Goal: Task Accomplishment & Management: Manage account settings

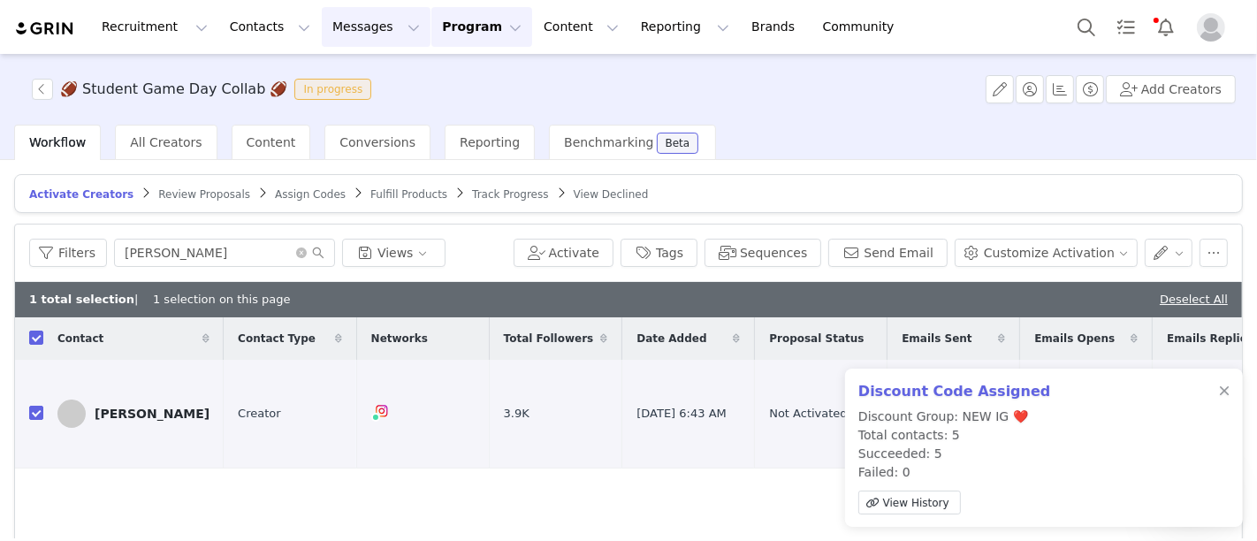
click at [344, 15] on button "Messages Messages" at bounding box center [376, 27] width 109 height 40
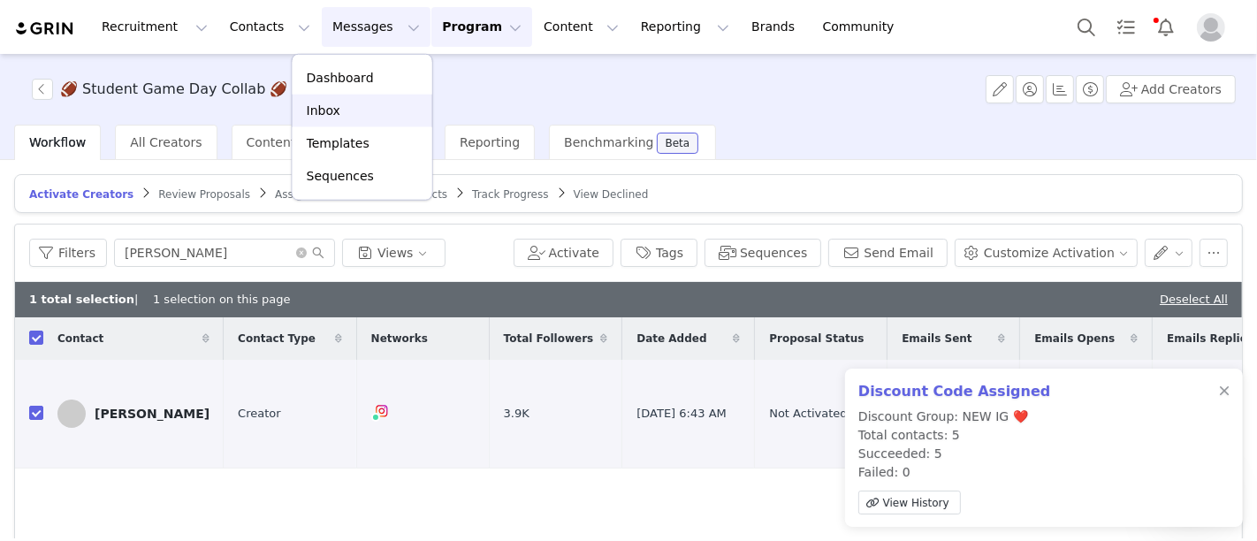
click at [331, 102] on p "Inbox" at bounding box center [324, 111] width 34 height 19
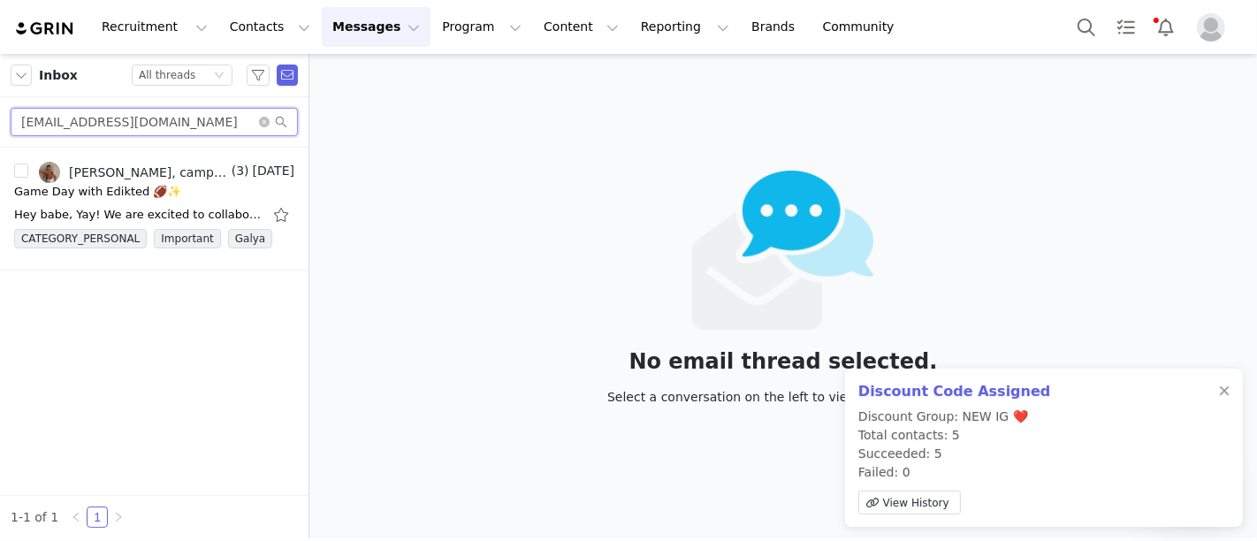
click at [184, 115] on input "abbeysiburt23@gmail.com" at bounding box center [154, 122] width 287 height 28
paste input "margokmelby"
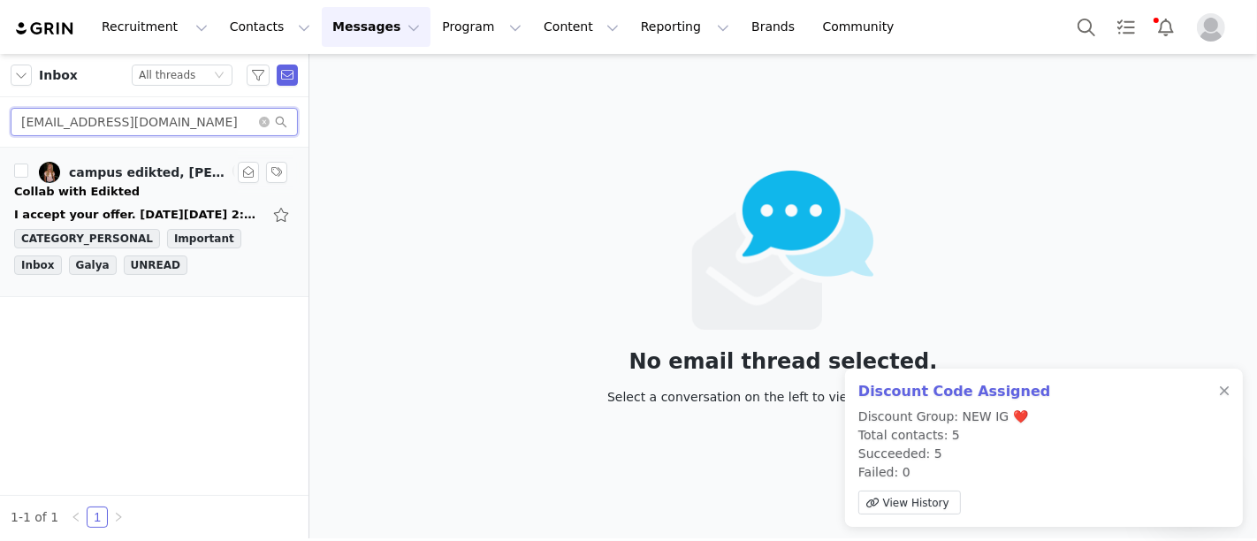
type input "margokmelby@gmail.com"
click at [146, 186] on div "Collab with Edikted" at bounding box center [154, 192] width 280 height 18
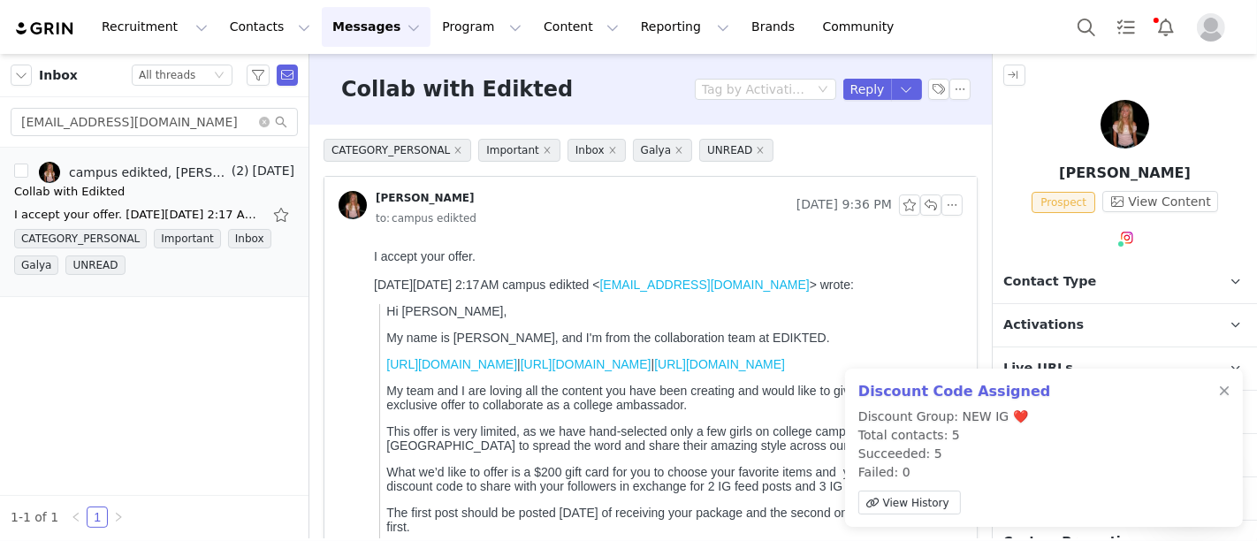
click at [1046, 311] on p "Activations" at bounding box center [1104, 325] width 222 height 42
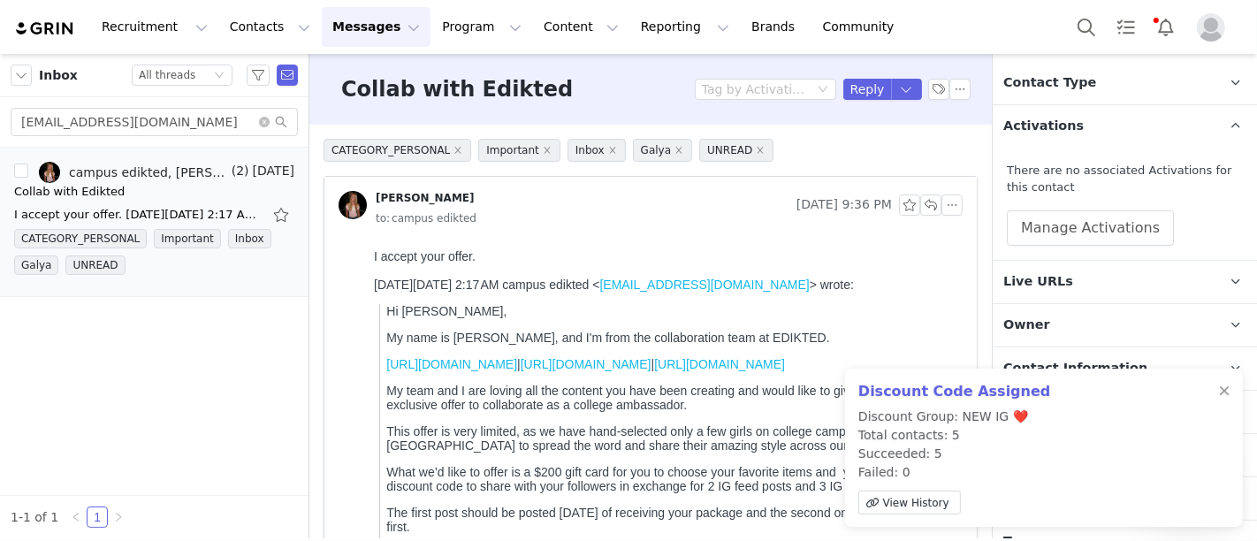
scroll to position [208, 0]
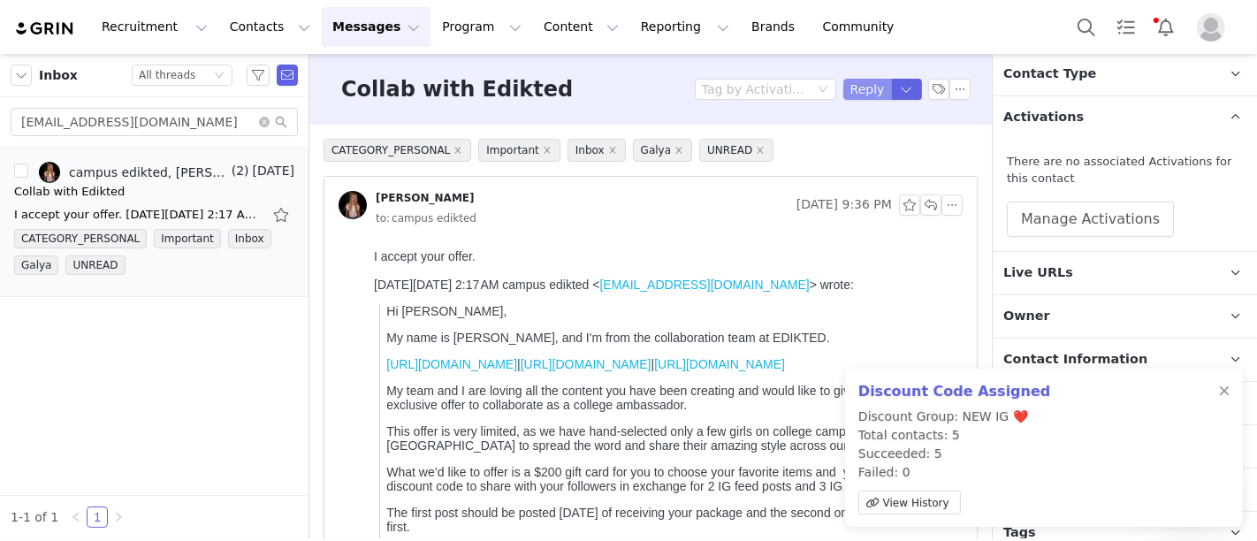
click at [866, 80] on button "Reply" at bounding box center [867, 89] width 49 height 21
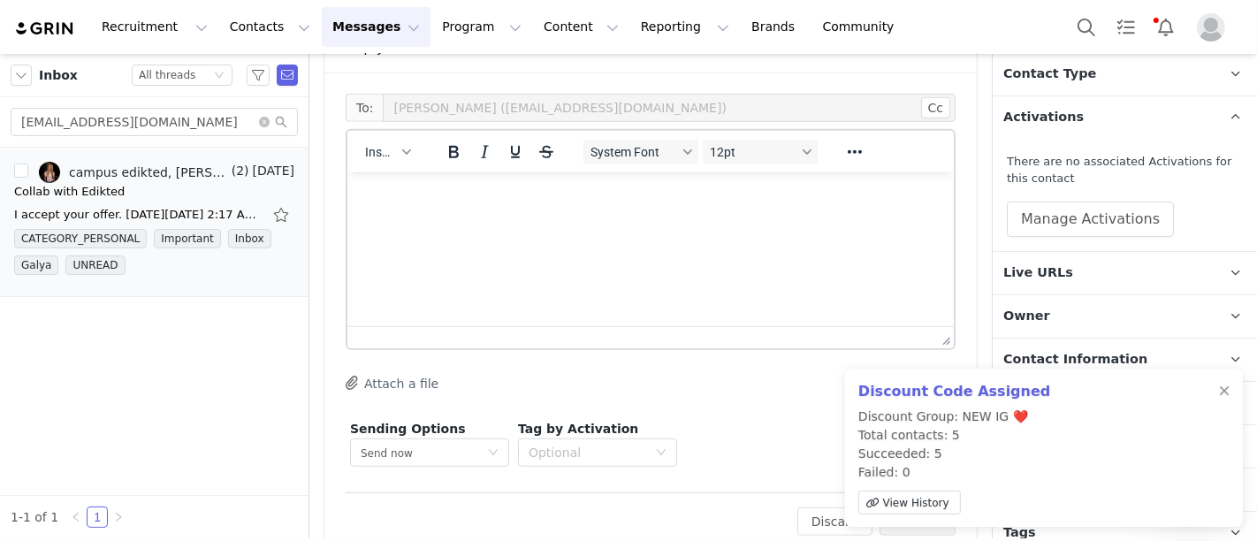
scroll to position [0, 0]
drag, startPoint x: 376, startPoint y: 142, endPoint x: 379, endPoint y: 103, distance: 39.9
click at [379, 103] on div "To: Margo melby (margokmelby@gmail.com) Cc Cc: Insert System Font 12pt To open …" at bounding box center [651, 283] width 610 height 378
click at [388, 140] on button "Insert" at bounding box center [387, 152] width 58 height 25
click at [405, 160] on div "Insert Template" at bounding box center [451, 159] width 159 height 21
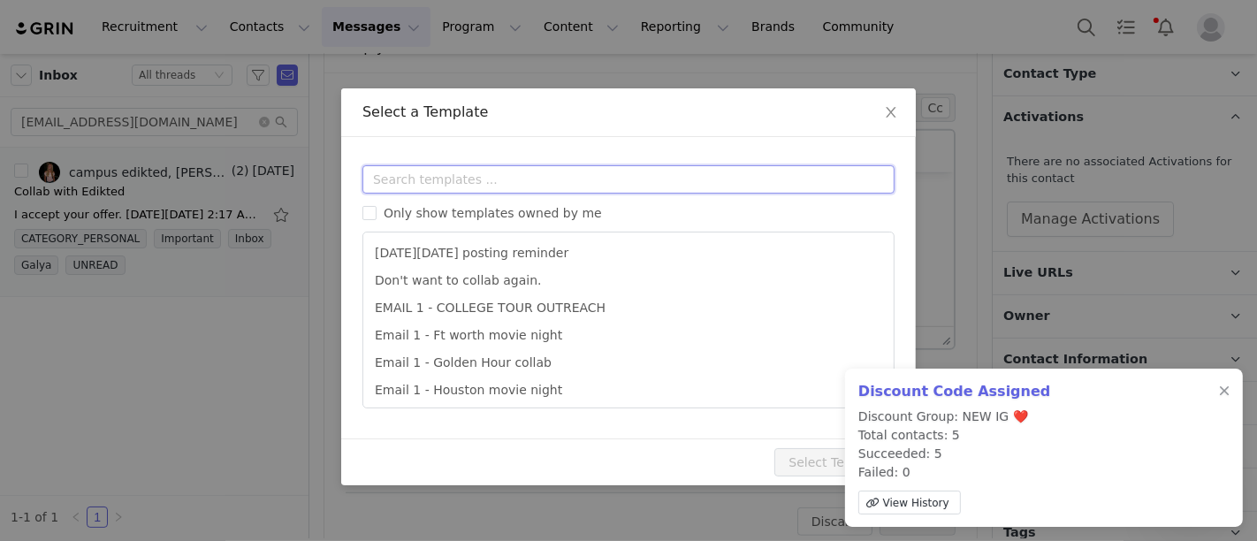
click at [448, 180] on input "text" at bounding box center [629, 179] width 532 height 28
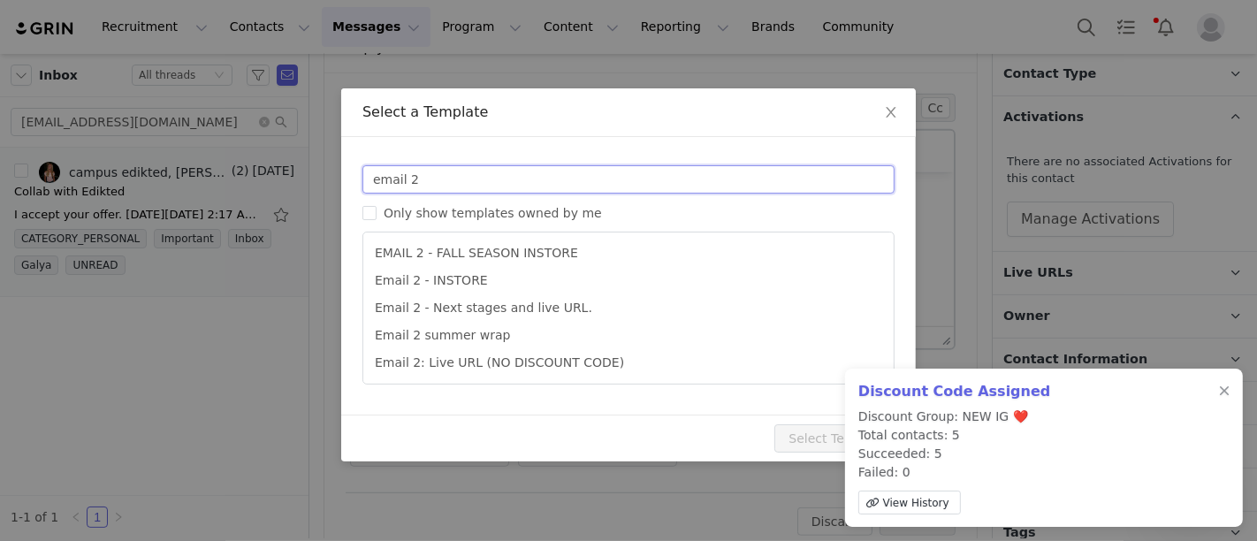
type input "email 2"
click at [1232, 390] on div "Discount Code Assigned Discount Group: NEW IG ❤️ Total contacts: 5 Succeeded: 5…" at bounding box center [1044, 448] width 398 height 158
click at [1219, 390] on div at bounding box center [1224, 392] width 11 height 14
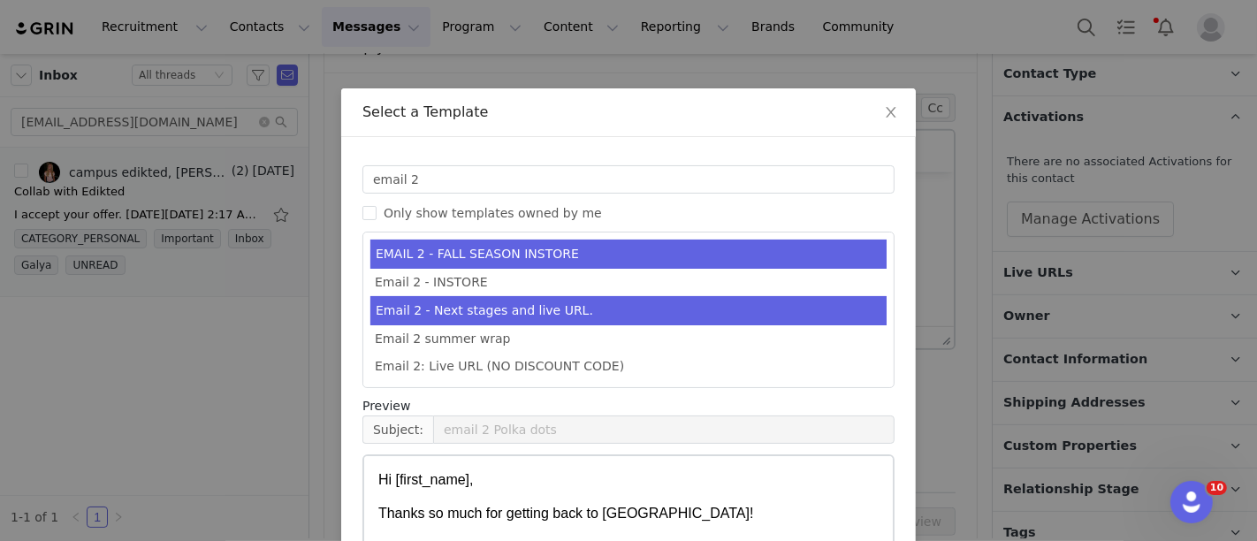
click at [704, 308] on li "Email 2 - Next stages and live URL." at bounding box center [628, 310] width 516 height 29
type input "Collab with Edikted"
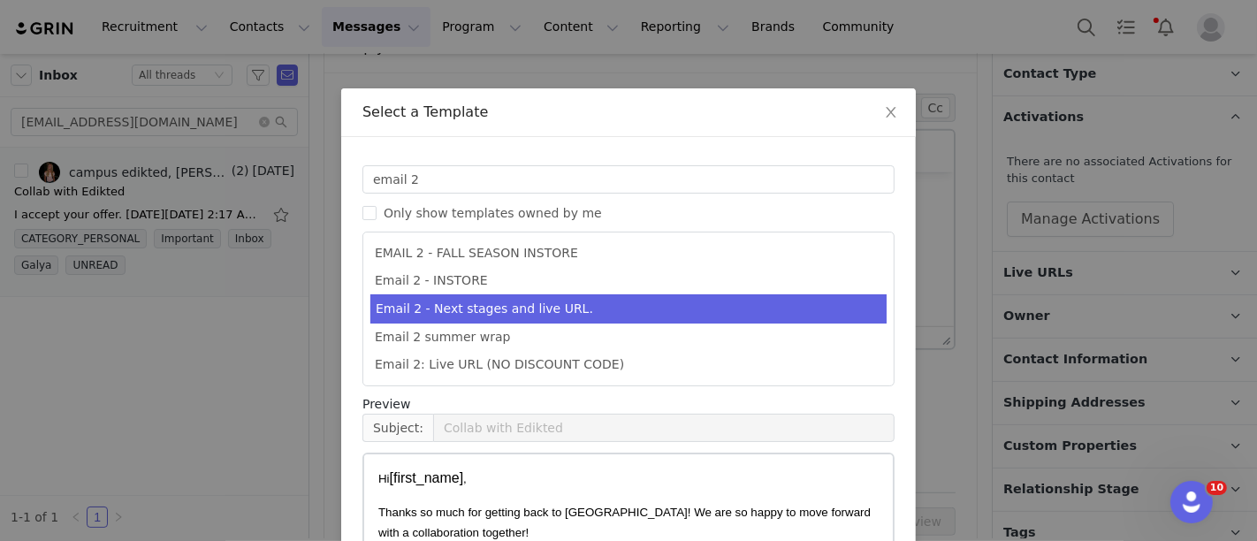
click at [704, 308] on li "Email 2 - Next stages and live URL." at bounding box center [628, 308] width 516 height 29
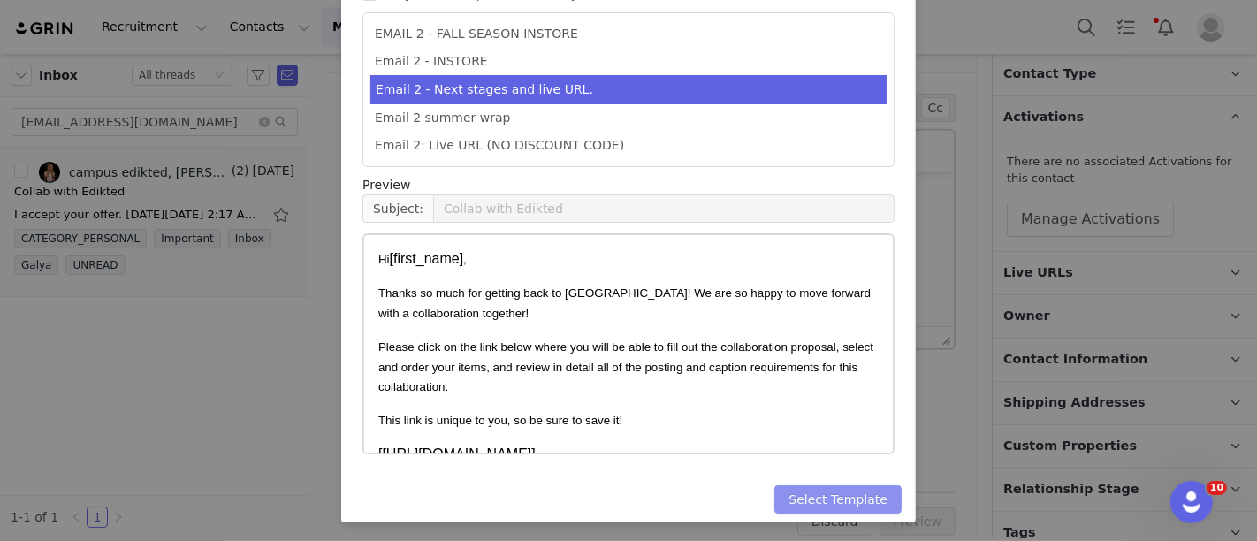
click at [824, 501] on button "Select Template" at bounding box center [838, 499] width 127 height 28
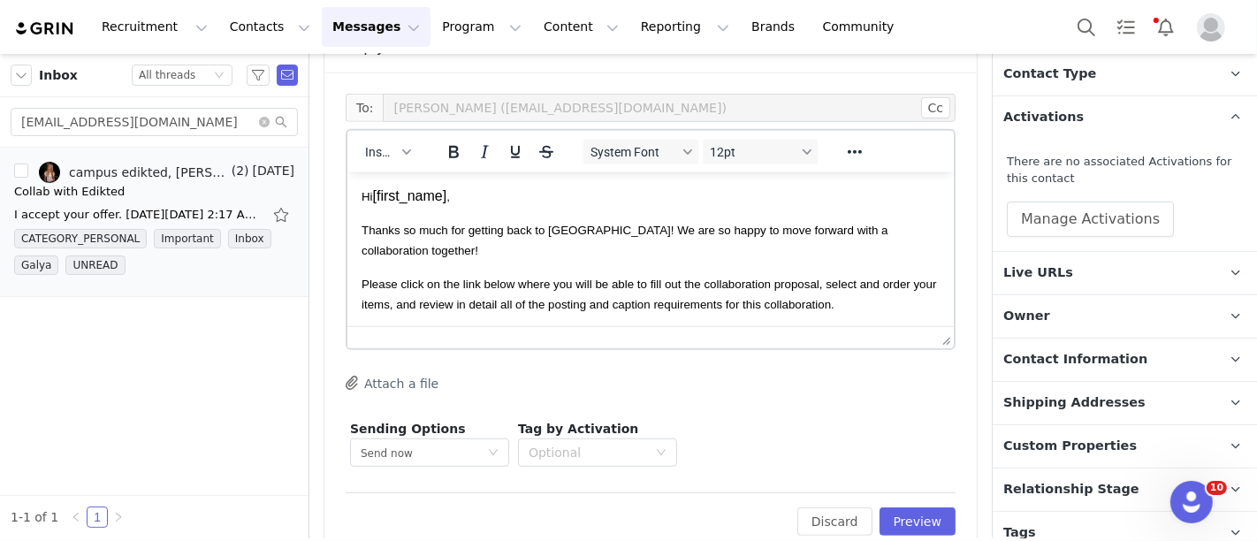
scroll to position [19, 0]
click at [884, 508] on button "Preview" at bounding box center [918, 522] width 77 height 28
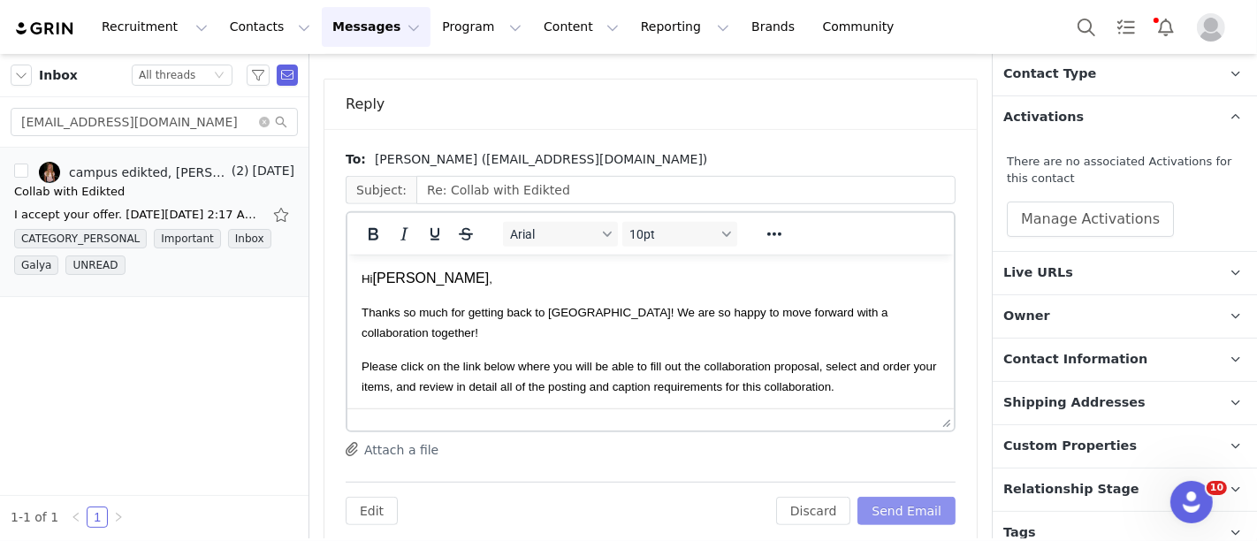
scroll to position [0, 0]
click at [1045, 304] on p "Owner The account user who owns the contact" at bounding box center [1104, 316] width 222 height 42
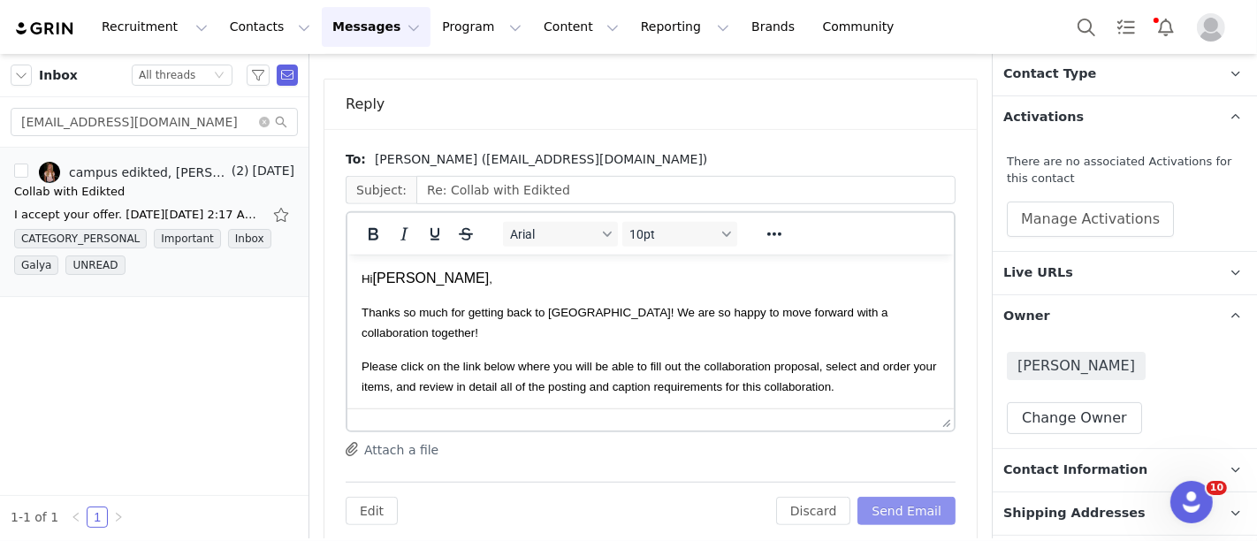
click at [897, 497] on button "Send Email" at bounding box center [907, 511] width 98 height 28
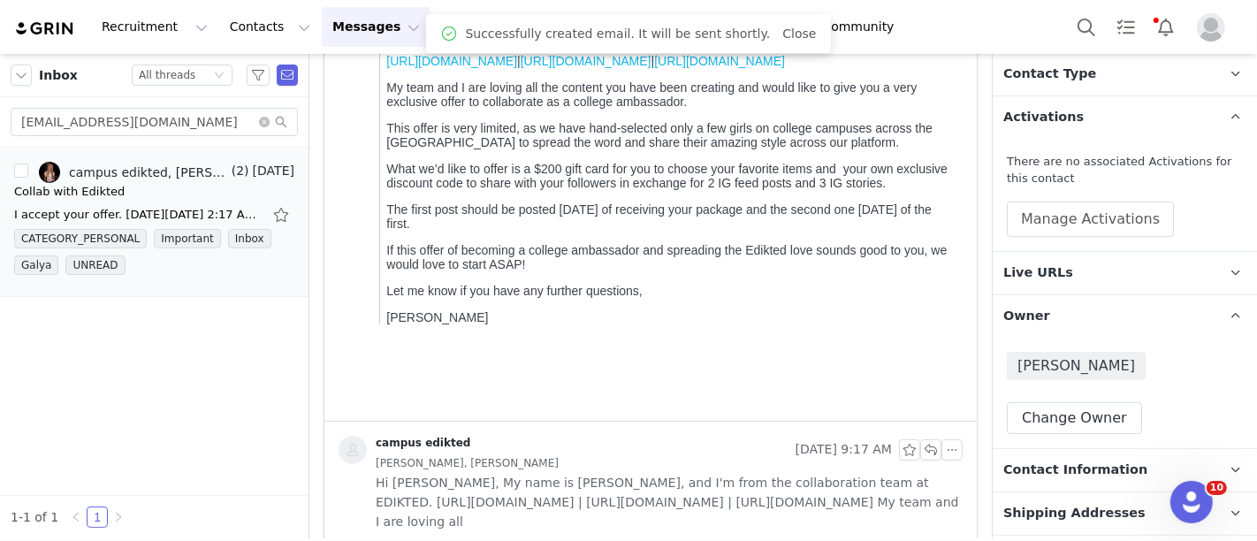
scroll to position [373, 0]
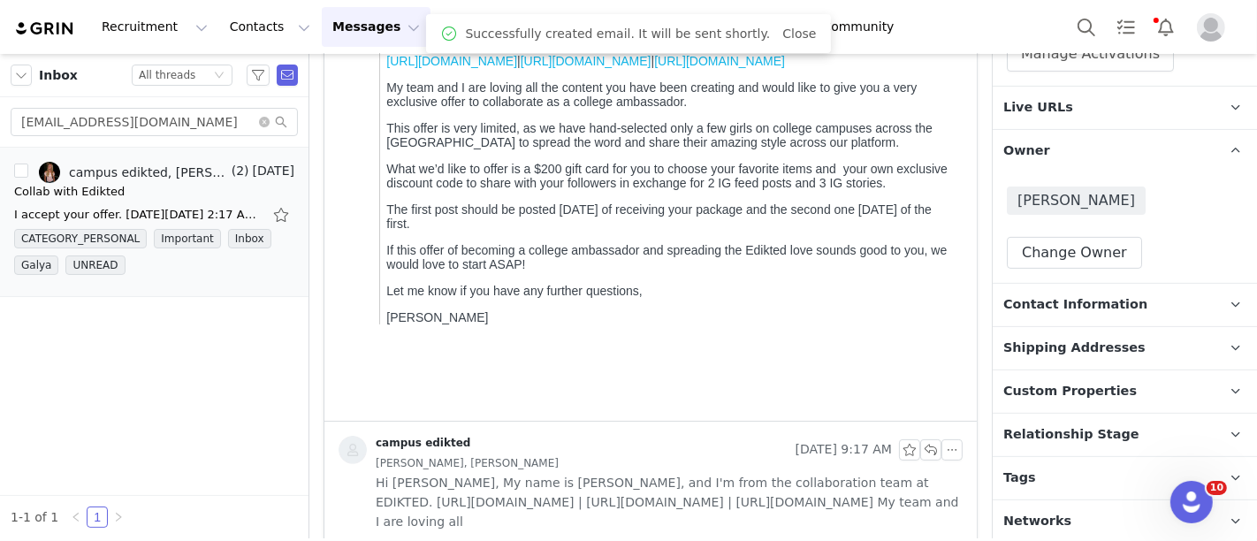
click at [1049, 473] on p "Tags Keep track of your contacts by assigning them tags. You can then filter yo…" at bounding box center [1104, 478] width 222 height 42
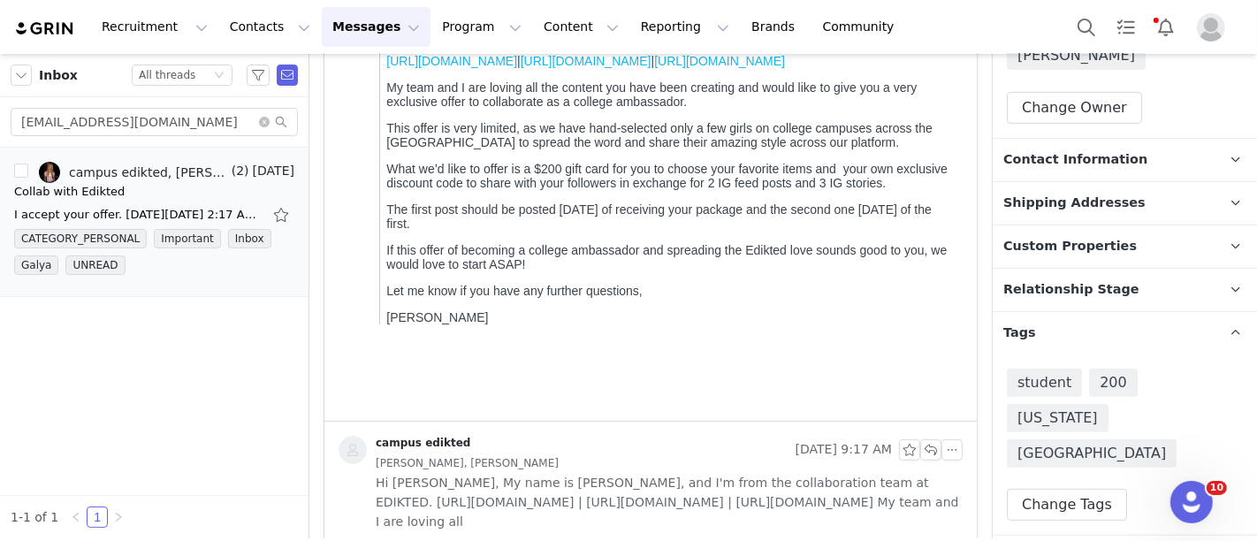
click at [1045, 287] on span "Relationship Stage" at bounding box center [1072, 289] width 136 height 19
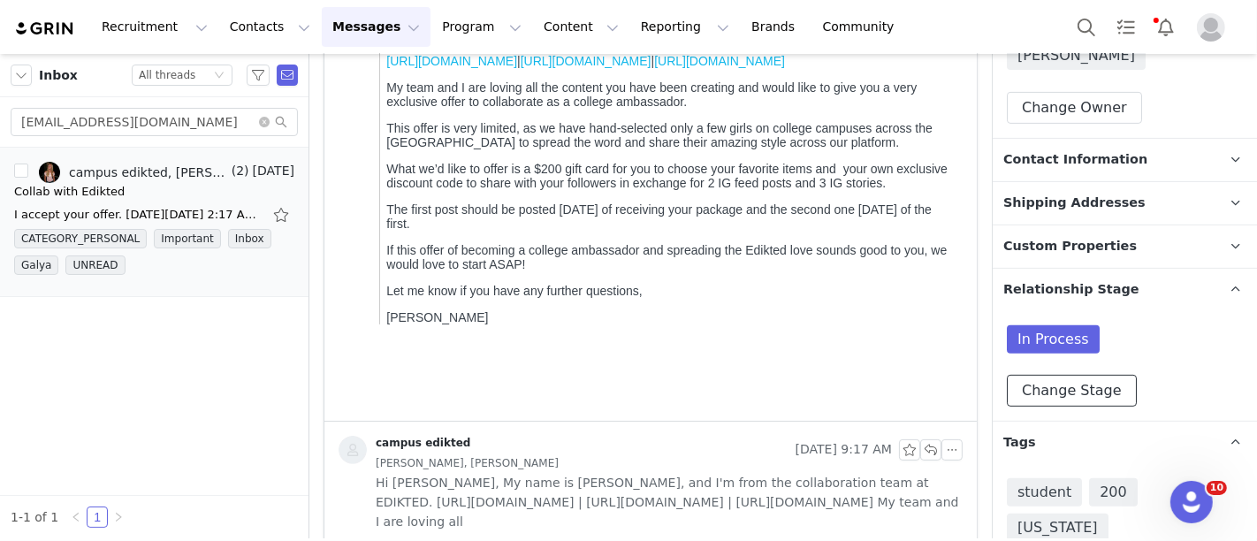
click at [1034, 388] on button "Change Stage" at bounding box center [1072, 391] width 130 height 32
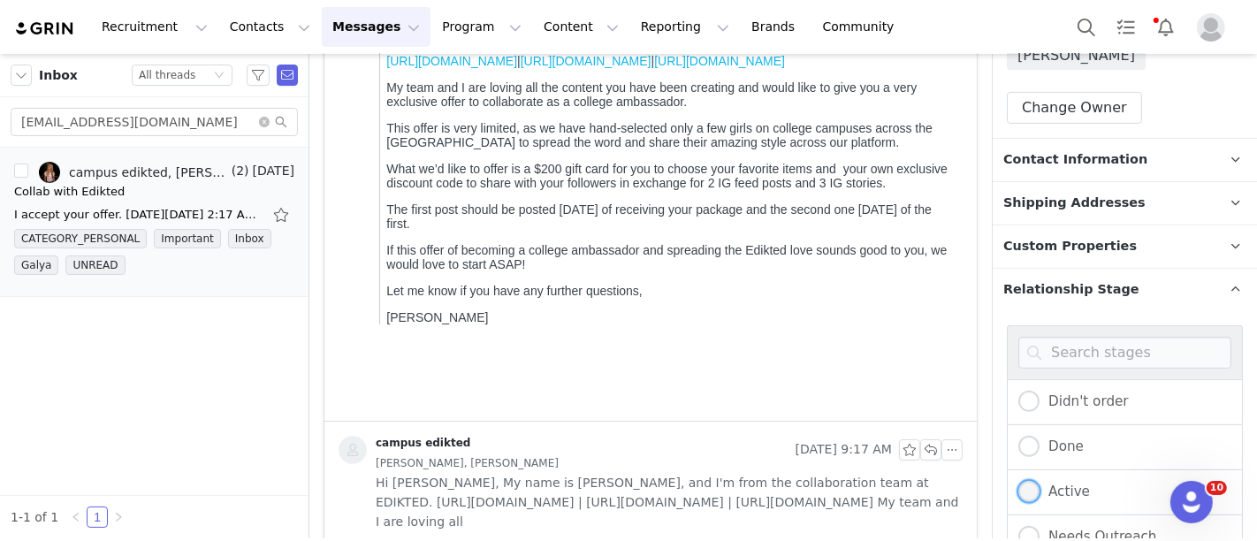
click at [1035, 481] on span at bounding box center [1029, 491] width 21 height 21
click at [1035, 481] on input "Active" at bounding box center [1029, 492] width 21 height 23
radio input "true"
radio input "false"
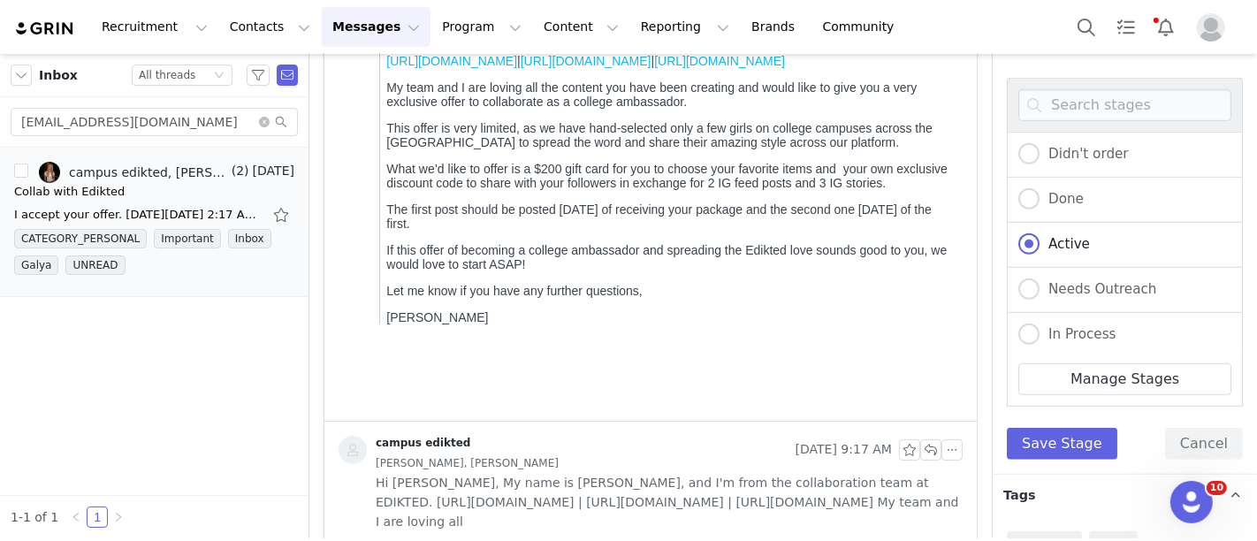
scroll to position [775, 0]
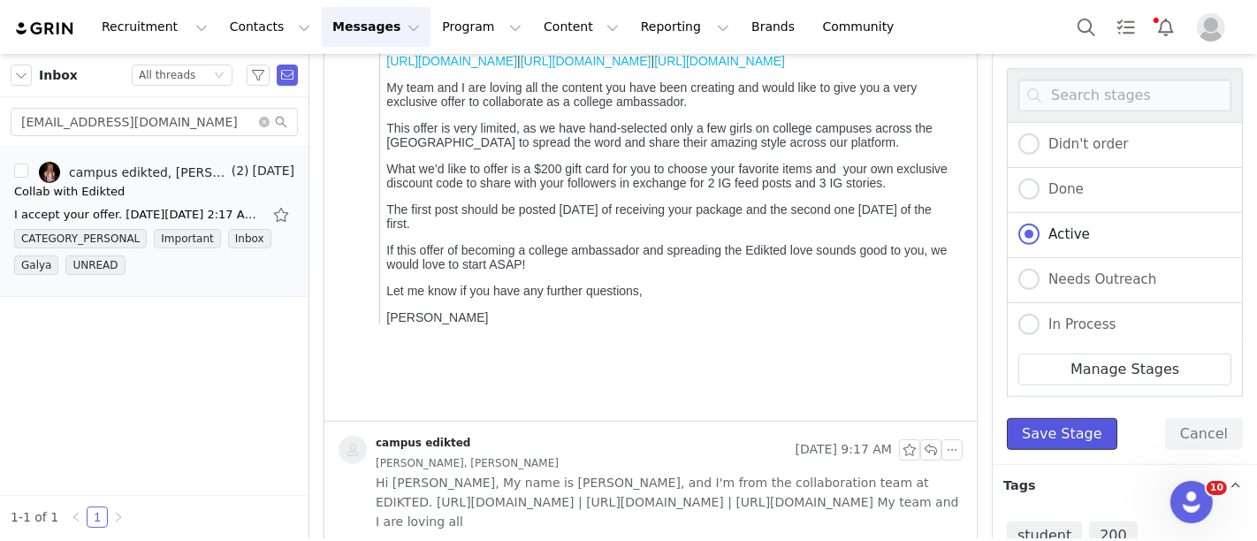
click at [1056, 424] on button "Save Stage" at bounding box center [1062, 434] width 111 height 32
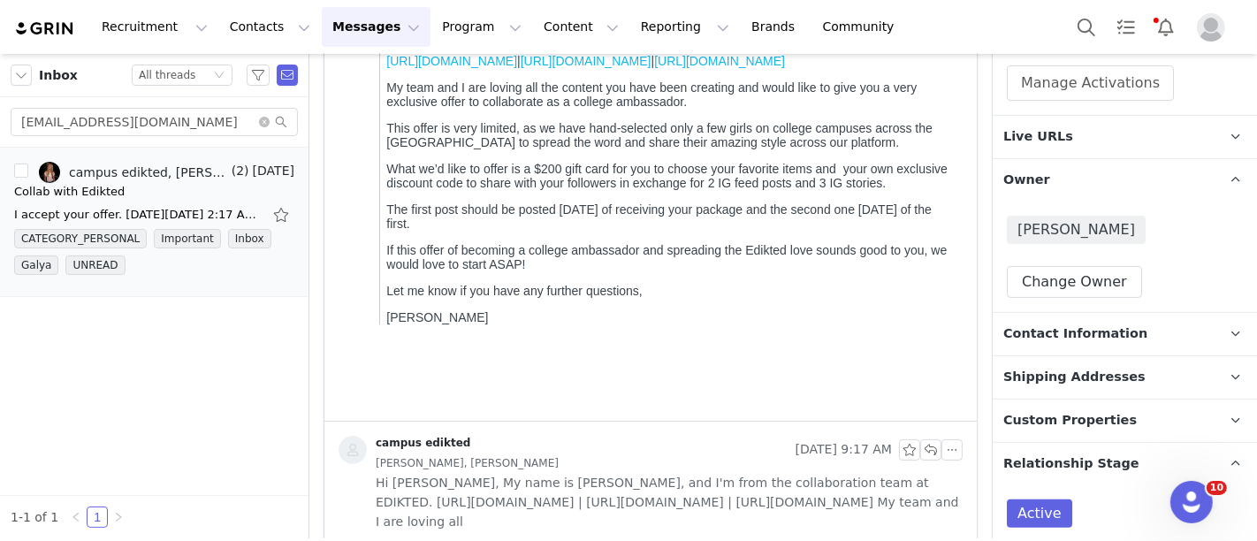
scroll to position [214, 0]
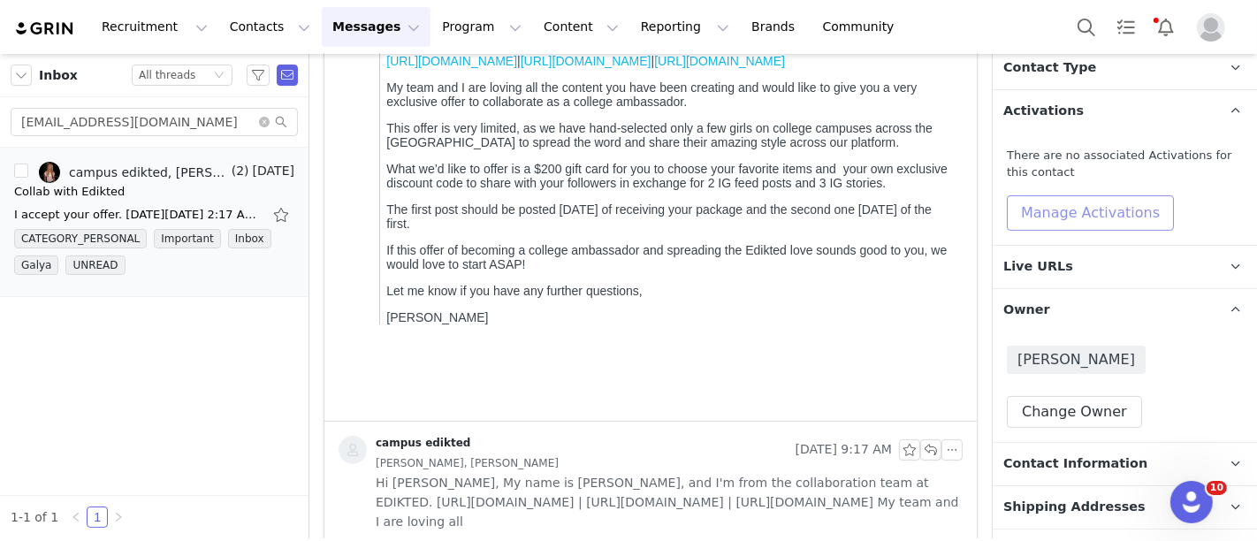
click at [1041, 202] on button "Manage Activations" at bounding box center [1090, 212] width 167 height 35
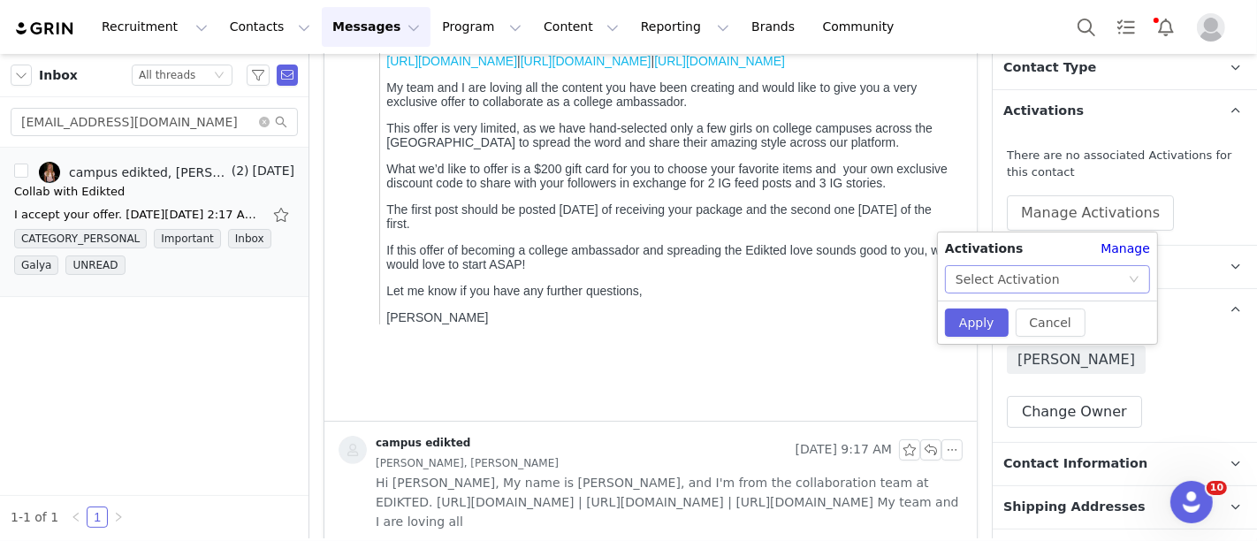
click at [1034, 266] on div "Select Activation" at bounding box center [1008, 279] width 104 height 27
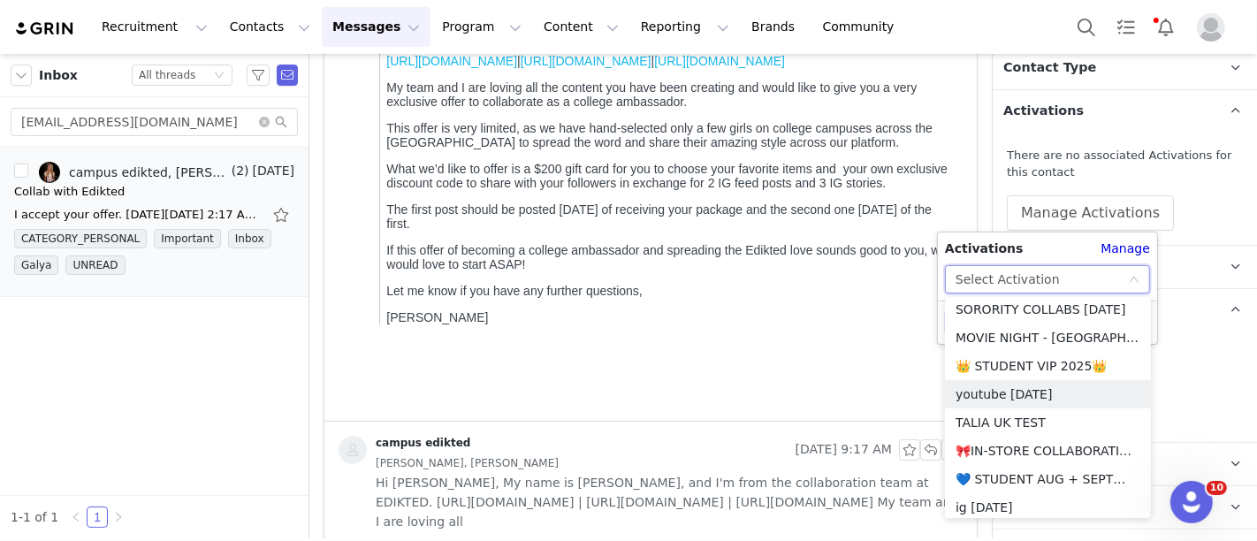
scroll to position [351, 0]
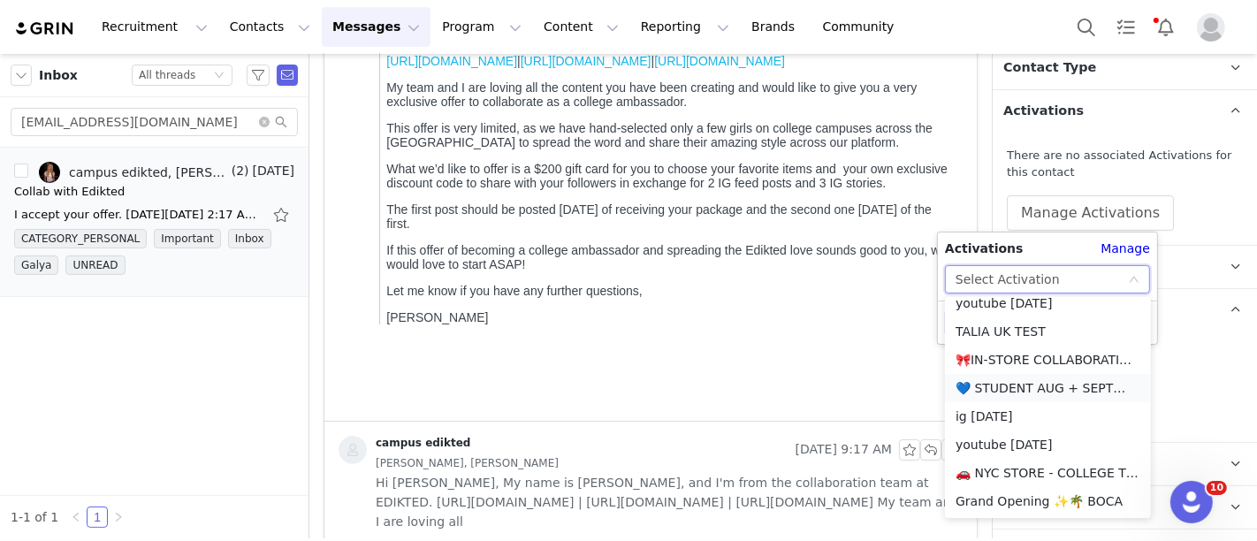
click at [1012, 380] on li "💙 STUDENT AUG + SEPT💙 2025" at bounding box center [1048, 388] width 206 height 28
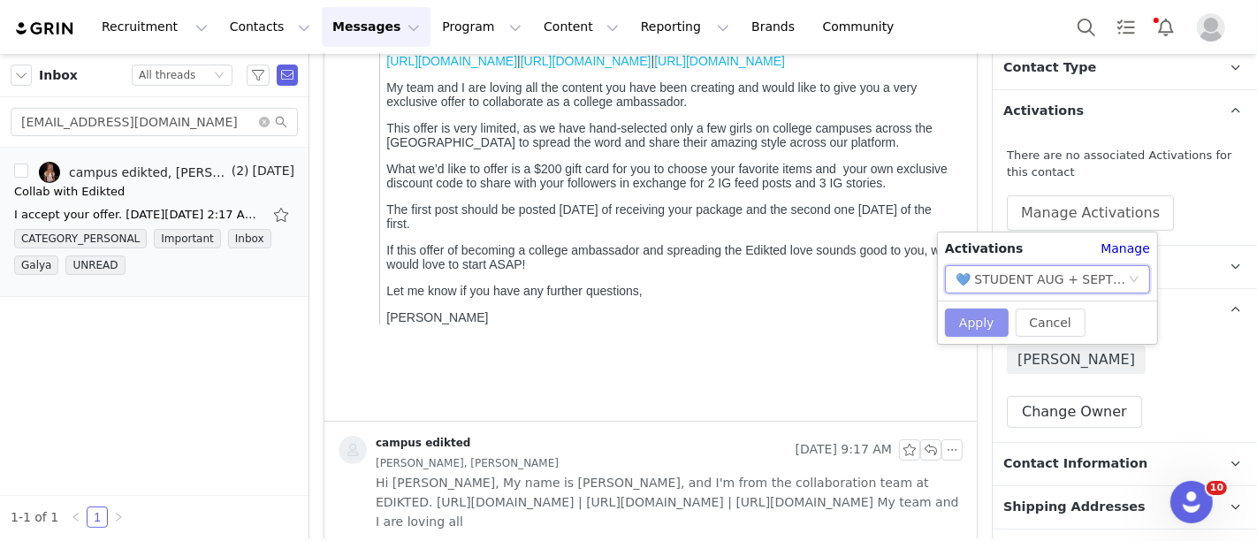
click at [965, 316] on button "Apply" at bounding box center [977, 323] width 64 height 28
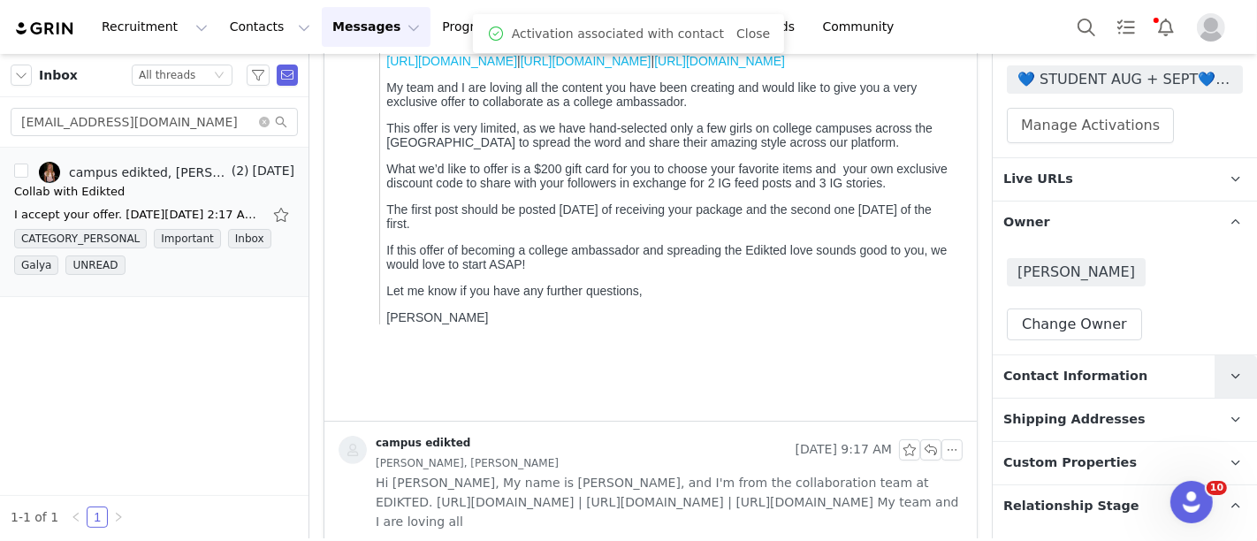
scroll to position [292, 0]
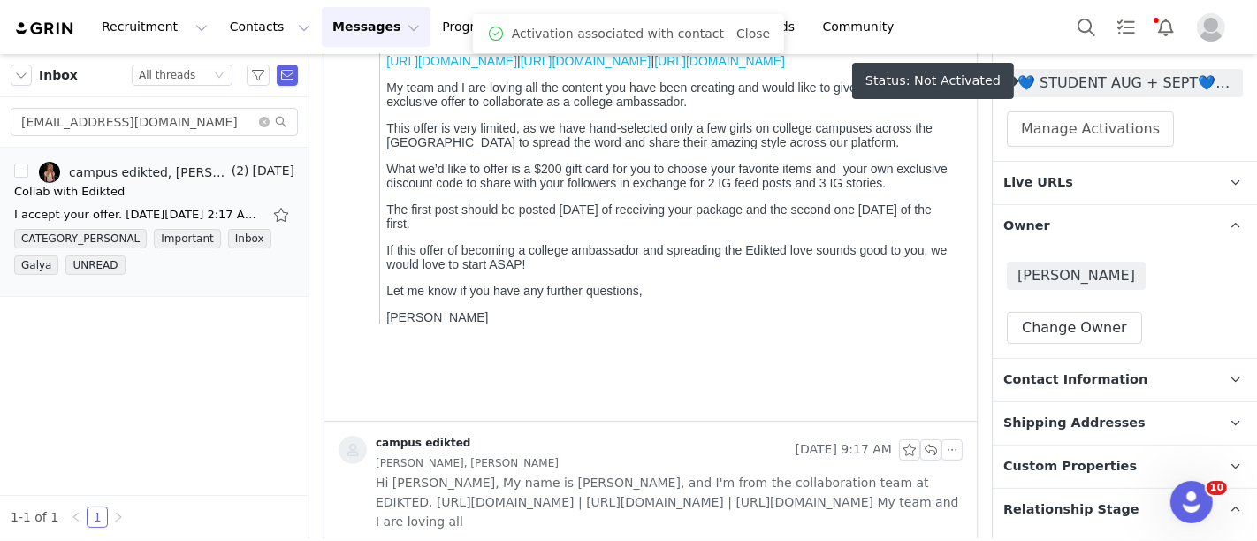
click at [1093, 90] on span "💙 STUDENT AUG + SEPT💙 2025" at bounding box center [1125, 83] width 215 height 21
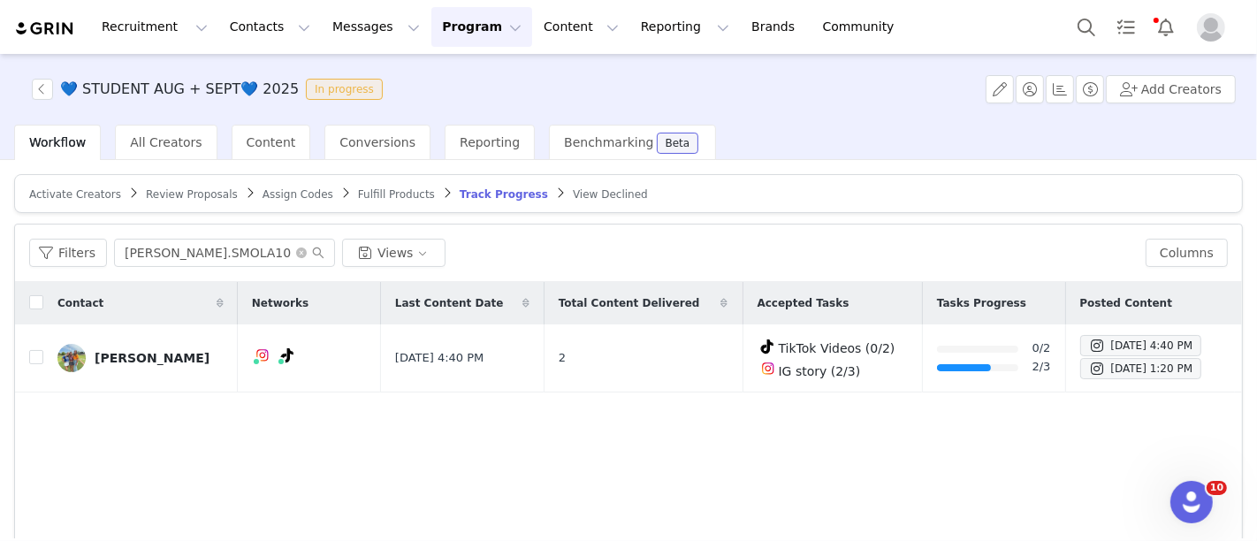
click at [65, 178] on article "Activate Creators Review Proposals Assign Codes Fulfill Products Track Progress…" at bounding box center [628, 193] width 1229 height 39
click at [70, 190] on span "Activate Creators" at bounding box center [75, 194] width 92 height 12
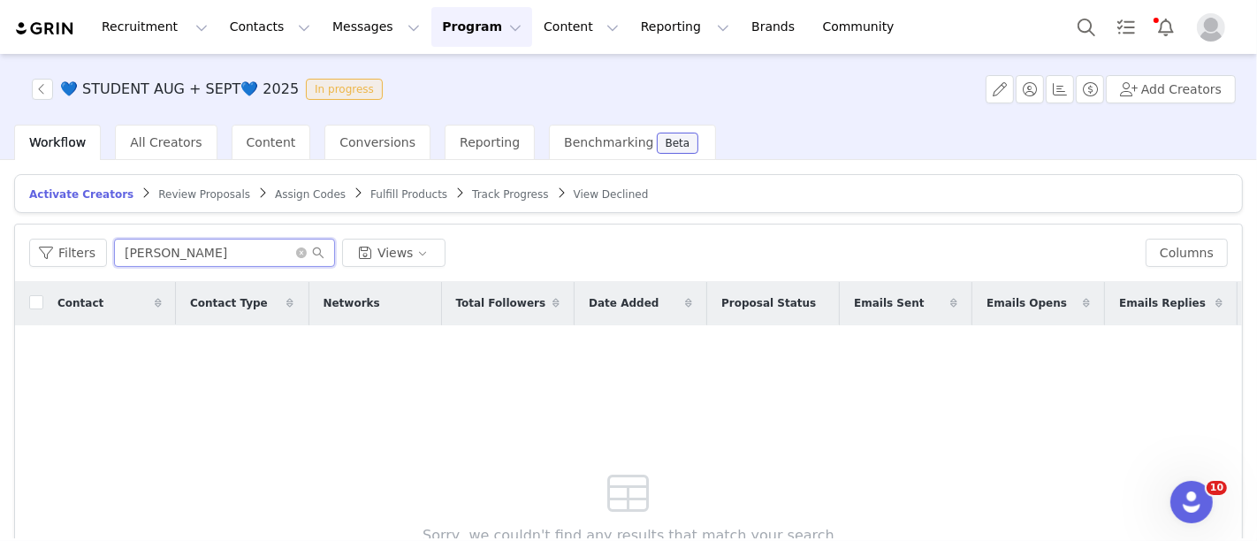
click at [181, 256] on input "[PERSON_NAME]" at bounding box center [224, 253] width 221 height 28
paste input "argokmelby@gmail.com"
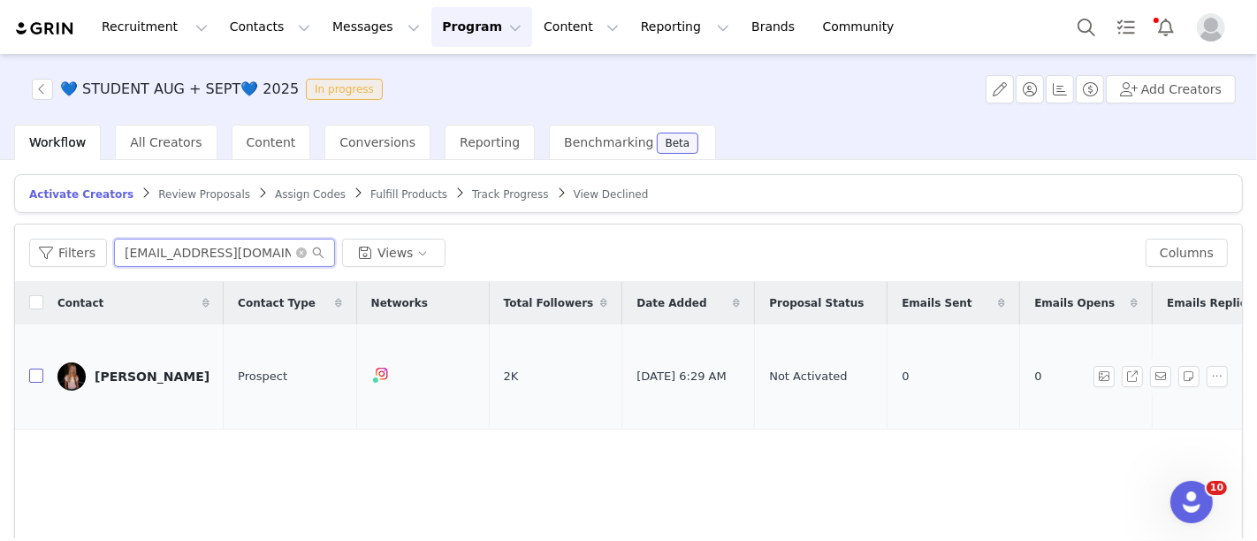
type input "[EMAIL_ADDRESS][DOMAIN_NAME]"
click at [33, 369] on input "checkbox" at bounding box center [36, 376] width 14 height 14
checkbox input "true"
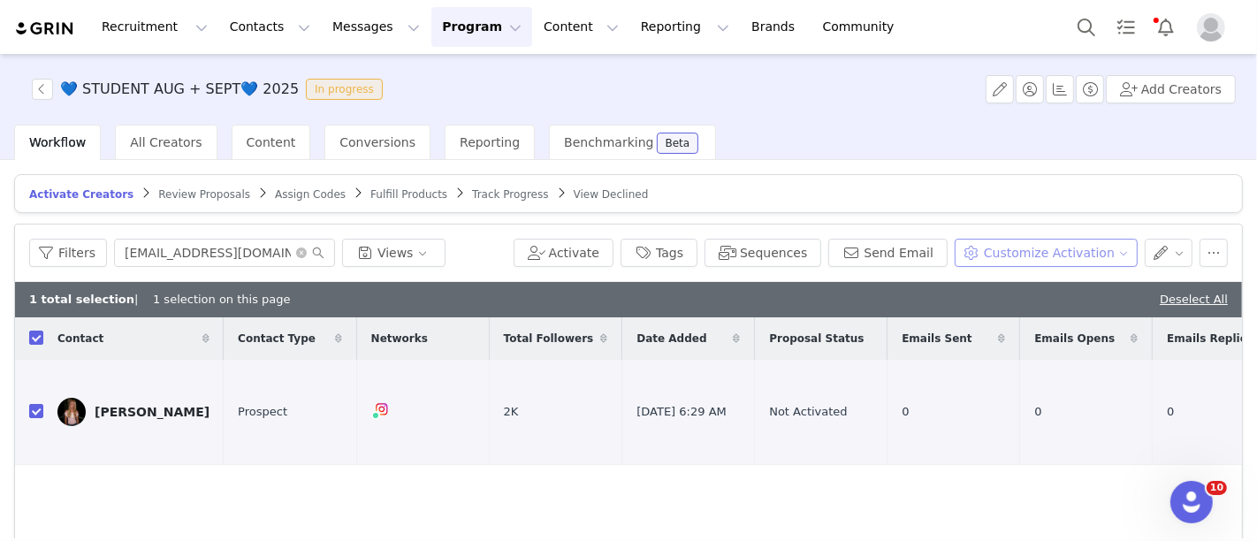
click at [1096, 248] on button "Customize Activation" at bounding box center [1046, 253] width 183 height 28
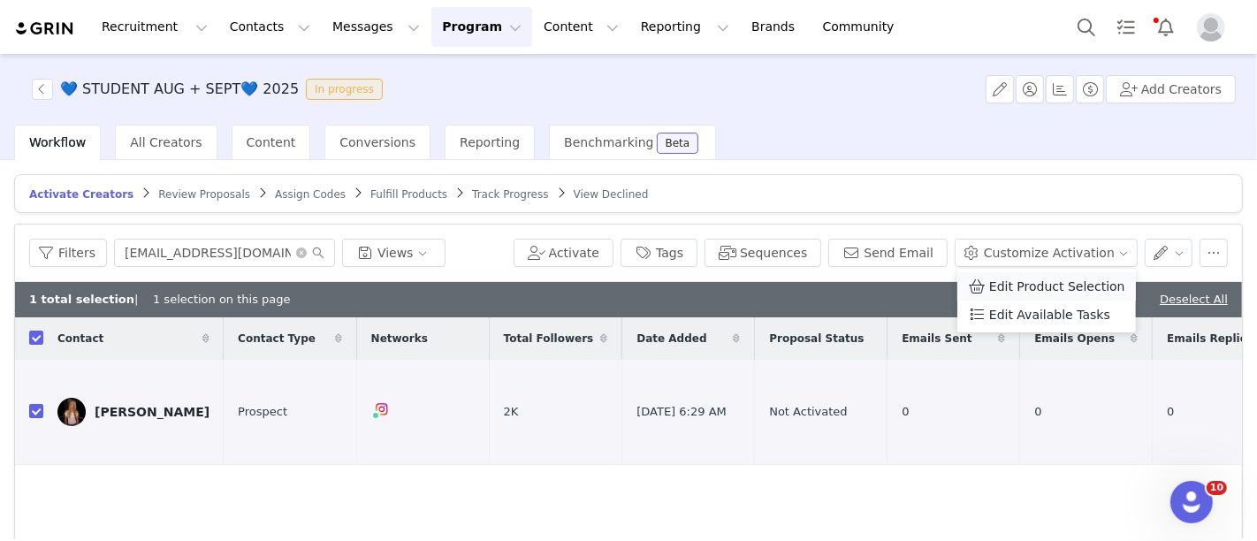
click at [1065, 272] on li "Edit Product Selection" at bounding box center [1047, 286] width 179 height 28
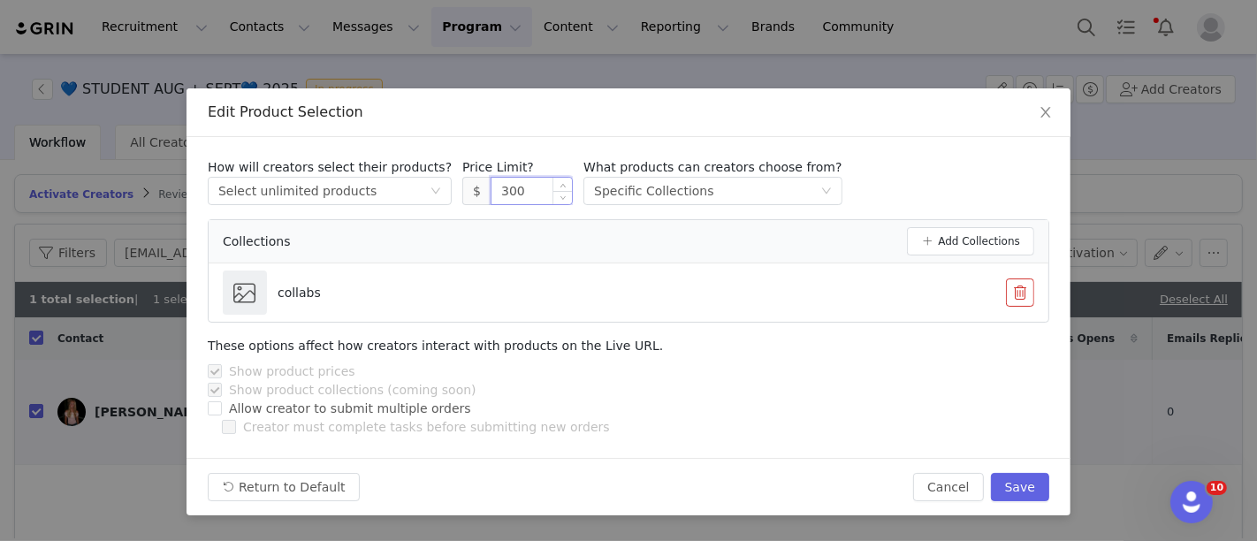
click at [513, 187] on input "300" at bounding box center [532, 191] width 80 height 27
click at [1040, 488] on button "Save" at bounding box center [1020, 487] width 58 height 28
type input "300"
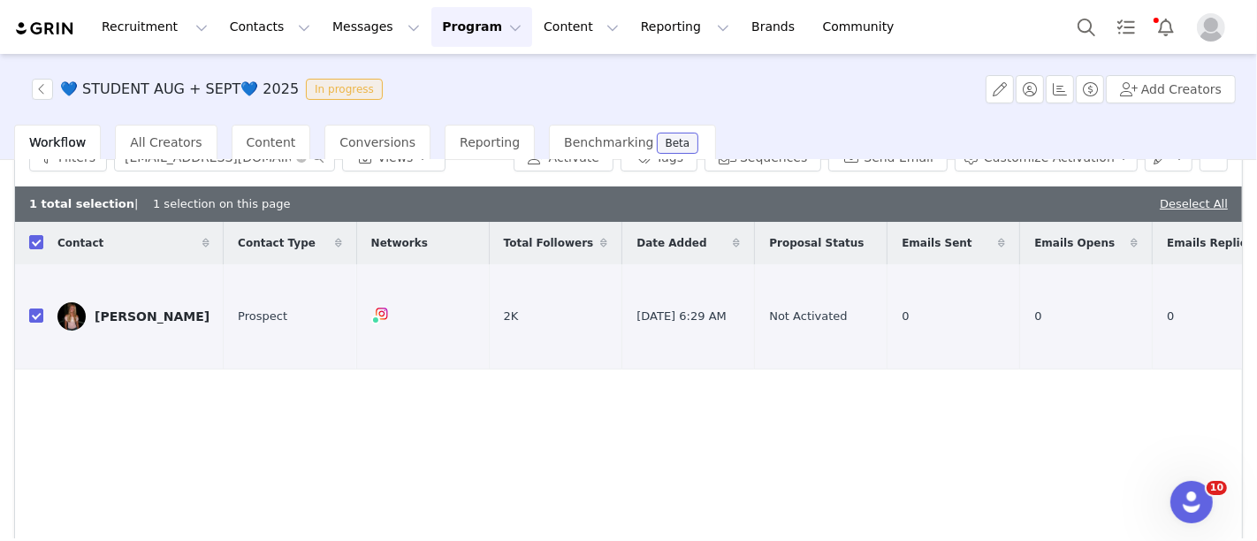
scroll to position [95, 0]
click at [1081, 21] on button "Search" at bounding box center [1086, 27] width 39 height 40
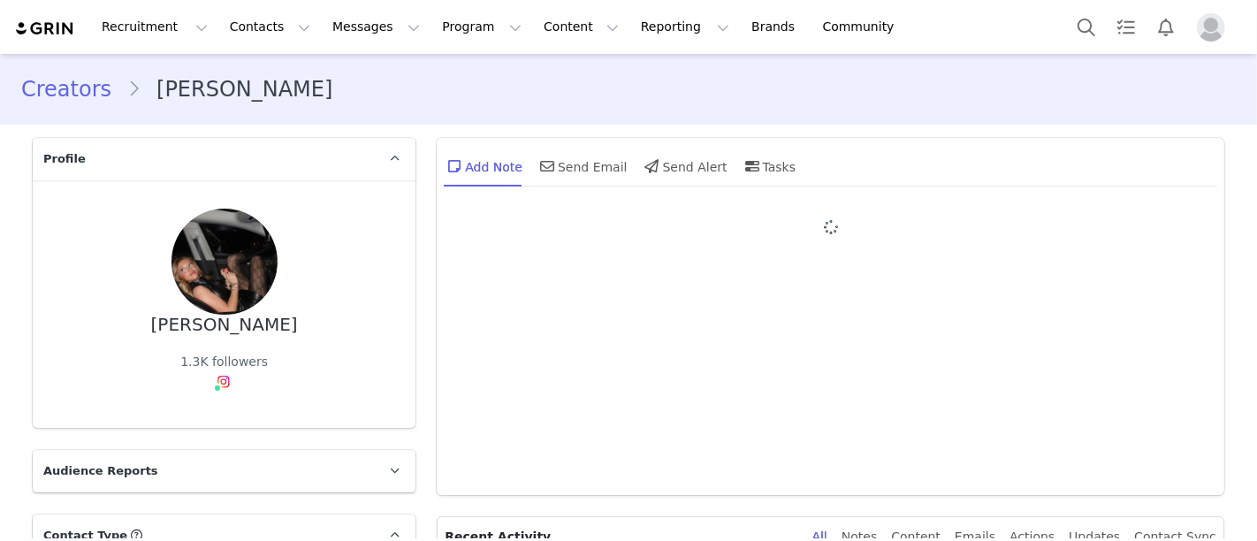
type input "+1 ([GEOGRAPHIC_DATA])"
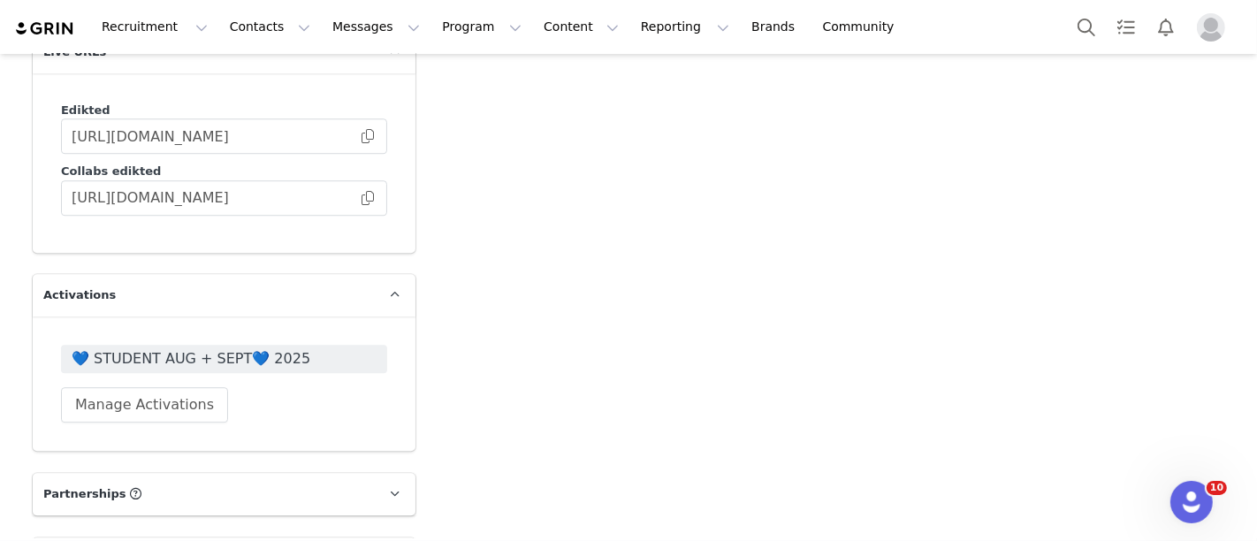
scroll to position [4264, 0]
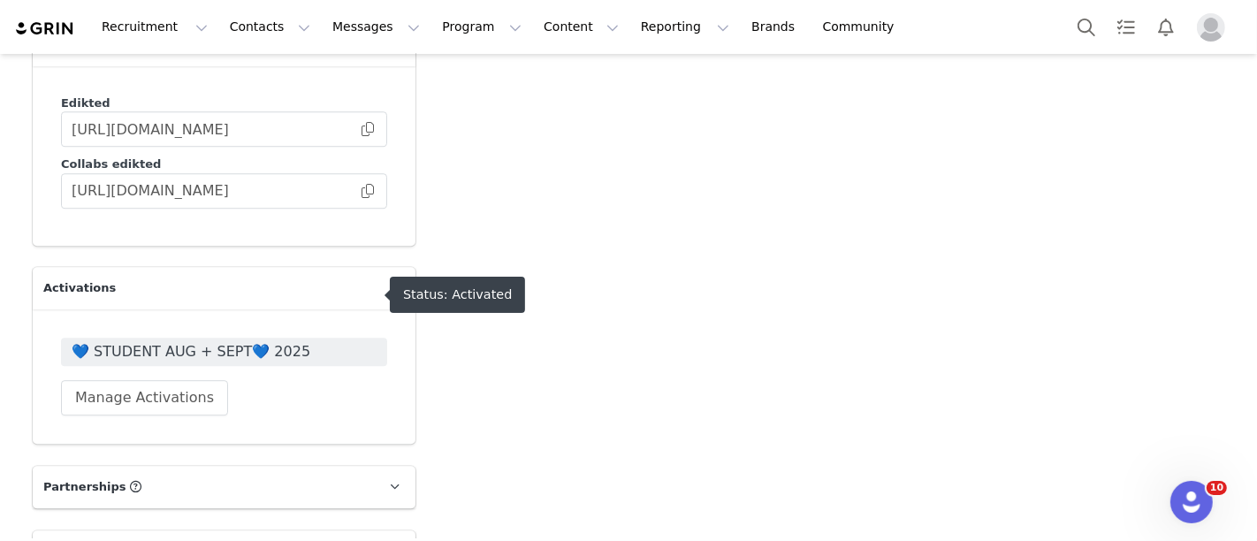
click at [294, 341] on span "💙 STUDENT AUG + SEPT💙 2025" at bounding box center [224, 351] width 305 height 21
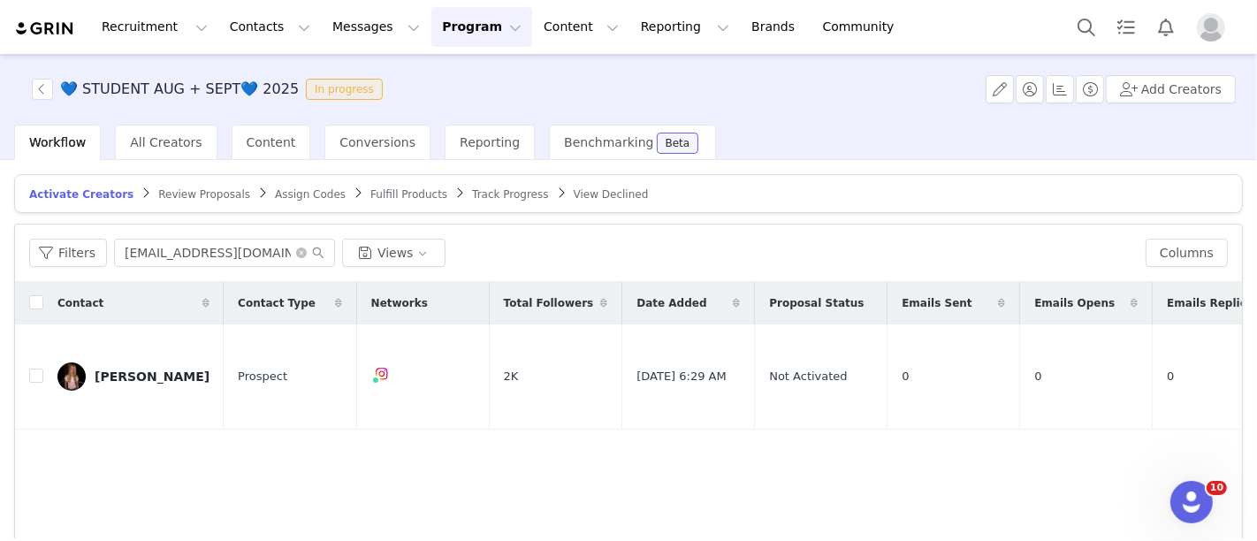
click at [370, 188] on span "Fulfill Products" at bounding box center [408, 194] width 77 height 12
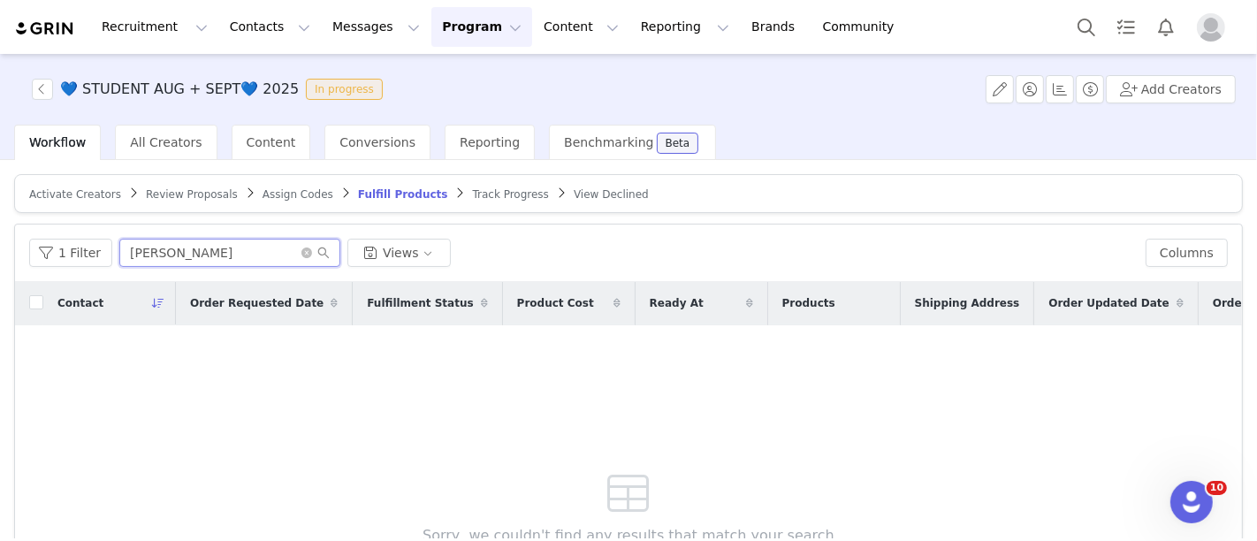
click at [205, 248] on input "mckenna" at bounding box center [229, 253] width 221 height 28
paste input "eliazands@gmail.com"
type input "meliazands@gmail.com"
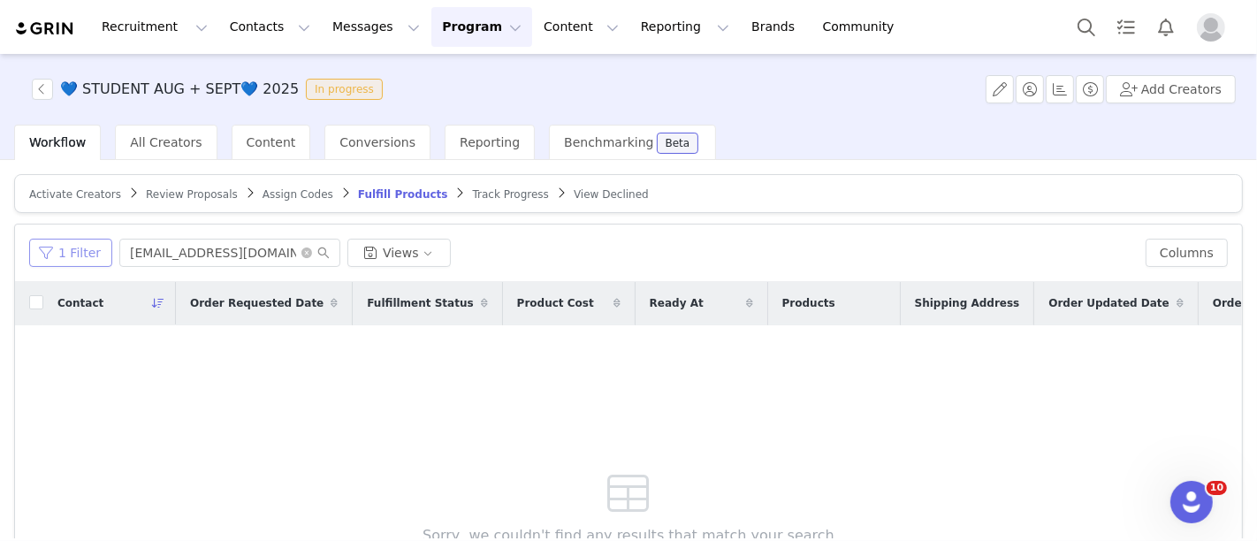
click at [82, 255] on button "1 Filter" at bounding box center [70, 253] width 83 height 28
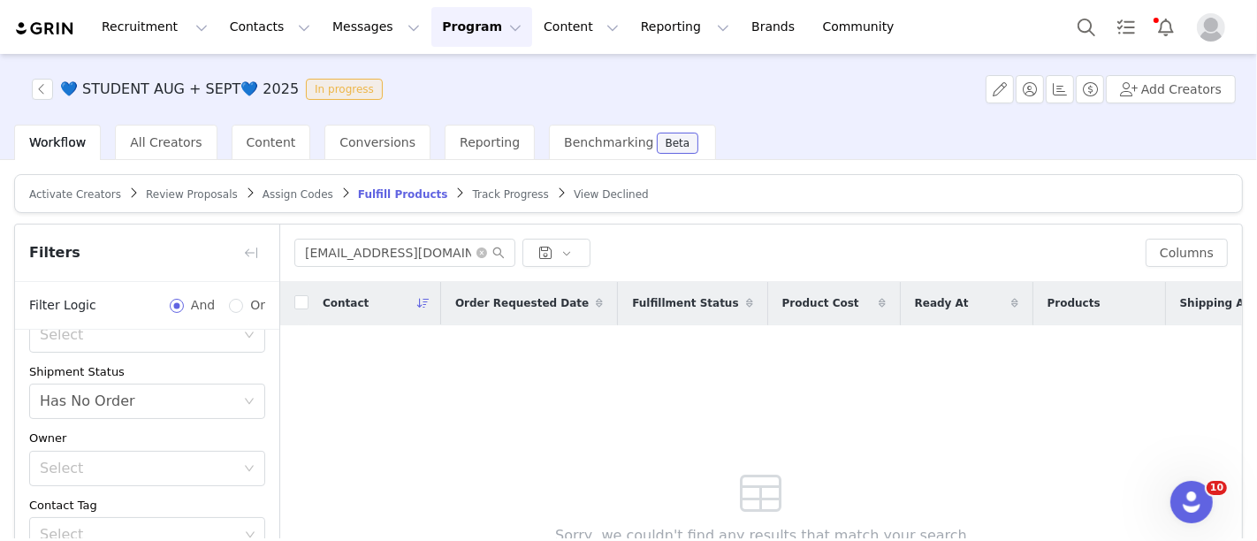
scroll to position [227, 0]
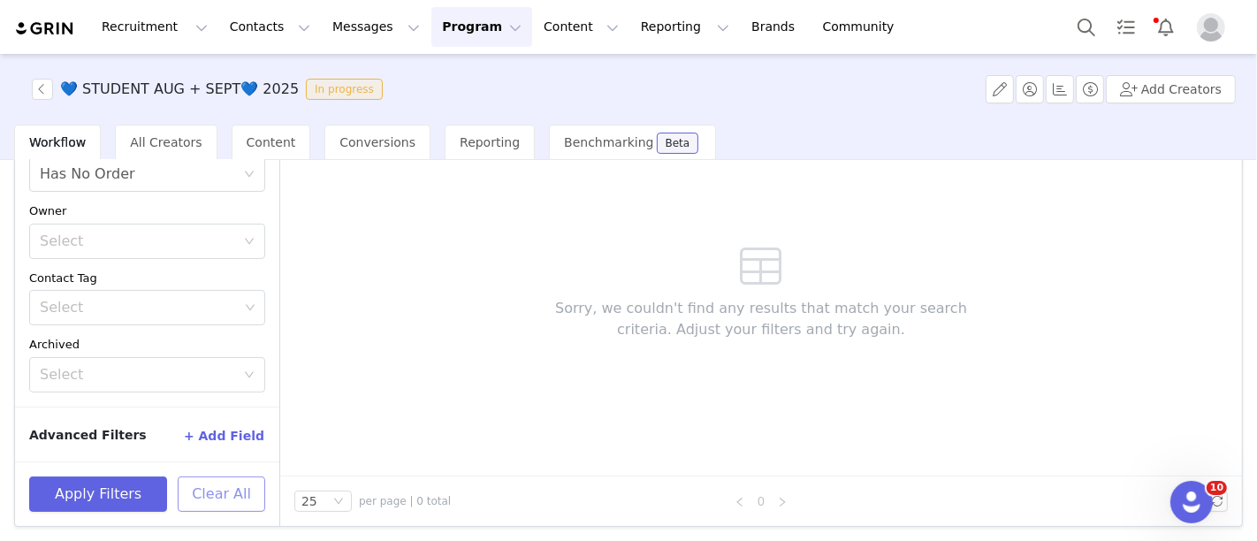
click at [237, 495] on button "Clear All" at bounding box center [222, 494] width 88 height 35
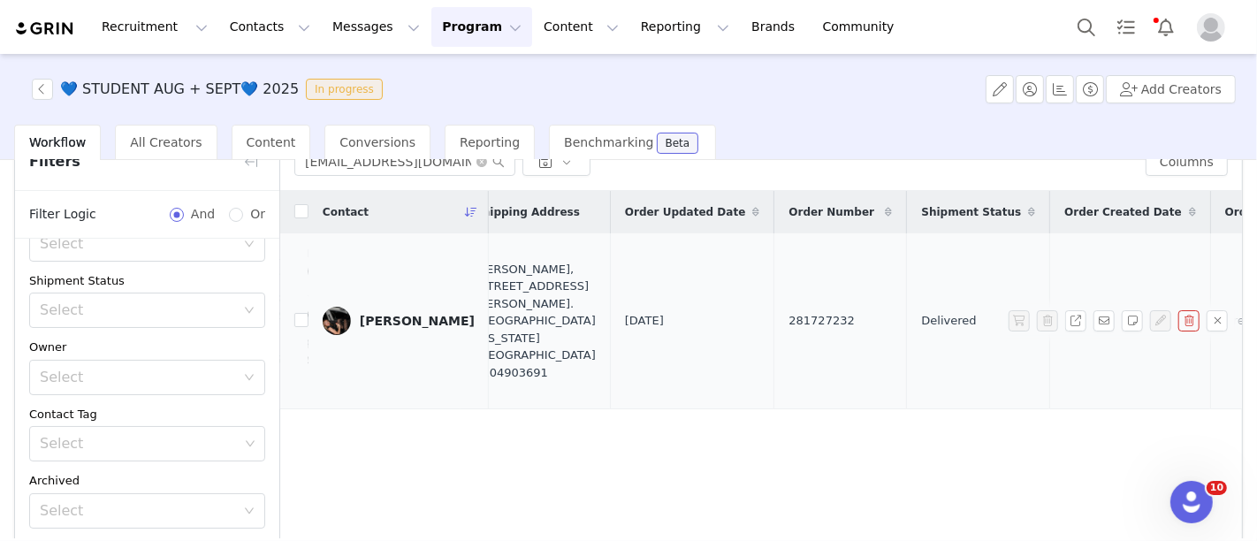
scroll to position [0, 913]
click at [790, 319] on span "281727232" at bounding box center [822, 321] width 65 height 18
copy span "281727232"
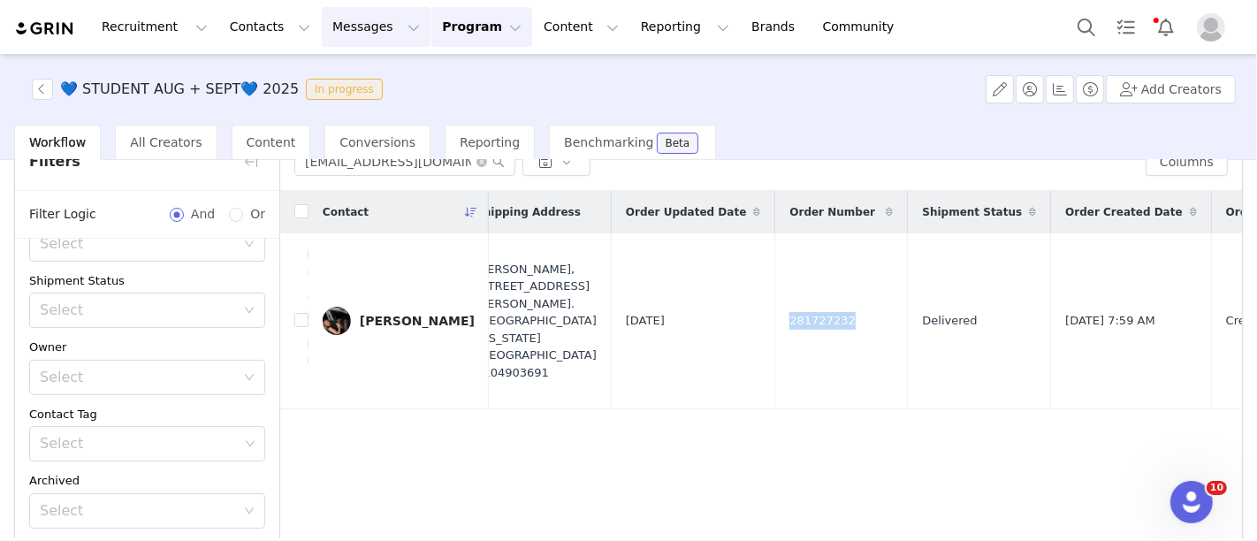
click at [342, 21] on button "Messages Messages" at bounding box center [376, 27] width 109 height 40
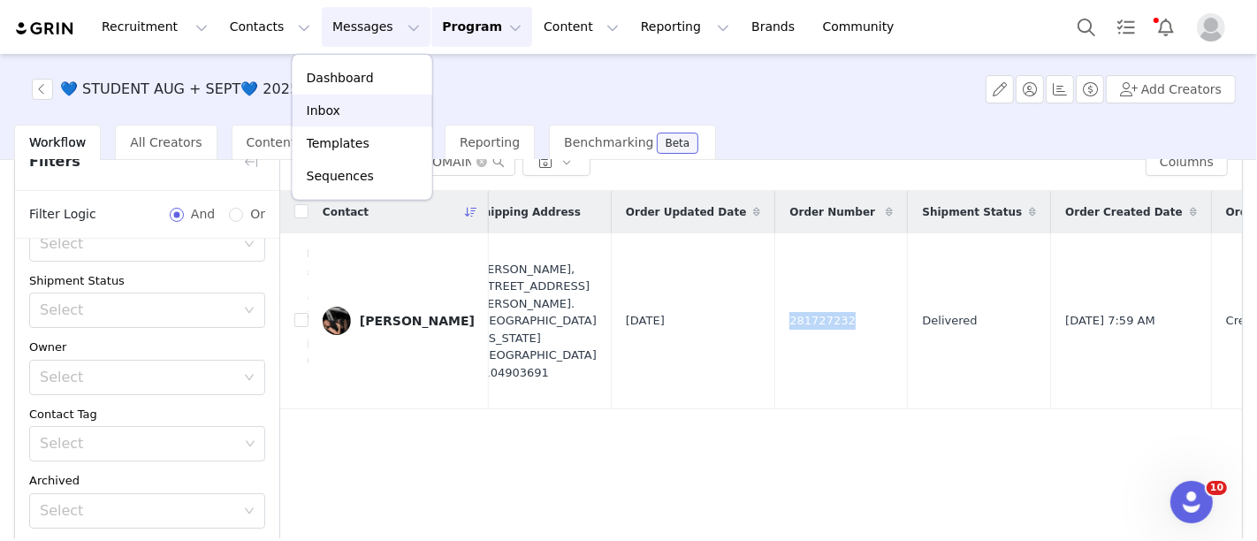
click at [340, 115] on div "Inbox" at bounding box center [362, 111] width 118 height 19
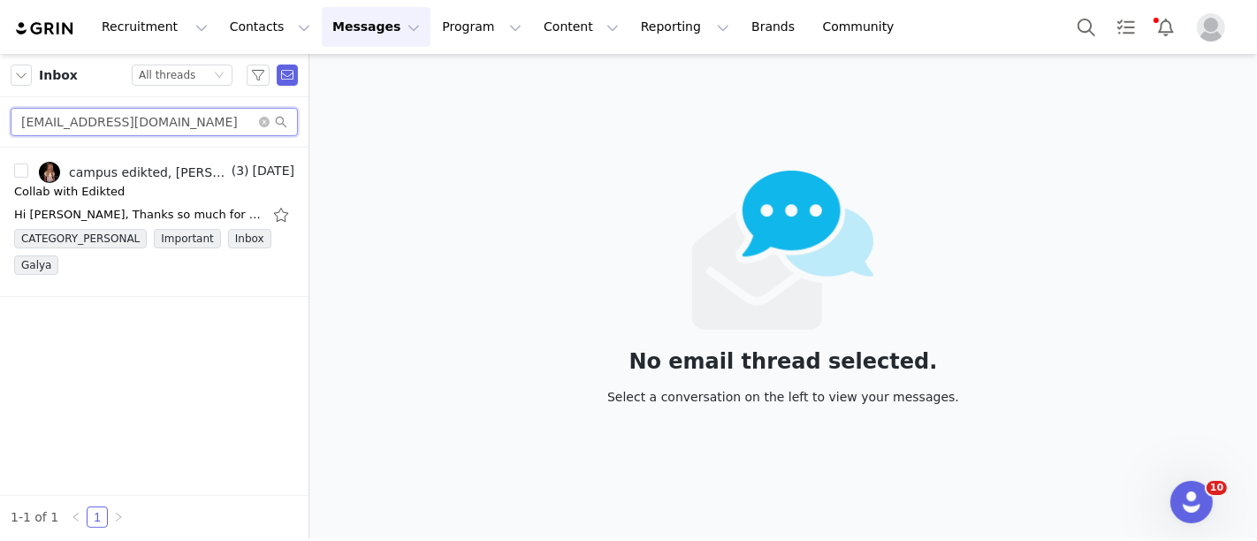
click at [202, 128] on input "margokmelby@gmail.com" at bounding box center [154, 122] width 287 height 28
paste input "cducharme99"
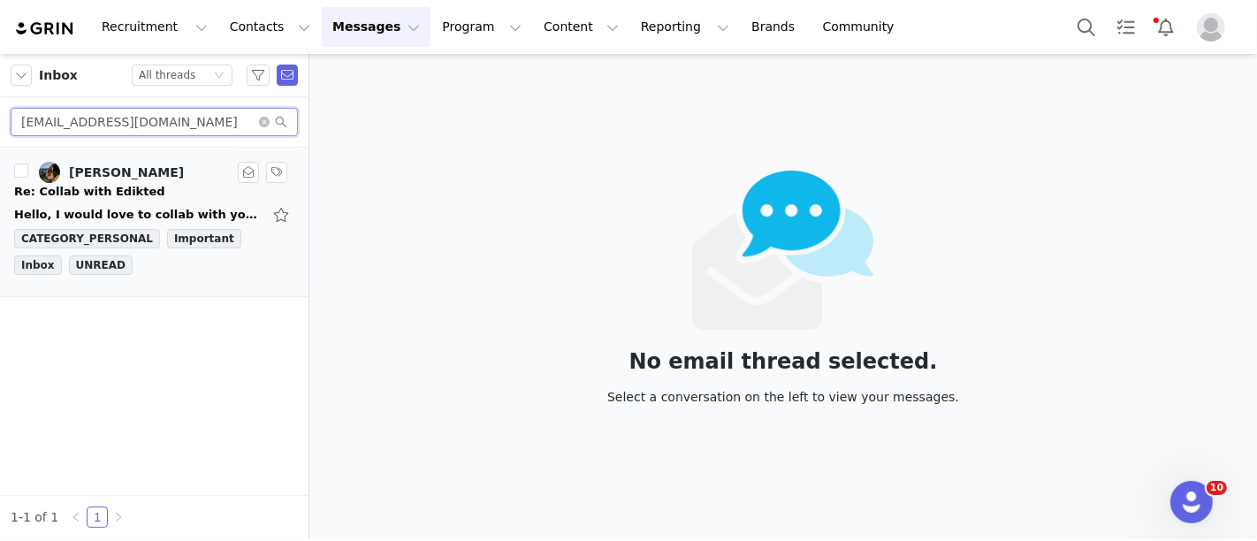
type input "cducharme99@gmail.com"
click at [147, 178] on div "Claire DuCharme" at bounding box center [126, 172] width 115 height 14
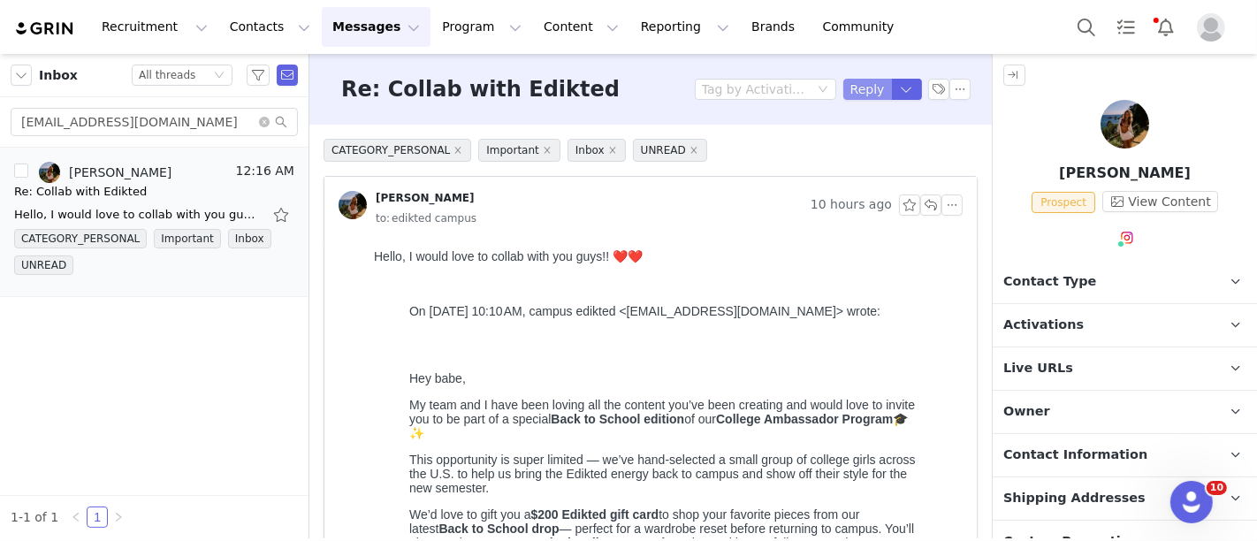
click at [844, 96] on button "Reply" at bounding box center [867, 89] width 49 height 21
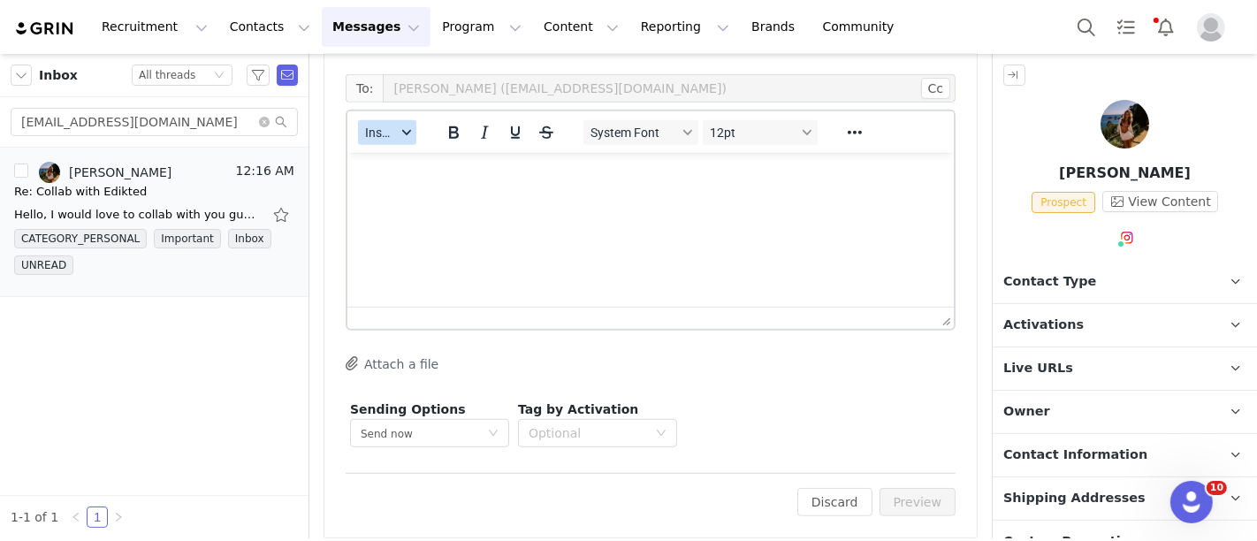
click at [372, 134] on span "Insert" at bounding box center [380, 133] width 31 height 14
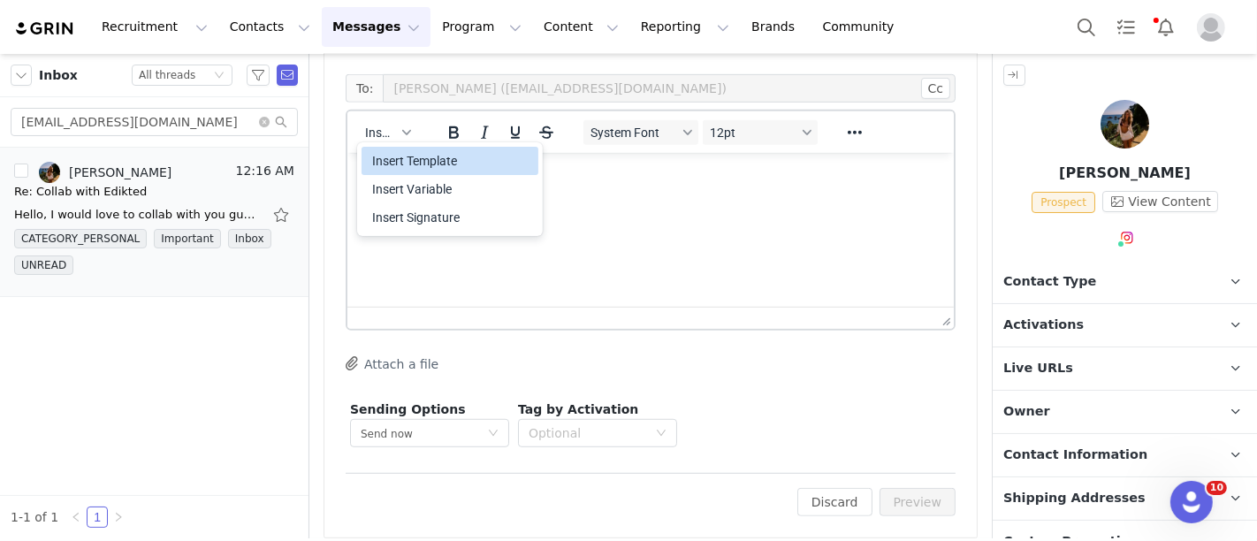
click at [381, 161] on div "Insert Template" at bounding box center [451, 160] width 159 height 21
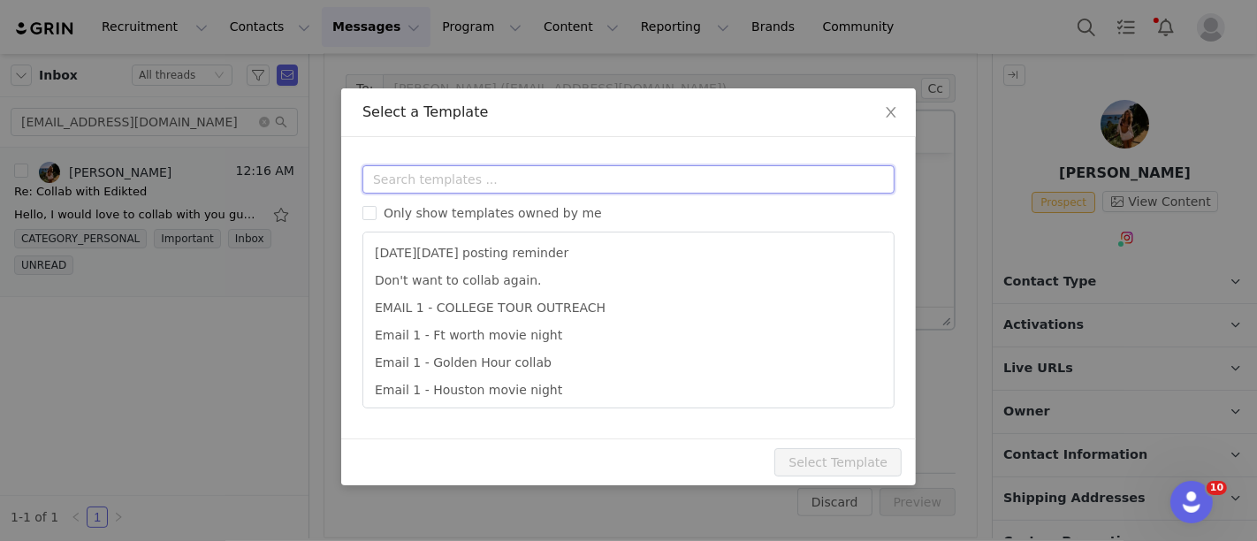
click at [390, 178] on input "text" at bounding box center [629, 179] width 532 height 28
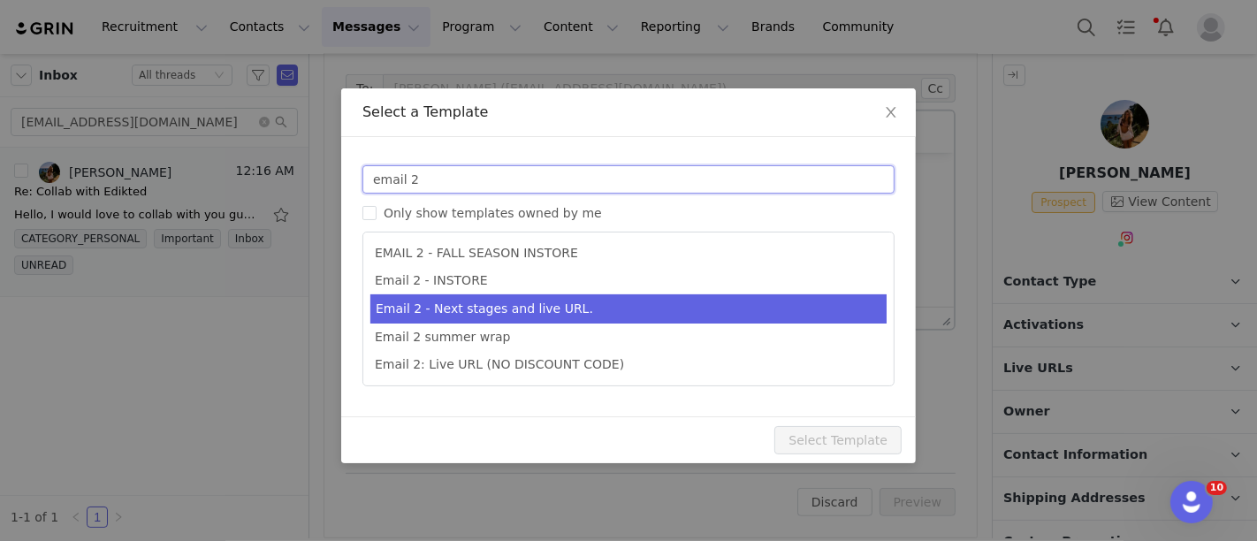
type input "email 2"
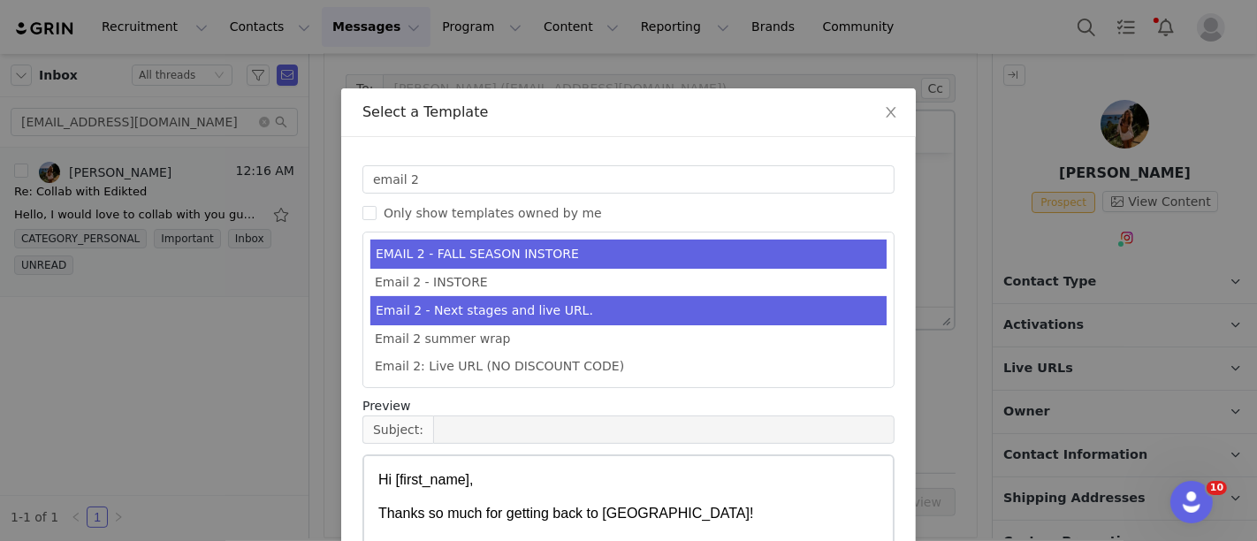
click at [500, 296] on li "Email 2 - Next stages and live URL." at bounding box center [628, 310] width 516 height 29
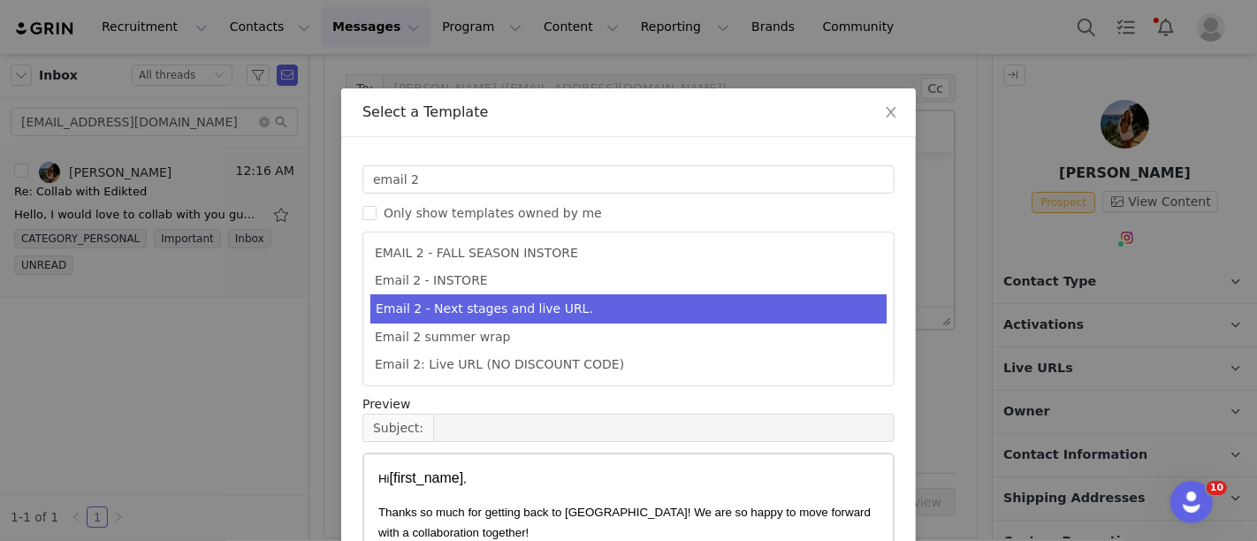
scroll to position [219, 0]
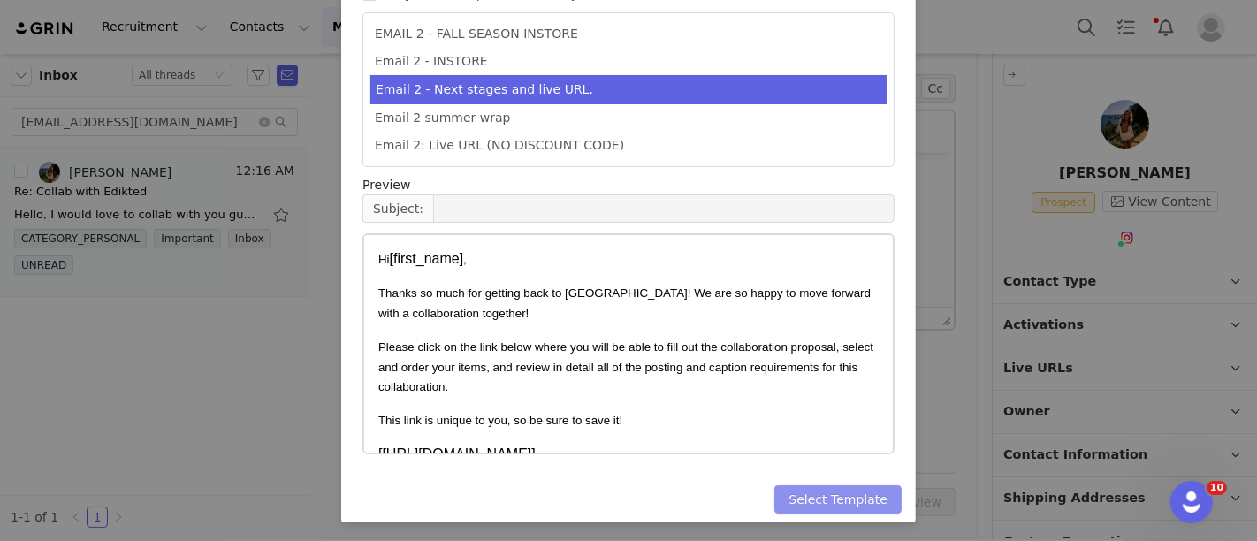
click at [851, 498] on button "Select Template" at bounding box center [838, 499] width 127 height 28
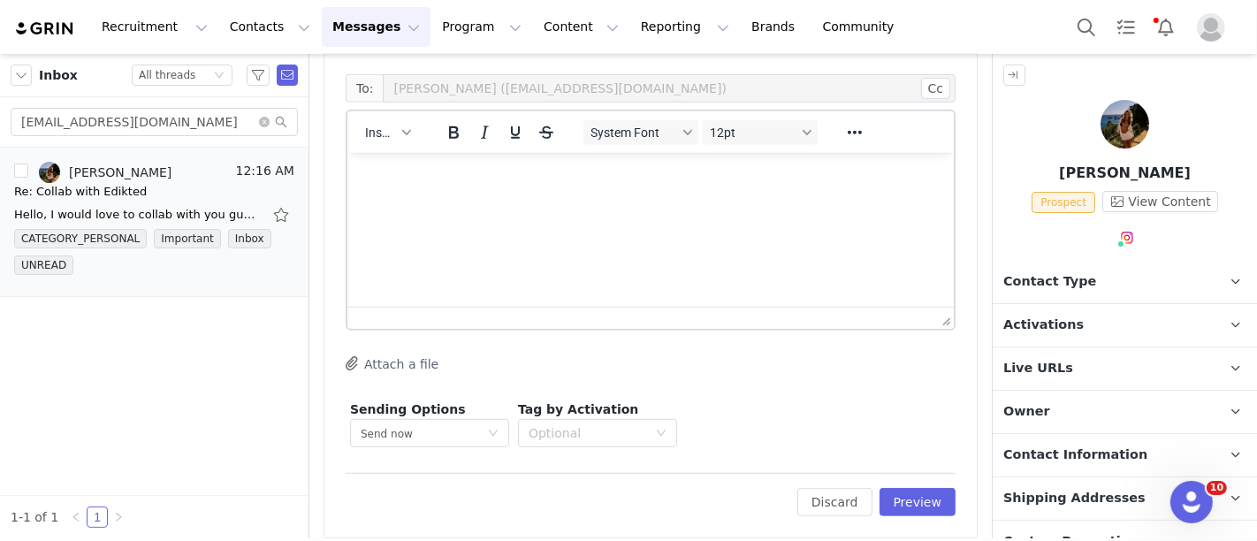
scroll to position [19, 0]
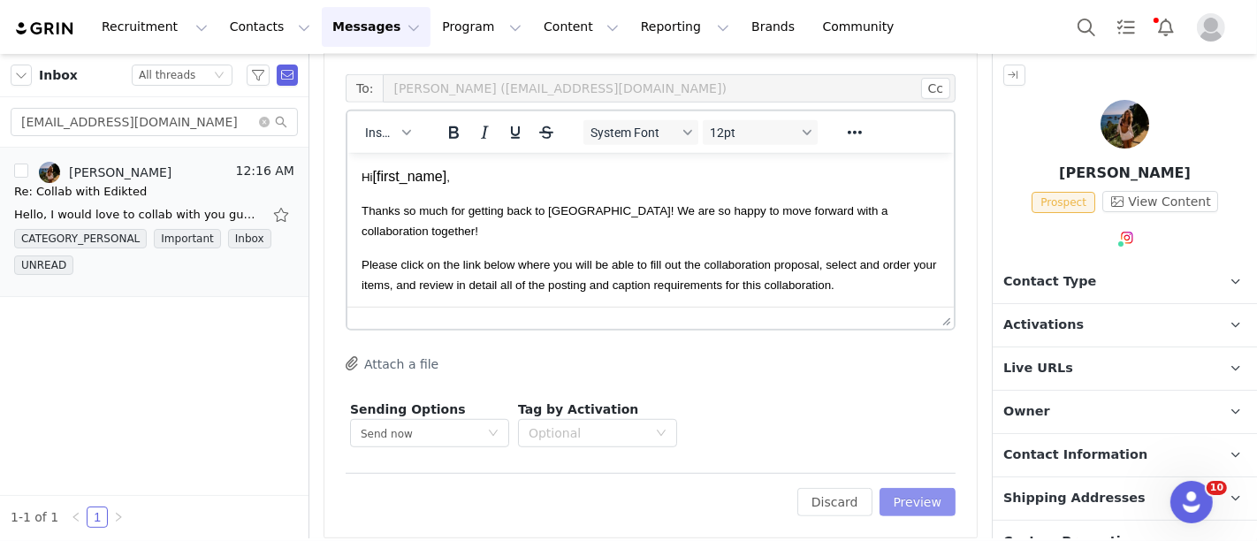
click at [920, 497] on button "Preview" at bounding box center [918, 502] width 77 height 28
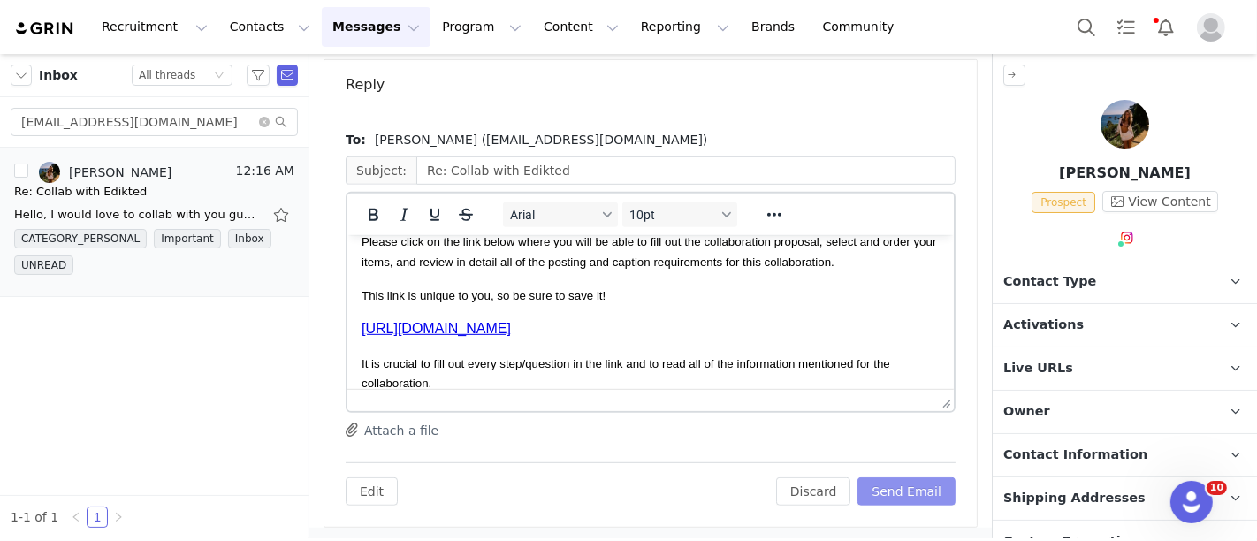
scroll to position [106, 0]
click at [1028, 316] on span "Activations" at bounding box center [1044, 325] width 80 height 19
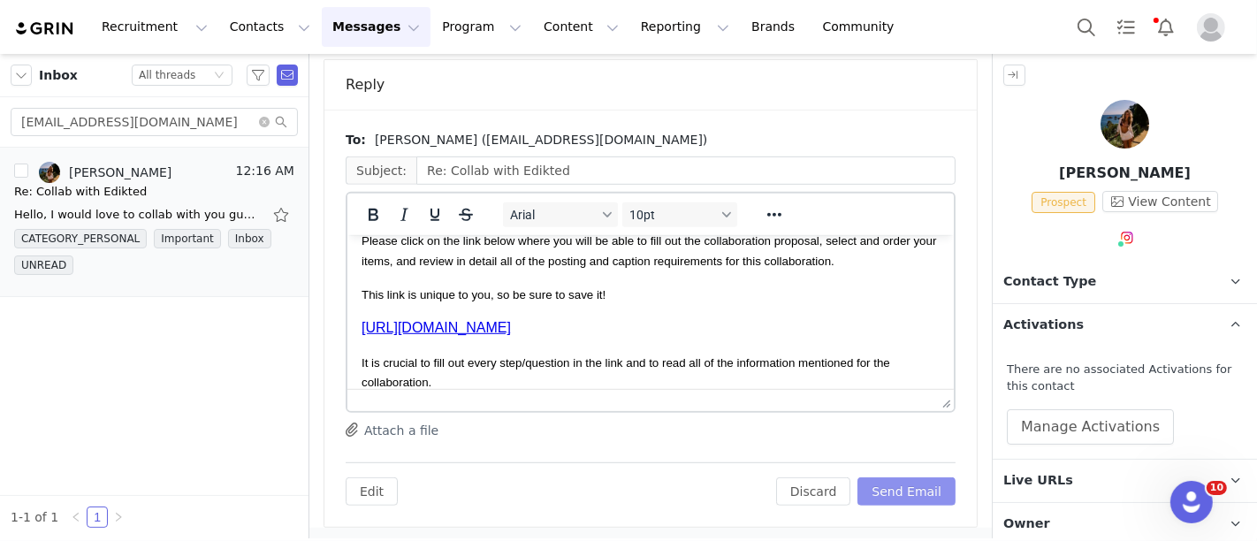
click at [912, 492] on button "Send Email" at bounding box center [907, 491] width 98 height 28
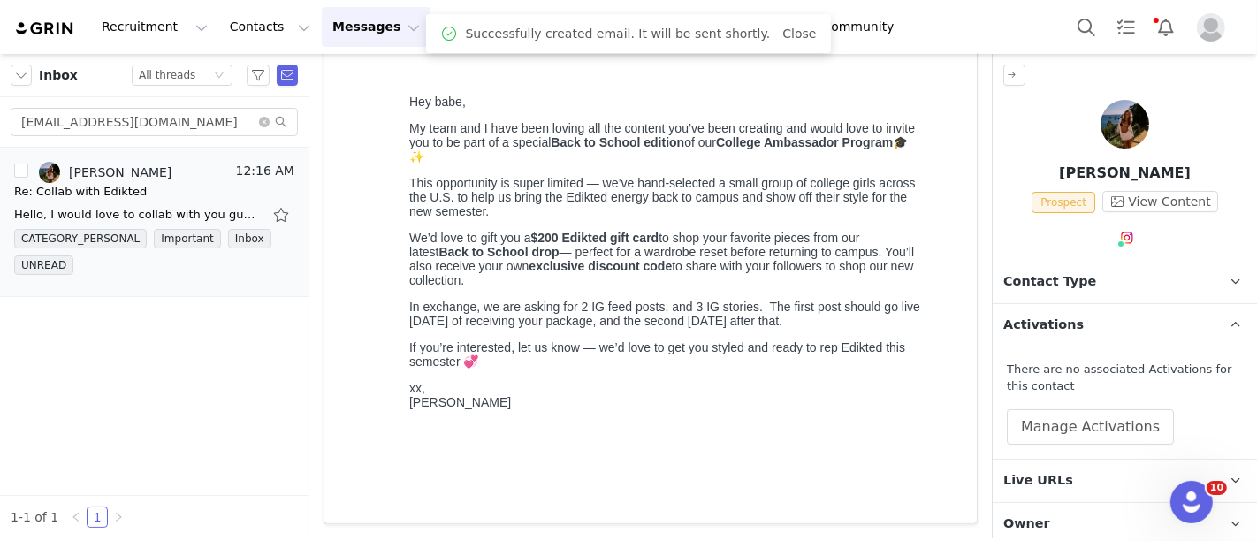
scroll to position [275, 0]
click at [1026, 281] on span "Contact Type" at bounding box center [1050, 281] width 93 height 19
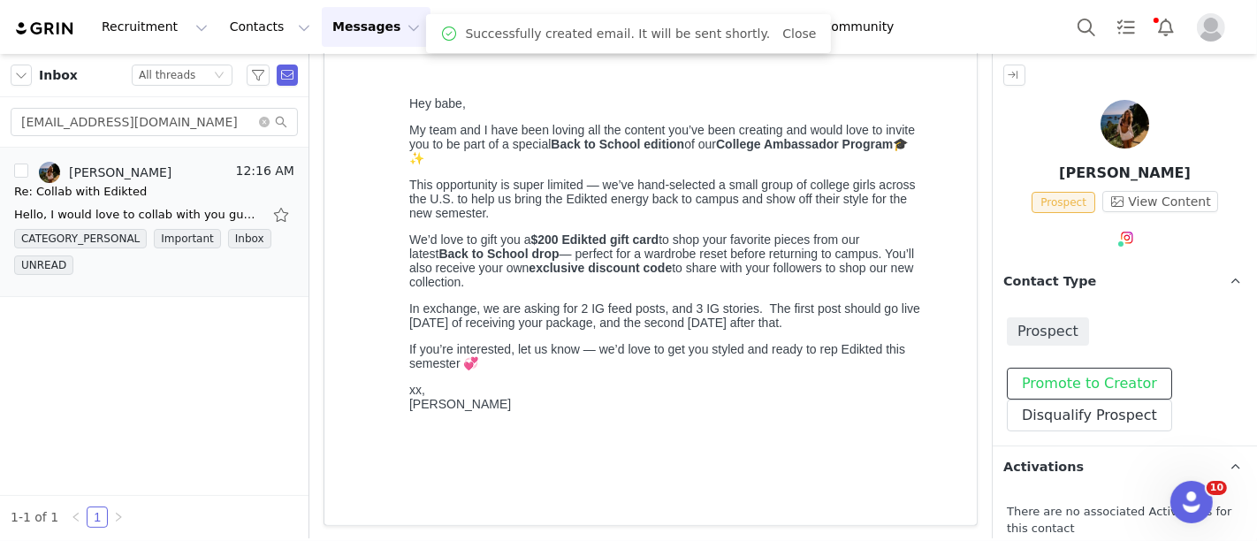
click at [1047, 386] on button "Promote to Creator" at bounding box center [1089, 384] width 165 height 32
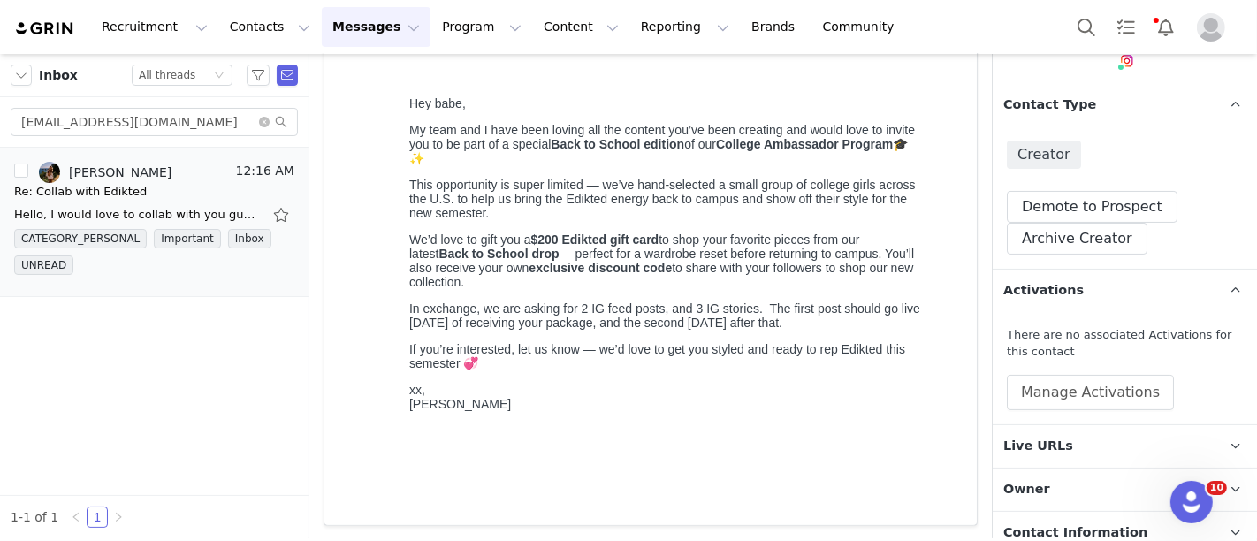
scroll to position [577, 0]
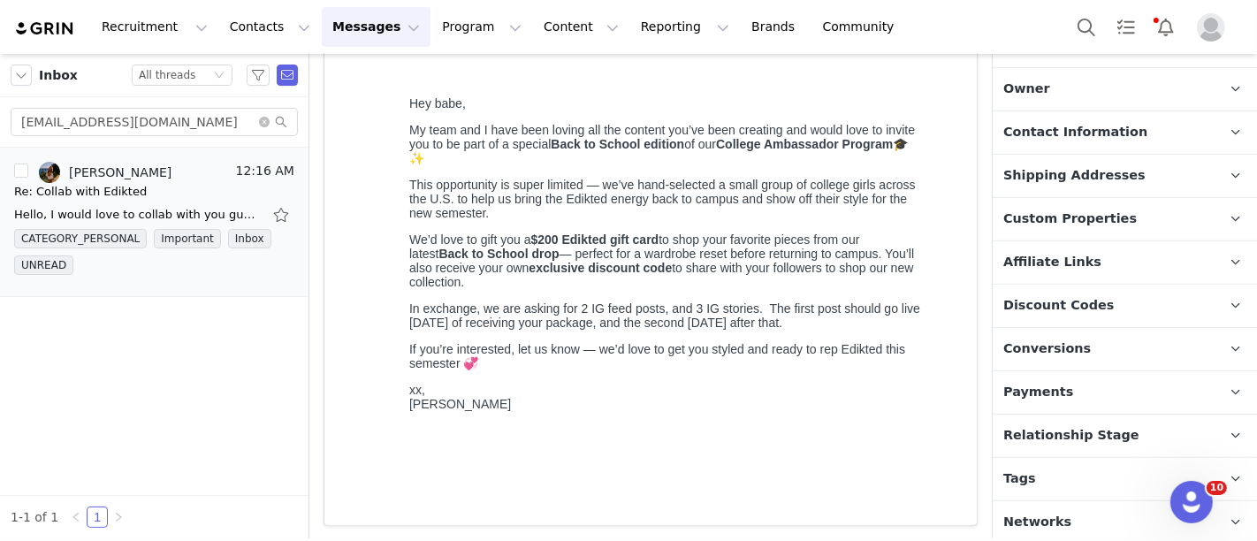
click at [1099, 470] on p "Tags Keep track of your contacts by assigning them tags. You can then filter yo…" at bounding box center [1104, 479] width 222 height 42
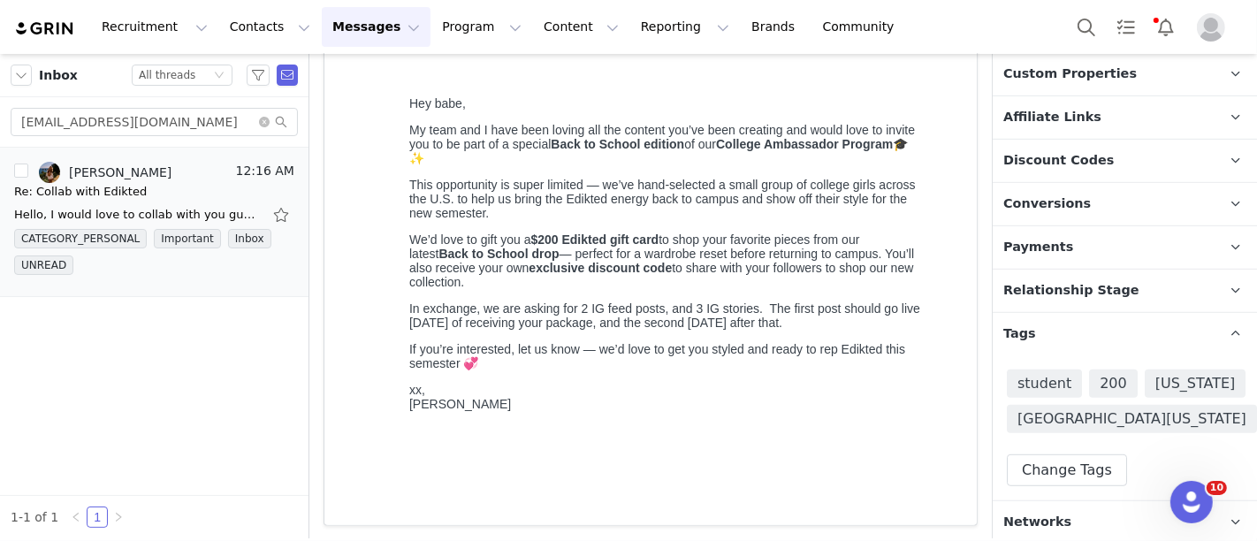
click at [1079, 287] on span "Relationship Stage" at bounding box center [1072, 290] width 136 height 19
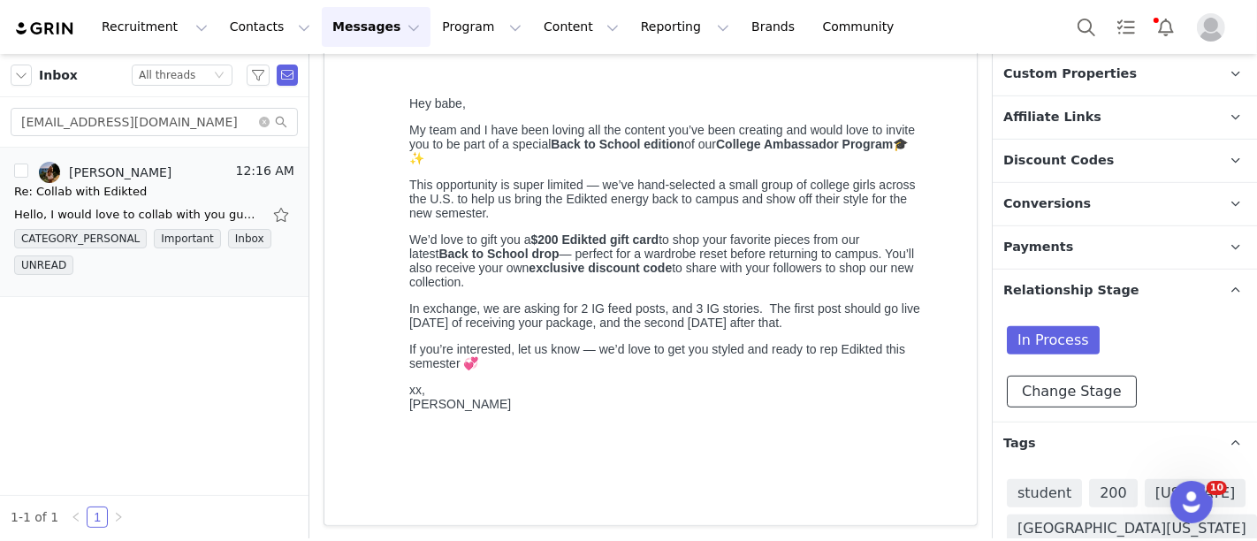
click at [1074, 386] on button "Change Stage" at bounding box center [1072, 392] width 130 height 32
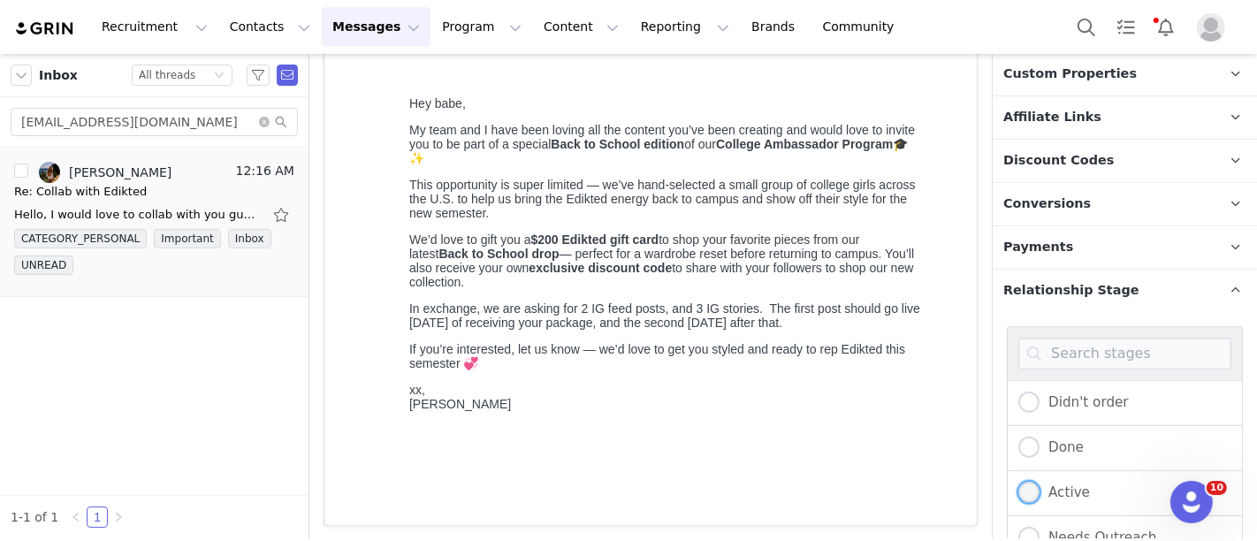
click at [1034, 482] on span at bounding box center [1029, 493] width 21 height 23
click at [1034, 482] on input "Active" at bounding box center [1029, 493] width 21 height 23
radio input "true"
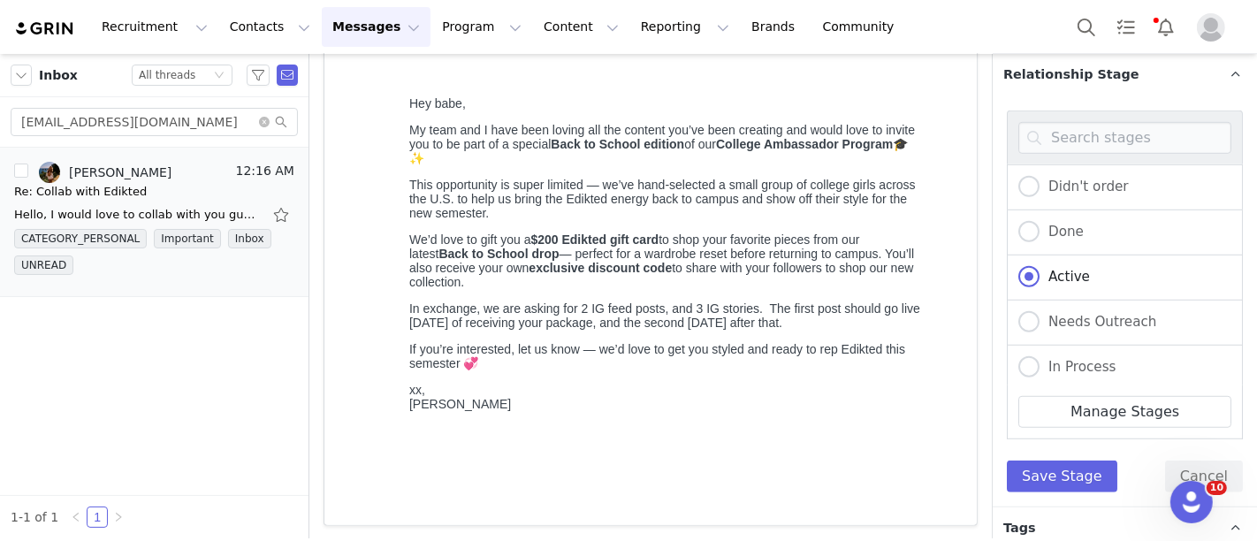
scroll to position [948, 0]
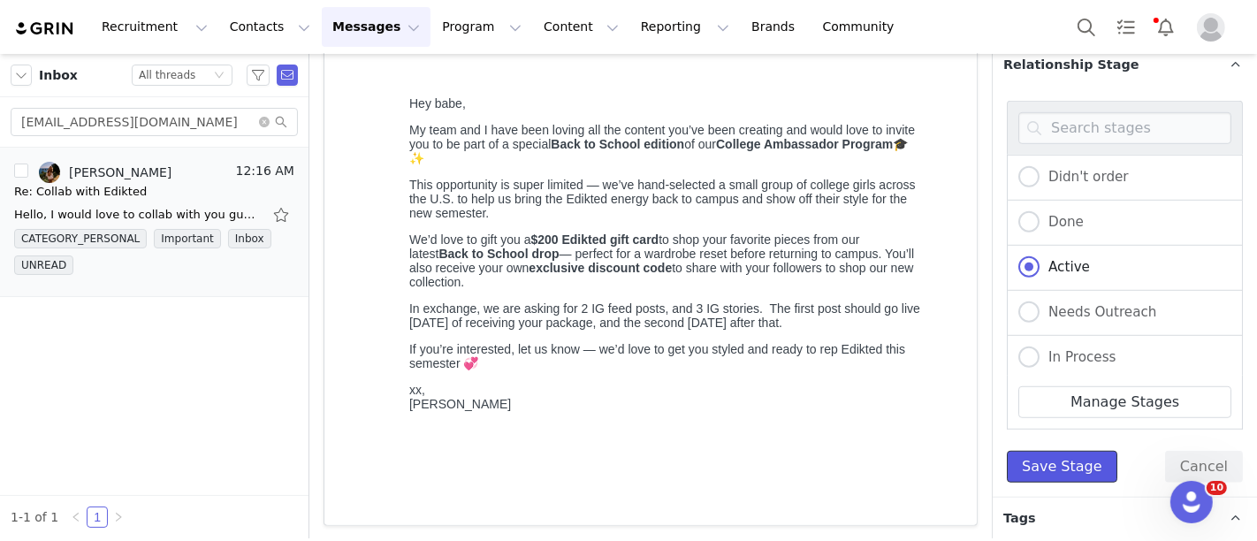
click at [1076, 461] on button "Save Stage" at bounding box center [1062, 467] width 111 height 32
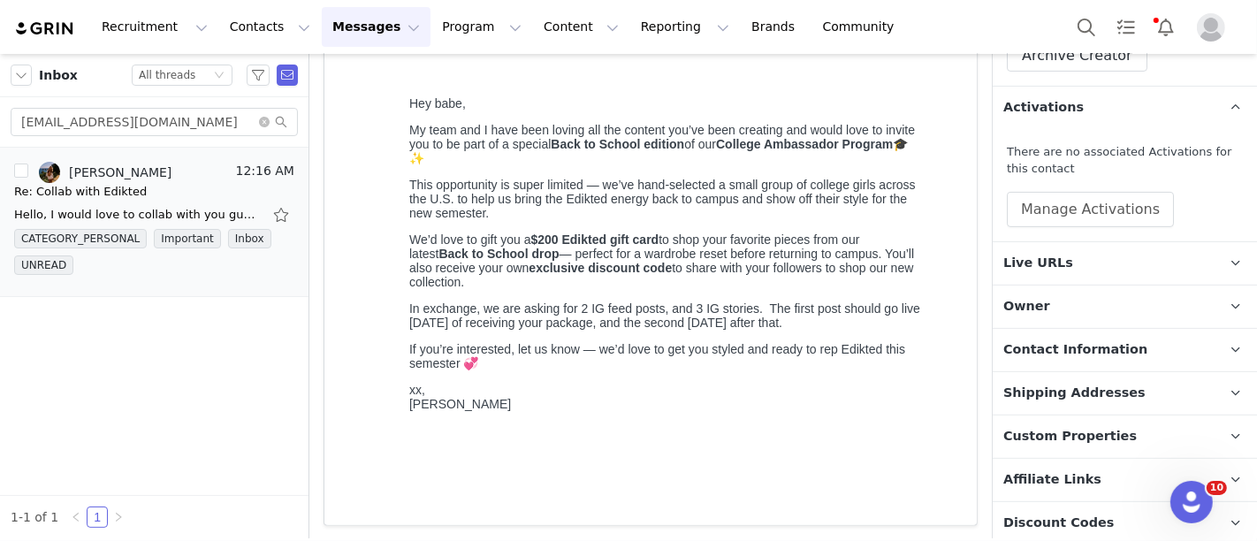
scroll to position [358, 0]
click at [1046, 309] on p "Owner The account user who owns the contact" at bounding box center [1104, 308] width 222 height 42
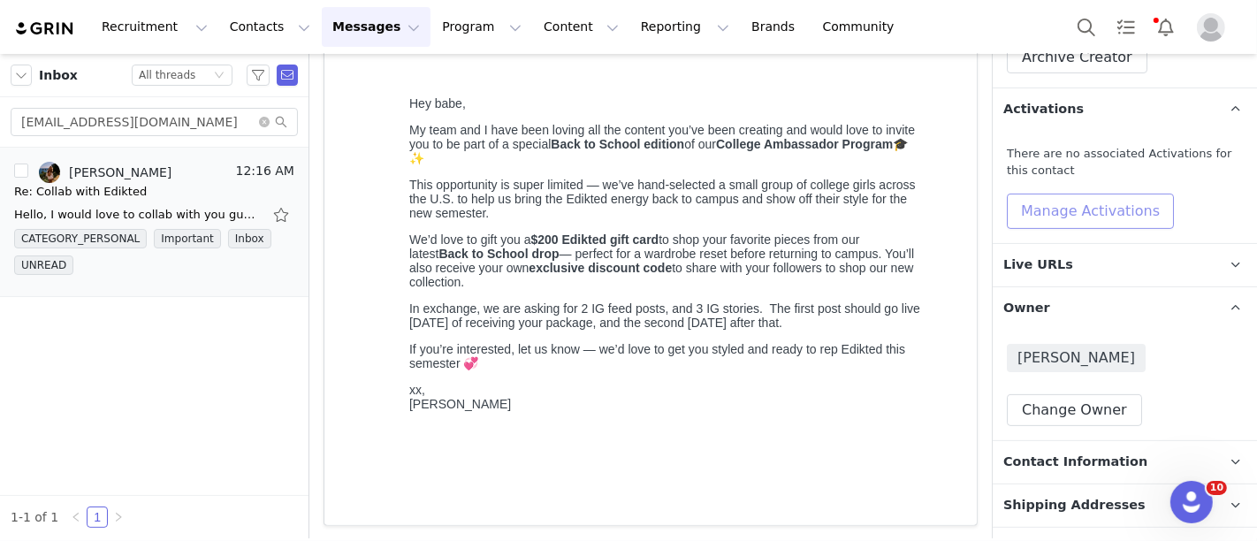
click at [1024, 207] on button "Manage Activations" at bounding box center [1090, 211] width 167 height 35
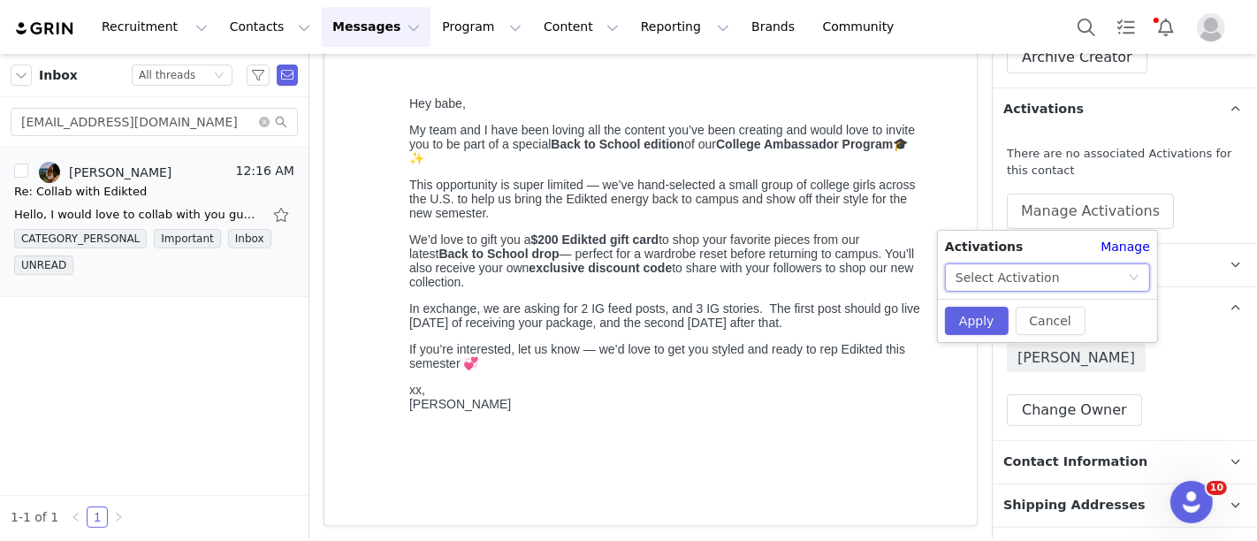
click at [1016, 278] on div "Select Activation" at bounding box center [1008, 277] width 104 height 27
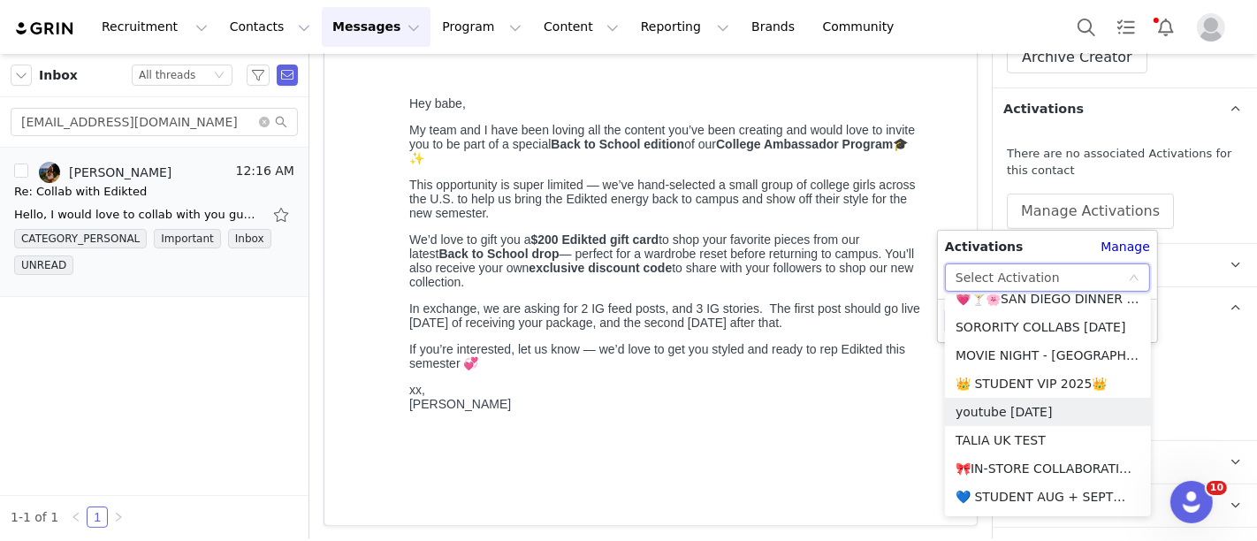
scroll to position [335, 0]
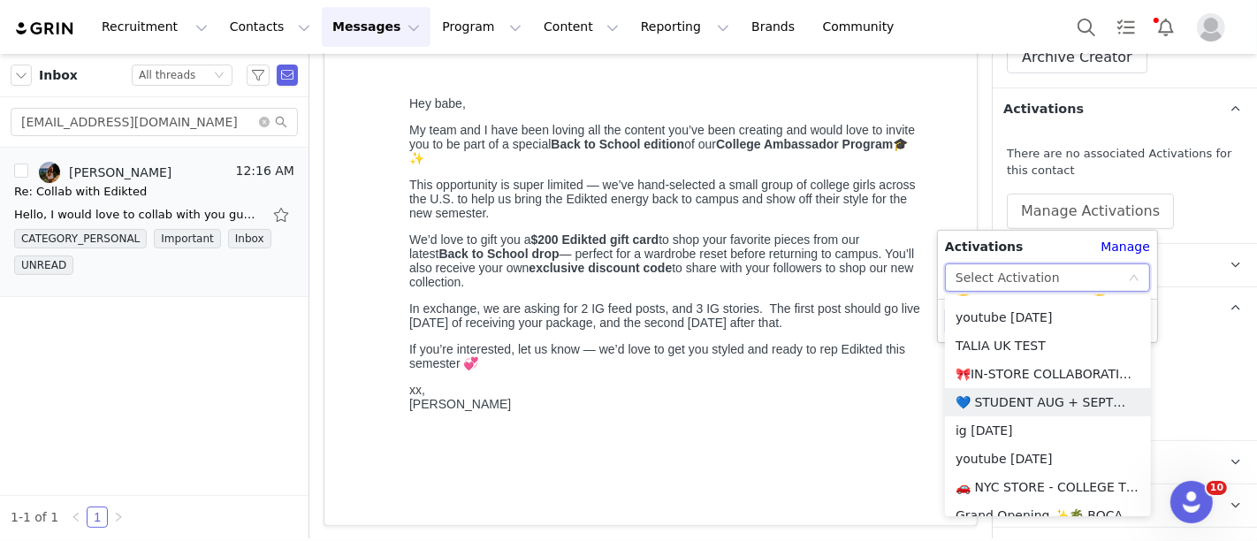
click at [1018, 409] on li "💙 STUDENT AUG + SEPT💙 2025" at bounding box center [1048, 402] width 206 height 28
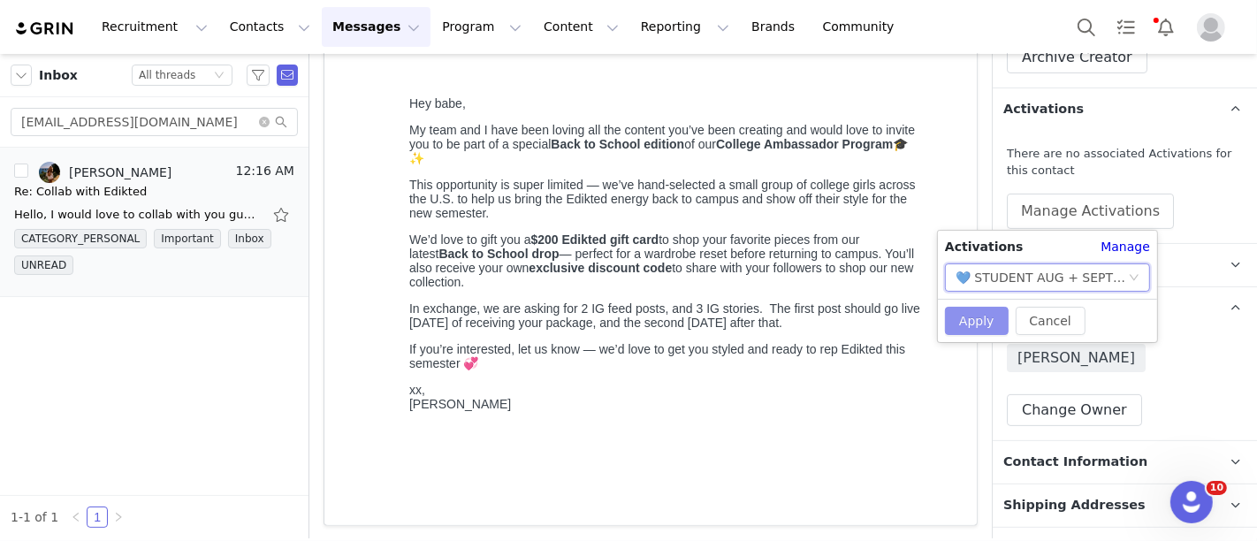
click at [969, 316] on button "Apply" at bounding box center [977, 321] width 64 height 28
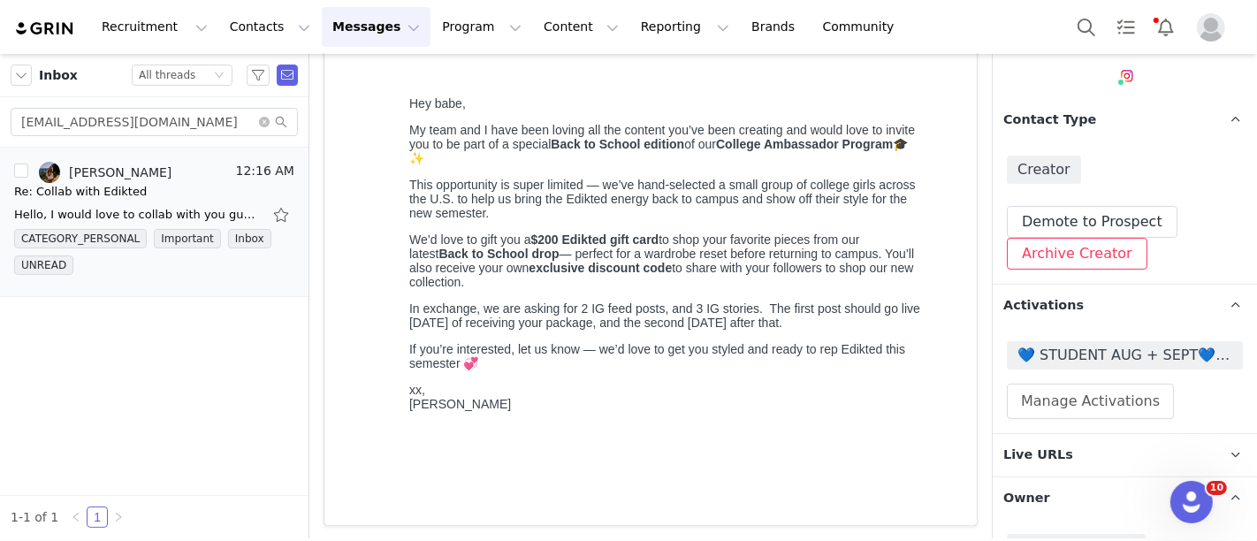
scroll to position [151, 0]
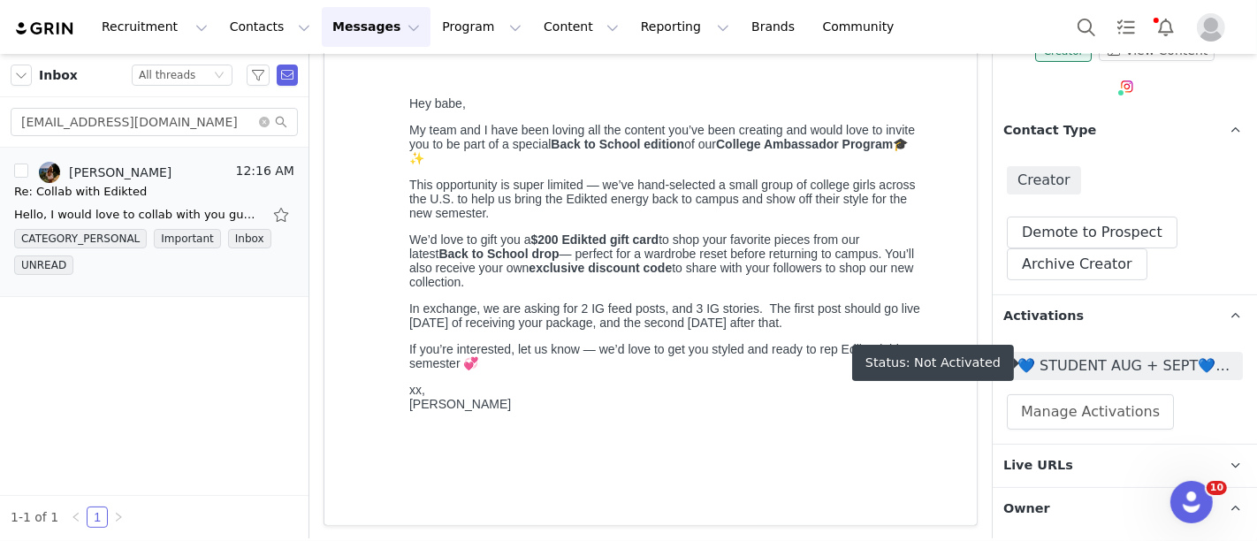
click at [1057, 352] on span "💙 STUDENT AUG + SEPT💙 2025" at bounding box center [1125, 366] width 236 height 28
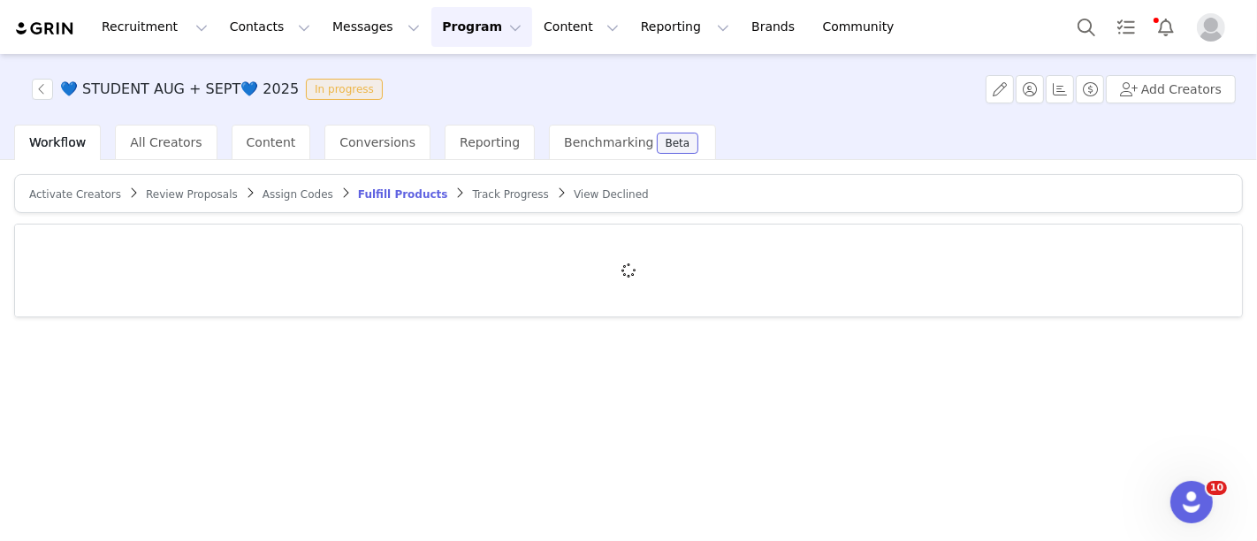
click at [86, 203] on article "Activate Creators Review Proposals Assign Codes Fulfill Products Track Progress…" at bounding box center [628, 193] width 1229 height 39
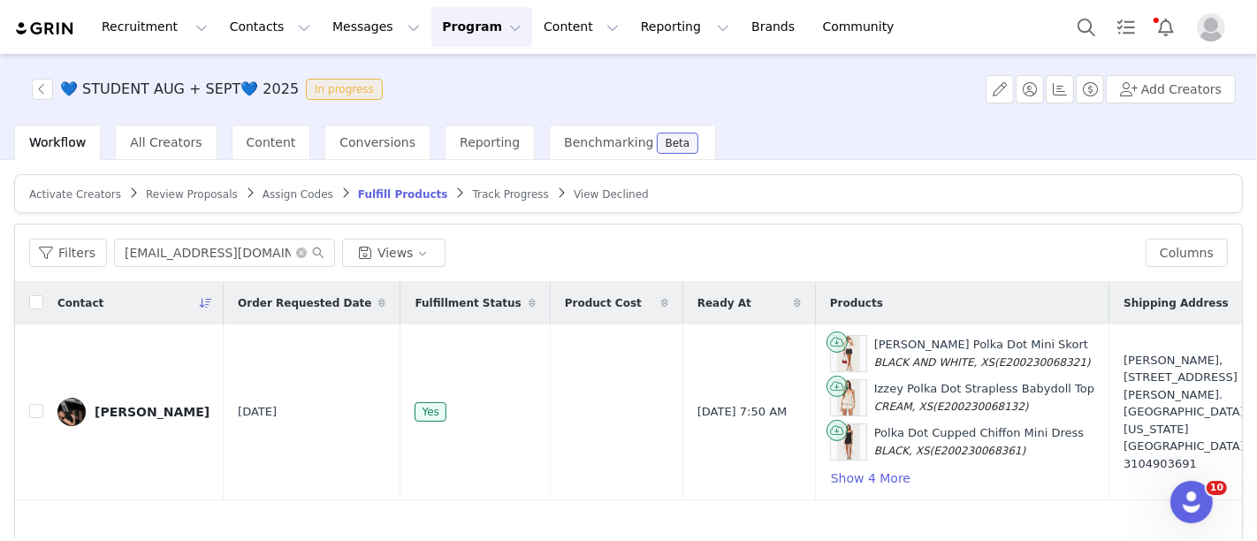
click at [80, 193] on span "Activate Creators" at bounding box center [75, 194] width 92 height 12
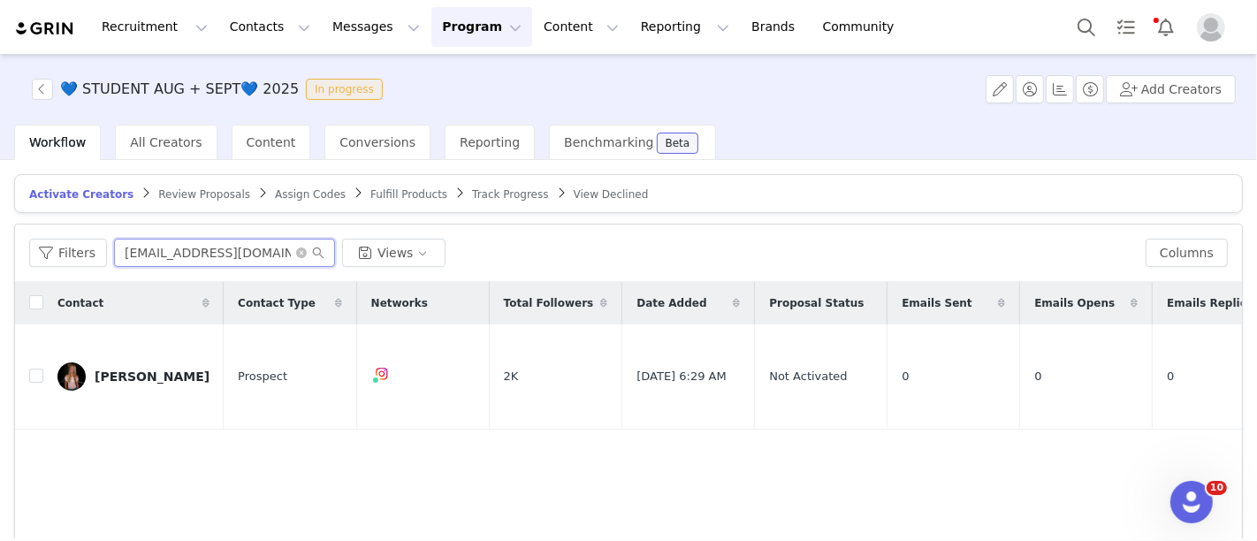
click at [178, 242] on input "margokmelby@gmail.com" at bounding box center [224, 253] width 221 height 28
paste input "cducharme99"
type input "cducharme99@gmail.com"
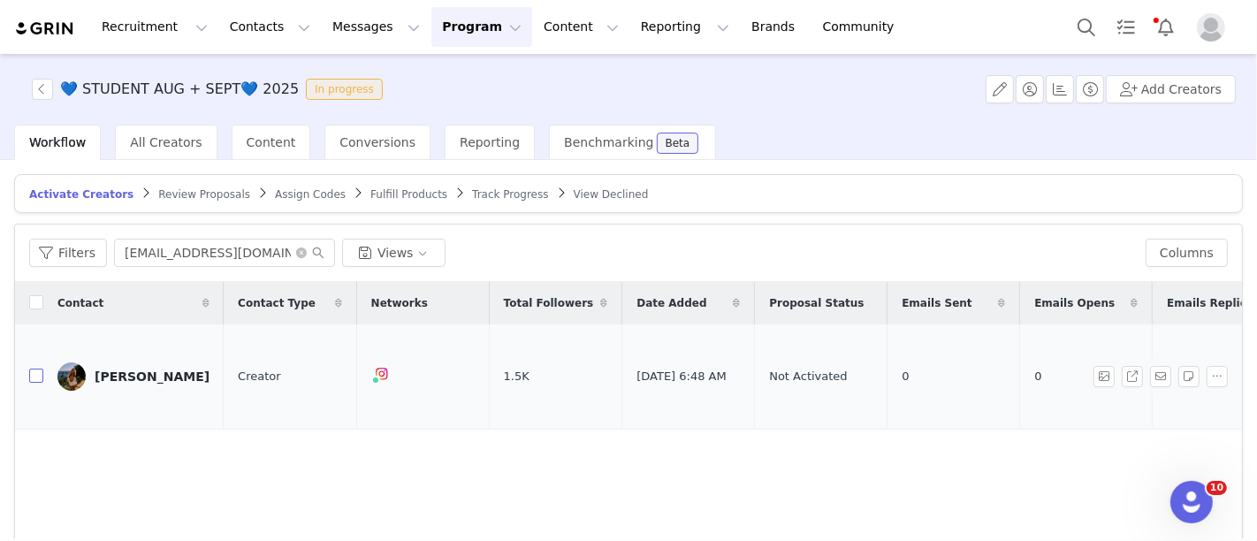
click at [34, 369] on input "checkbox" at bounding box center [36, 376] width 14 height 14
checkbox input "true"
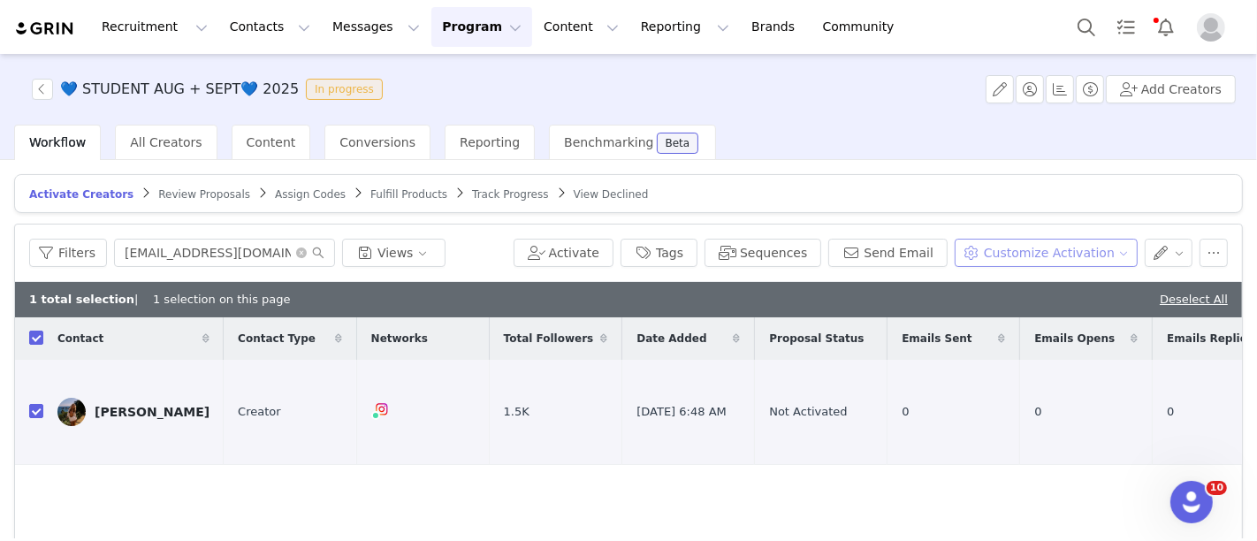
click at [1041, 261] on button "Customize Activation" at bounding box center [1046, 253] width 183 height 28
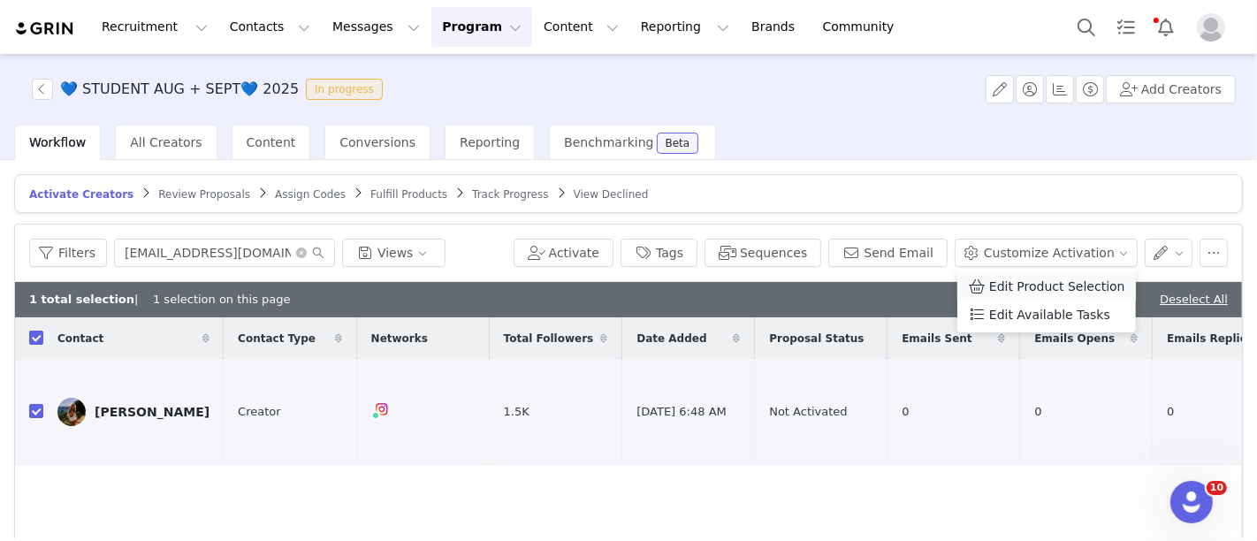
click at [1026, 292] on span "Edit Product Selection" at bounding box center [1057, 286] width 136 height 19
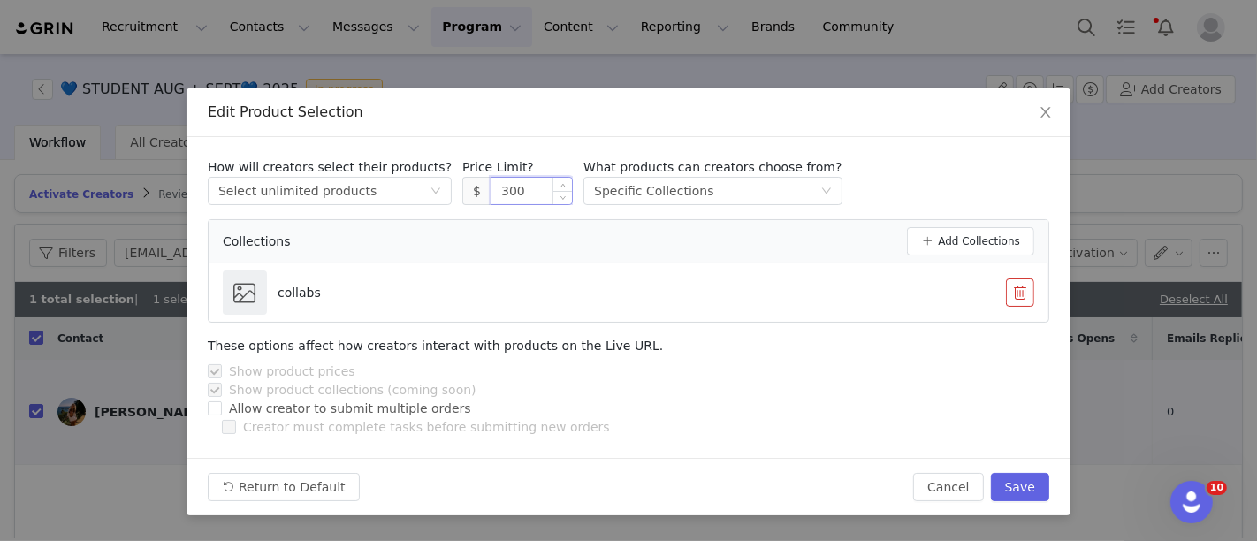
click at [497, 197] on input "300" at bounding box center [532, 191] width 80 height 27
type input "200"
click at [1023, 487] on button "Save" at bounding box center [1020, 487] width 58 height 28
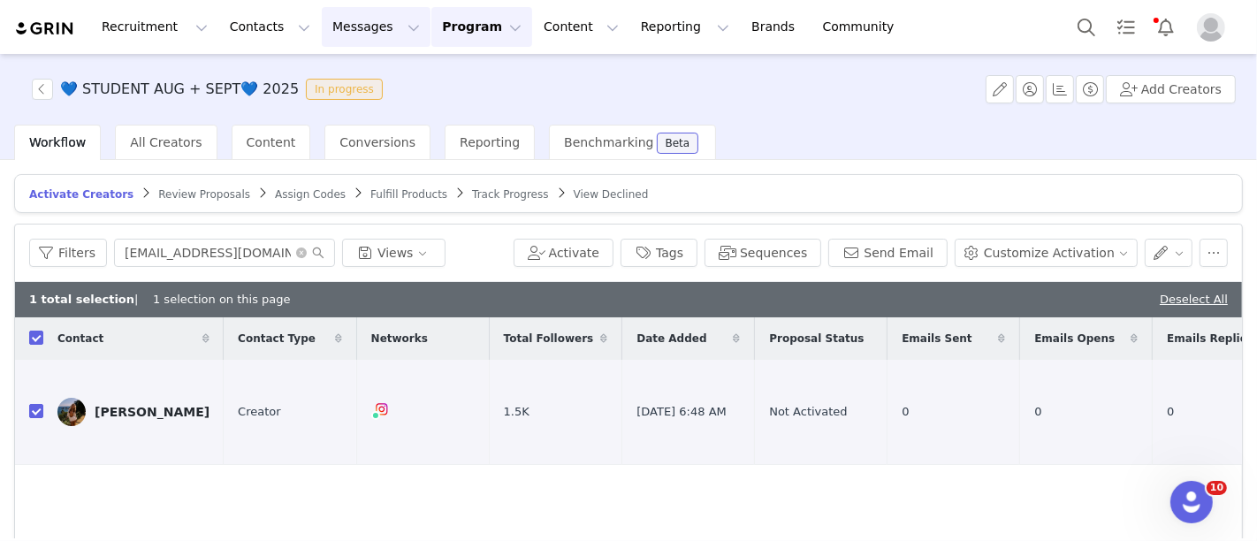
click at [349, 28] on button "Messages Messages" at bounding box center [376, 27] width 109 height 40
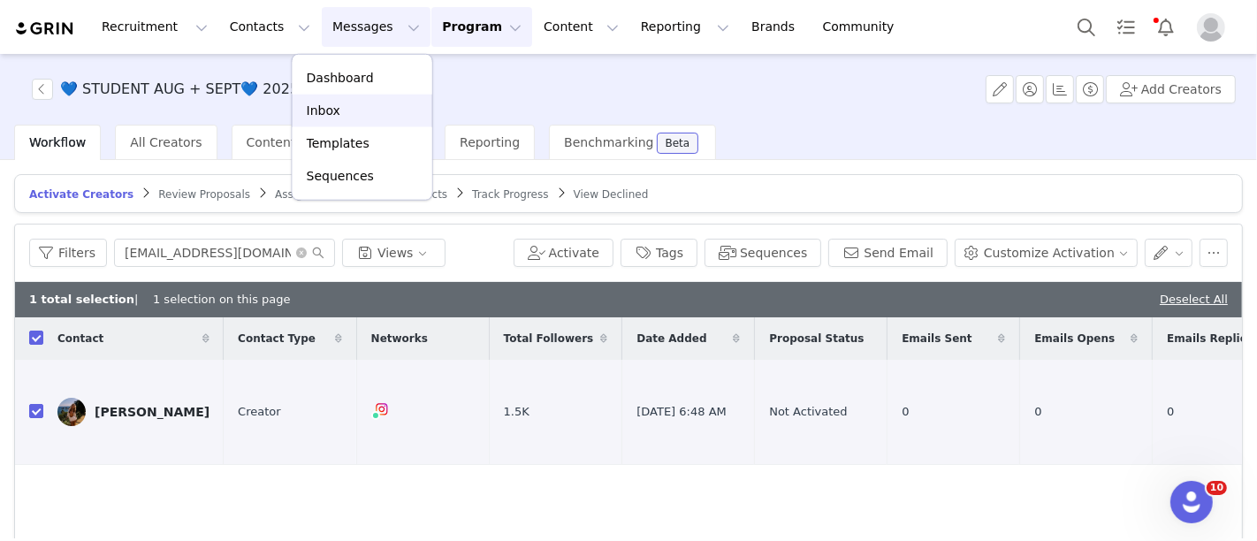
click at [332, 102] on p "Inbox" at bounding box center [324, 111] width 34 height 19
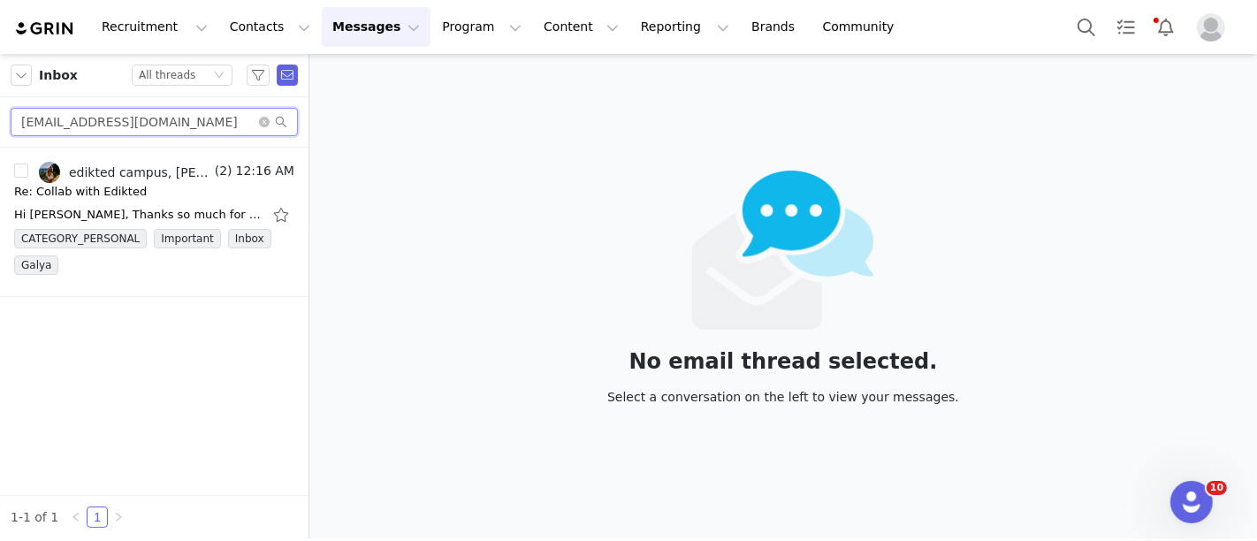
click at [186, 117] on input "cducharme99@gmail.com" at bounding box center [154, 122] width 287 height 28
paste input "appertemily"
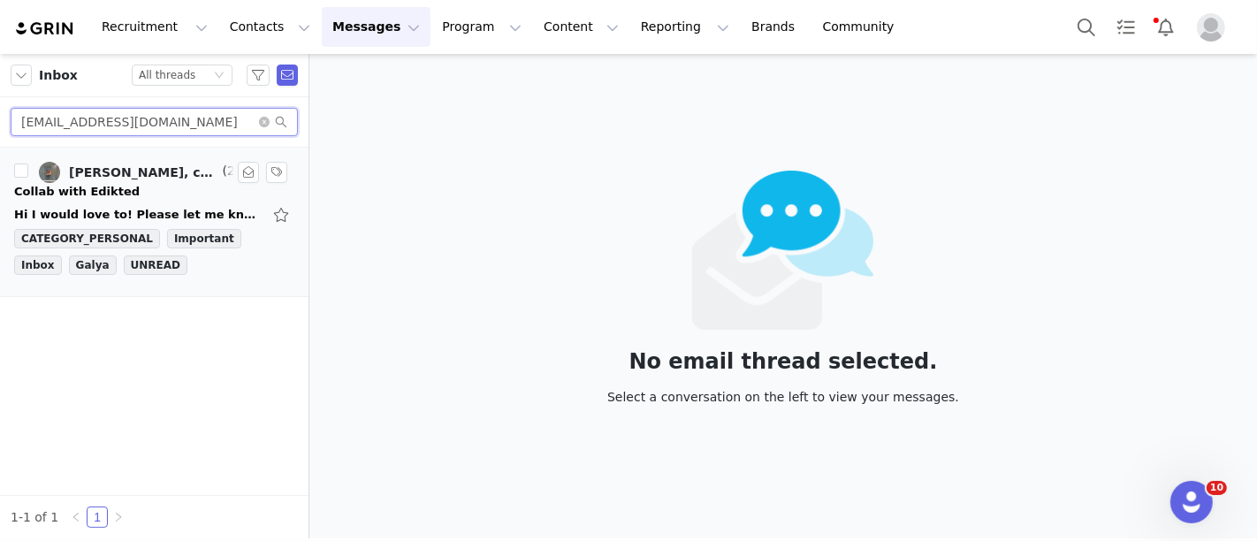
type input "appertemily@gmail.com"
click at [154, 180] on link "Emily Appert, campus edikted" at bounding box center [129, 172] width 180 height 21
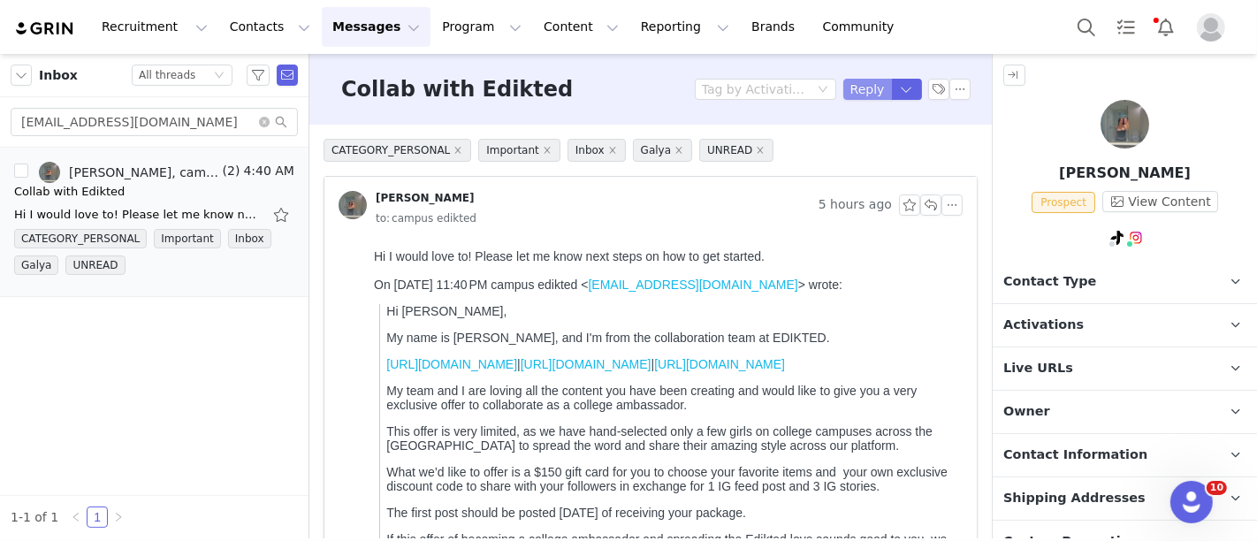
click at [843, 89] on button "Reply" at bounding box center [867, 89] width 49 height 21
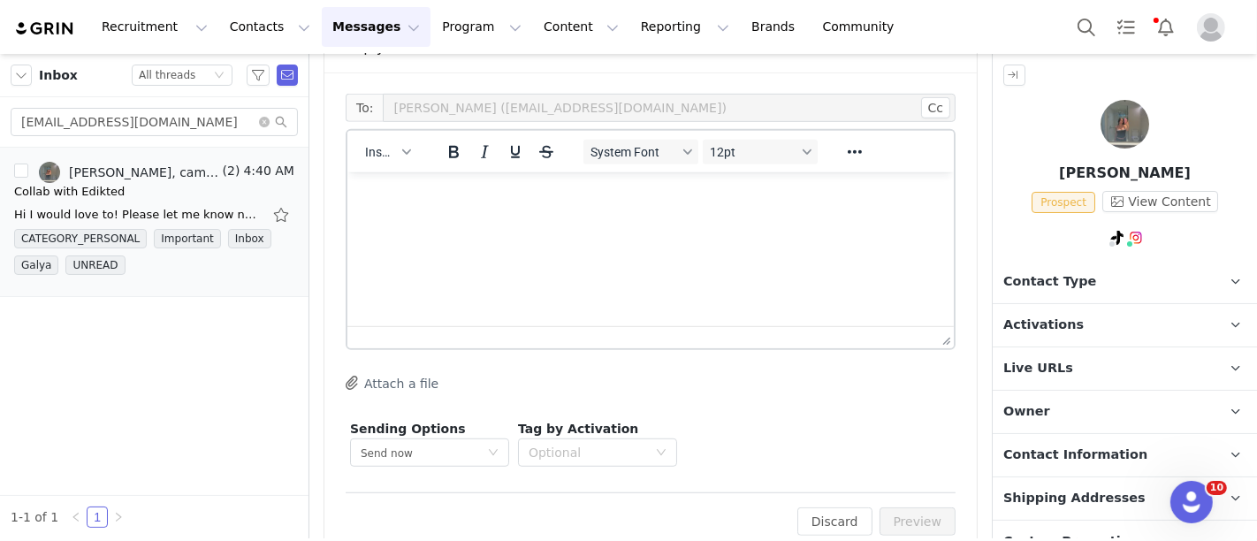
drag, startPoint x: 378, startPoint y: 191, endPoint x: 367, endPoint y: 150, distance: 42.3
click at [367, 172] on html at bounding box center [650, 196] width 607 height 48
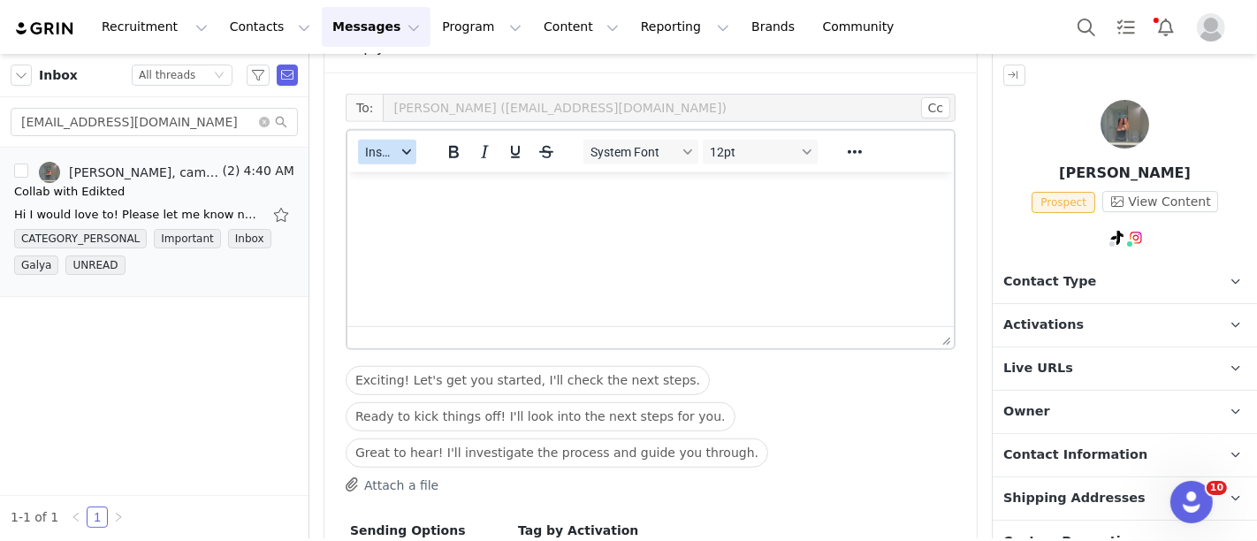
click at [367, 145] on span "Insert" at bounding box center [380, 152] width 31 height 14
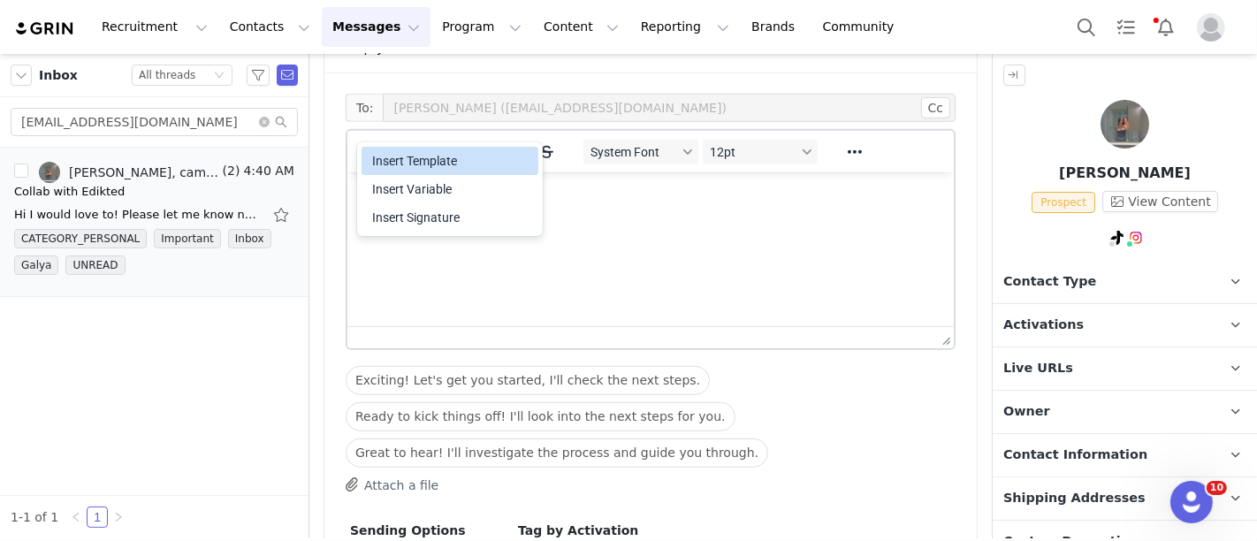
click at [378, 165] on div "Insert Template" at bounding box center [451, 160] width 159 height 21
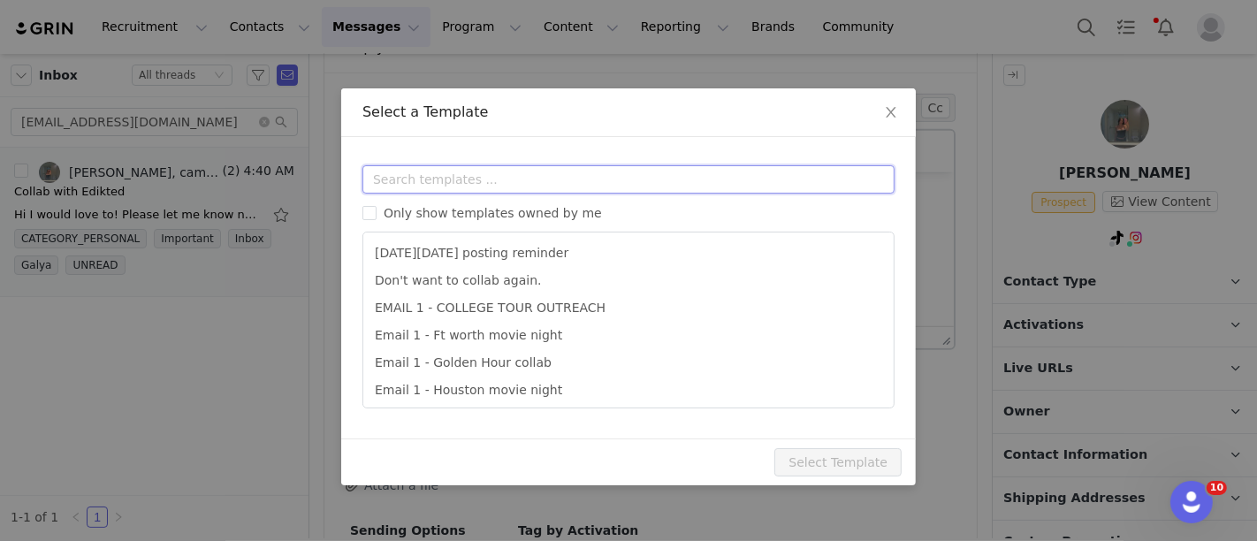
click at [426, 170] on input "text" at bounding box center [629, 179] width 532 height 28
click at [426, 170] on input "e" at bounding box center [629, 179] width 532 height 28
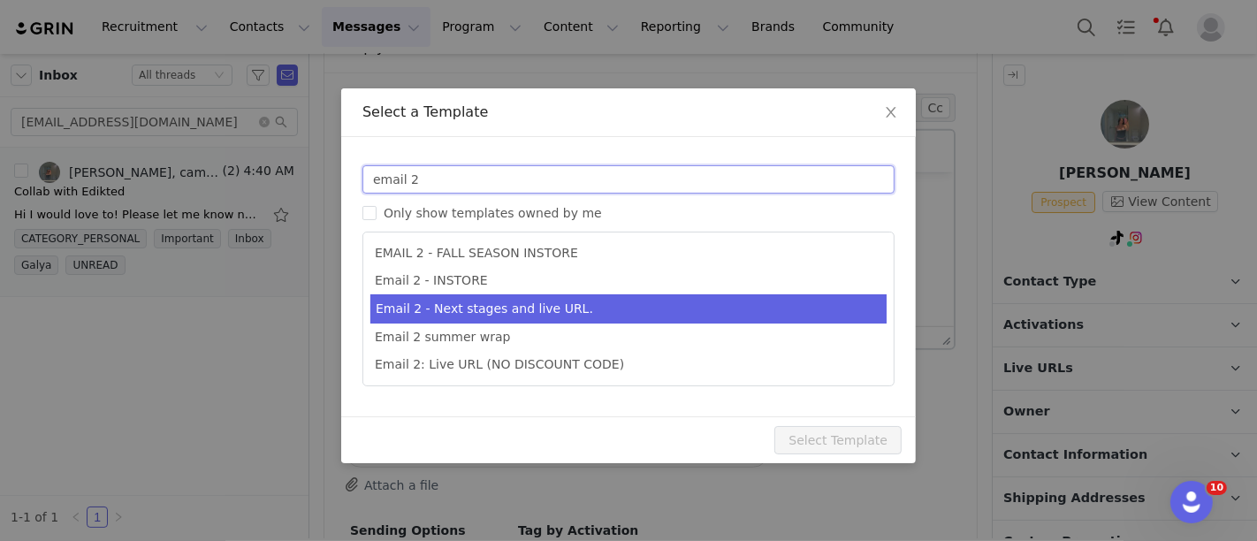
type input "email 2"
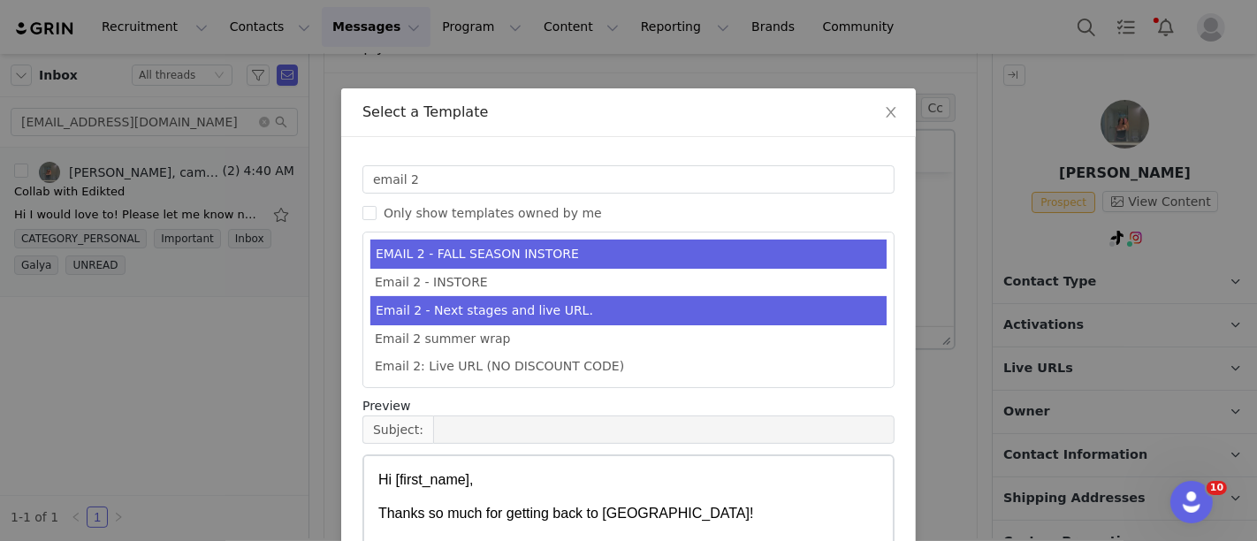
click at [462, 306] on li "Email 2 - Next stages and live URL." at bounding box center [628, 310] width 516 height 29
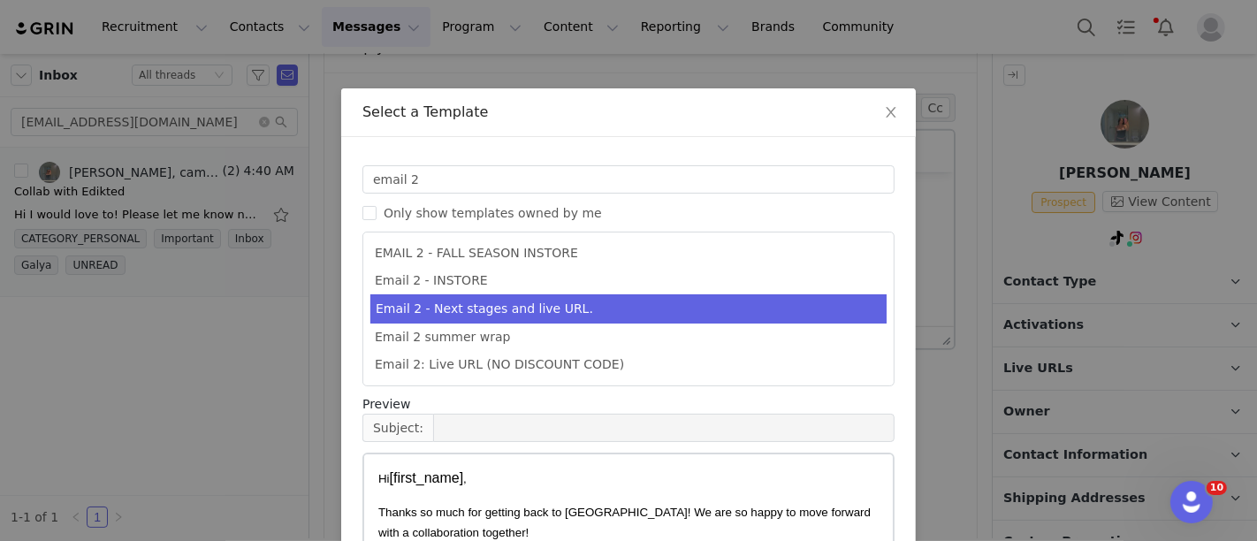
scroll to position [219, 0]
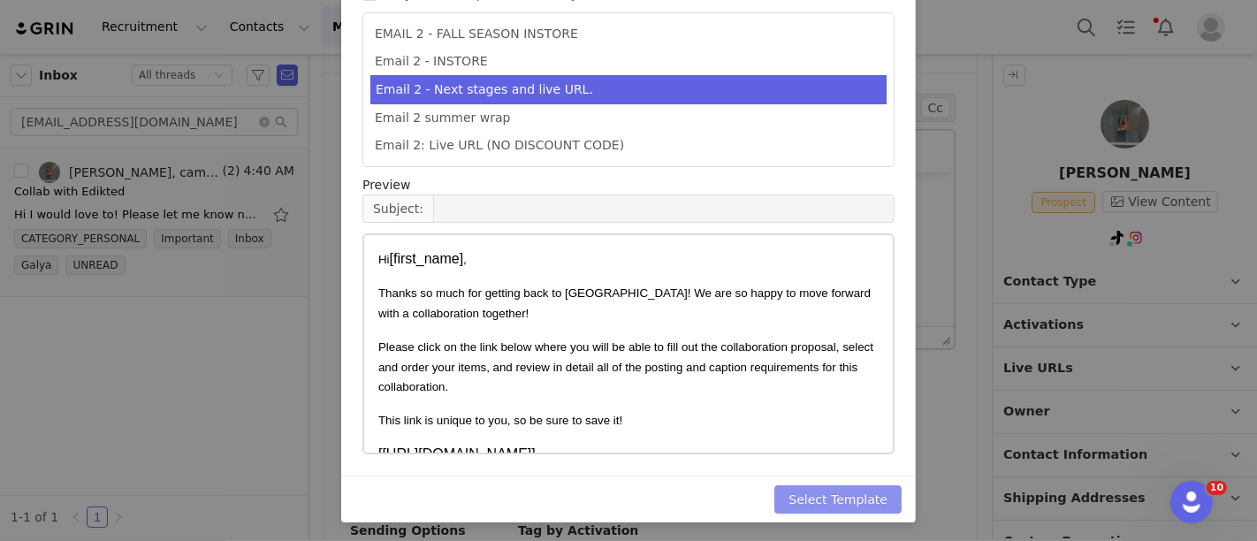
click at [866, 488] on button "Select Template" at bounding box center [838, 499] width 127 height 28
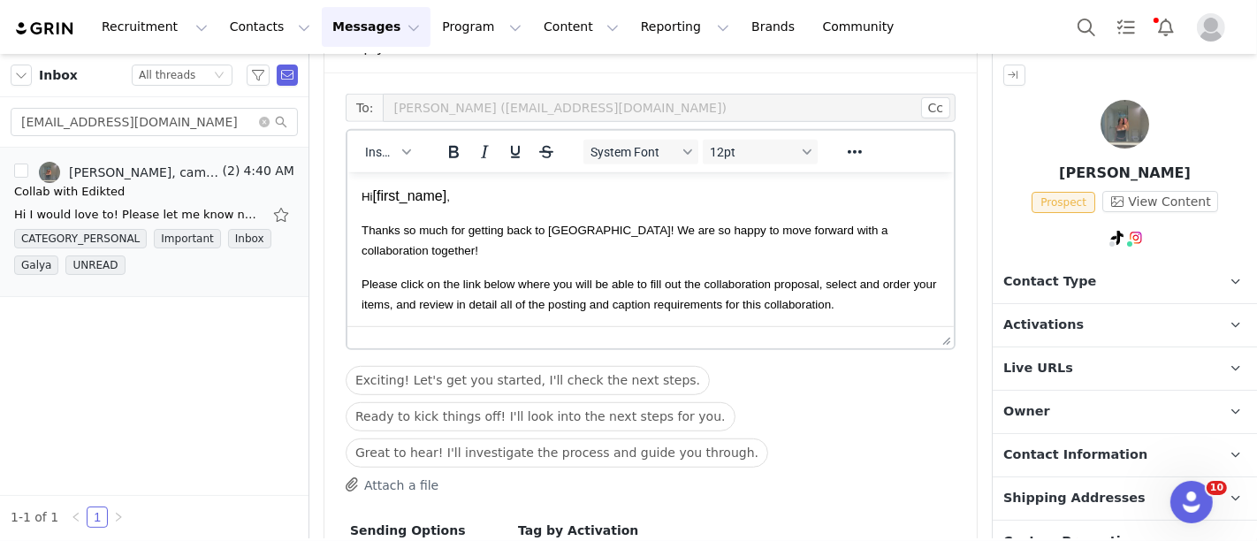
scroll to position [19, 0]
click at [1038, 404] on span "Owner" at bounding box center [1027, 411] width 47 height 19
click at [1028, 322] on span "Activations" at bounding box center [1044, 325] width 80 height 19
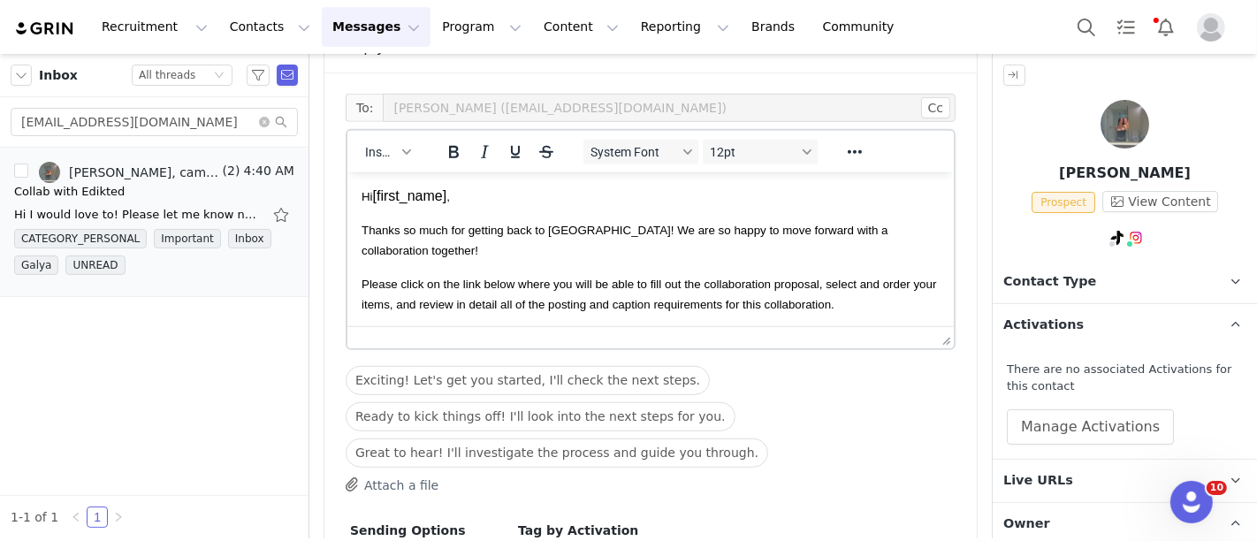
scroll to position [951, 0]
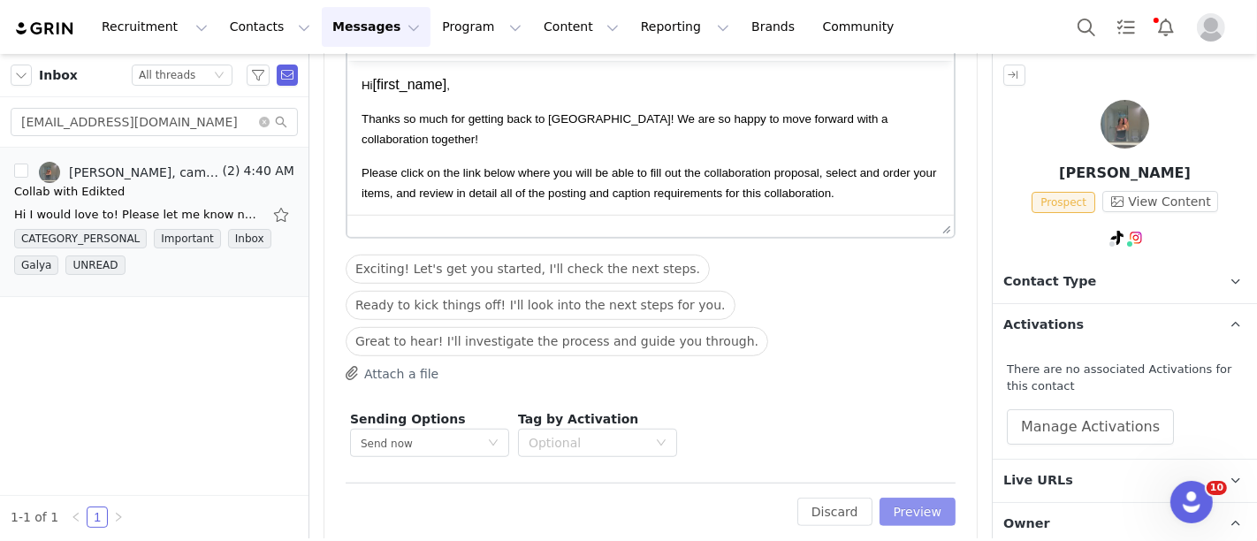
click at [897, 498] on button "Preview" at bounding box center [918, 512] width 77 height 28
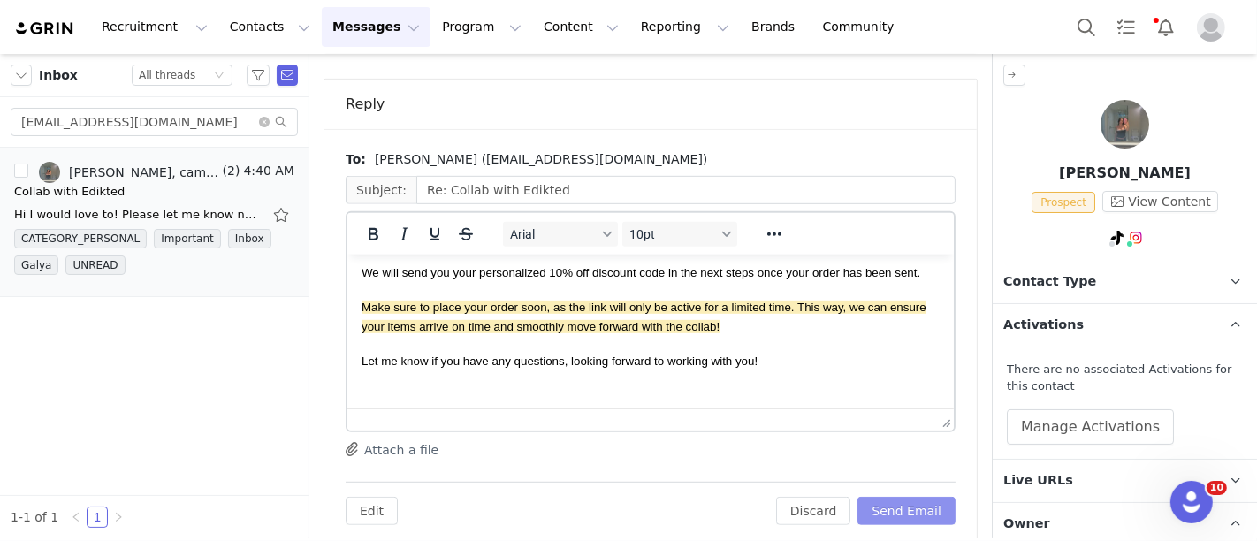
scroll to position [473, 0]
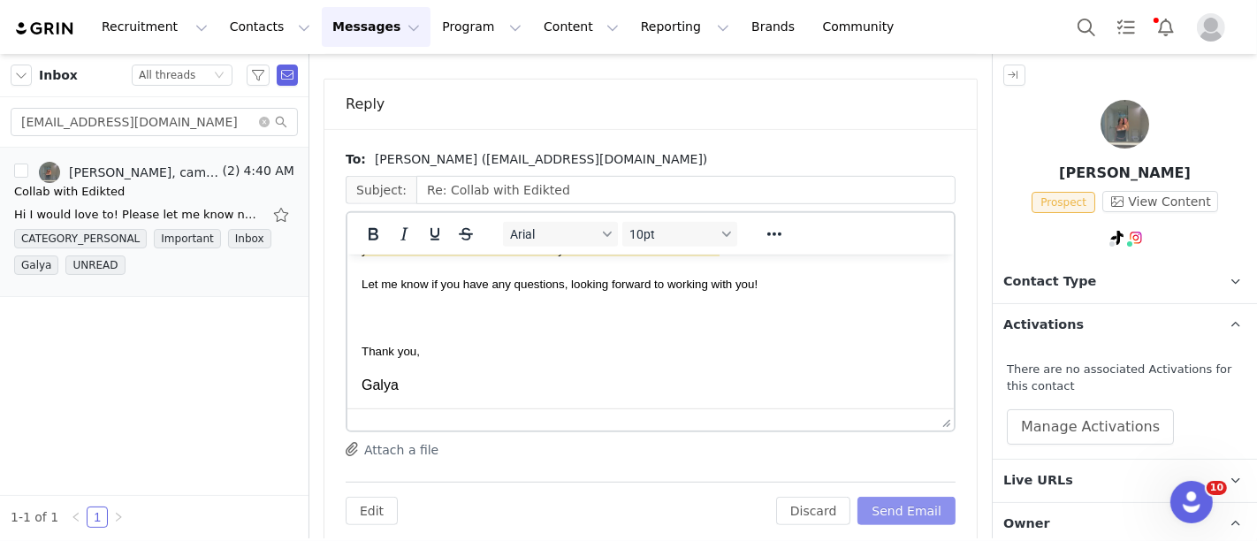
click at [897, 497] on button "Send Email" at bounding box center [907, 511] width 98 height 28
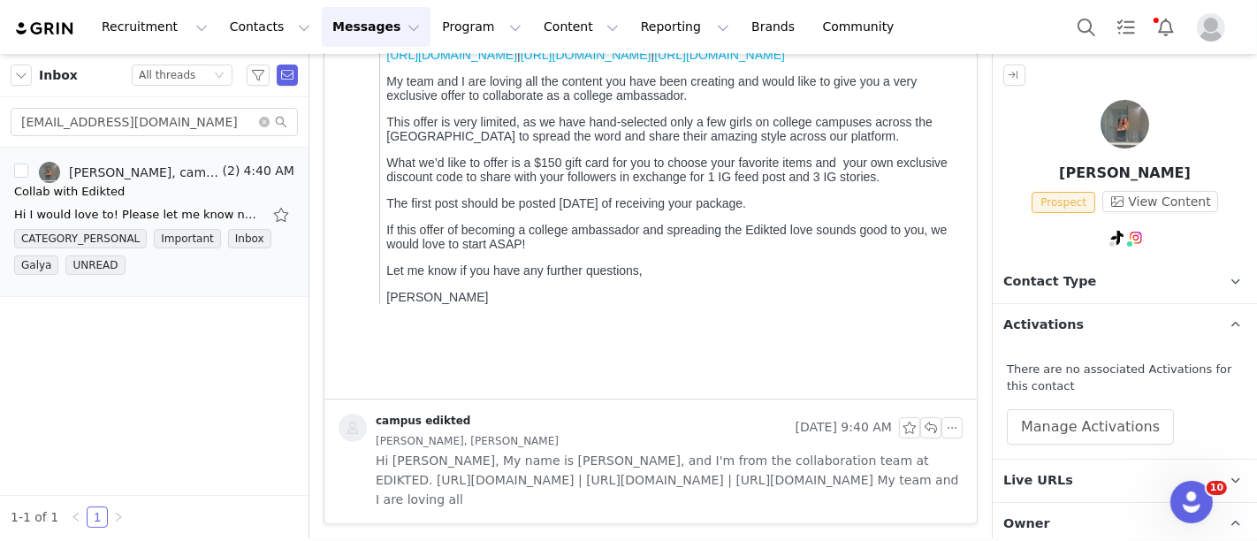
scroll to position [287, 0]
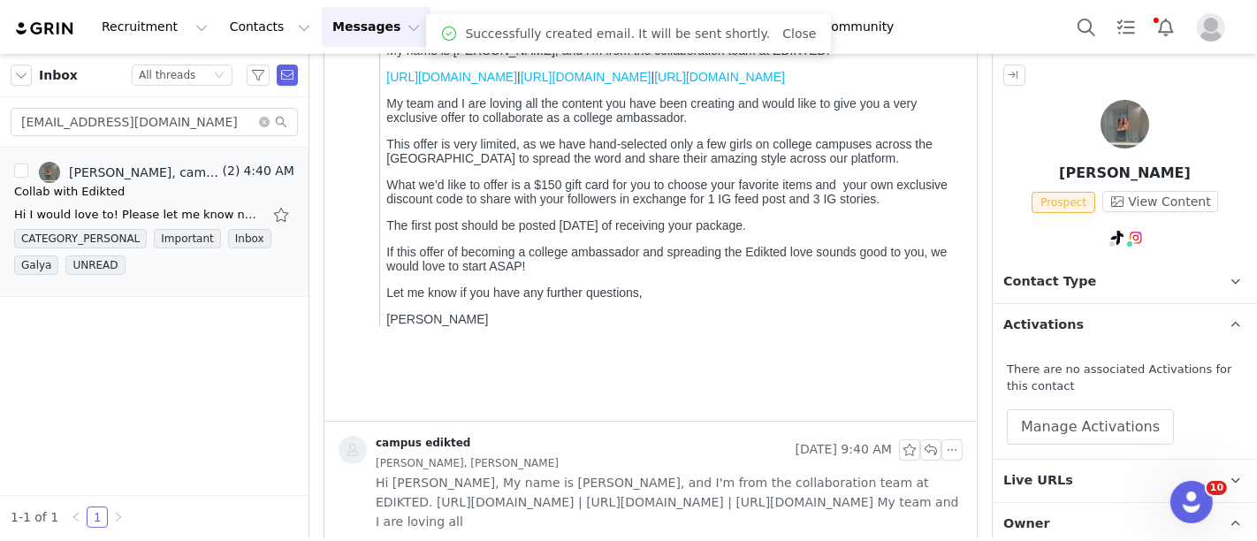
click at [1106, 270] on p "Contact Type Contact type can be Creator, Prospect, Application, or Manager." at bounding box center [1104, 282] width 222 height 42
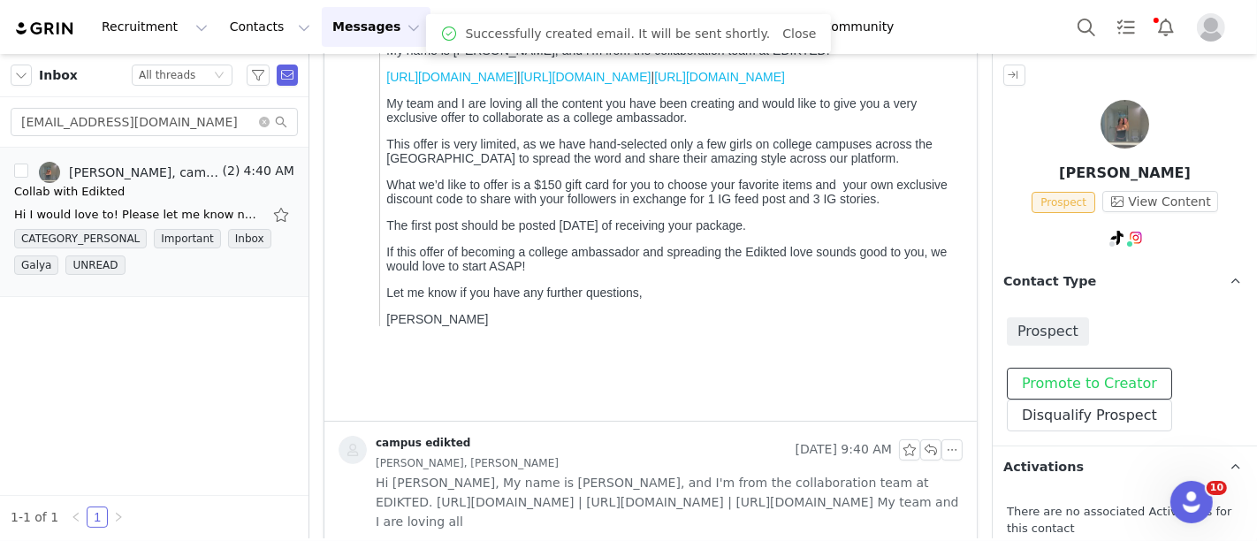
click at [1072, 387] on button "Promote to Creator" at bounding box center [1089, 384] width 165 height 32
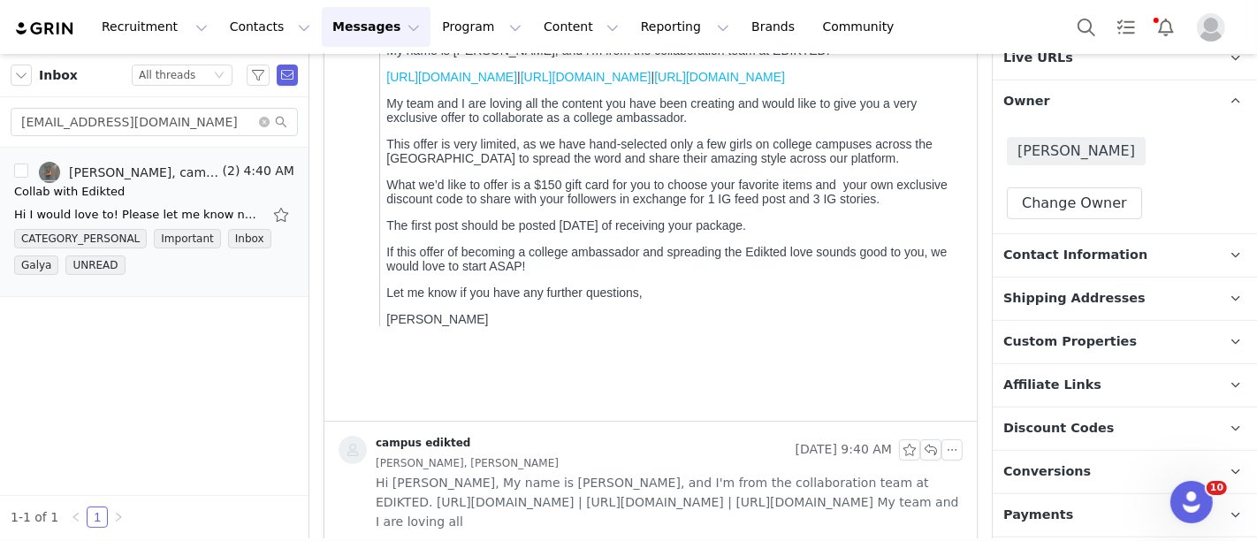
scroll to position [688, 0]
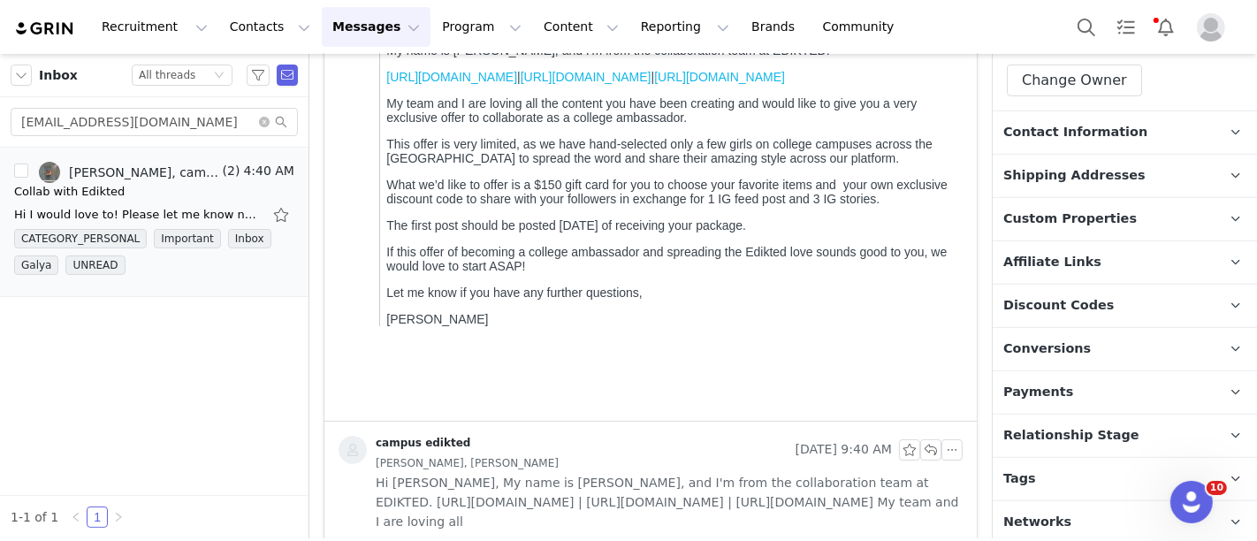
click at [1026, 438] on span "Relationship Stage" at bounding box center [1072, 435] width 136 height 19
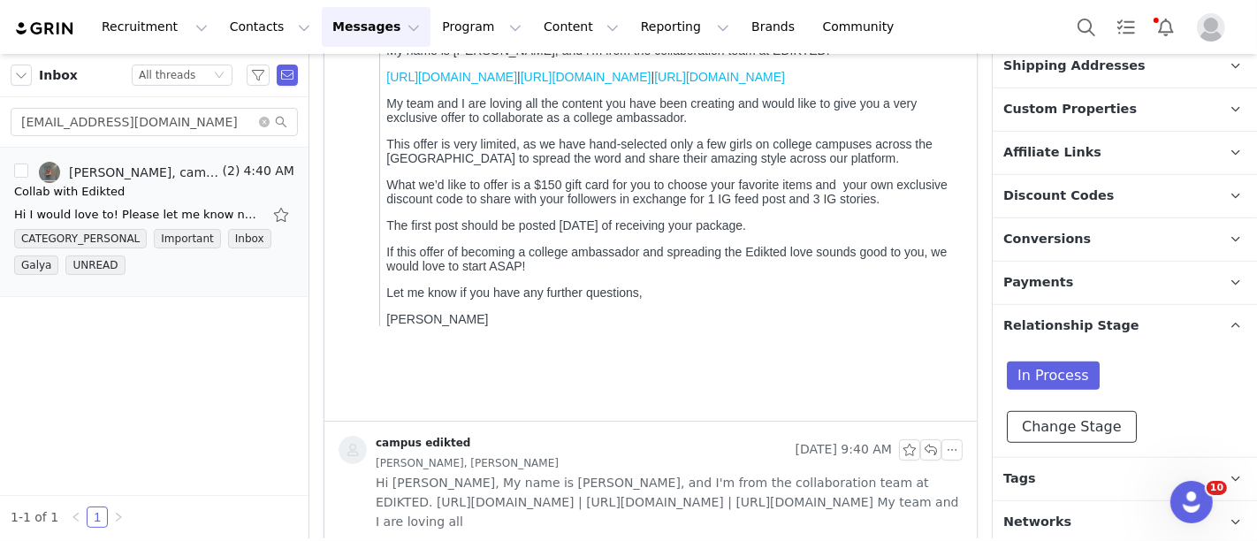
click at [1026, 438] on button "Change Stage" at bounding box center [1072, 427] width 130 height 32
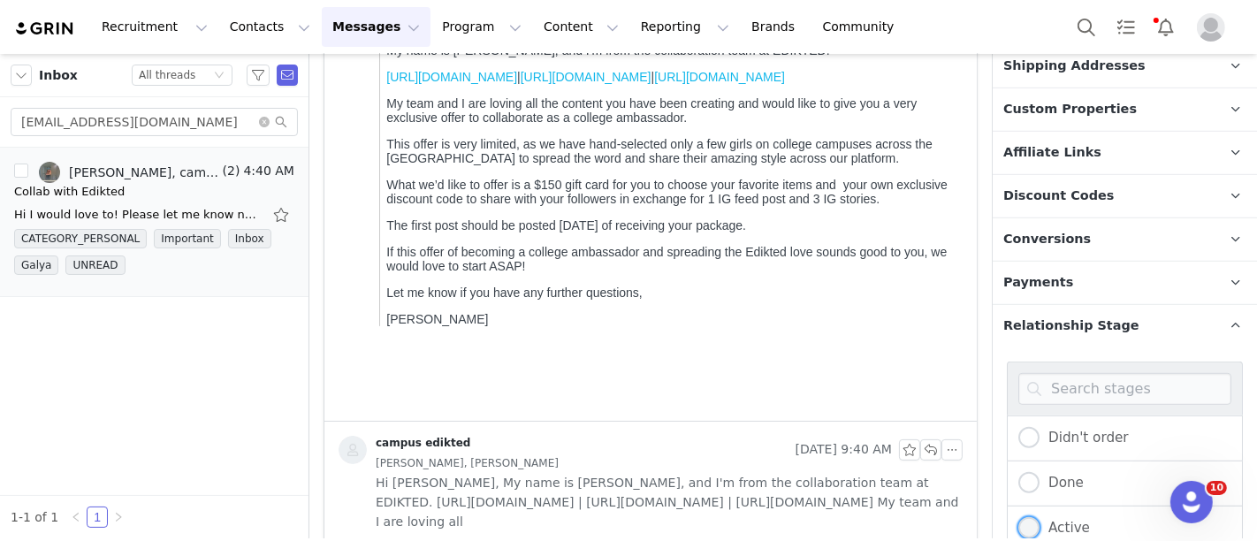
click at [1026, 517] on span at bounding box center [1029, 527] width 21 height 21
click at [1026, 517] on input "Active" at bounding box center [1029, 528] width 21 height 23
radio input "true"
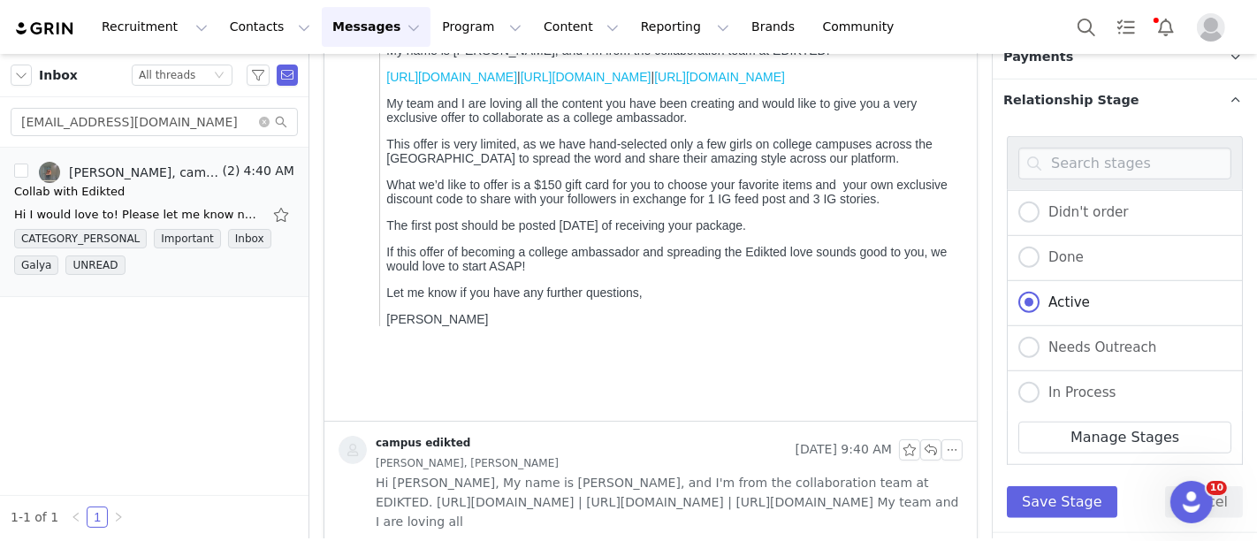
scroll to position [1023, 0]
click at [1059, 494] on button "Save Stage" at bounding box center [1062, 502] width 111 height 32
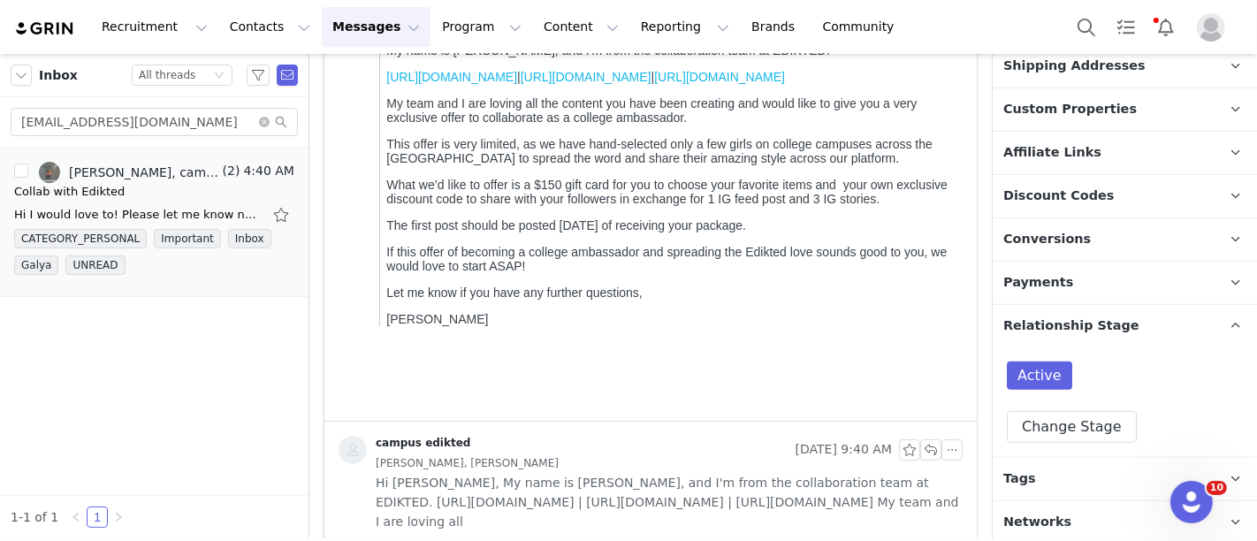
click at [1059, 486] on p "Tags Keep track of your contacts by assigning them tags. You can then filter yo…" at bounding box center [1104, 479] width 222 height 42
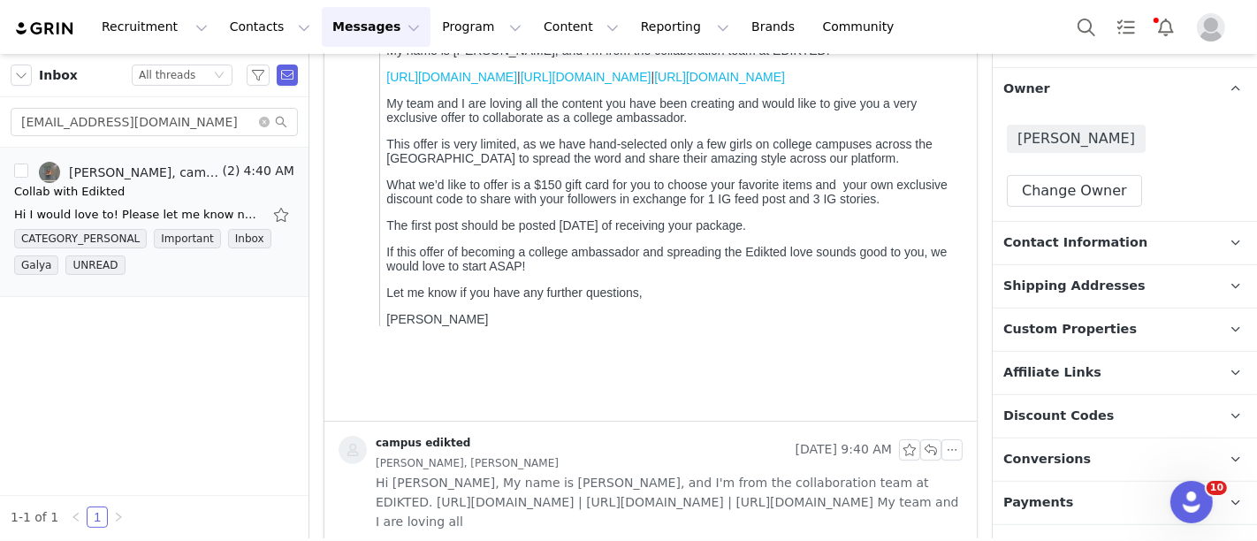
scroll to position [444, 0]
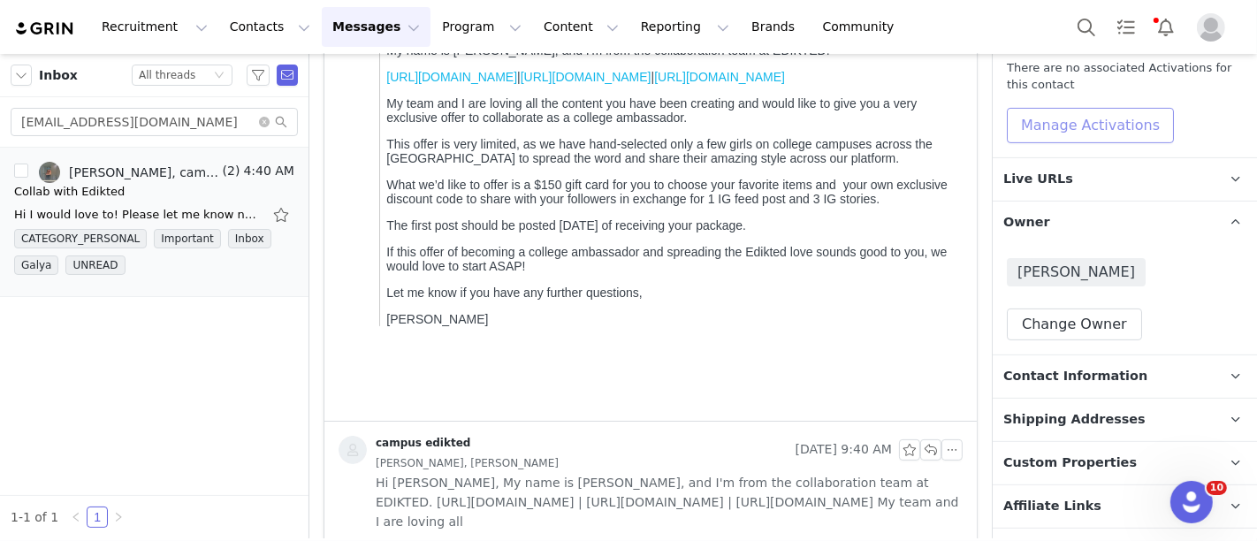
click at [1043, 126] on button "Manage Activations" at bounding box center [1090, 125] width 167 height 35
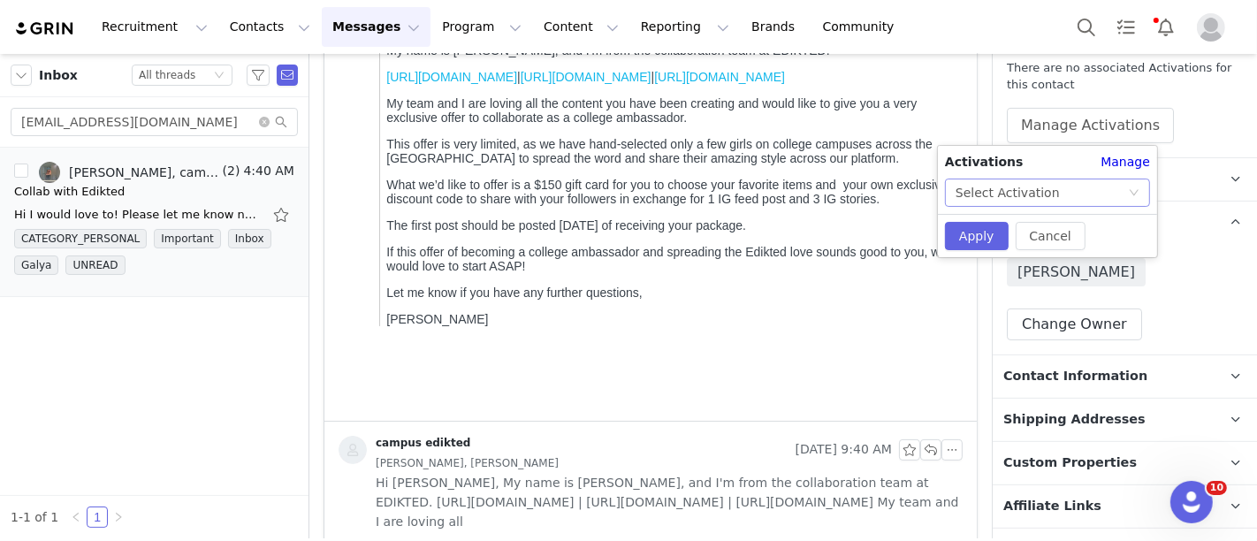
click at [1050, 187] on div "Select Activation" at bounding box center [1042, 192] width 172 height 27
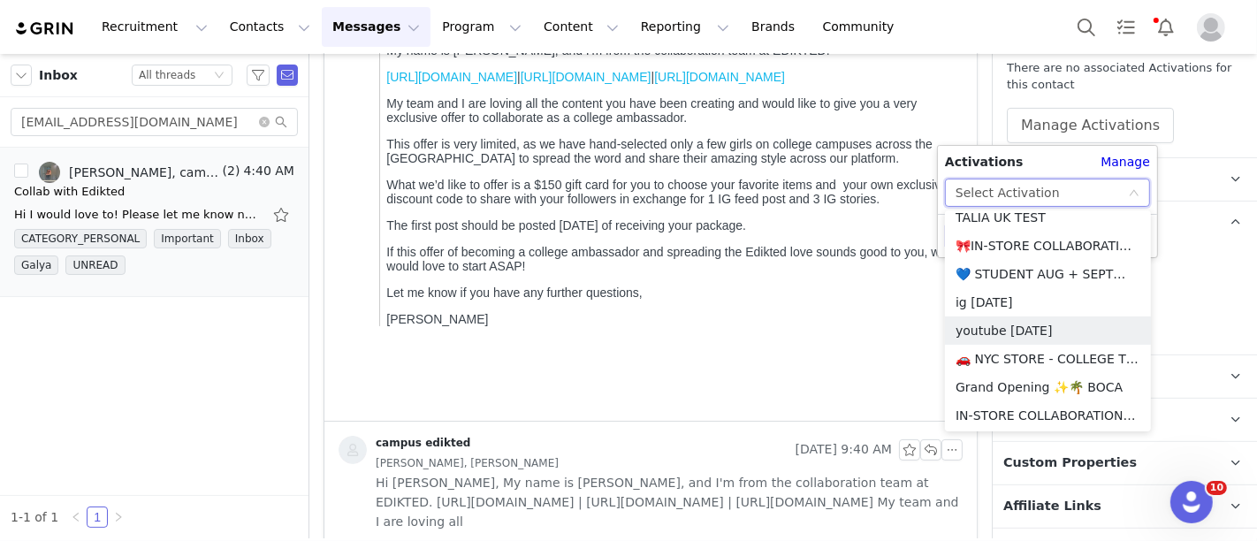
scroll to position [378, 0]
click at [1021, 276] on li "💙 STUDENT AUG + SEPT💙 2025" at bounding box center [1048, 274] width 206 height 28
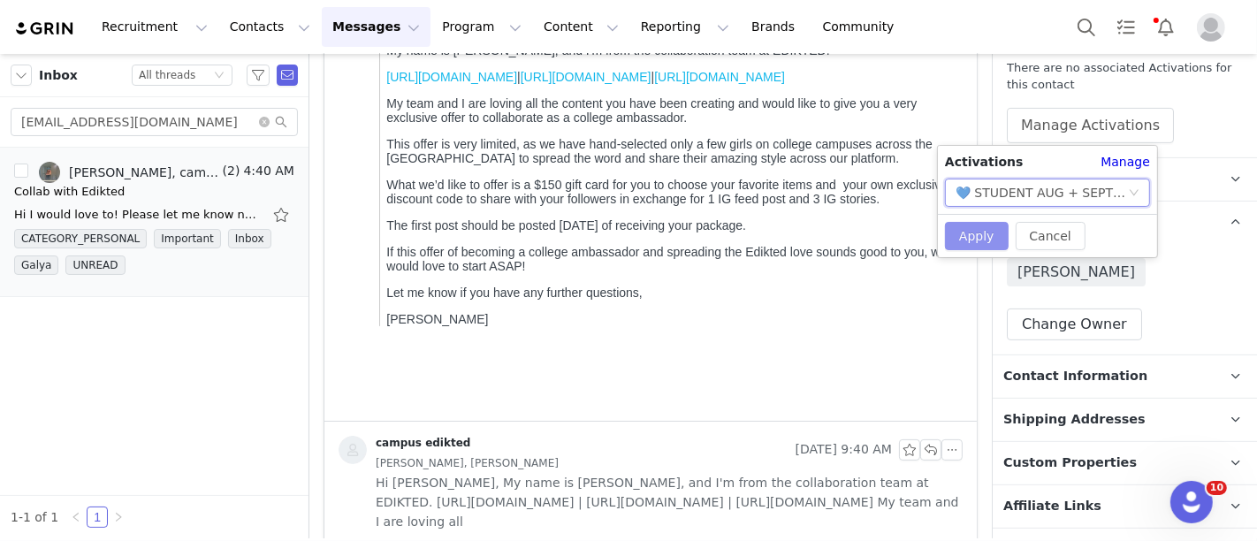
click at [985, 228] on button "Apply" at bounding box center [977, 236] width 64 height 28
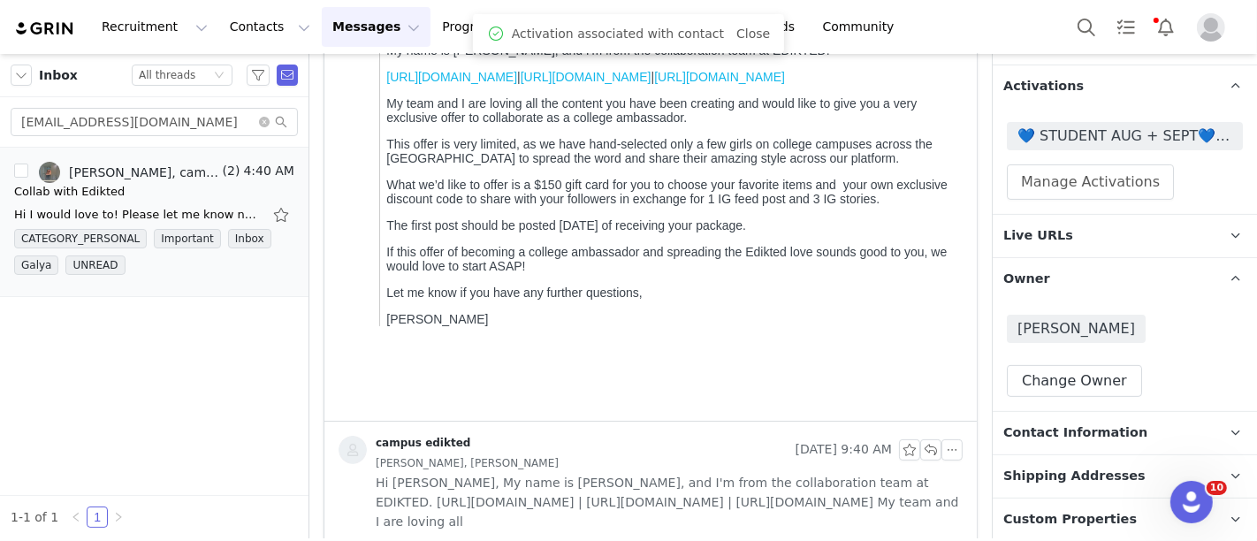
scroll to position [380, 0]
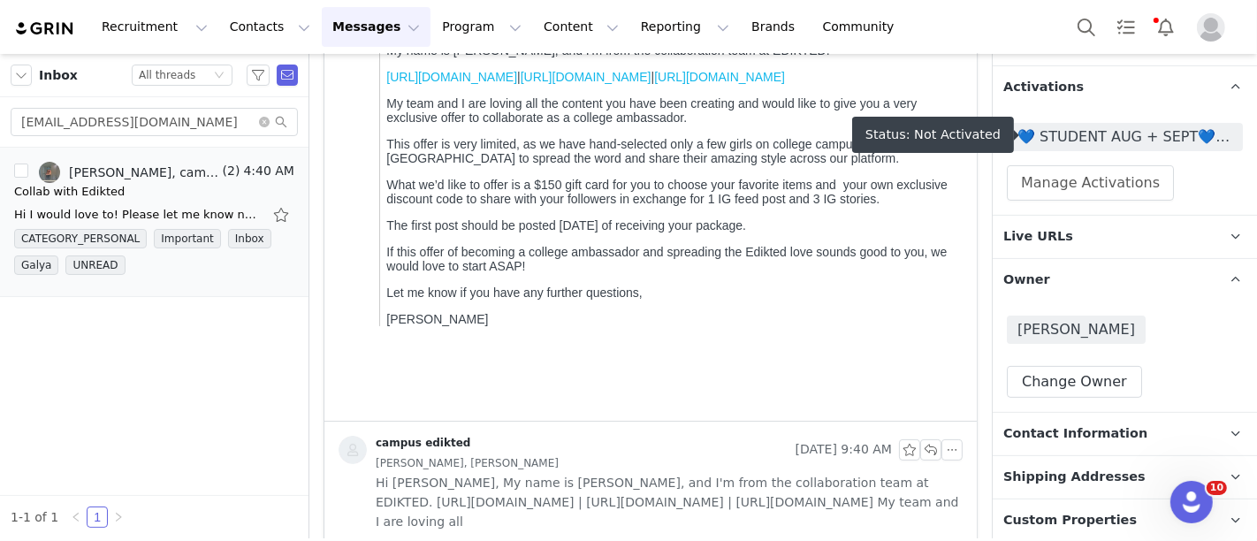
click at [1041, 140] on span "💙 STUDENT AUG + SEPT💙 2025" at bounding box center [1125, 136] width 215 height 21
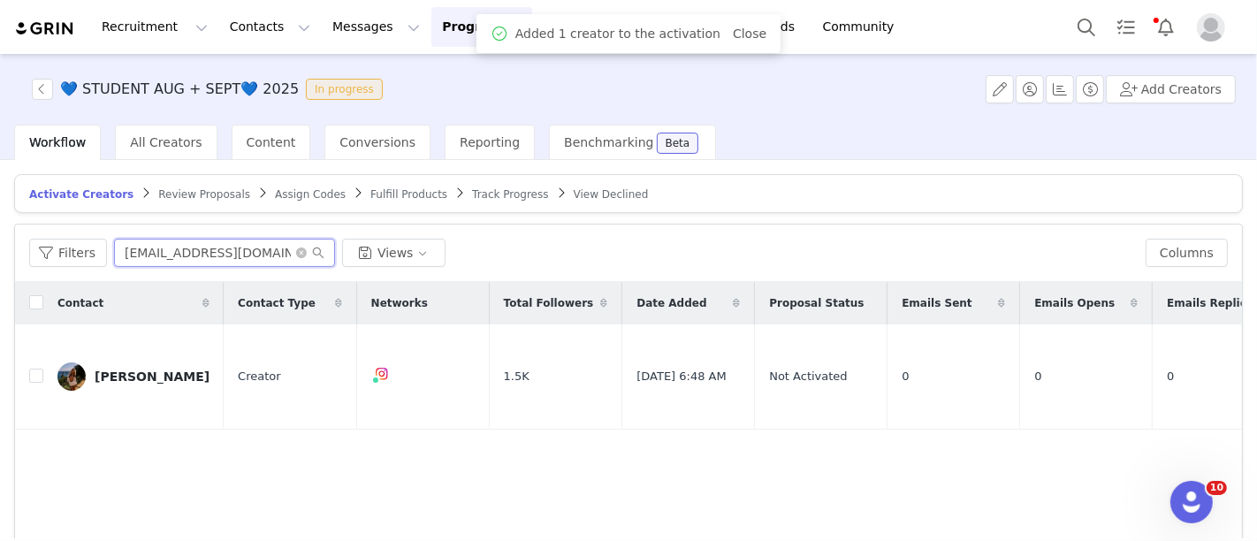
click at [164, 258] on input "cducharme99@gmail.com" at bounding box center [224, 253] width 221 height 28
paste input "appertemily"
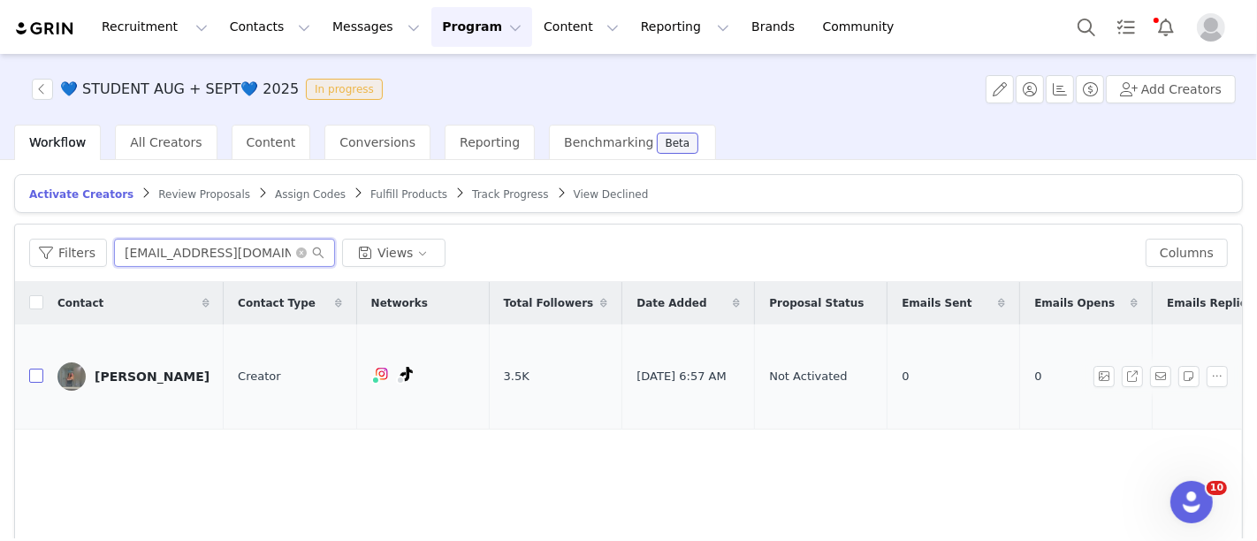
type input "appertemily@gmail.com"
click at [33, 369] on input "checkbox" at bounding box center [36, 376] width 14 height 14
checkbox input "true"
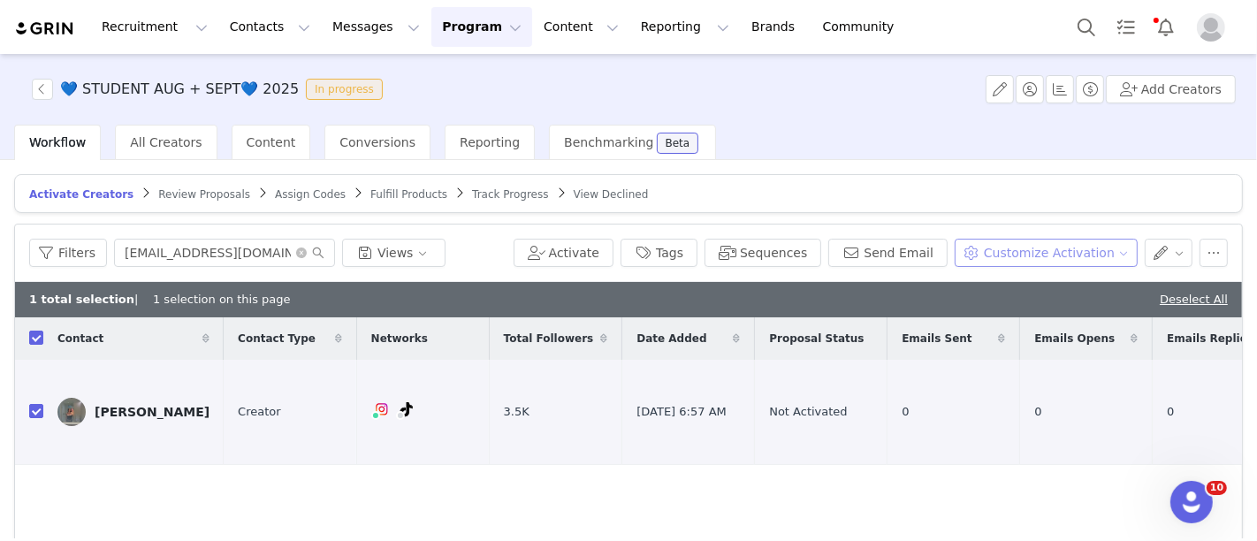
click at [1037, 251] on button "Customize Activation" at bounding box center [1046, 253] width 183 height 28
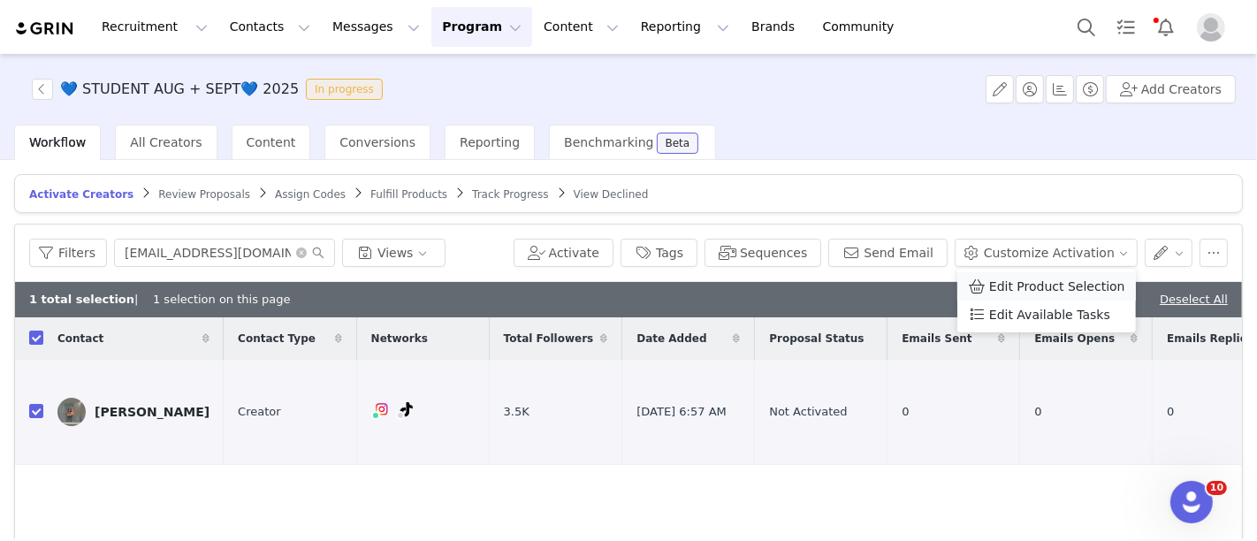
click at [1035, 273] on li "Edit Product Selection" at bounding box center [1047, 286] width 179 height 28
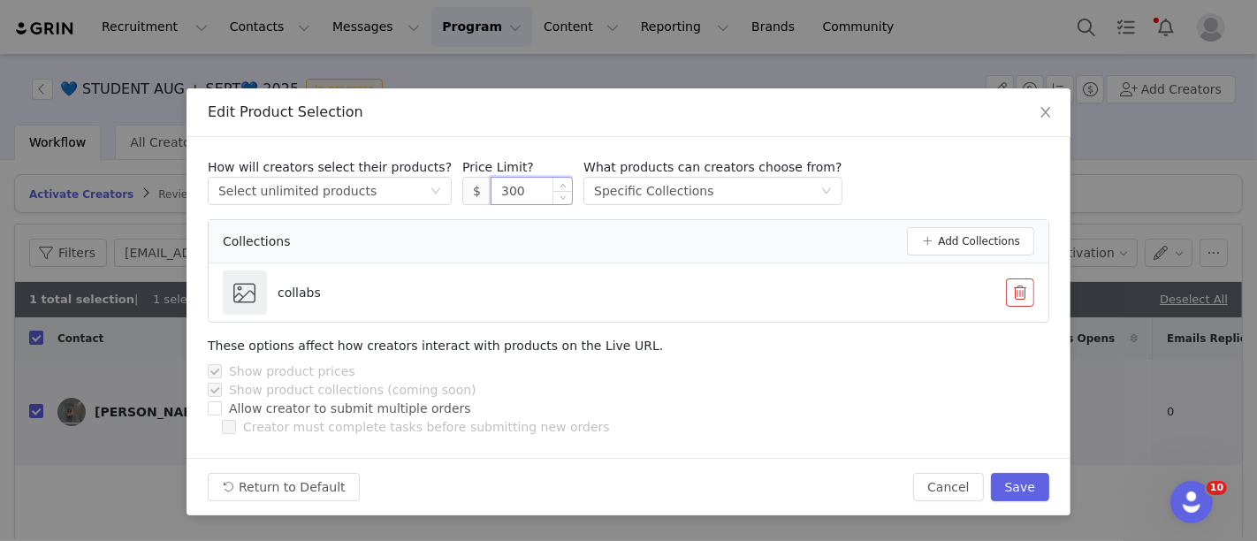
click at [497, 193] on input "300" at bounding box center [532, 191] width 80 height 27
type input "150"
click at [1035, 494] on button "Save" at bounding box center [1020, 487] width 58 height 28
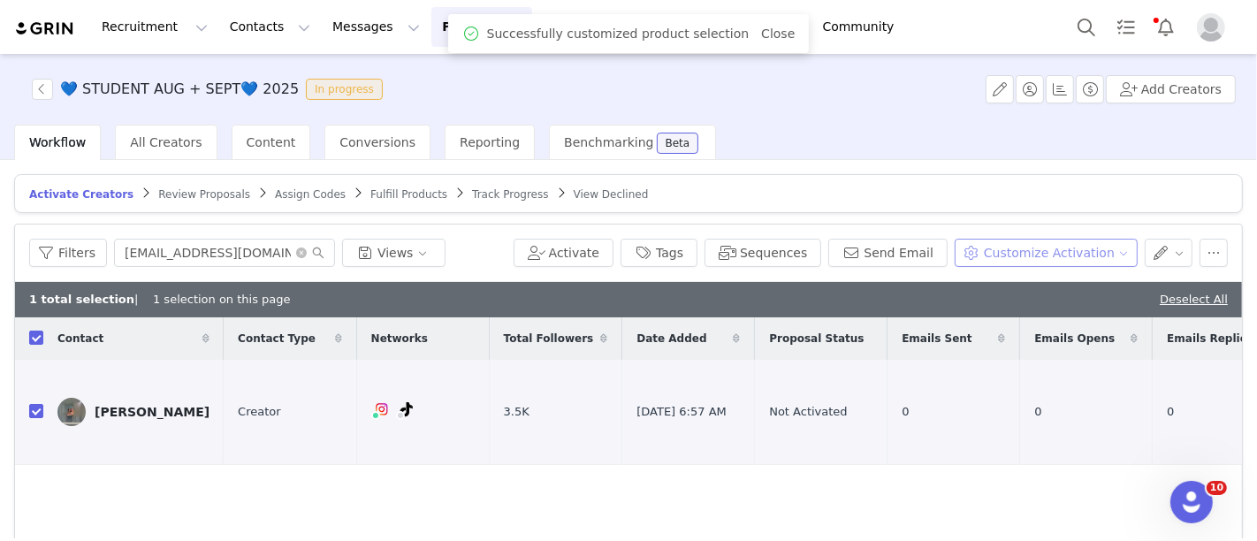
drag, startPoint x: 1018, startPoint y: 264, endPoint x: 1010, endPoint y: 249, distance: 17.0
click at [1010, 249] on div "Filters appertemily@gmail.com Views Activate Tags Sequences Send Email Customiz…" at bounding box center [628, 253] width 1227 height 57
click at [1010, 249] on button "Customize Activation" at bounding box center [1046, 253] width 183 height 28
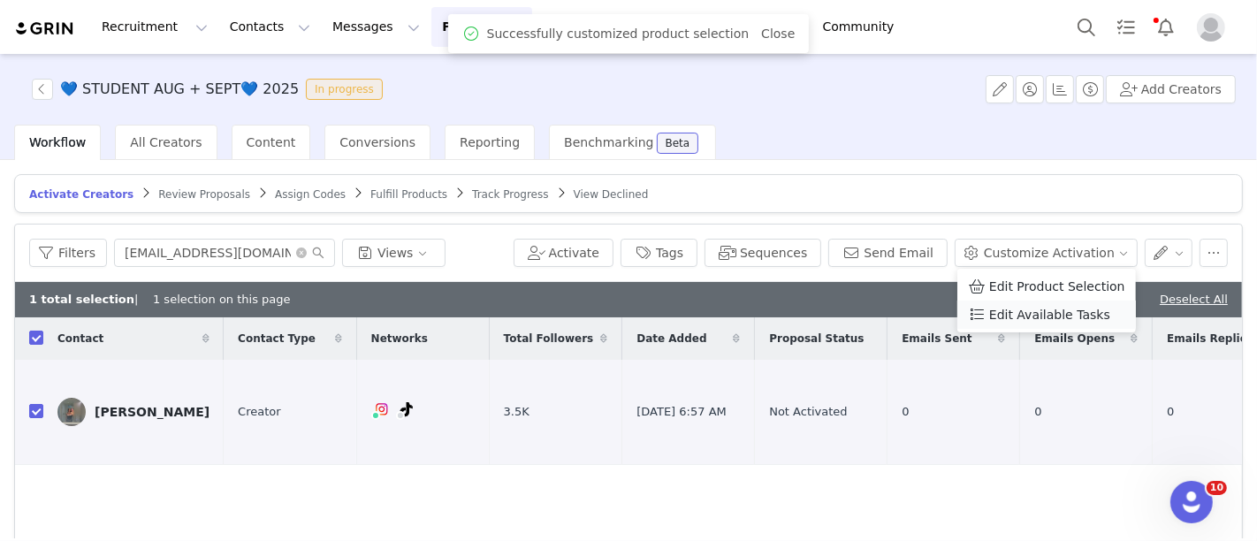
click at [1018, 301] on li "Edit Available Tasks" at bounding box center [1047, 315] width 179 height 28
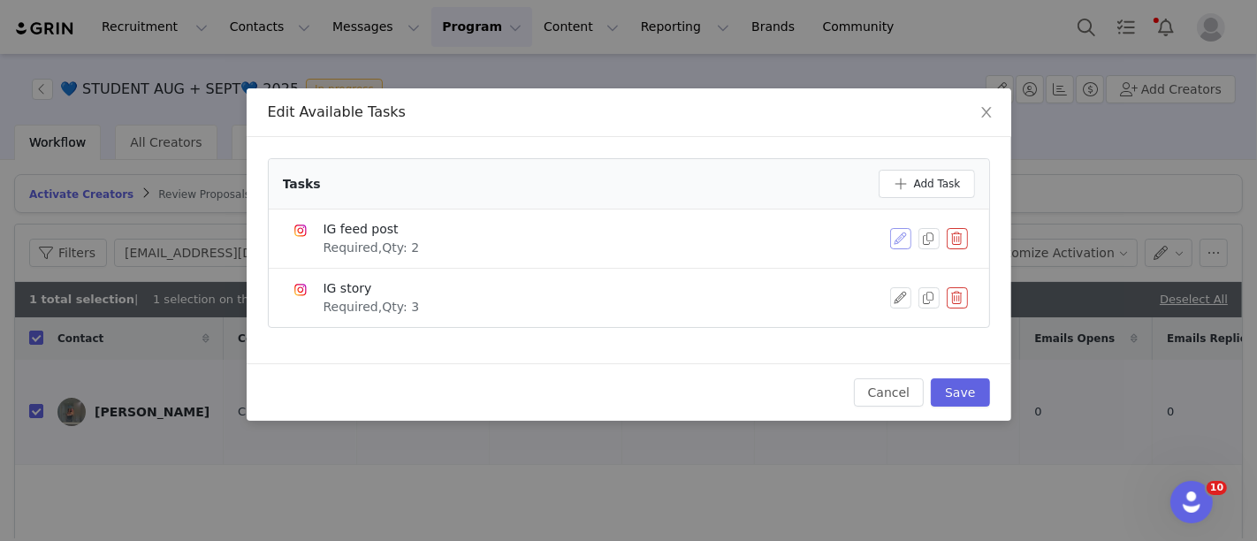
click at [895, 231] on button "button" at bounding box center [900, 238] width 21 height 21
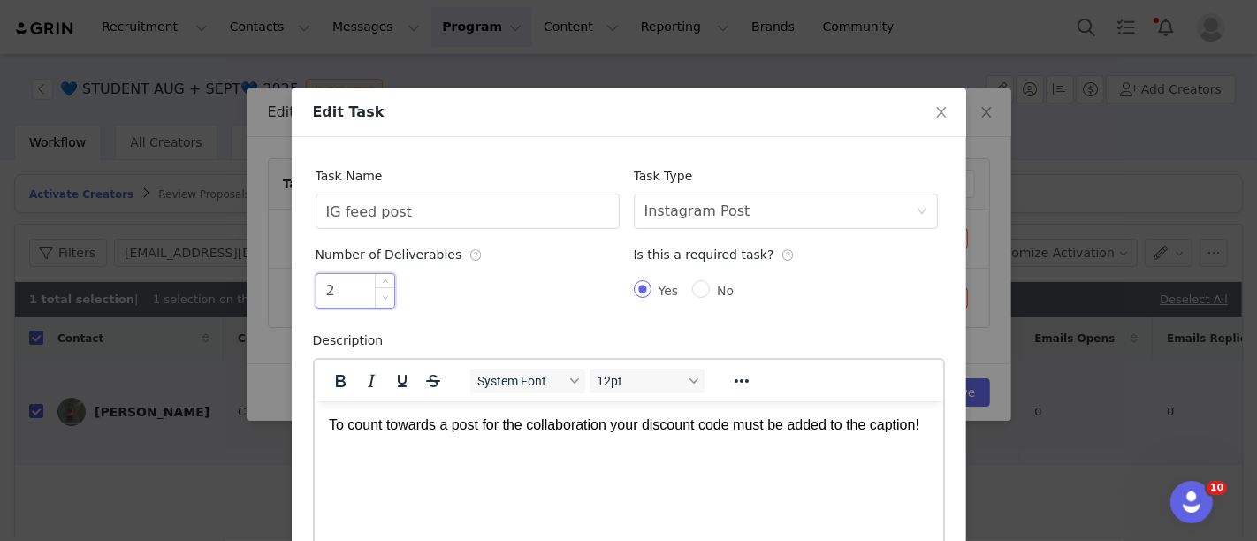
click at [384, 298] on span "Decrease Value" at bounding box center [385, 297] width 19 height 20
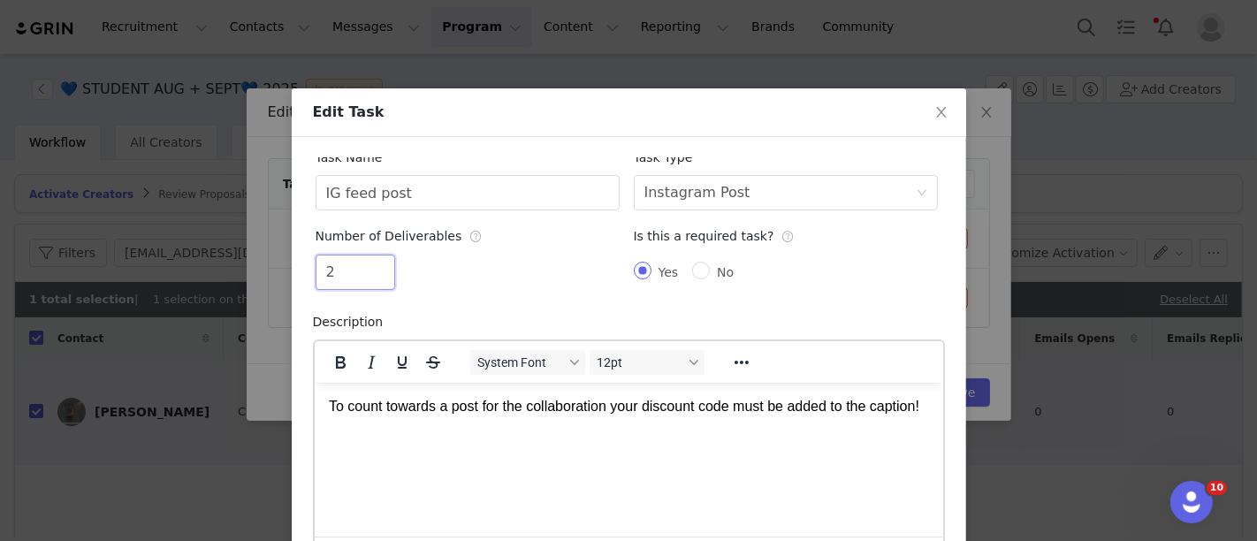
scroll to position [211, 0]
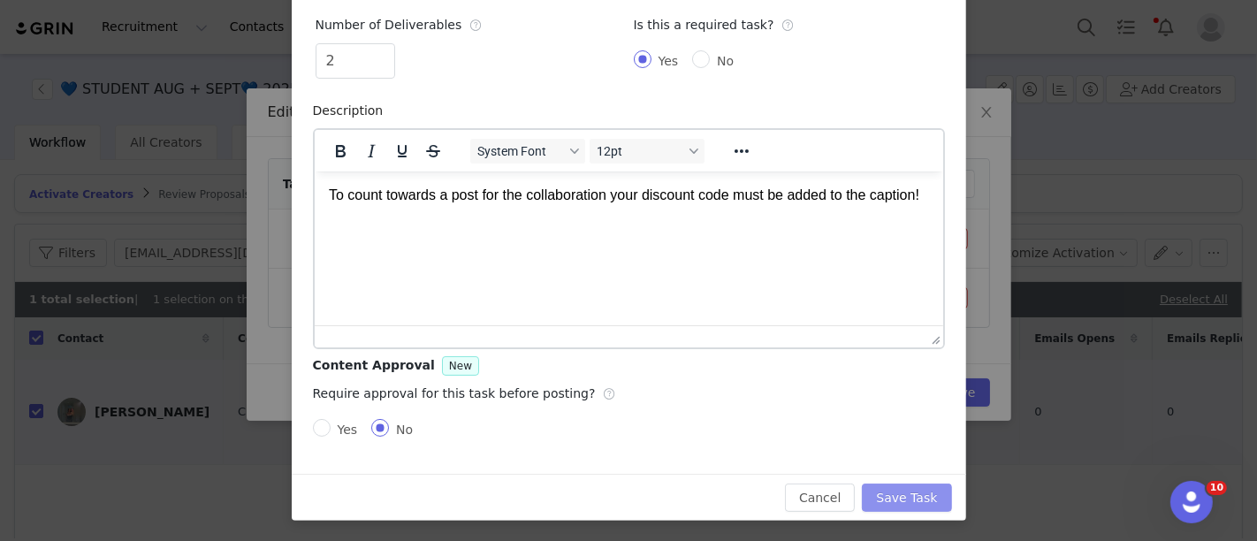
click at [900, 491] on button "Save Task" at bounding box center [906, 498] width 89 height 28
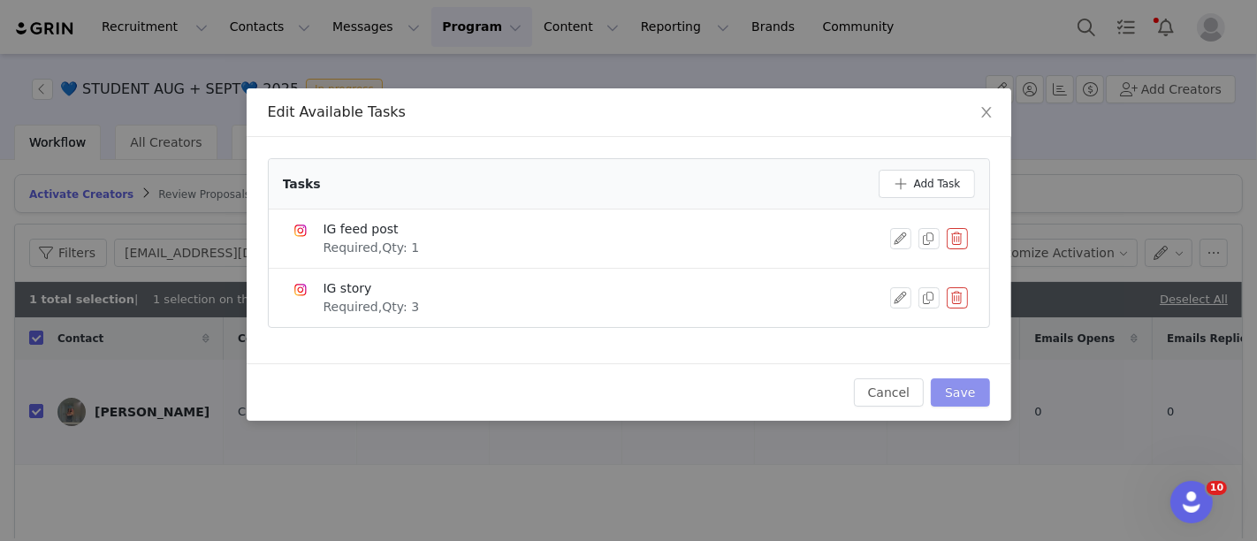
click at [965, 391] on button "Save" at bounding box center [960, 392] width 58 height 28
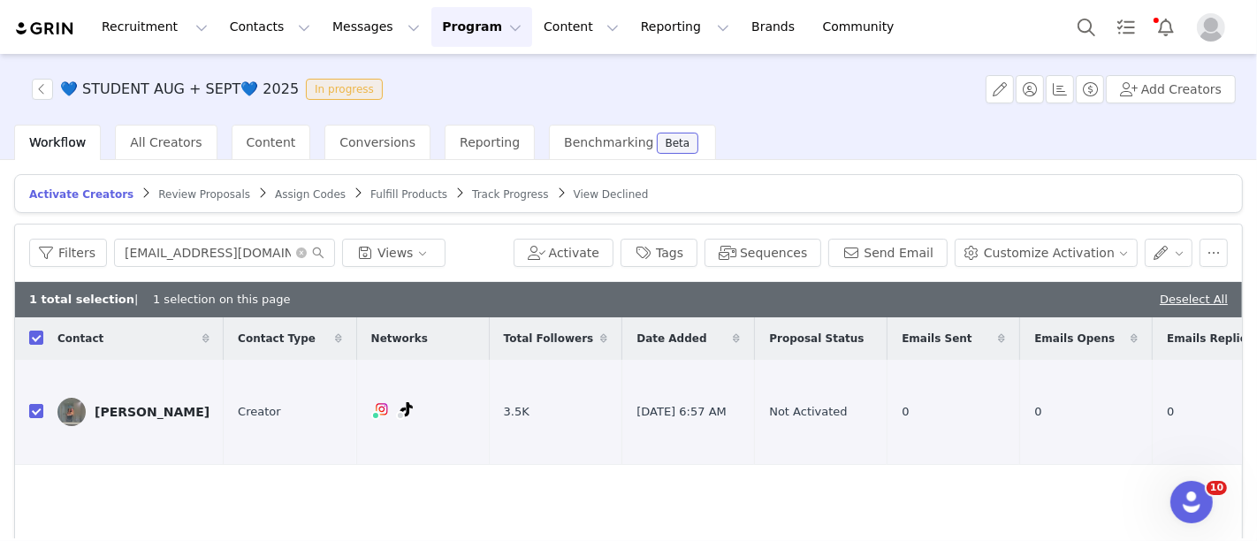
click at [697, 73] on div "💙 STUDENT AUG + SEPT💙 2025 In progress Add Creators" at bounding box center [628, 89] width 1257 height 71
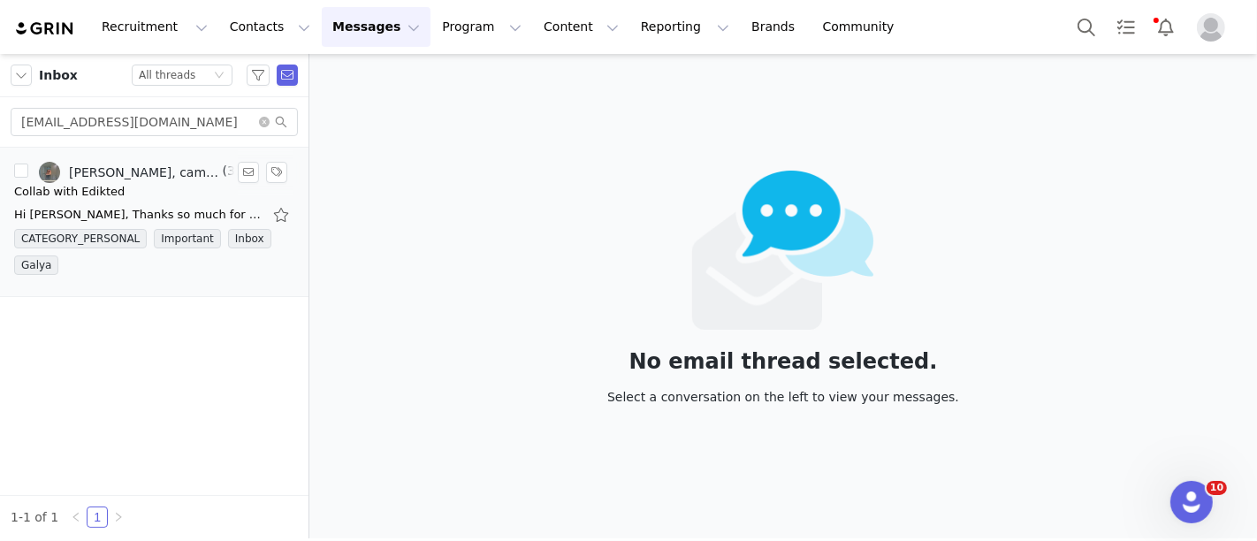
click at [141, 203] on div "Hi Emily, Thanks so much for getting back to us! We are so happy to move forwar…" at bounding box center [154, 215] width 280 height 28
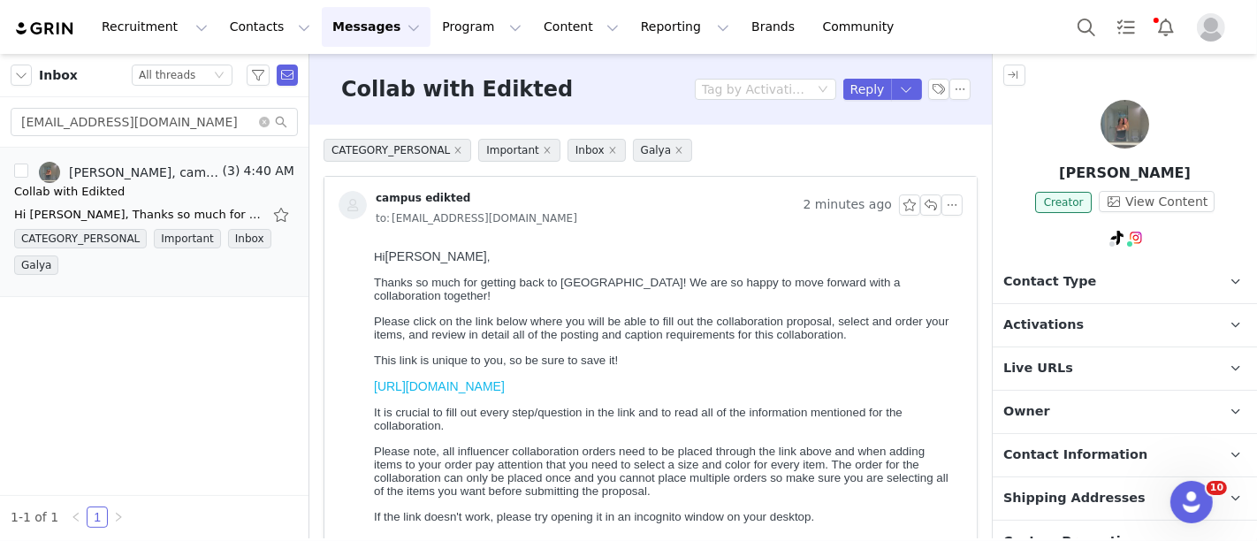
click at [1070, 405] on p "Owner The account user who owns the contact" at bounding box center [1104, 412] width 222 height 42
click at [195, 122] on input "appertemily@gmail.com" at bounding box center [154, 122] width 287 height 28
paste input "caitlyngross@cox.net"
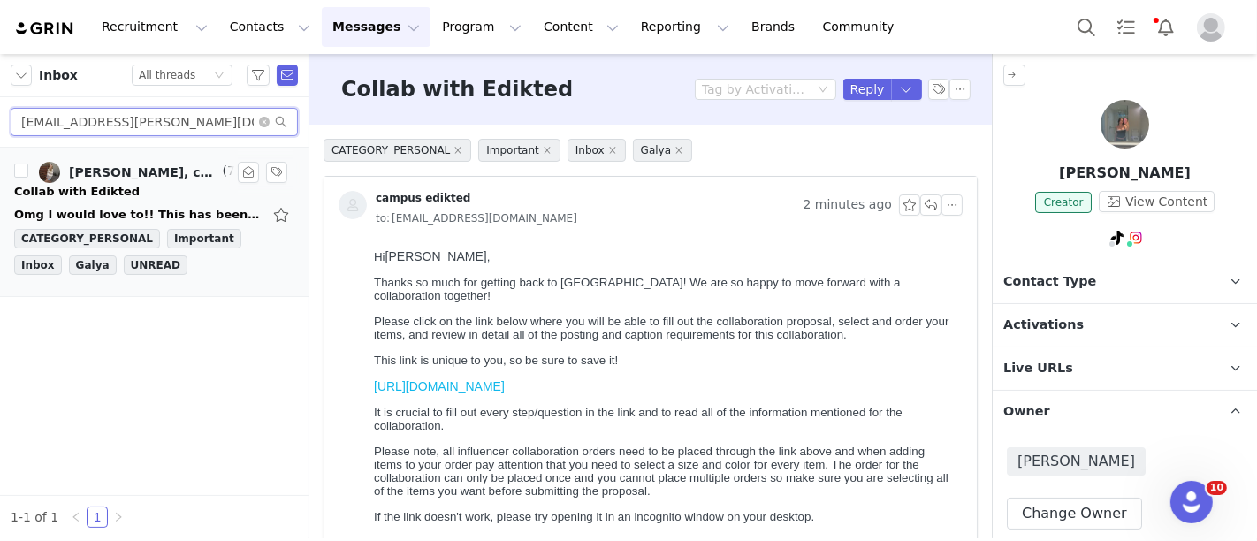
type input "caitlyngross@cox.net"
click at [164, 206] on div "Omg I would love to!! This has been such a fun experience so far so thanks for …" at bounding box center [138, 215] width 248 height 18
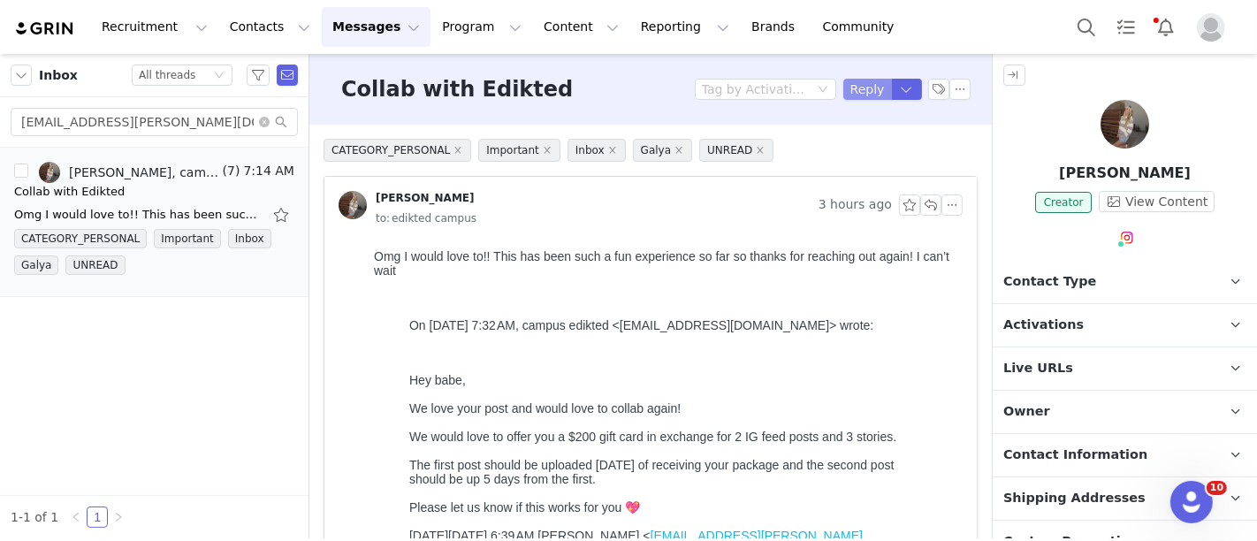
click at [844, 87] on button "Reply" at bounding box center [867, 89] width 49 height 21
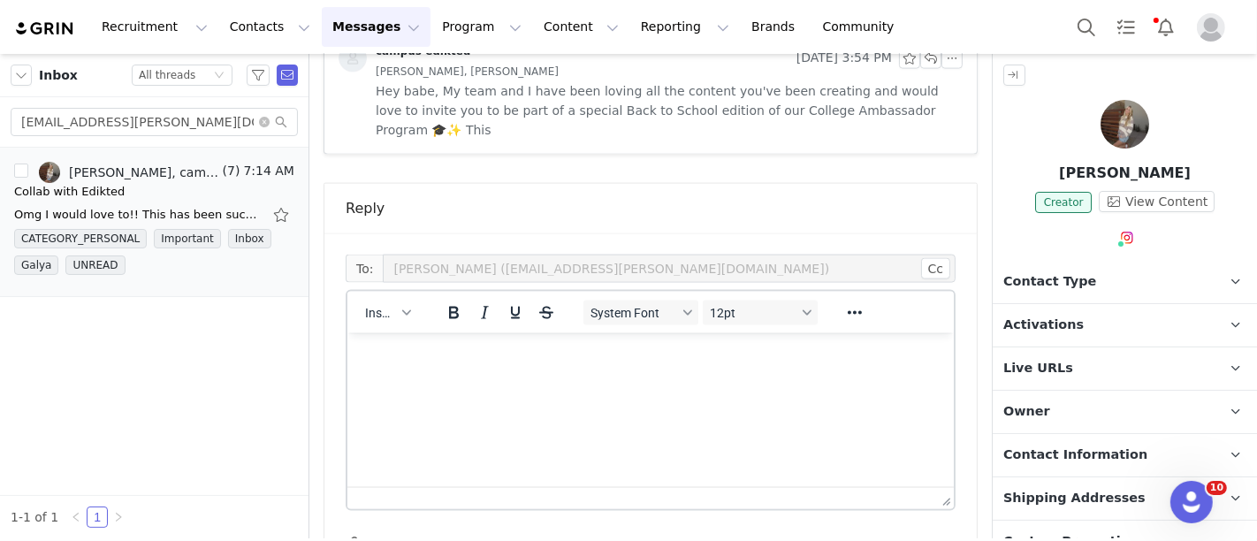
scroll to position [2205, 0]
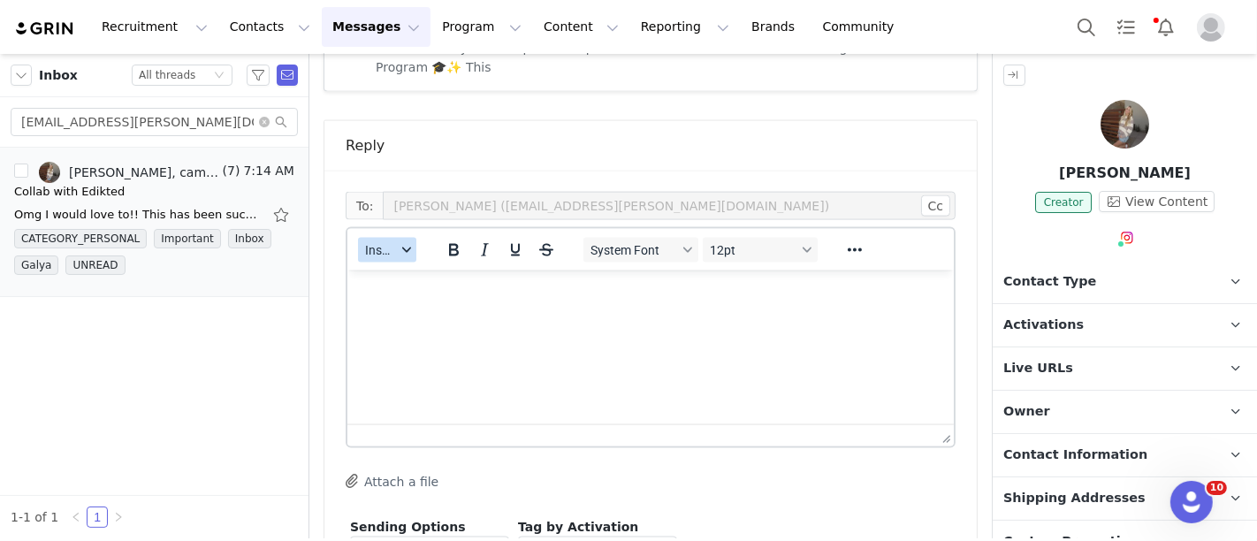
click at [383, 243] on span "Insert" at bounding box center [380, 250] width 31 height 14
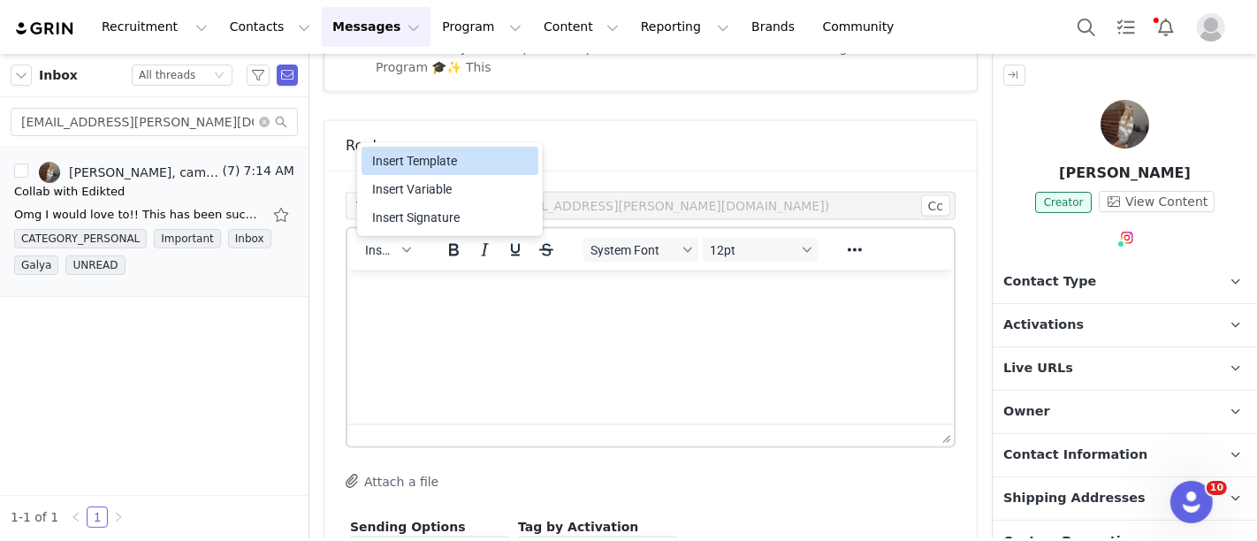
click at [393, 153] on div "Insert Template" at bounding box center [451, 160] width 159 height 21
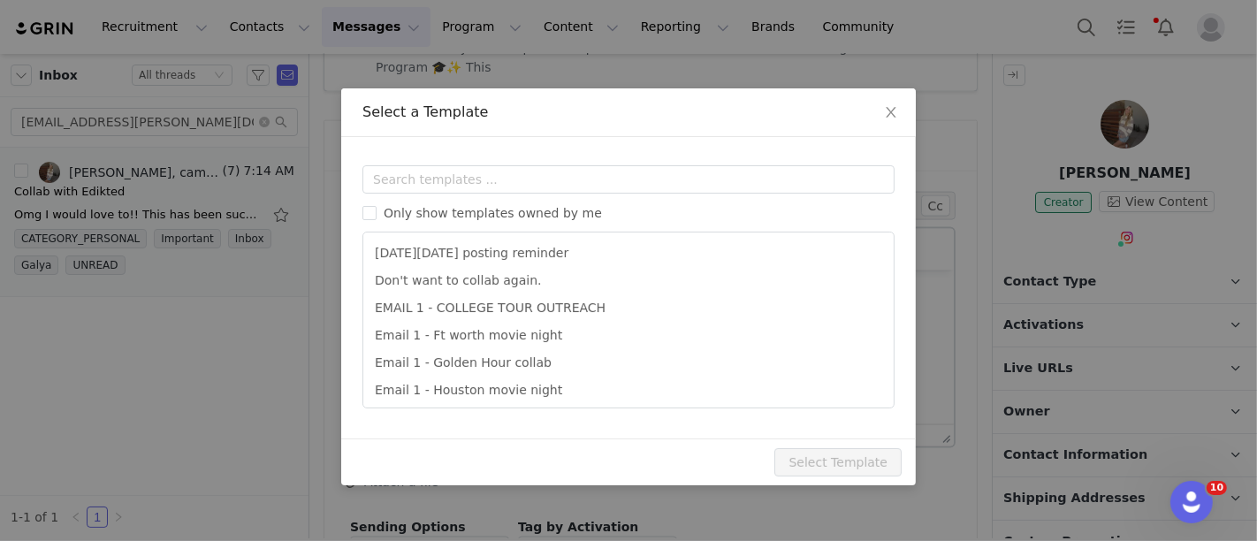
scroll to position [0, 0]
click at [416, 184] on input "text" at bounding box center [629, 179] width 532 height 28
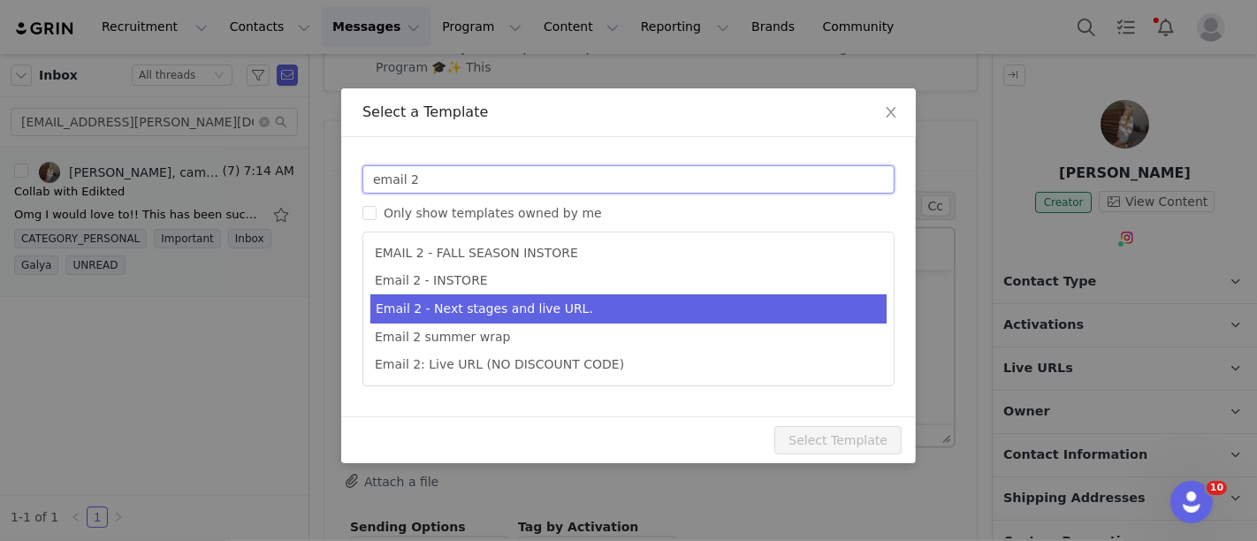
type input "email 2"
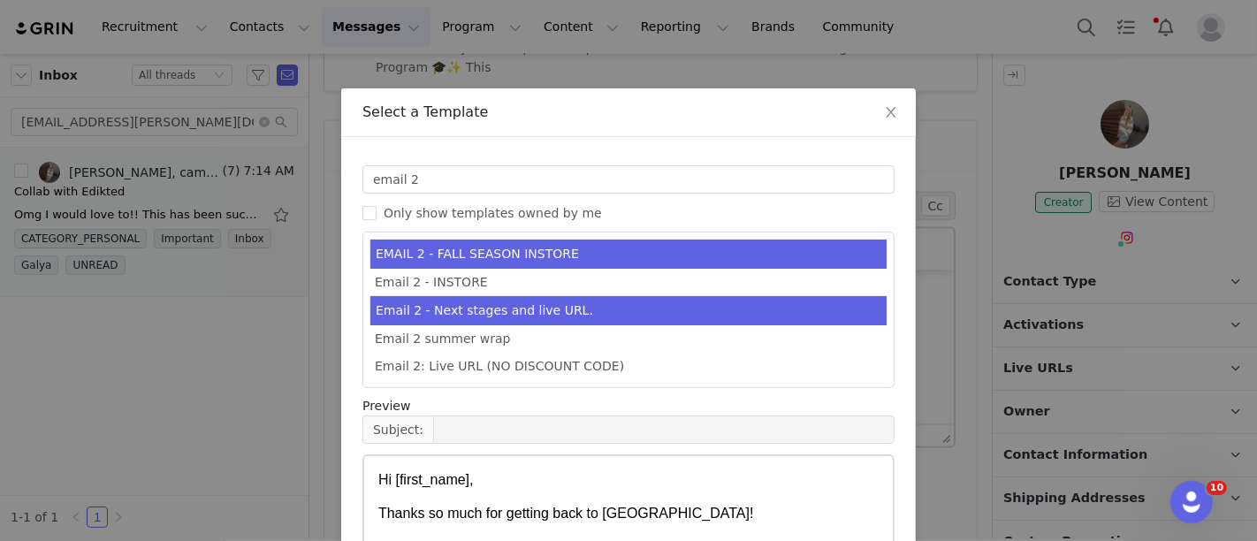
click at [462, 299] on li "Email 2 - Next stages and live URL." at bounding box center [628, 310] width 516 height 29
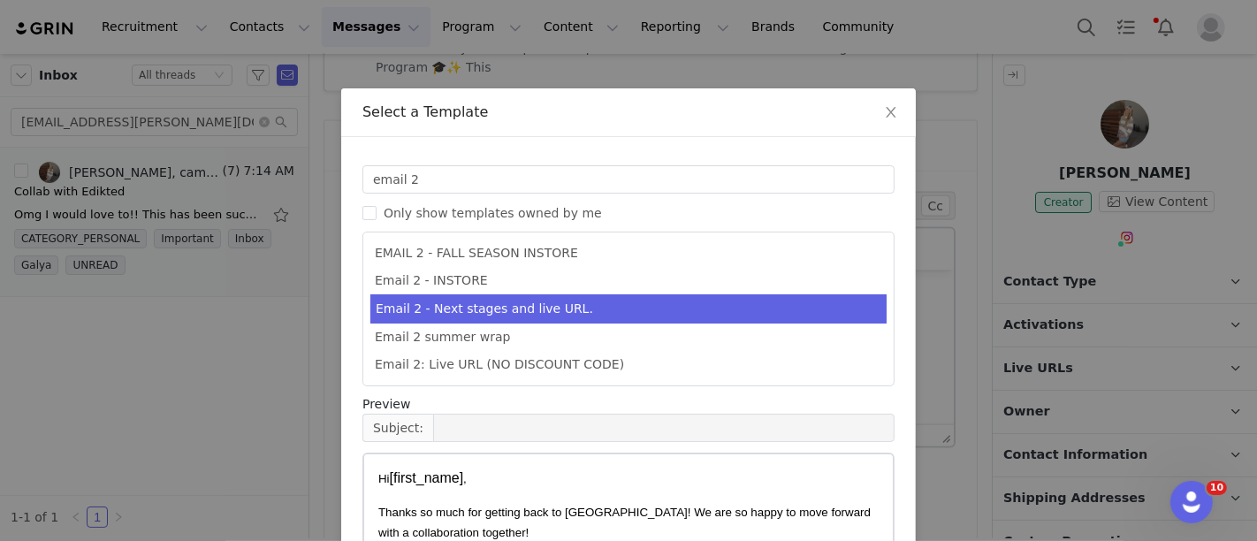
scroll to position [219, 0]
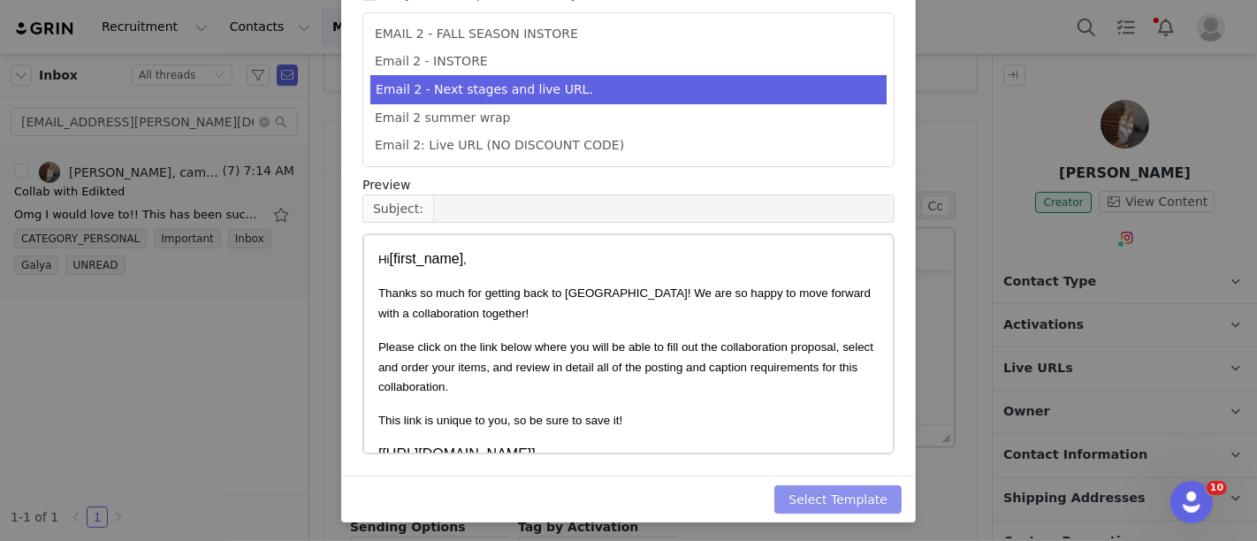
click at [844, 508] on button "Select Template" at bounding box center [838, 499] width 127 height 28
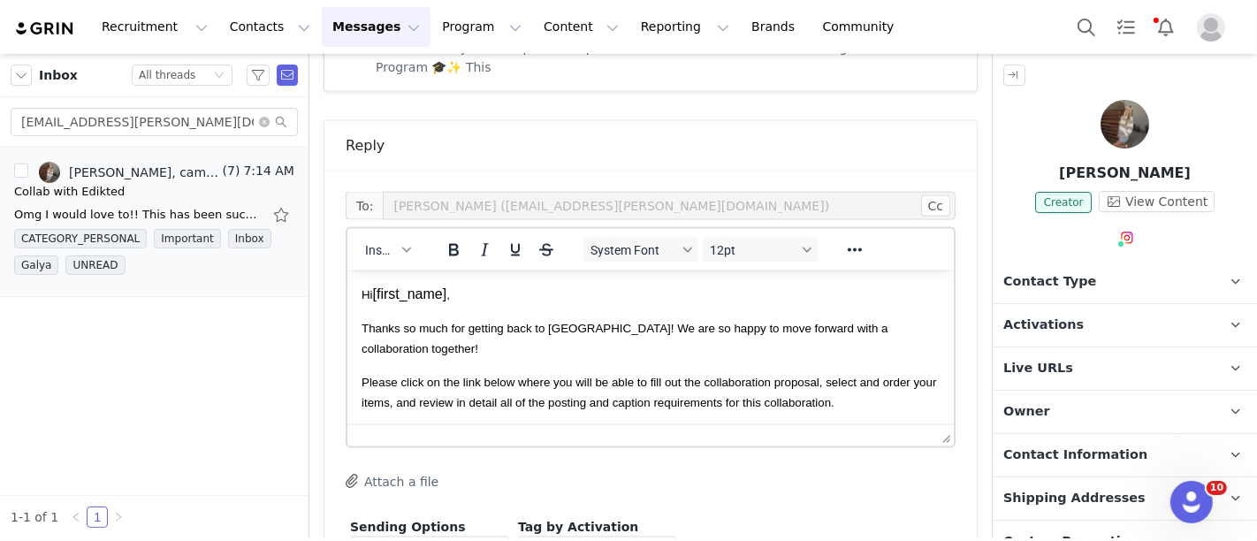
scroll to position [19, 0]
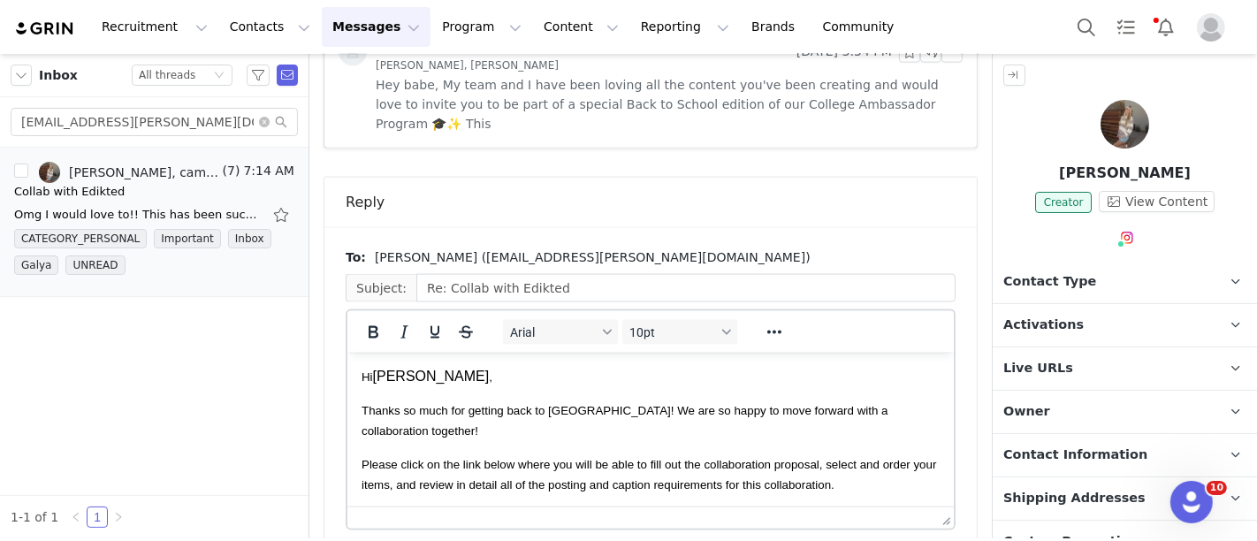
scroll to position [0, 0]
click at [381, 374] on p "Hi caitlyn ," at bounding box center [650, 375] width 578 height 19
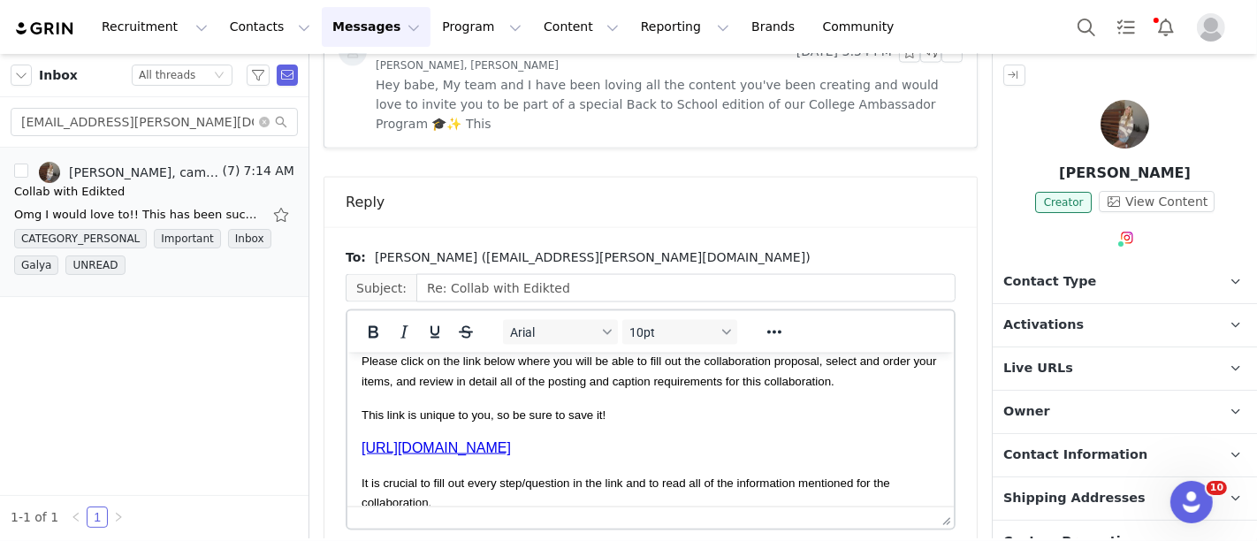
scroll to position [103, 0]
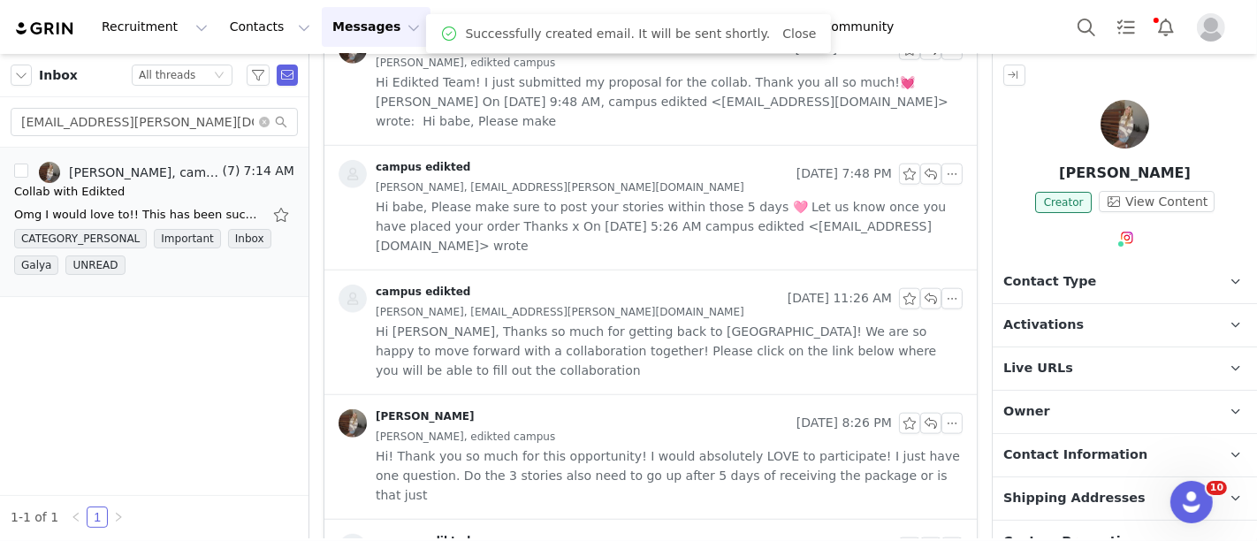
click at [1027, 294] on p "Contact Type Contact type can be Creator, Prospect, Application, or Manager." at bounding box center [1104, 282] width 222 height 42
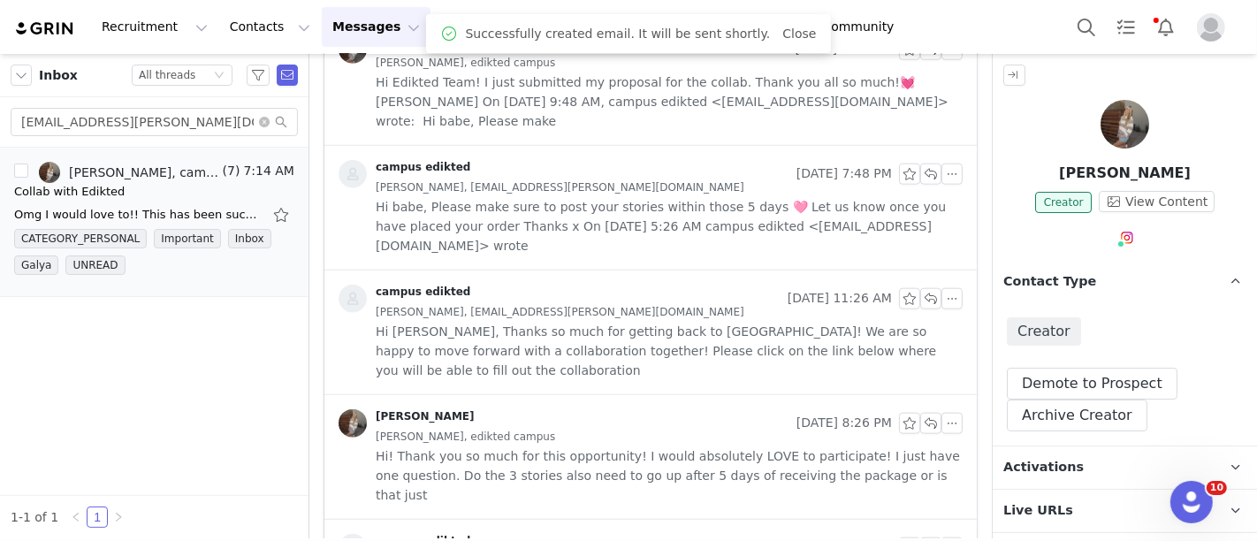
scroll to position [31, 0]
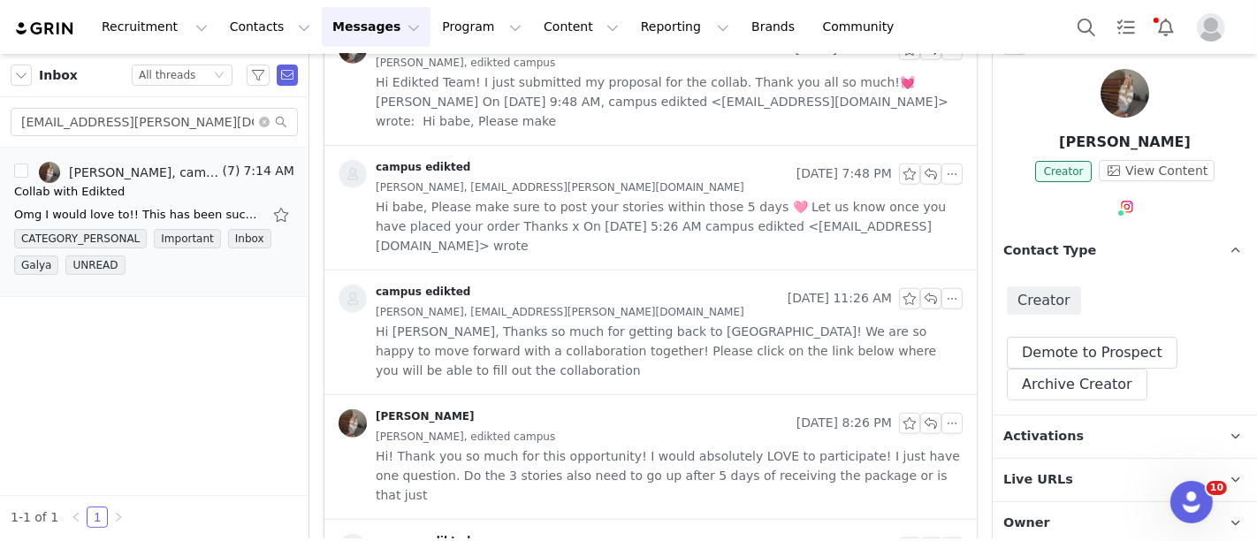
click at [1085, 430] on p "Activations" at bounding box center [1104, 437] width 222 height 42
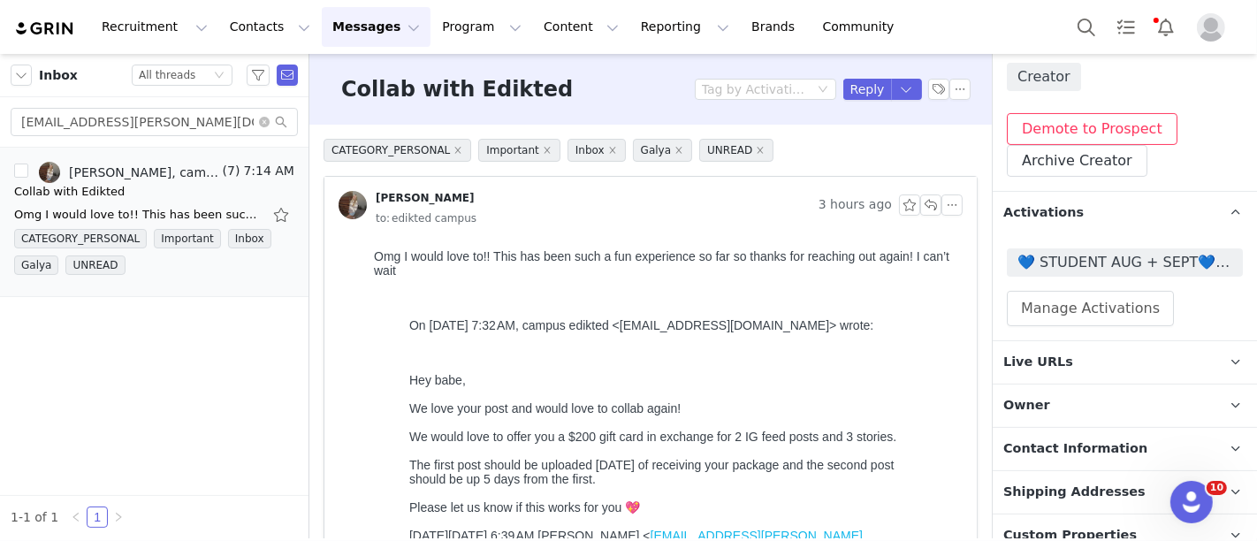
scroll to position [0, 0]
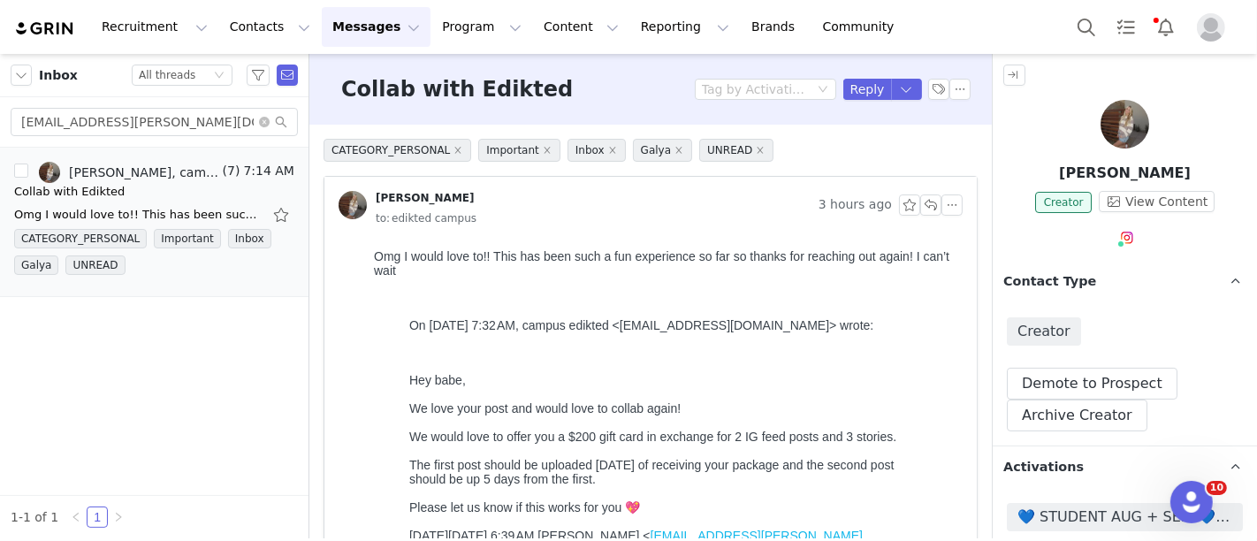
click at [1104, 116] on img at bounding box center [1125, 124] width 49 height 49
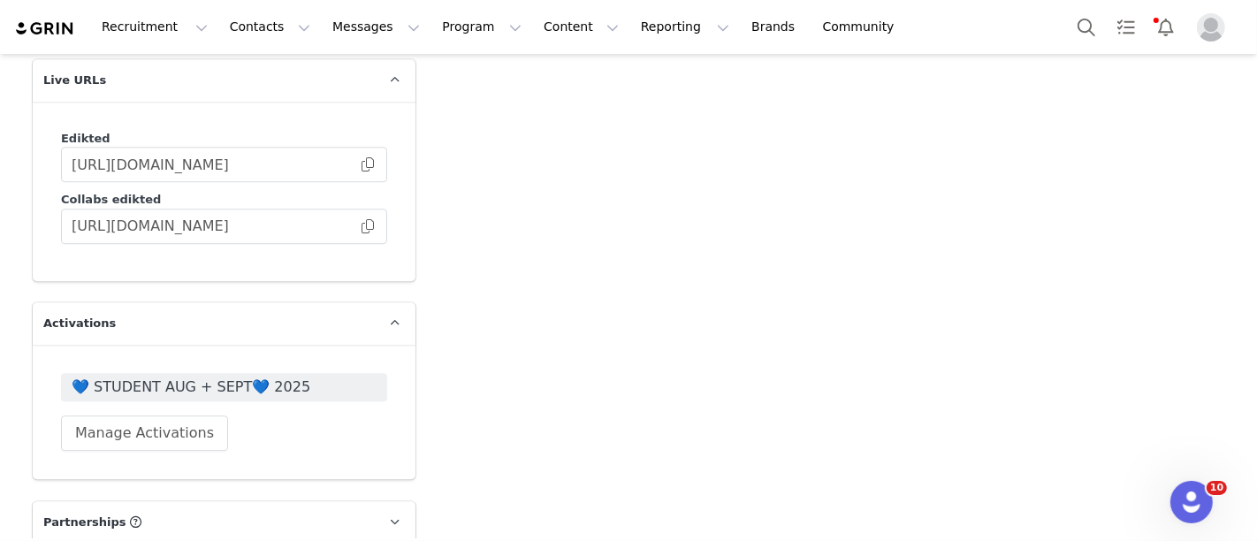
scroll to position [4255, 0]
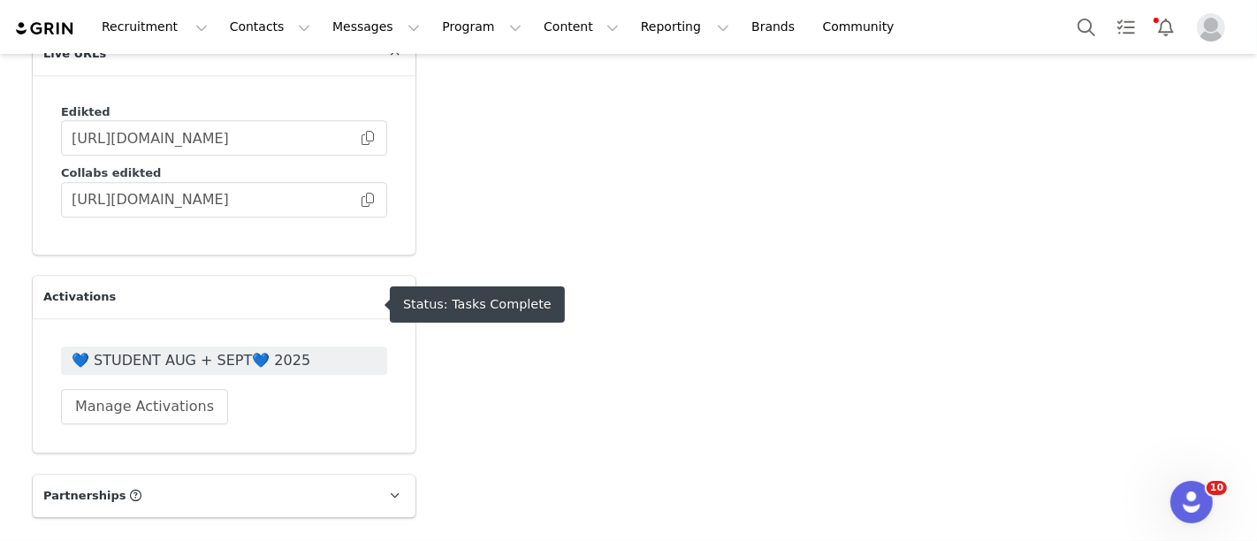
click at [345, 350] on span "💙 STUDENT AUG + SEPT💙 2025" at bounding box center [224, 360] width 305 height 21
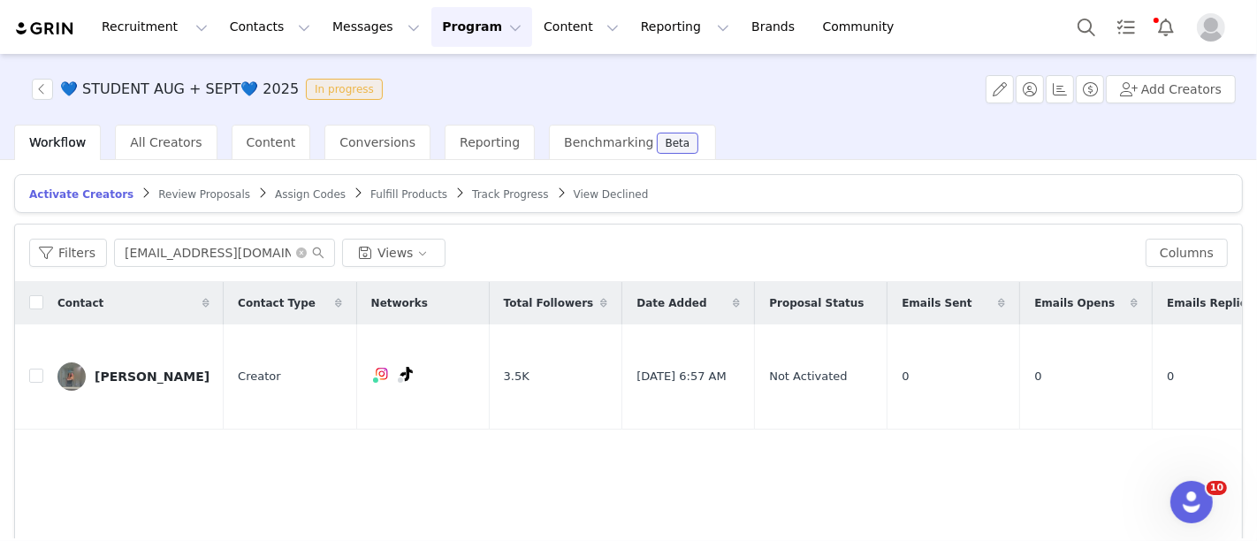
click at [434, 180] on article "Activate Creators Review Proposals Assign Codes Fulfill Products Track Progress…" at bounding box center [628, 193] width 1229 height 39
click at [472, 197] on span "Track Progress" at bounding box center [510, 194] width 76 height 12
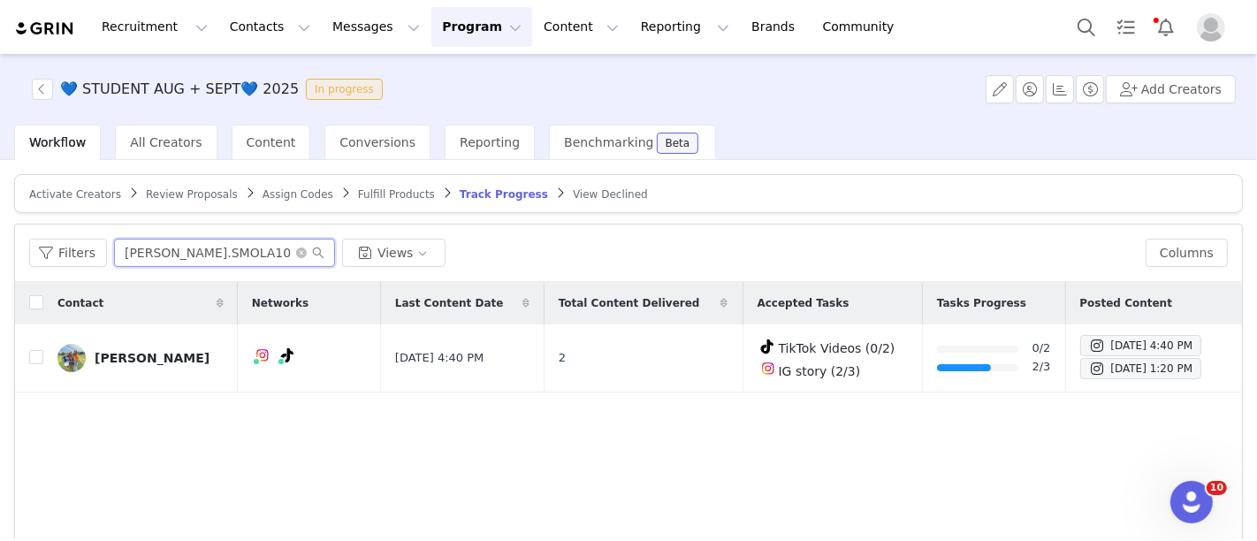
click at [198, 250] on input "OLIVIA.SMOLA10" at bounding box center [224, 253] width 221 height 28
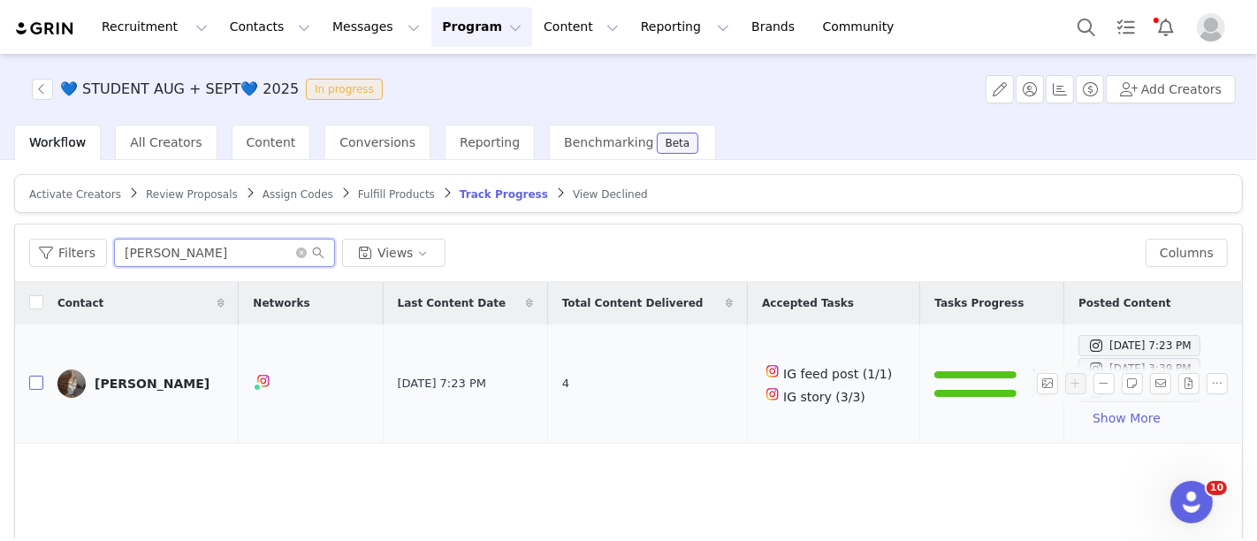
type input "caitlyn"
click at [39, 382] on input "checkbox" at bounding box center [36, 383] width 14 height 14
checkbox input "true"
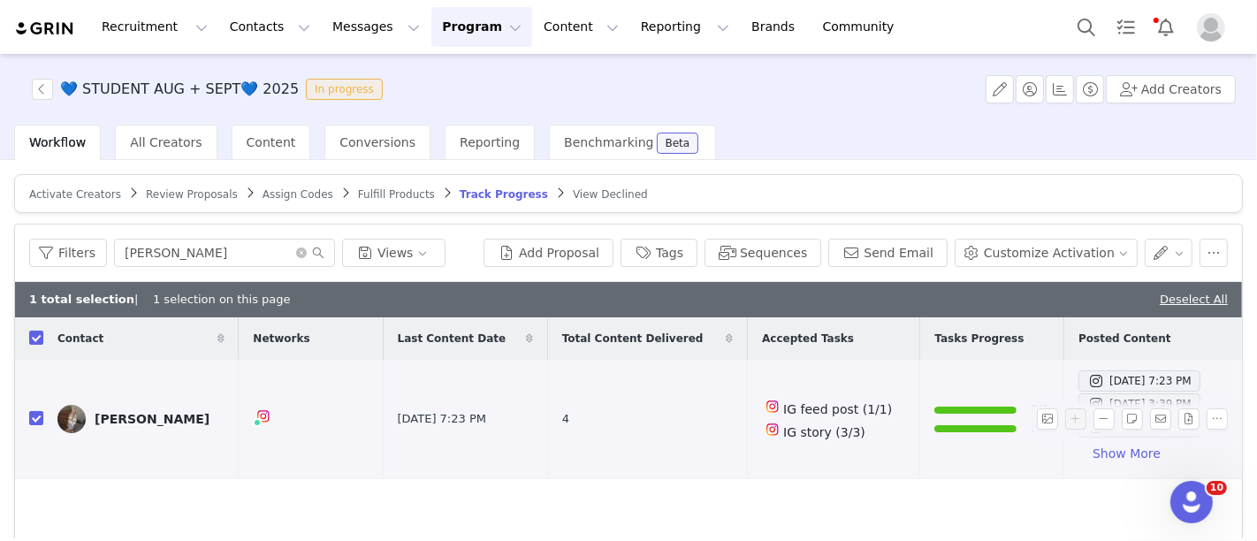
click at [147, 424] on link "caitlyn gross" at bounding box center [140, 419] width 167 height 28
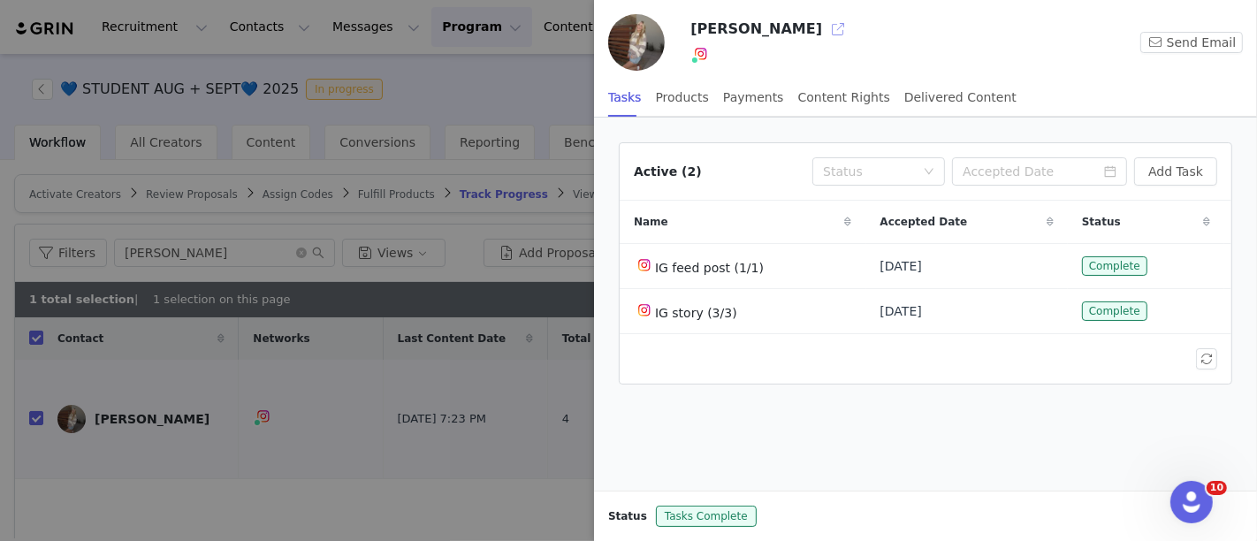
click at [824, 34] on button "button" at bounding box center [838, 29] width 28 height 28
click at [371, 281] on div at bounding box center [628, 270] width 1257 height 541
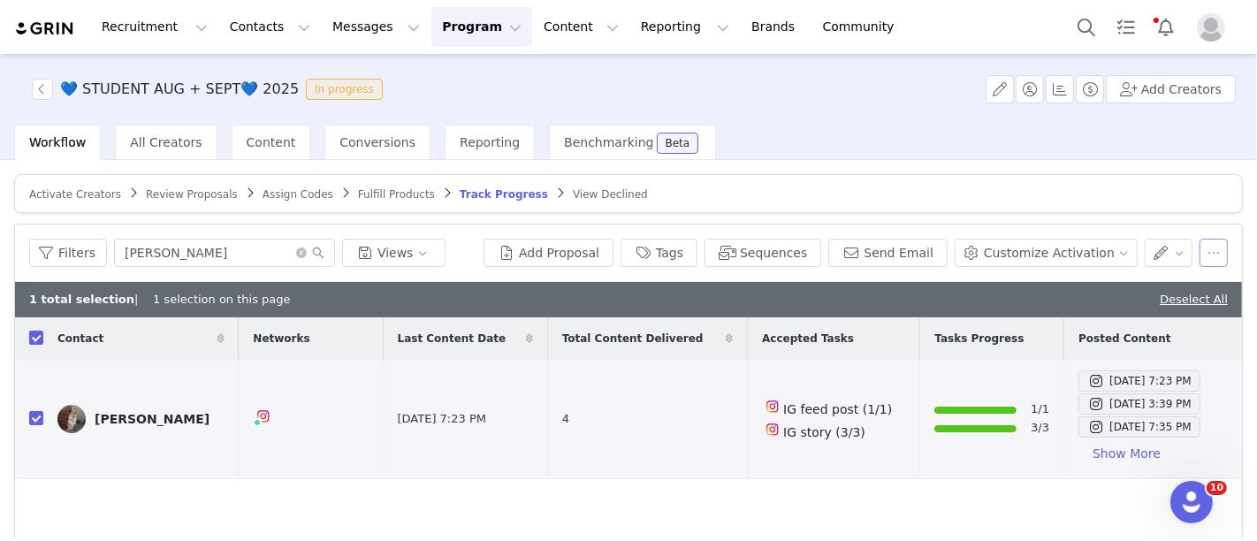
click at [1200, 244] on button "button" at bounding box center [1214, 253] width 28 height 28
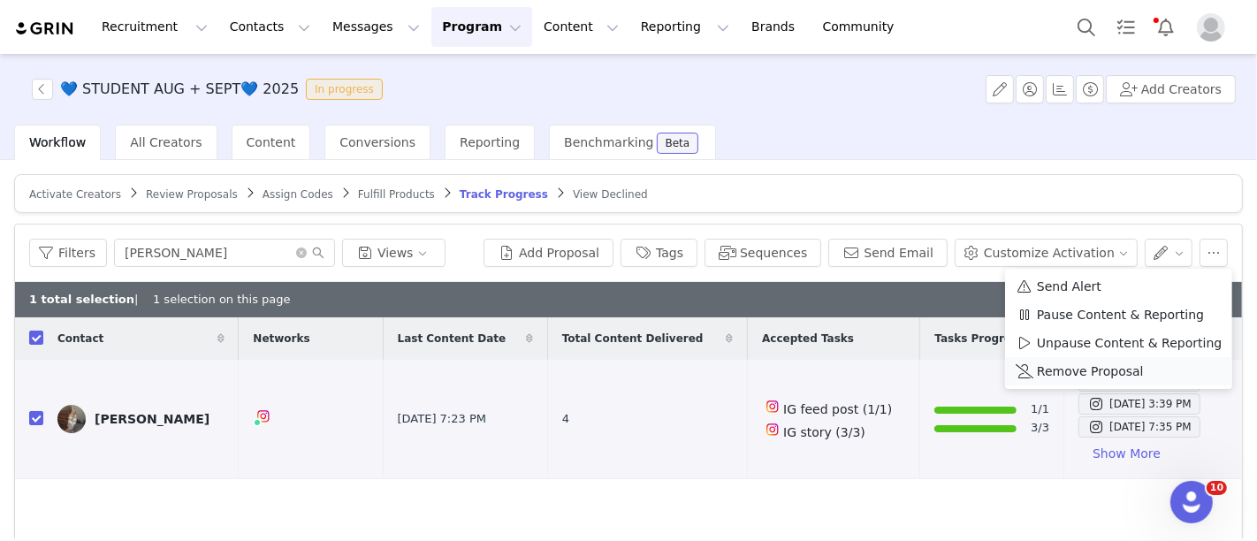
click at [1118, 364] on span "Remove Proposal" at bounding box center [1090, 371] width 107 height 19
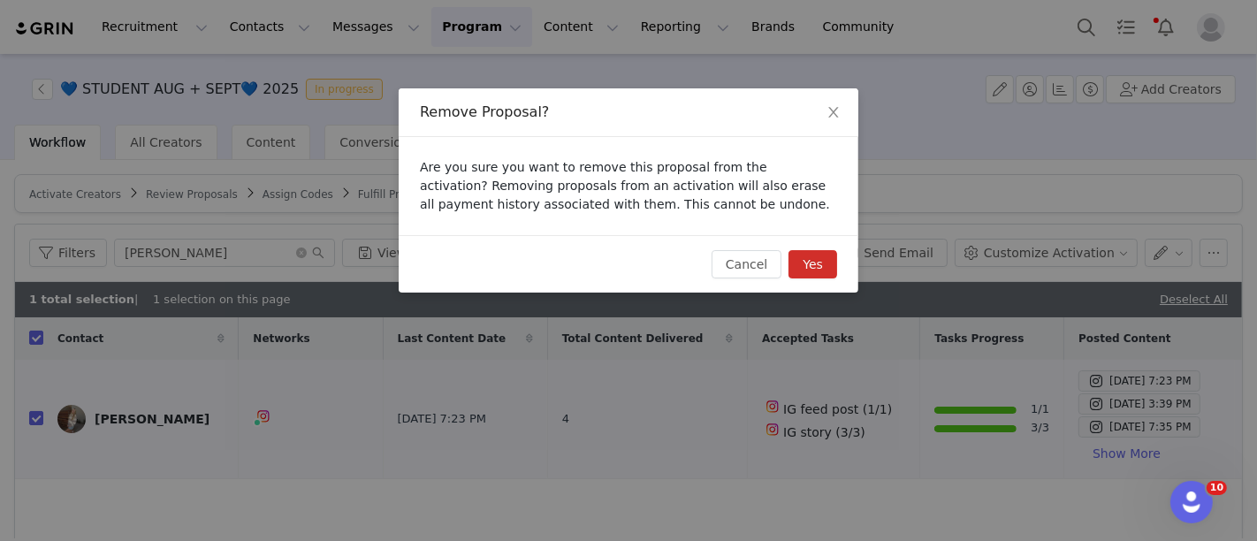
click at [813, 265] on button "Yes" at bounding box center [813, 264] width 49 height 28
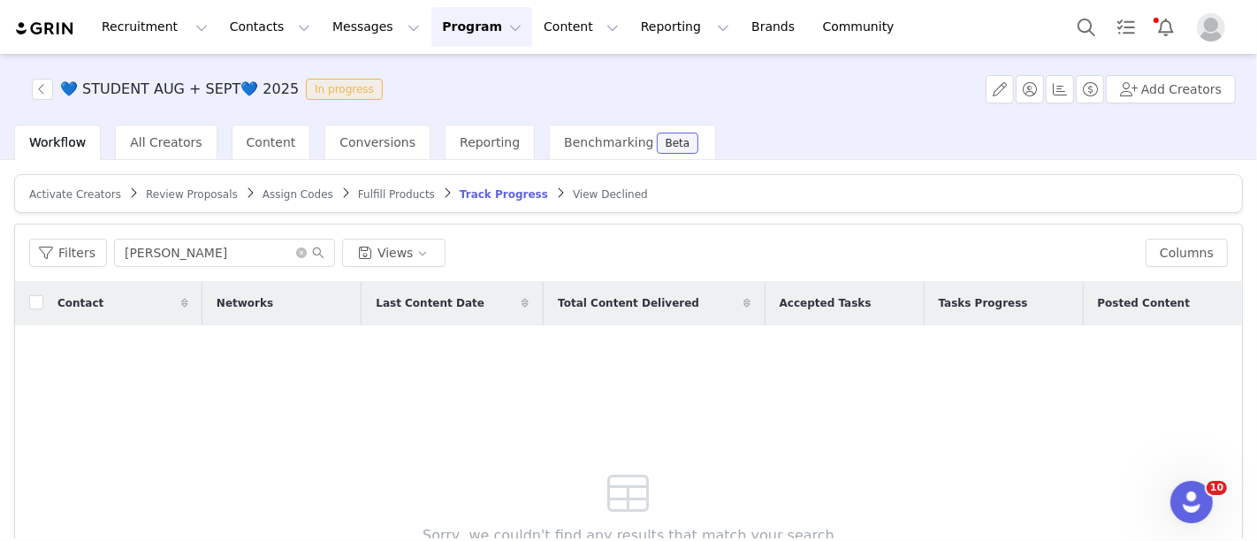
click at [95, 191] on span "Activate Creators" at bounding box center [75, 194] width 92 height 12
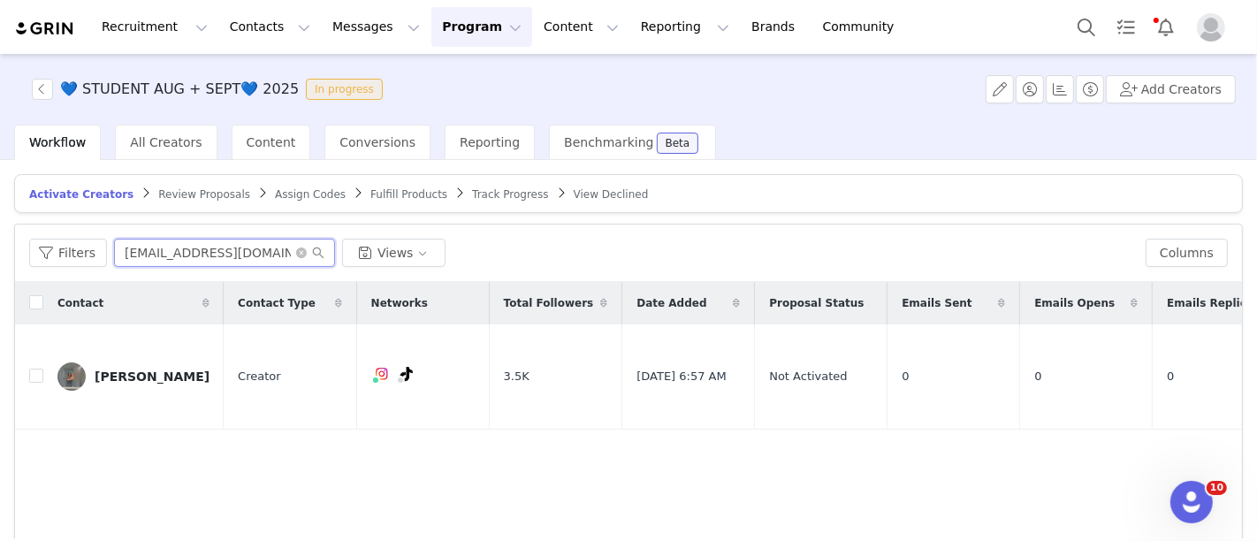
click at [177, 244] on input "appertemily@gmail.com" at bounding box center [224, 253] width 221 height 28
type input "caitlyn"
click at [43, 367] on td "caitlyn gross" at bounding box center [133, 376] width 180 height 105
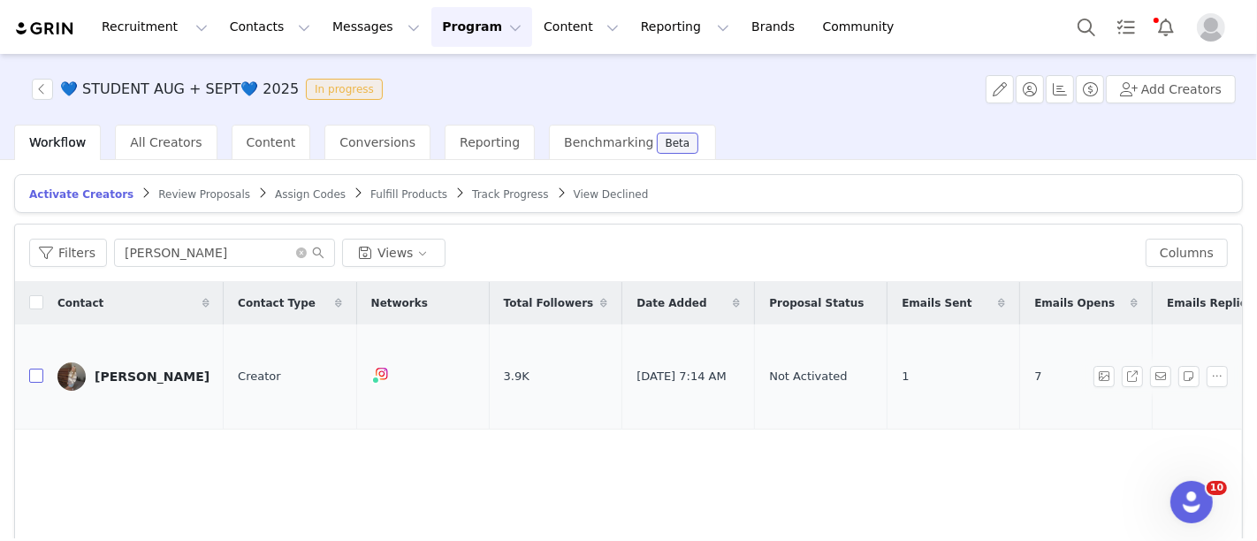
click at [36, 369] on input "checkbox" at bounding box center [36, 376] width 14 height 14
checkbox input "true"
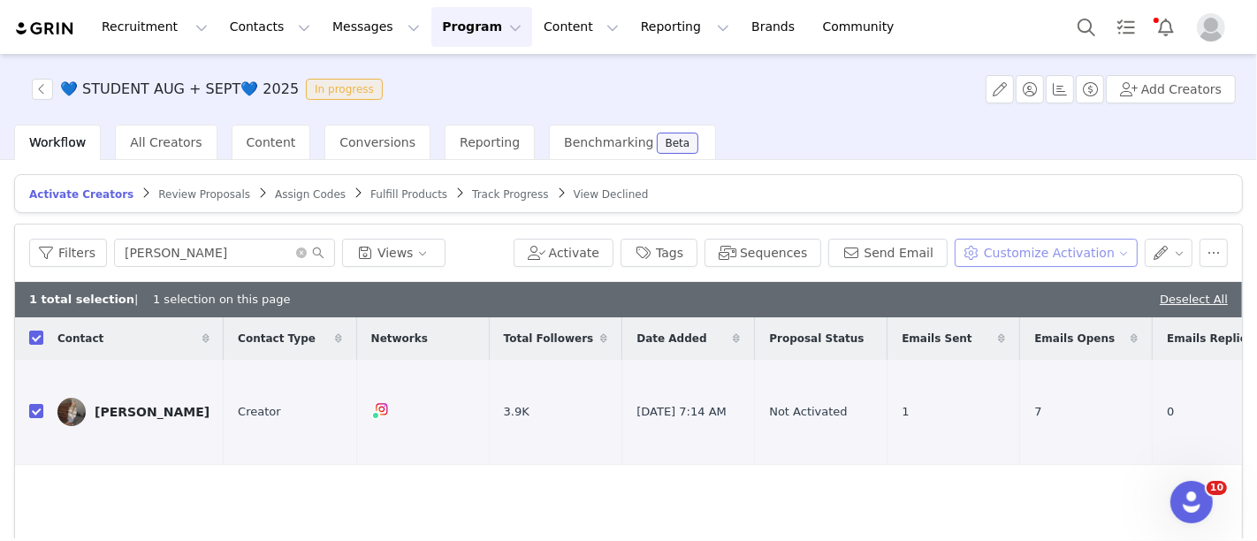
click at [1011, 256] on button "Customize Activation" at bounding box center [1046, 253] width 183 height 28
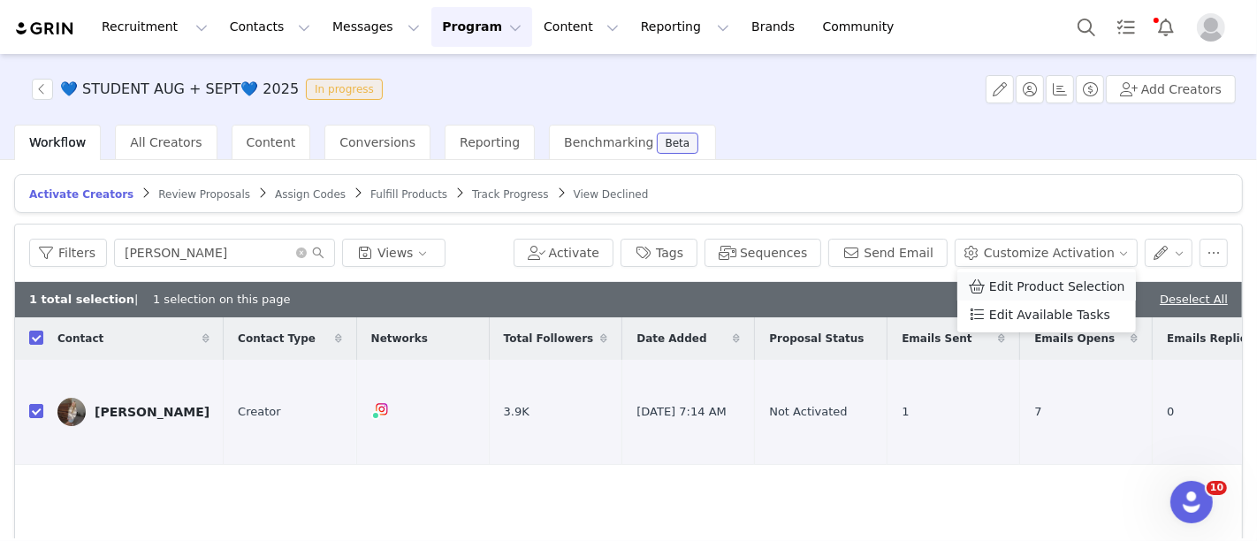
click at [1008, 278] on span "Edit Product Selection" at bounding box center [1057, 286] width 136 height 19
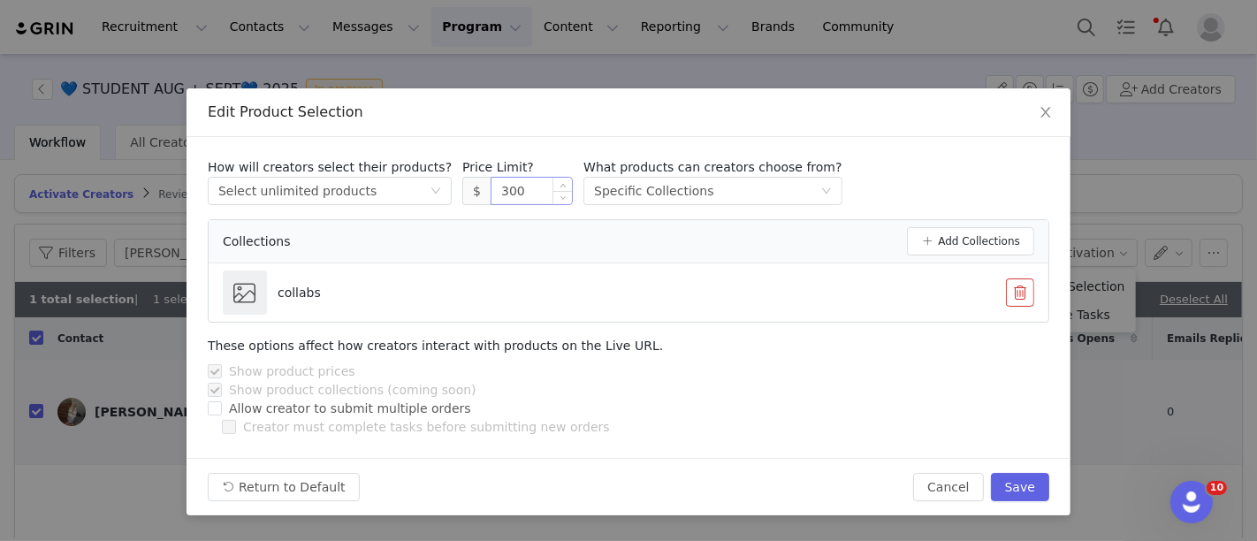
click at [495, 184] on input "300" at bounding box center [532, 191] width 80 height 27
type input "150"
click at [1022, 486] on button "Save" at bounding box center [1020, 487] width 58 height 28
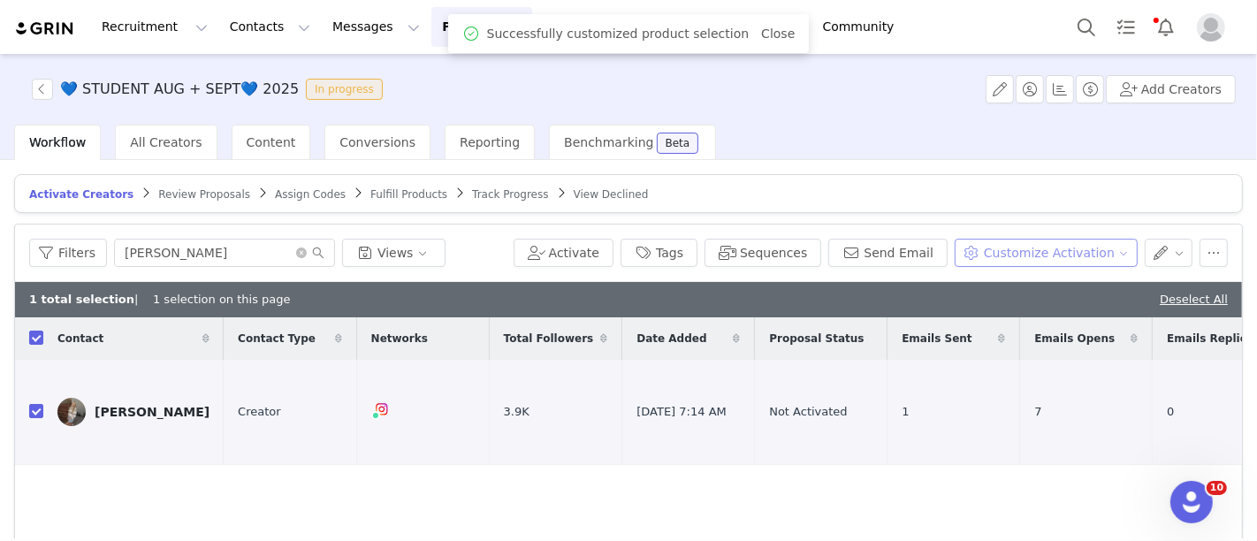
click at [1064, 255] on button "Customize Activation" at bounding box center [1046, 253] width 183 height 28
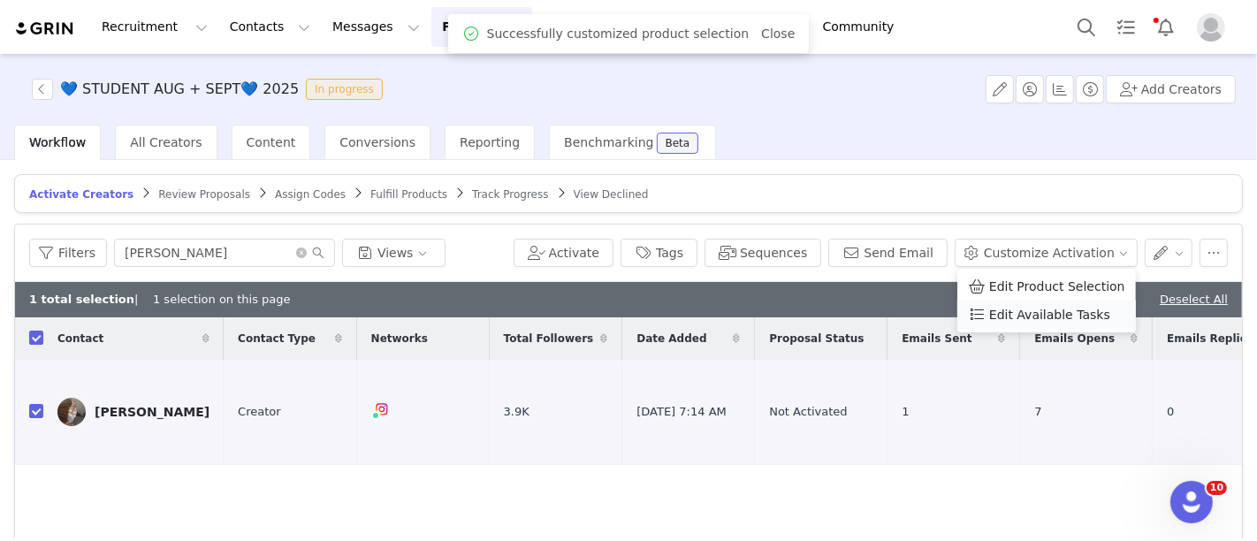
click at [1048, 309] on span "Edit Available Tasks" at bounding box center [1049, 314] width 121 height 19
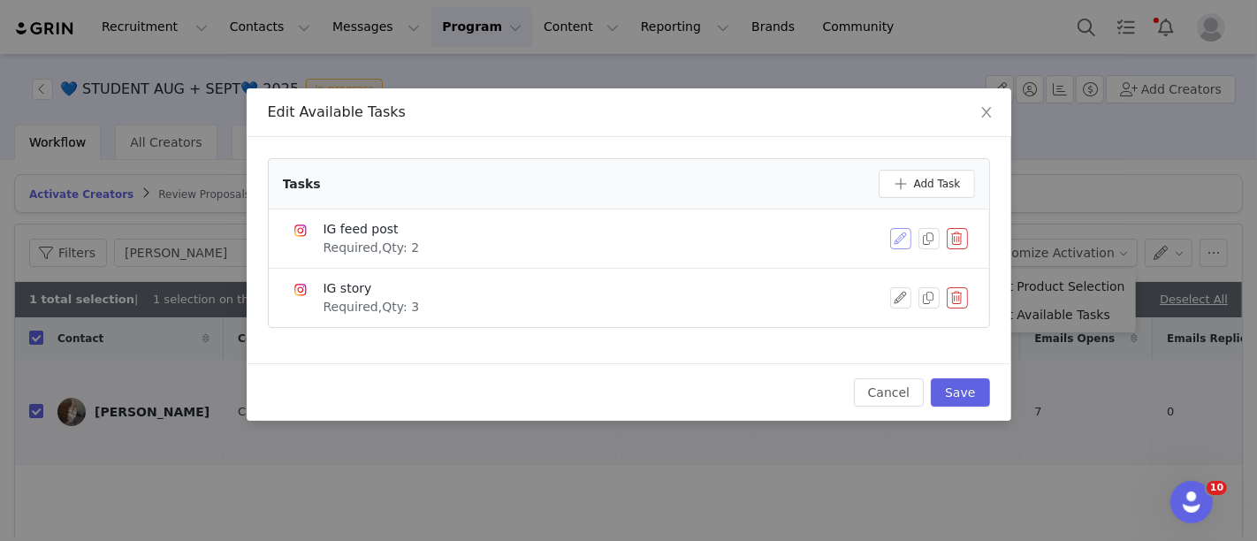
click at [906, 244] on button "button" at bounding box center [900, 238] width 21 height 21
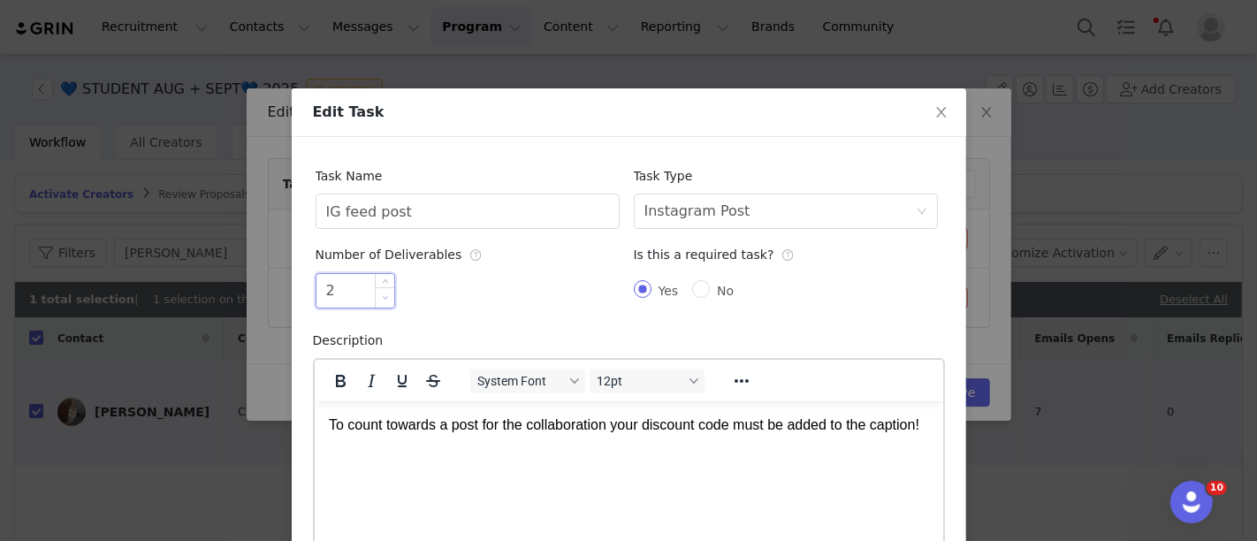
click at [383, 298] on icon "icon: down" at bounding box center [385, 298] width 5 height 4
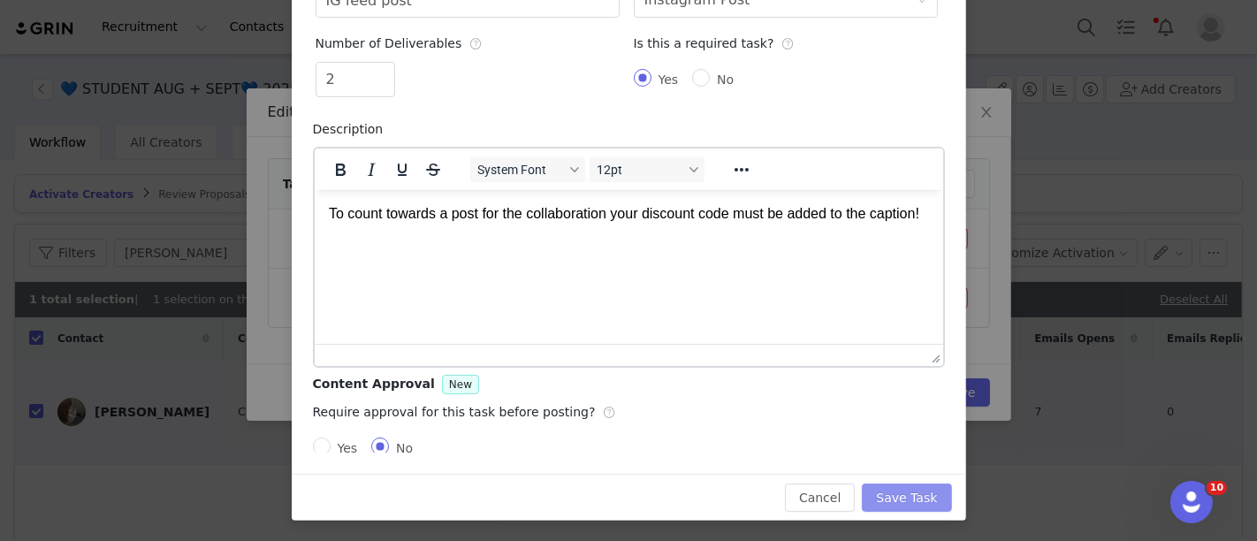
click at [920, 492] on button "Save Task" at bounding box center [906, 498] width 89 height 28
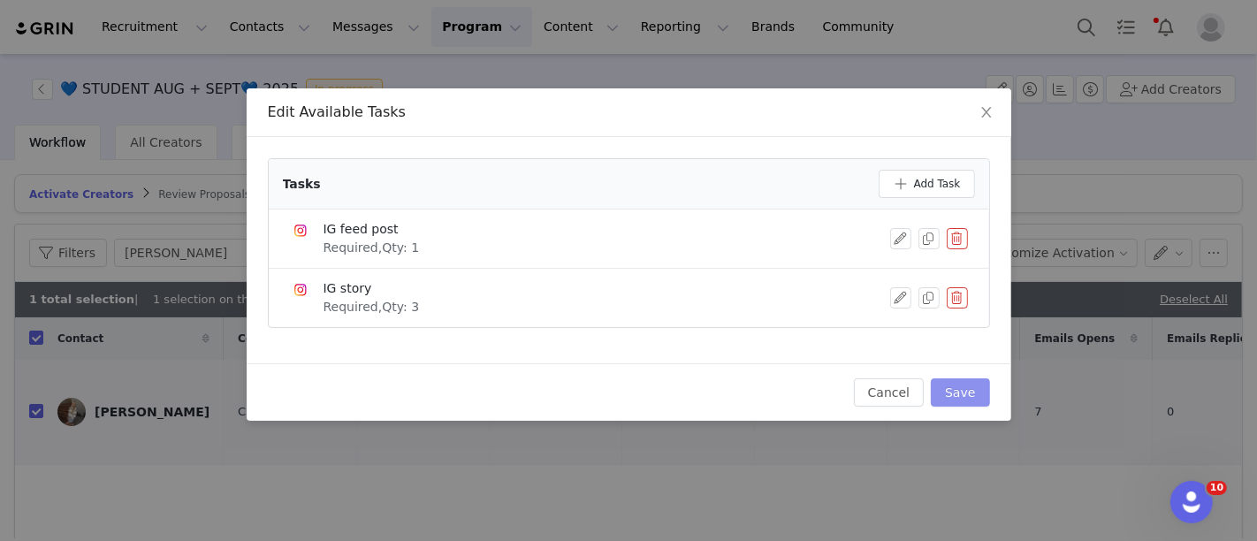
click at [952, 387] on button "Save" at bounding box center [960, 392] width 58 height 28
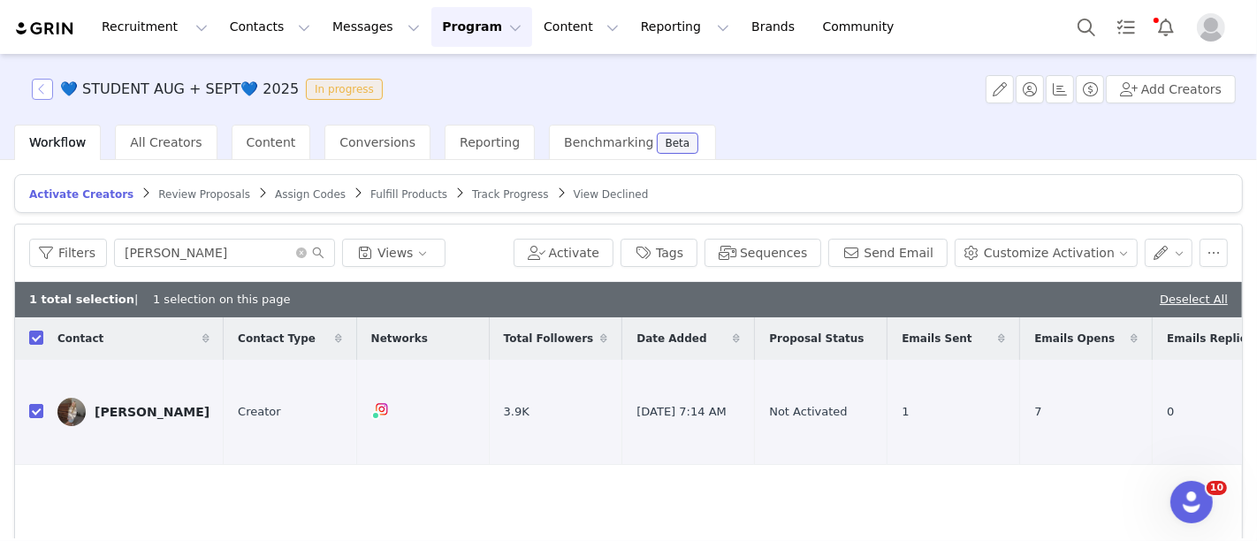
click at [35, 87] on button "button" at bounding box center [42, 89] width 21 height 21
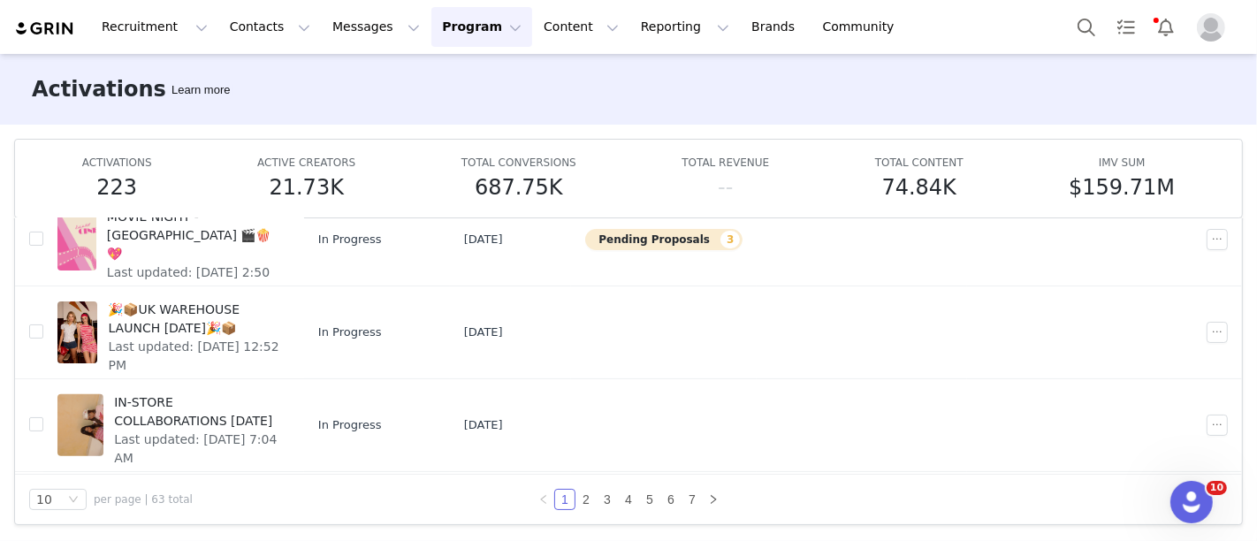
scroll to position [691, 0]
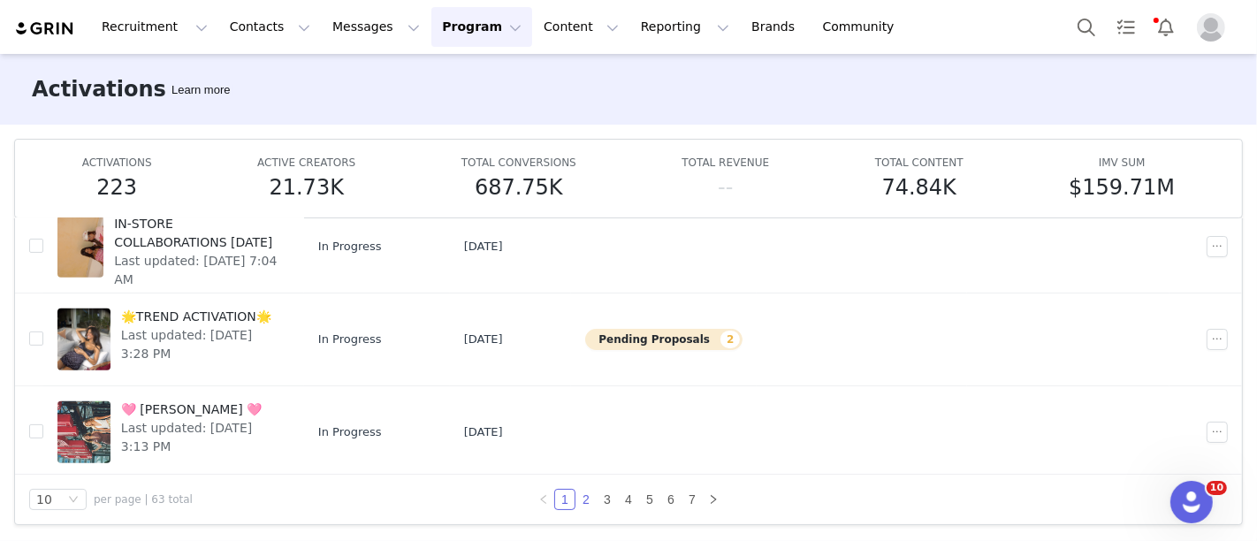
click at [578, 496] on link "2" at bounding box center [585, 499] width 19 height 19
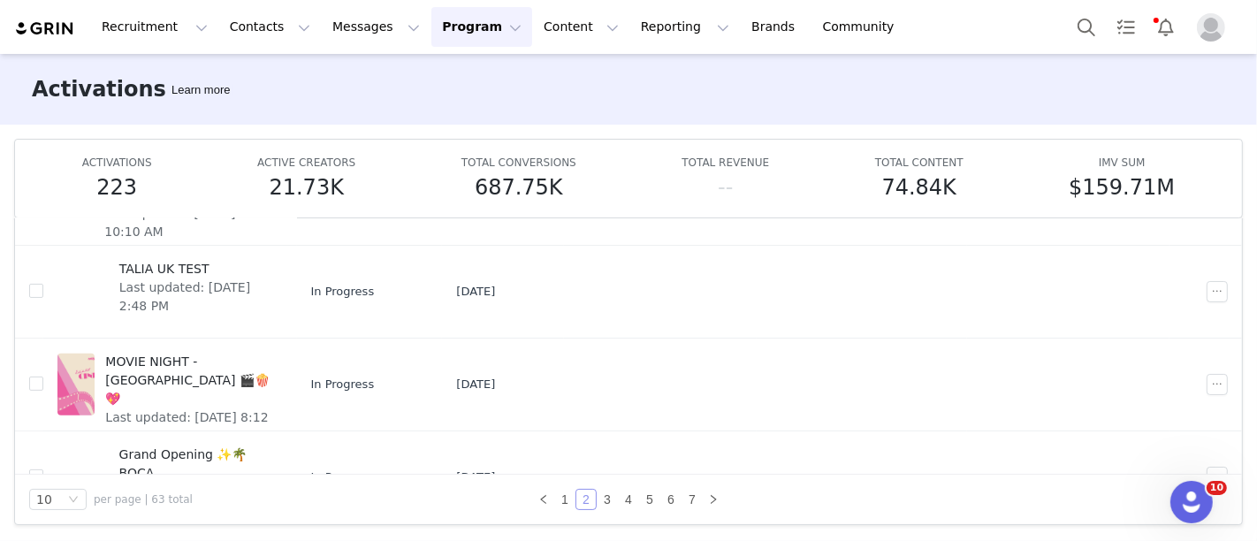
scroll to position [528, 0]
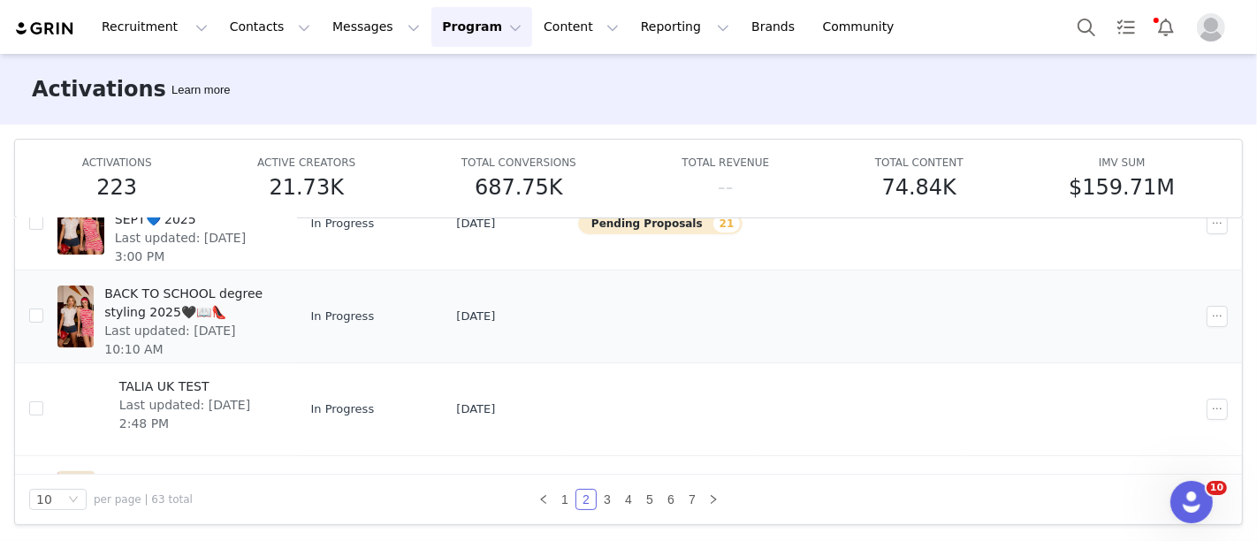
click at [271, 309] on span "BACK TO SCHOOL degree styling 2025🖤📖👠" at bounding box center [187, 303] width 167 height 37
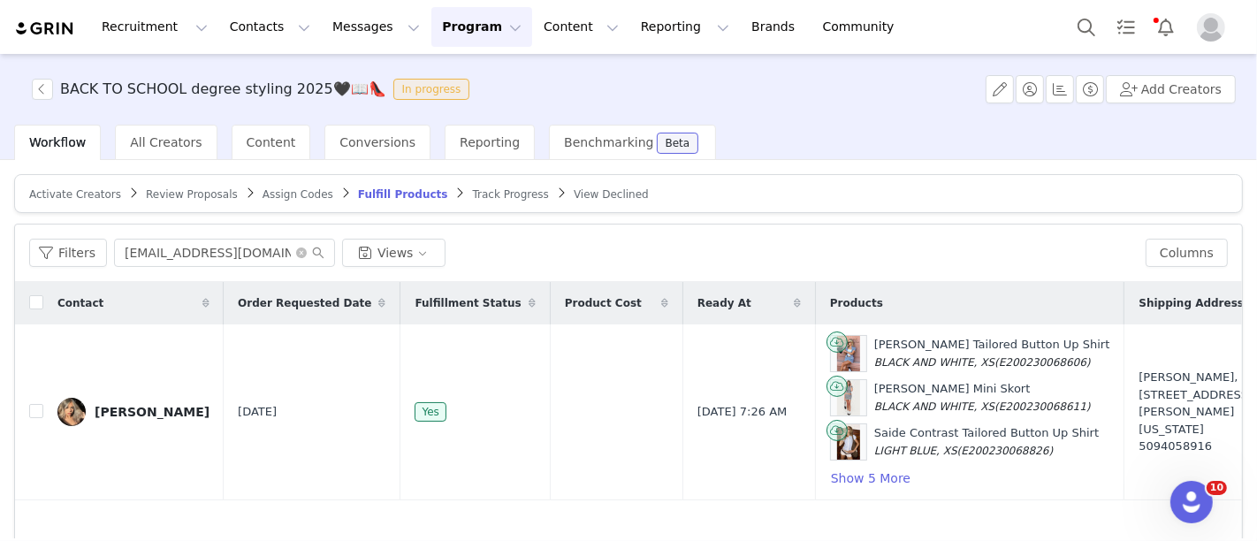
click at [440, 201] on article "Activate Creators Review Proposals Assign Codes Fulfill Products Track Progress…" at bounding box center [628, 193] width 1229 height 39
click at [473, 187] on link "Track Progress" at bounding box center [511, 193] width 76 height 13
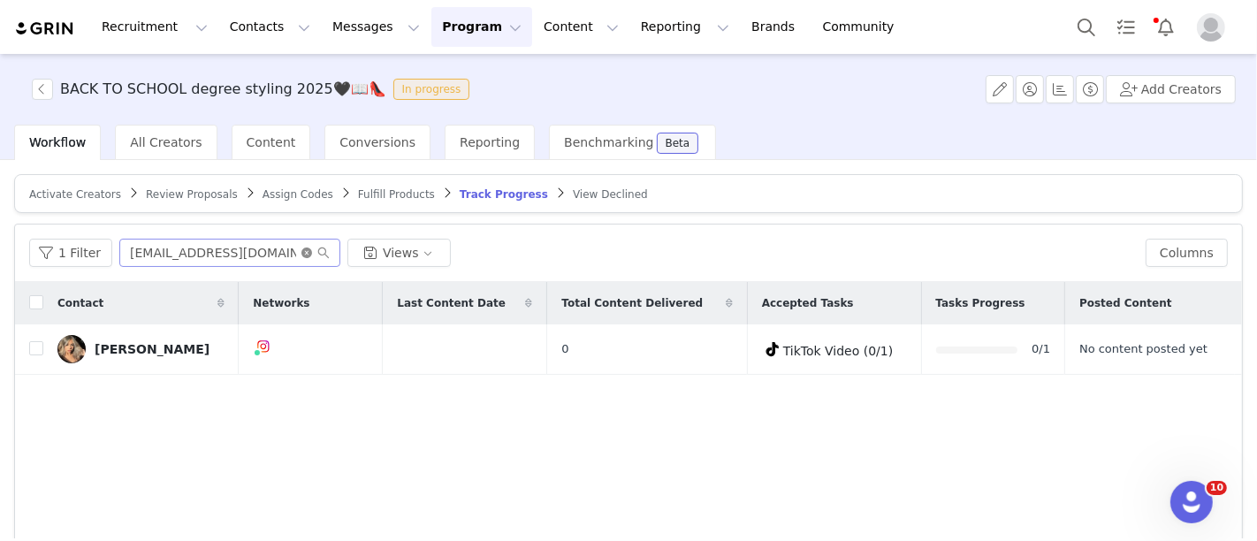
click at [301, 250] on icon "icon: close-circle" at bounding box center [306, 253] width 11 height 11
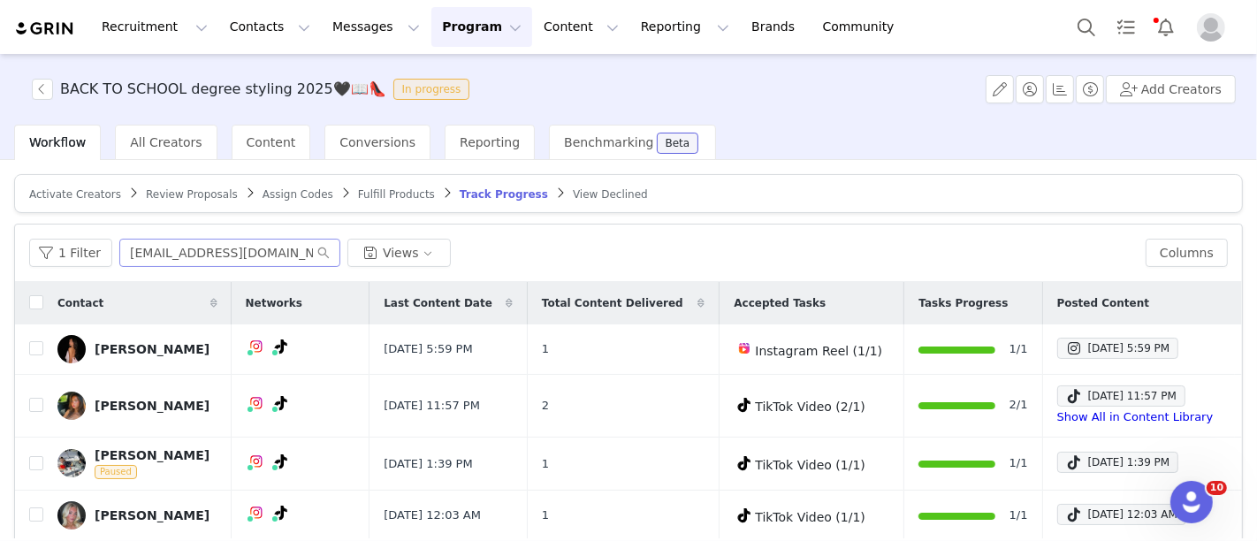
click at [364, 195] on span "Fulfill Products" at bounding box center [396, 194] width 77 height 12
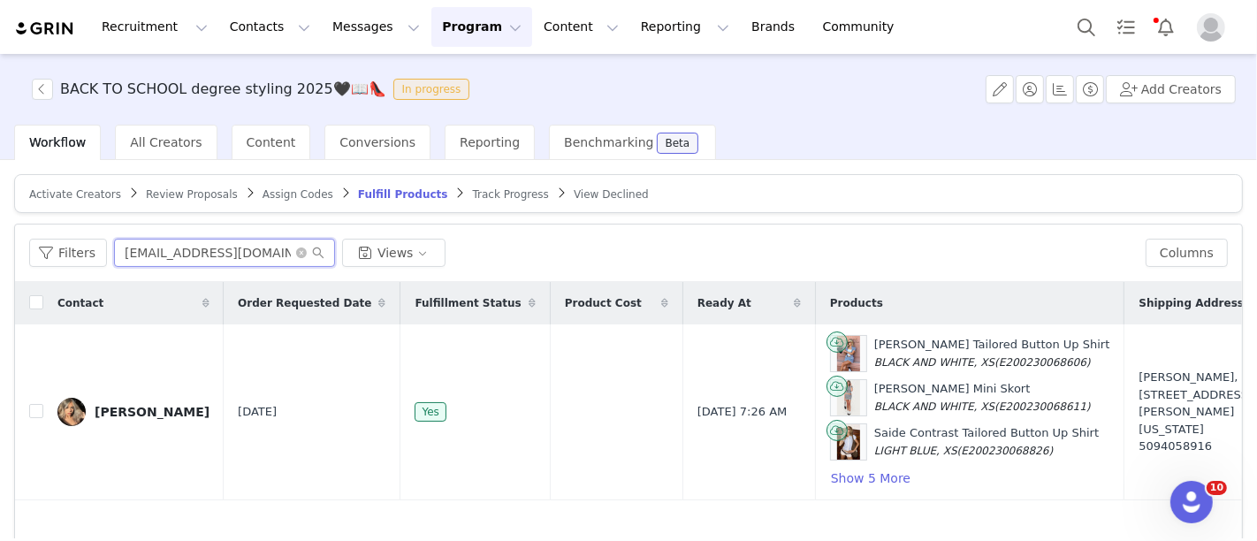
click at [239, 251] on input "ortizdestinyyy@gmail.com" at bounding box center [224, 253] width 221 height 28
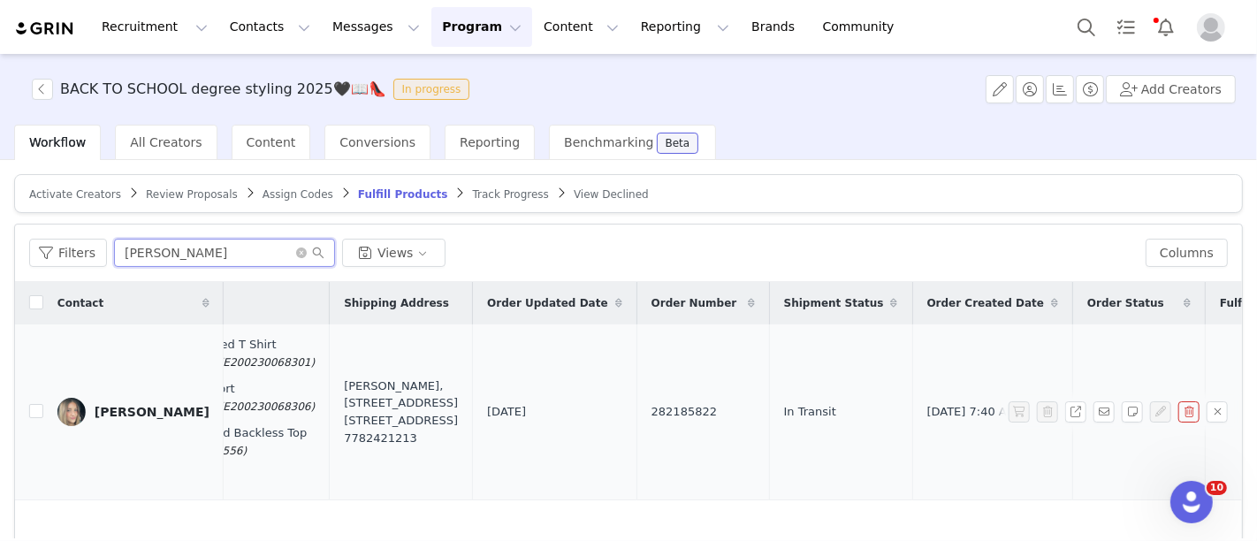
scroll to position [0, 780]
type input "taylor"
click at [651, 411] on span "282185822" at bounding box center [683, 412] width 65 height 18
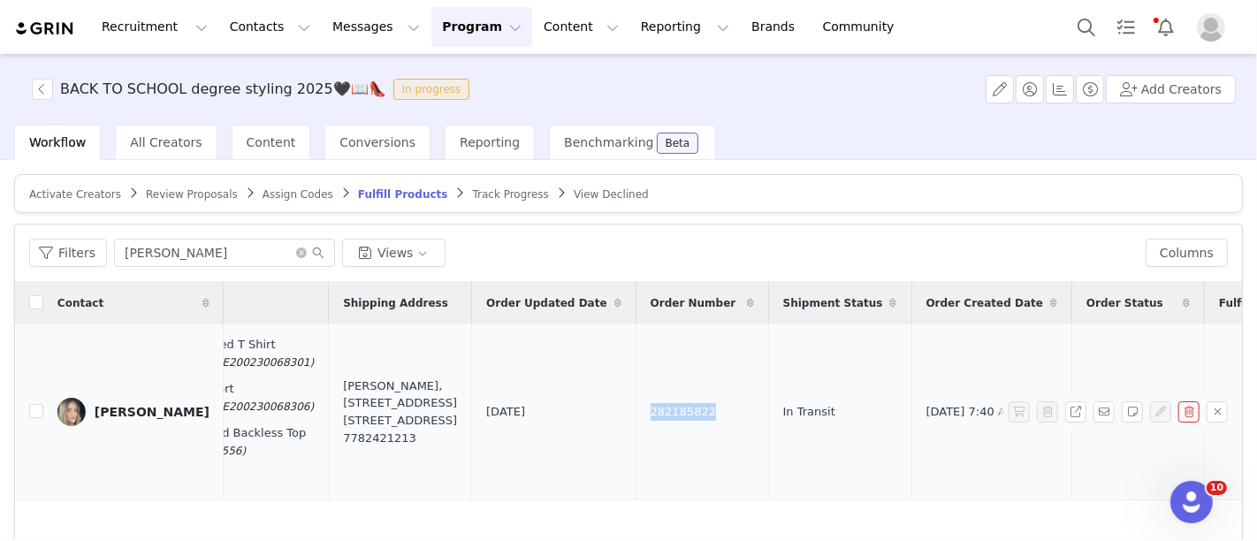
copy span "282185822"
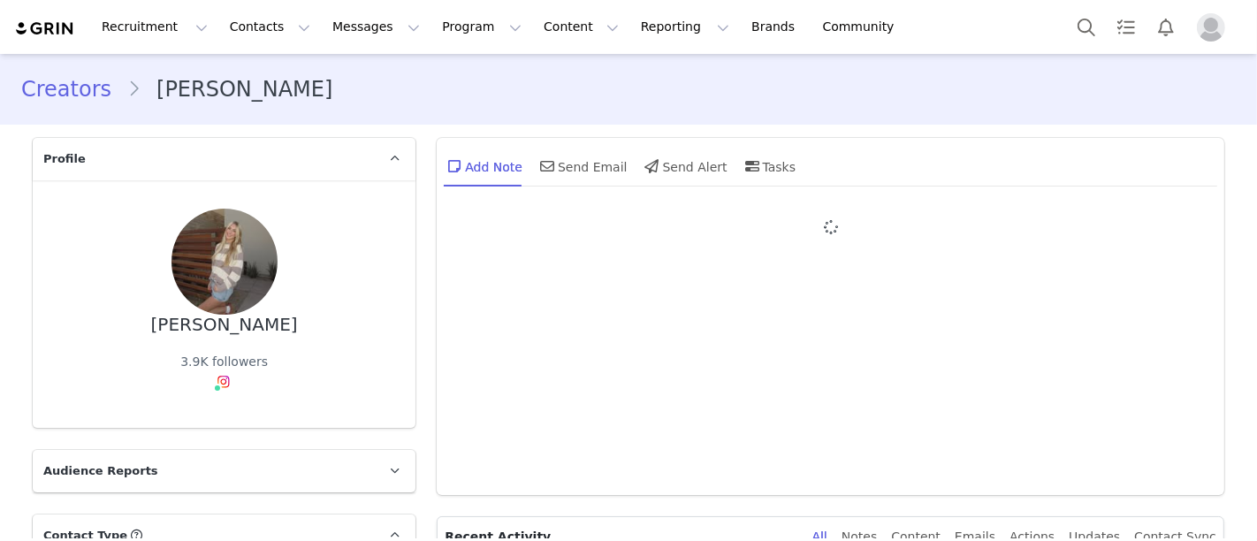
type input "+1 ([GEOGRAPHIC_DATA])"
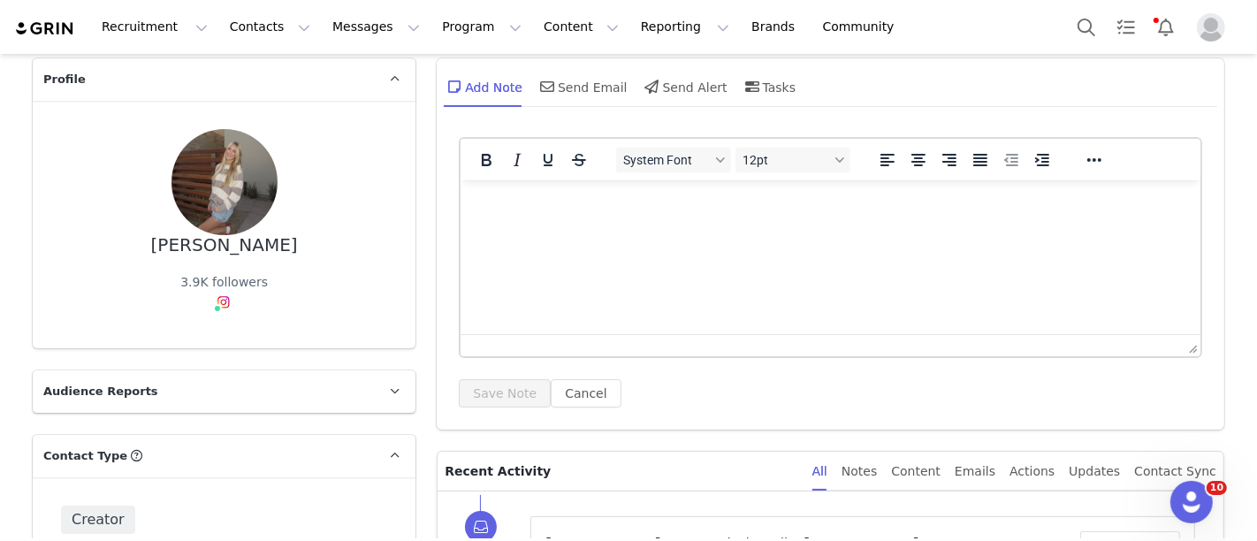
scroll to position [78, 0]
click at [620, 198] on p "Rich Text Area. Press ALT-0 for help." at bounding box center [831, 204] width 712 height 19
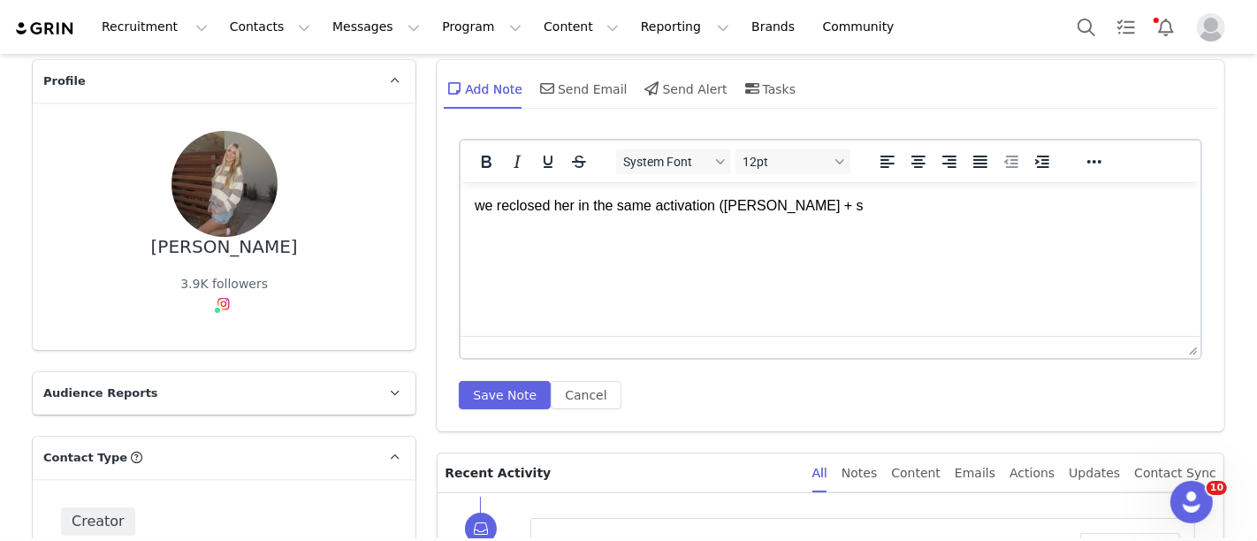
click at [741, 207] on p "we reclosed her in the same activation (auggust + s" at bounding box center [831, 204] width 712 height 19
click at [822, 203] on p "we reclosed her in the same activation (august + s" at bounding box center [831, 204] width 712 height 19
click at [805, 207] on p "we reclosed her in the same activation (august + september 2025)" at bounding box center [831, 204] width 712 height 19
click at [788, 208] on p "we reclosed her in the same activation (august + september 2025)" at bounding box center [831, 204] width 712 height 19
click at [727, 207] on p "we reclosed her in the same activation (august + September 2025)" at bounding box center [831, 204] width 712 height 19
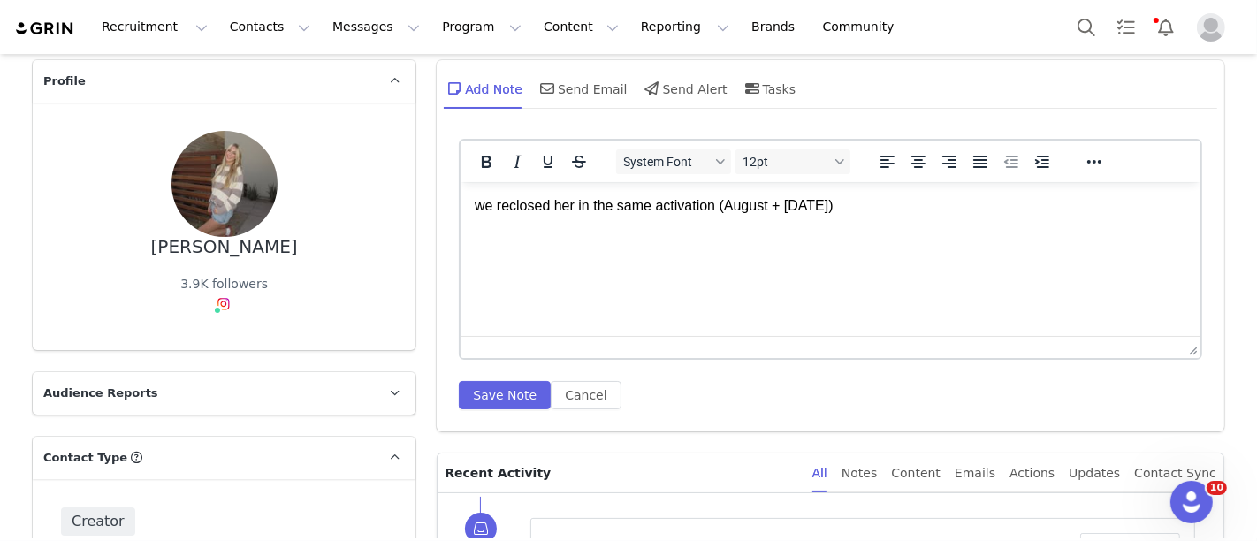
click at [955, 201] on p "we reclosed her in the same activation (August + September 2025)" at bounding box center [831, 204] width 712 height 19
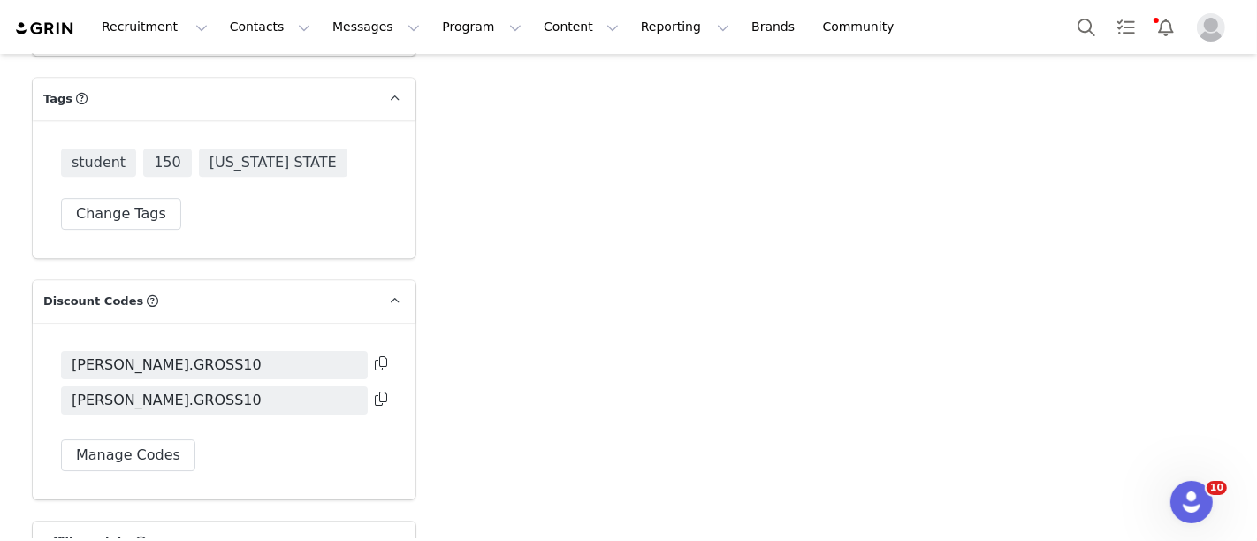
scroll to position [4787, 0]
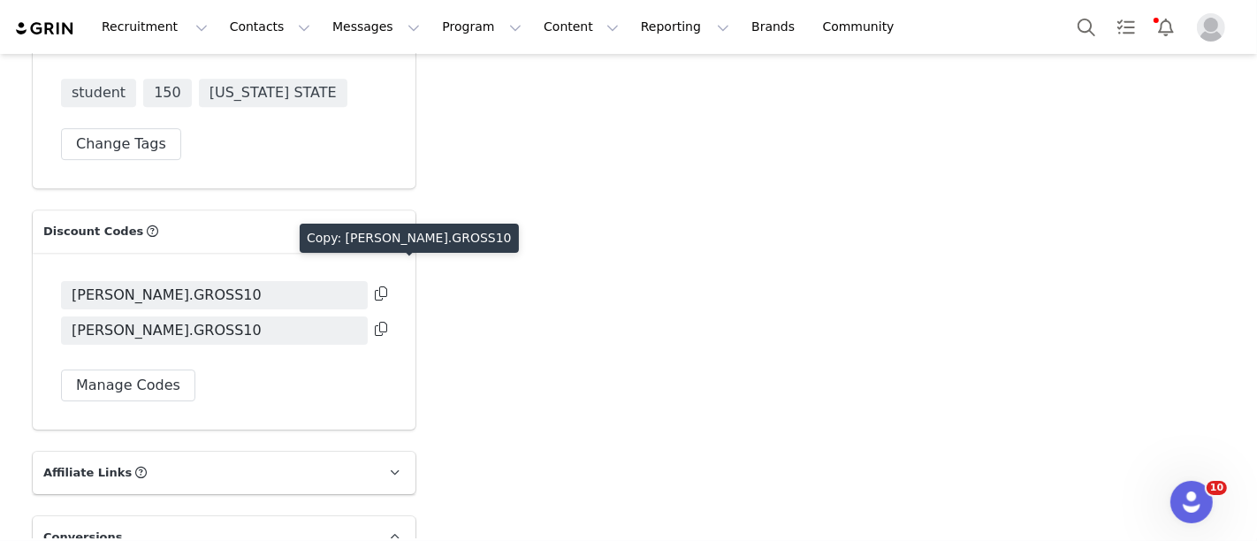
click at [375, 322] on icon at bounding box center [381, 329] width 12 height 14
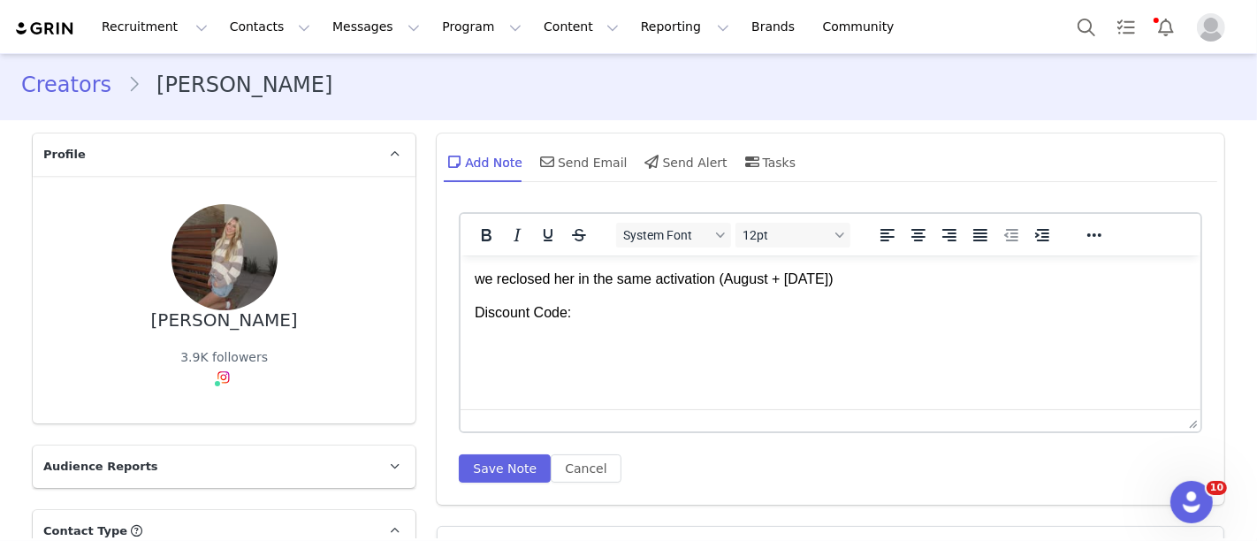
scroll to position [1, 0]
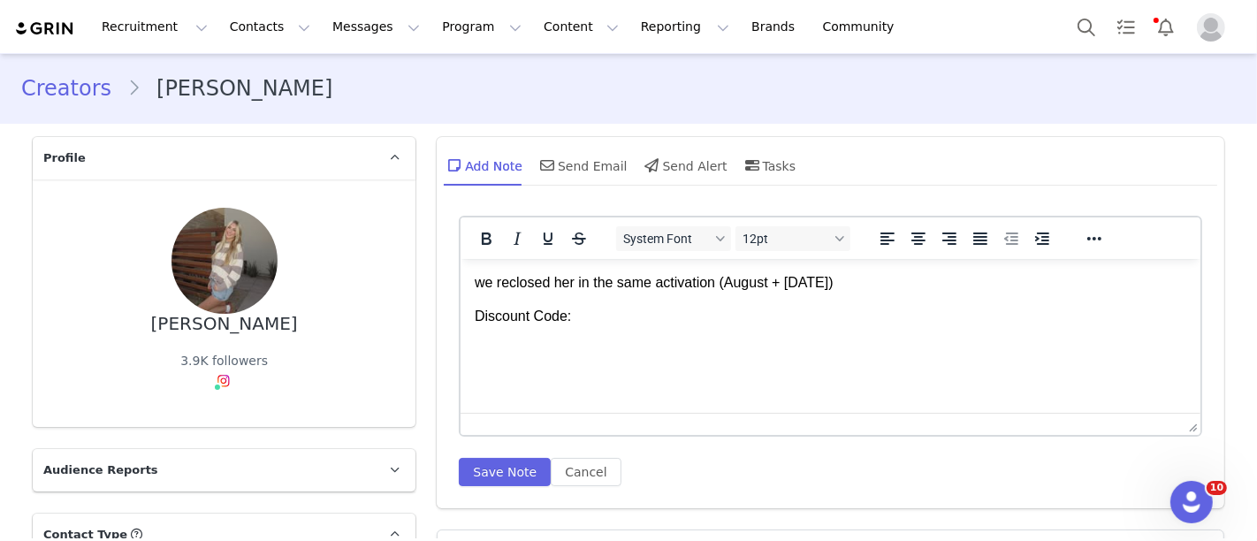
click at [722, 324] on p "Discount Code:" at bounding box center [831, 315] width 712 height 19
drag, startPoint x: 692, startPoint y: 317, endPoint x: 576, endPoint y: 306, distance: 116.4
click at [576, 306] on p "Discount Code: CAITLYN.GROSS10" at bounding box center [831, 315] width 712 height 19
click at [736, 326] on html "we reclosed her in the same activation (August + September 2025) Discount Code:…" at bounding box center [831, 299] width 740 height 82
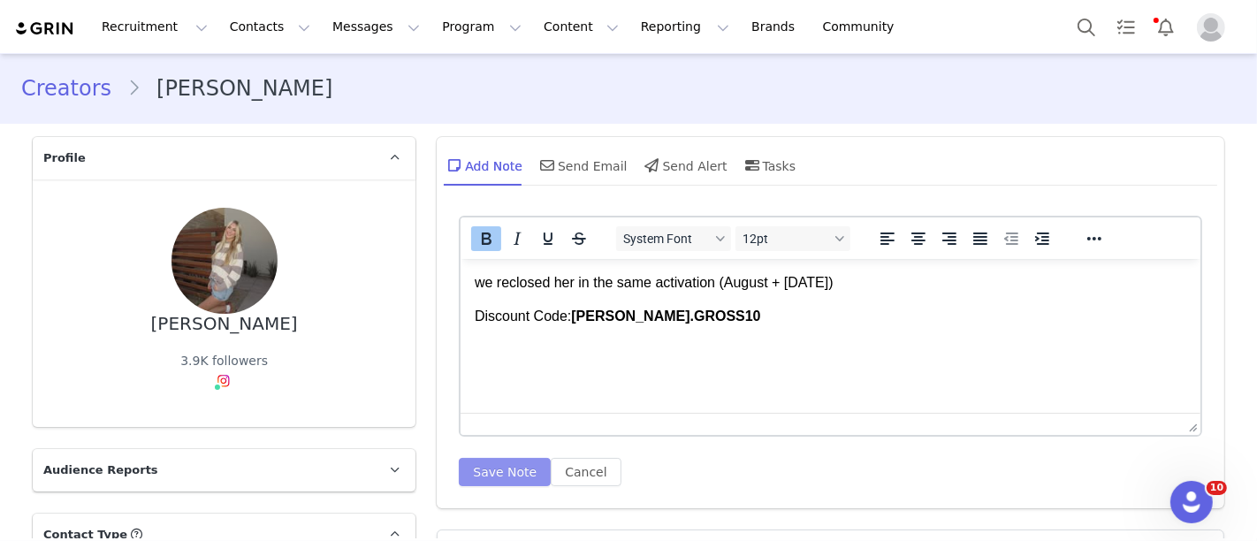
click at [466, 476] on button "Save Note" at bounding box center [505, 472] width 92 height 28
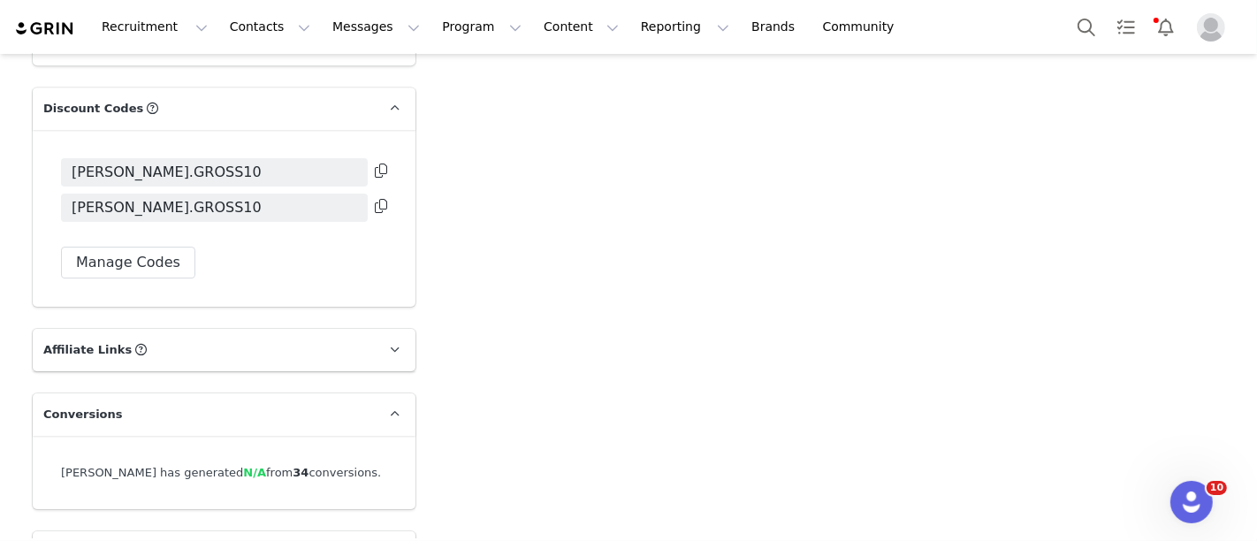
scroll to position [4953, 0]
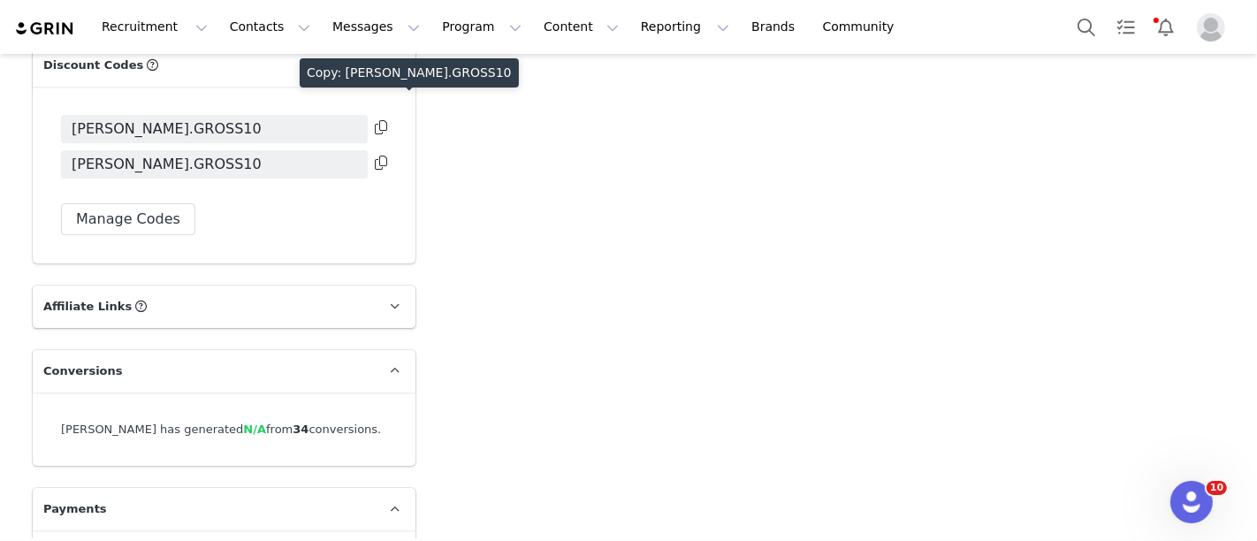
click at [375, 156] on icon at bounding box center [381, 163] width 12 height 14
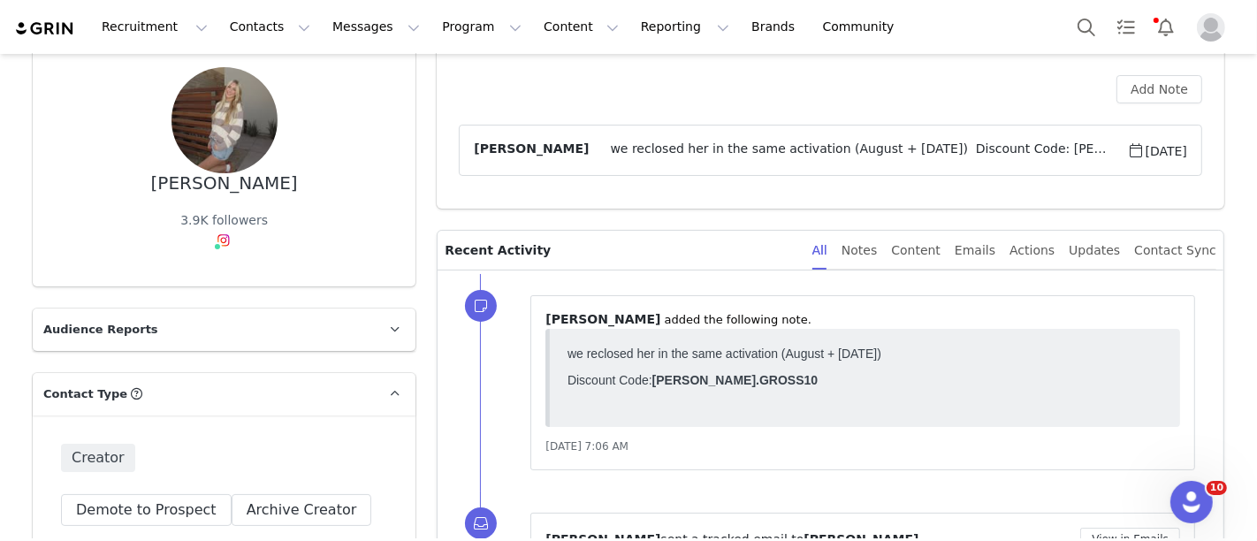
scroll to position [131, 0]
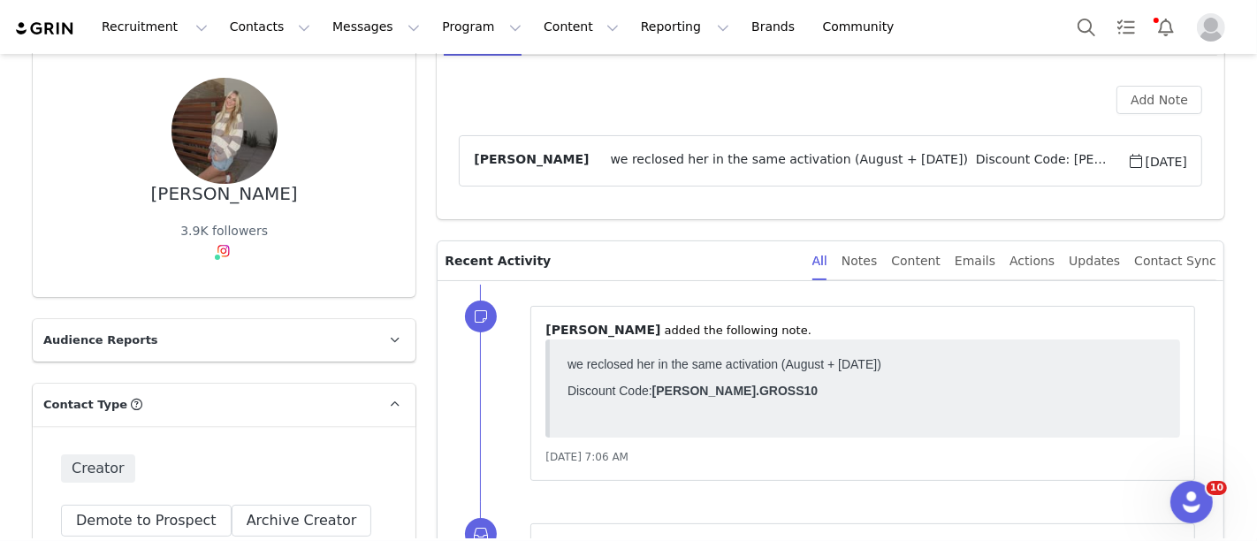
click at [920, 336] on p "⁨ Galya Kangisser ⁩ ⁨added⁩ the following note." at bounding box center [863, 330] width 635 height 19
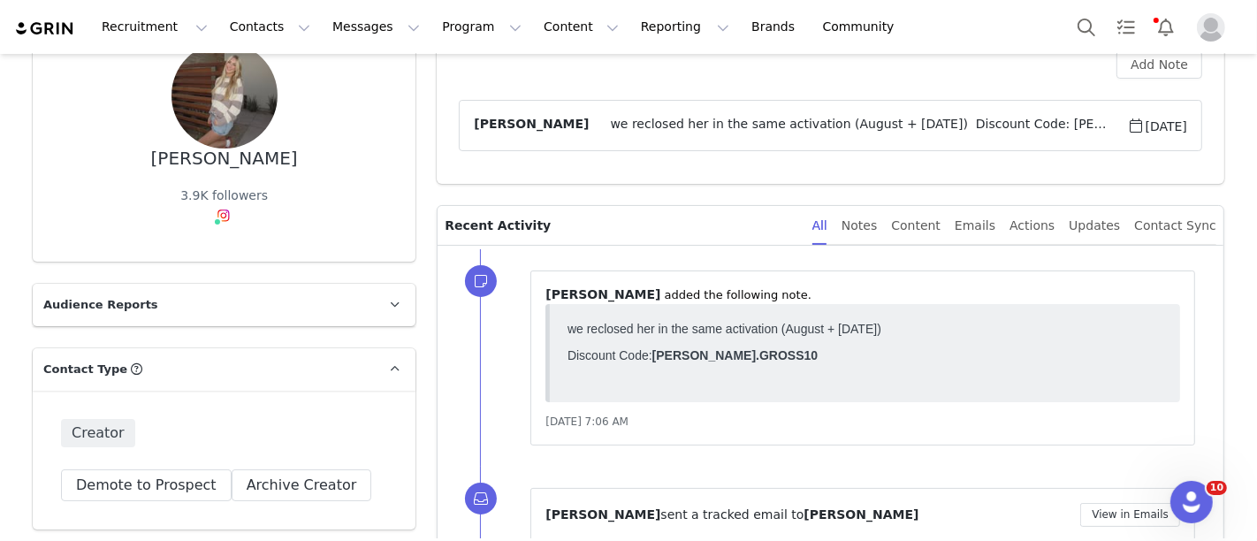
click at [1099, 413] on div "Sep 2, 2025, 7:06 AM" at bounding box center [863, 422] width 635 height 18
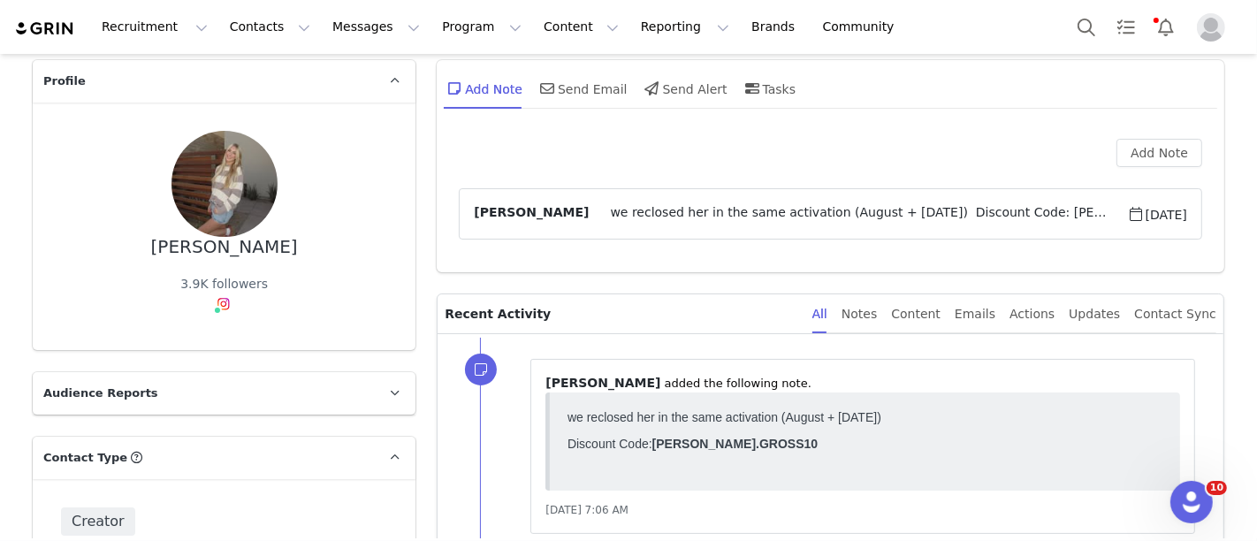
scroll to position [76, 0]
click at [1016, 198] on article "Galya Kangisser we reclosed her in the same activation (August + September 2025…" at bounding box center [831, 215] width 744 height 51
click at [1091, 219] on span "we reclosed her in the same activation (August + September 2025) Discount Code:…" at bounding box center [858, 215] width 538 height 21
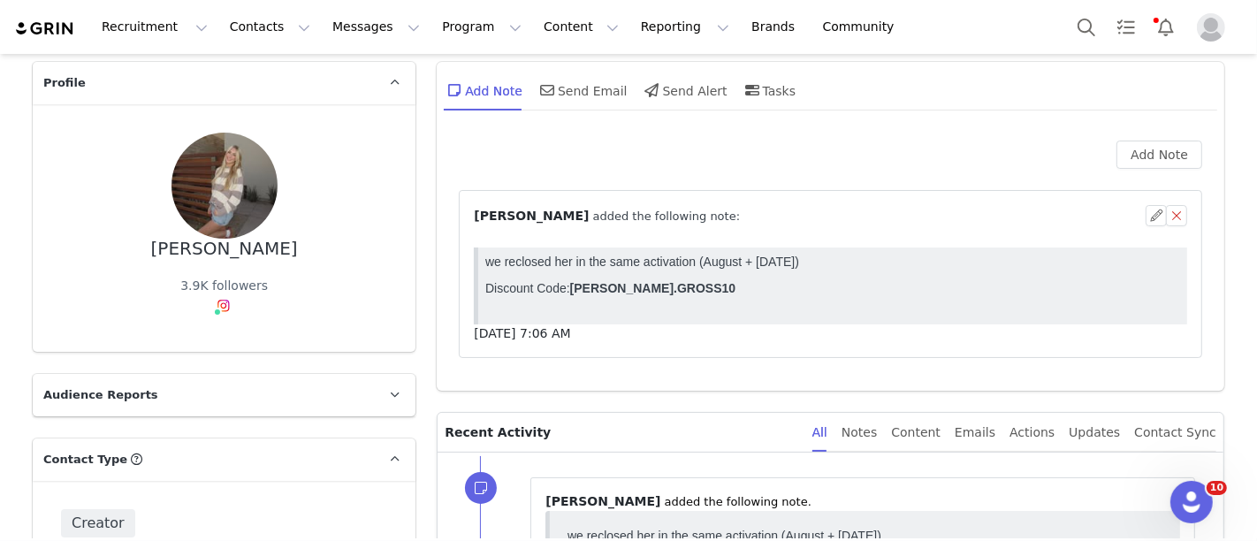
scroll to position [0, 0]
click at [1147, 218] on button "button" at bounding box center [1156, 215] width 21 height 21
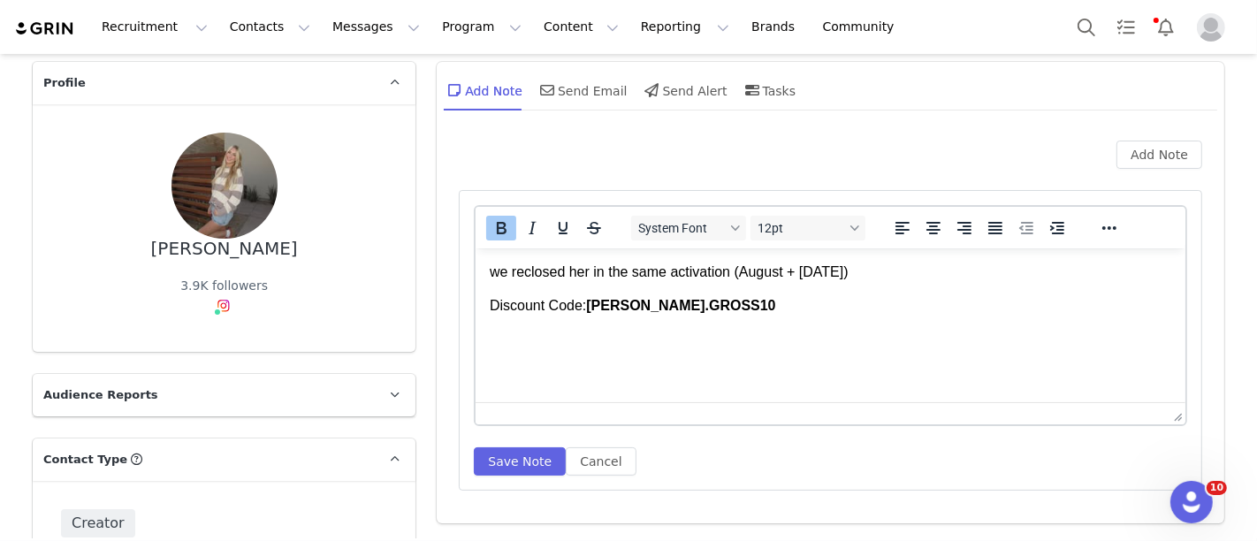
click at [831, 299] on p "Discount Code: CAITLYN.GROSS10" at bounding box center [831, 304] width 682 height 19
drag, startPoint x: 717, startPoint y: 304, endPoint x: 815, endPoint y: 317, distance: 98.9
click at [815, 317] on html "we reclosed her in the same activation (August + September 2025) Discount Code:…" at bounding box center [831, 289] width 710 height 82
click at [523, 463] on button "Save Note" at bounding box center [520, 461] width 92 height 28
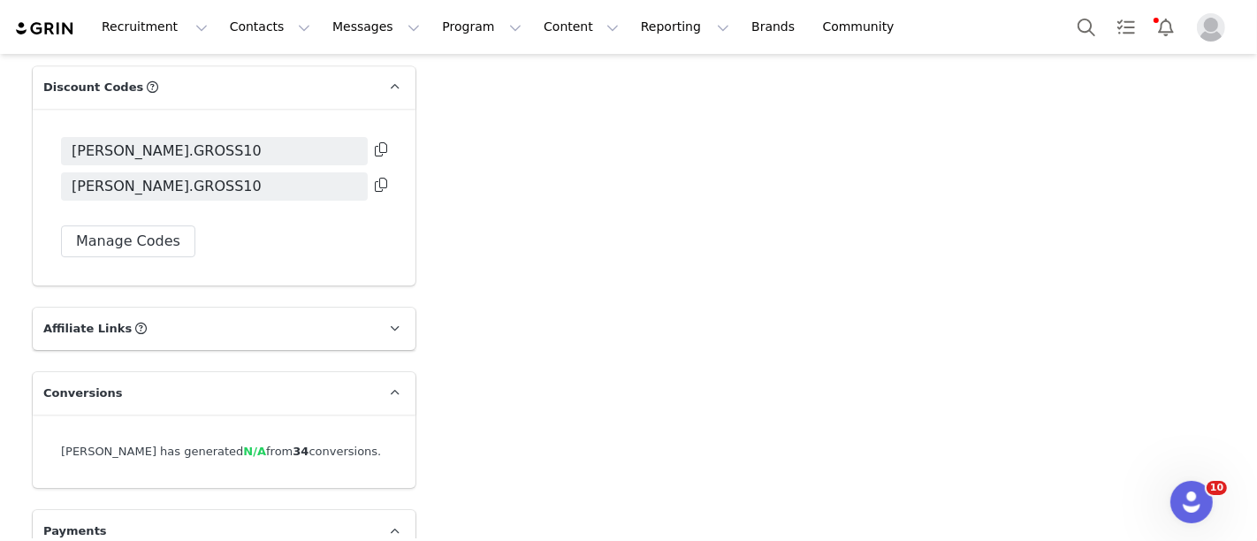
scroll to position [4945, 0]
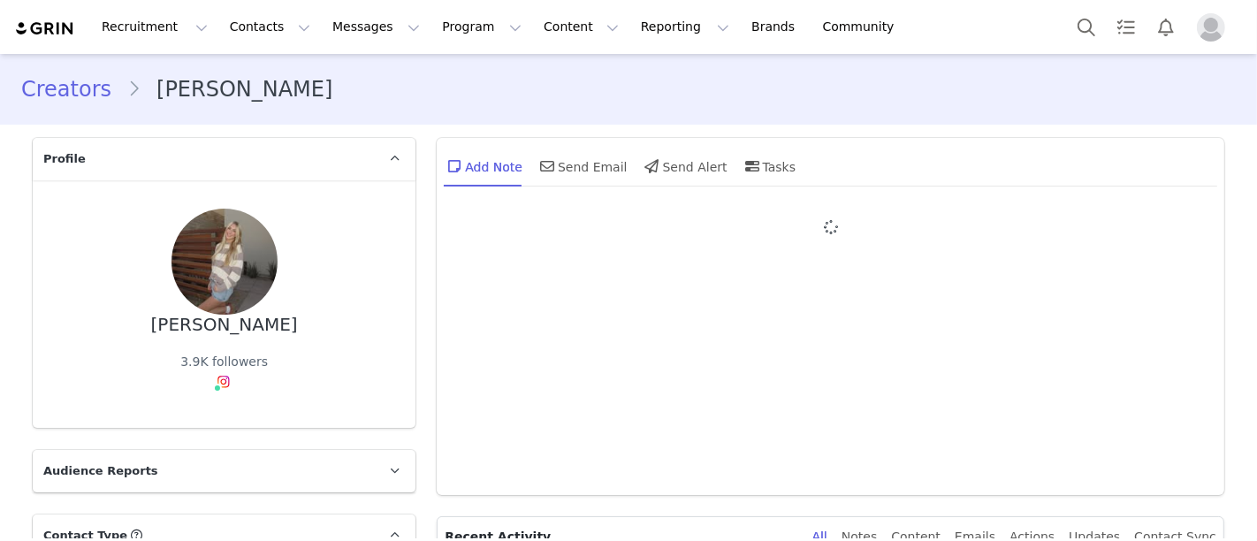
type input "+1 ([GEOGRAPHIC_DATA])"
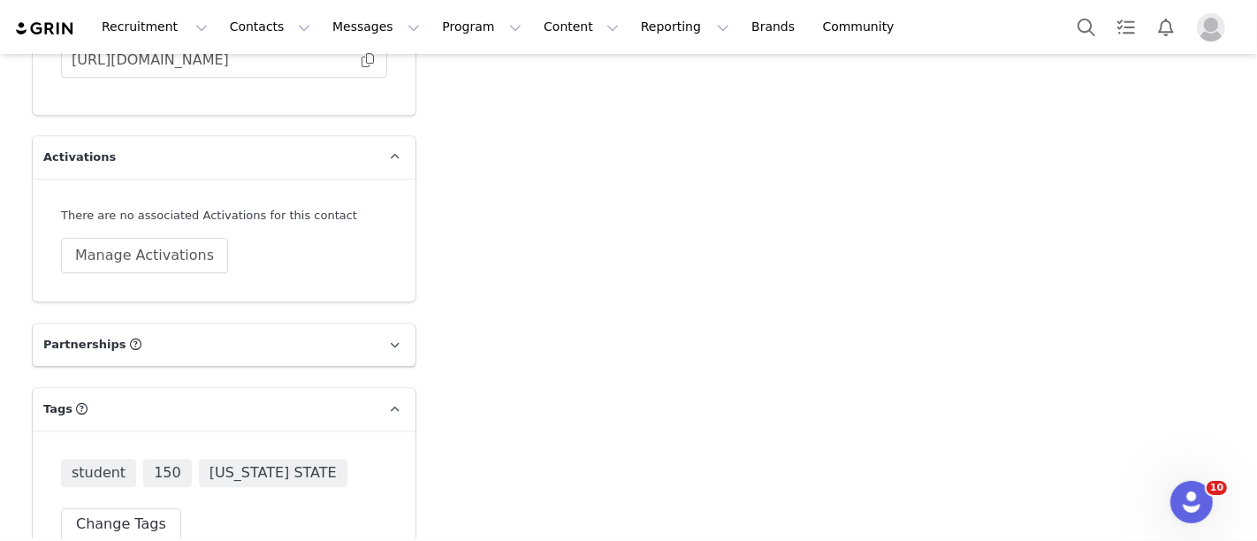
scroll to position [4394, 0]
click at [181, 239] on button "Manage Activations" at bounding box center [144, 256] width 167 height 35
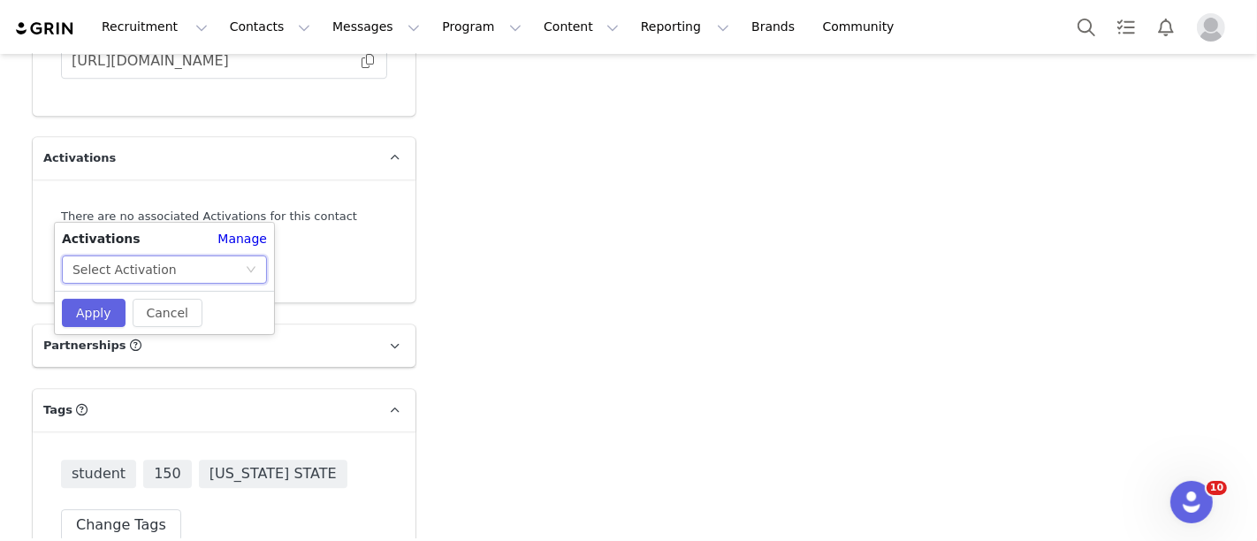
click at [199, 266] on div "Select Activation" at bounding box center [159, 269] width 172 height 27
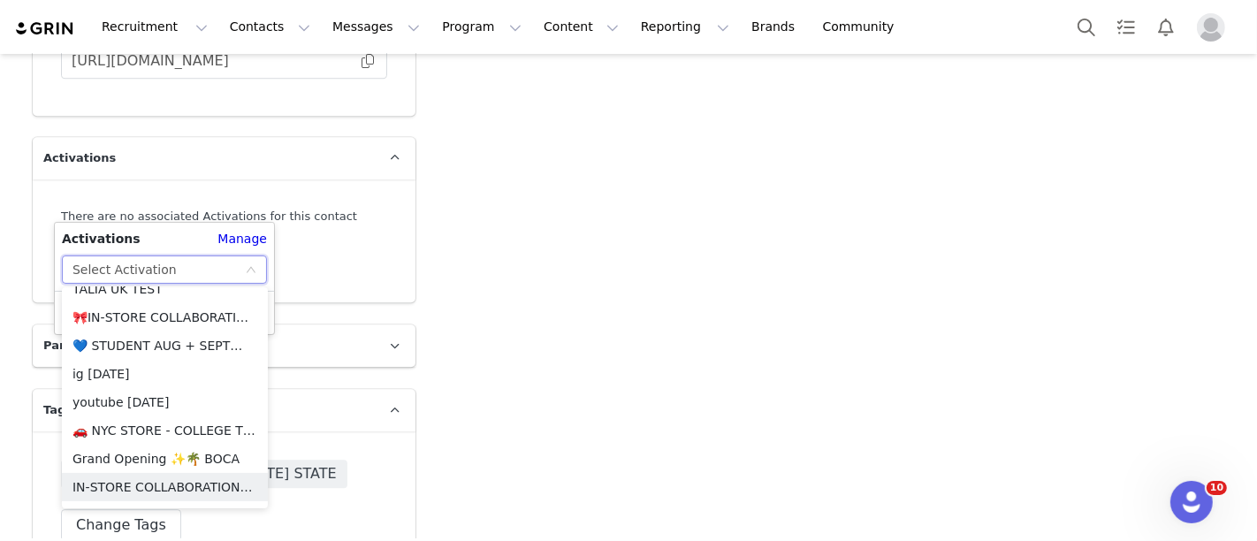
scroll to position [386, 0]
click at [189, 342] on li "💙 STUDENT AUG + SEPT💙 2025" at bounding box center [165, 343] width 206 height 28
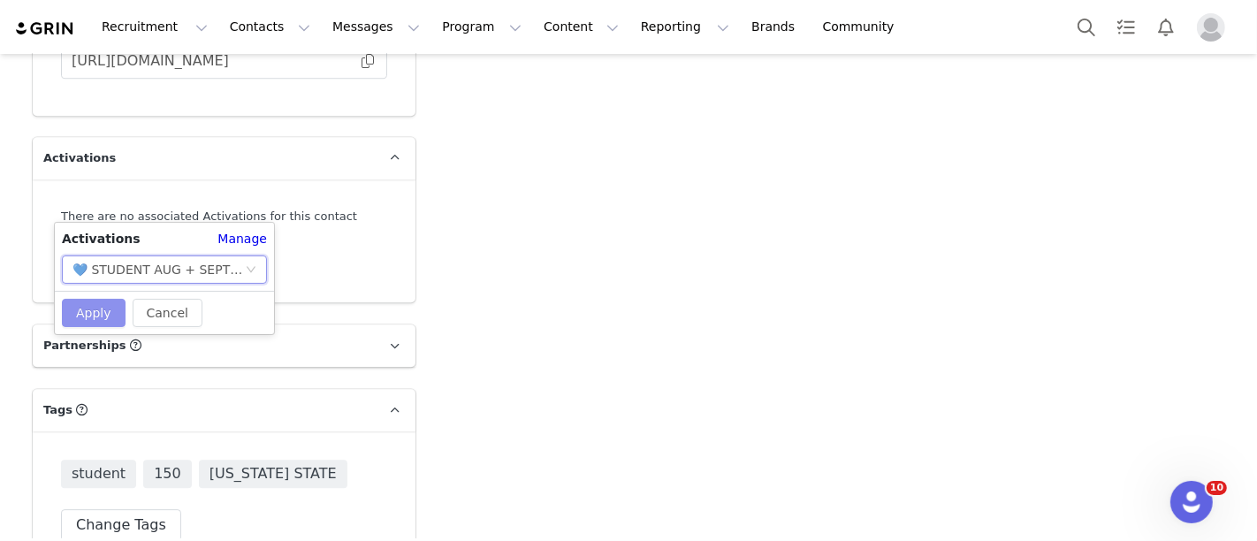
click at [96, 308] on button "Apply" at bounding box center [94, 313] width 64 height 28
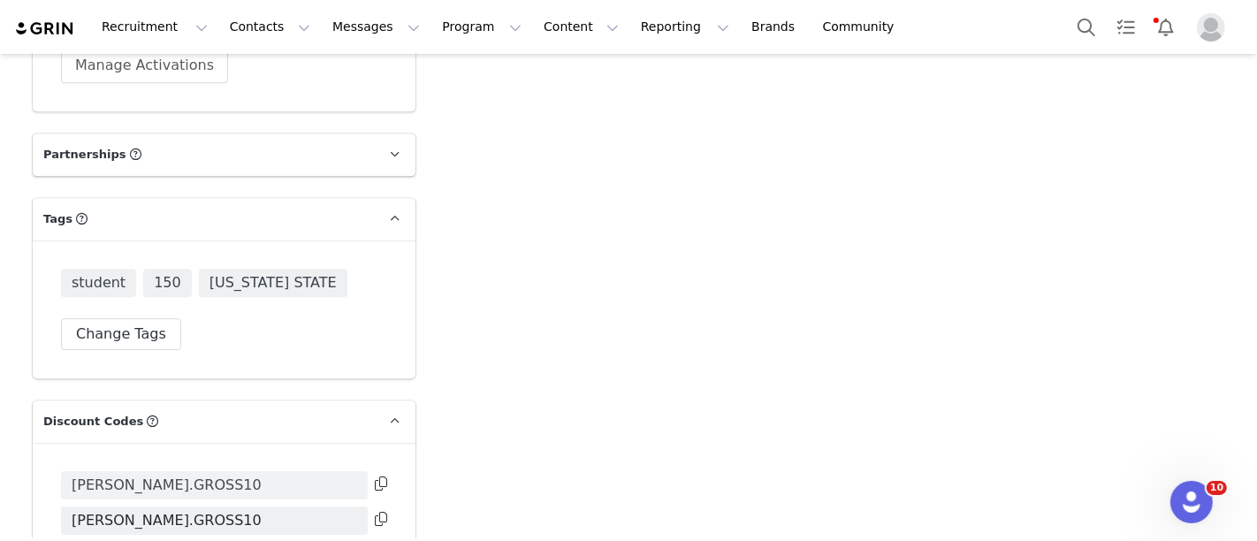
scroll to position [4699, 0]
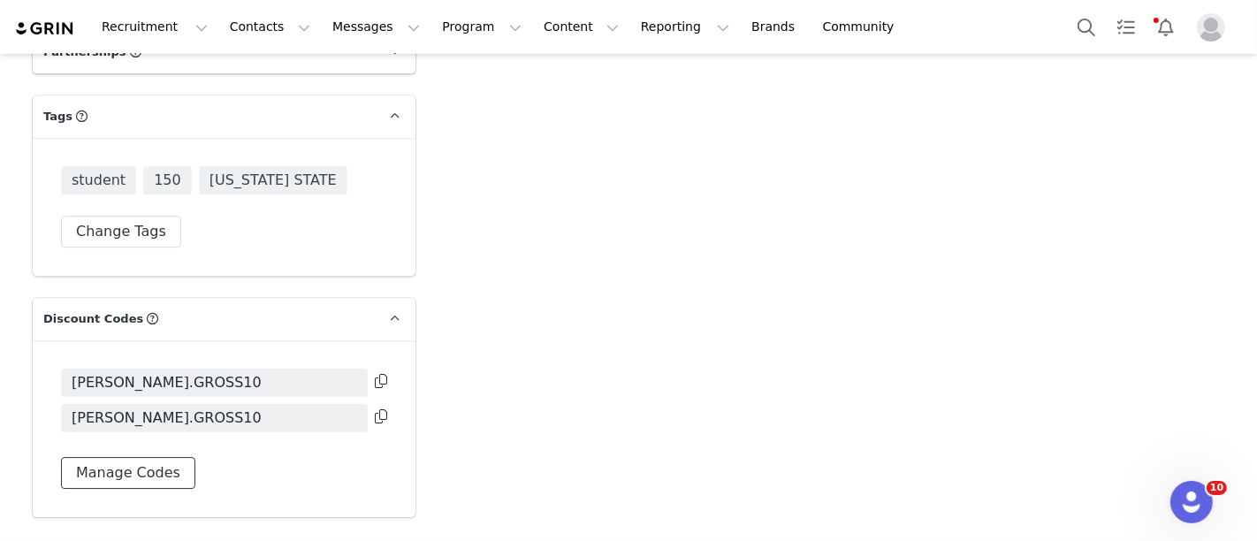
click at [161, 457] on button "Manage Codes" at bounding box center [128, 473] width 134 height 32
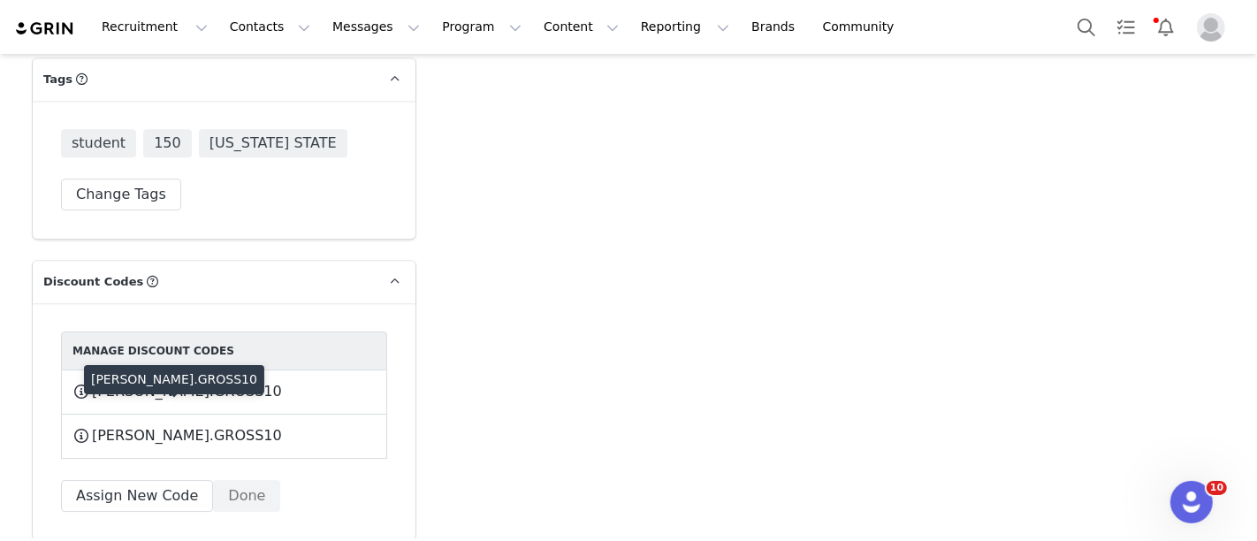
scroll to position [4738, 0]
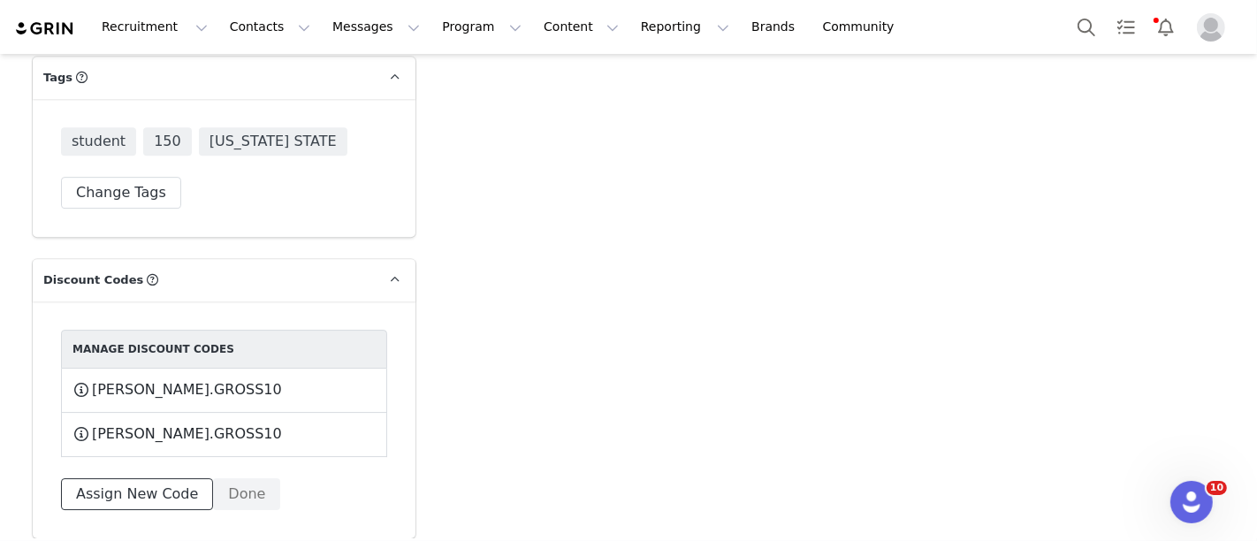
click at [161, 478] on button "Assign New Code" at bounding box center [137, 494] width 152 height 32
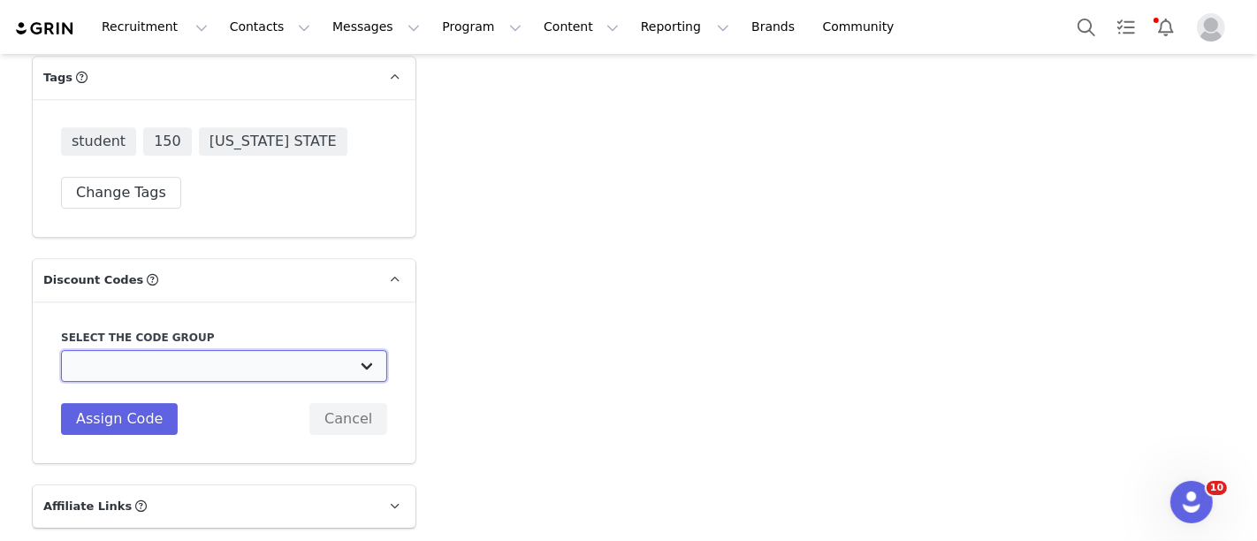
click at [177, 350] on select "Edikted UK: NEW TIKTOK ❤️ Edikted UK: NEW IG ❤️ Edikted: Students + IG Edikted:…" at bounding box center [224, 366] width 326 height 32
select select "10009866"
click at [61, 350] on select "Edikted UK: NEW TIKTOK ❤️ Edikted UK: NEW IG ❤️ Edikted: Students + IG Edikted:…" at bounding box center [224, 366] width 326 height 32
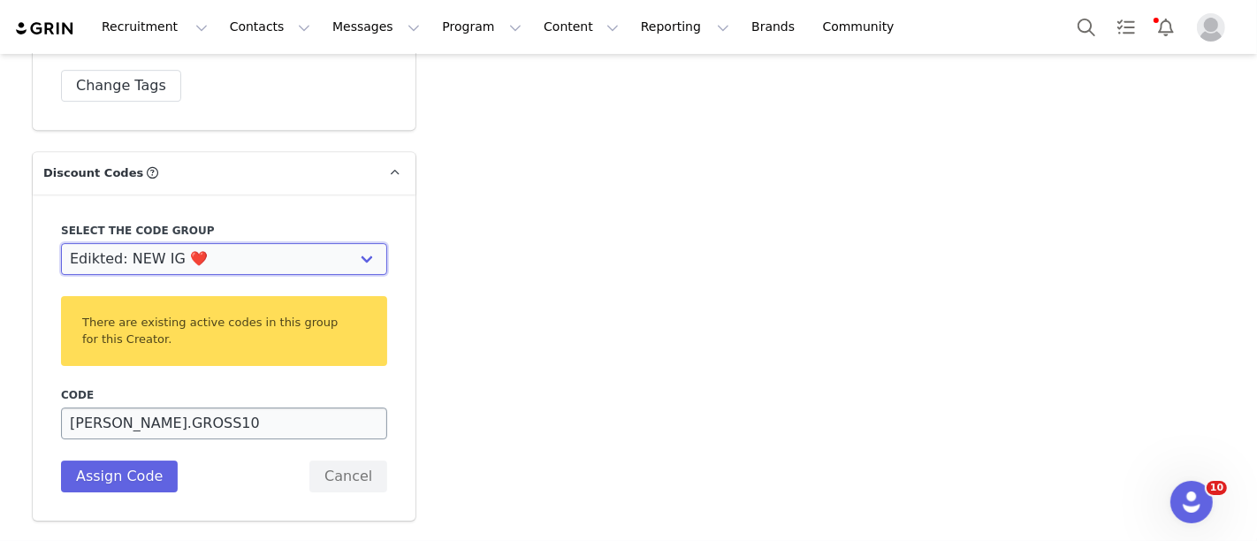
scroll to position [4858, 0]
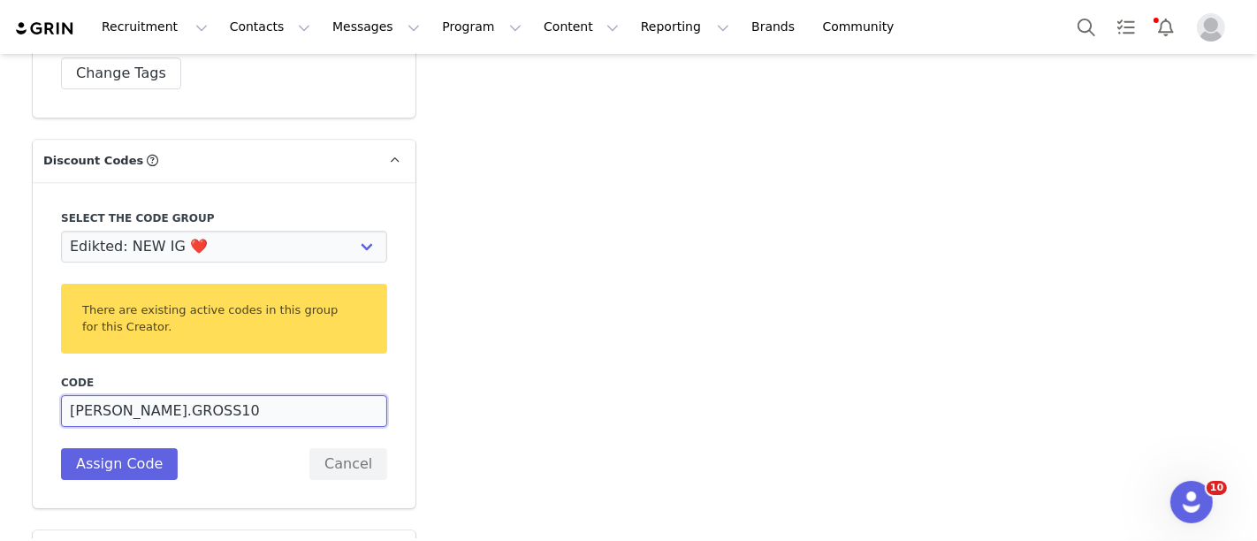
click at [118, 395] on input "[PERSON_NAME].GROSS10" at bounding box center [224, 411] width 326 height 32
type input "CAITLYNGROSS10"
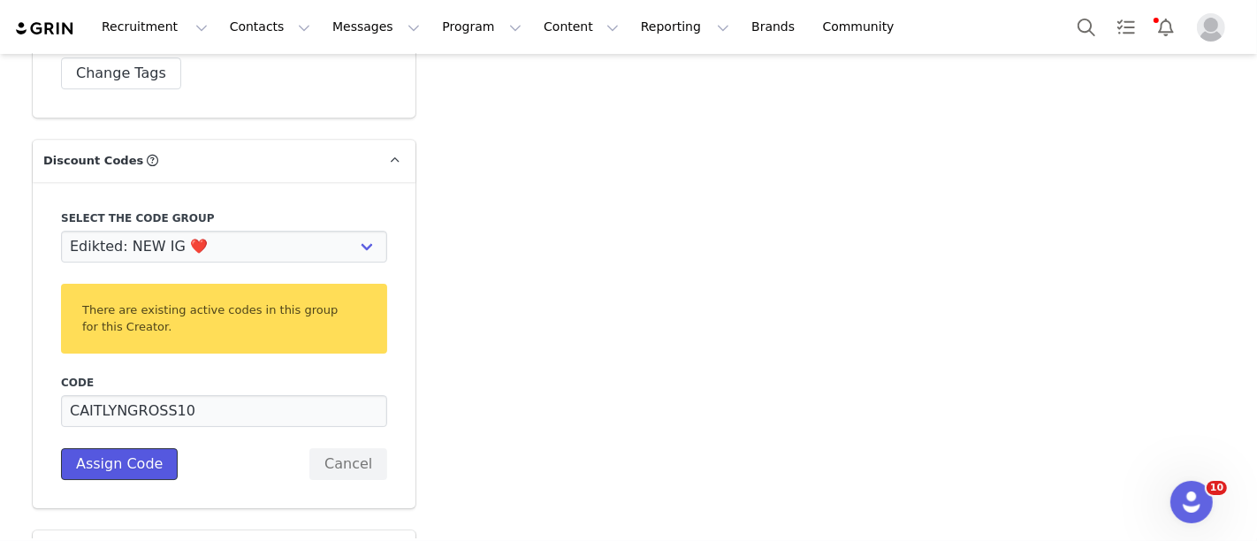
click at [120, 448] on button "Assign Code" at bounding box center [119, 464] width 117 height 32
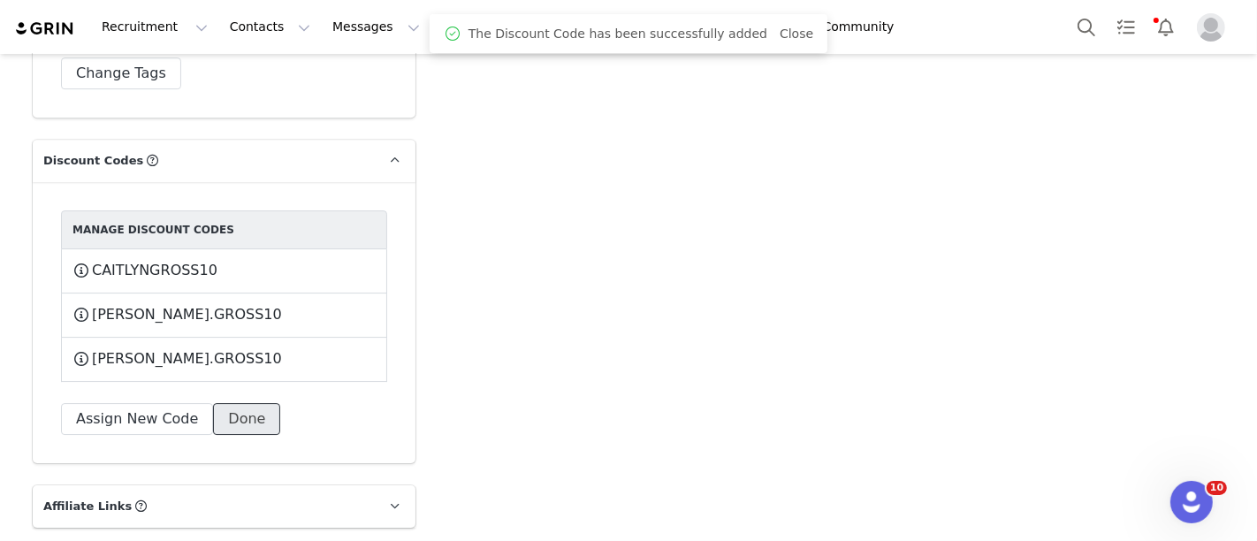
click at [214, 403] on button "Done" at bounding box center [246, 419] width 67 height 32
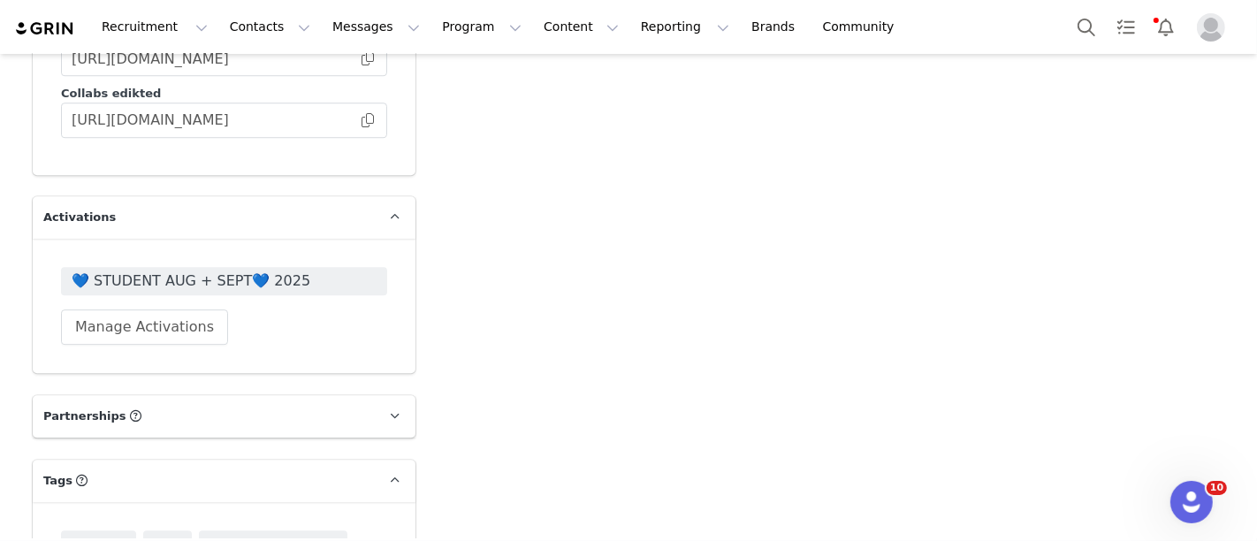
scroll to position [4298, 0]
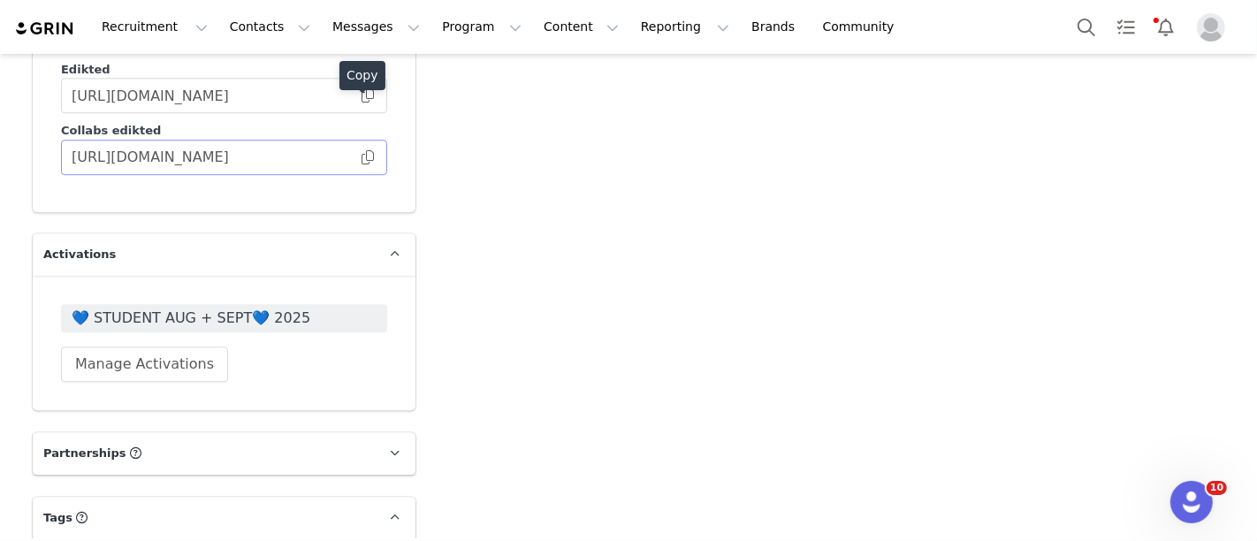
click at [363, 157] on span at bounding box center [368, 157] width 18 height 0
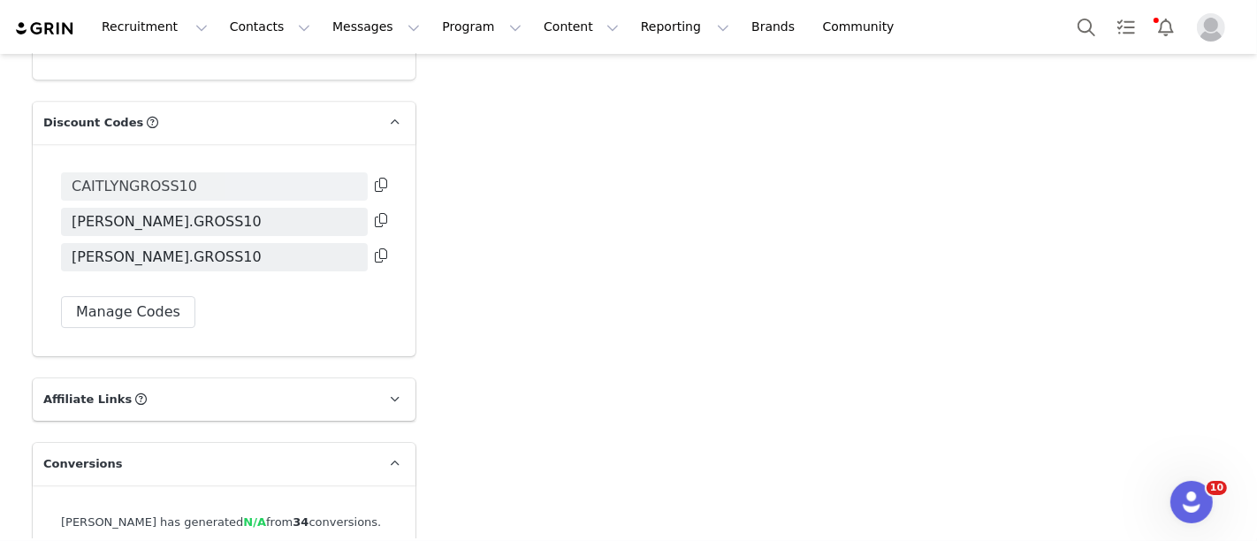
scroll to position [4886, 0]
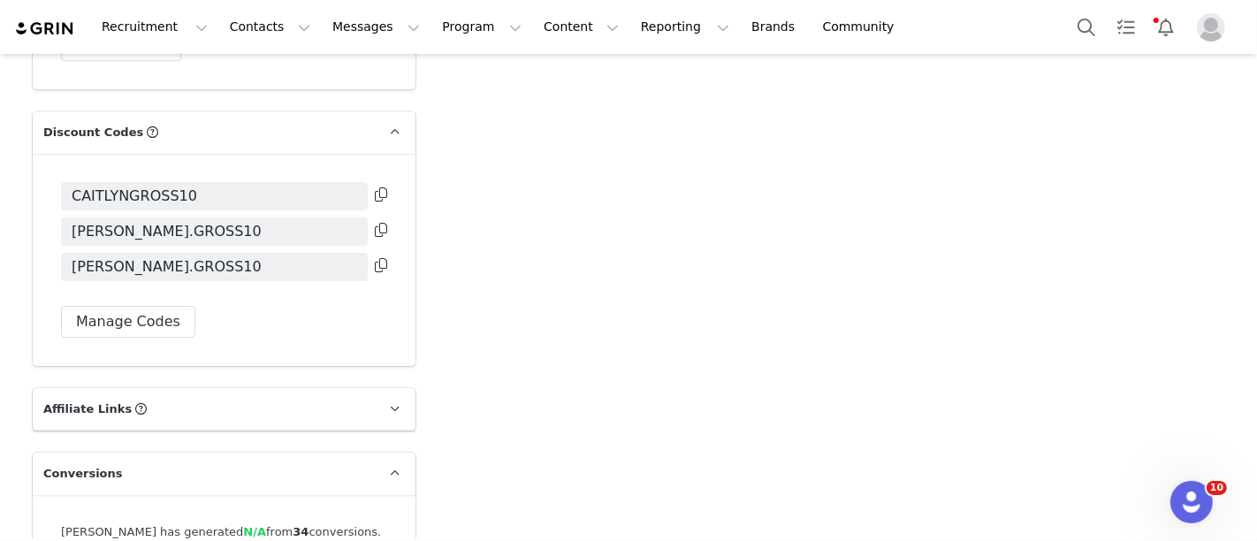
click at [375, 187] on icon at bounding box center [381, 194] width 12 height 14
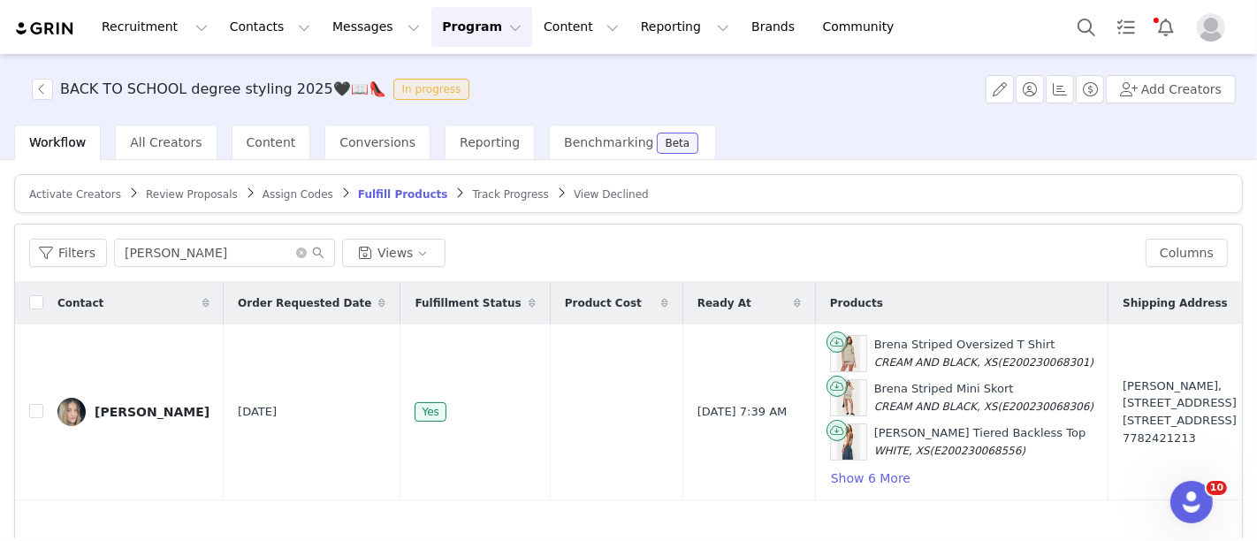
scroll to position [0, 780]
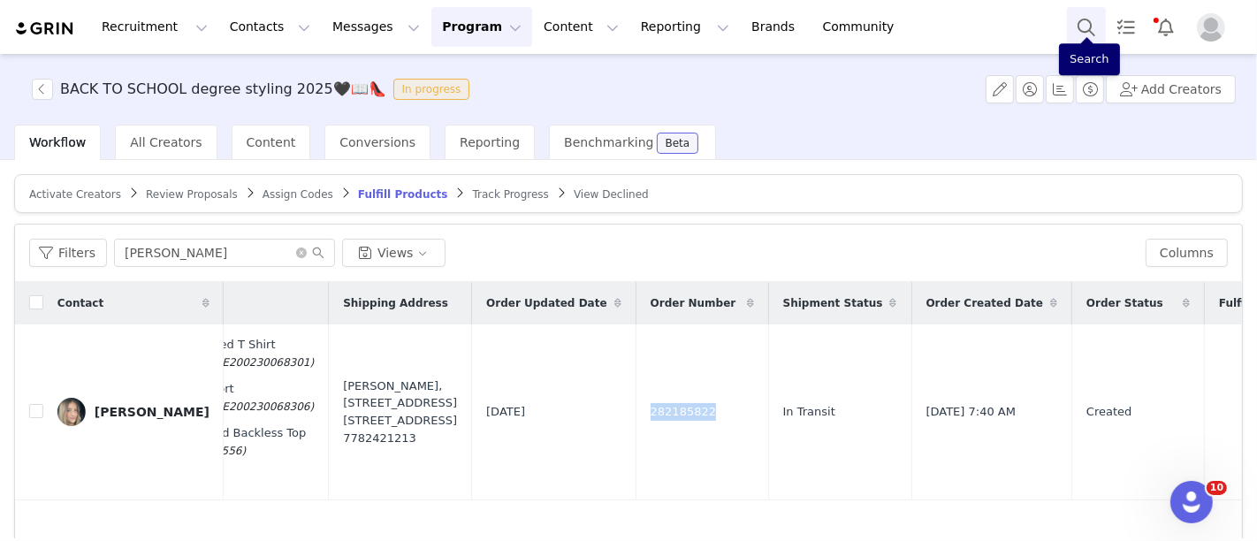
click at [1073, 19] on button "Search" at bounding box center [1086, 27] width 39 height 40
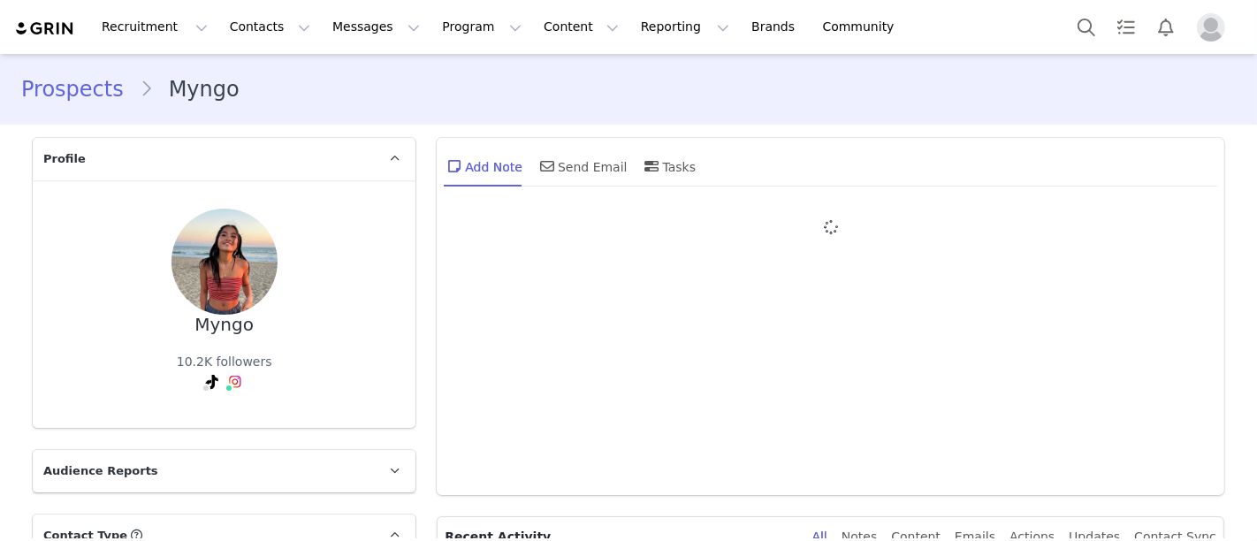
type input "+1 ([GEOGRAPHIC_DATA])"
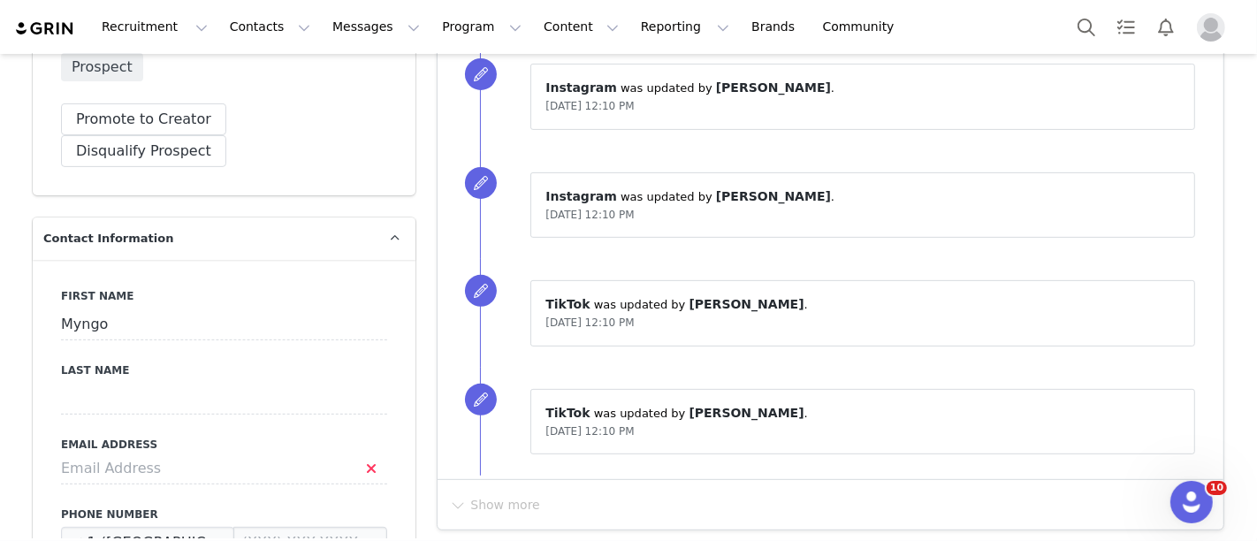
scroll to position [533, 0]
click at [195, 452] on input at bounding box center [224, 468] width 326 height 32
type input "myyngo11@gmail.com"
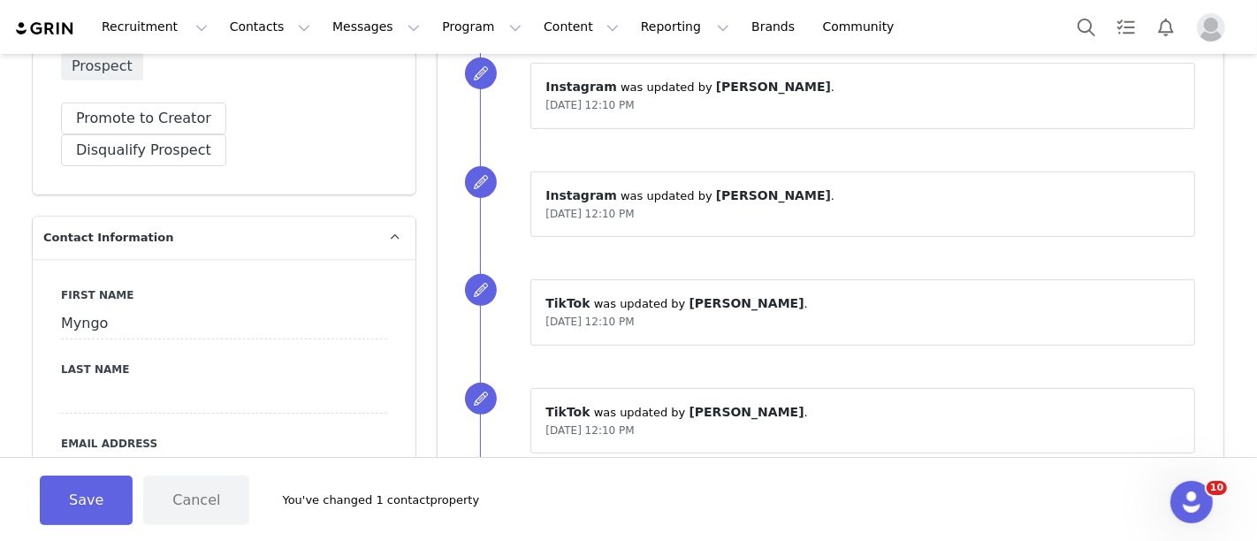
click at [74, 499] on button "Save" at bounding box center [86, 501] width 93 height 50
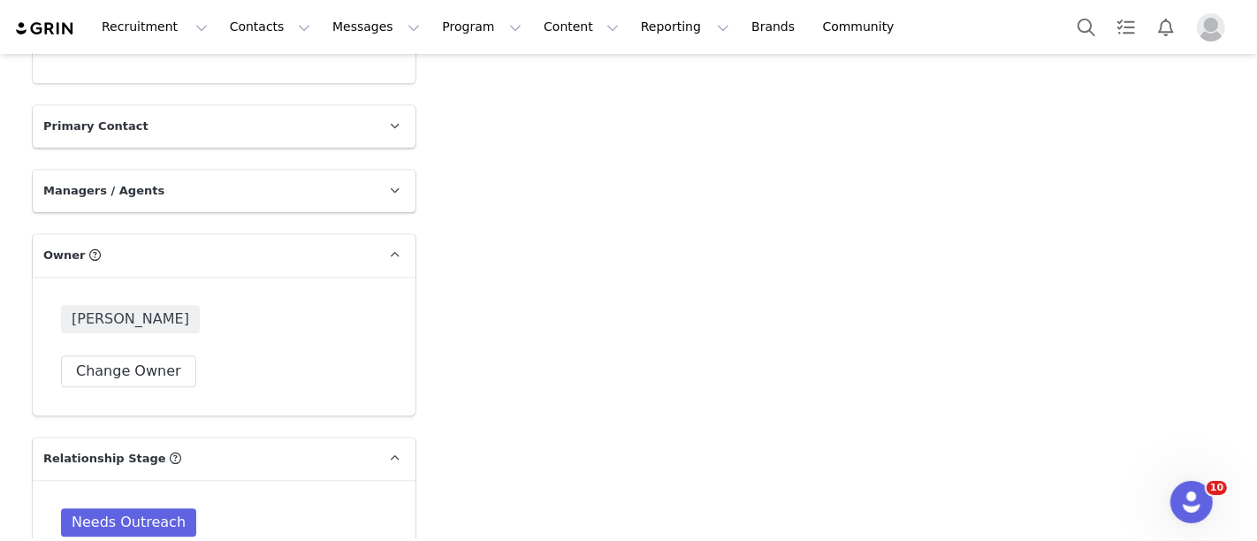
scroll to position [3644, 0]
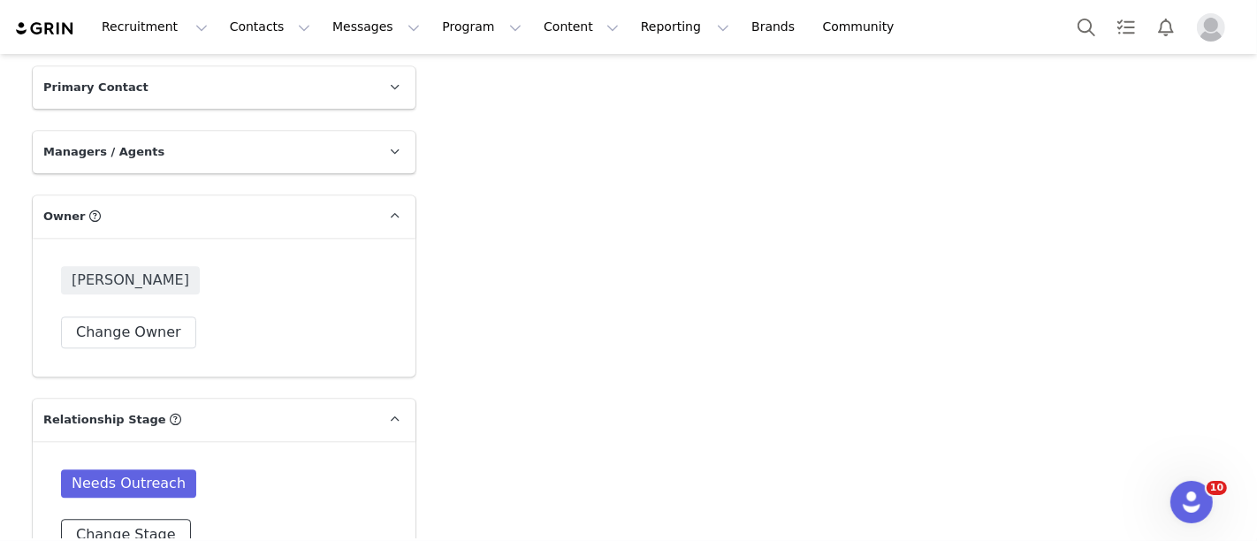
click at [113, 519] on button "Change Stage" at bounding box center [126, 535] width 130 height 32
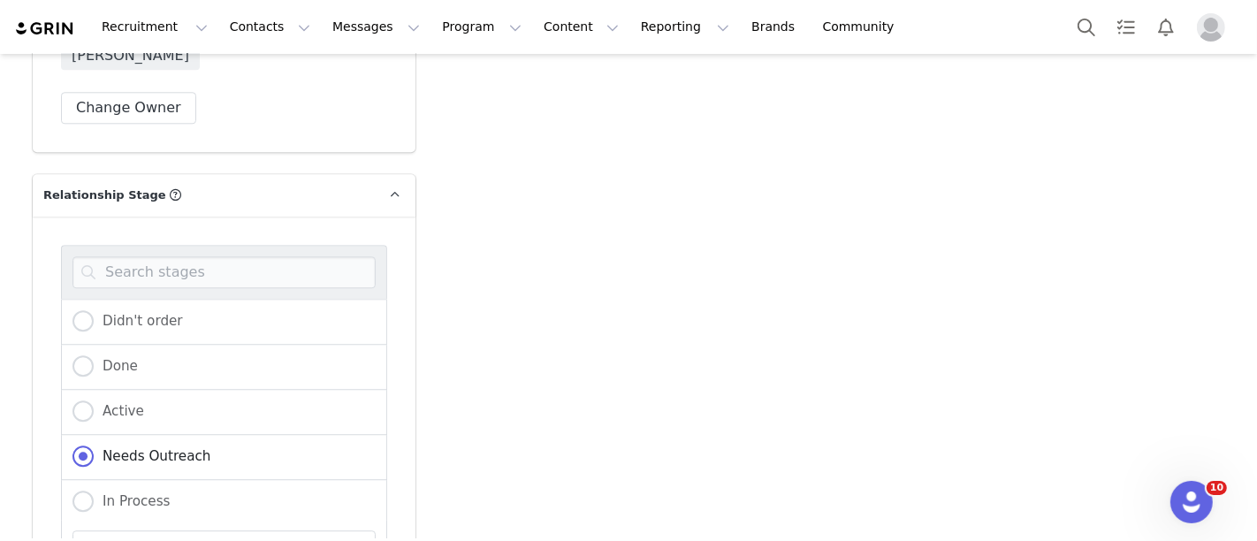
scroll to position [3870, 0]
click at [80, 399] on span at bounding box center [83, 409] width 21 height 21
click at [80, 399] on input "Active" at bounding box center [83, 410] width 21 height 23
radio input "true"
radio input "false"
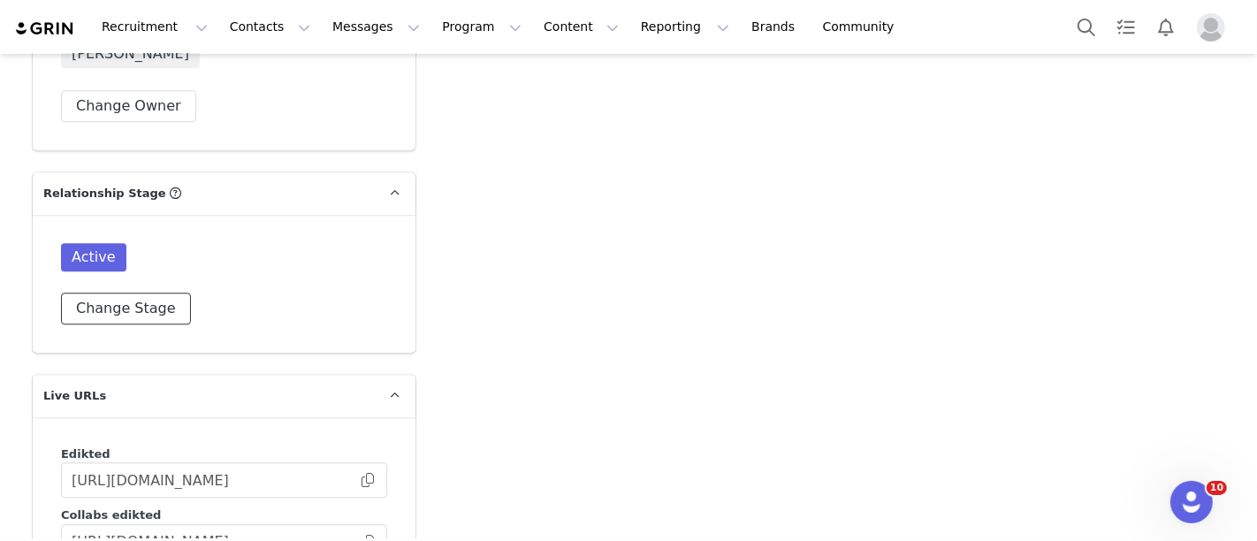
click at [85, 293] on button "Change Stage" at bounding box center [126, 309] width 130 height 32
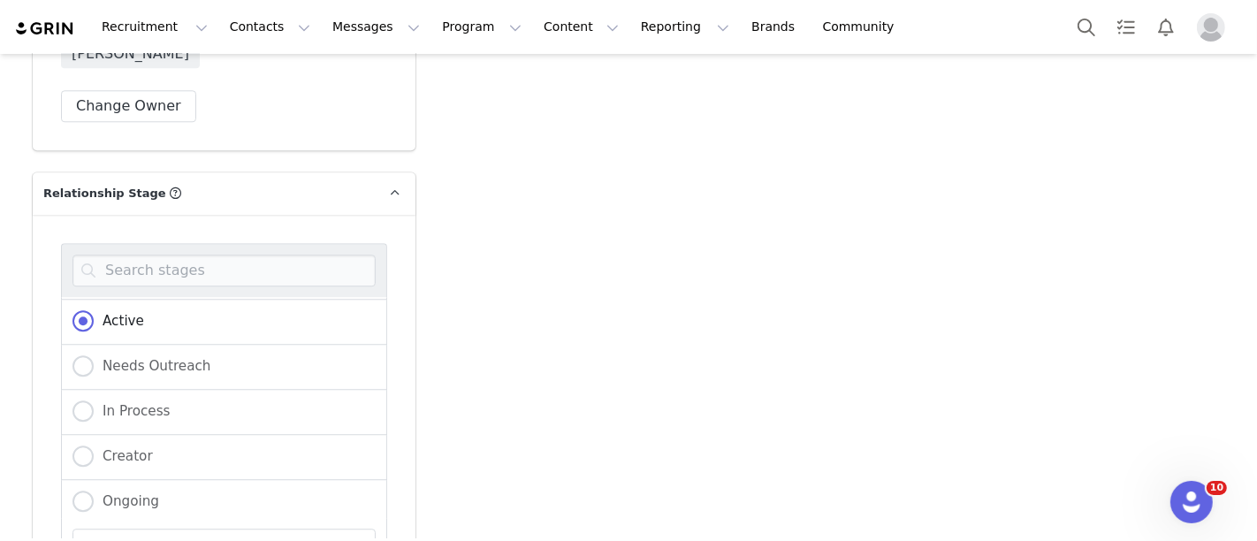
scroll to position [90, 0]
click at [80, 399] on span at bounding box center [83, 409] width 21 height 21
click at [80, 399] on input "In Process" at bounding box center [83, 410] width 21 height 23
radio input "true"
radio input "false"
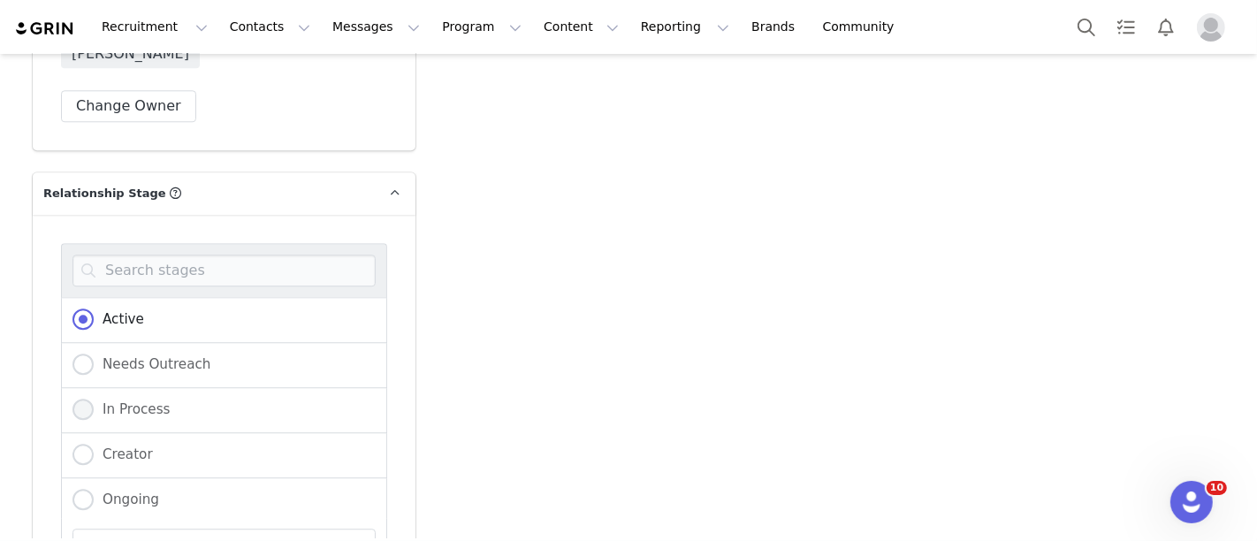
radio input "true"
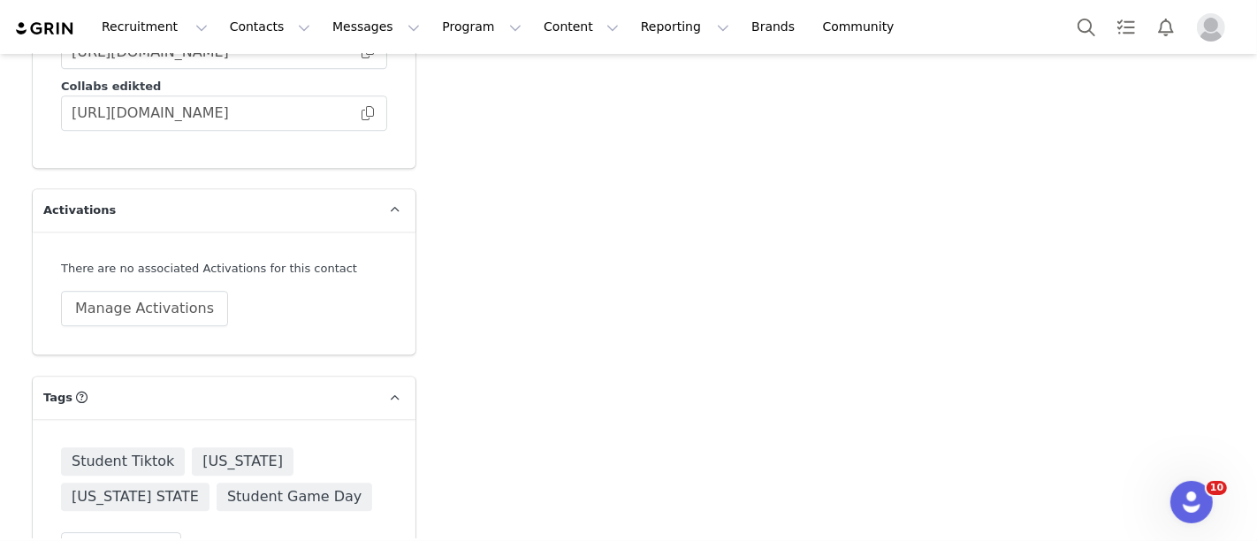
scroll to position [4298, 0]
click at [126, 533] on button "Change Tags" at bounding box center [121, 549] width 120 height 32
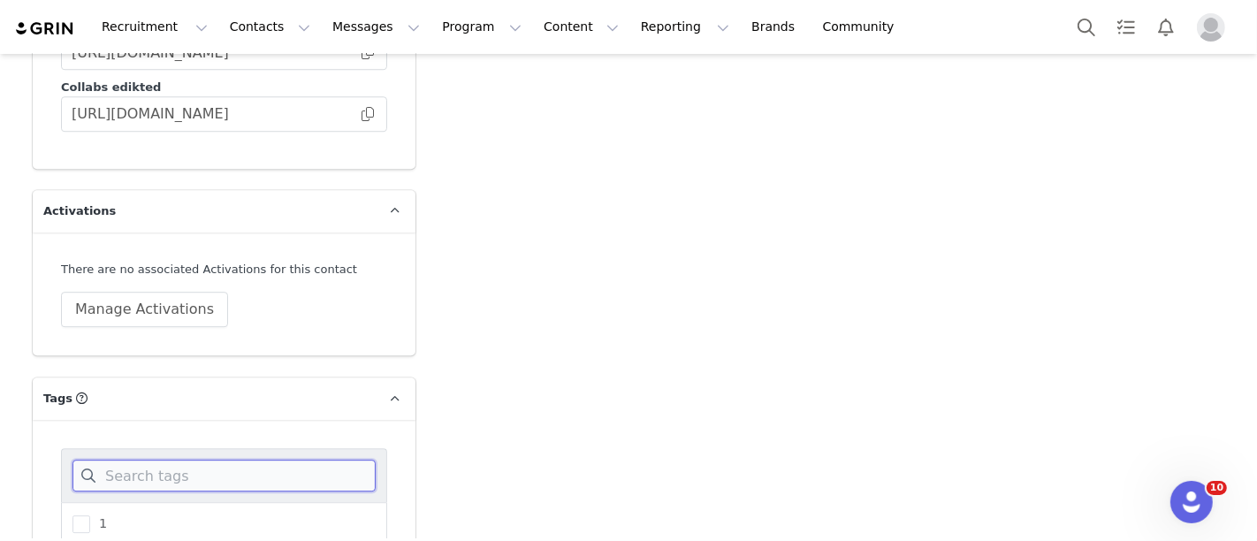
click at [168, 460] on input at bounding box center [224, 476] width 303 height 32
type input "30"
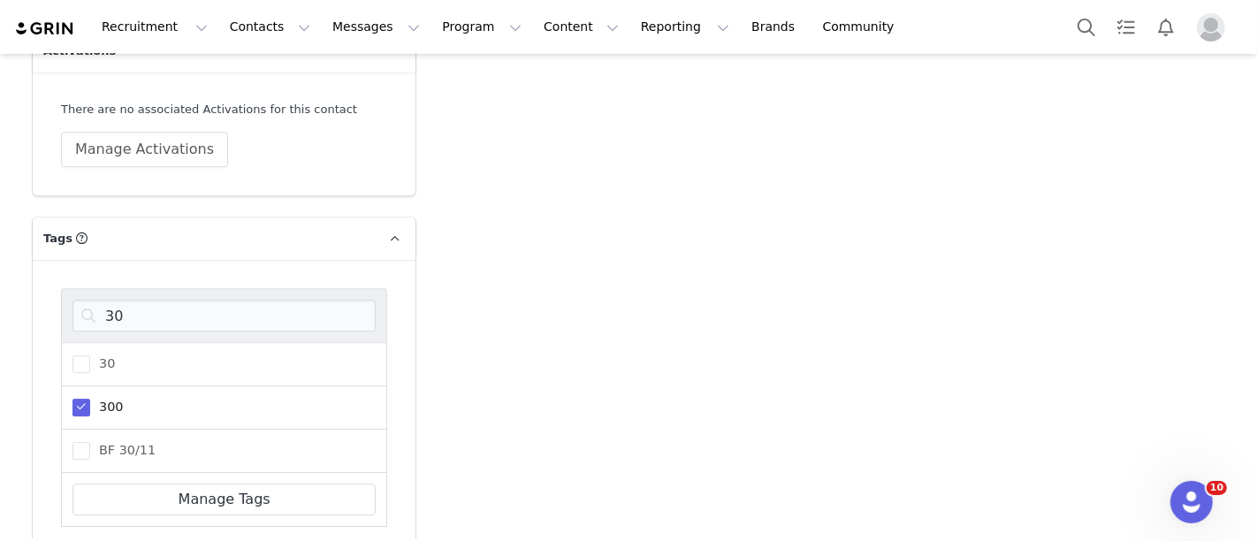
scroll to position [4472, 0]
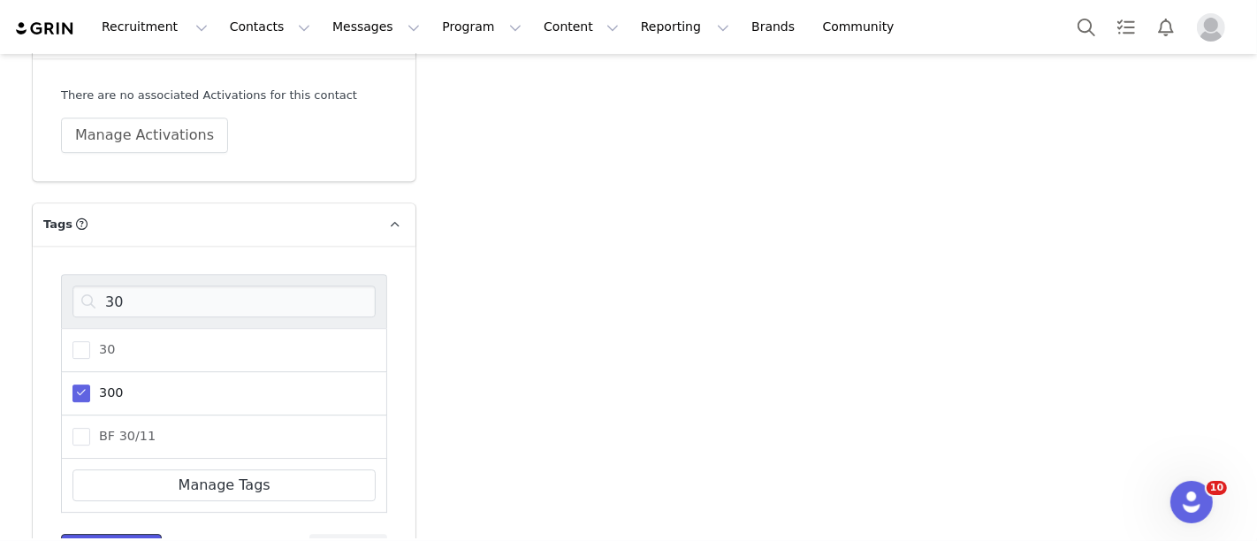
click at [90, 534] on button "Save Tags" at bounding box center [111, 550] width 101 height 32
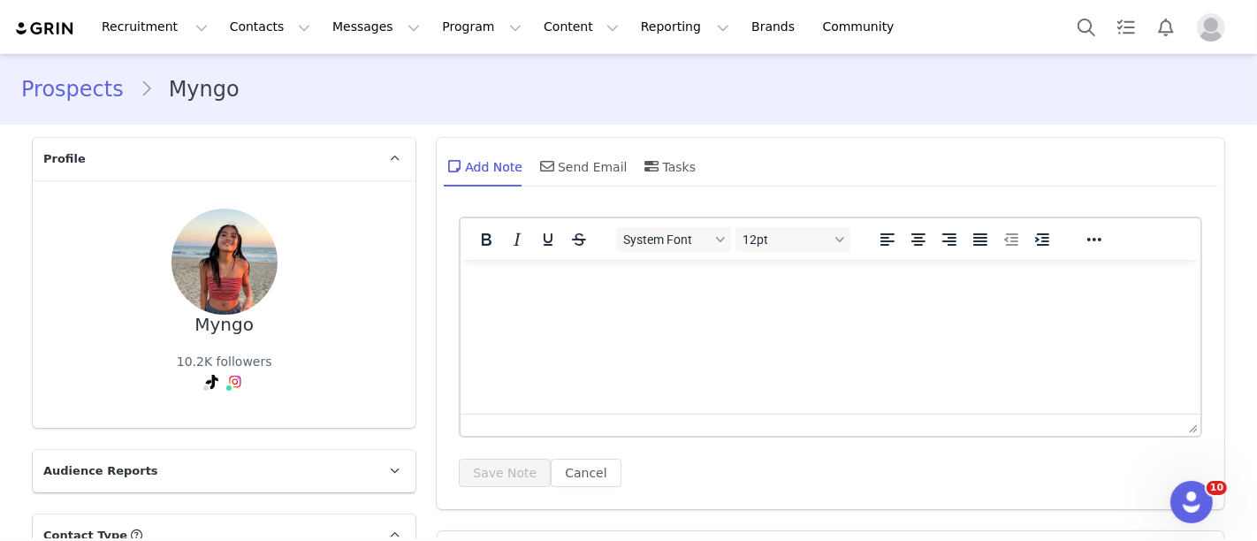
scroll to position [93, 0]
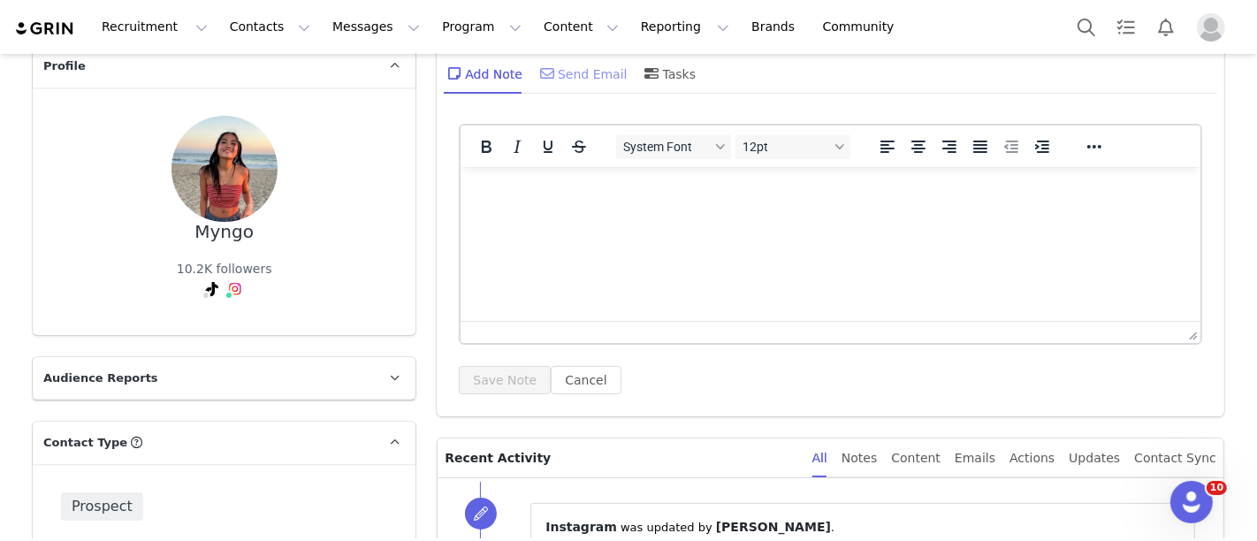
click at [556, 57] on div "Send Email" at bounding box center [582, 73] width 91 height 42
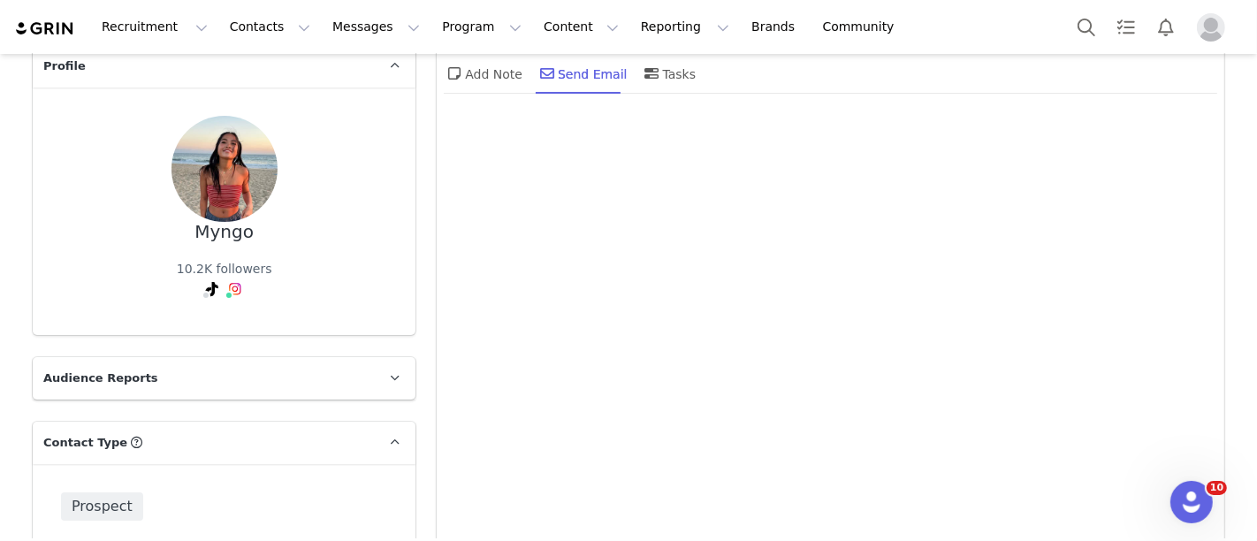
scroll to position [0, 0]
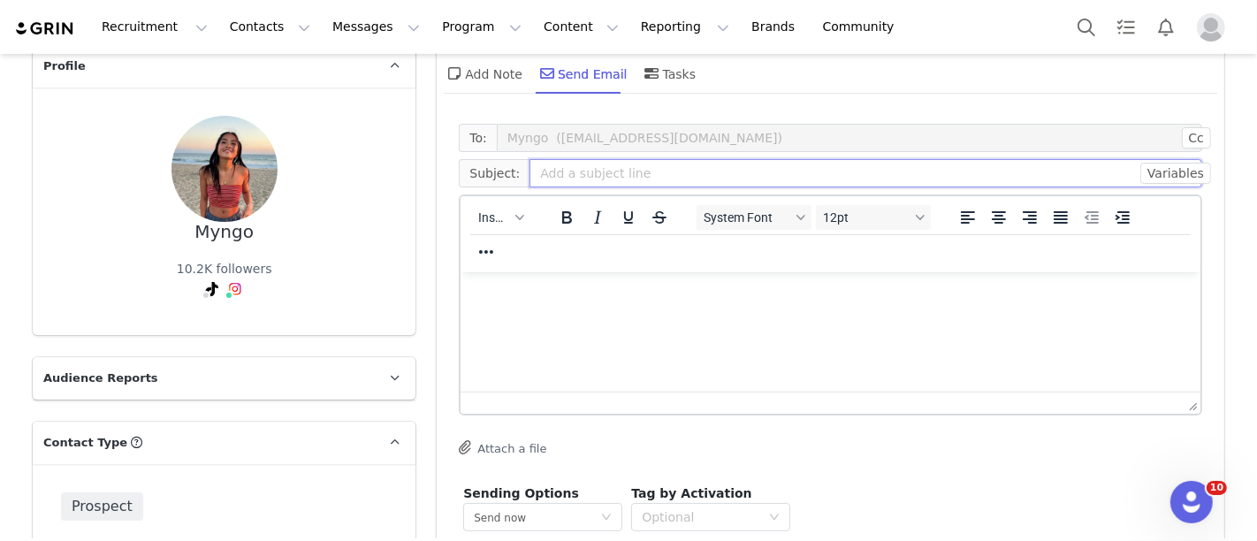
click at [533, 179] on input "text" at bounding box center [866, 173] width 673 height 28
paste input "Game Day with Edikted 🏈✨"
type input "Game Day with Edikted 🏈✨"
click at [652, 319] on html at bounding box center [831, 295] width 740 height 48
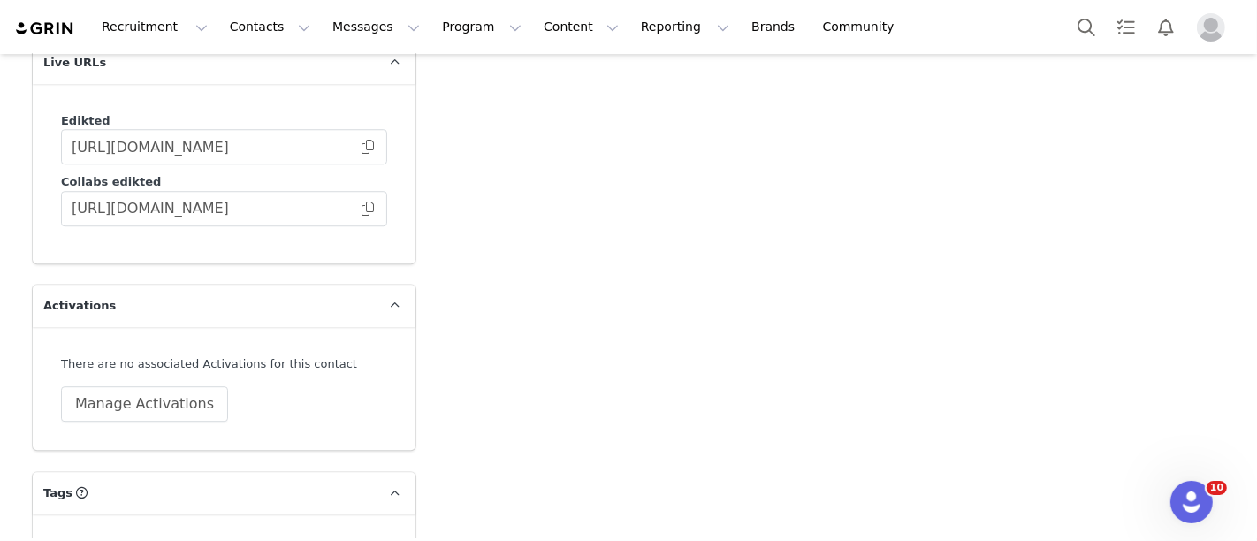
scroll to position [4299, 0]
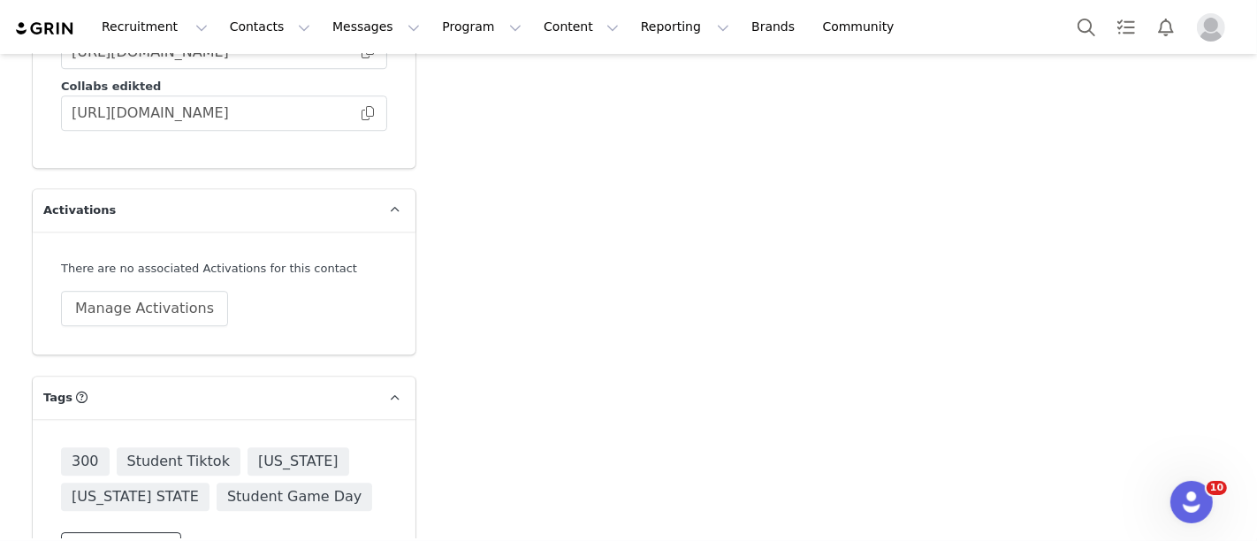
click at [121, 532] on button "Change Tags" at bounding box center [121, 548] width 120 height 32
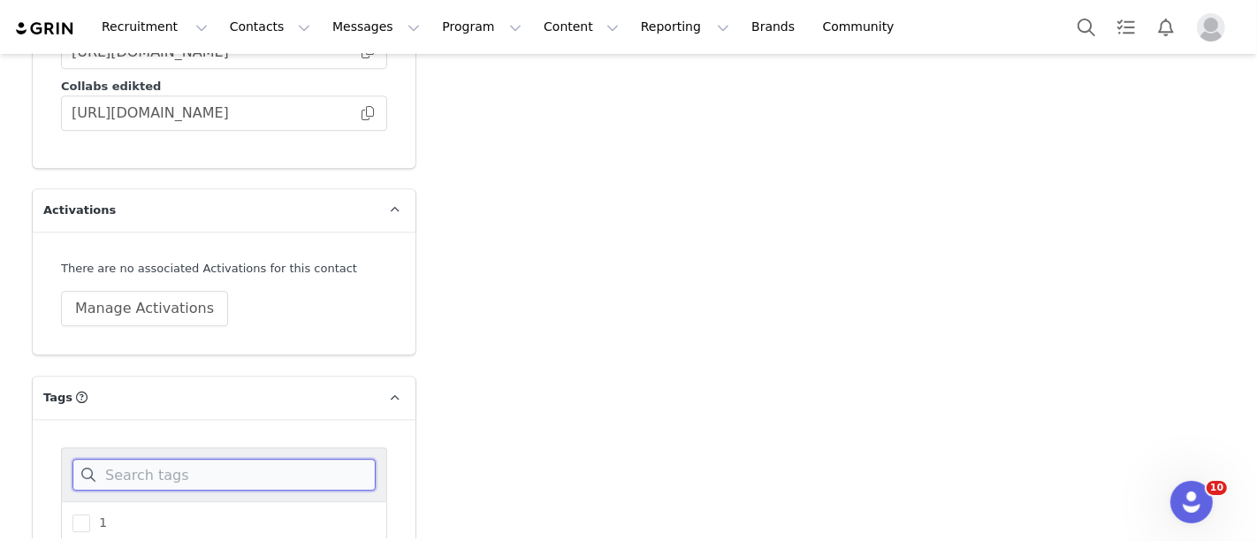
click at [157, 459] on input at bounding box center [224, 475] width 303 height 32
type input "300"
click at [73, 515] on span at bounding box center [82, 524] width 18 height 18
click at [90, 515] on input "300" at bounding box center [90, 515] width 0 height 0
click at [205, 459] on input "300" at bounding box center [224, 475] width 303 height 32
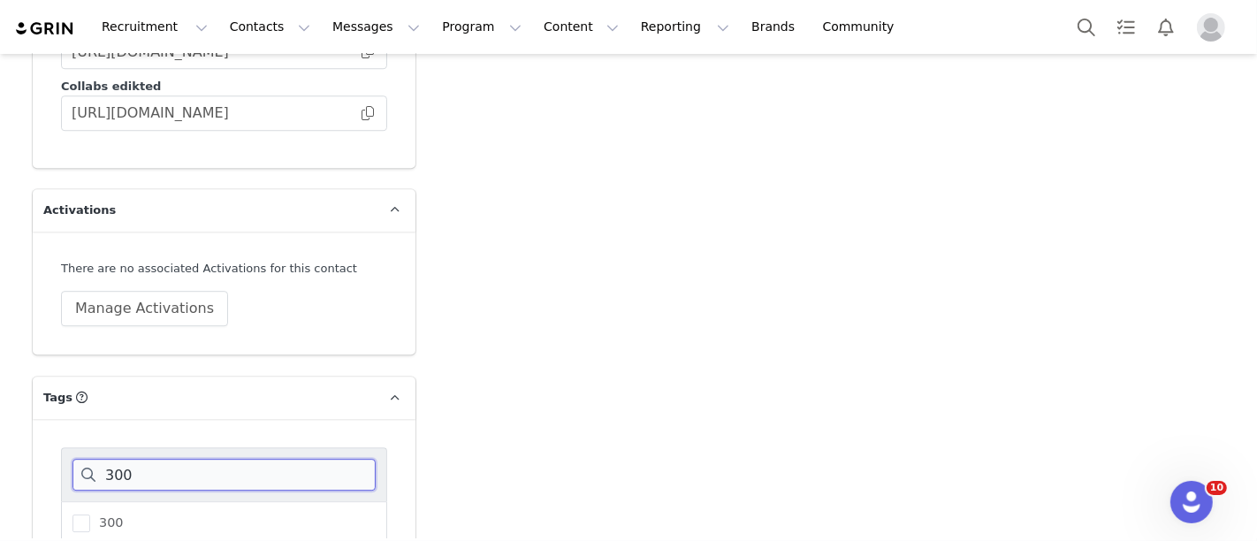
click at [205, 459] on input "300" at bounding box center [224, 475] width 303 height 32
type input "200"
click at [90, 515] on span "200" at bounding box center [106, 523] width 33 height 17
click at [90, 515] on input "200" at bounding box center [90, 515] width 0 height 0
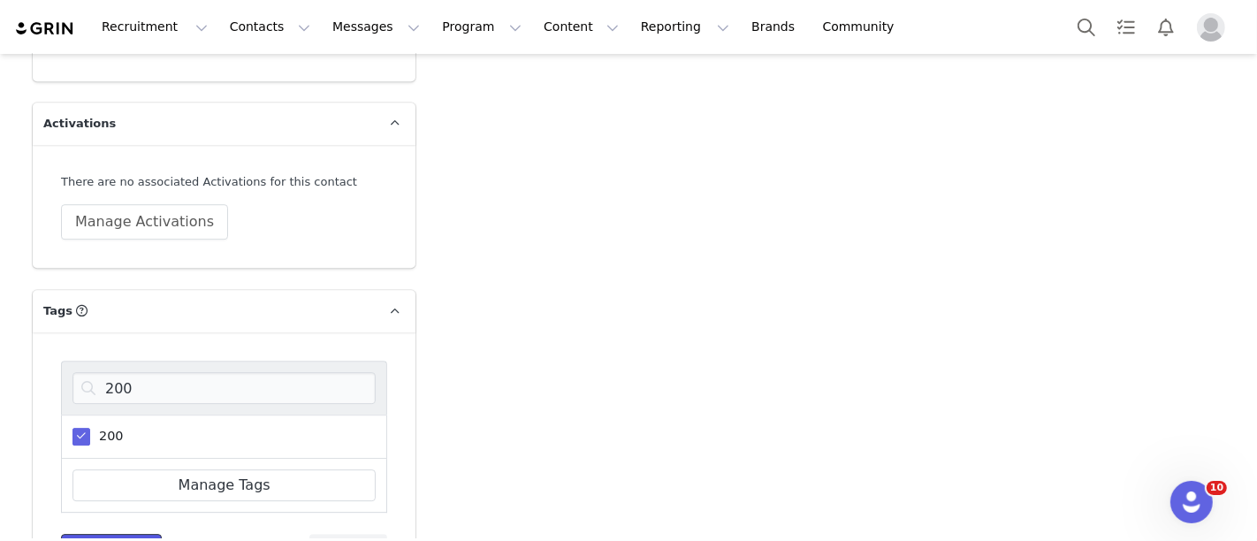
click at [89, 534] on button "Save Tags" at bounding box center [111, 550] width 101 height 32
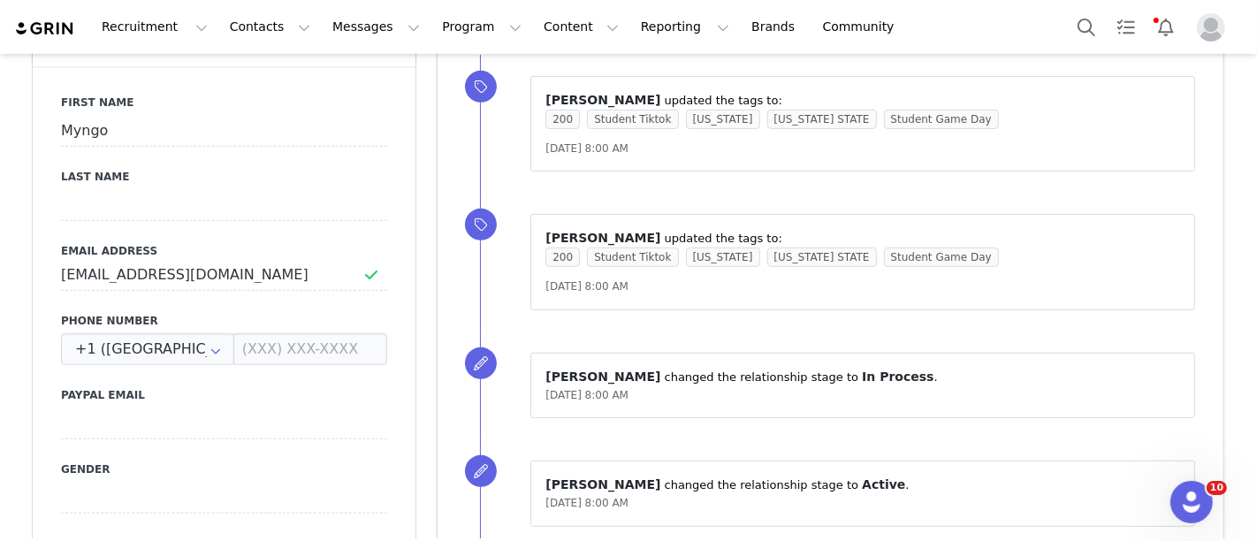
scroll to position [524, 0]
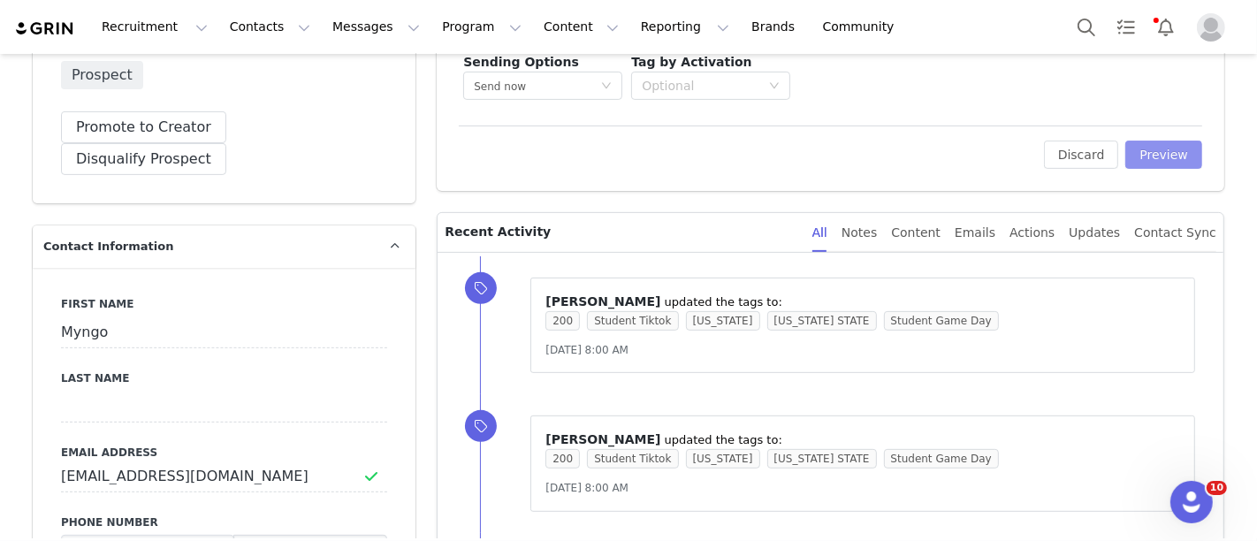
click at [1144, 155] on button "Preview" at bounding box center [1164, 155] width 77 height 28
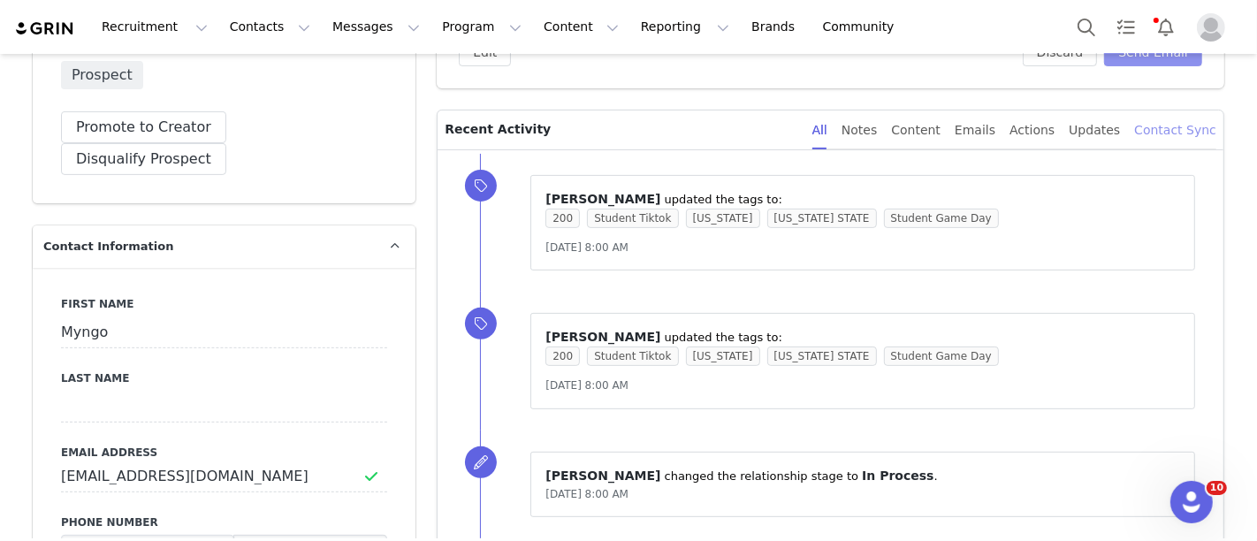
scroll to position [479, 0]
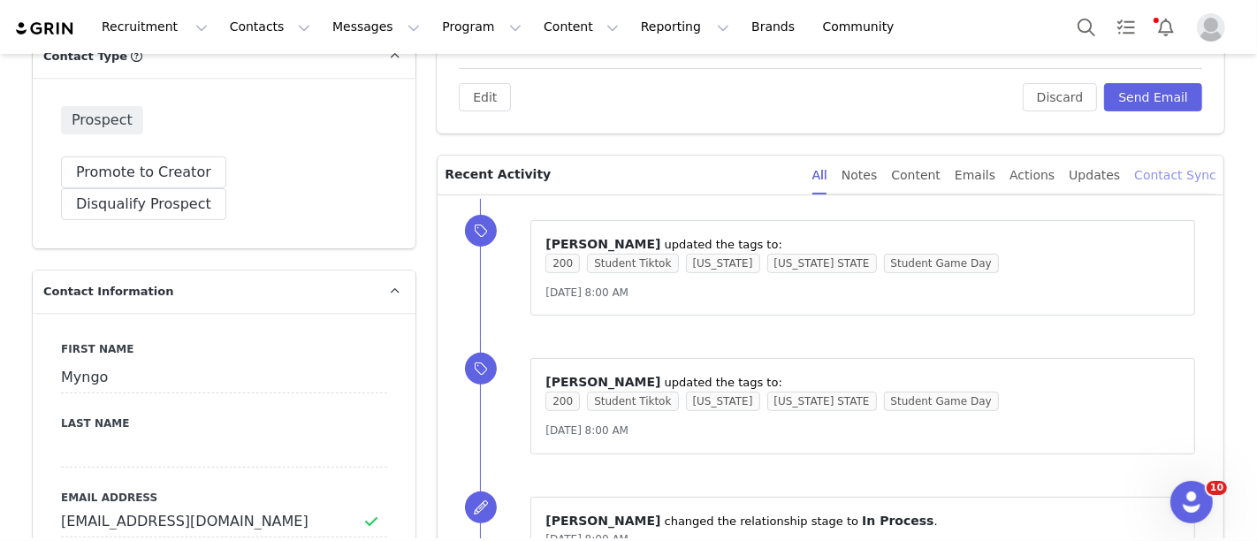
click at [1133, 104] on button "Send Email" at bounding box center [1153, 97] width 98 height 28
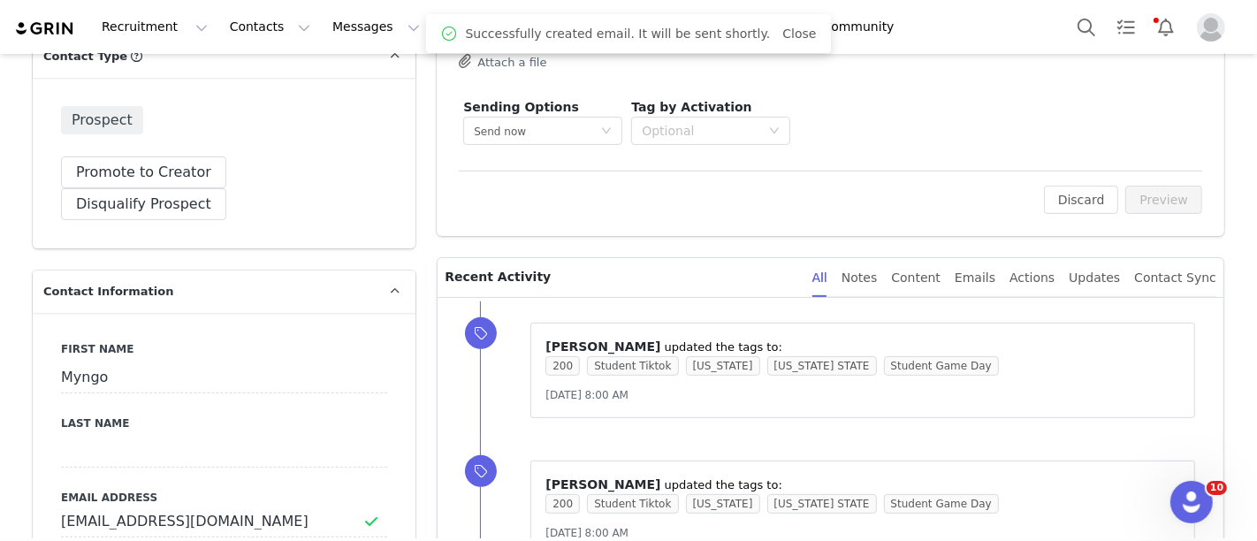
scroll to position [0, 0]
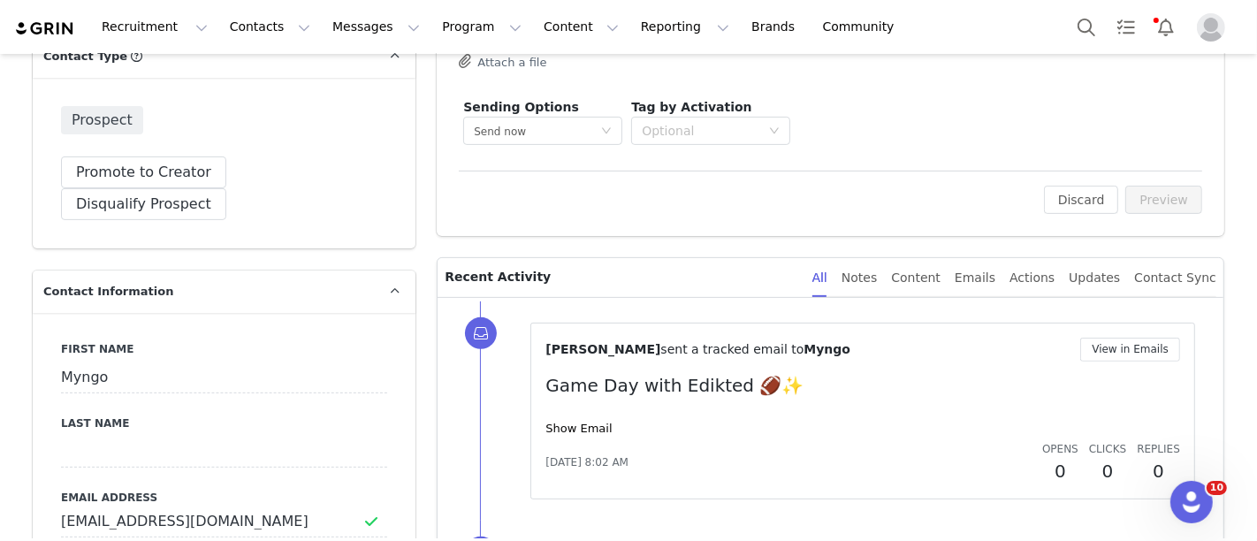
click at [1065, 27] on div "Recruitment Recruitment Creator Search Curated Lists Landing Pages Web Extensio…" at bounding box center [628, 27] width 1257 height 54
click at [1074, 30] on button "Search" at bounding box center [1086, 27] width 39 height 40
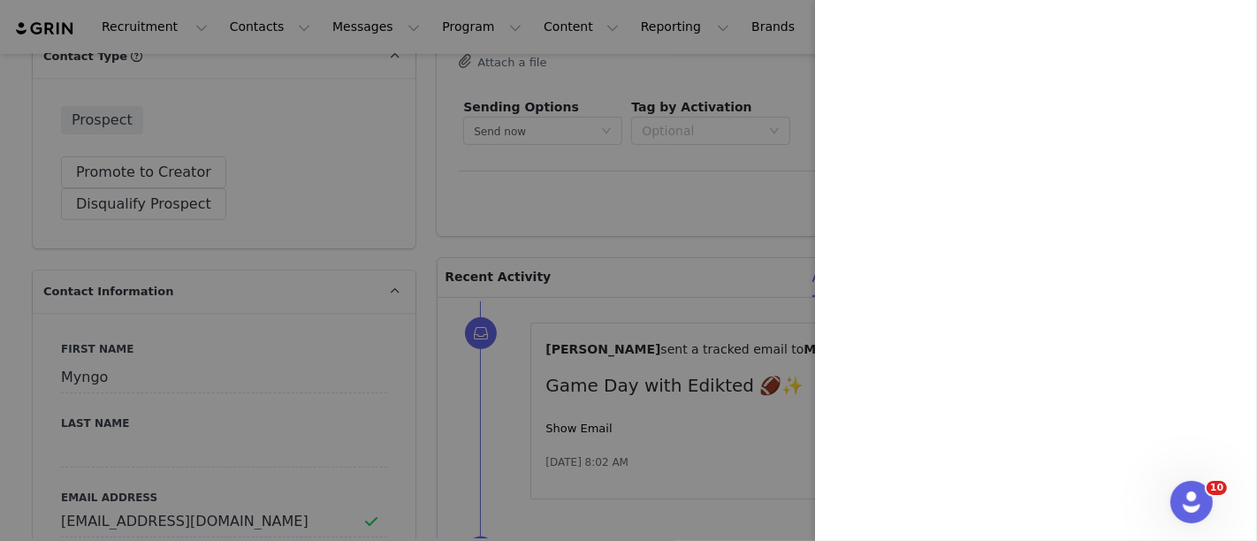
click at [727, 149] on div at bounding box center [628, 270] width 1257 height 541
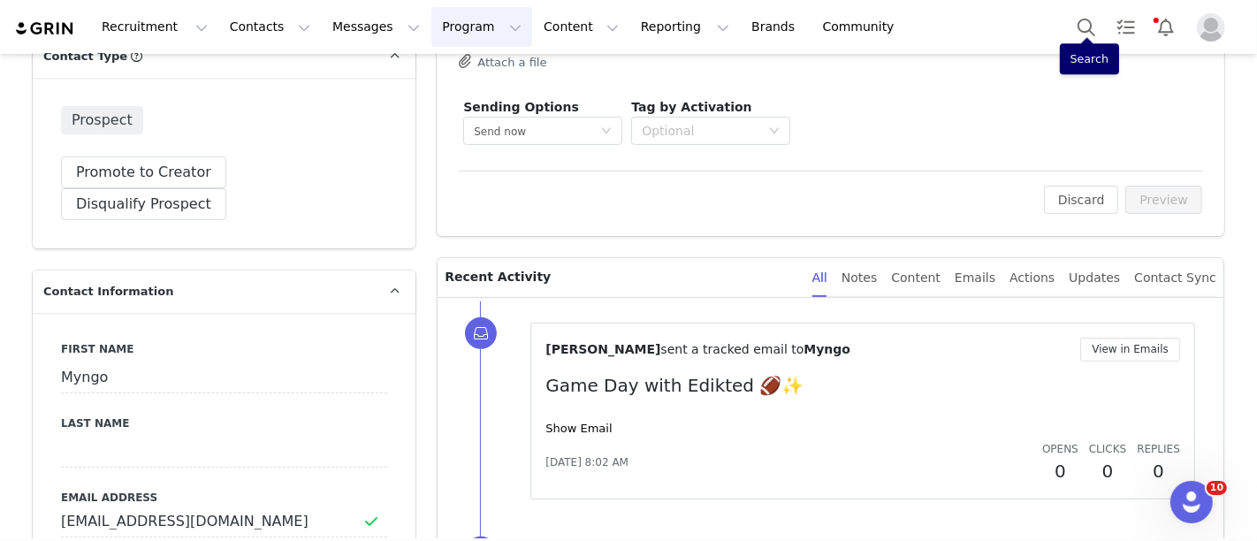
click at [436, 28] on button "Program Program" at bounding box center [481, 27] width 101 height 40
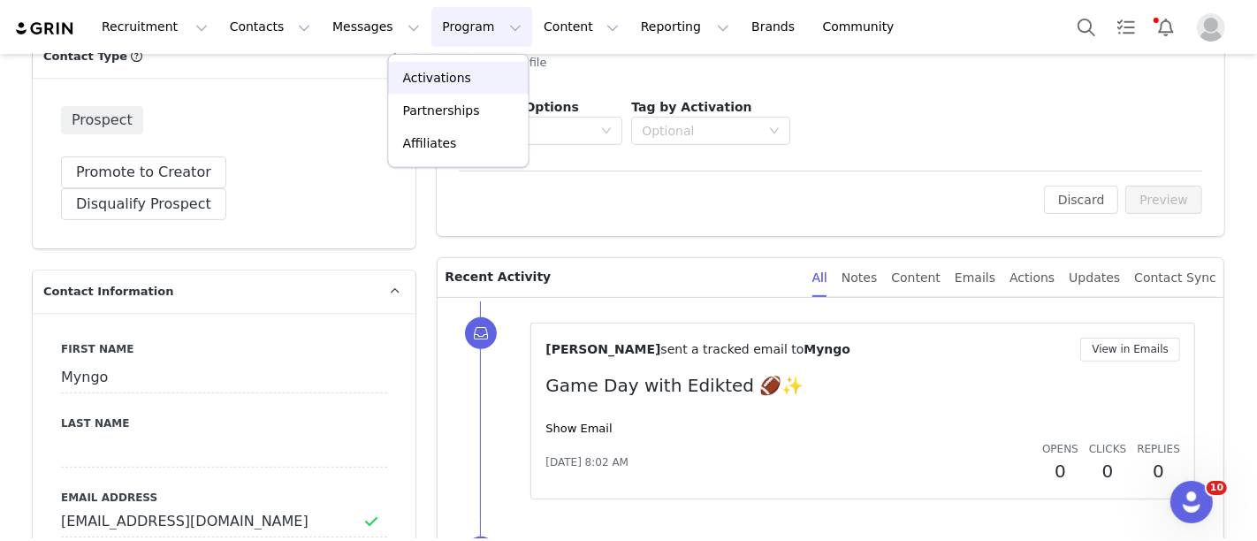
click at [452, 77] on p "Activations" at bounding box center [437, 78] width 68 height 19
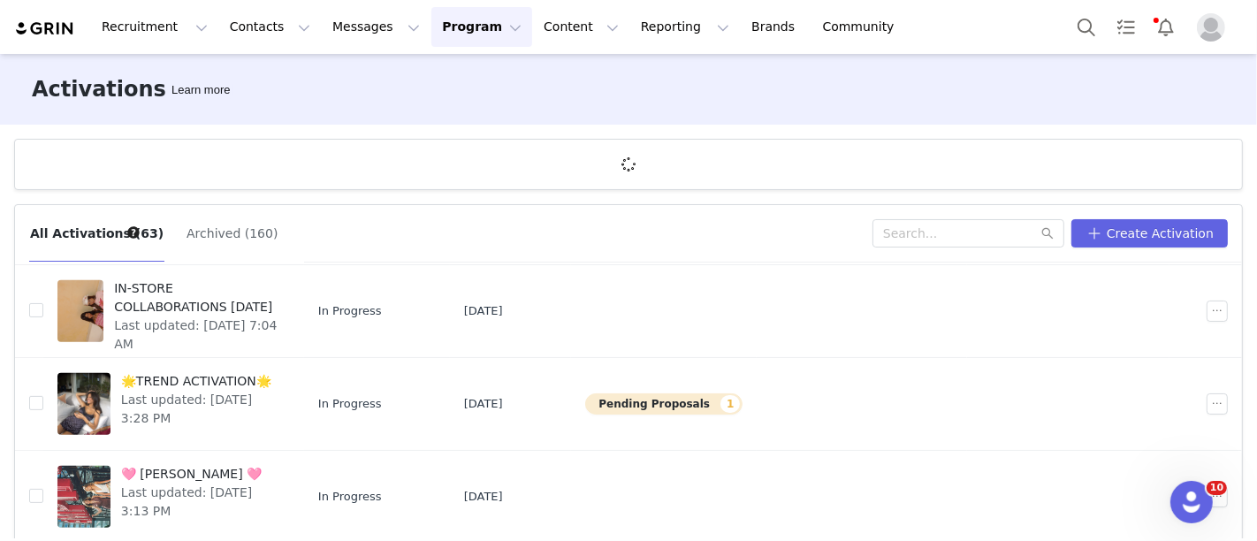
scroll to position [65, 0]
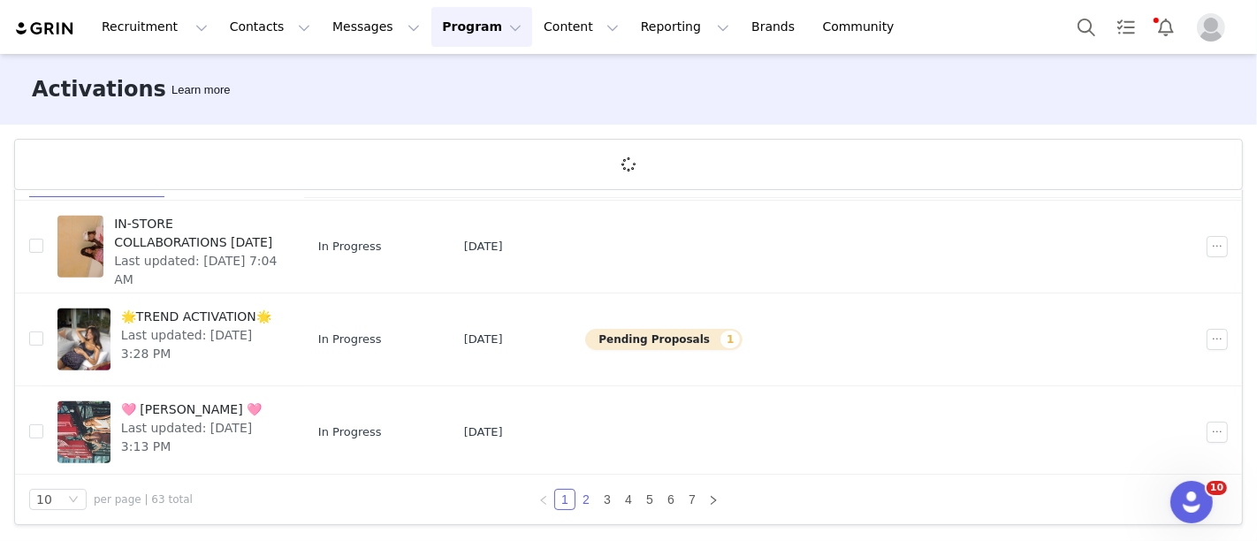
click at [577, 497] on link "2" at bounding box center [585, 499] width 19 height 19
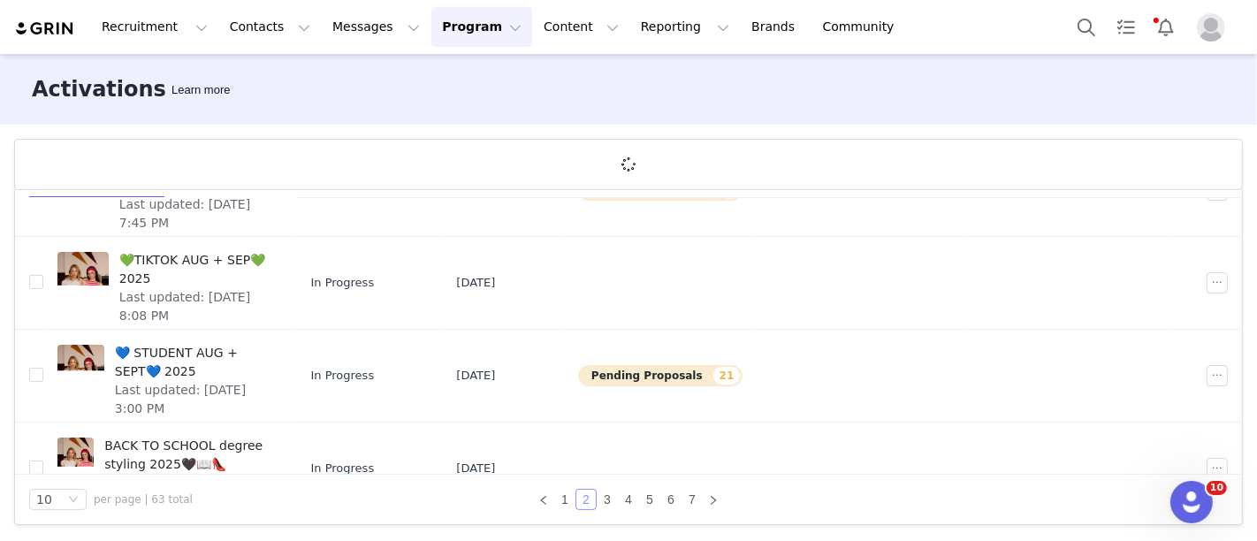
scroll to position [377, 0]
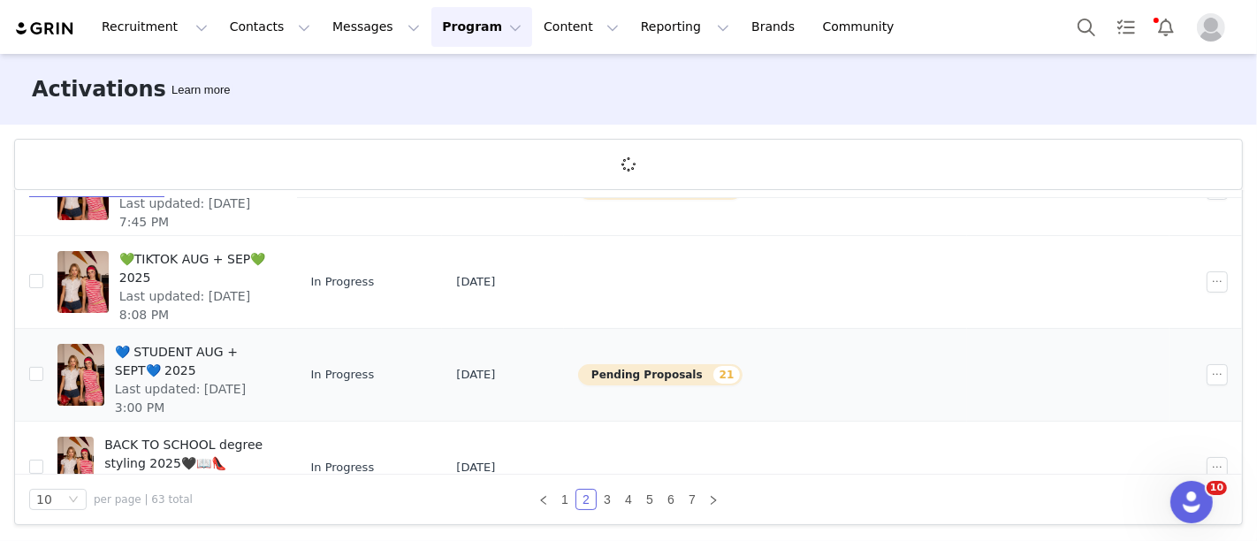
click at [283, 353] on link "💙 STUDENT AUG + SEPT💙 2025 Last updated: Aug 28, 2025 3:00 PM" at bounding box center [169, 375] width 225 height 71
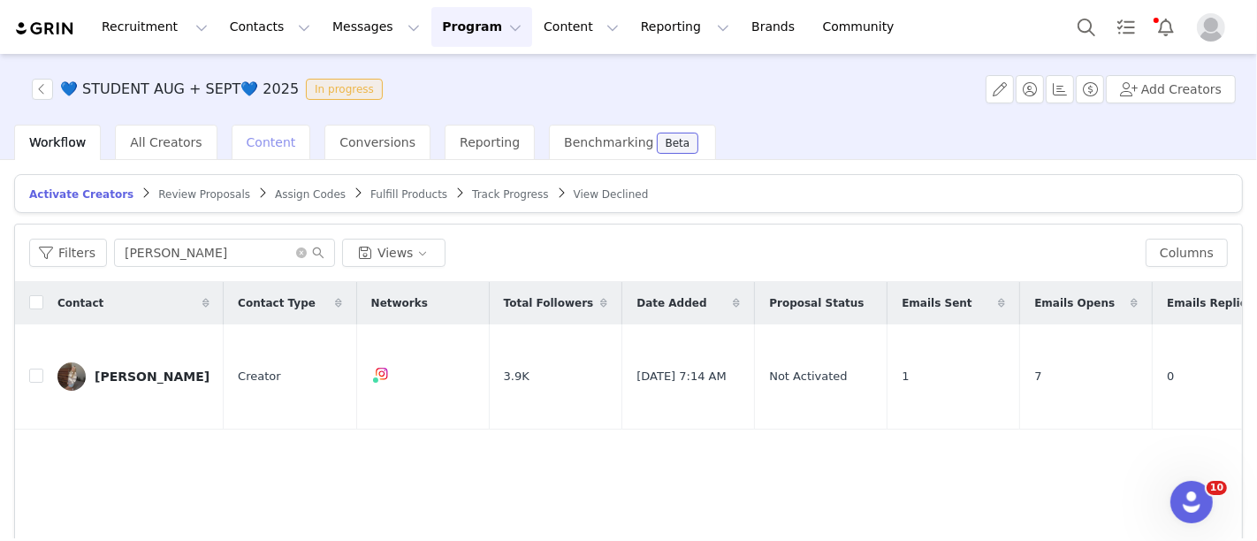
click at [247, 142] on span "Content" at bounding box center [272, 142] width 50 height 14
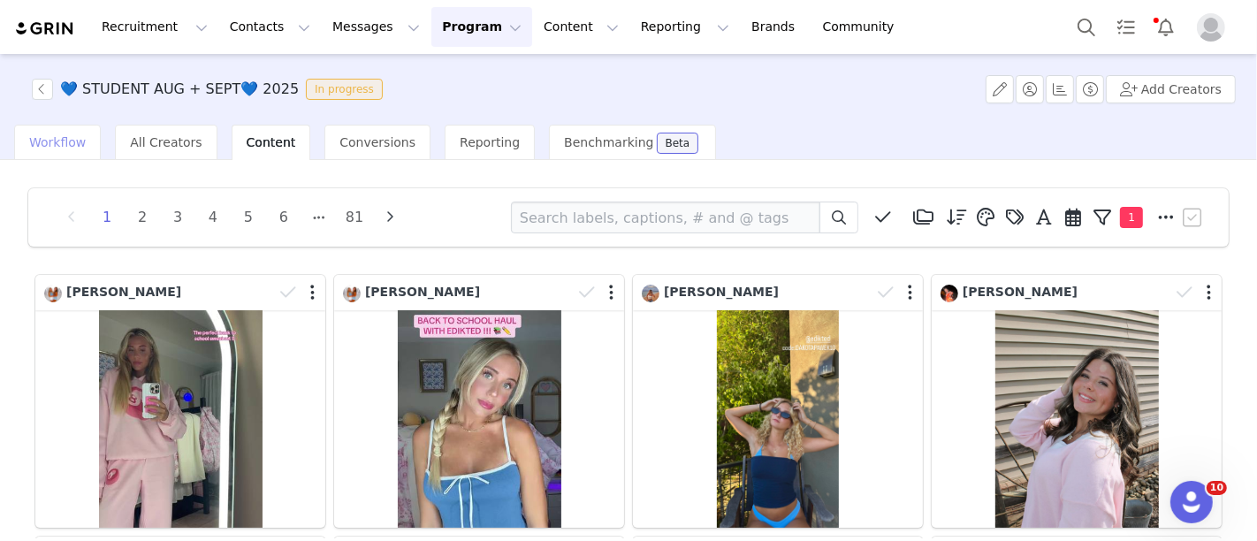
click at [66, 135] on span "Workflow" at bounding box center [57, 142] width 57 height 14
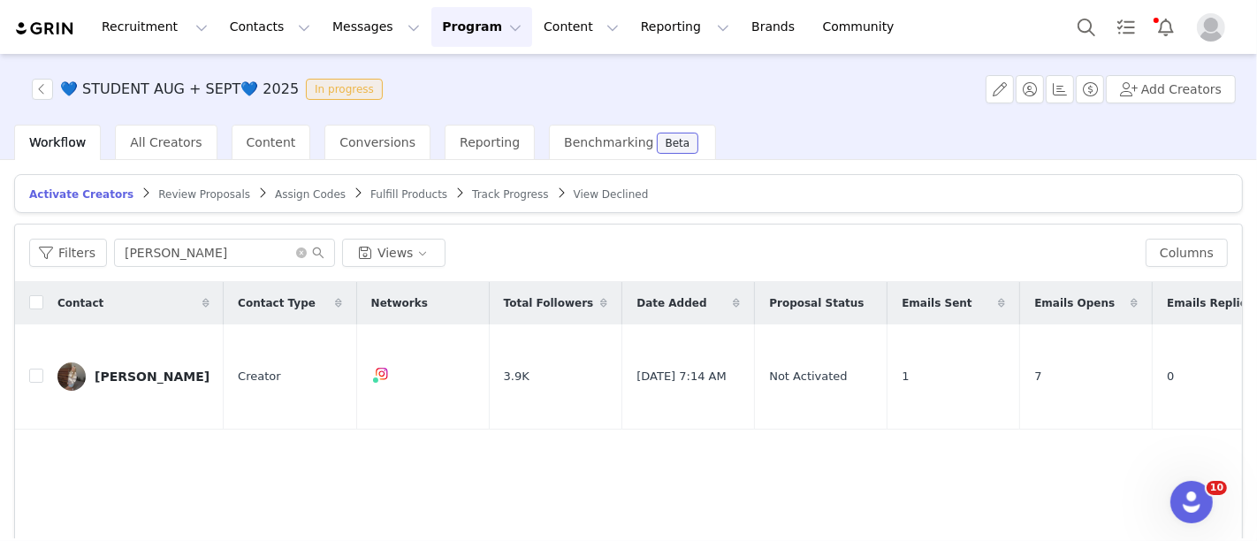
click at [472, 192] on span "Track Progress" at bounding box center [510, 194] width 76 height 12
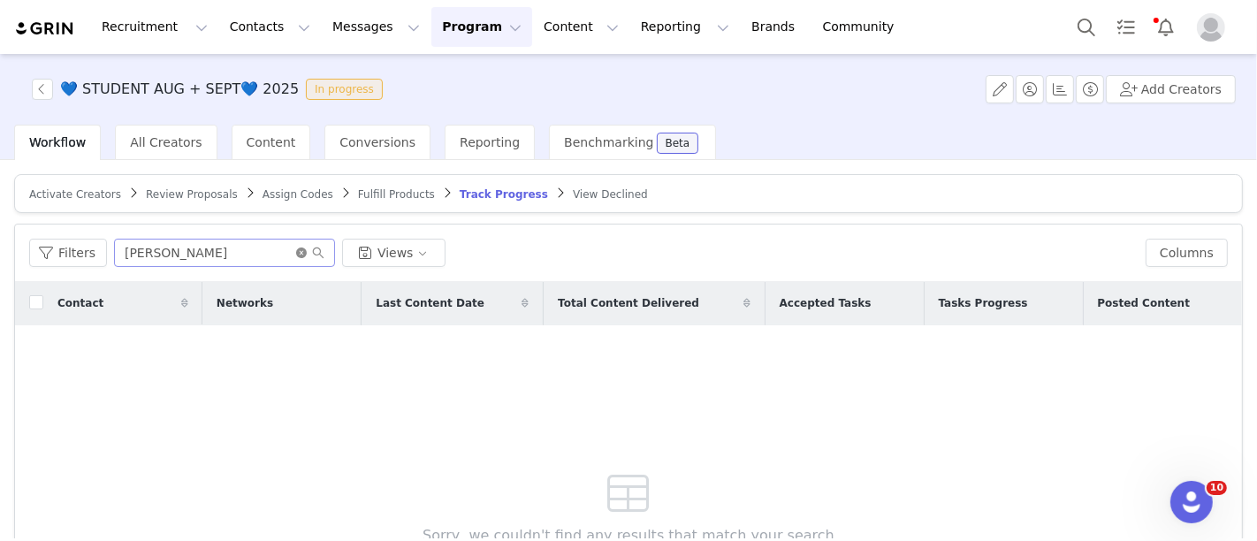
click at [299, 248] on icon "icon: close-circle" at bounding box center [301, 253] width 11 height 11
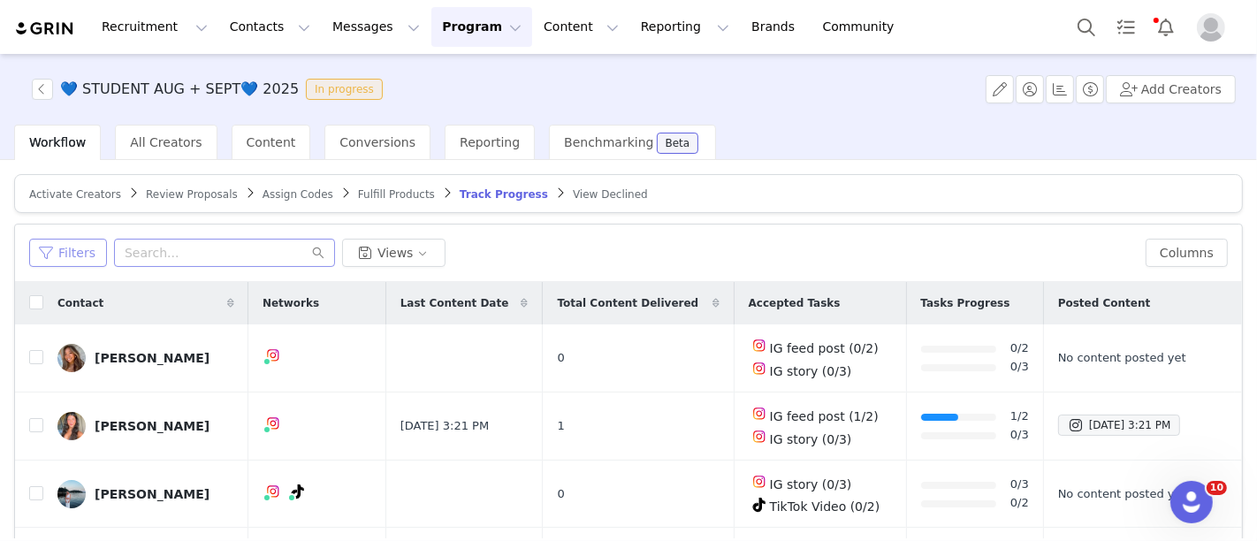
click at [61, 249] on button "Filters" at bounding box center [68, 253] width 78 height 28
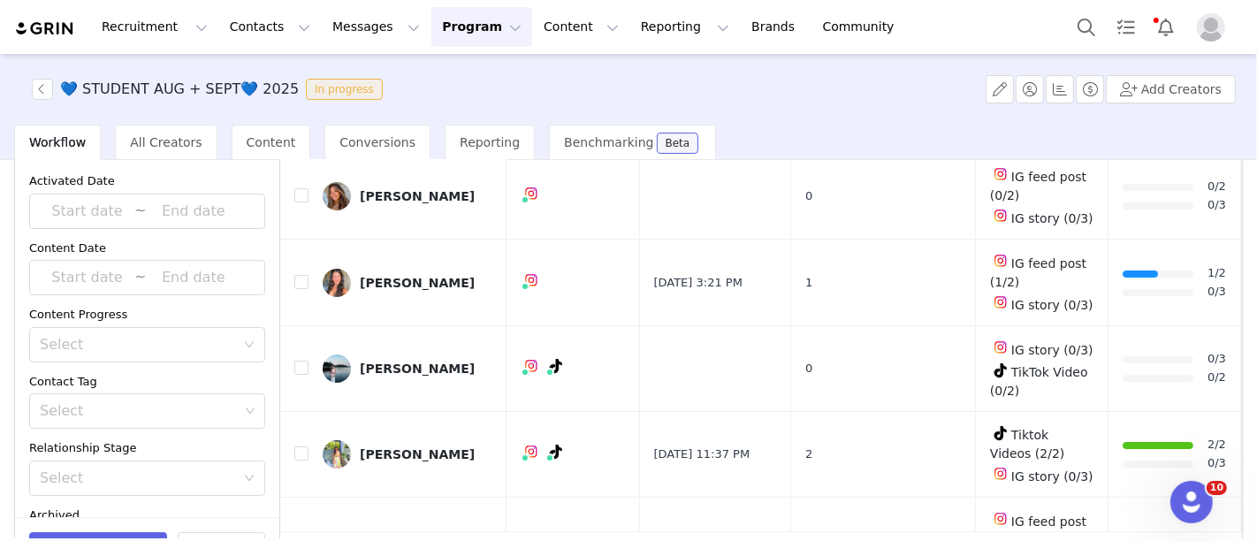
click at [113, 336] on div "Select" at bounding box center [137, 345] width 195 height 18
click at [120, 375] on li "Has content" at bounding box center [139, 380] width 221 height 28
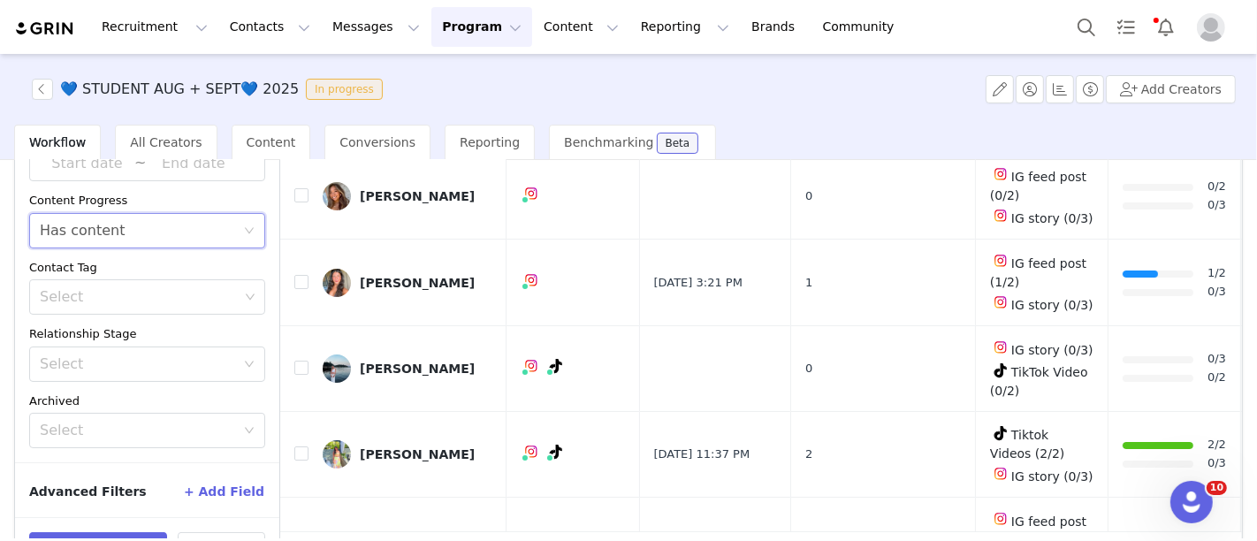
scroll to position [227, 0]
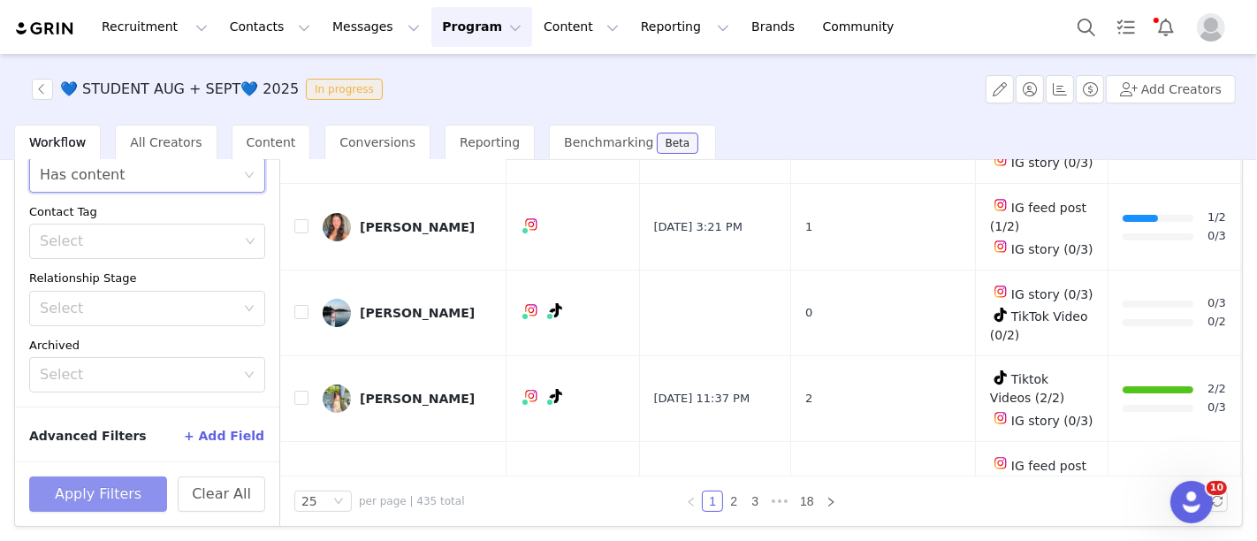
click at [119, 487] on button "Apply Filters" at bounding box center [98, 494] width 138 height 35
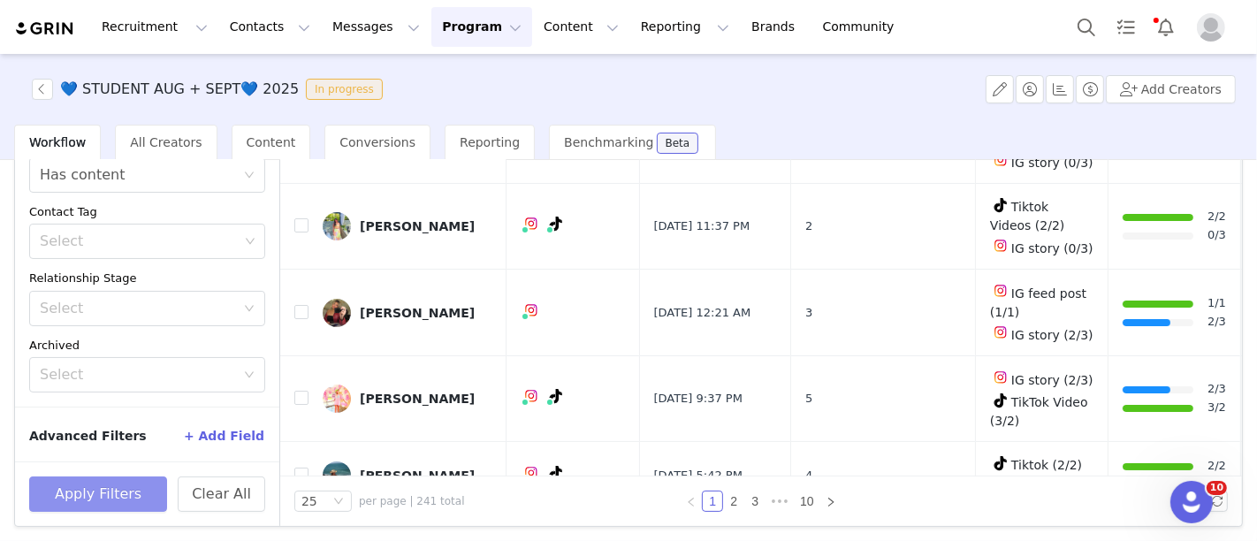
scroll to position [0, 0]
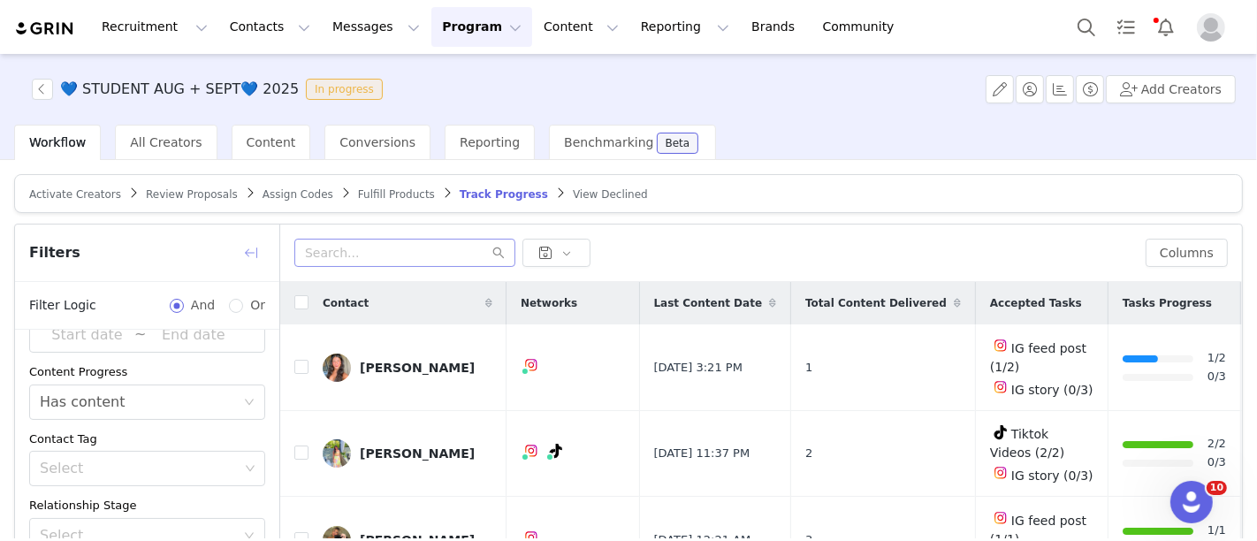
click at [258, 252] on button "button" at bounding box center [251, 253] width 28 height 28
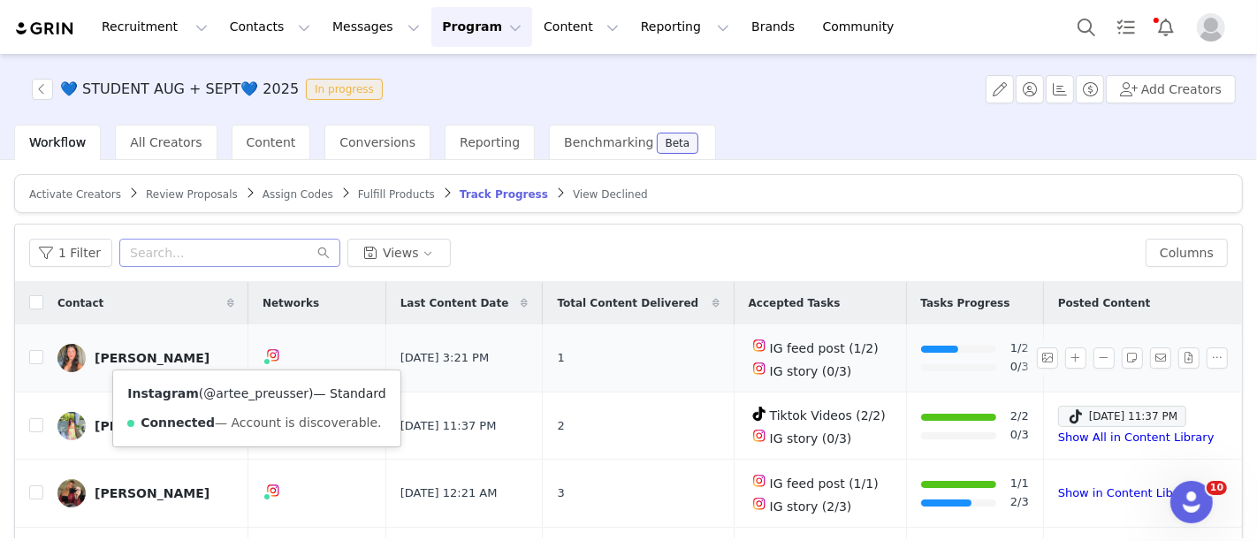
click at [255, 390] on link "@artee_preusser" at bounding box center [255, 393] width 105 height 14
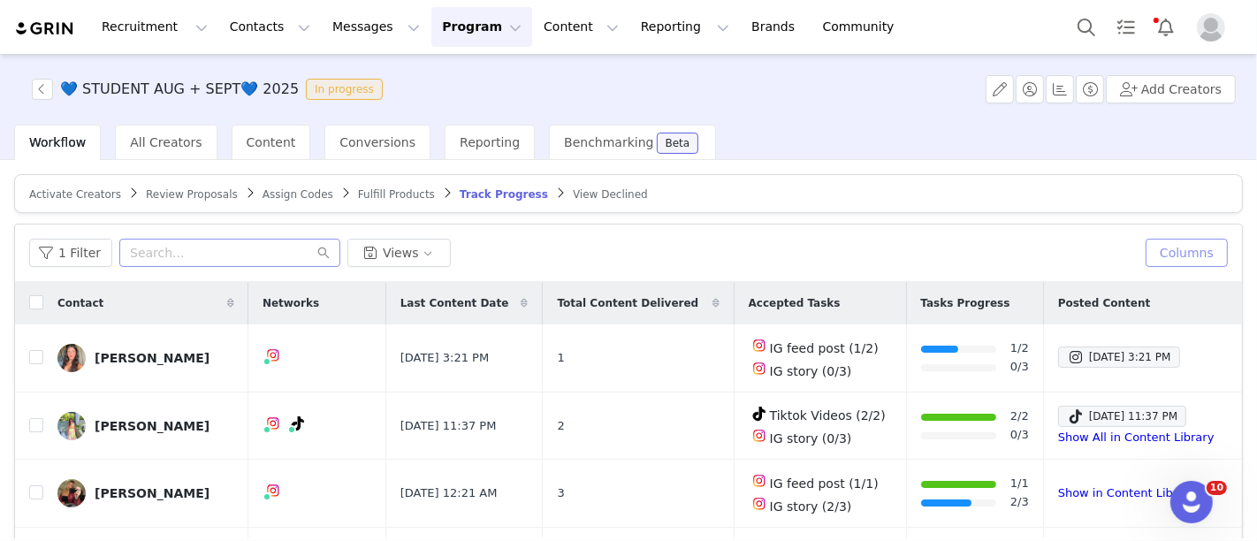
click at [1169, 246] on button "Columns" at bounding box center [1187, 253] width 82 height 28
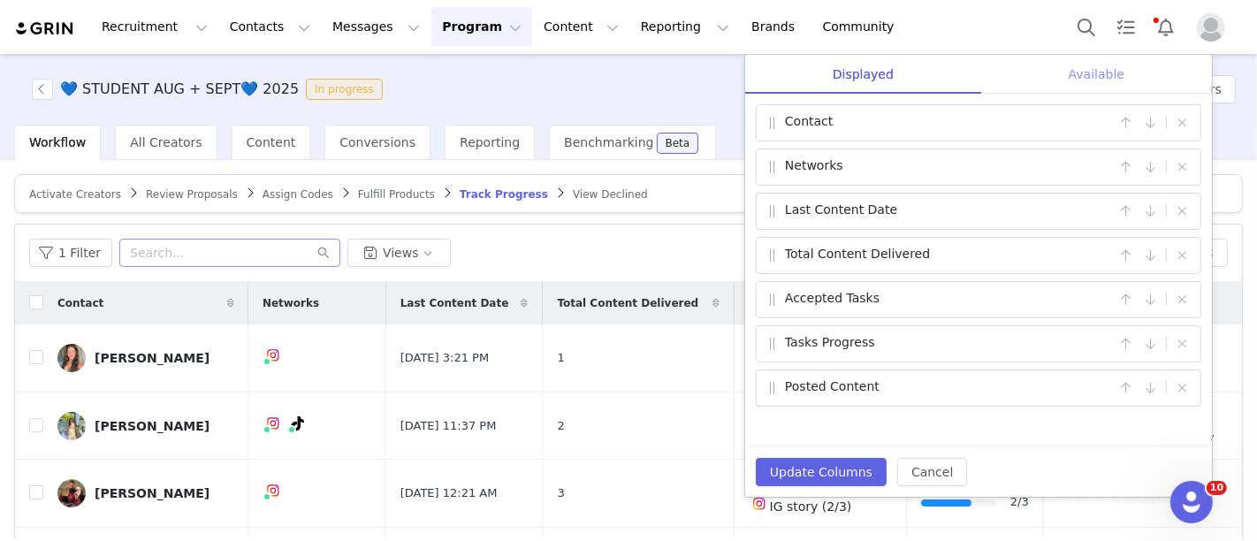
click at [1099, 76] on div "Available" at bounding box center [1096, 75] width 231 height 40
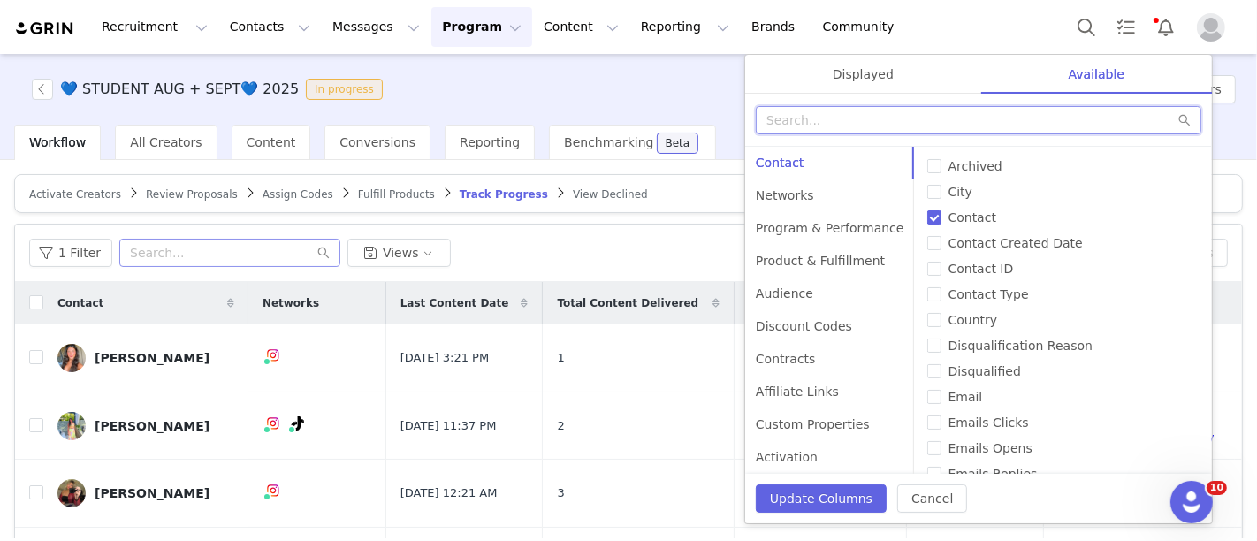
click at [967, 106] on input "text" at bounding box center [979, 120] width 446 height 28
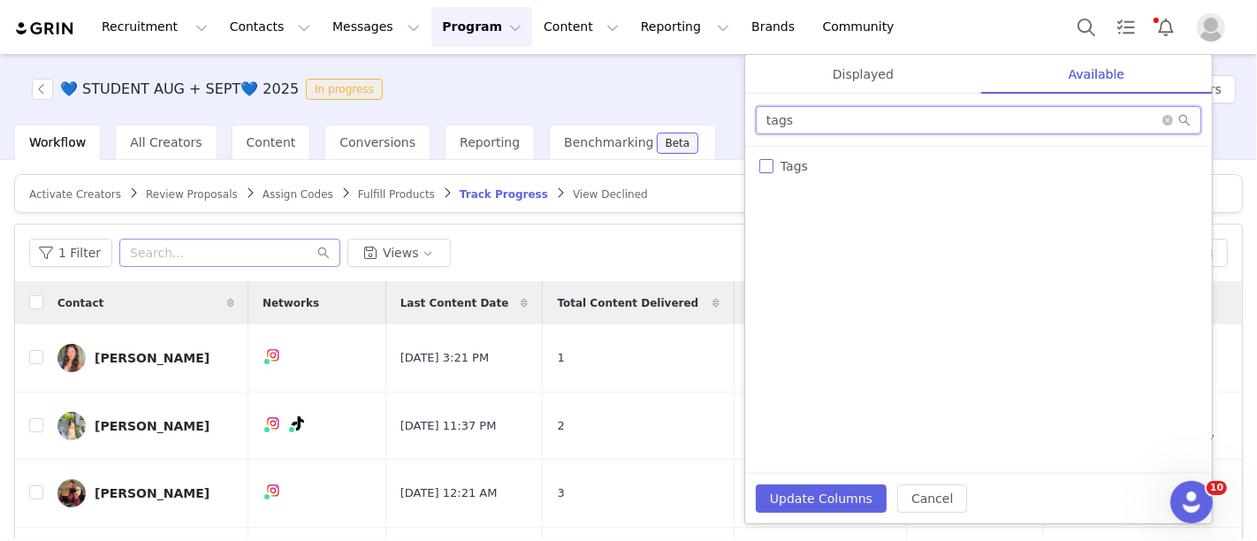
type input "tags"
click at [785, 164] on span "Tags" at bounding box center [795, 166] width 42 height 14
click at [774, 164] on input "Tags" at bounding box center [766, 166] width 14 height 14
checkbox input "true"
click at [820, 493] on button "Update Columns" at bounding box center [821, 499] width 131 height 28
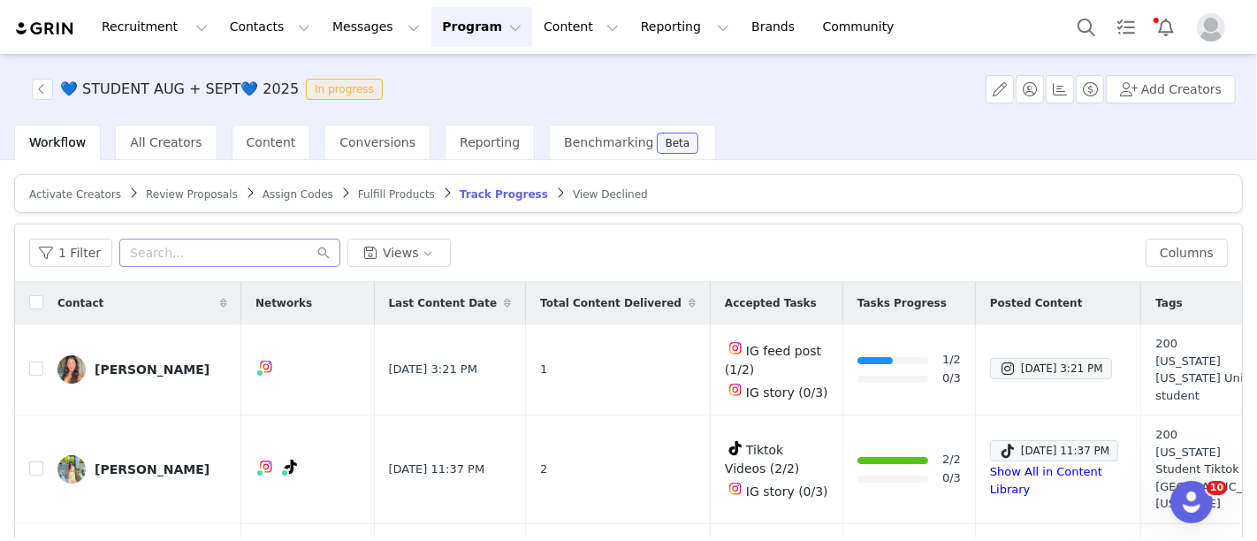
click at [1061, 292] on div "Posted Content" at bounding box center [1058, 303] width 164 height 37
click at [990, 295] on span "Posted Content" at bounding box center [1036, 303] width 93 height 16
click at [27, 296] on th at bounding box center [29, 303] width 28 height 42
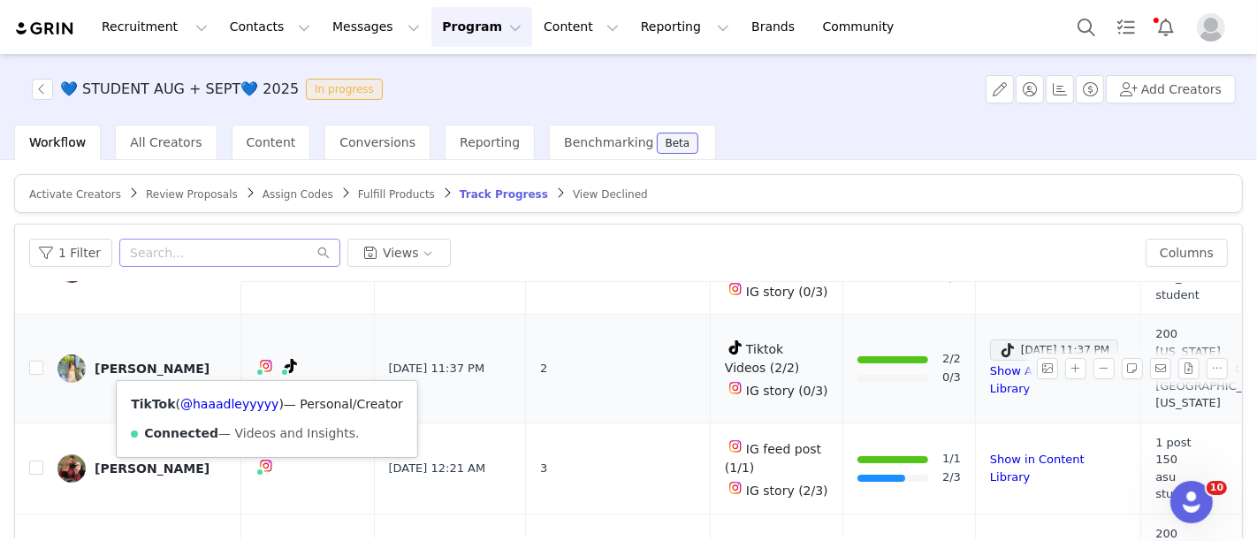
click at [280, 363] on span at bounding box center [290, 365] width 21 height 21
click at [237, 405] on link "@haaadleyyyyy" at bounding box center [229, 404] width 98 height 14
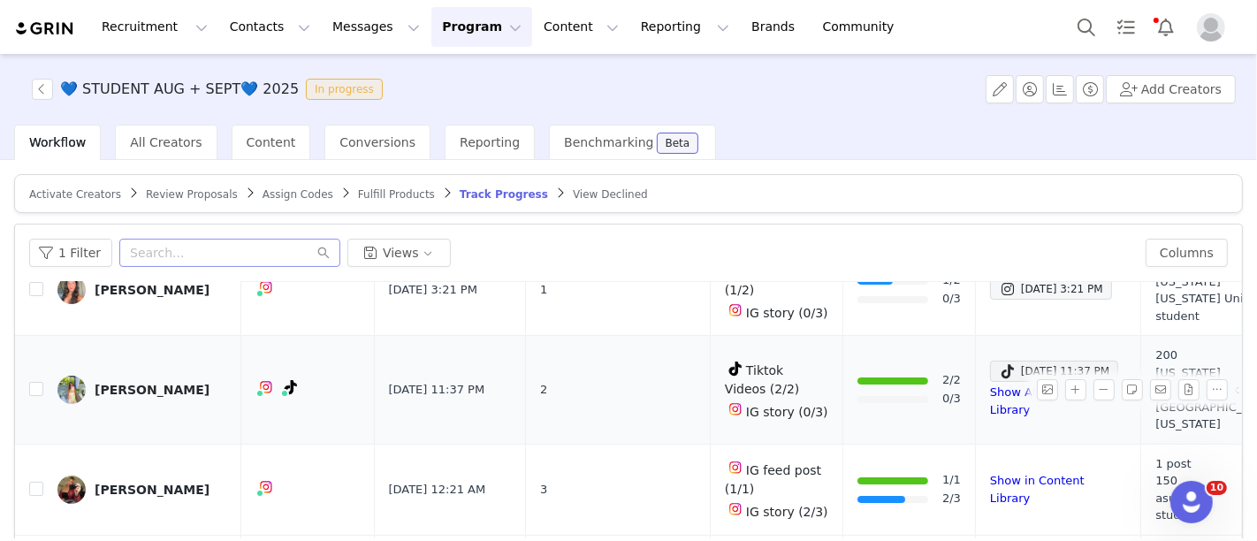
scroll to position [126, 0]
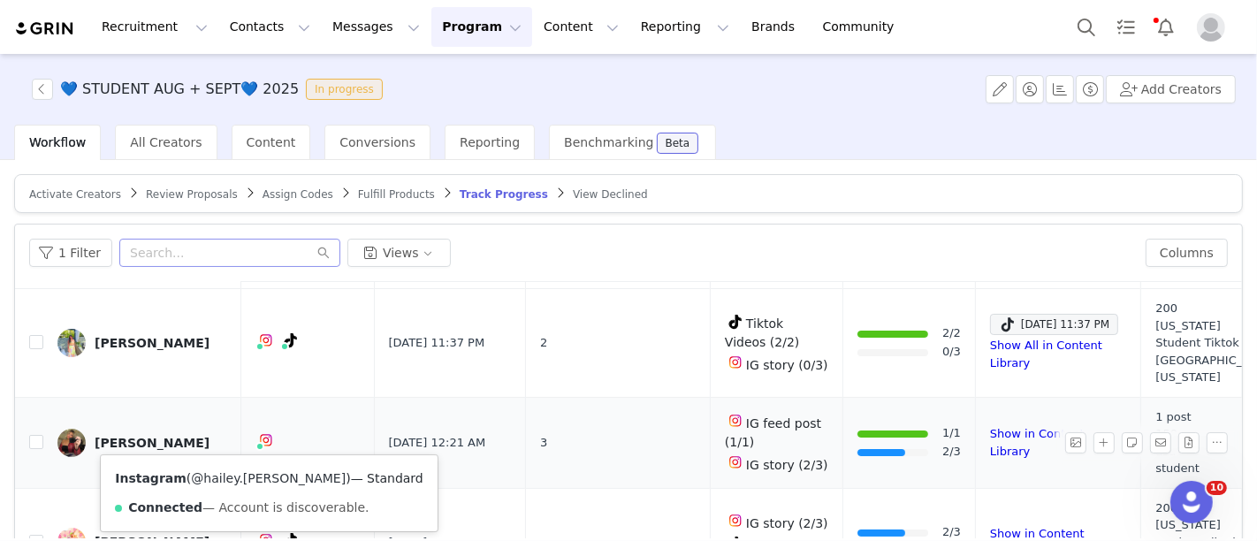
click at [237, 481] on link "@hailey.merciez" at bounding box center [268, 478] width 155 height 14
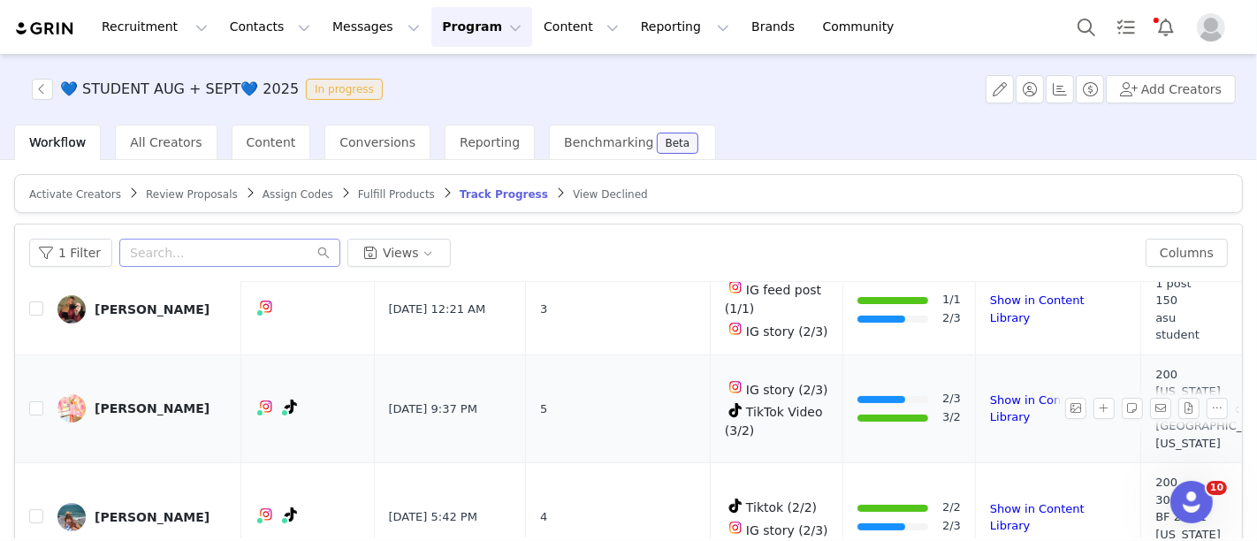
scroll to position [261, 0]
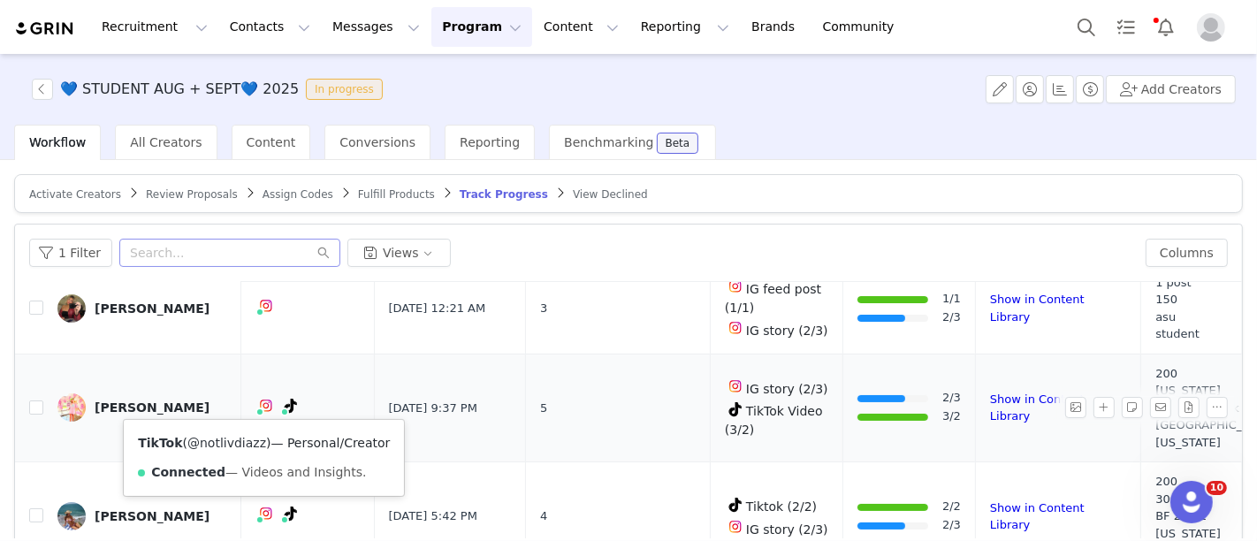
click at [255, 436] on link "@notlivdiazz" at bounding box center [226, 443] width 79 height 14
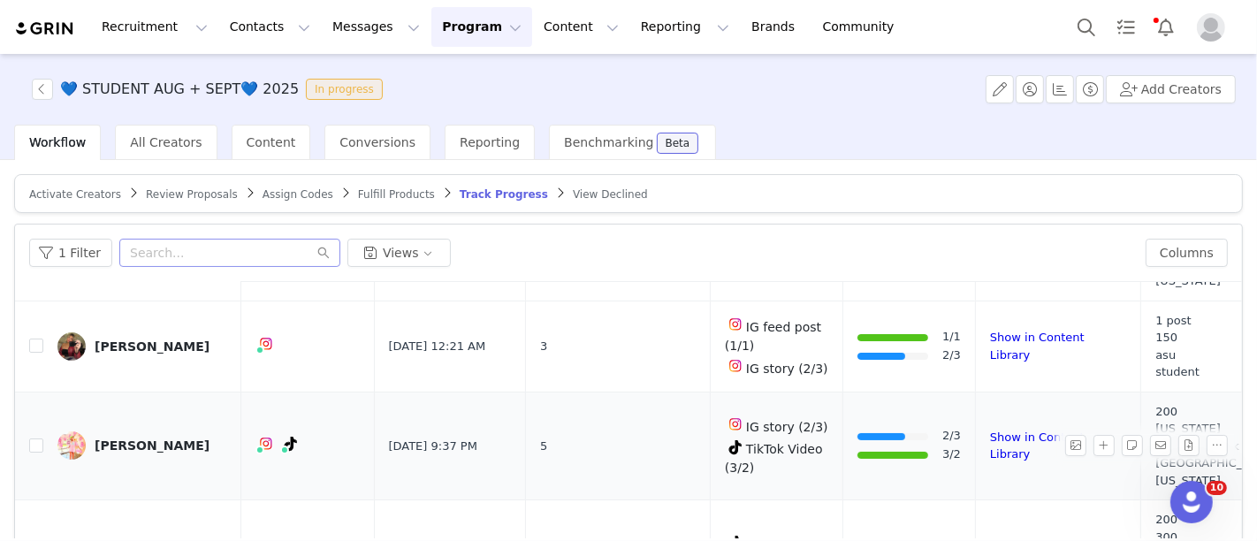
scroll to position [305, 0]
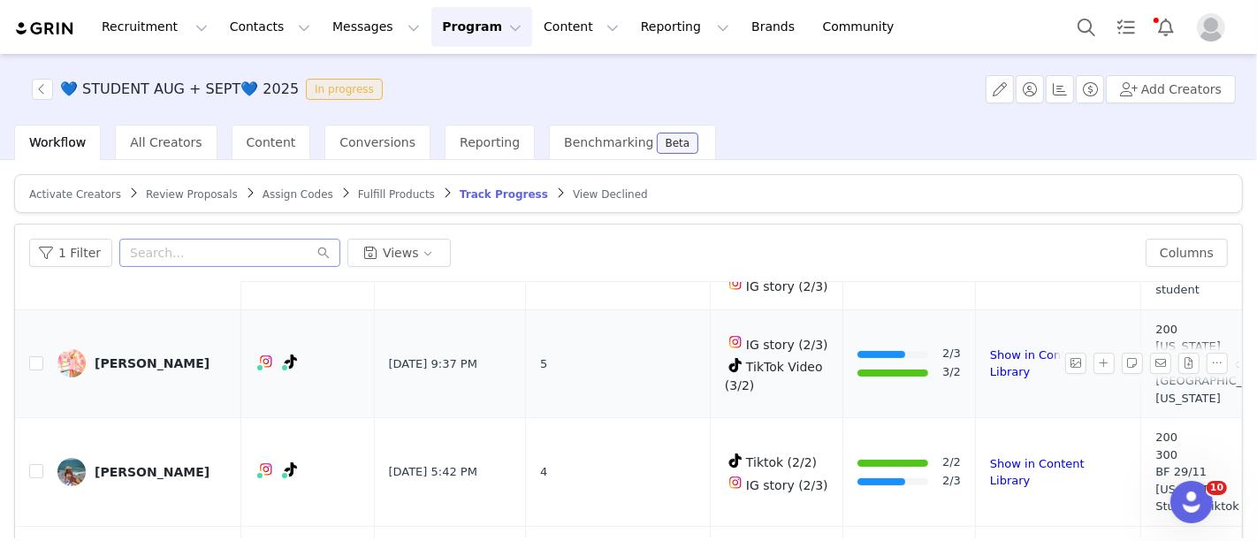
click at [99, 364] on div "Olivia Diaz" at bounding box center [152, 363] width 115 height 14
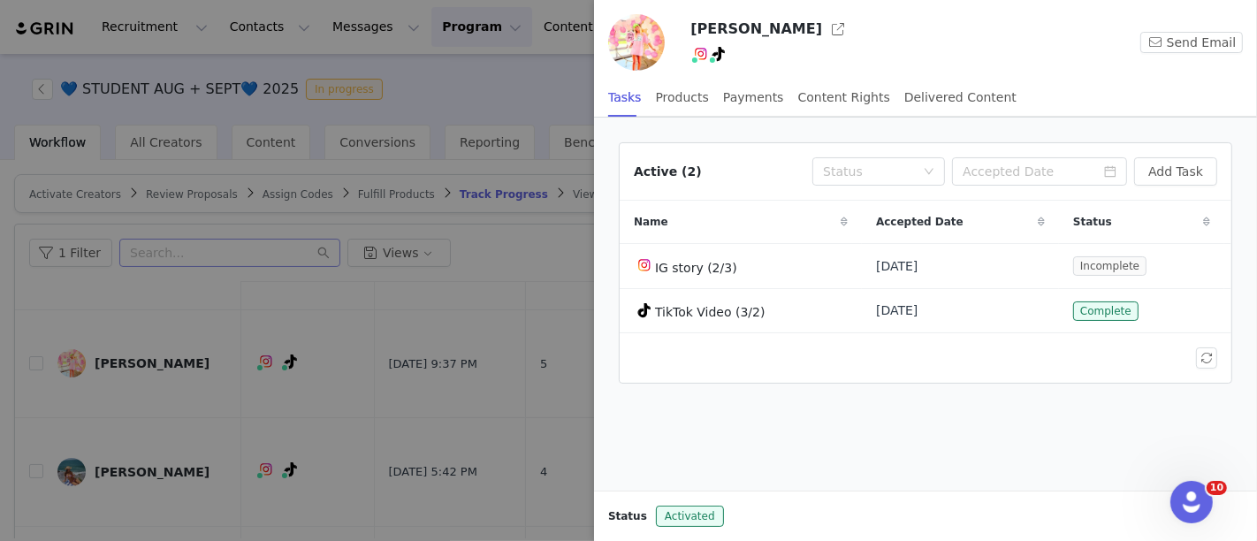
click at [343, 311] on div at bounding box center [628, 270] width 1257 height 541
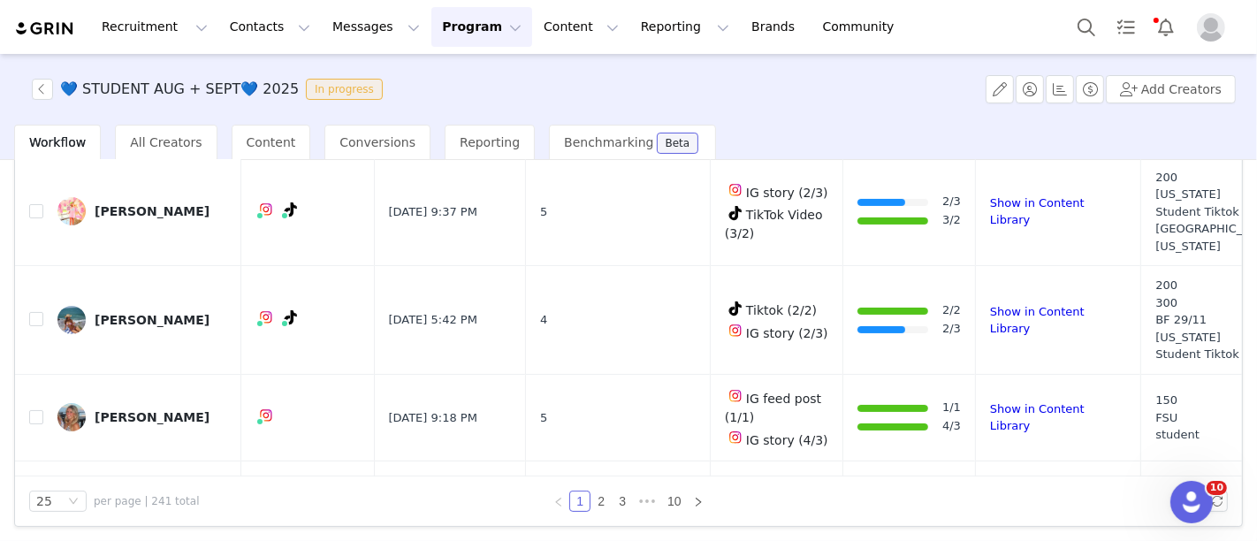
scroll to position [231, 0]
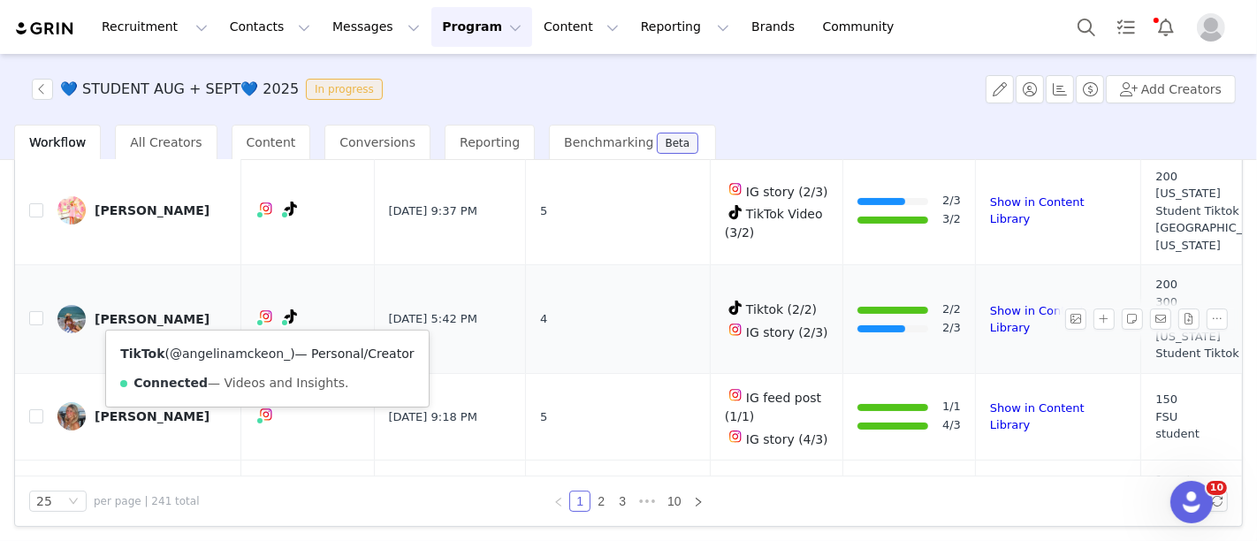
click at [240, 347] on link "@angelinamckeon_" at bounding box center [230, 354] width 120 height 14
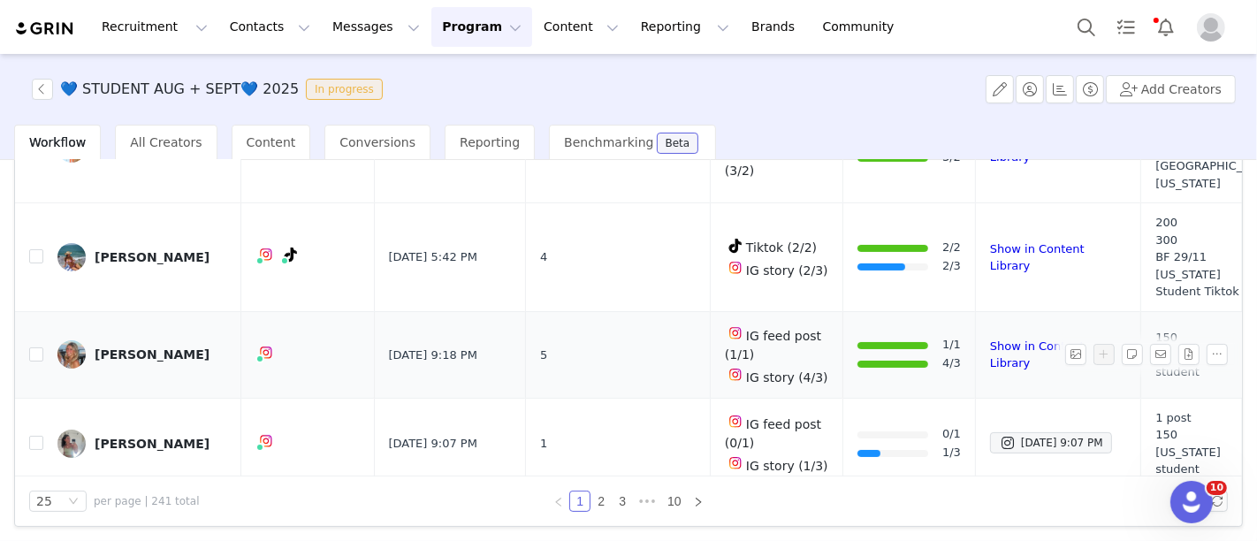
scroll to position [298, 0]
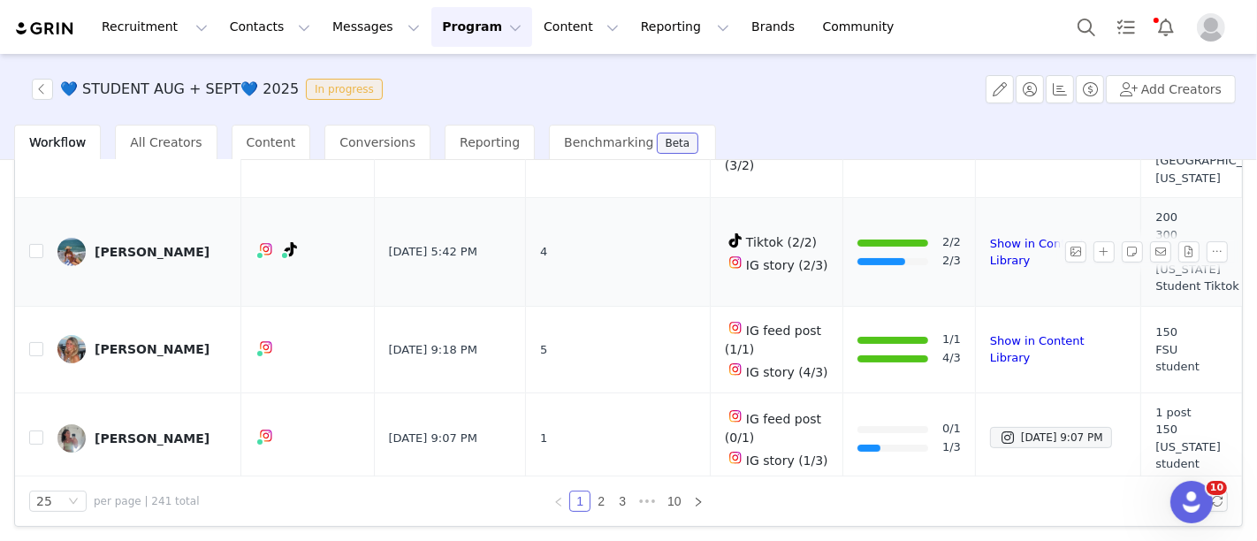
click at [155, 245] on div "Angelina Mckeon" at bounding box center [152, 252] width 115 height 14
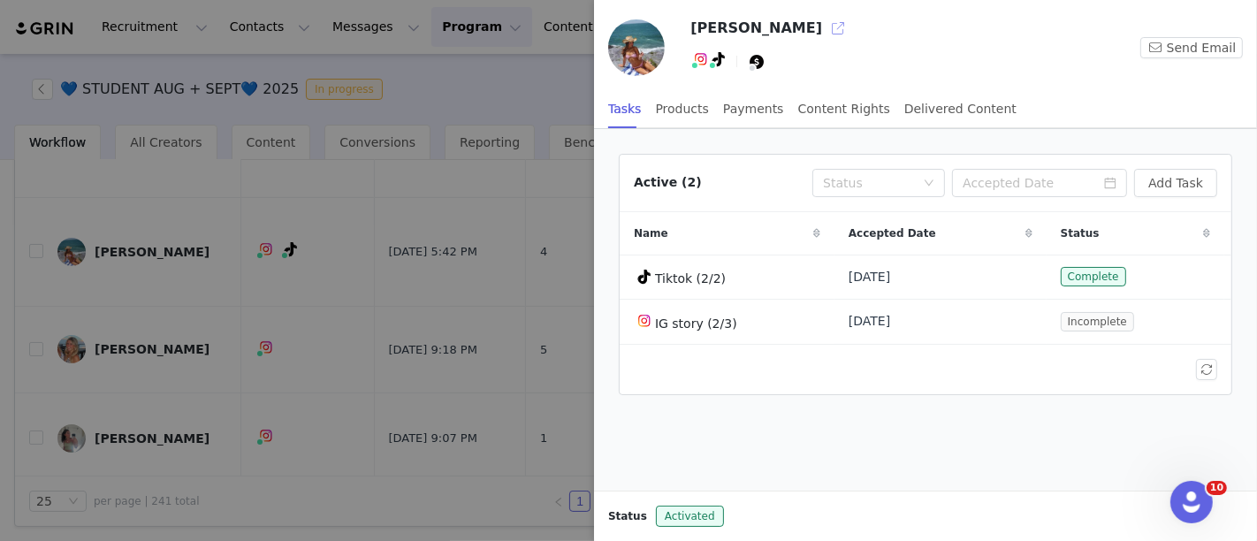
click at [824, 27] on button "button" at bounding box center [838, 28] width 28 height 28
click at [486, 266] on div at bounding box center [628, 270] width 1257 height 541
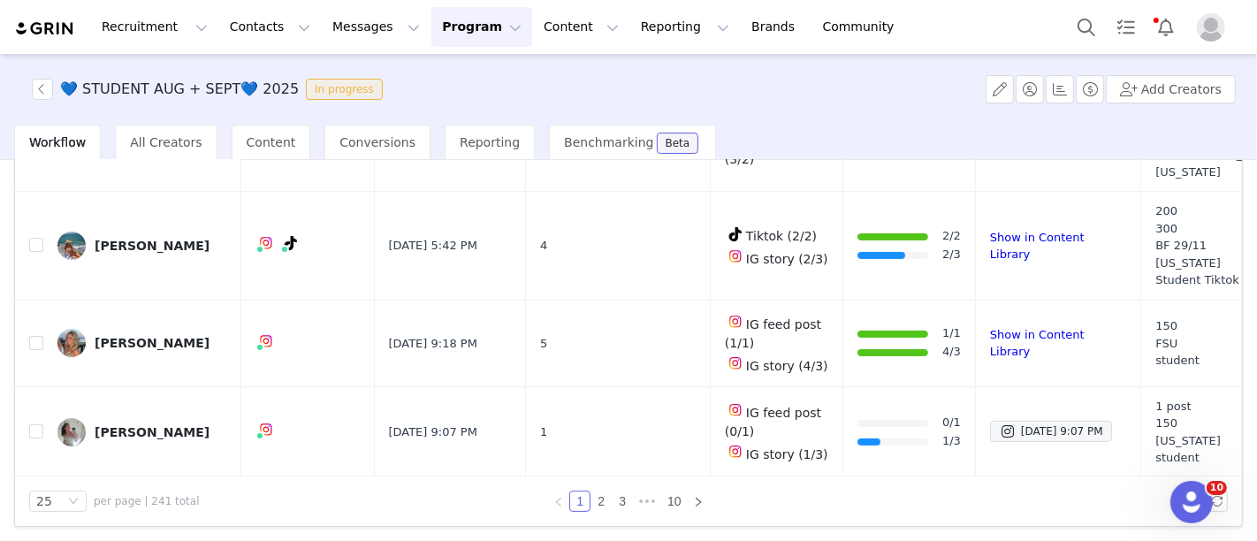
scroll to position [305, 0]
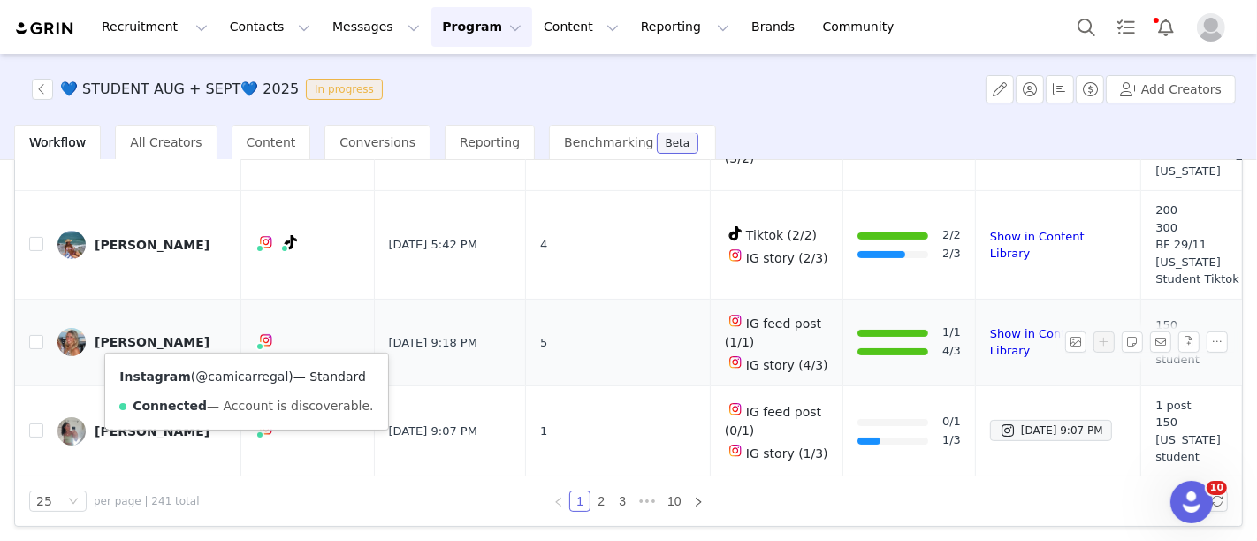
click at [242, 370] on link "@camicarregal" at bounding box center [241, 377] width 93 height 14
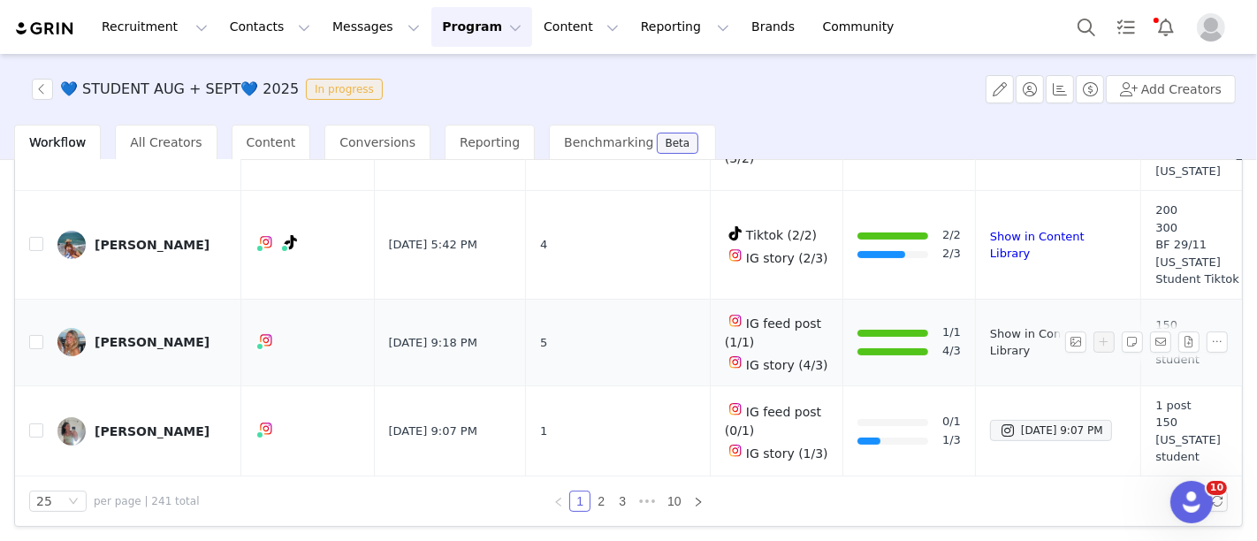
click at [990, 342] on link "Show in Content Library" at bounding box center [1037, 342] width 95 height 31
click at [1207, 338] on button "button" at bounding box center [1217, 342] width 21 height 21
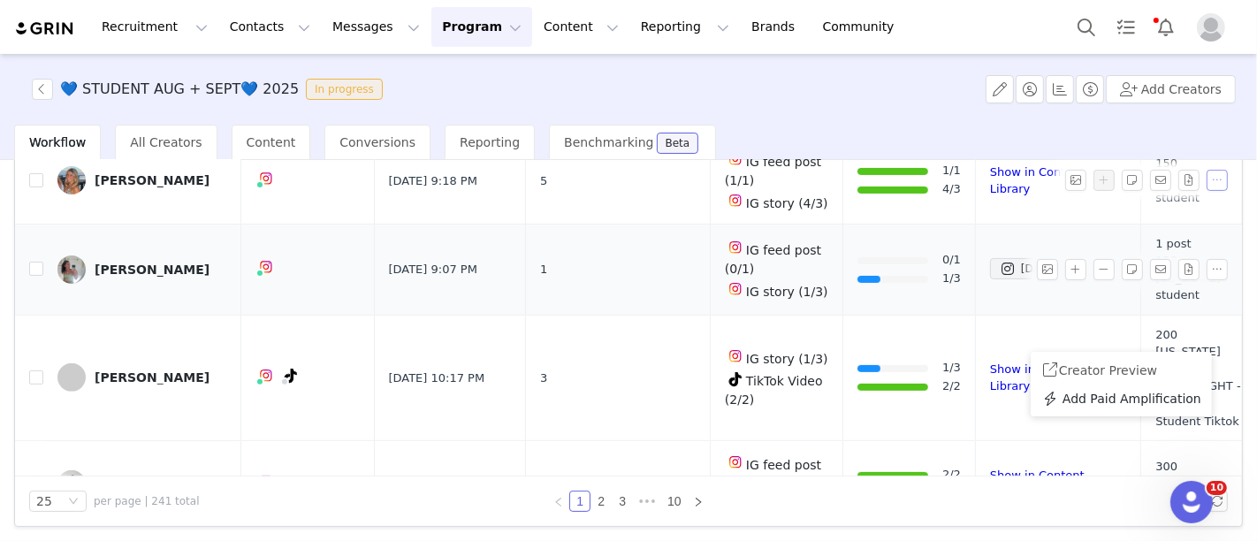
scroll to position [469, 0]
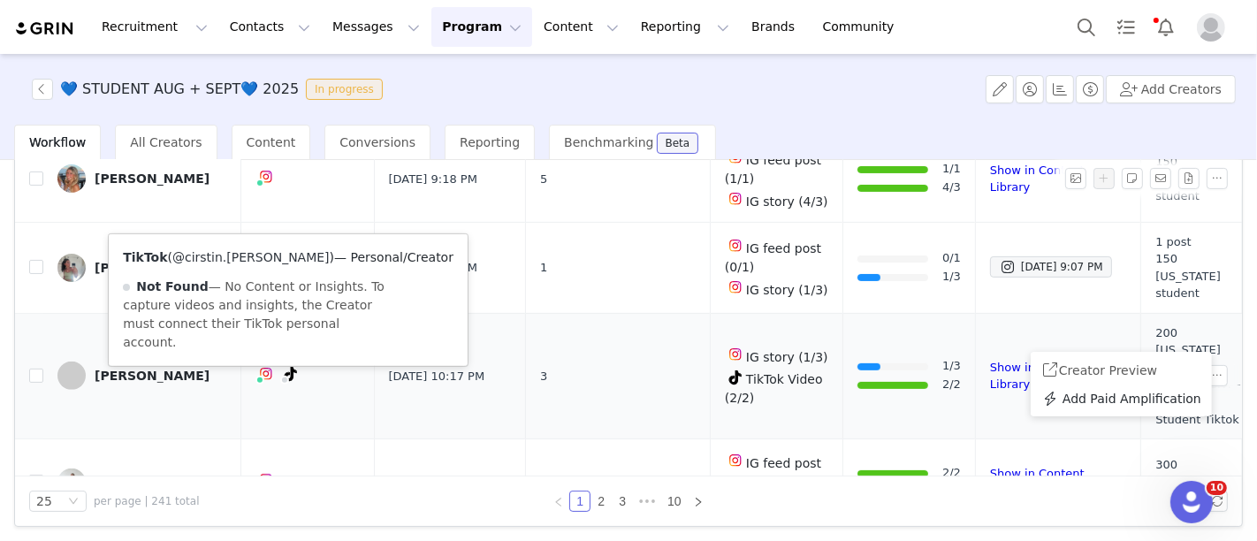
click at [225, 261] on link "@cirstin.mickelson" at bounding box center [250, 257] width 157 height 14
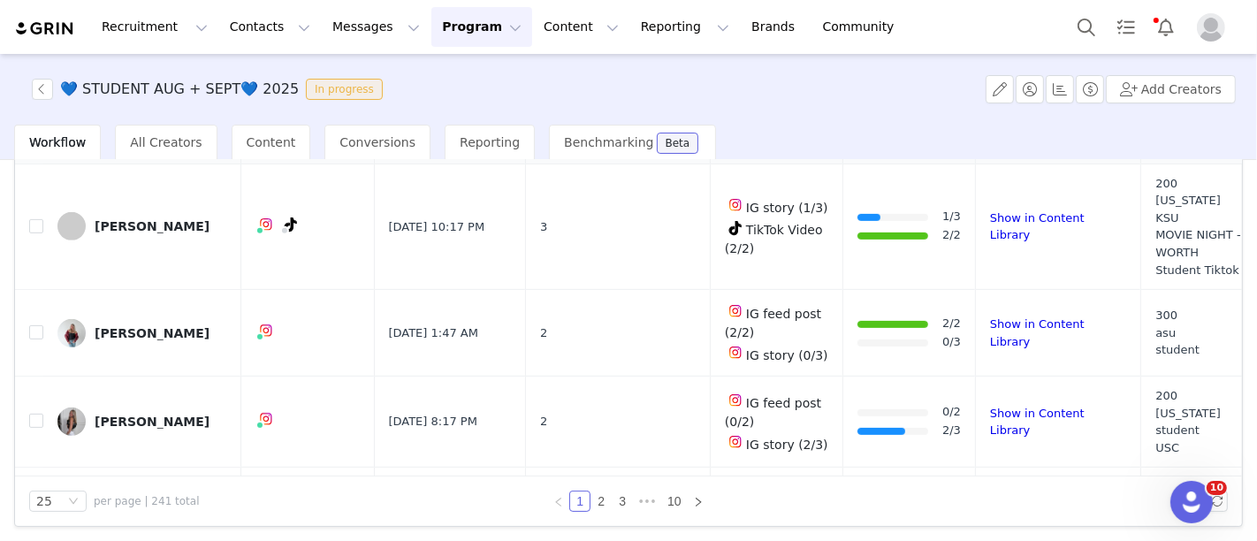
scroll to position [619, 0]
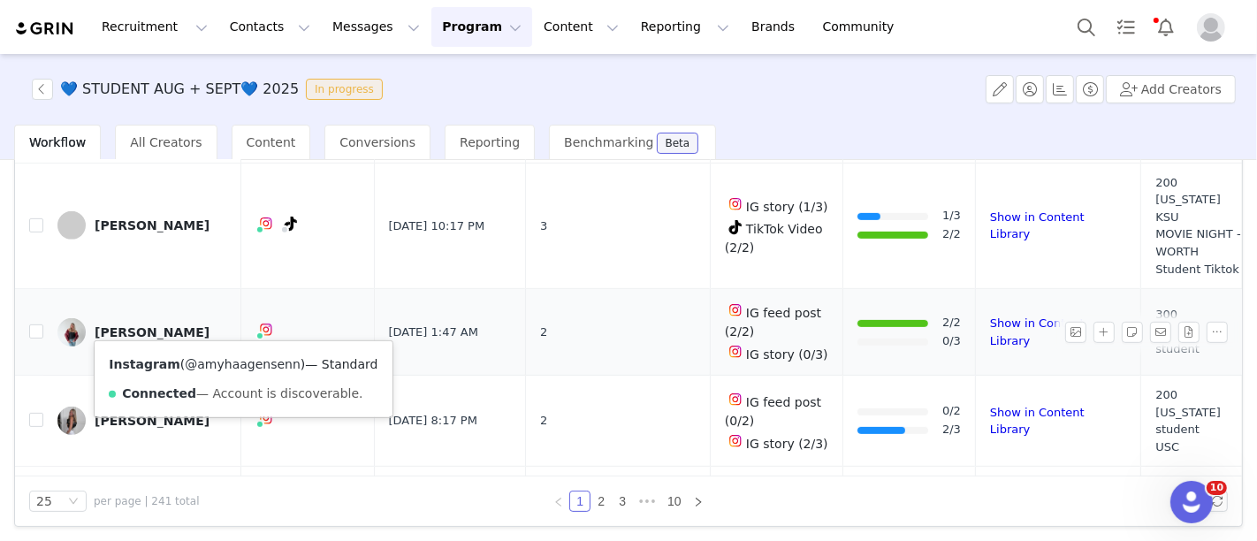
click at [237, 367] on link "@amyhaagensenn" at bounding box center [243, 364] width 116 height 14
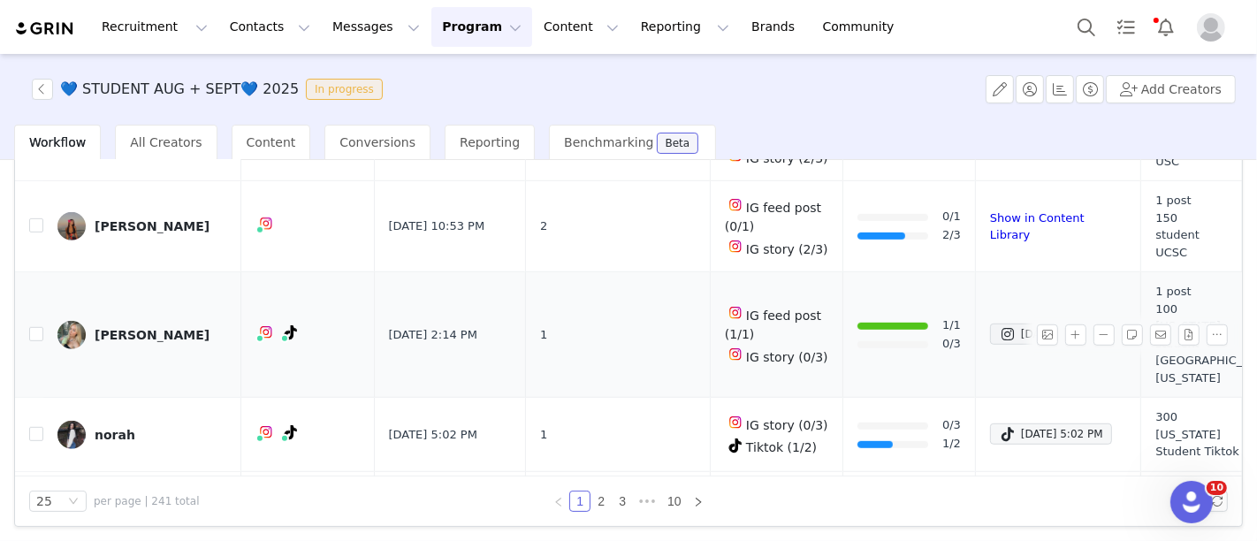
scroll to position [905, 0]
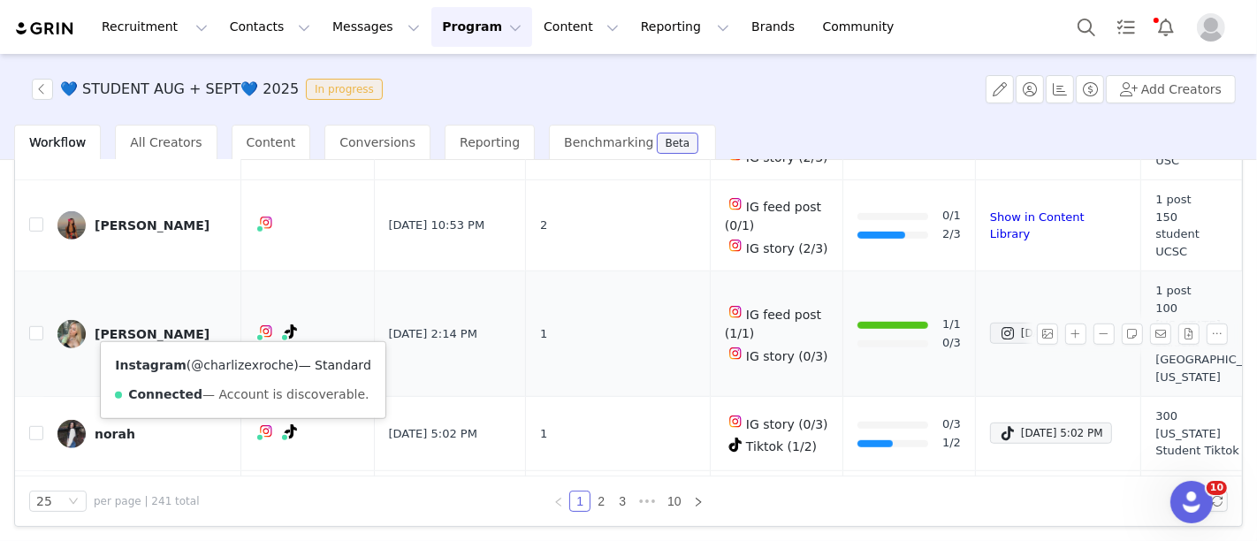
click at [227, 362] on link "@charlizexroche" at bounding box center [242, 365] width 103 height 14
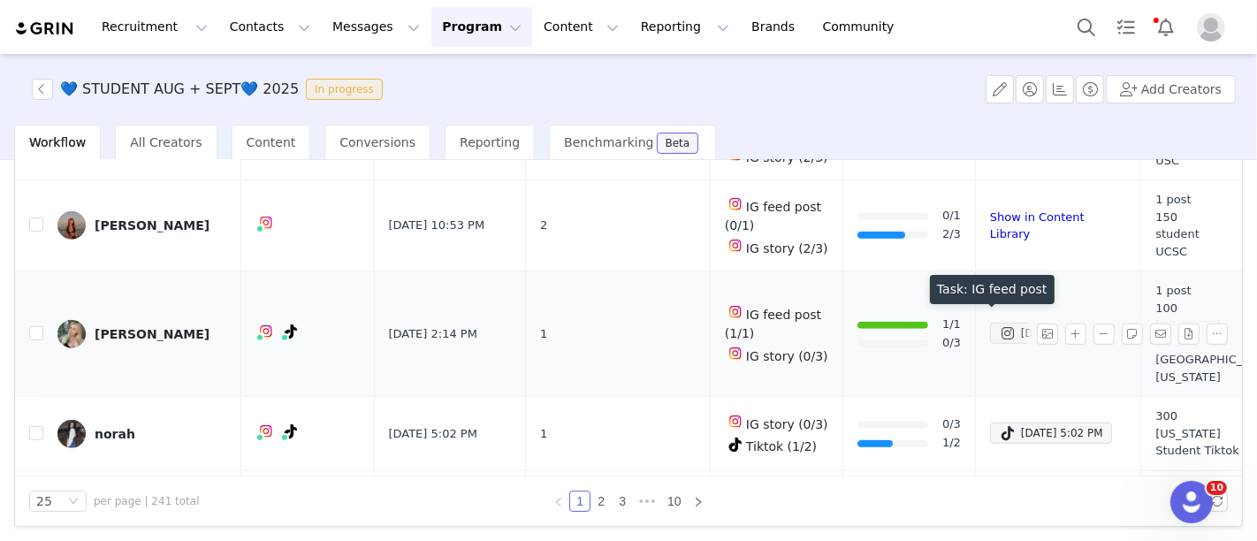
click at [999, 323] on div "Aug 29, 2025 2:14 PM" at bounding box center [1051, 333] width 104 height 21
click at [165, 327] on div "Charlize Andrews" at bounding box center [152, 334] width 115 height 14
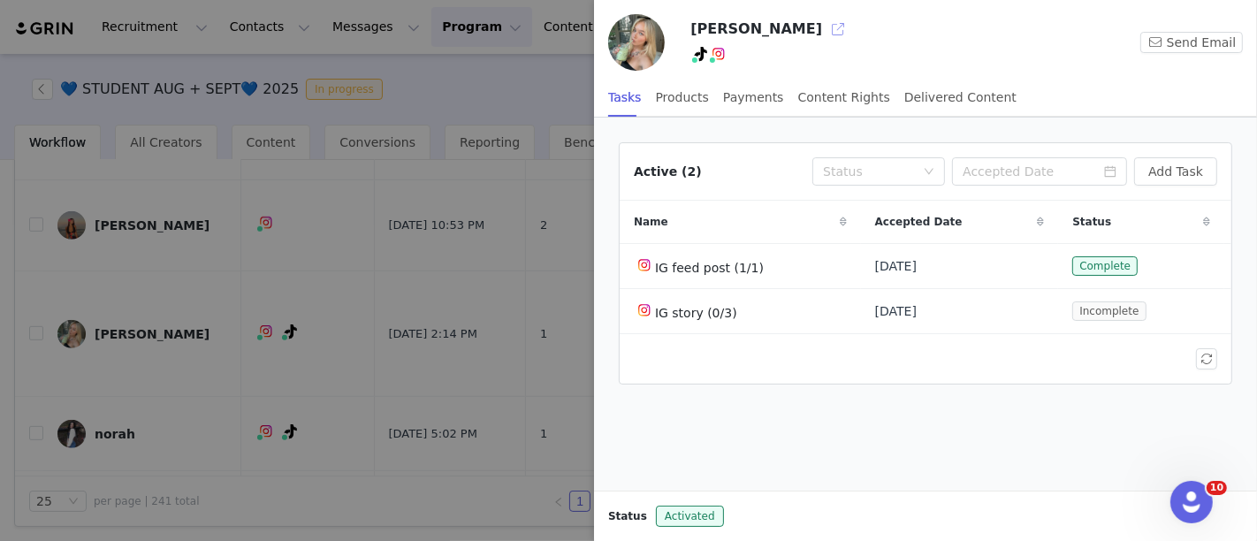
click at [824, 33] on button "button" at bounding box center [838, 29] width 28 height 28
click at [338, 275] on div at bounding box center [628, 270] width 1257 height 541
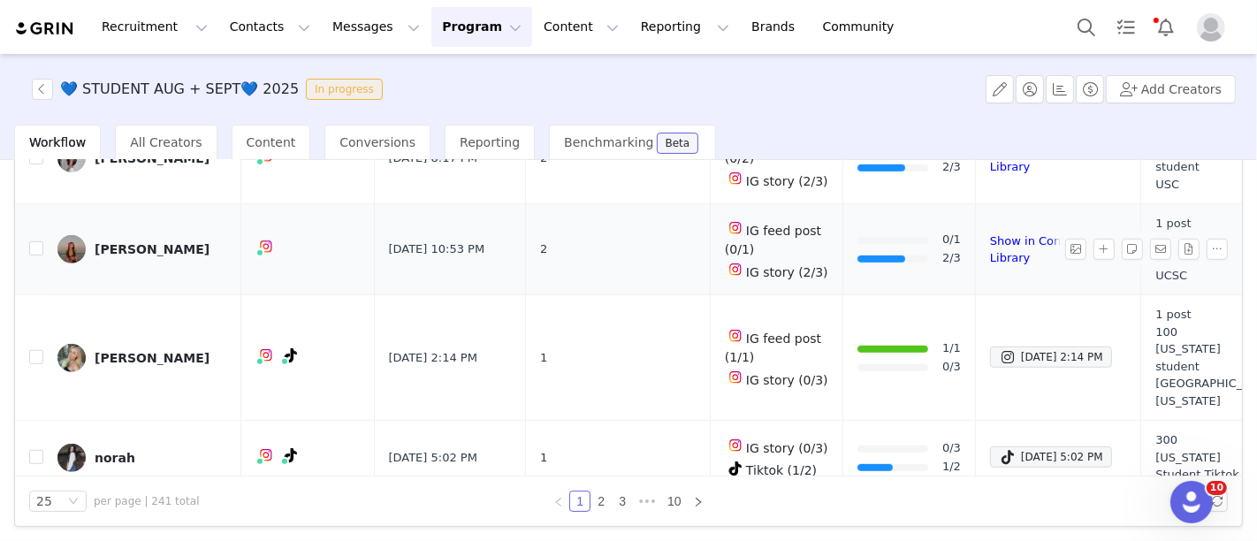
scroll to position [883, 0]
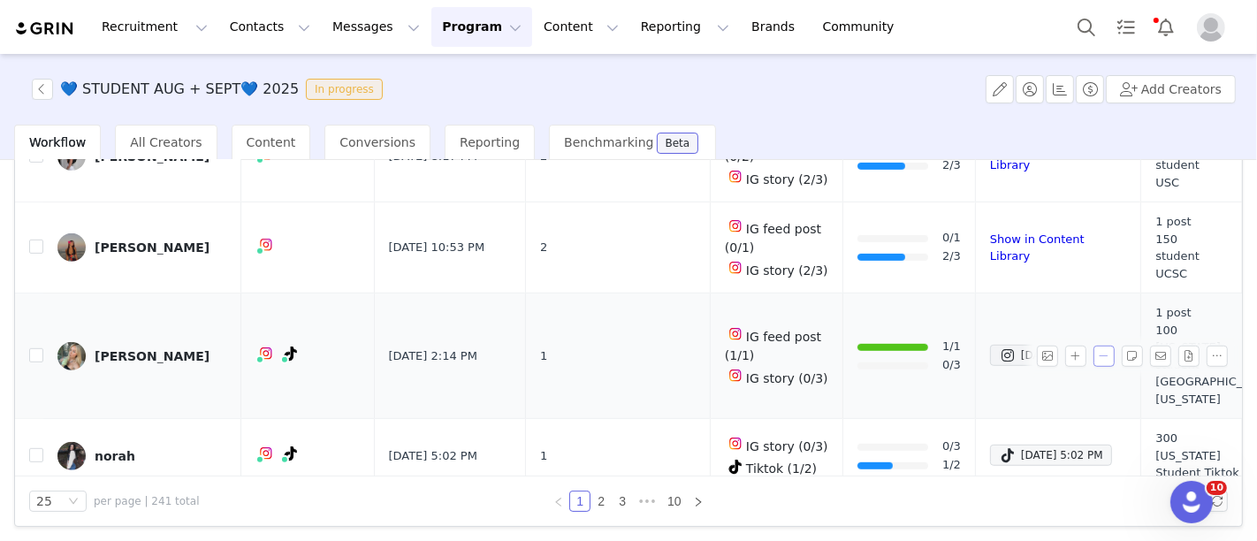
click at [1094, 346] on button "button" at bounding box center [1104, 356] width 21 height 21
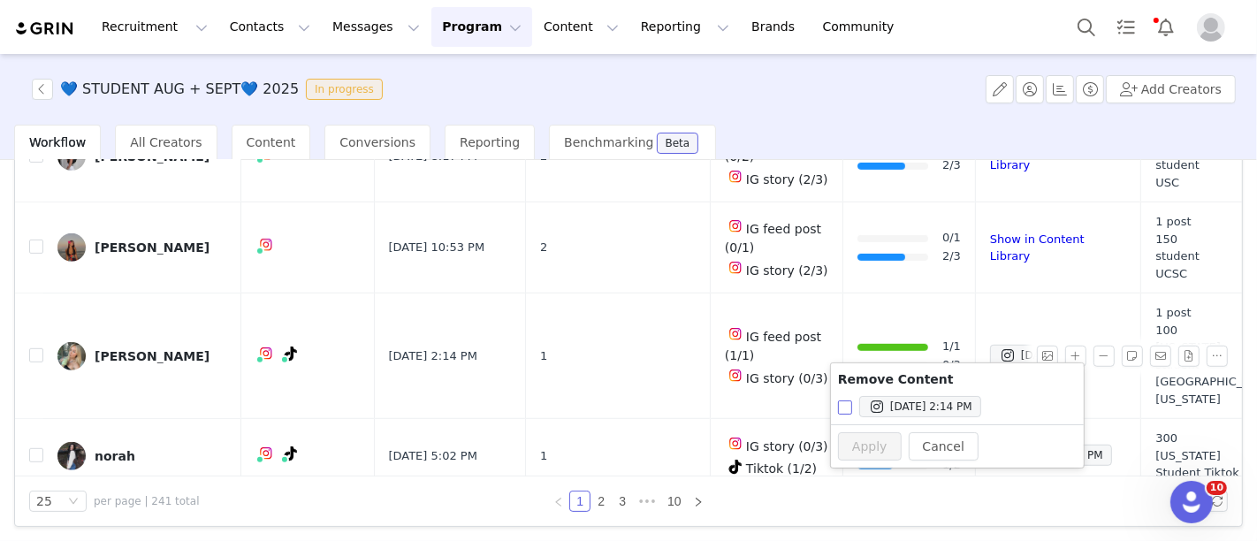
click at [844, 403] on input "Aug 29, 2025 2:14 PM" at bounding box center [845, 408] width 14 height 14
click at [854, 446] on button "Apply" at bounding box center [870, 446] width 64 height 28
checkbox input "false"
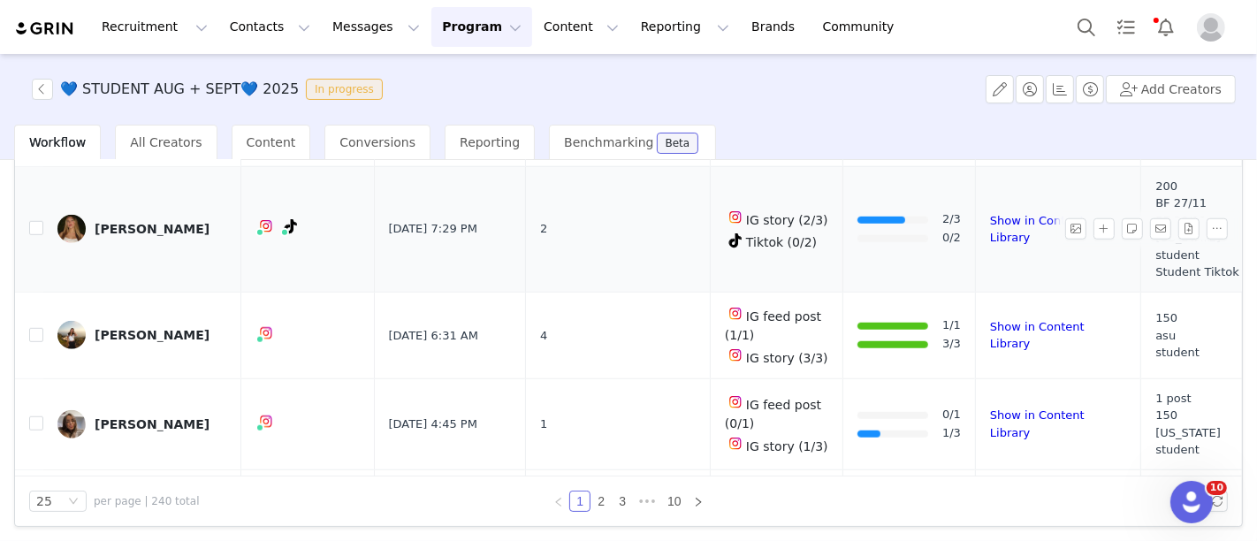
scroll to position [1171, 0]
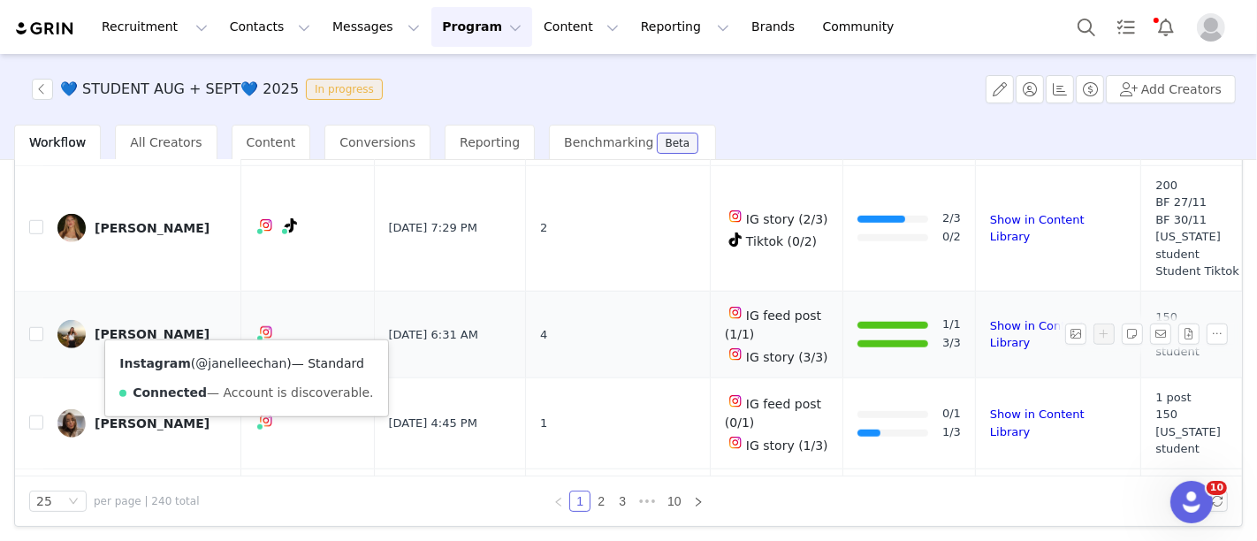
click at [248, 363] on link "@janelleechan" at bounding box center [240, 363] width 91 height 14
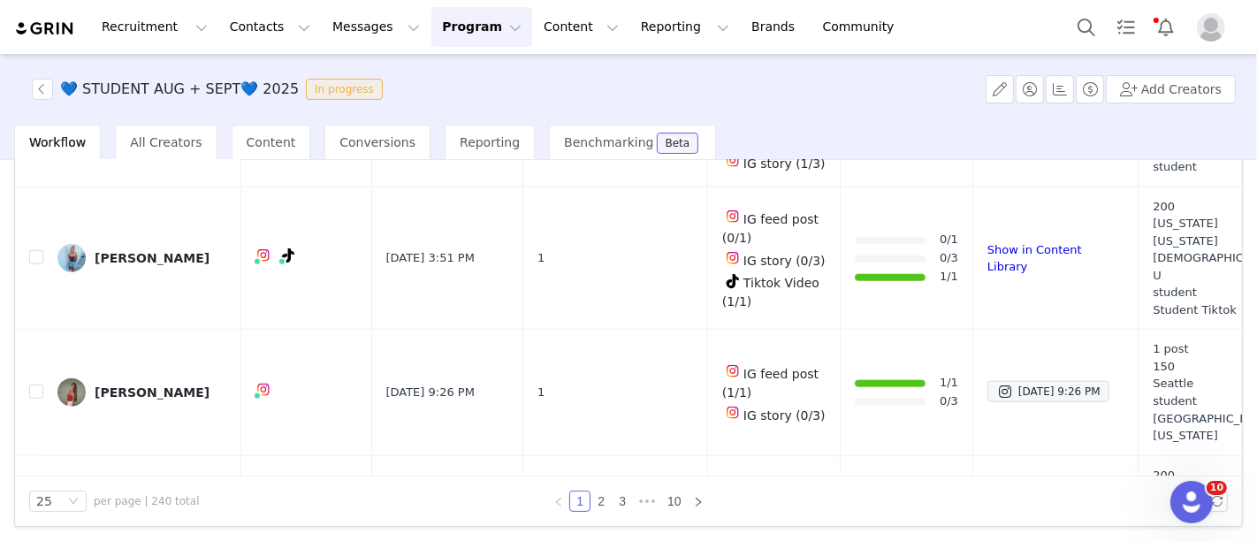
scroll to position [1454, 3]
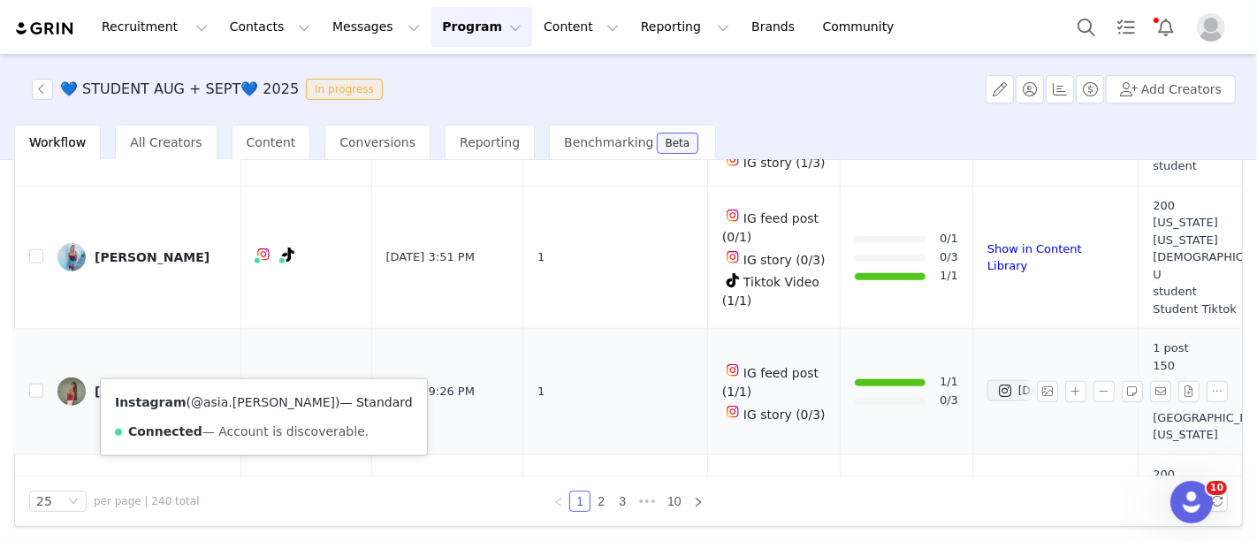
click at [234, 395] on link "@asia.jacobson" at bounding box center [263, 402] width 144 height 14
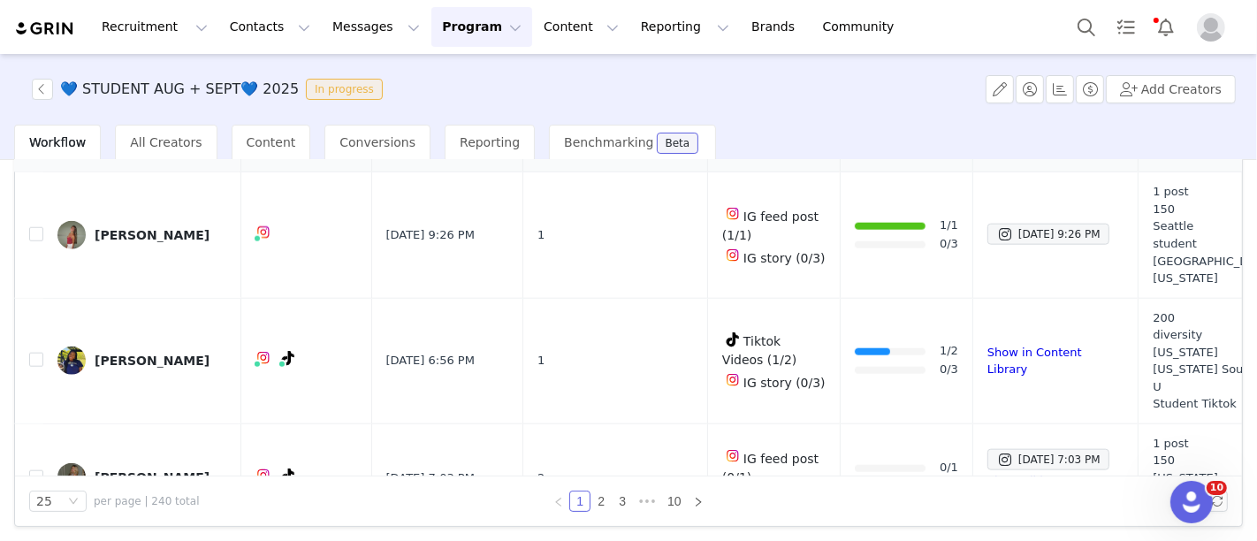
scroll to position [1646, 3]
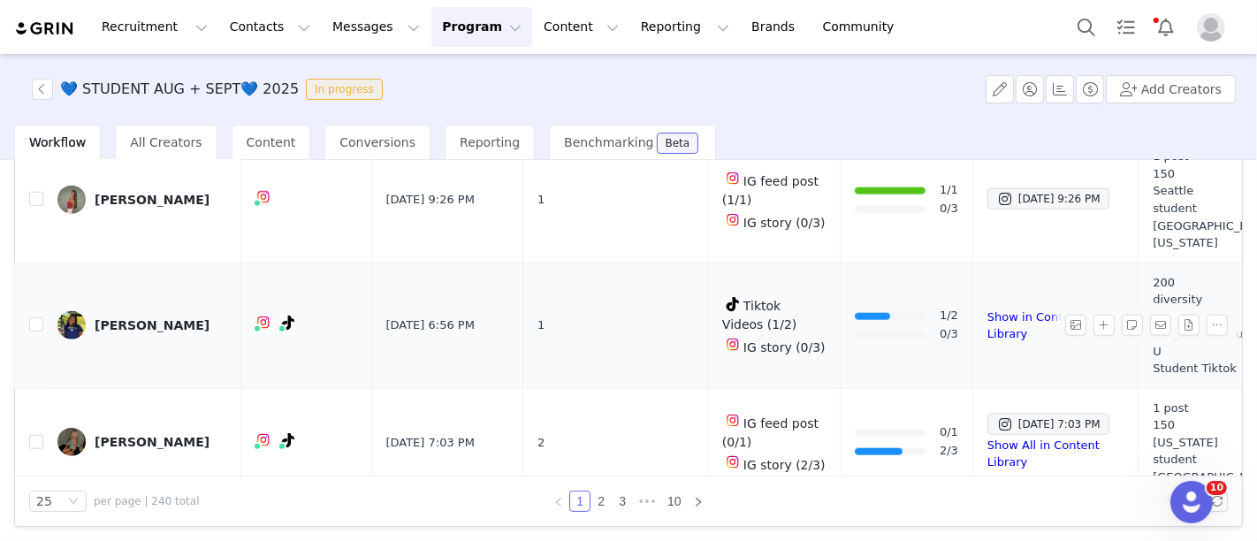
click at [134, 318] on div "Iva Rose" at bounding box center [152, 325] width 115 height 14
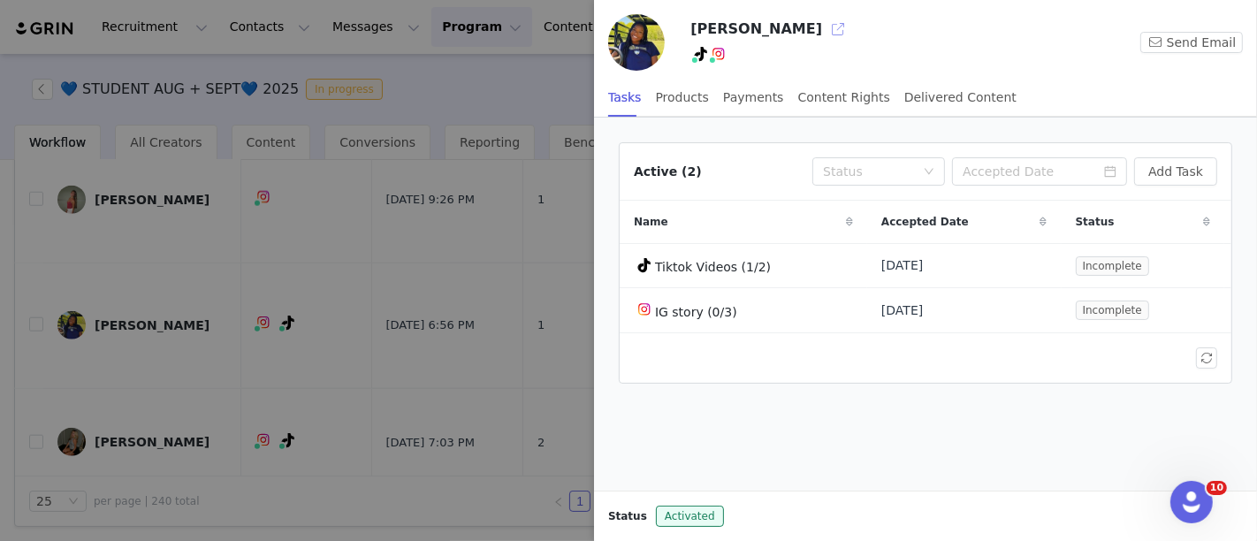
click at [824, 27] on button "button" at bounding box center [838, 29] width 28 height 28
click at [578, 328] on div at bounding box center [628, 270] width 1257 height 541
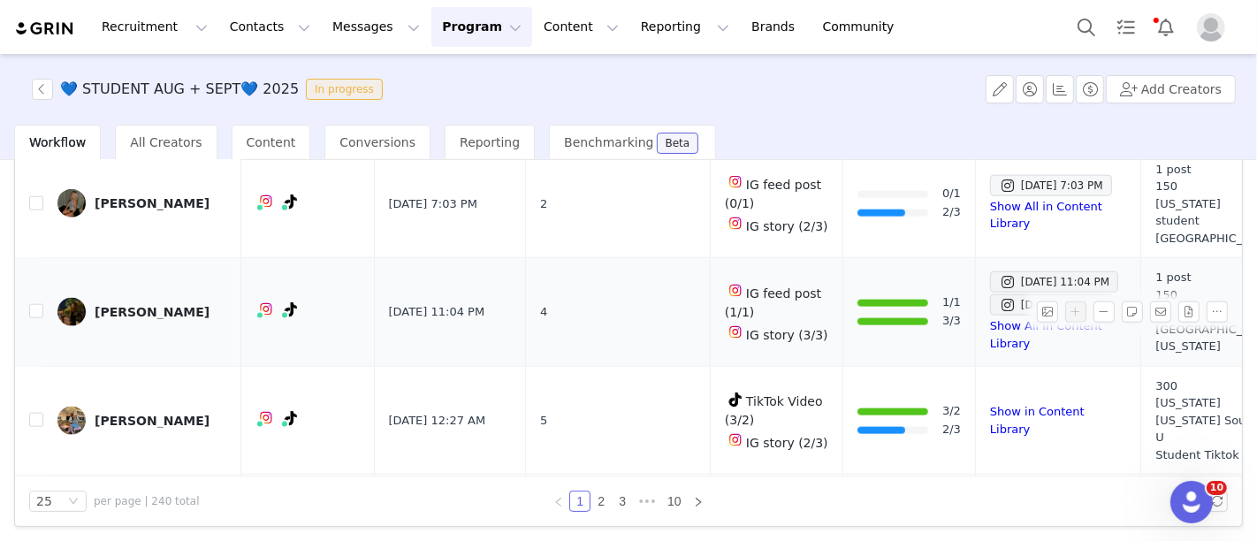
scroll to position [1886, 0]
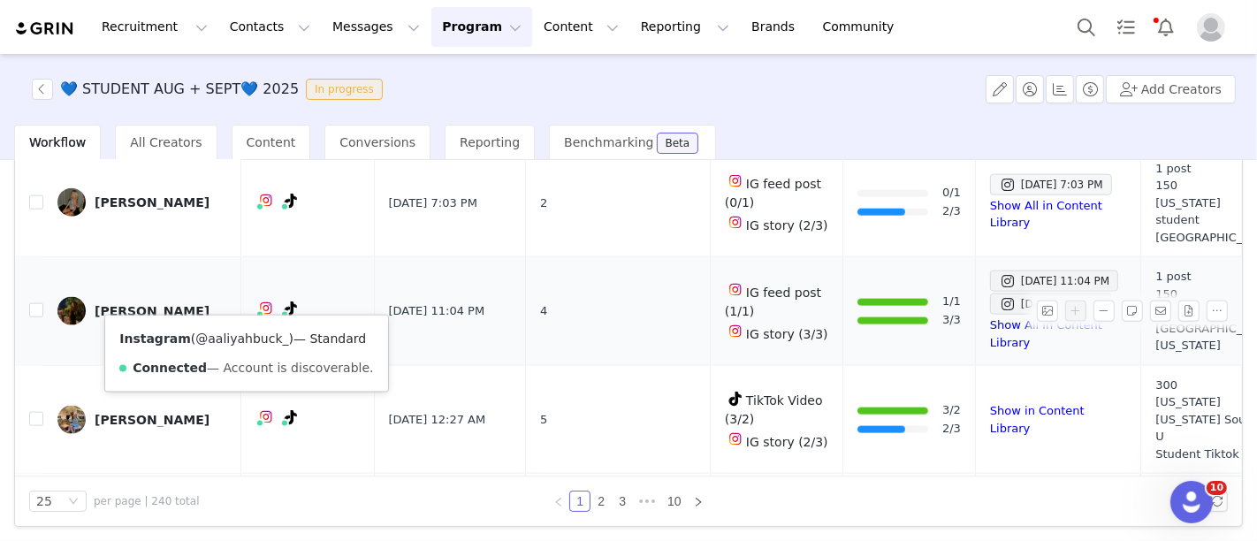
click at [224, 337] on link "@aaliyahbuck_" at bounding box center [241, 339] width 93 height 14
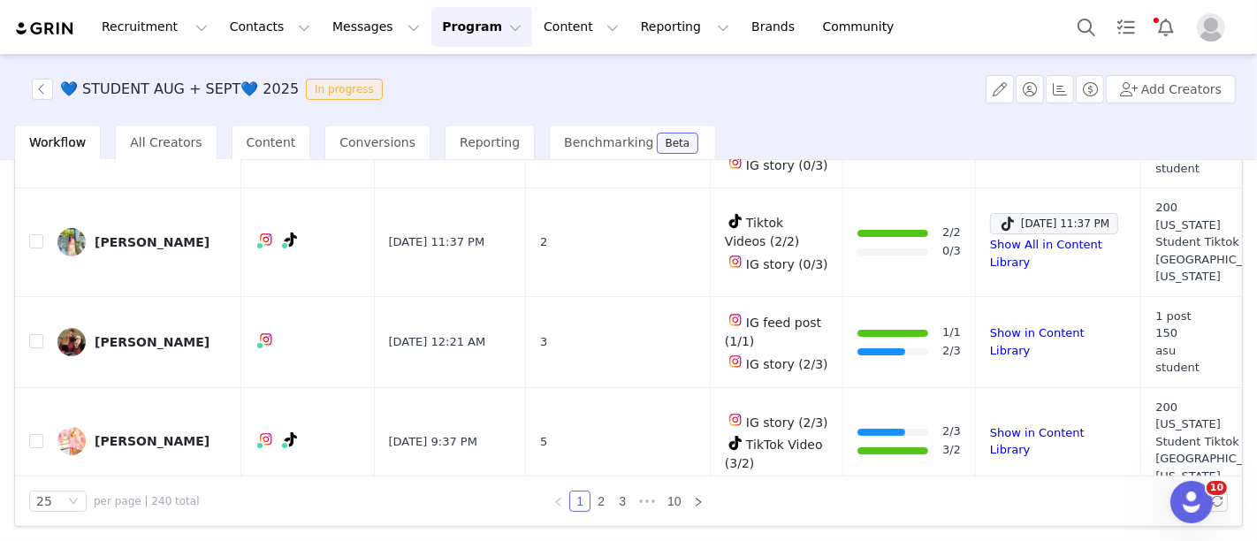
scroll to position [0, 0]
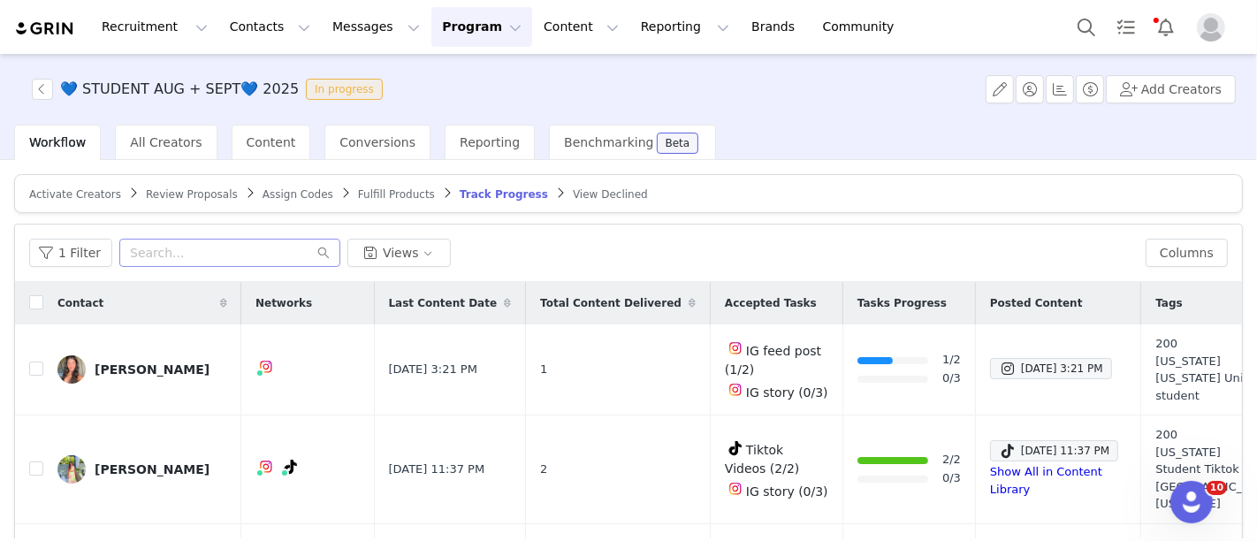
click at [504, 298] on icon at bounding box center [507, 303] width 7 height 11
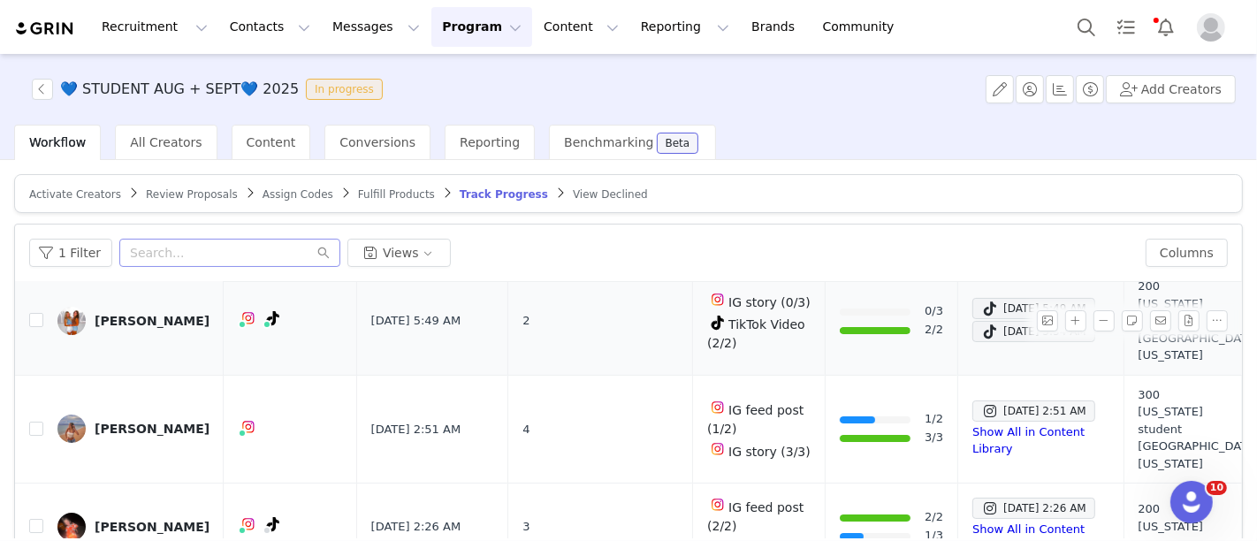
scroll to position [58, 0]
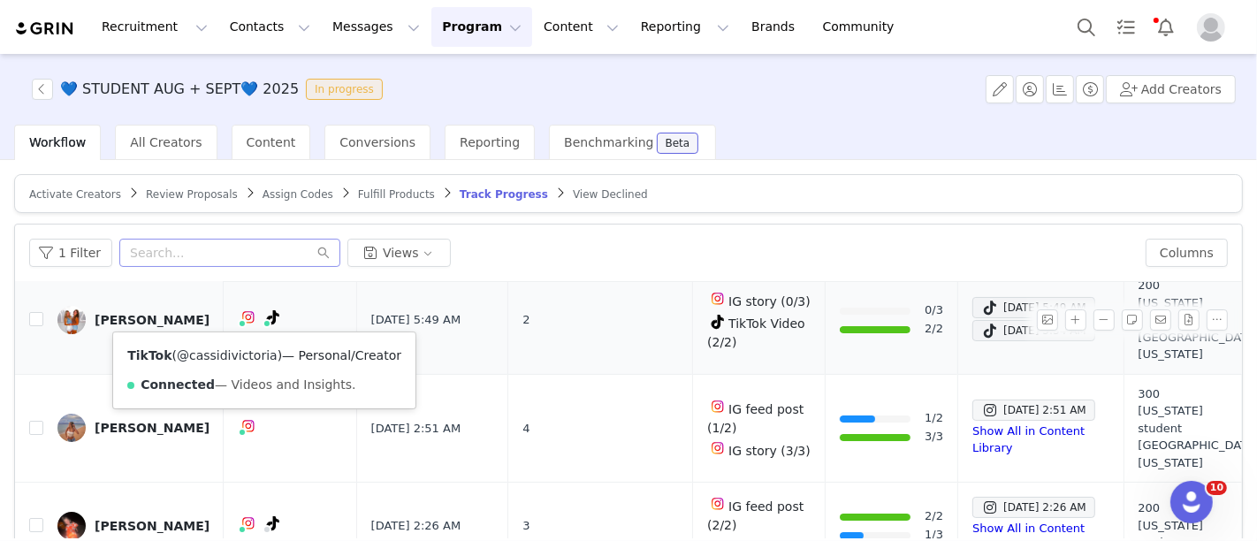
click at [254, 359] on link "@cassidivictoria" at bounding box center [227, 355] width 101 height 14
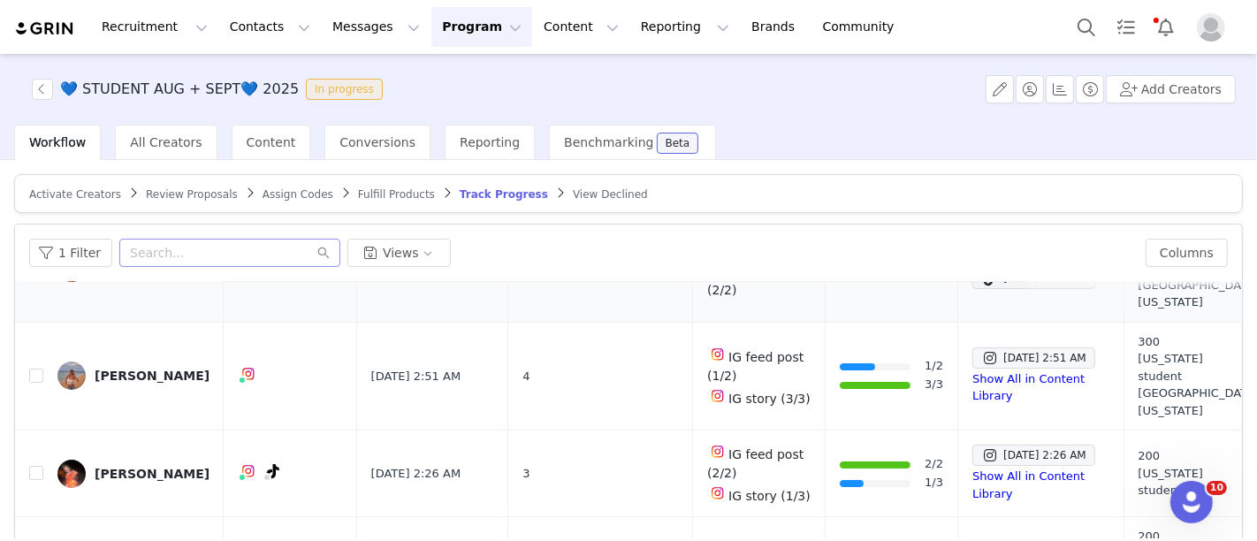
scroll to position [111, 0]
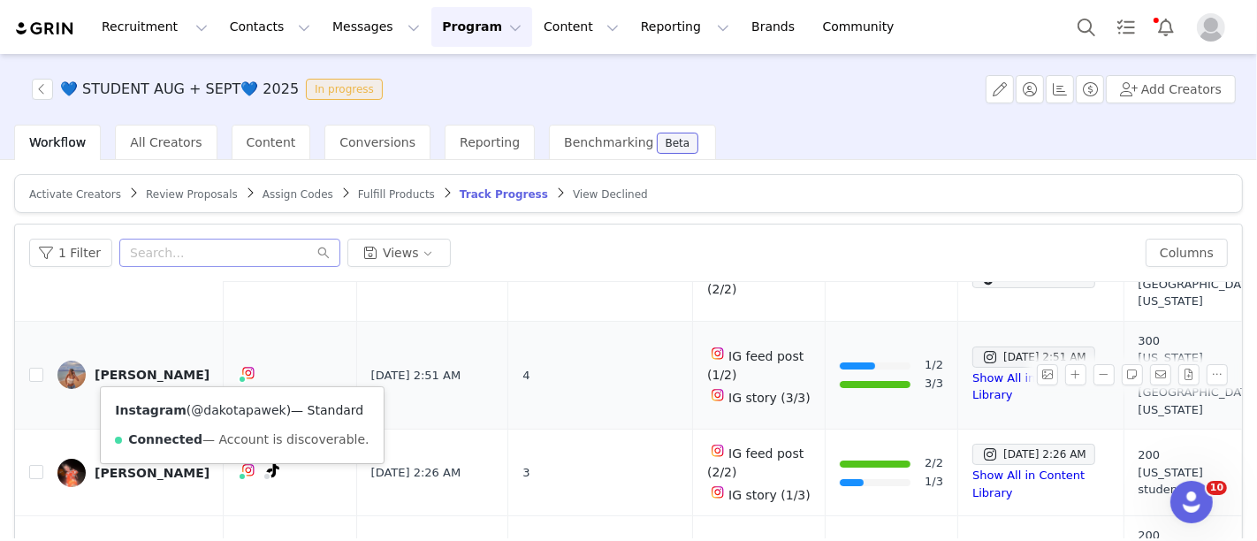
click at [234, 403] on link "@dakotapawek" at bounding box center [238, 410] width 95 height 14
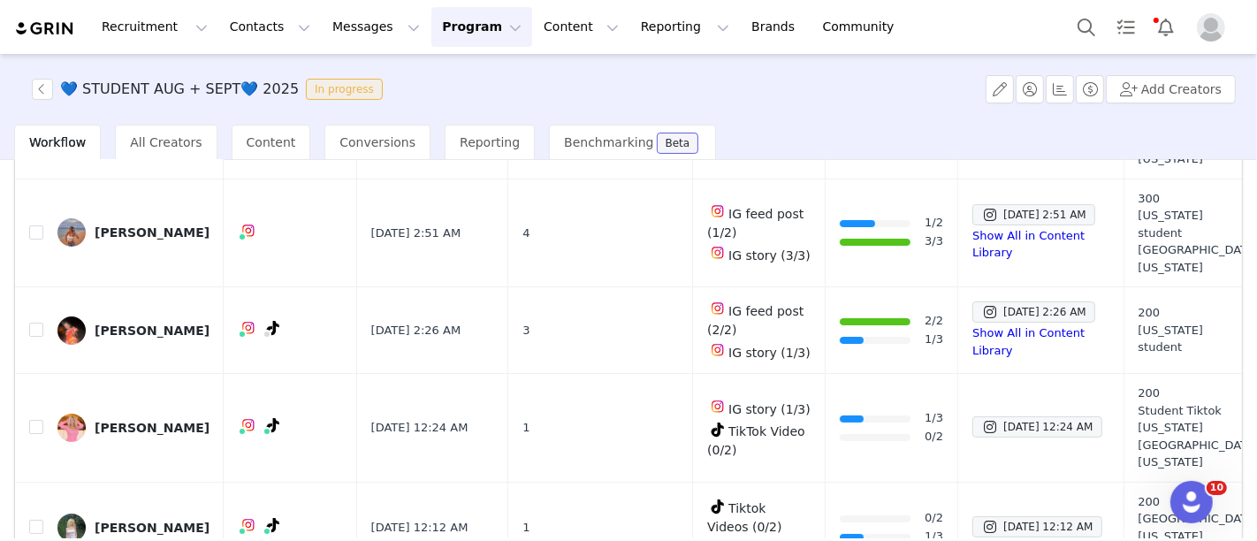
scroll to position [149, 0]
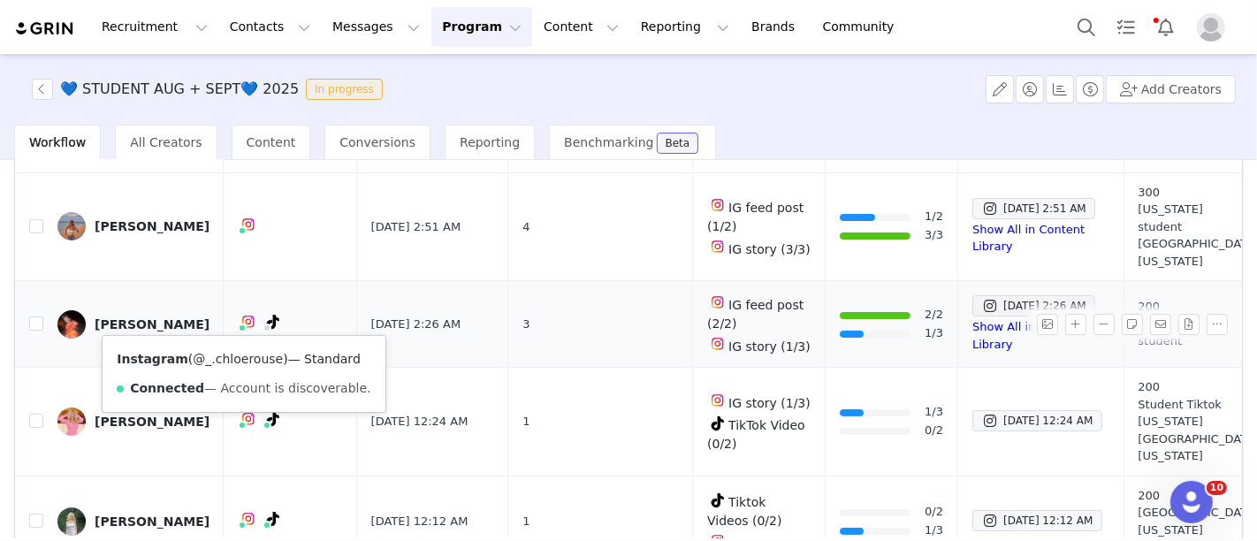
click at [226, 352] on link "@_.chloerouse" at bounding box center [238, 359] width 90 height 14
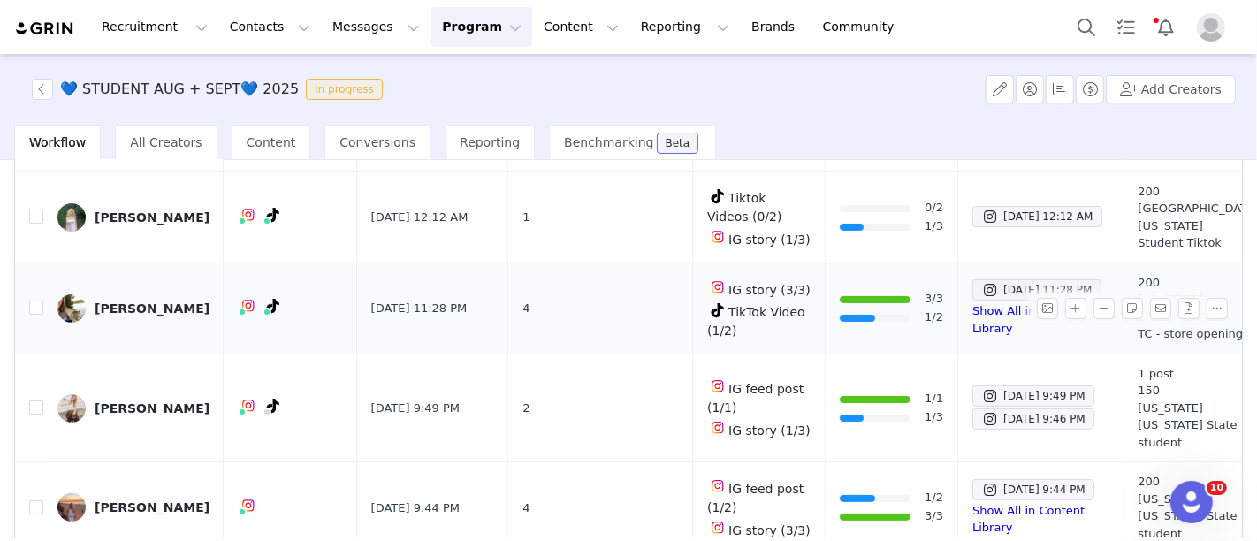
scroll to position [416, 0]
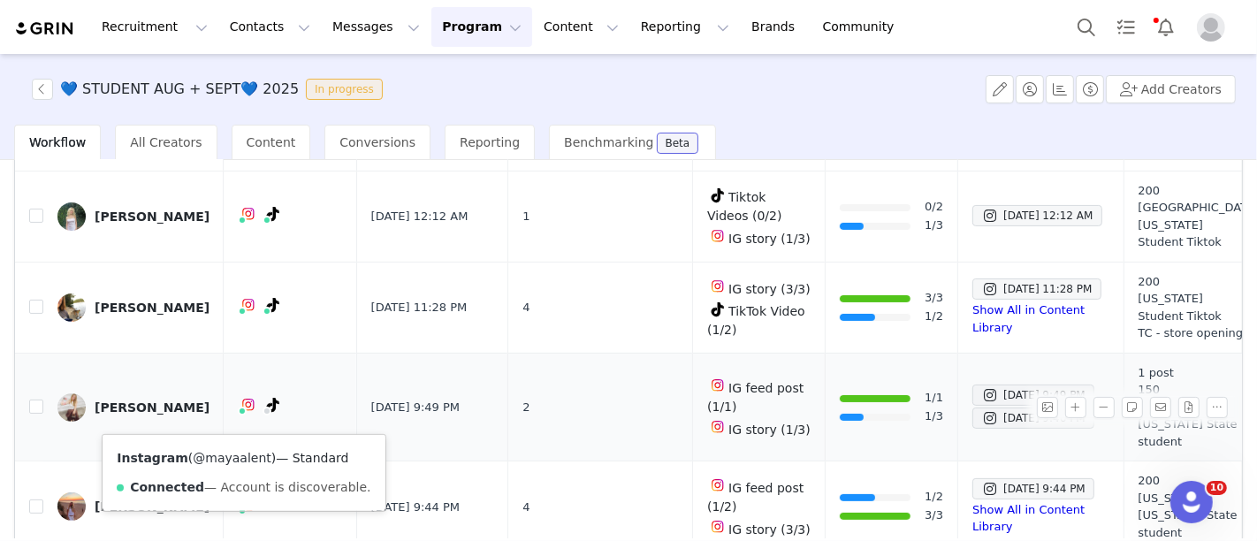
click at [232, 451] on link "@mayaalent" at bounding box center [232, 458] width 79 height 14
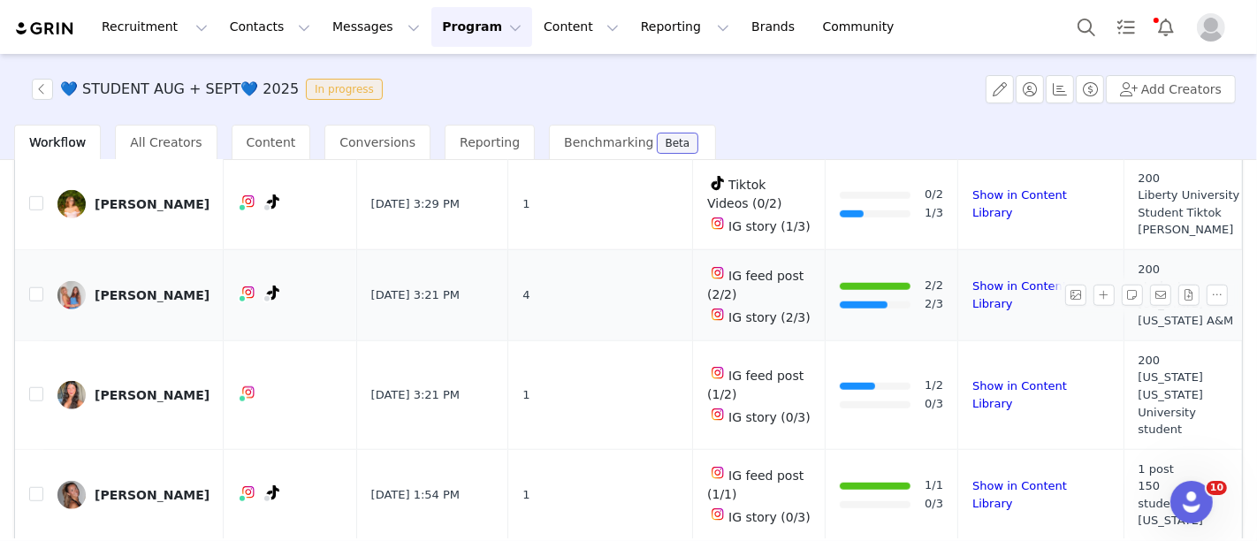
scroll to position [1301, 0]
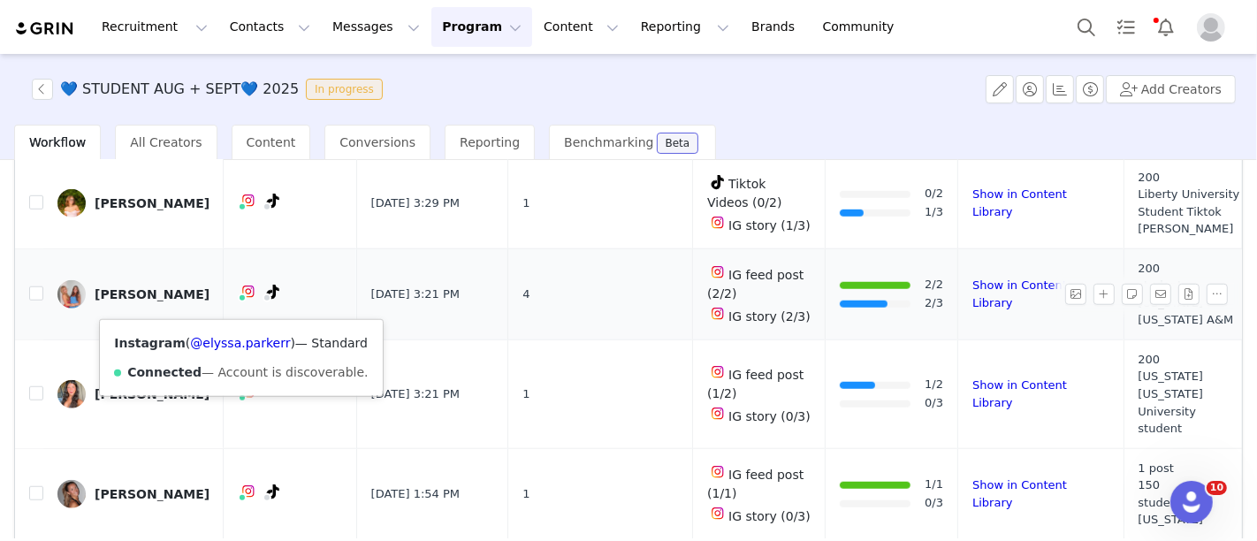
click at [241, 299] on img at bounding box center [248, 292] width 14 height 14
click at [237, 336] on link "@elyssa.parkerr" at bounding box center [240, 343] width 100 height 14
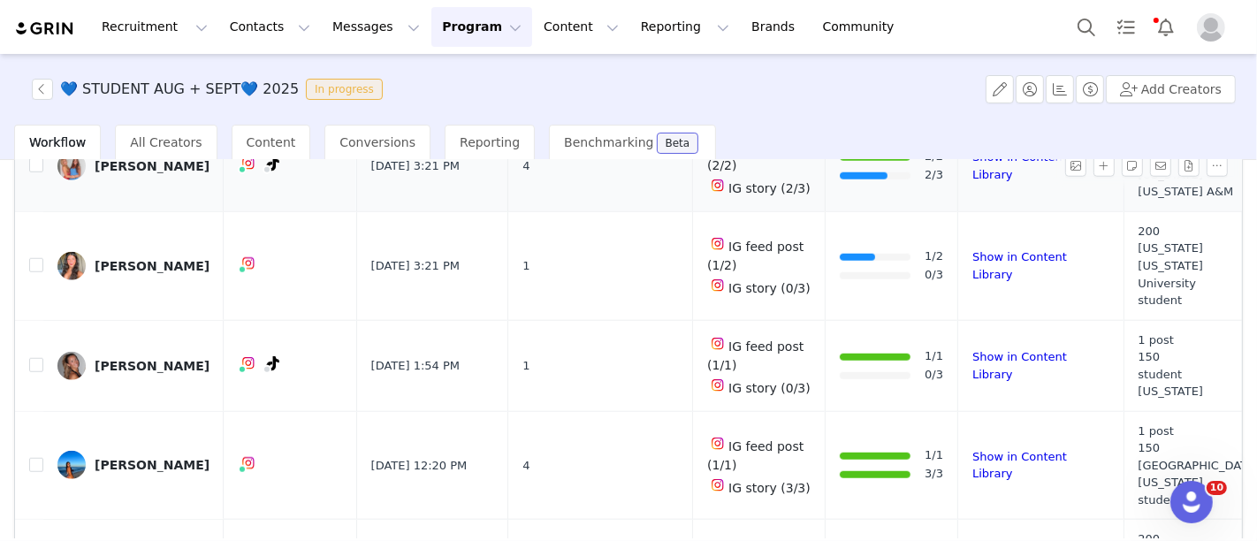
scroll to position [1431, 0]
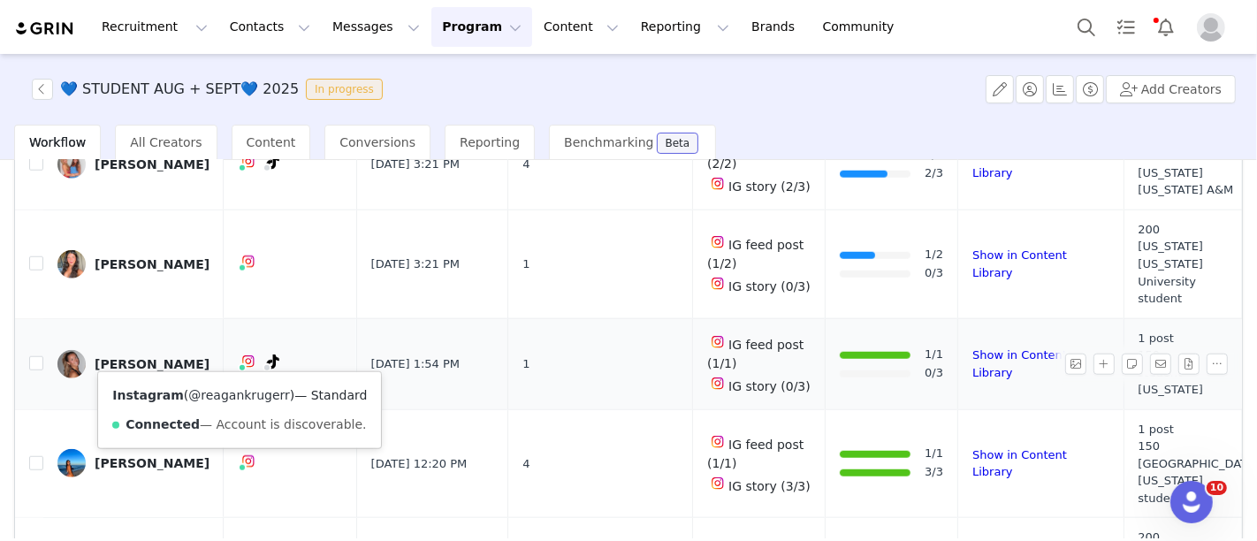
click at [213, 394] on link "@reagankrugerr" at bounding box center [238, 395] width 101 height 14
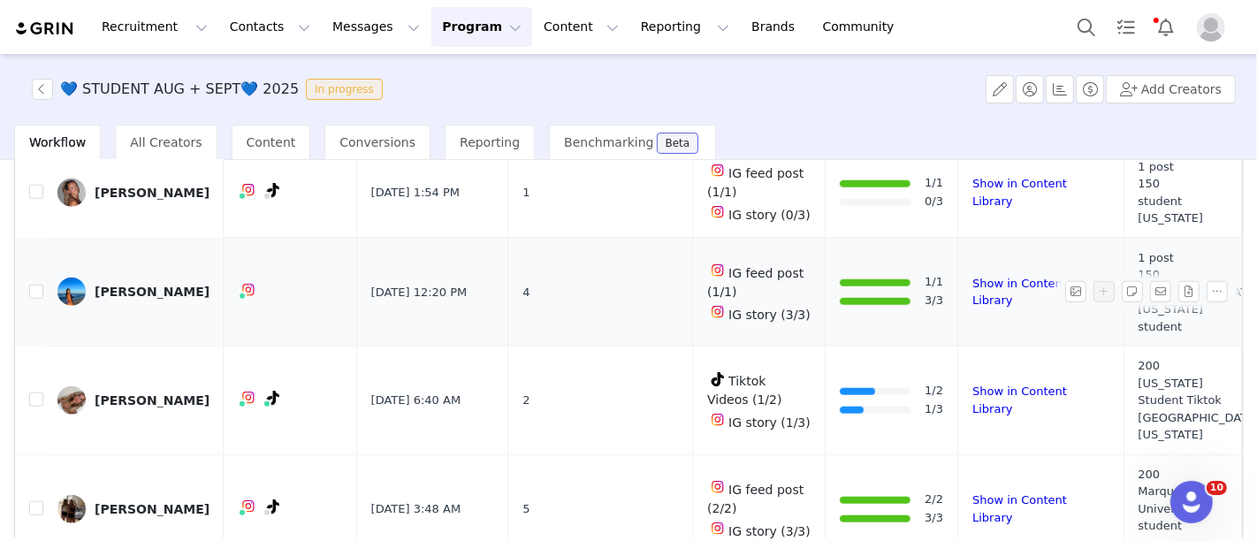
scroll to position [1604, 0]
click at [242, 318] on link "@nicoleealexandre" at bounding box center [240, 322] width 118 height 14
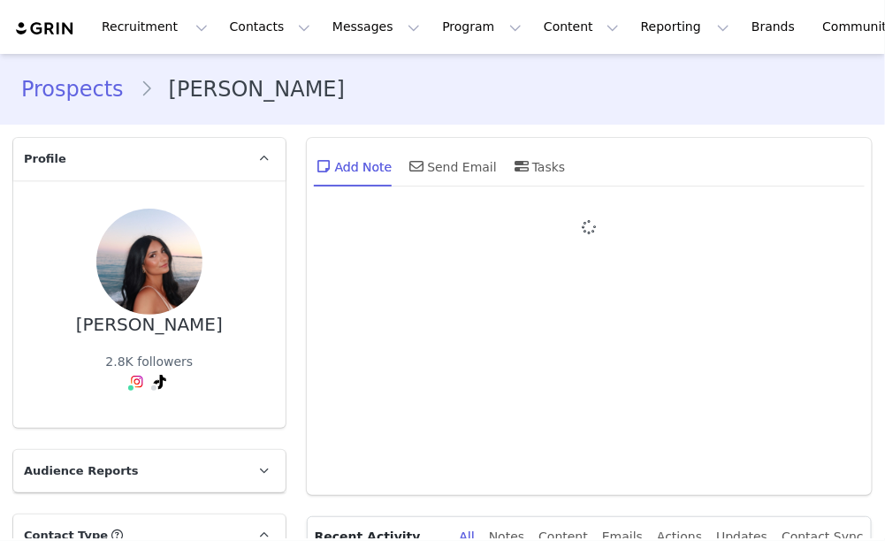
type input "+1 ([GEOGRAPHIC_DATA])"
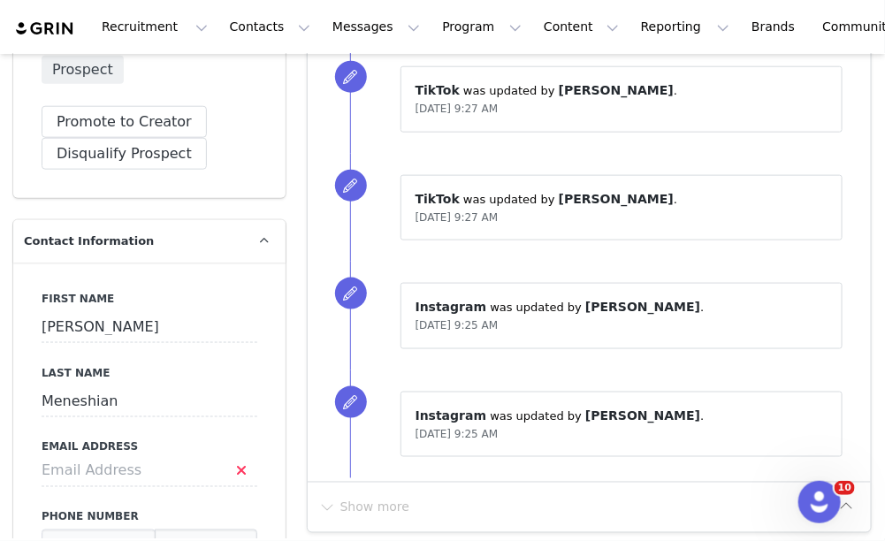
scroll to position [530, 0]
click at [136, 477] on input at bounding box center [150, 470] width 216 height 32
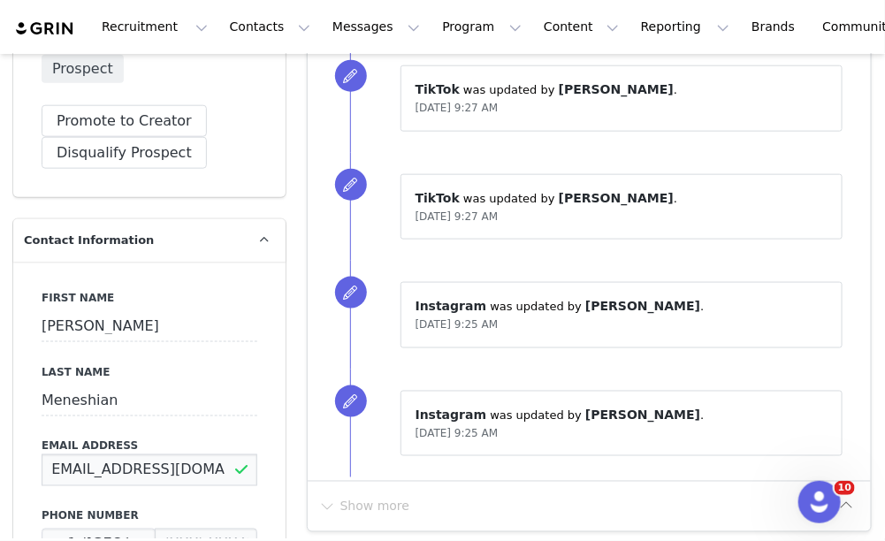
scroll to position [0, 17]
type input "[EMAIL_ADDRESS][DOMAIN_NAME]"
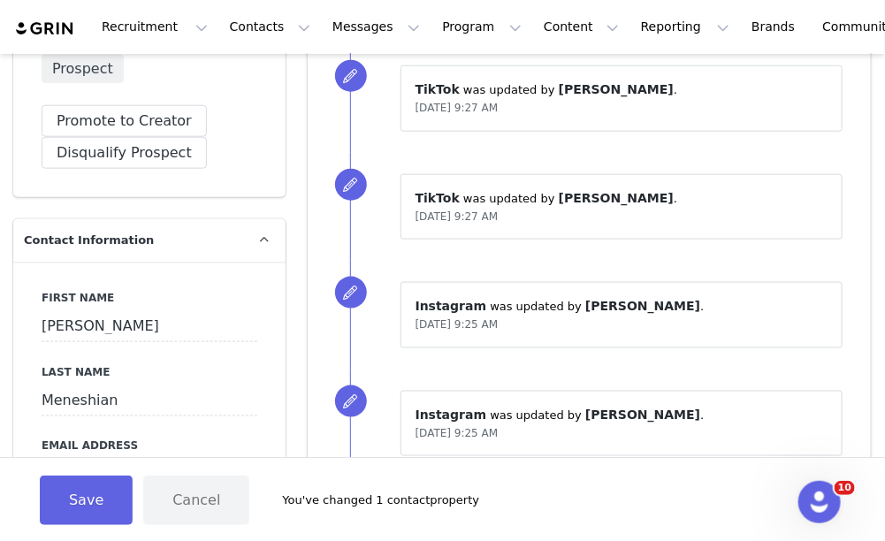
click at [45, 504] on button "Save" at bounding box center [86, 501] width 93 height 50
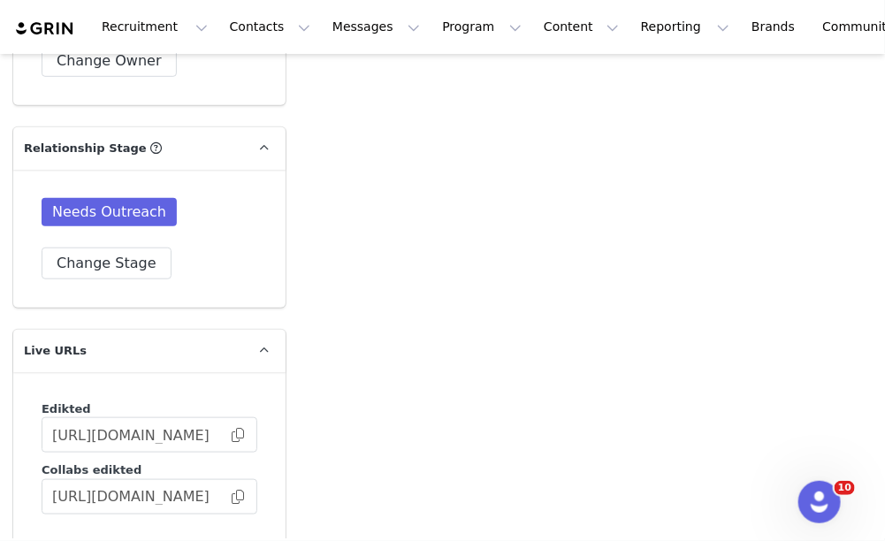
scroll to position [3918, 0]
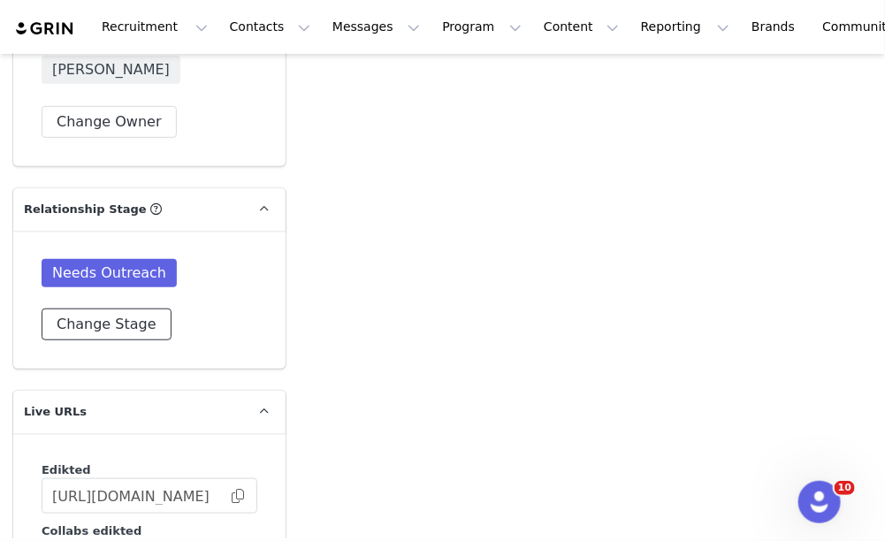
click at [128, 309] on button "Change Stage" at bounding box center [107, 325] width 130 height 32
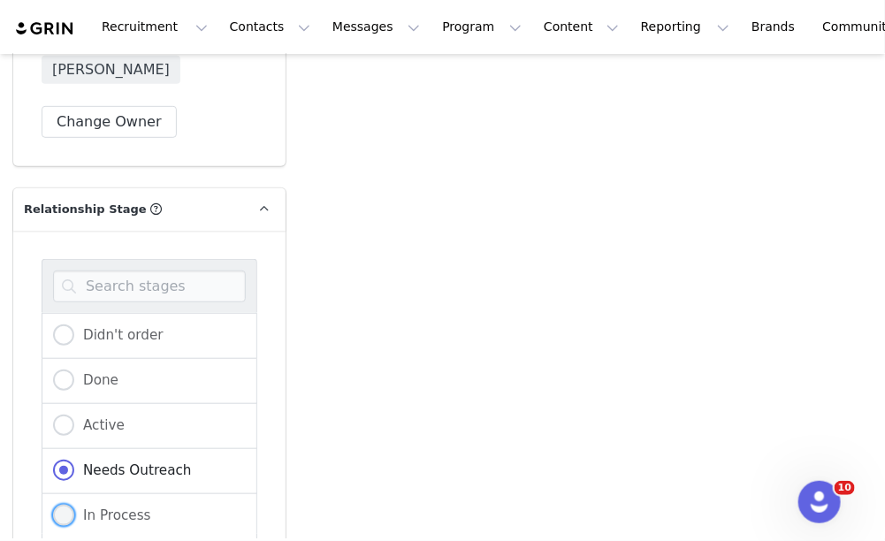
click at [57, 505] on span at bounding box center [63, 515] width 21 height 21
click at [57, 505] on input "In Process" at bounding box center [63, 516] width 21 height 23
radio input "true"
radio input "false"
radio input "true"
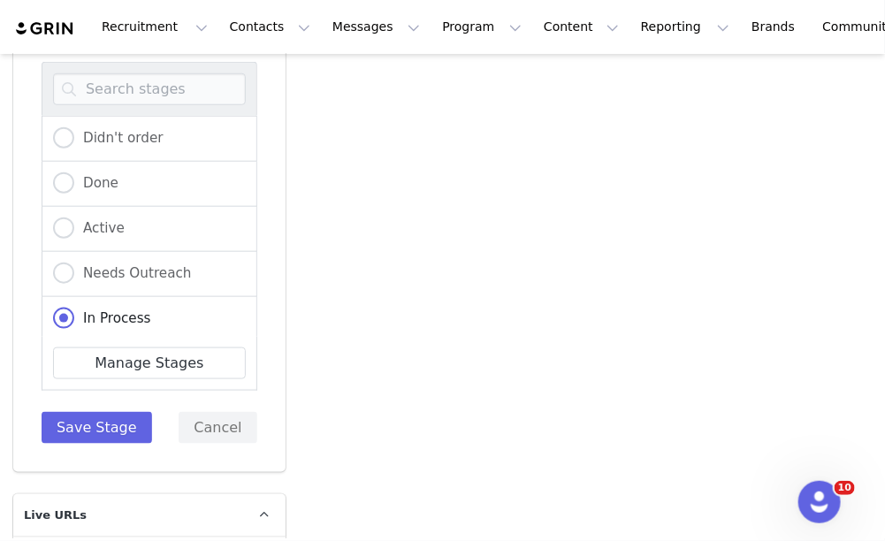
scroll to position [4117, 0]
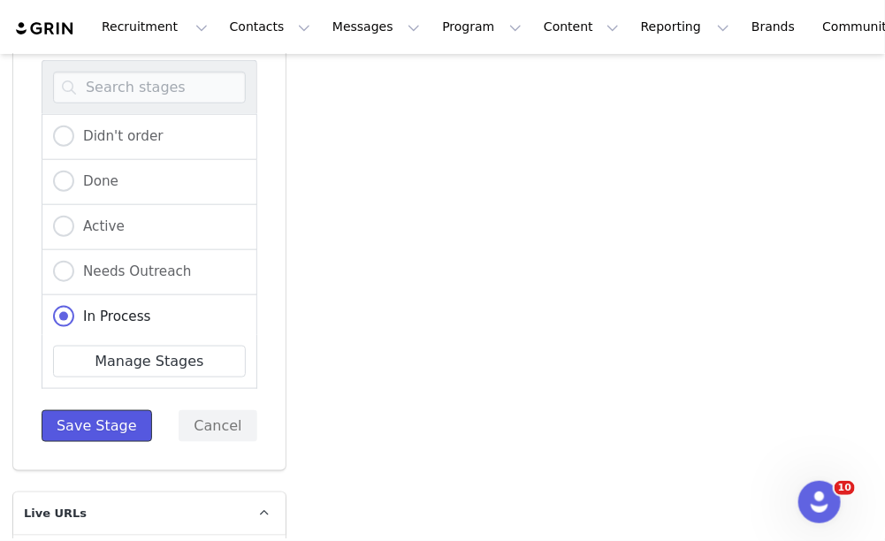
click at [68, 410] on button "Save Stage" at bounding box center [97, 426] width 111 height 32
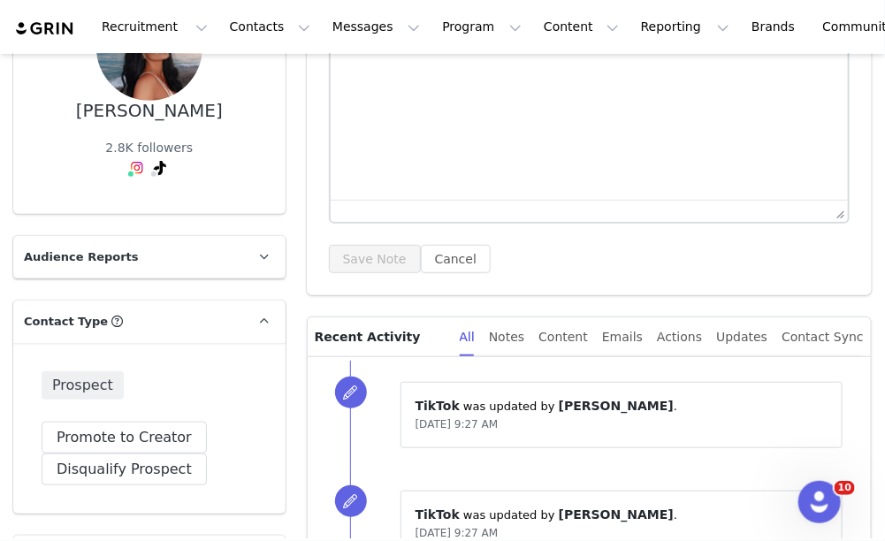
scroll to position [171, 0]
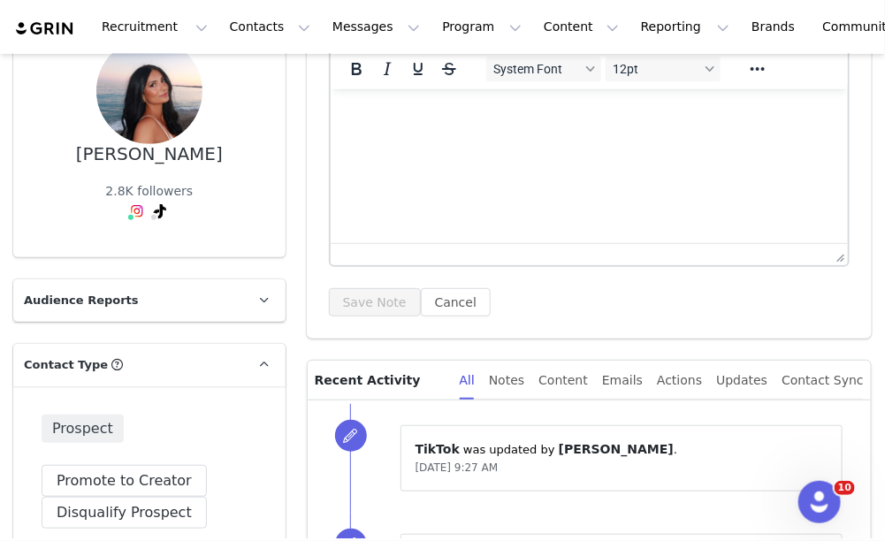
click at [578, 136] on html at bounding box center [588, 112] width 517 height 48
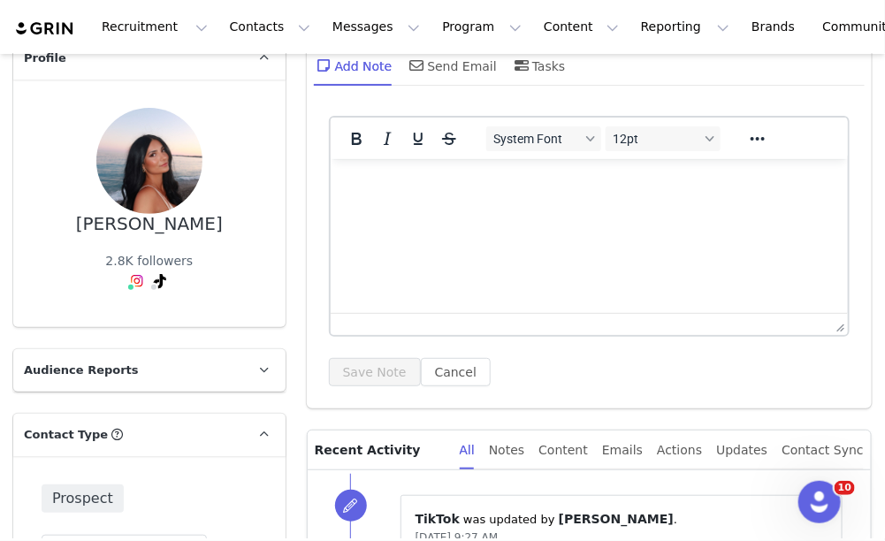
scroll to position [100, 0]
click at [416, 74] on span at bounding box center [416, 66] width 21 height 21
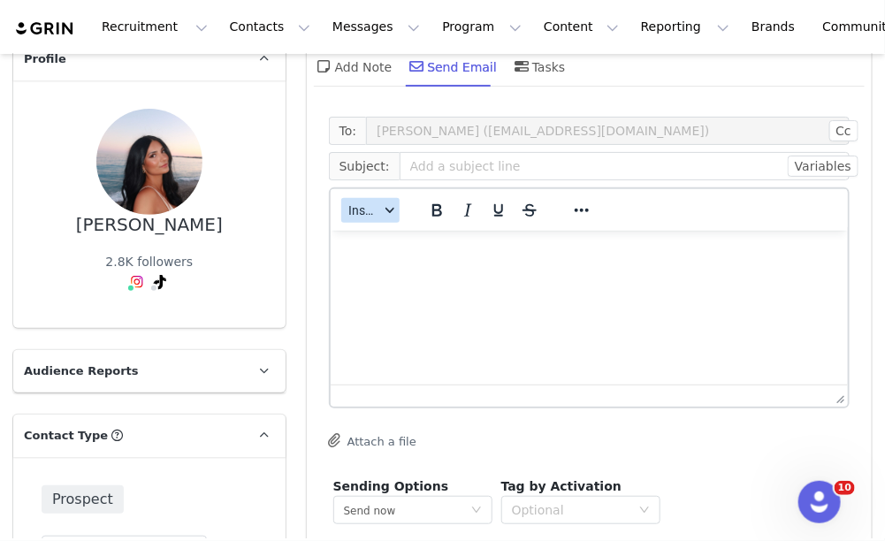
scroll to position [0, 0]
click at [356, 214] on span "Insert" at bounding box center [363, 210] width 31 height 14
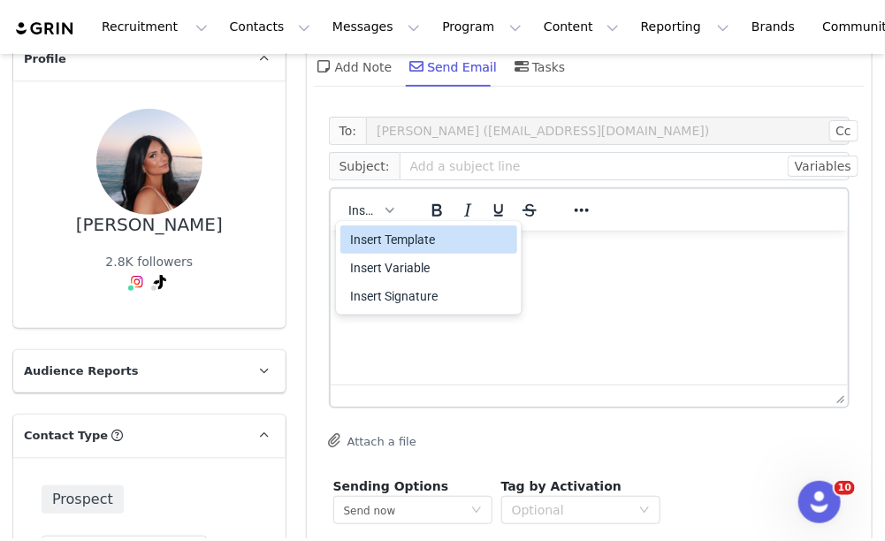
click at [370, 233] on div "Insert Template" at bounding box center [430, 239] width 159 height 21
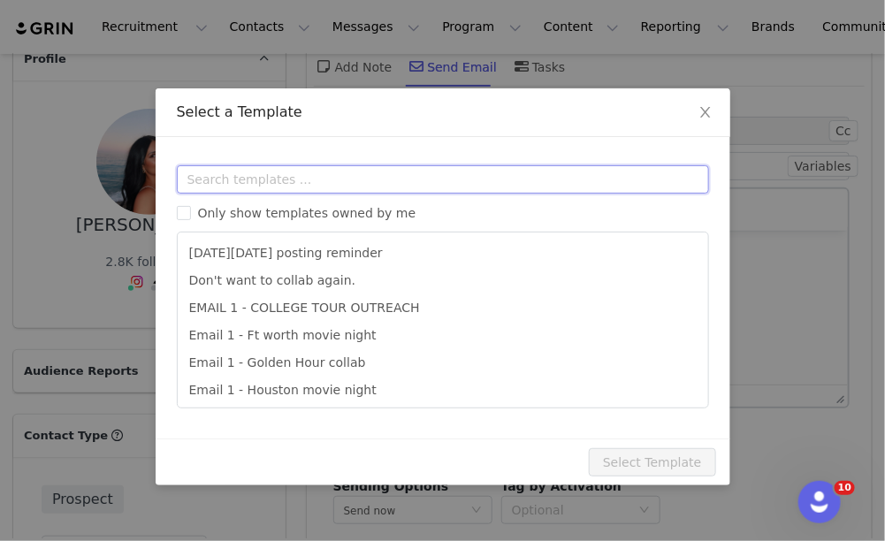
click at [403, 179] on input "text" at bounding box center [443, 179] width 532 height 28
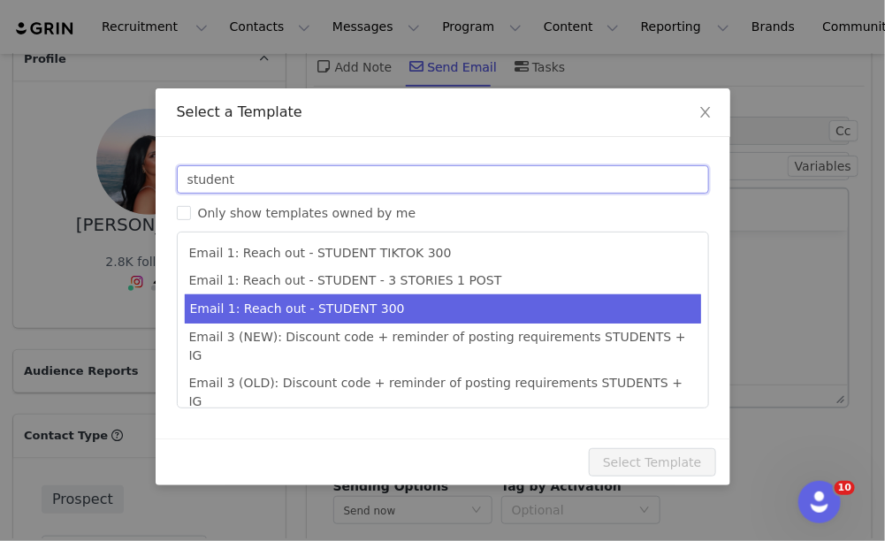
type input "student"
type input "Collab with Edikted"
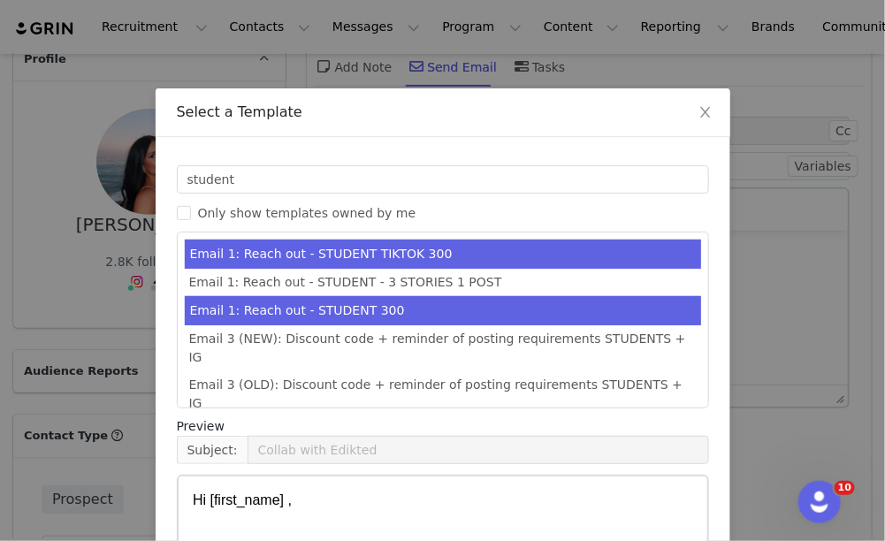
click at [451, 304] on li "Email 1: Reach out - STUDENT 300" at bounding box center [443, 310] width 516 height 29
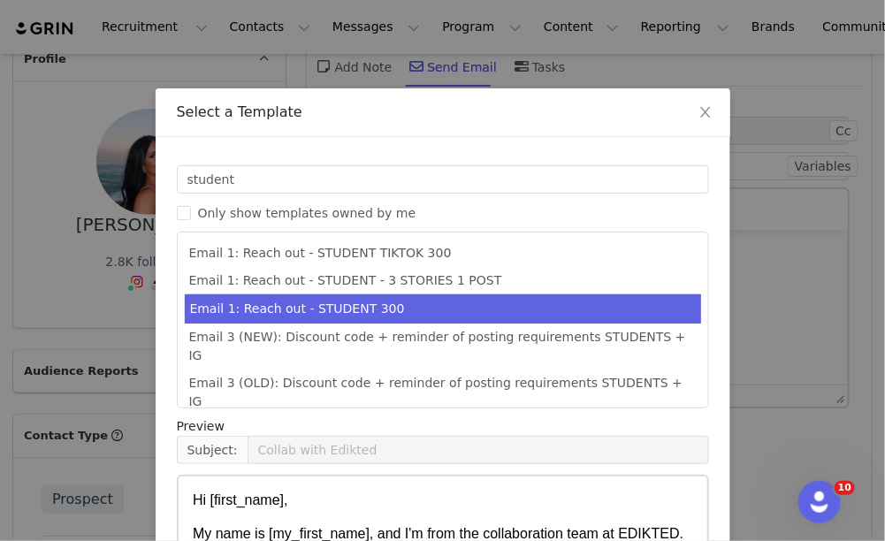
scroll to position [242, 0]
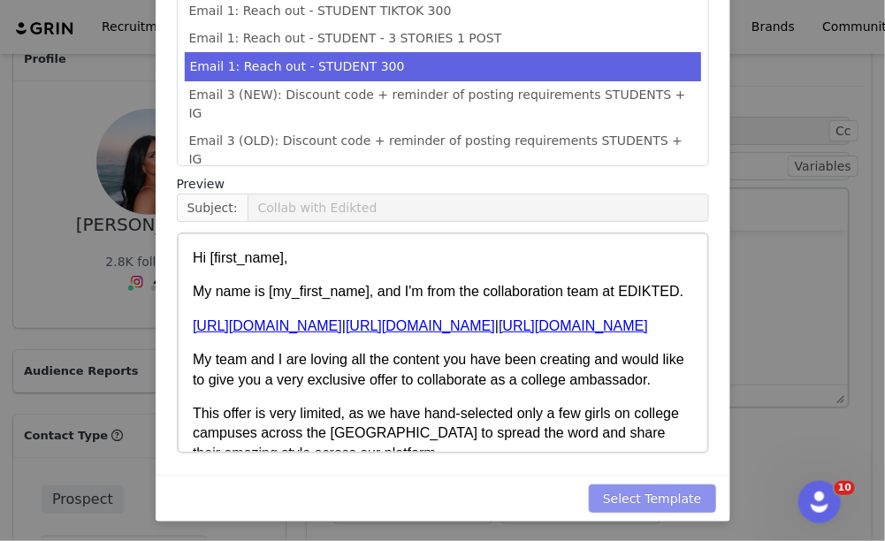
click at [683, 501] on button "Select Template" at bounding box center [652, 499] width 127 height 28
type input "Collab with Edikted"
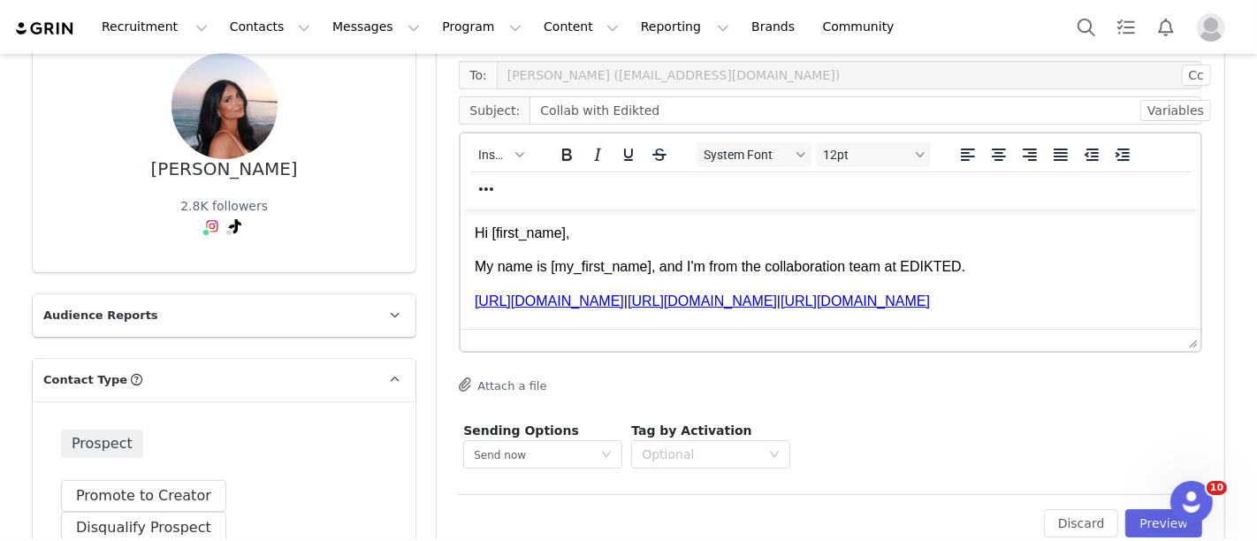
scroll to position [156, 0]
click at [884, 517] on button "Preview" at bounding box center [1164, 522] width 77 height 28
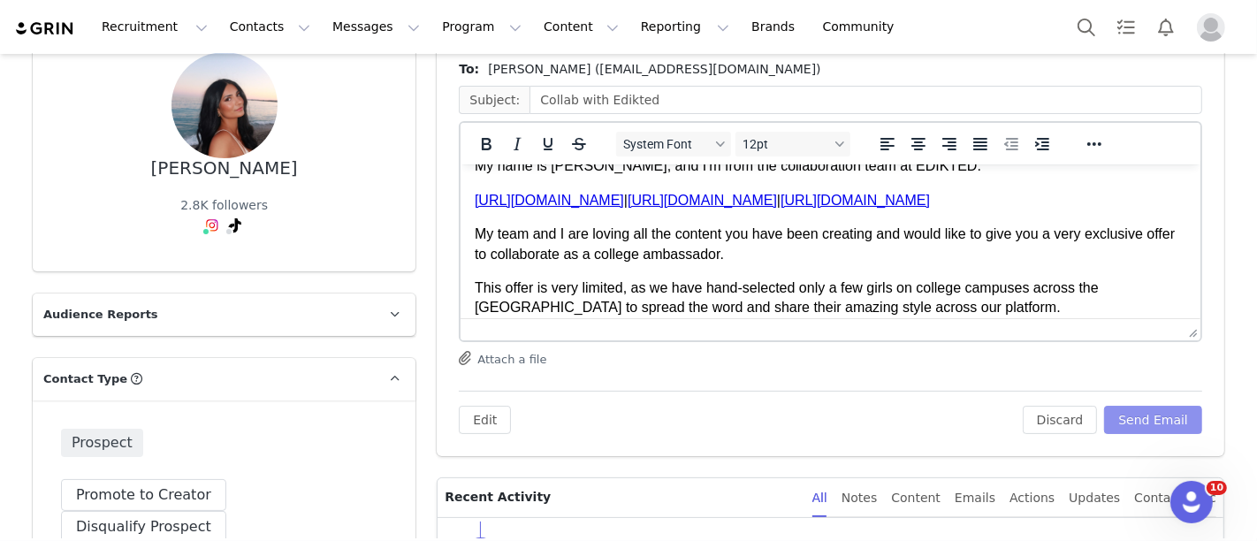
scroll to position [88, 0]
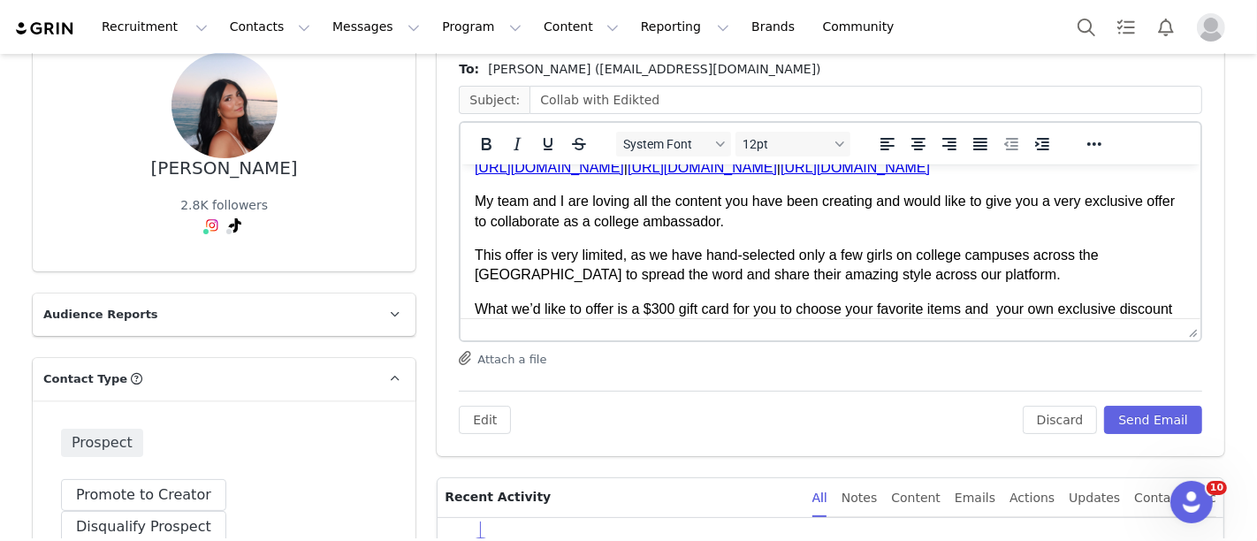
click at [660, 306] on p "What we’d like to offer is a $300 gift card for you to choose your favorite ite…" at bounding box center [831, 319] width 712 height 40
click at [884, 424] on button "Send Email" at bounding box center [1153, 420] width 98 height 28
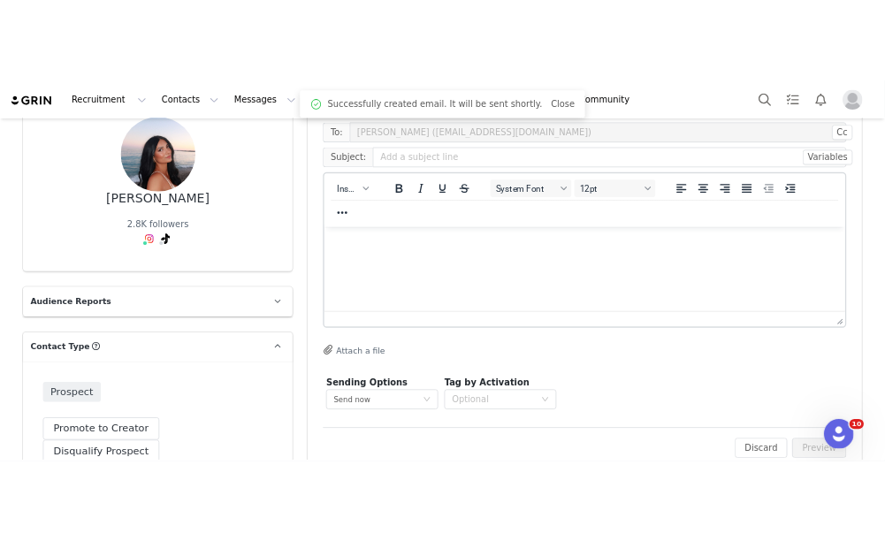
scroll to position [0, 0]
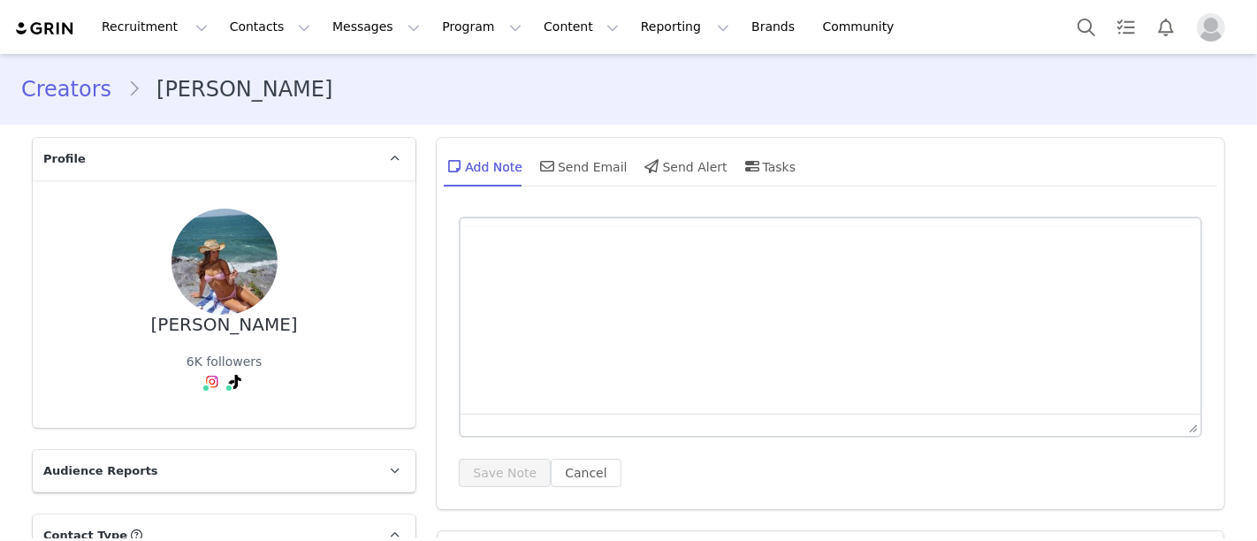
type input "+1 ([GEOGRAPHIC_DATA])"
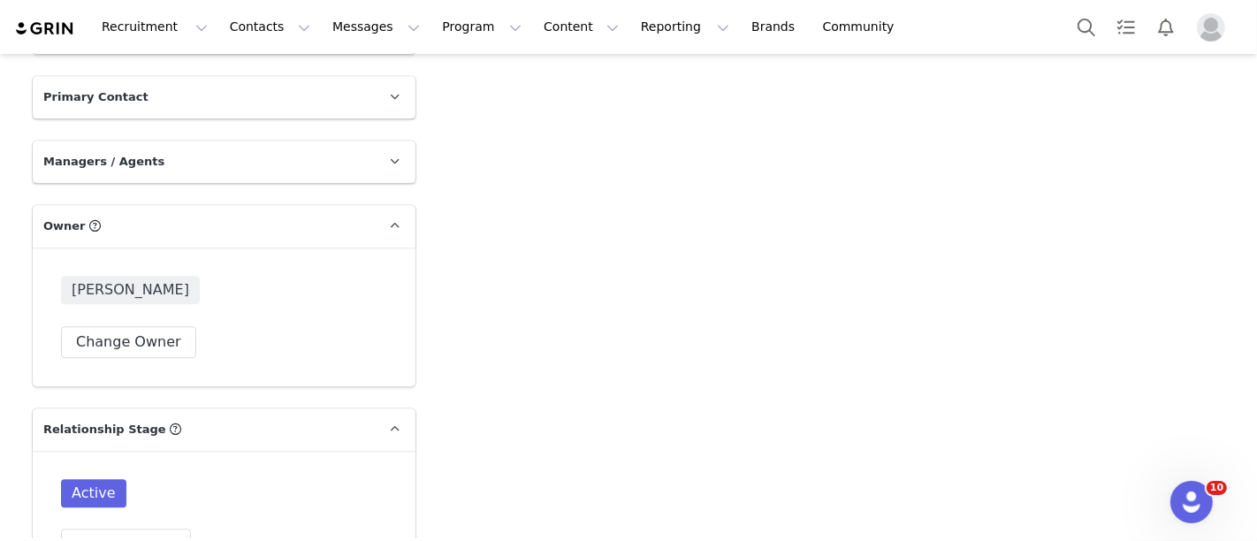
scroll to position [3679, 0]
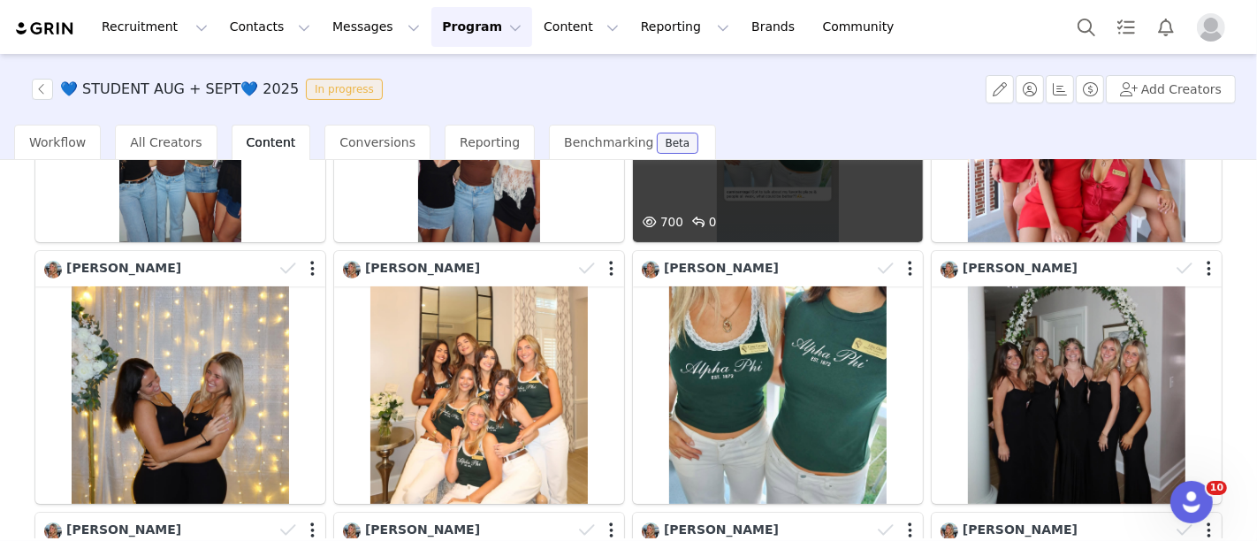
scroll to position [311, 0]
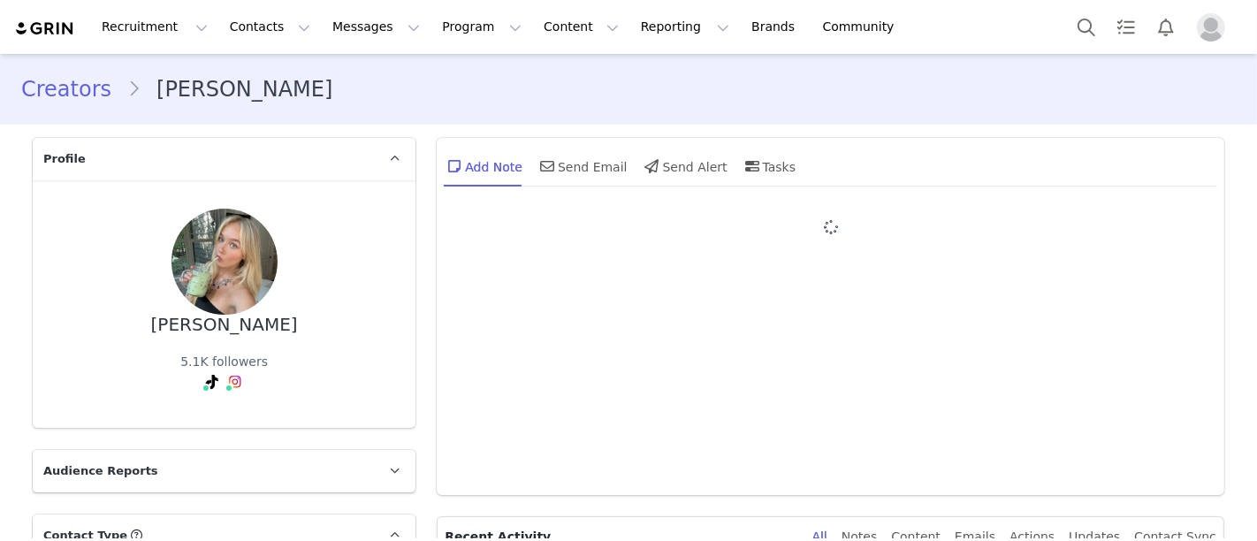
type input "+1 ([GEOGRAPHIC_DATA])"
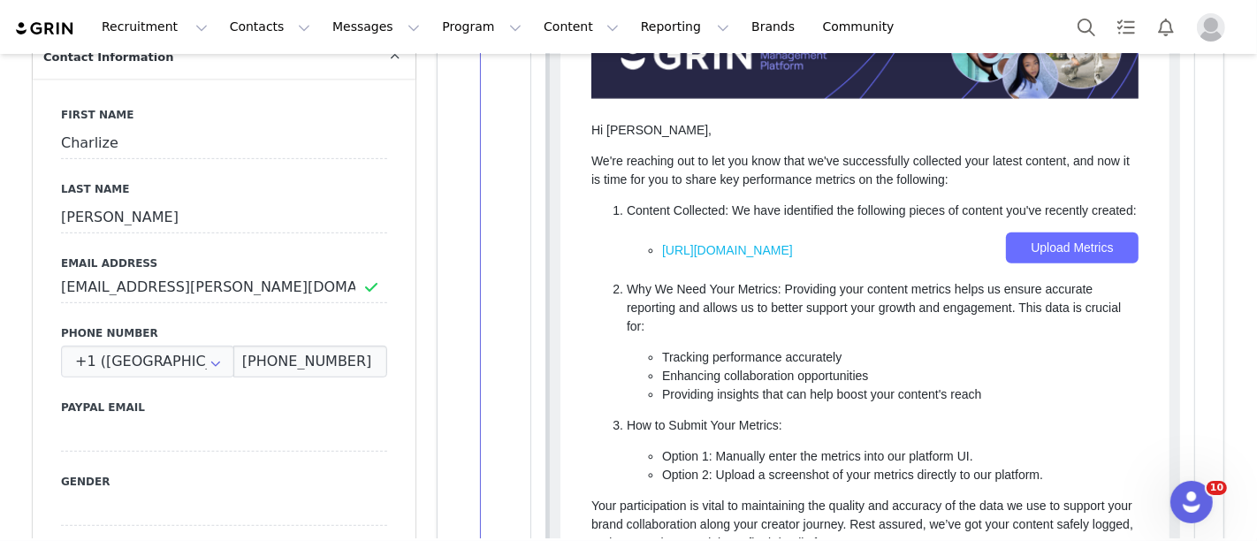
scroll to position [659, 0]
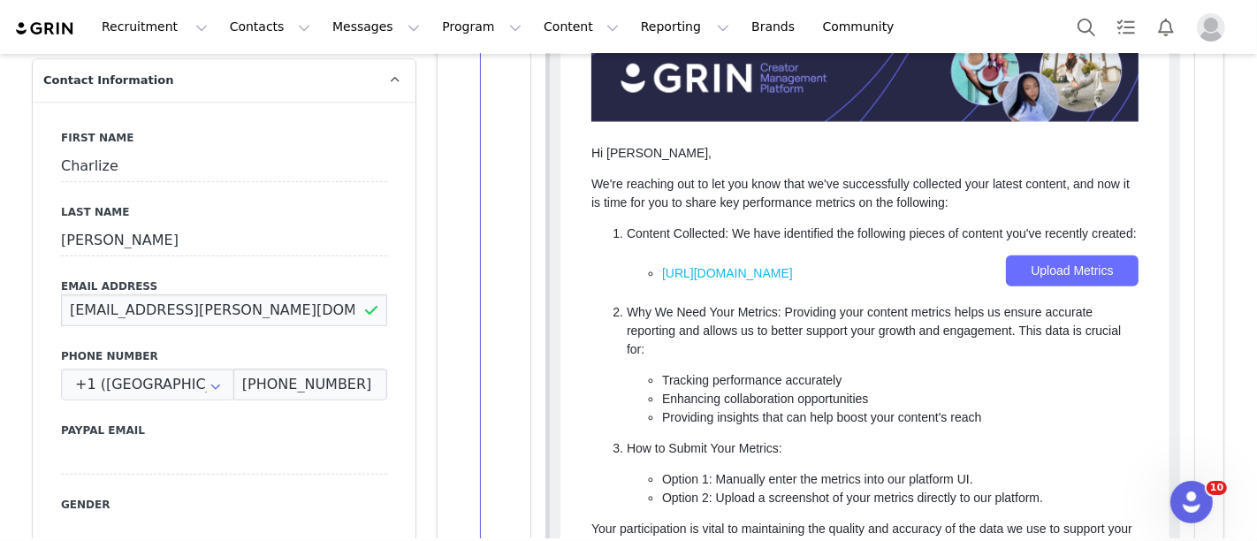
click at [232, 307] on input "[EMAIL_ADDRESS][PERSON_NAME][DOMAIN_NAME]" at bounding box center [224, 310] width 326 height 32
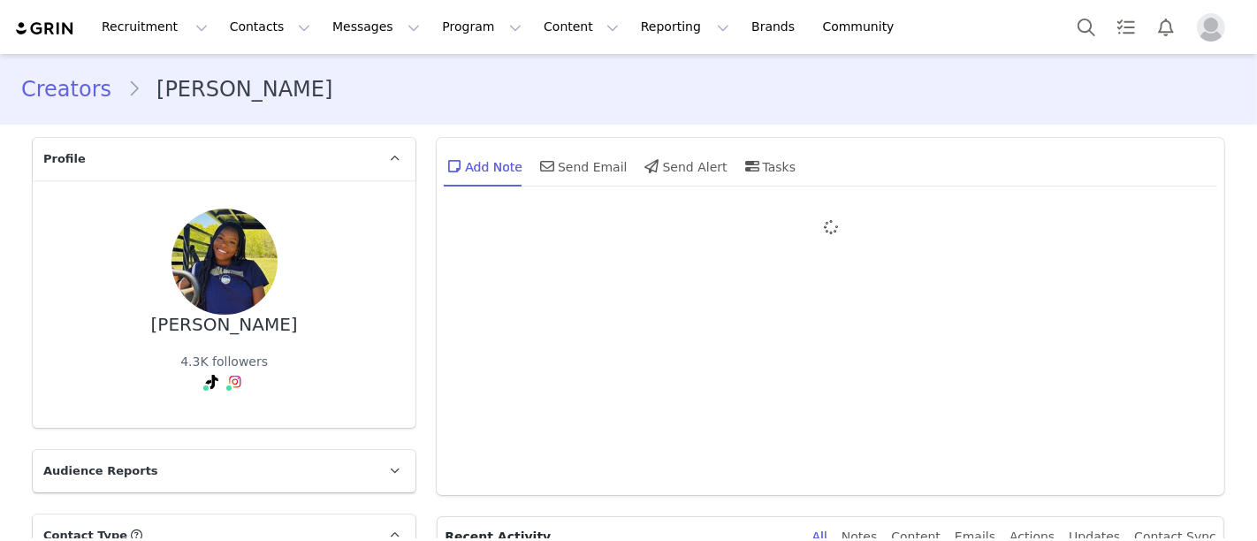
type input "+1 ([GEOGRAPHIC_DATA])"
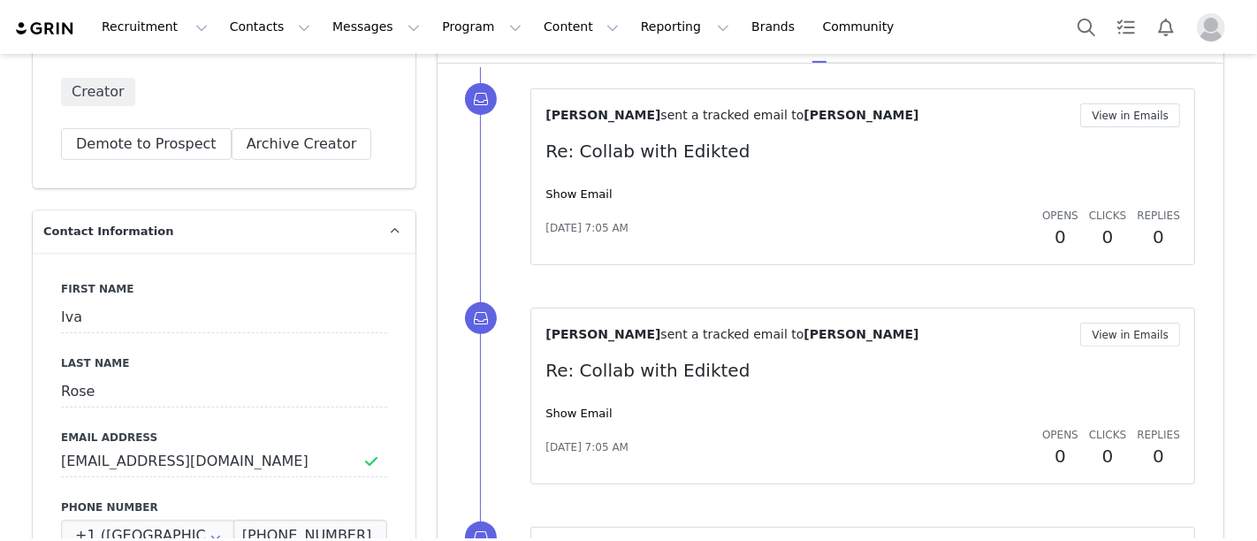
scroll to position [528, 0]
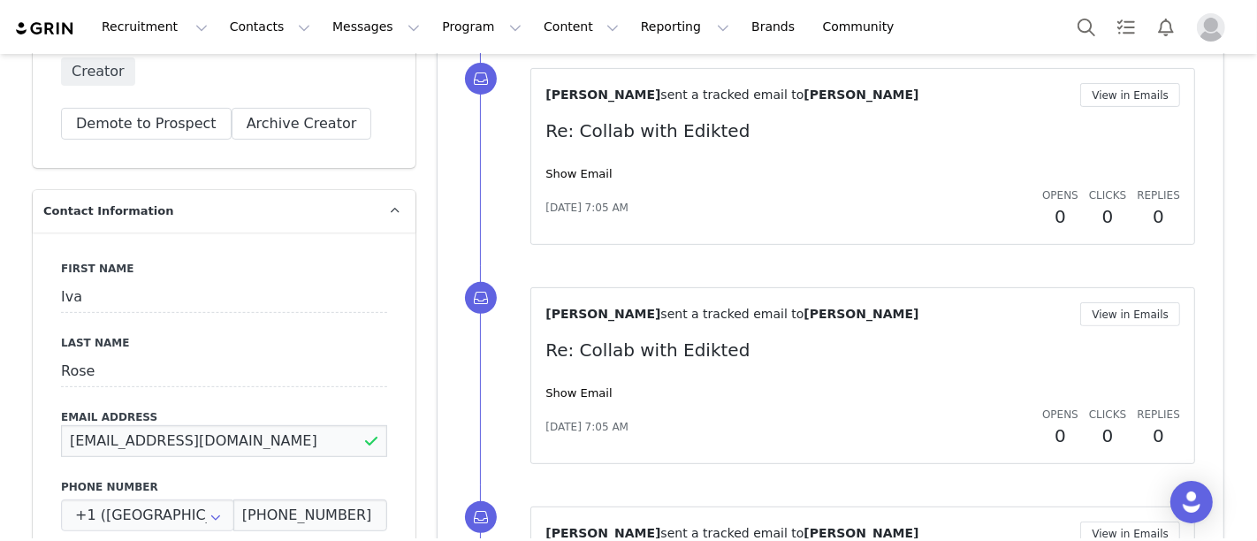
click at [181, 436] on input "[EMAIL_ADDRESS][DOMAIN_NAME]" at bounding box center [224, 441] width 326 height 32
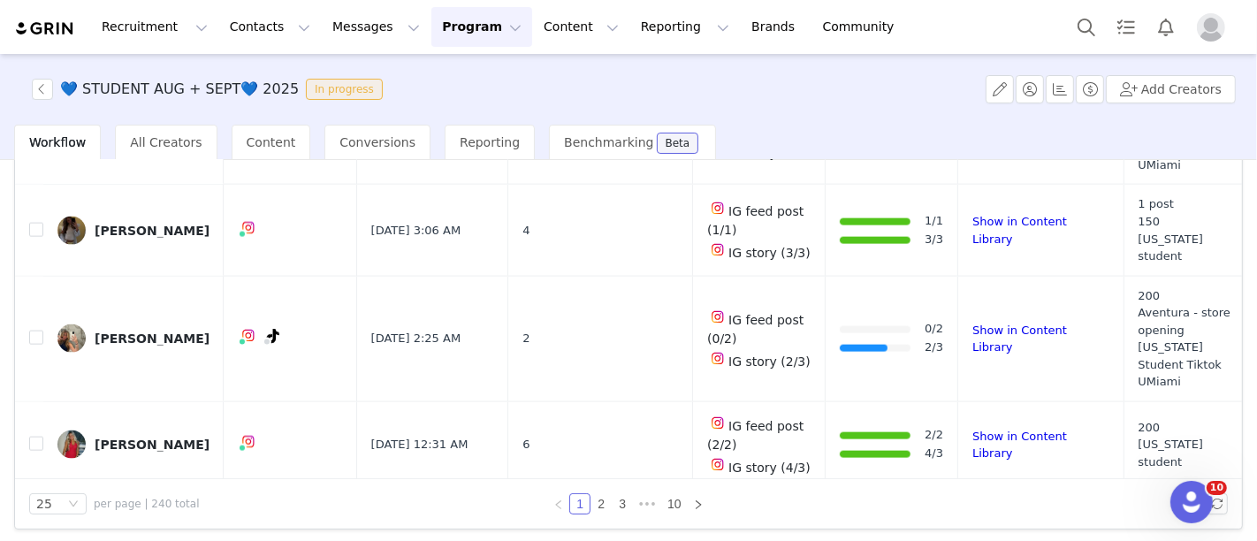
scroll to position [225, 0]
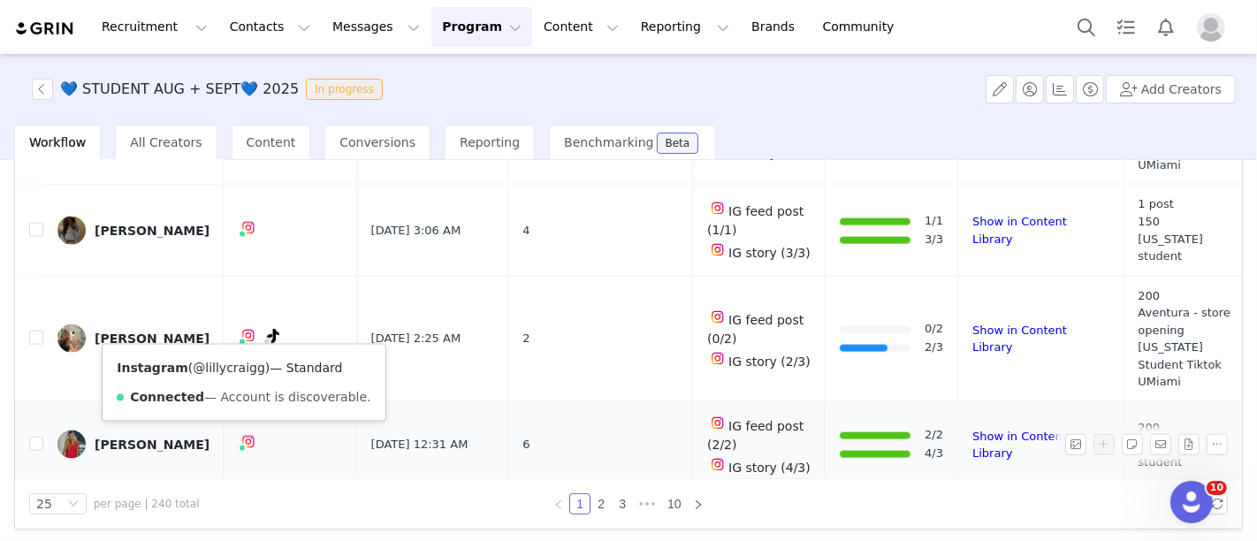
click at [223, 370] on link "@lillycraigg" at bounding box center [229, 368] width 73 height 14
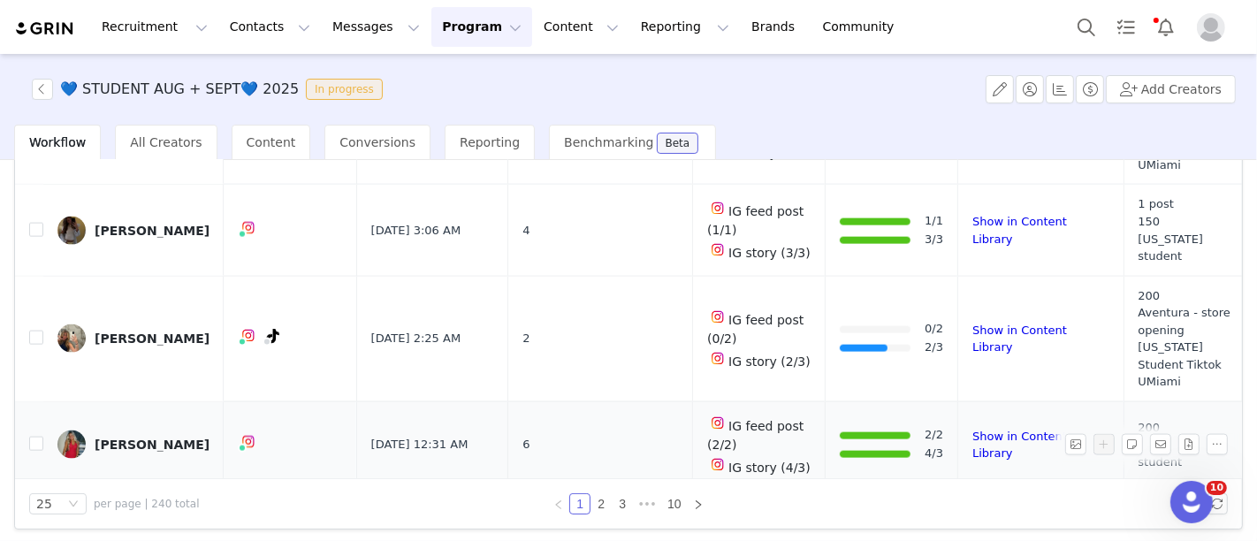
scroll to position [227, 0]
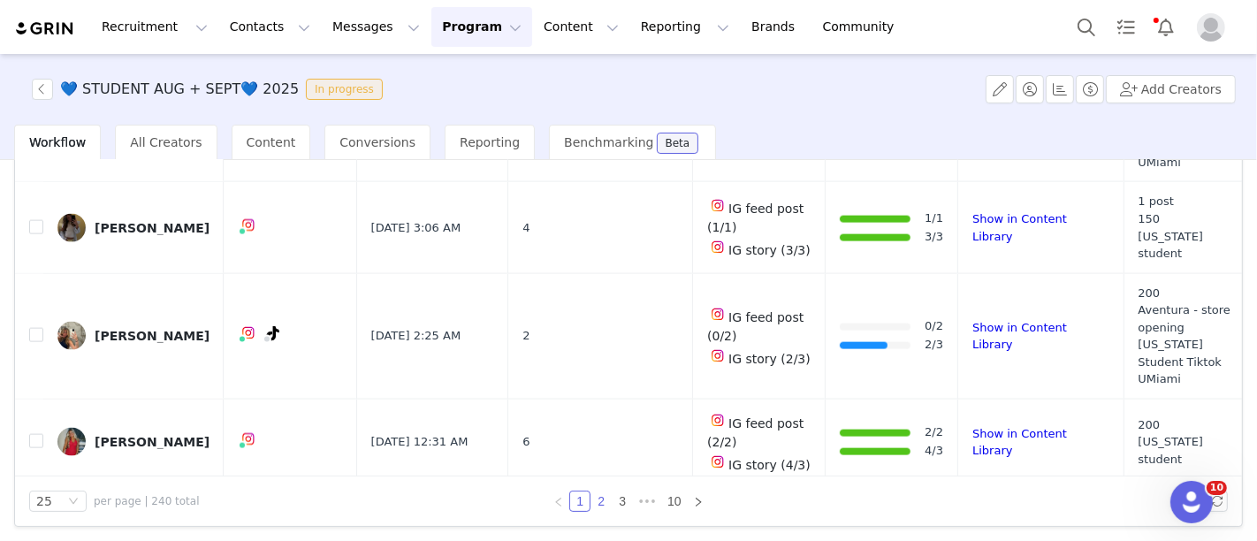
click at [591, 494] on link "2" at bounding box center [600, 501] width 19 height 19
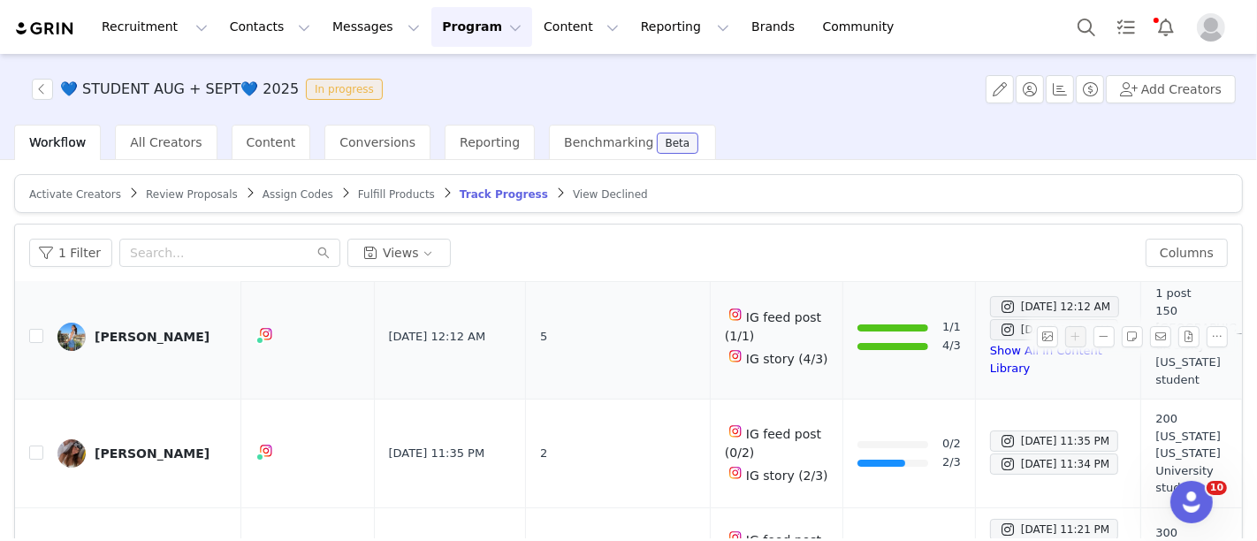
scroll to position [54, 0]
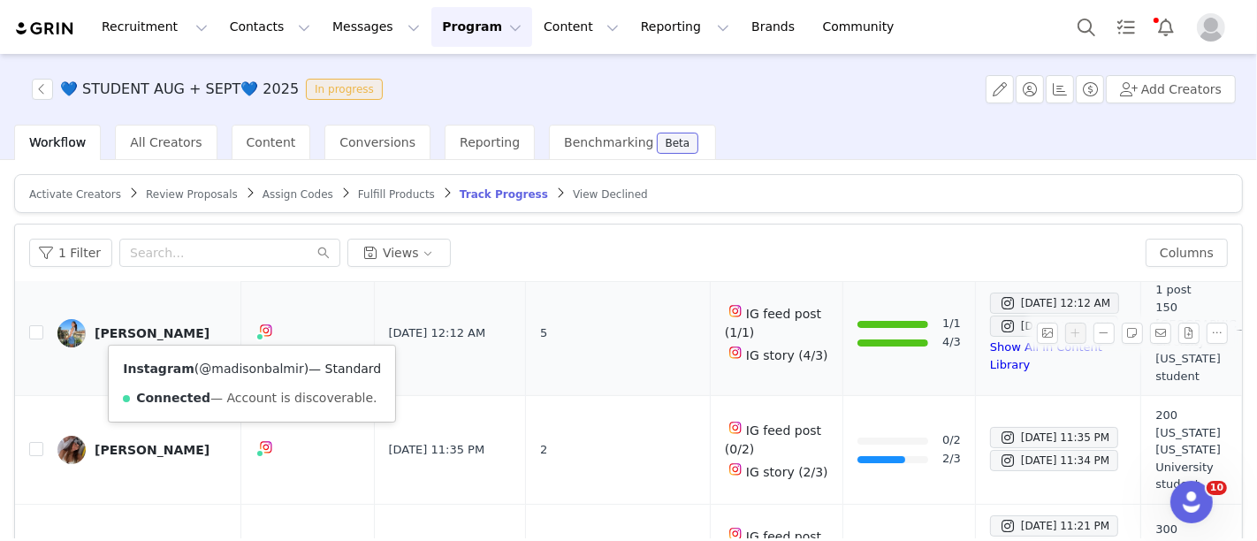
click at [241, 363] on link "@madisonbalmir" at bounding box center [251, 369] width 104 height 14
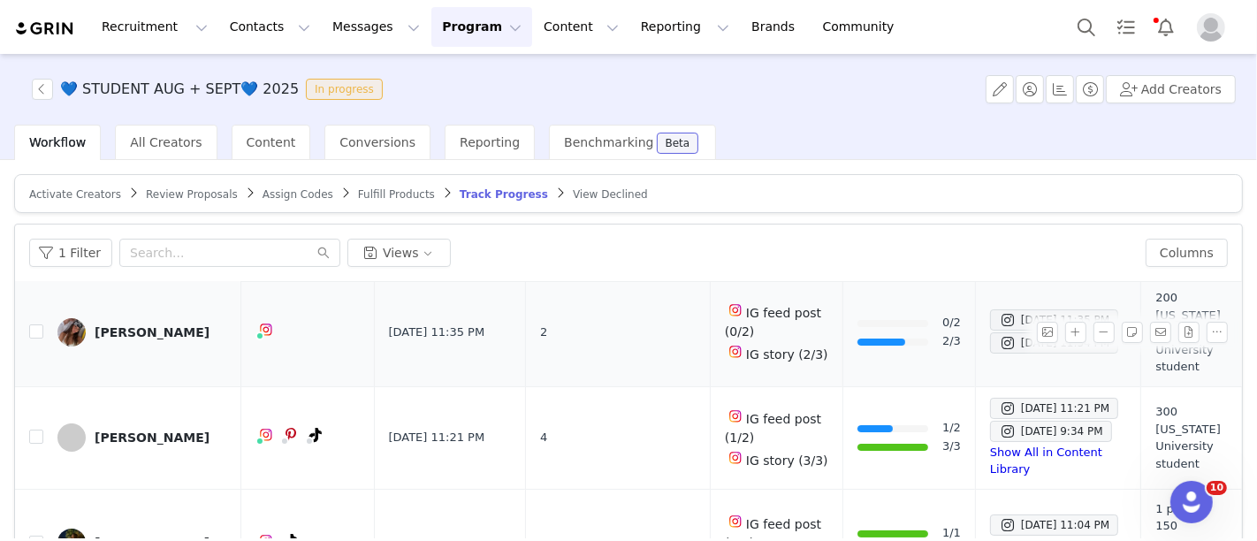
scroll to position [182, 0]
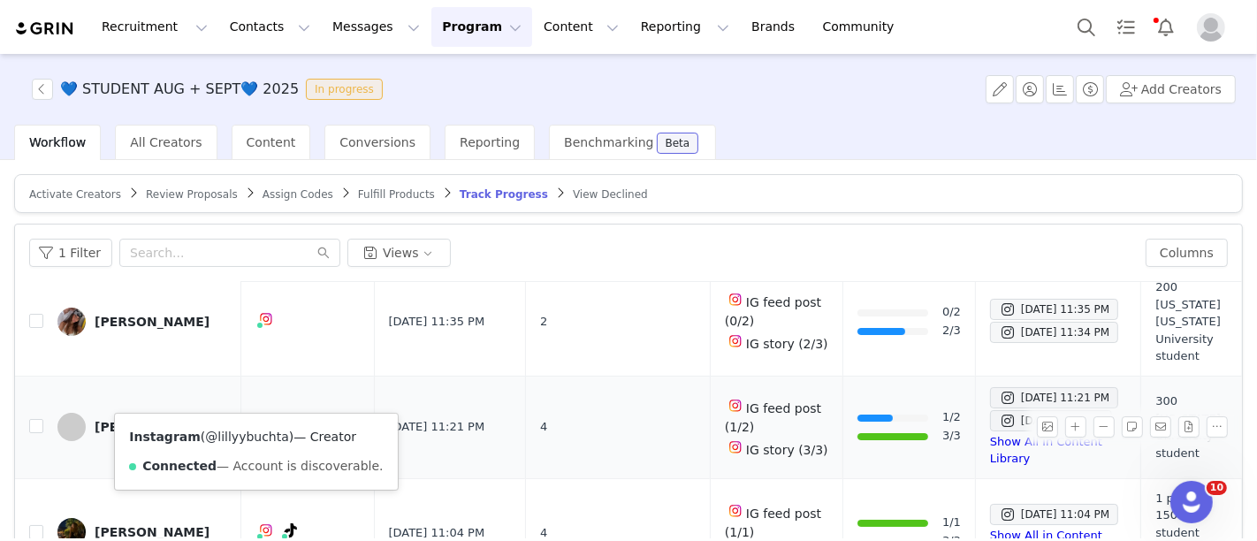
click at [246, 435] on link "@lillyybuchta" at bounding box center [247, 437] width 84 height 14
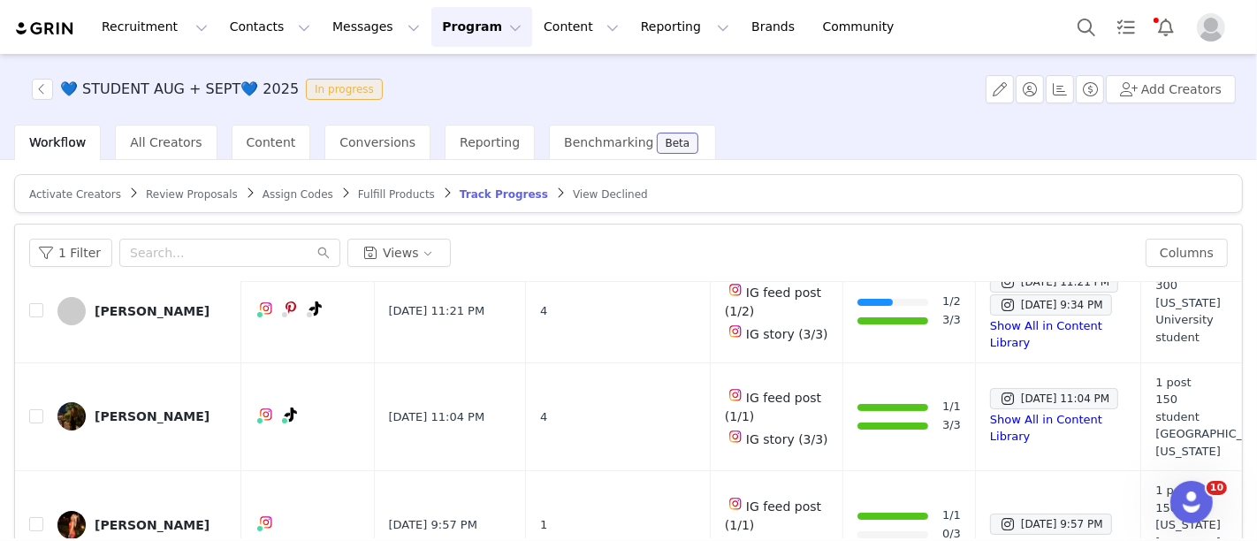
scroll to position [300, 0]
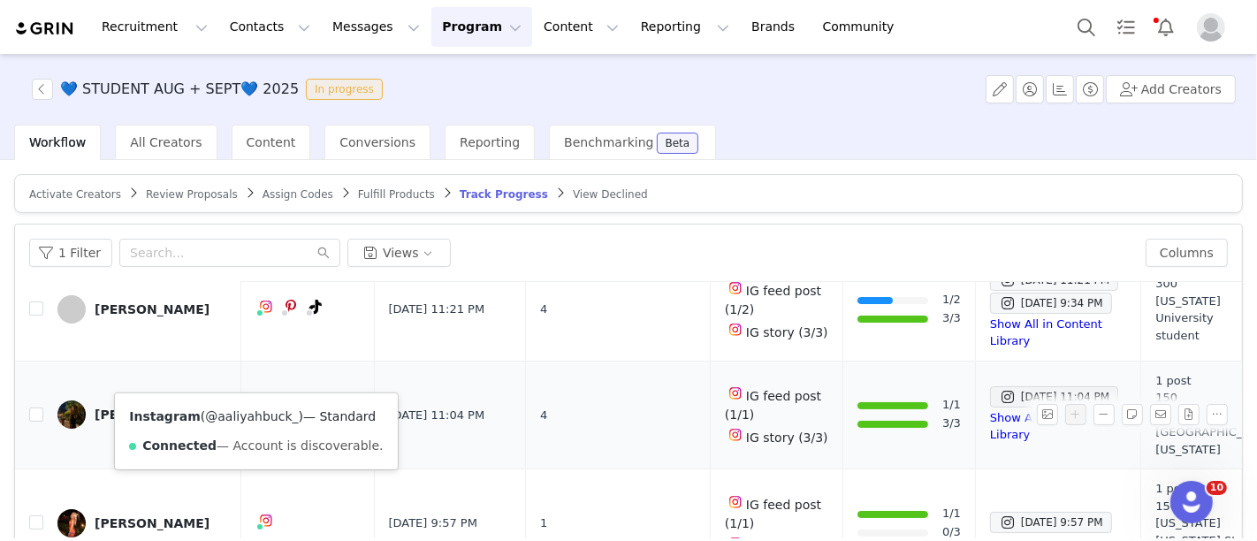
click at [248, 416] on link "@aaliyahbuck_" at bounding box center [251, 416] width 93 height 14
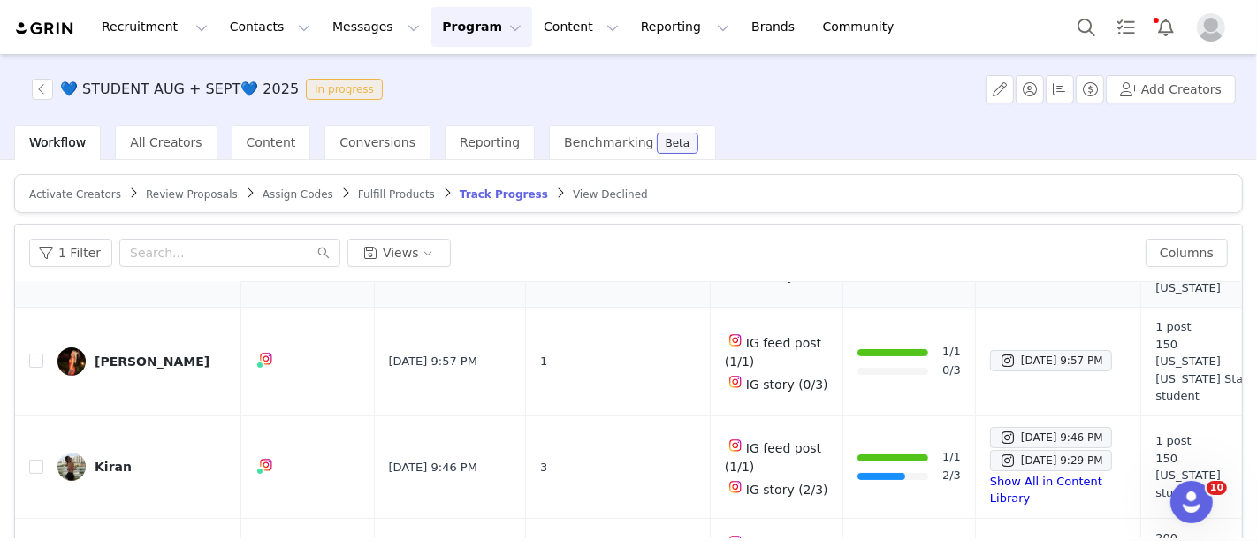
scroll to position [462, 0]
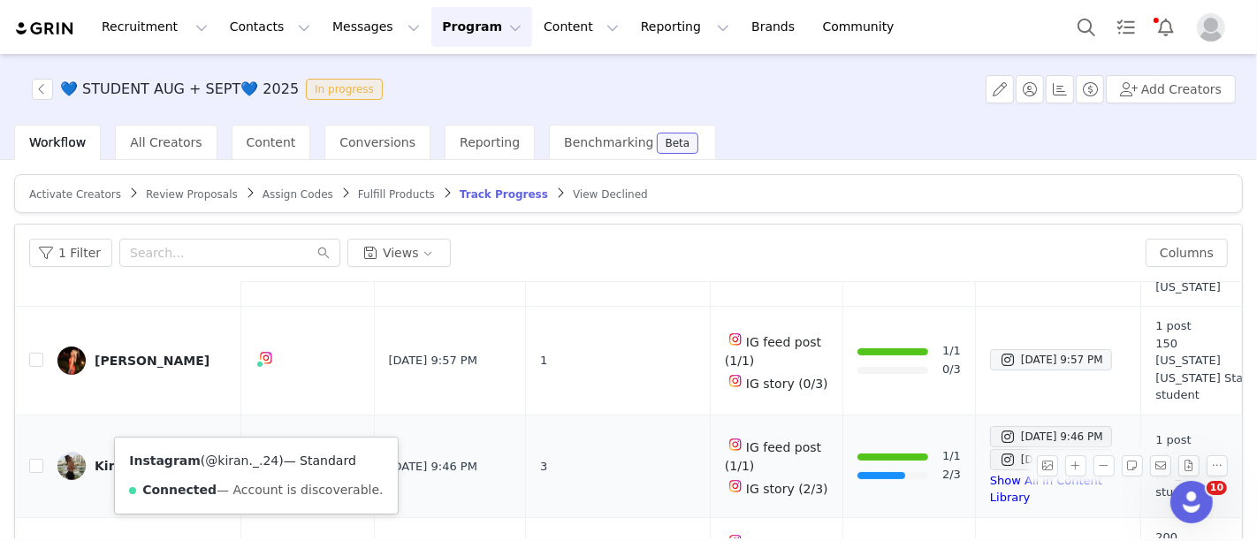
click at [234, 455] on link "@kiran._.24" at bounding box center [241, 461] width 73 height 14
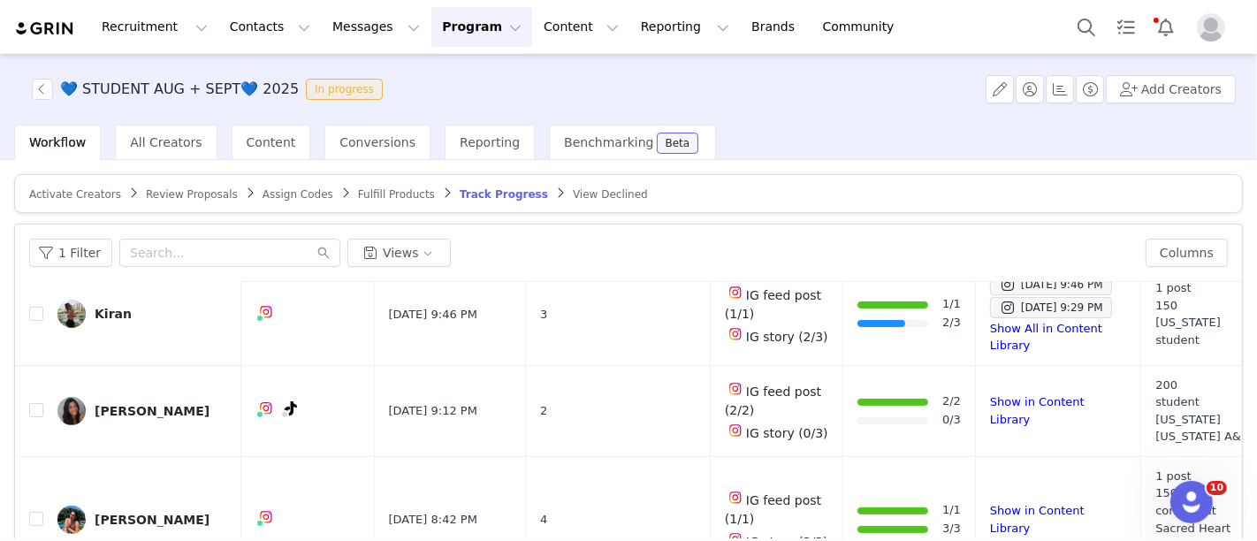
scroll to position [616, 0]
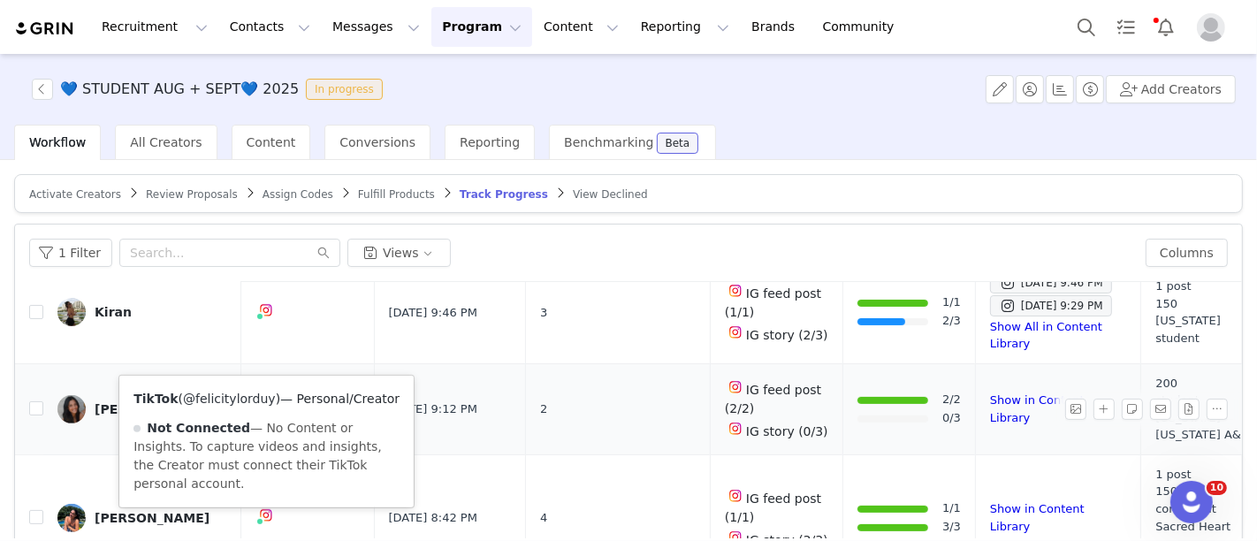
click at [240, 393] on link "@felicitylorduy" at bounding box center [229, 399] width 93 height 14
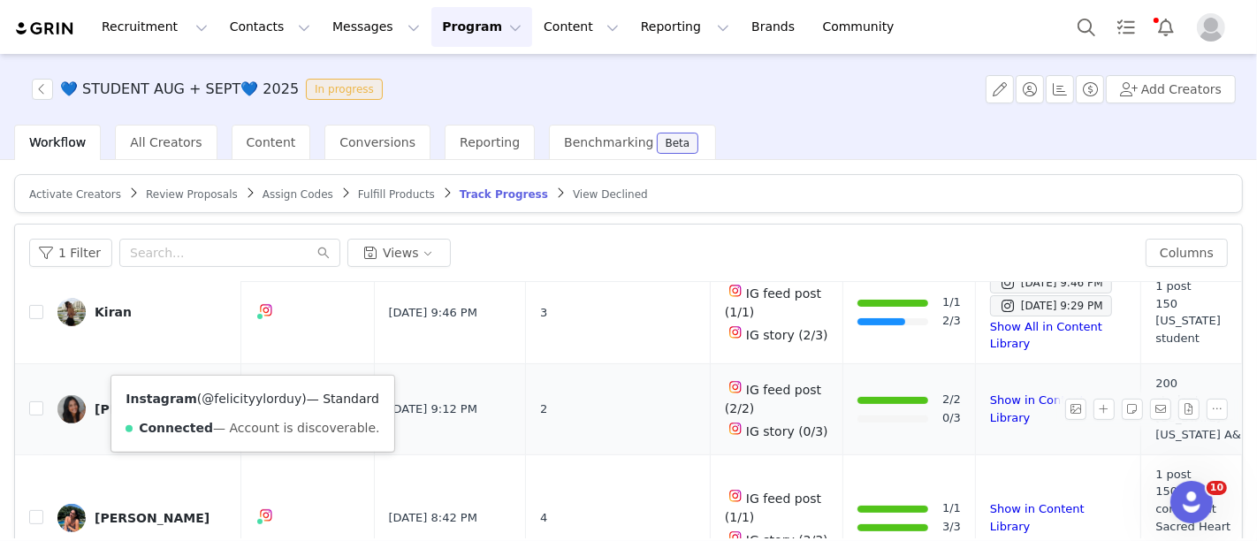
click at [241, 395] on link "@felicityylorduy" at bounding box center [252, 399] width 100 height 14
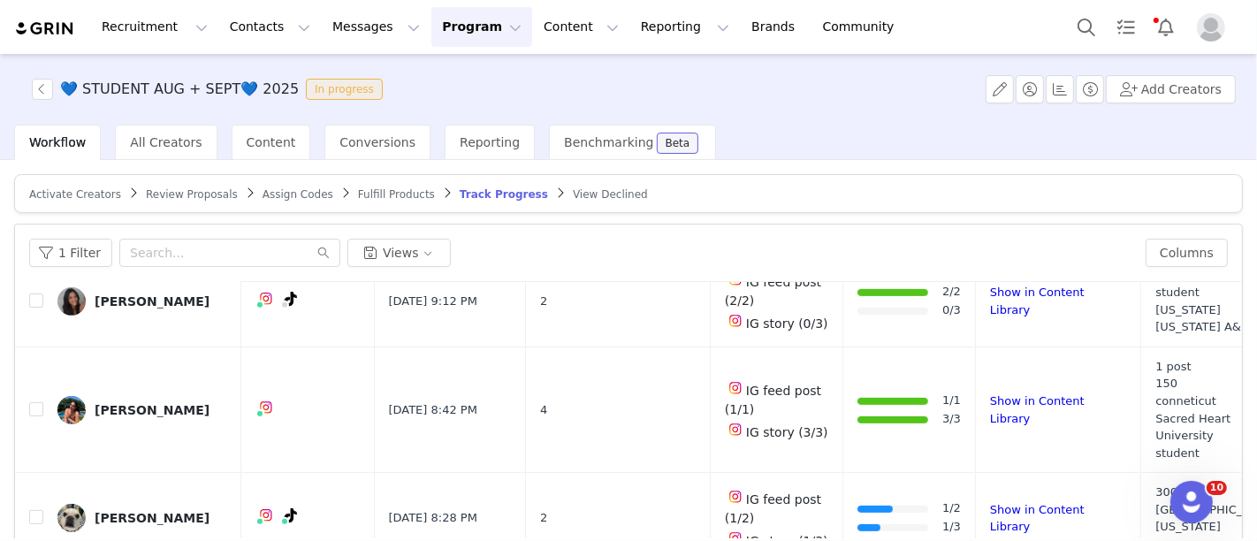
scroll to position [729, 0]
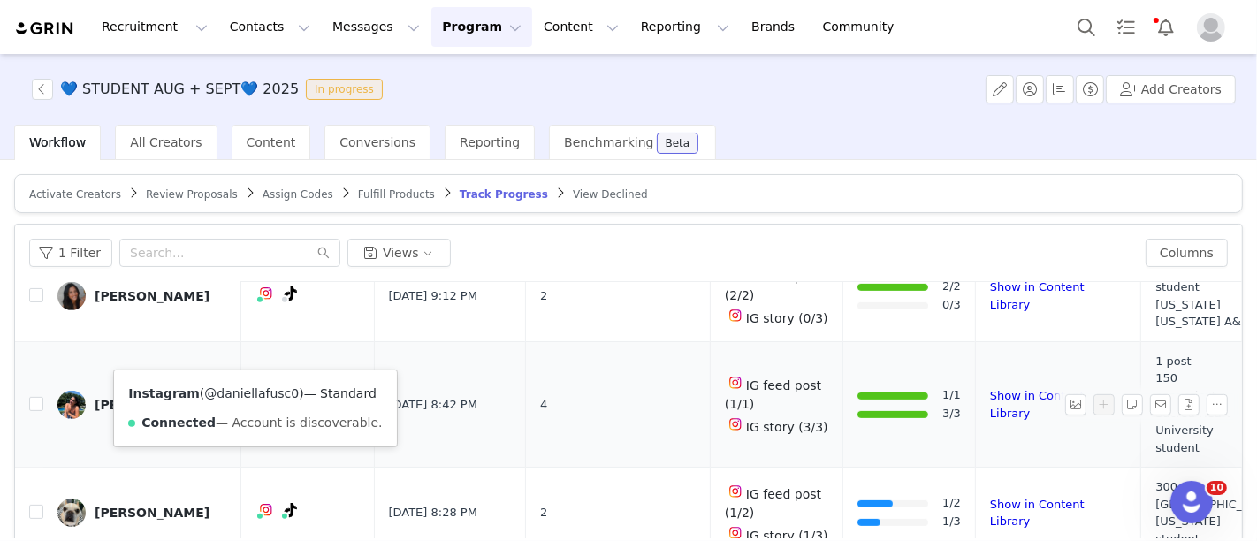
click at [248, 394] on link "@daniellafusc0" at bounding box center [251, 393] width 95 height 14
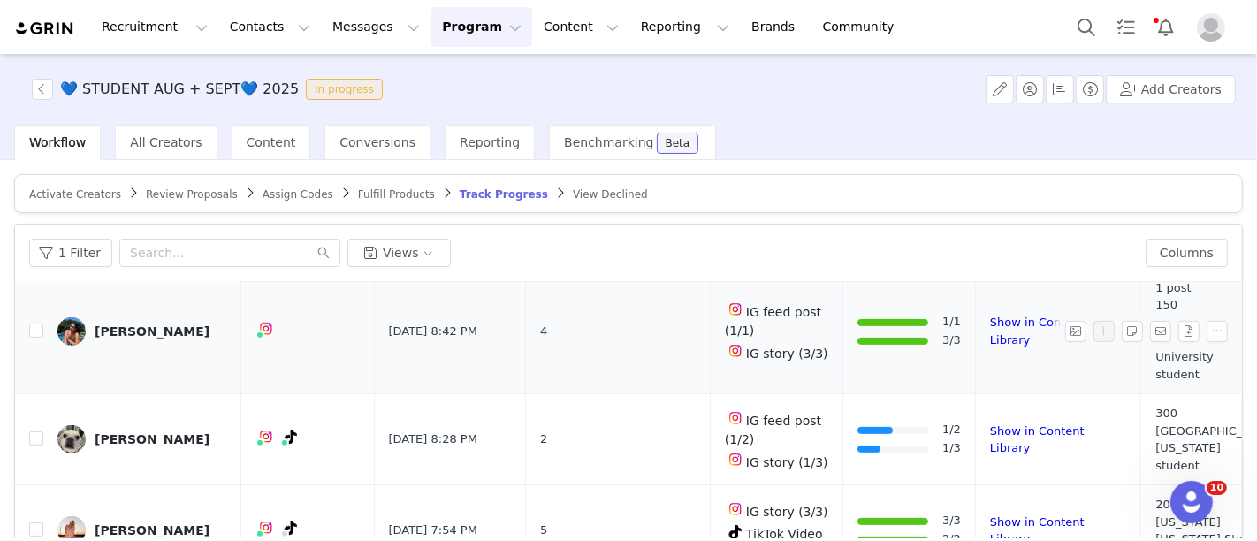
scroll to position [813, 0]
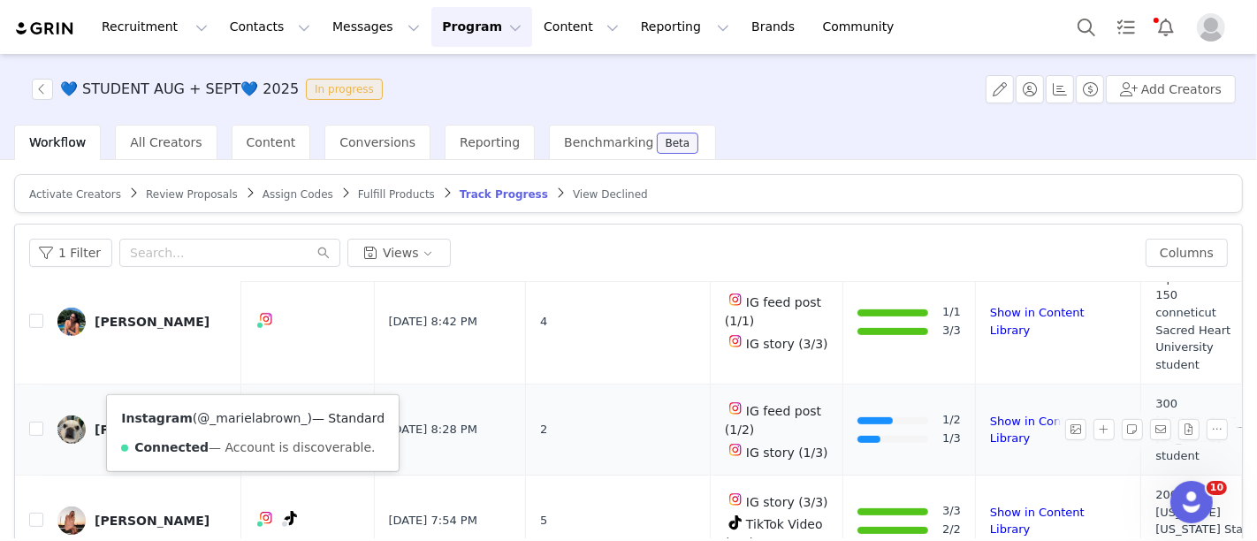
click at [244, 412] on link "@_marielabrown_" at bounding box center [252, 418] width 110 height 14
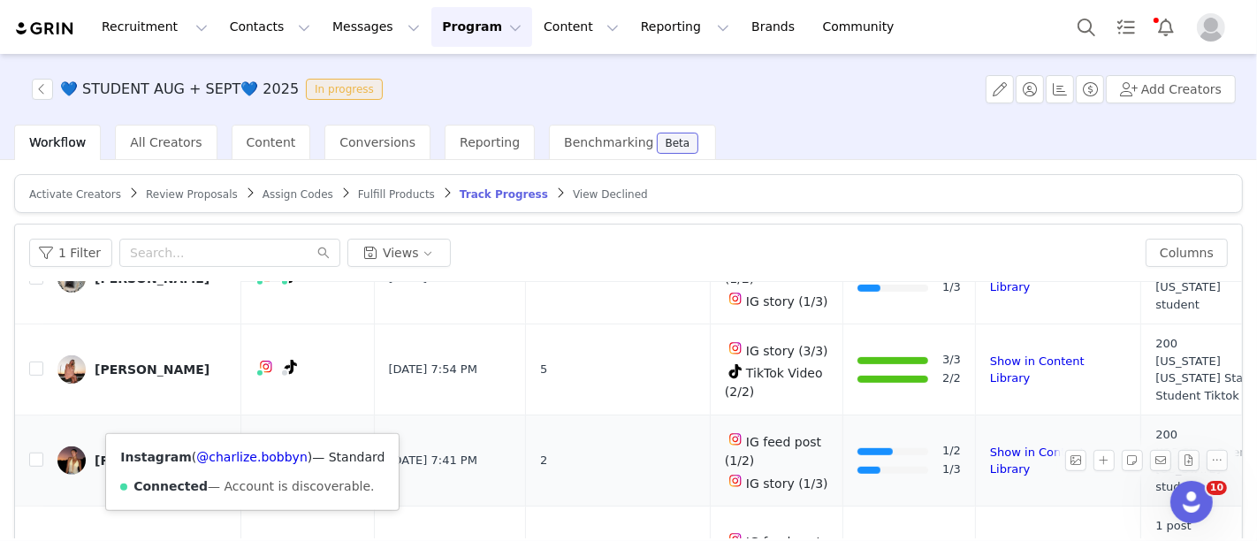
scroll to position [983, 0]
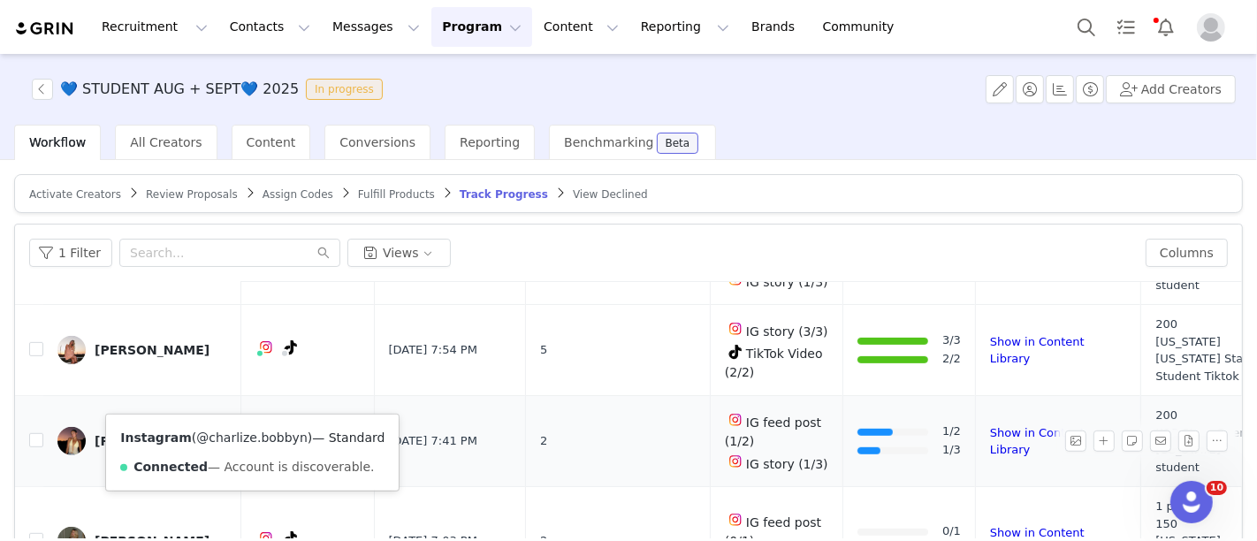
click at [247, 432] on link "@charlize.bobbyn" at bounding box center [251, 438] width 111 height 14
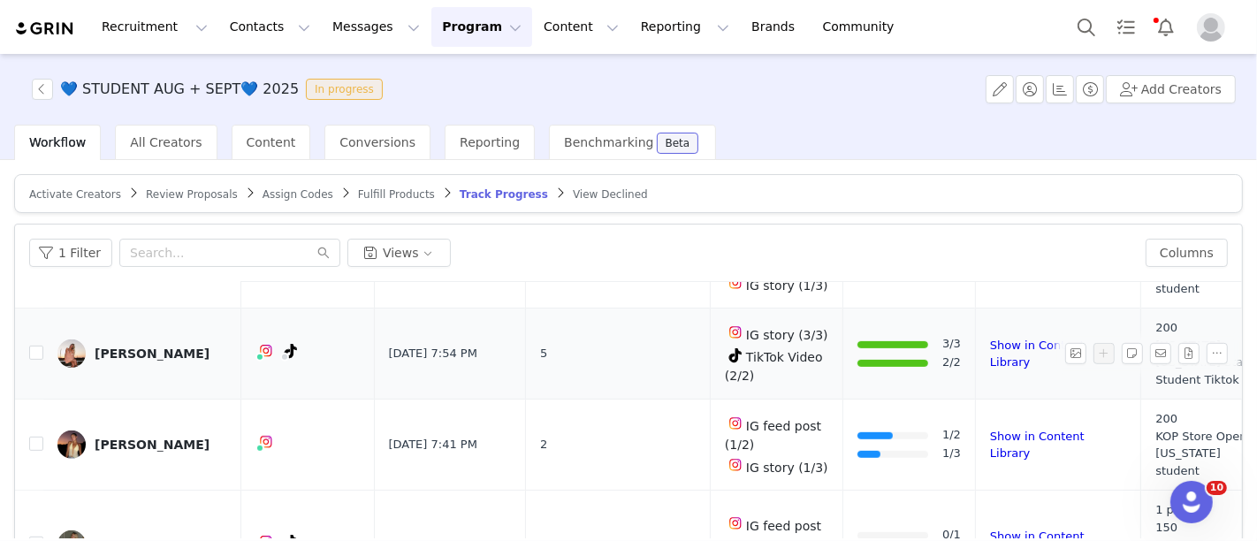
scroll to position [980, 0]
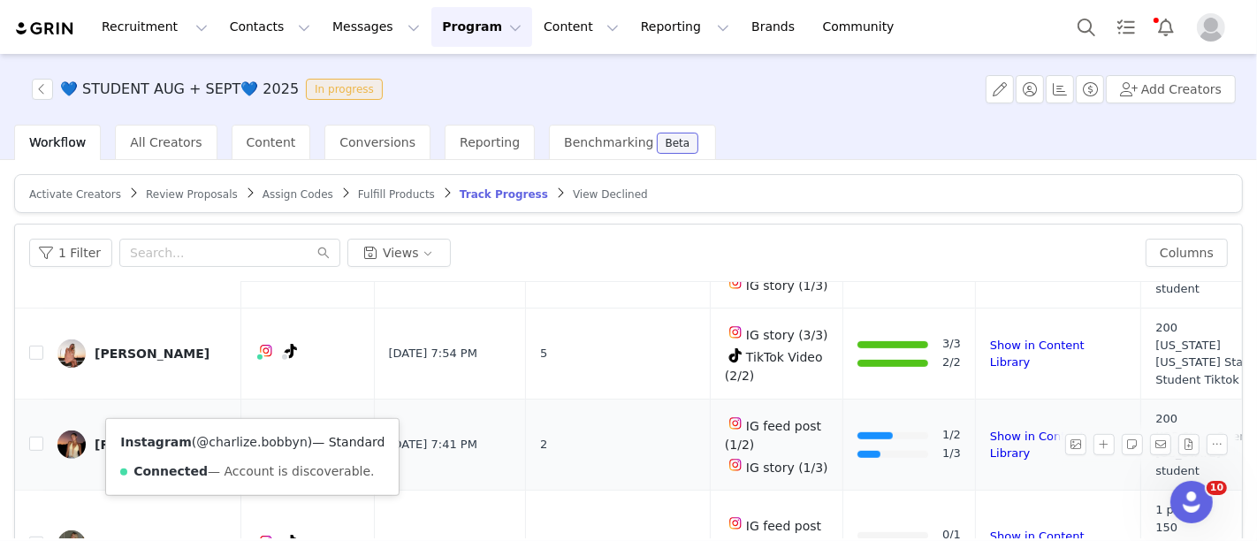
click at [248, 435] on link "@charlize.bobbyn" at bounding box center [251, 442] width 111 height 14
click at [858, 432] on div at bounding box center [875, 435] width 35 height 7
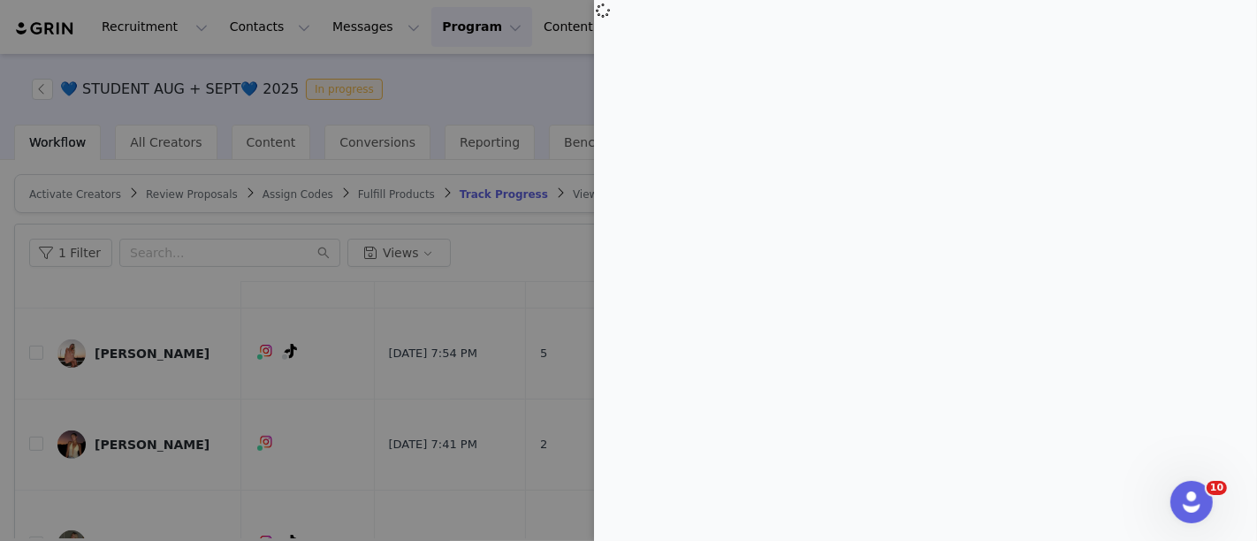
click at [525, 355] on div at bounding box center [628, 270] width 1257 height 541
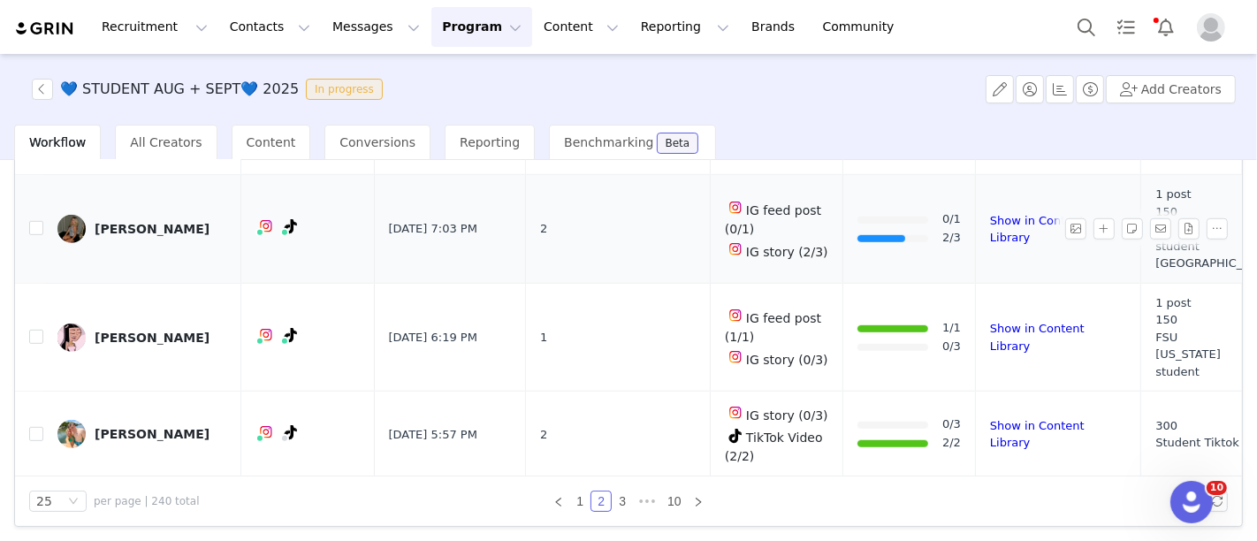
scroll to position [1074, 0]
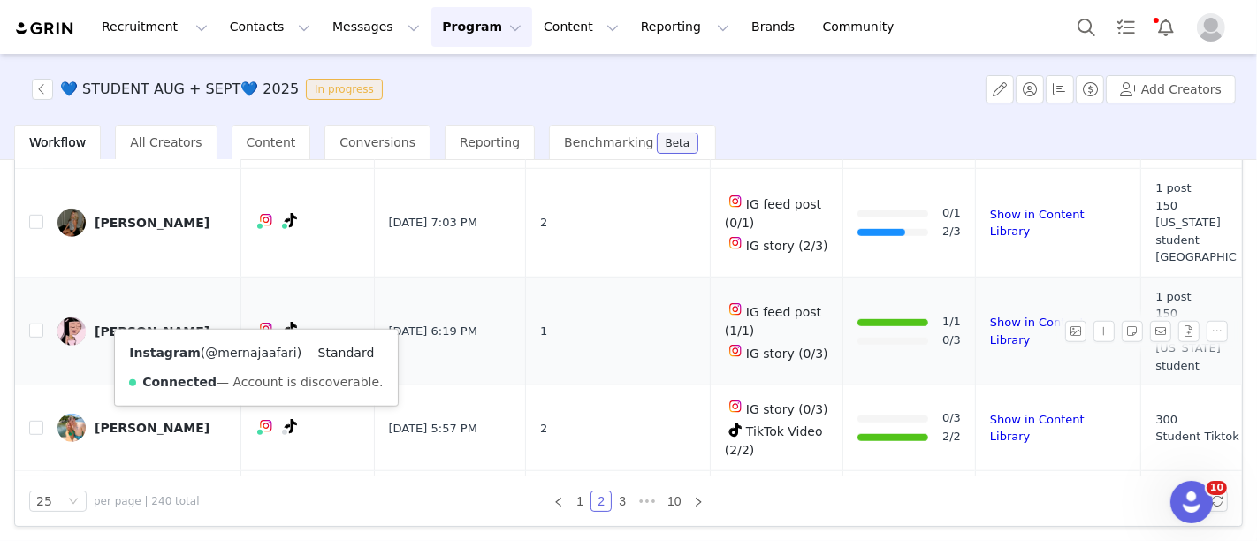
click at [245, 346] on link "@mernajaafari" at bounding box center [250, 353] width 91 height 14
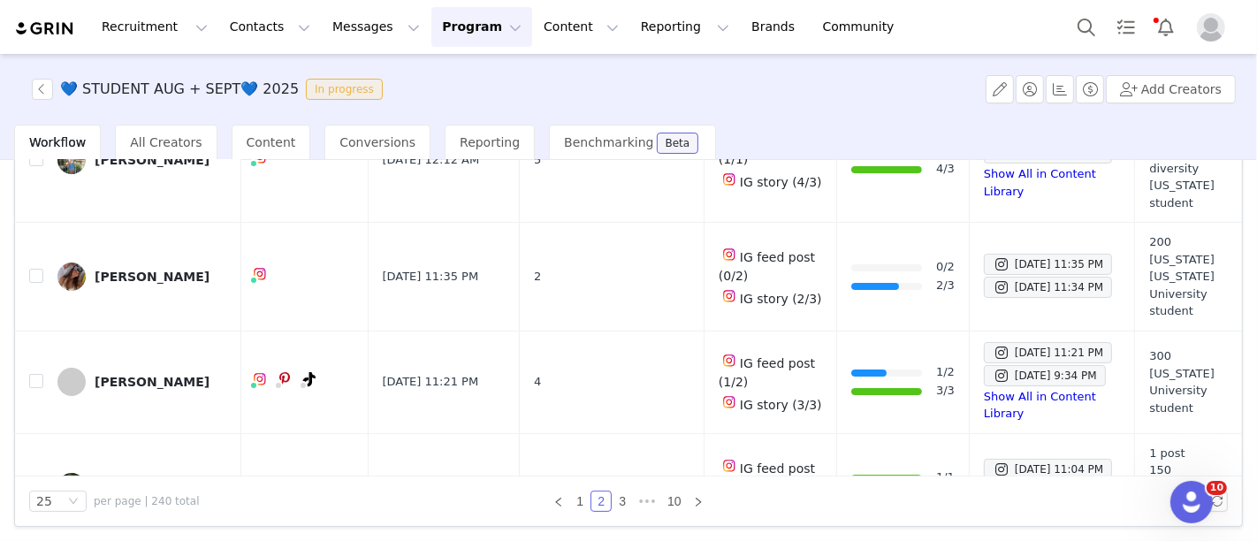
scroll to position [0, 0]
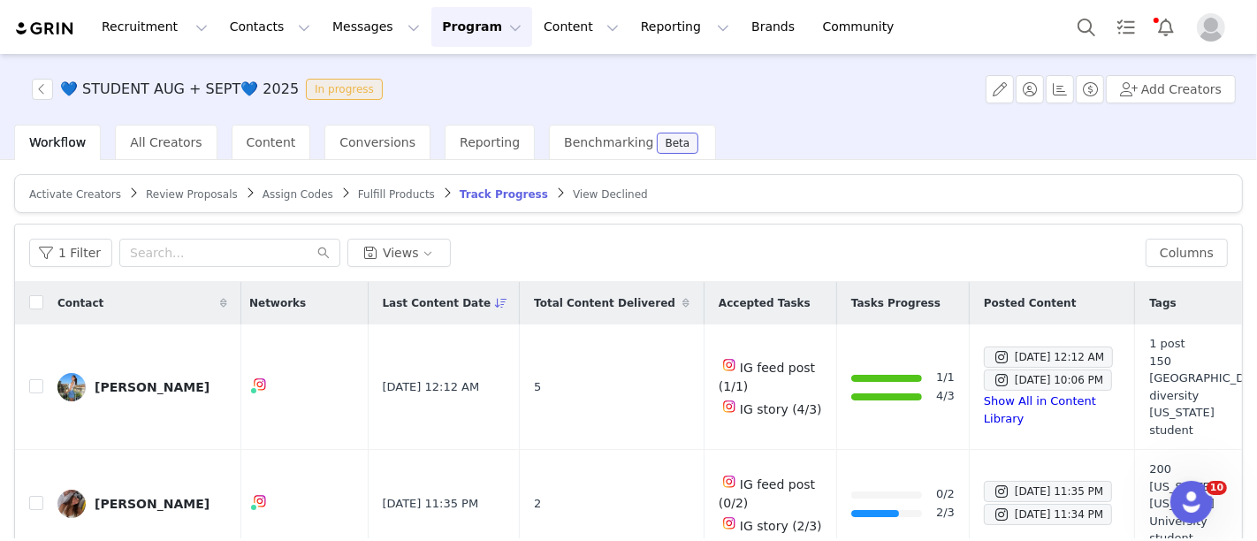
click at [179, 194] on span "Review Proposals" at bounding box center [192, 194] width 92 height 12
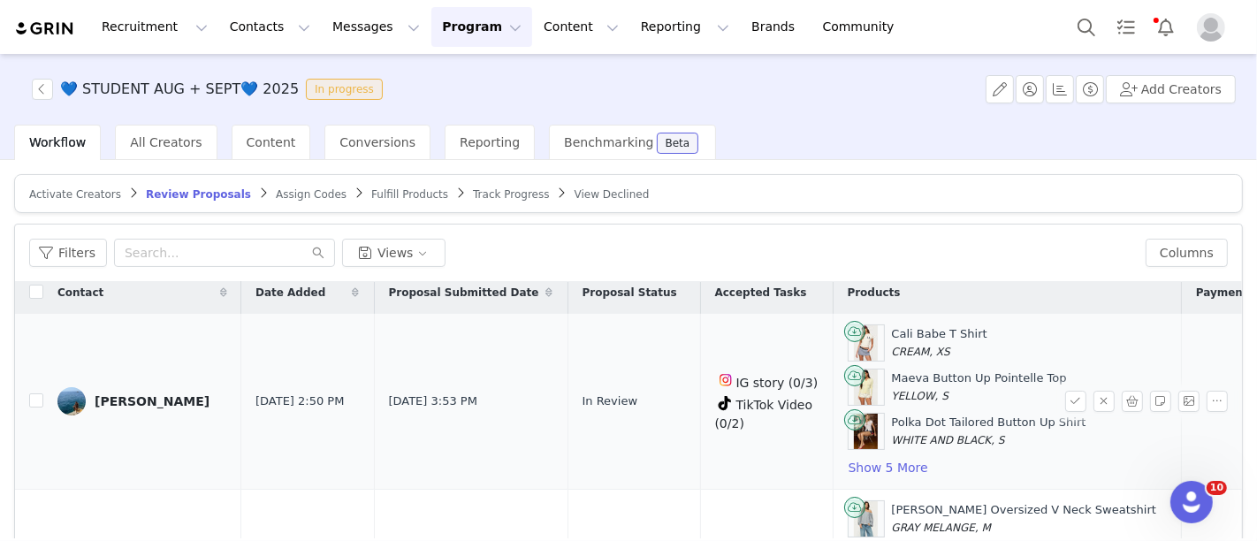
scroll to position [19, 0]
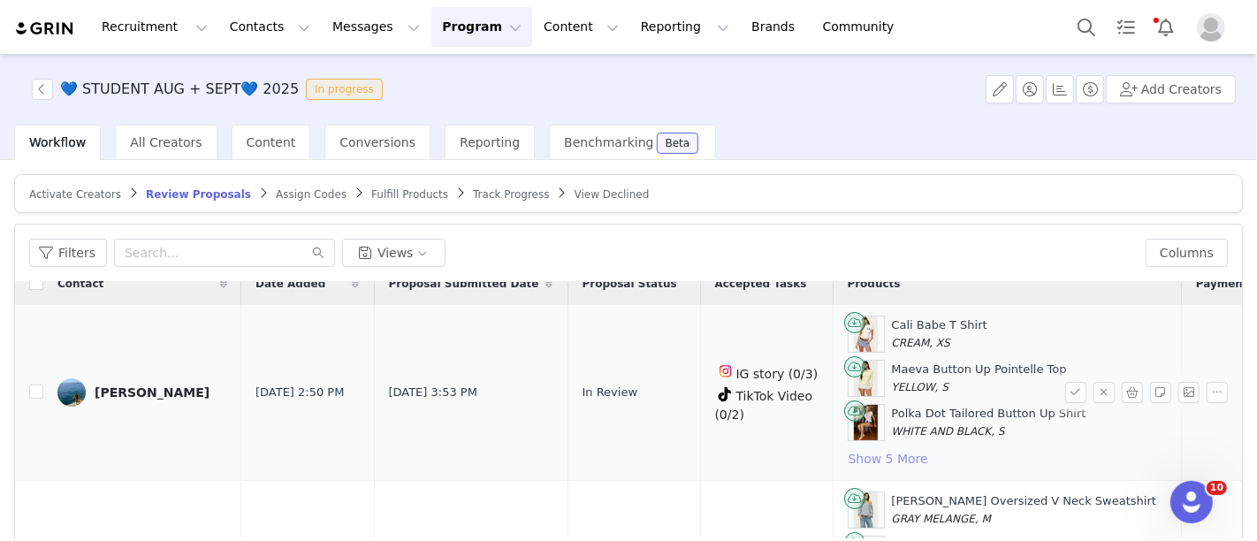
click at [848, 456] on button "Show 5 More" at bounding box center [888, 458] width 81 height 21
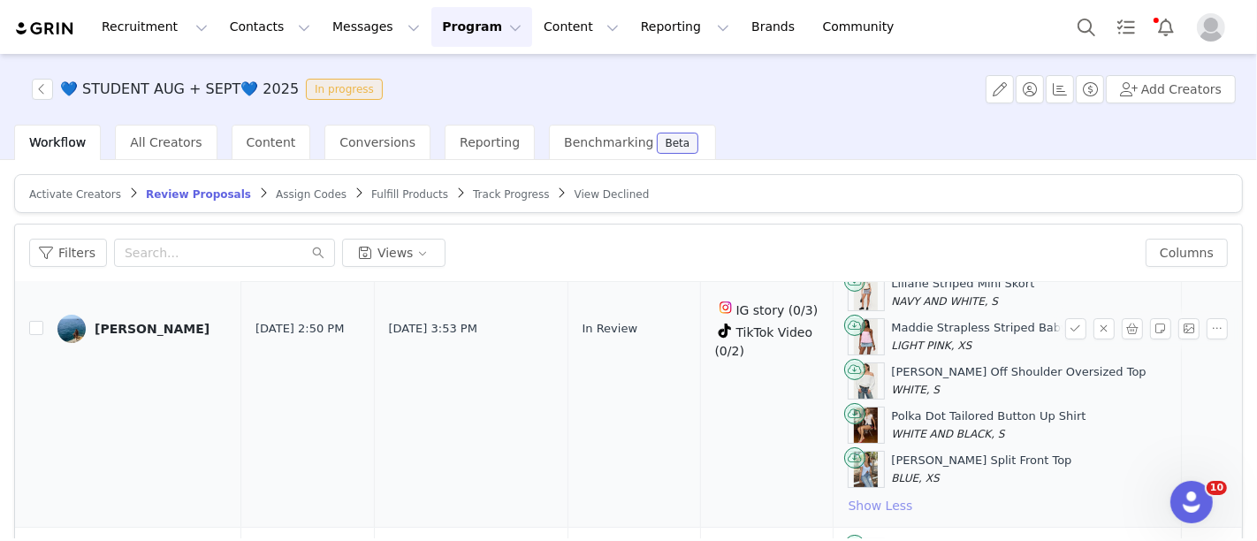
scroll to position [196, 0]
click at [150, 312] on link "[PERSON_NAME]" at bounding box center [142, 326] width 170 height 28
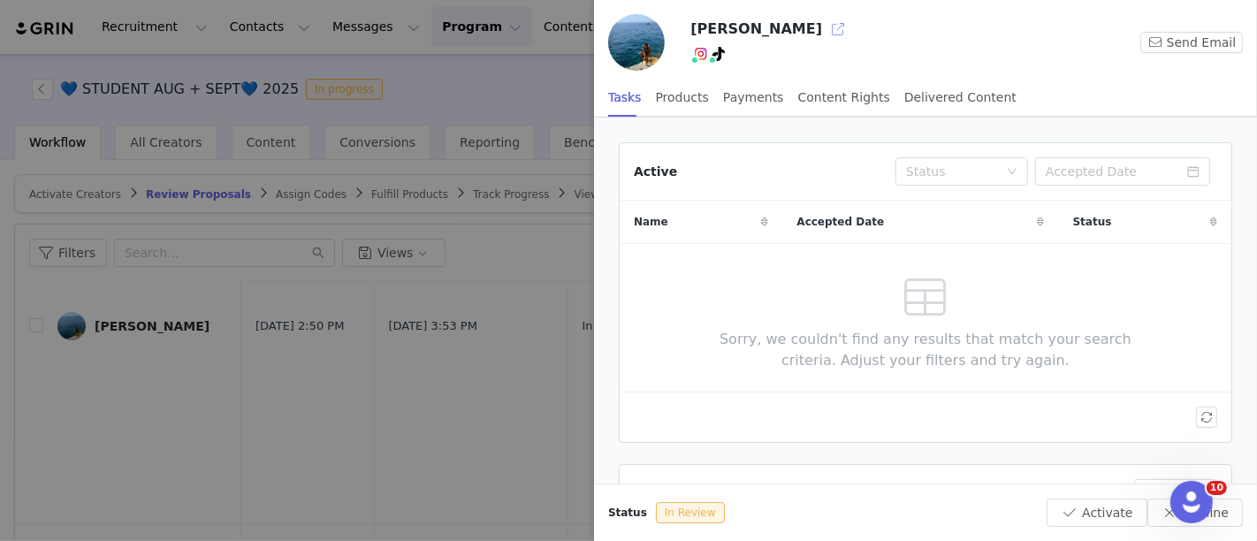
click at [824, 28] on button "button" at bounding box center [838, 29] width 28 height 28
click at [432, 294] on div at bounding box center [628, 270] width 1257 height 541
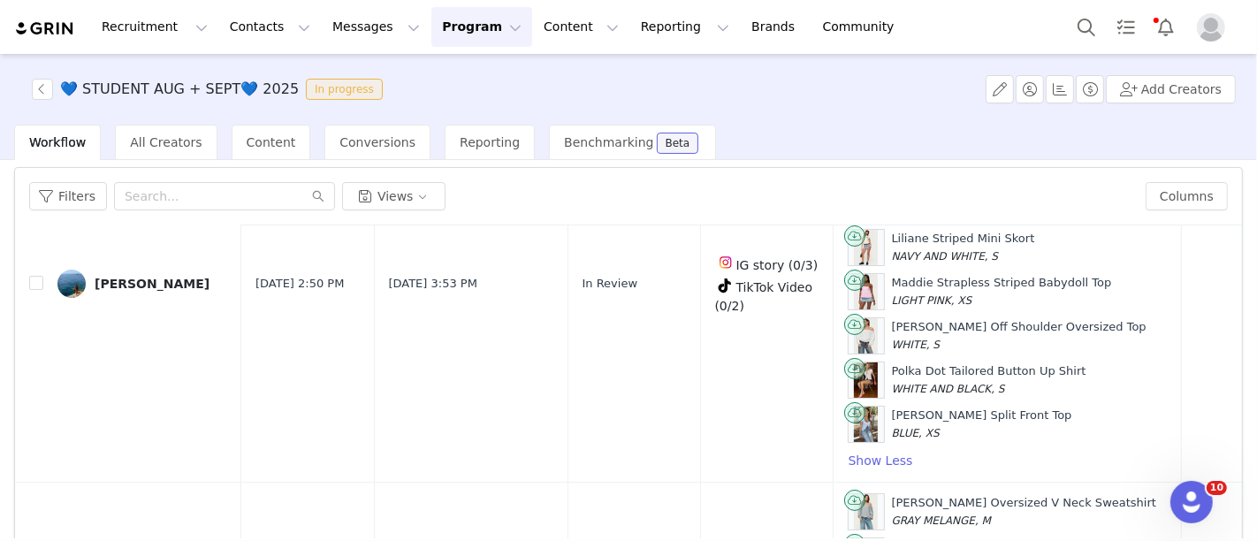
scroll to position [184, 0]
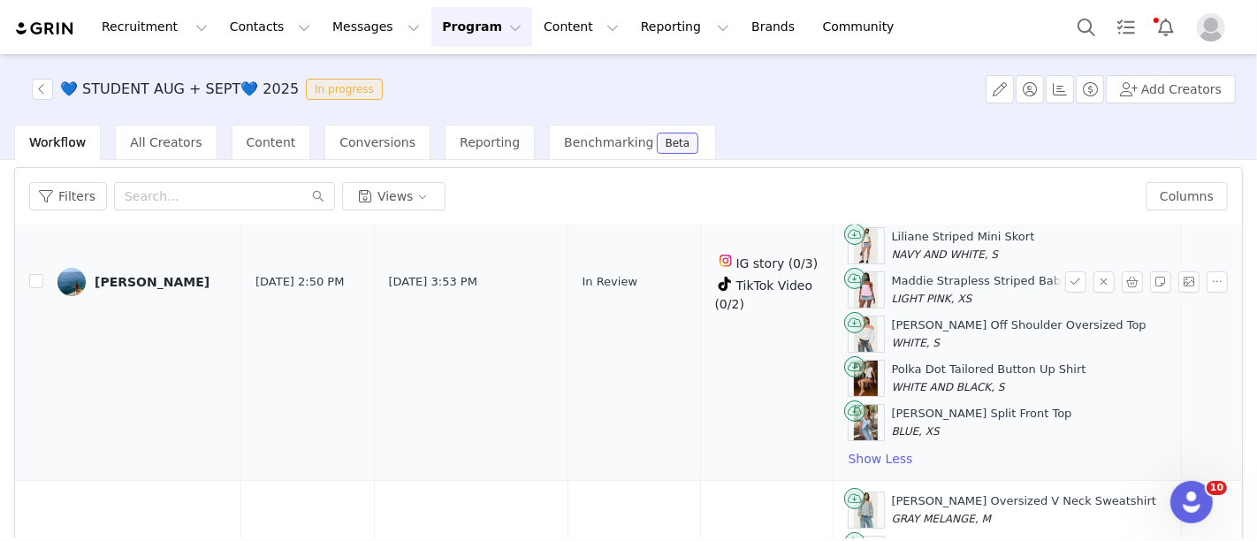
click at [27, 276] on td at bounding box center [29, 282] width 28 height 397
click at [33, 279] on input "checkbox" at bounding box center [36, 281] width 14 height 14
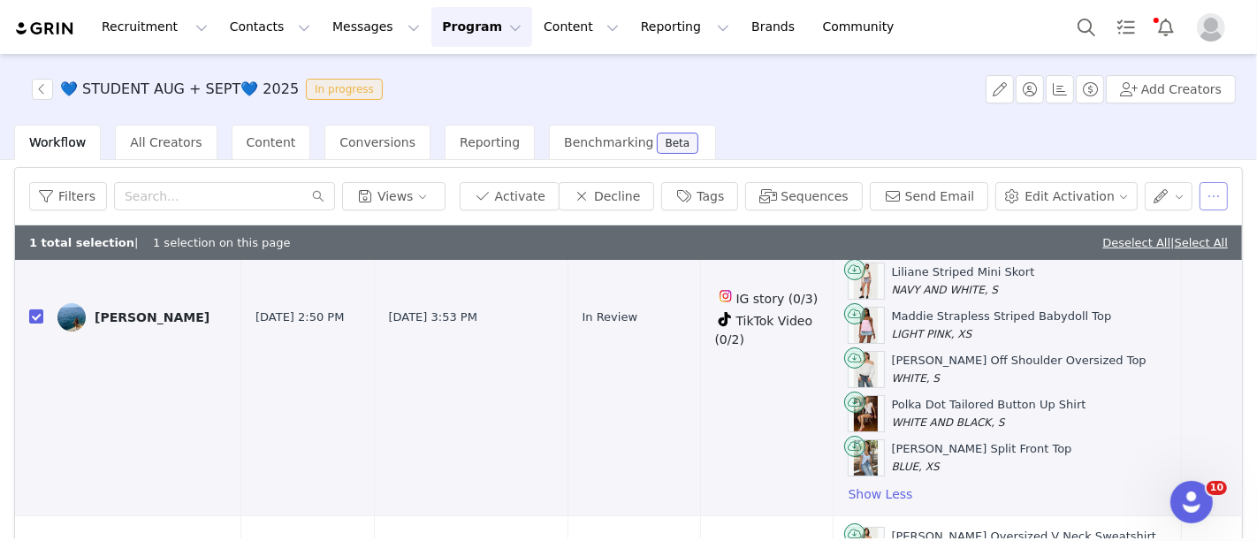
click at [1210, 190] on button "button" at bounding box center [1214, 196] width 28 height 28
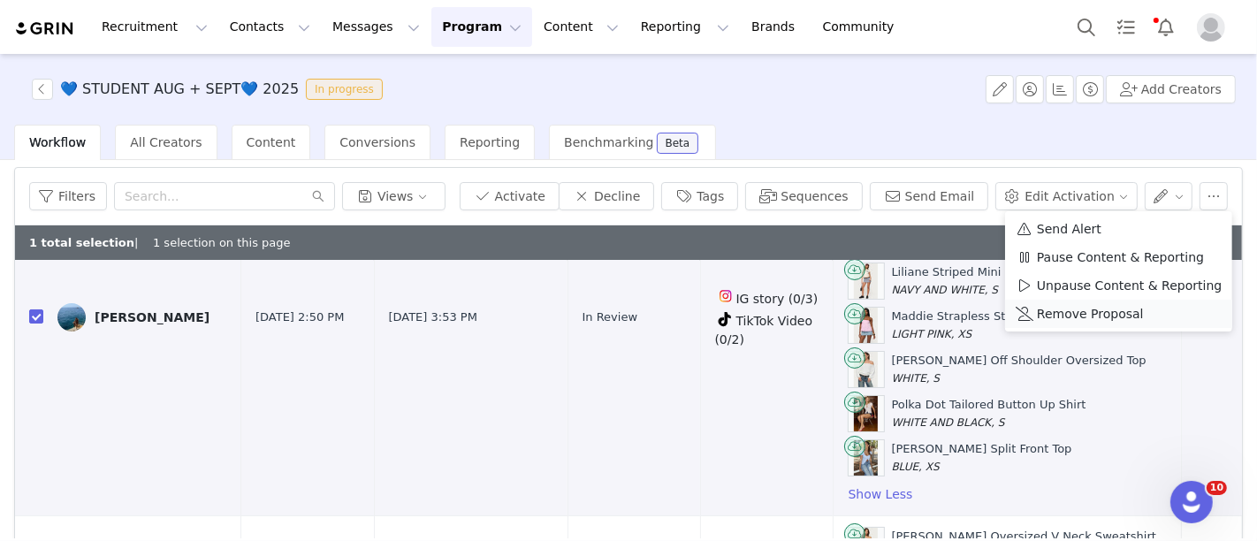
click at [1103, 311] on span "Remove Proposal" at bounding box center [1090, 313] width 107 height 19
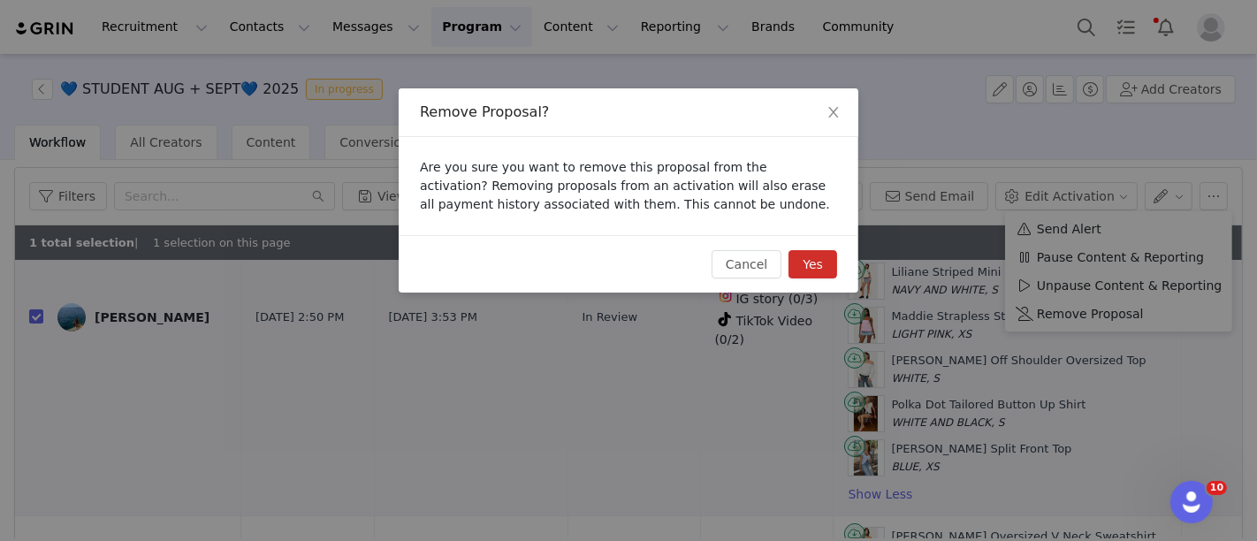
click at [820, 256] on button "Yes" at bounding box center [813, 264] width 49 height 28
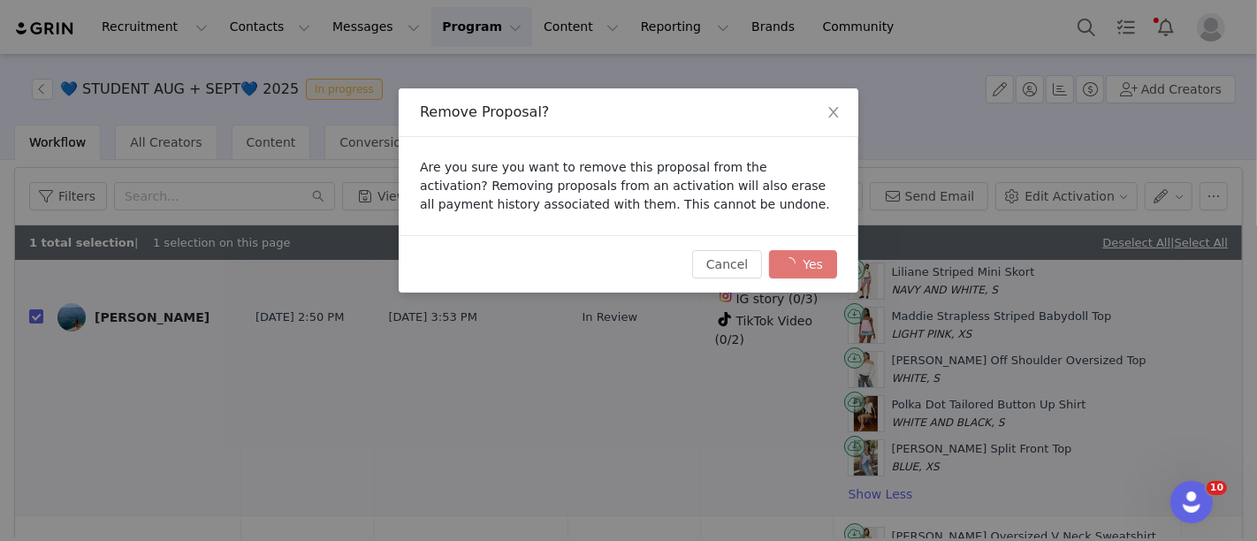
checkbox input "false"
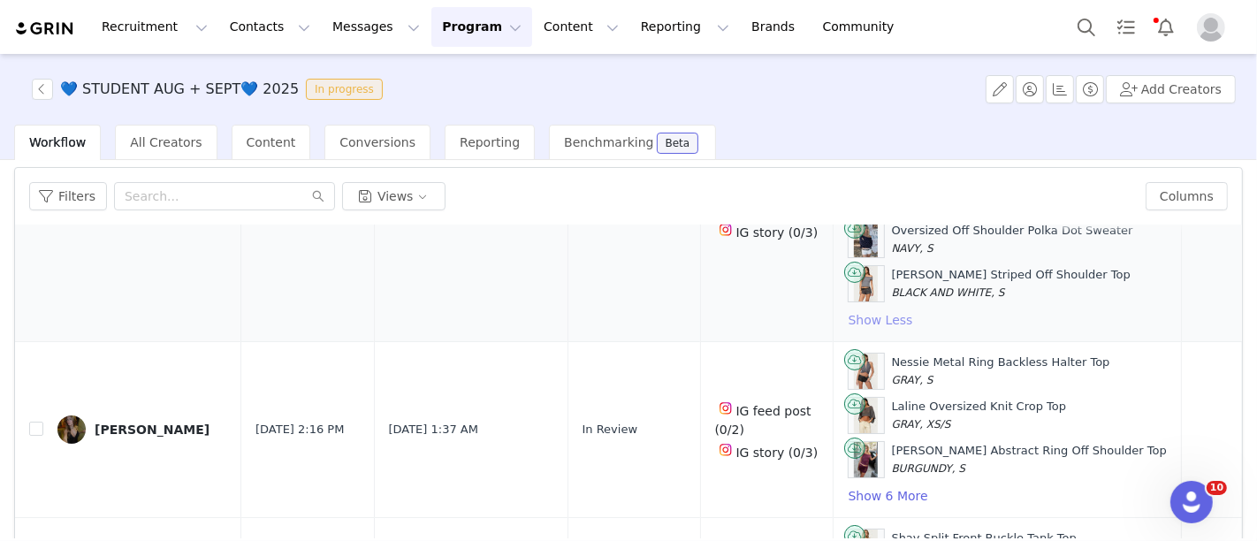
scroll to position [200, 0]
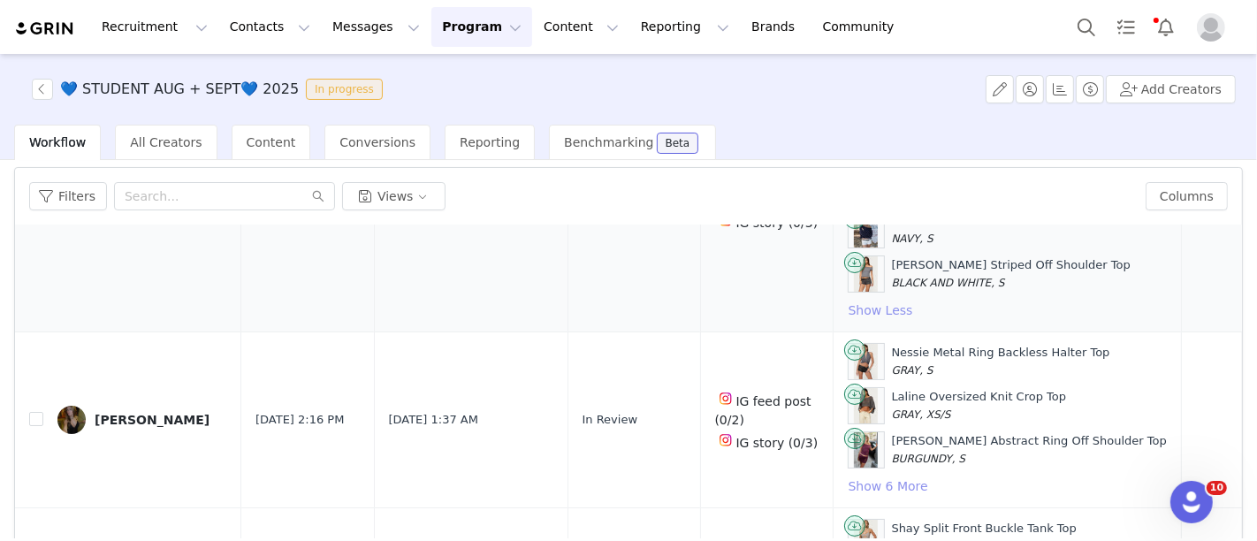
click at [848, 484] on button "Show 6 More" at bounding box center [888, 486] width 81 height 21
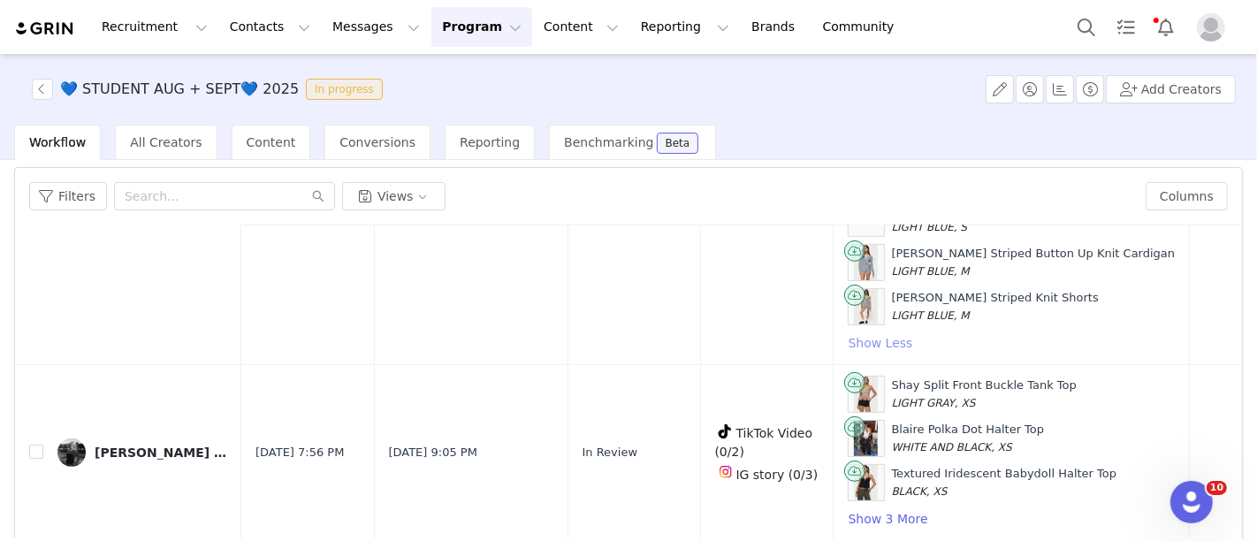
scroll to position [620, 0]
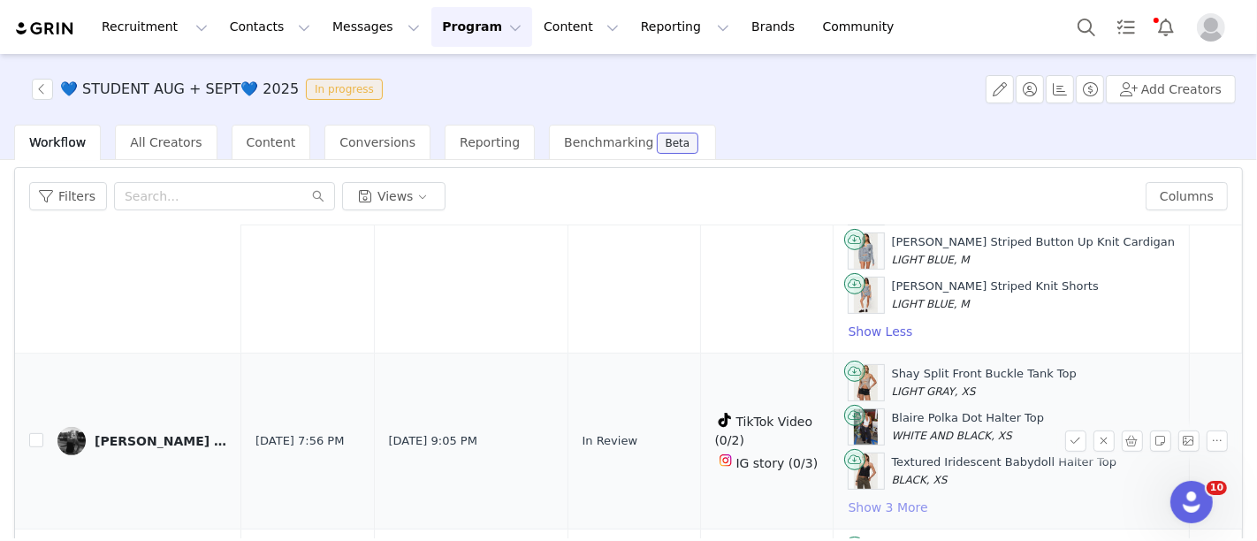
click at [848, 497] on button "Show 3 More" at bounding box center [888, 507] width 81 height 21
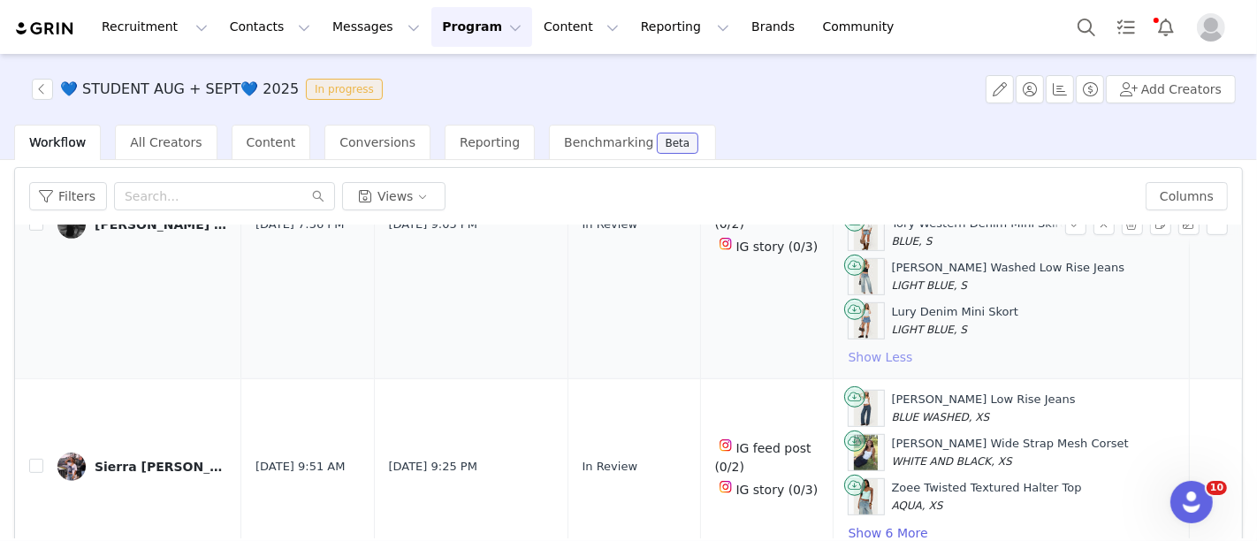
scroll to position [911, 0]
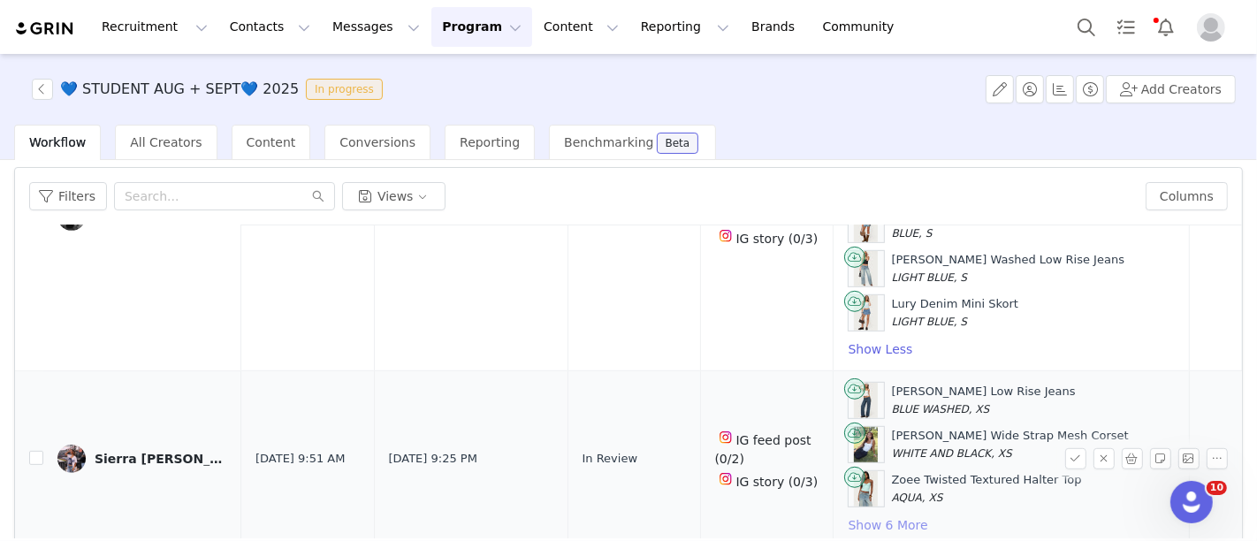
click at [848, 515] on button "Show 6 More" at bounding box center [888, 525] width 81 height 21
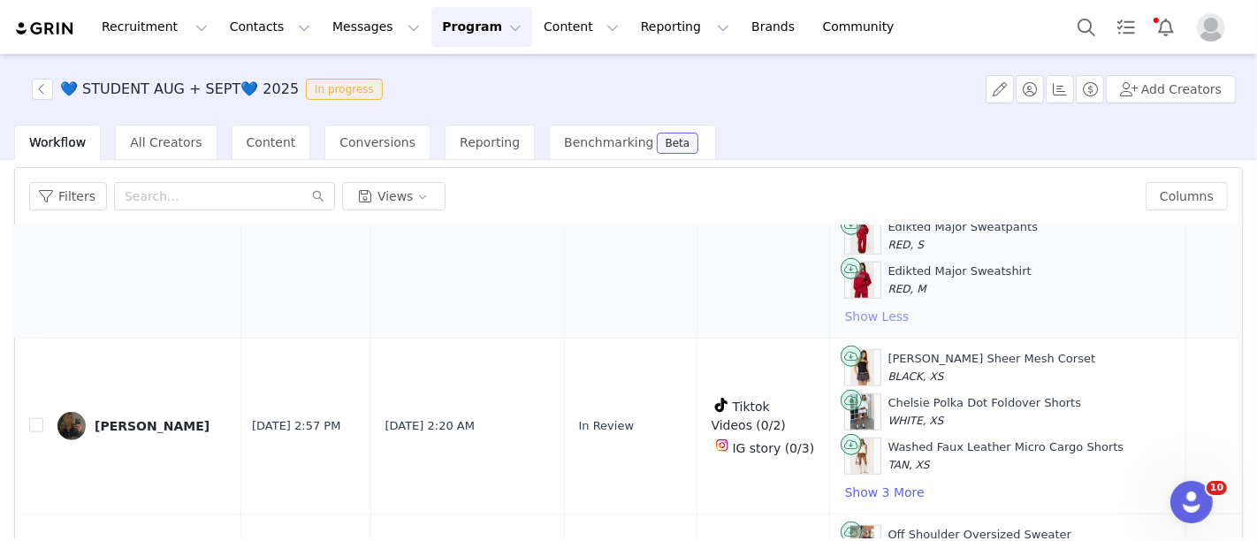
scroll to position [1391, 4]
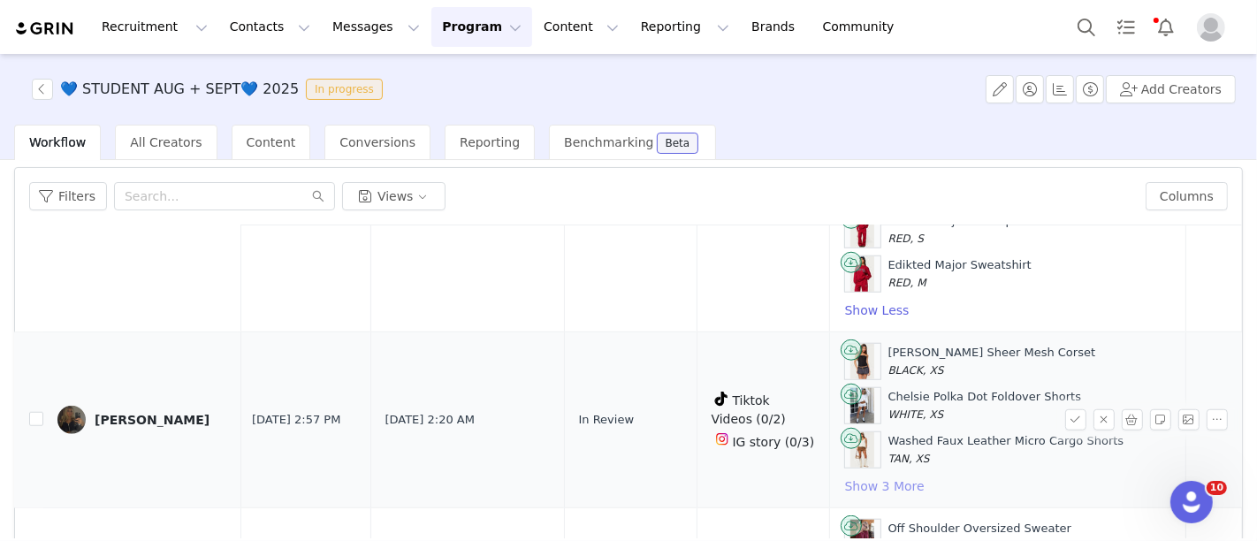
click at [850, 476] on button "Show 3 More" at bounding box center [884, 486] width 81 height 21
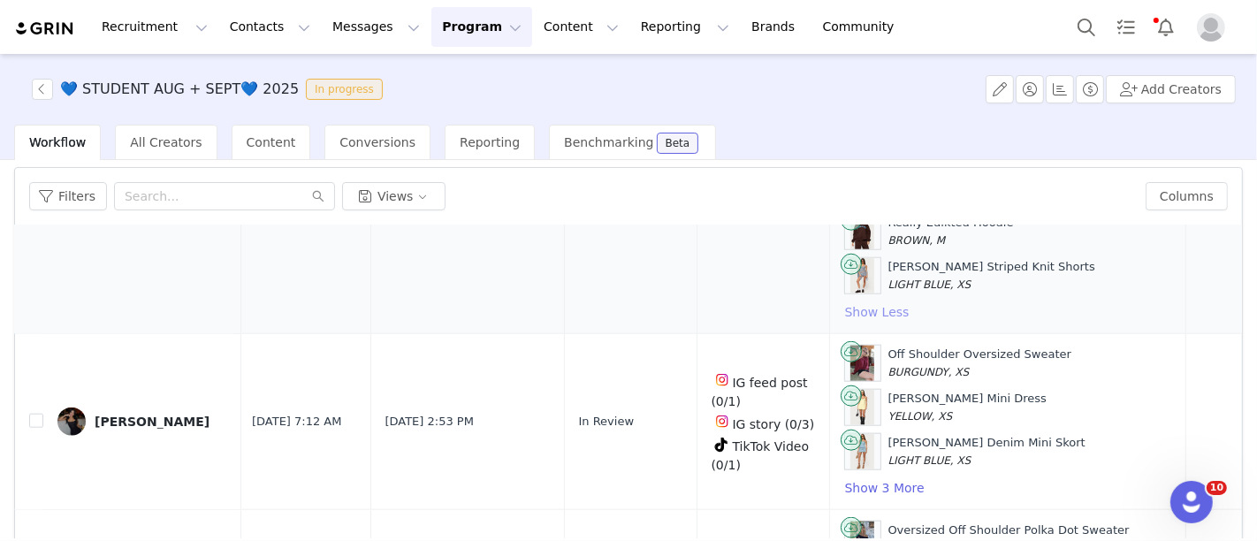
scroll to position [1698, 4]
click at [850, 477] on button "Show 3 More" at bounding box center [884, 487] width 81 height 21
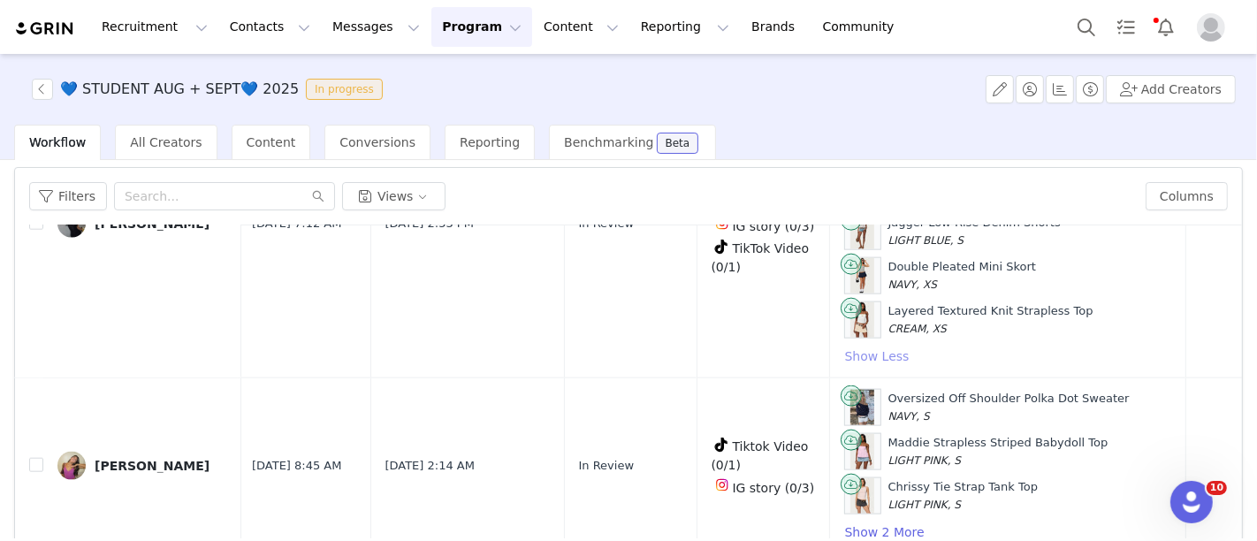
scroll to position [1964, 4]
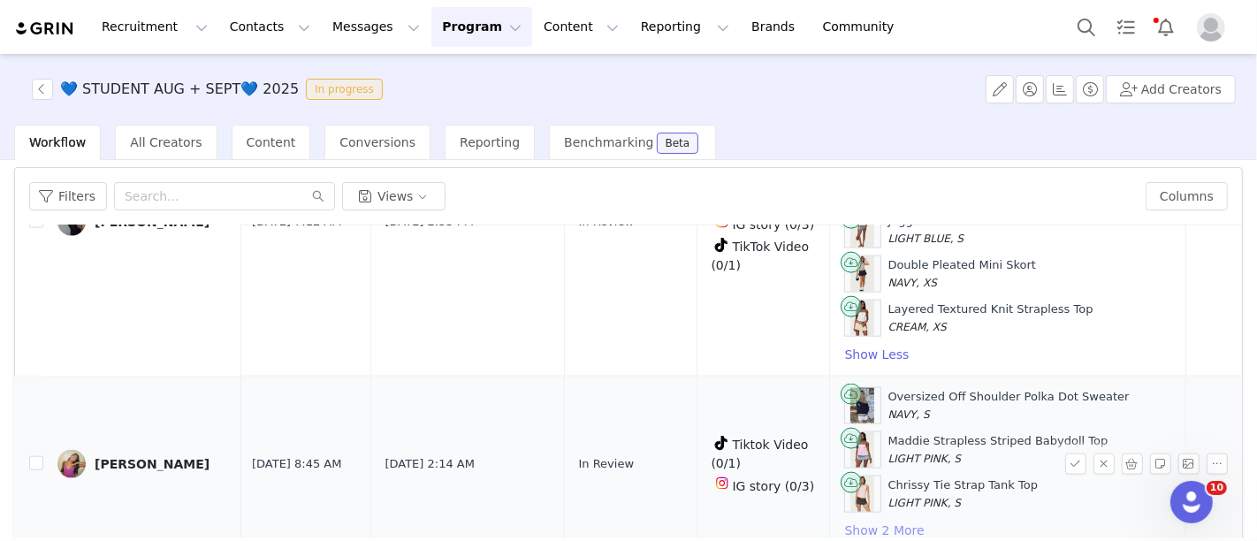
click at [844, 520] on button "Show 2 More" at bounding box center [884, 530] width 81 height 21
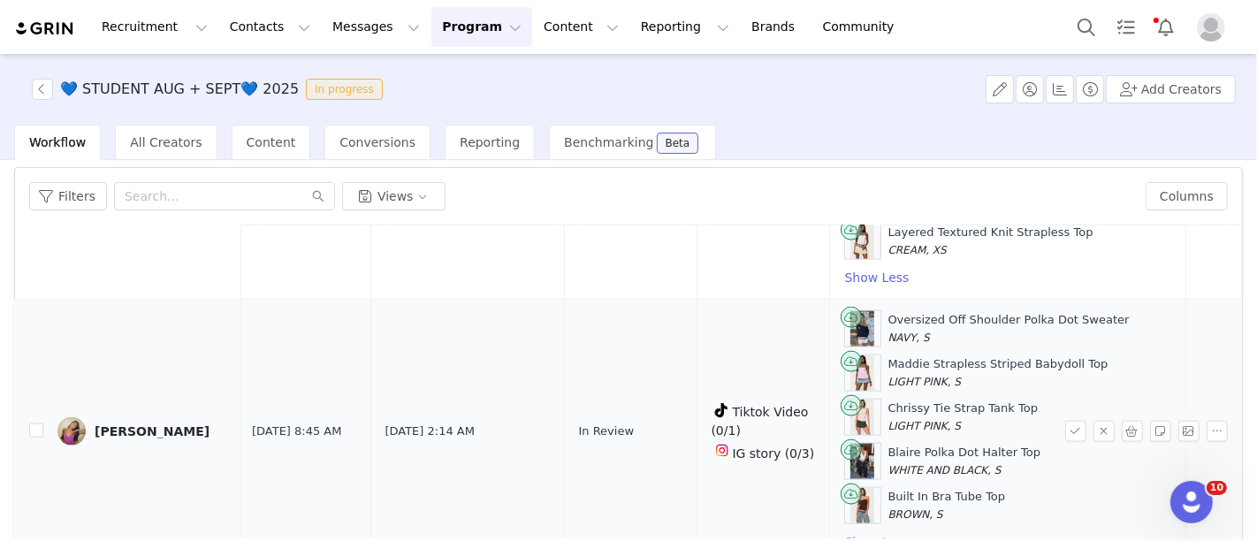
scroll to position [2058, 4]
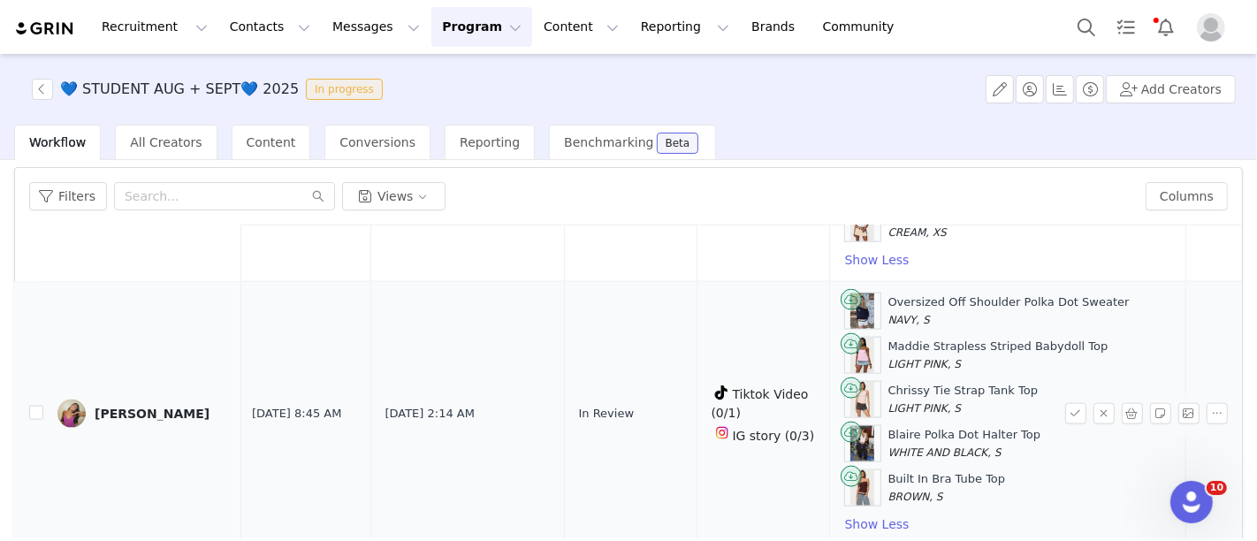
click at [103, 407] on div "[PERSON_NAME]" at bounding box center [152, 414] width 115 height 14
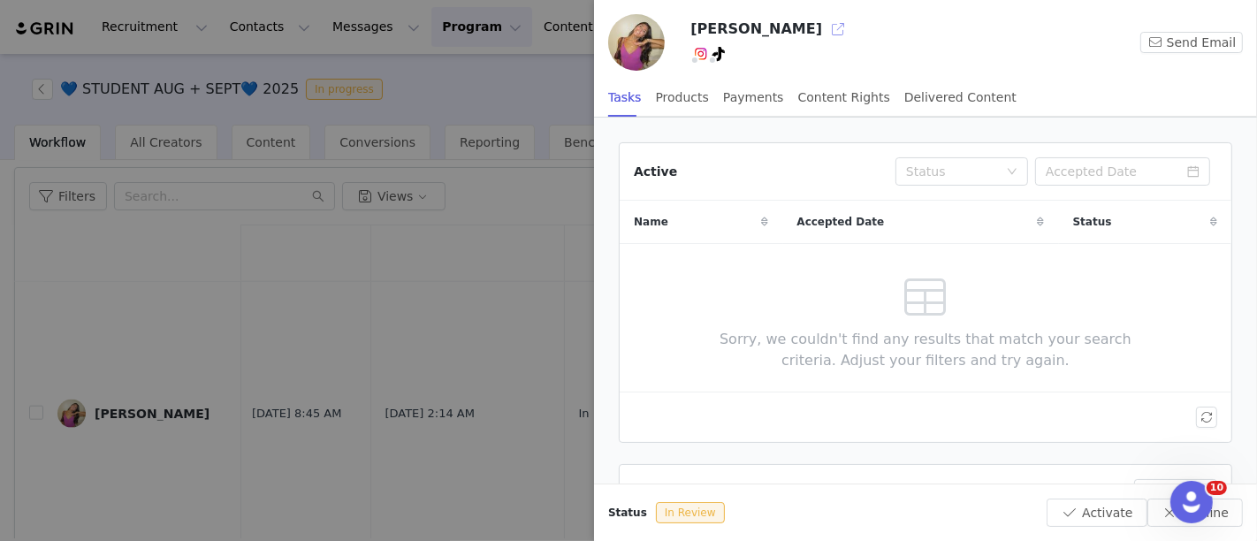
click at [824, 30] on button "button" at bounding box center [838, 29] width 28 height 28
click at [369, 233] on div at bounding box center [628, 270] width 1257 height 541
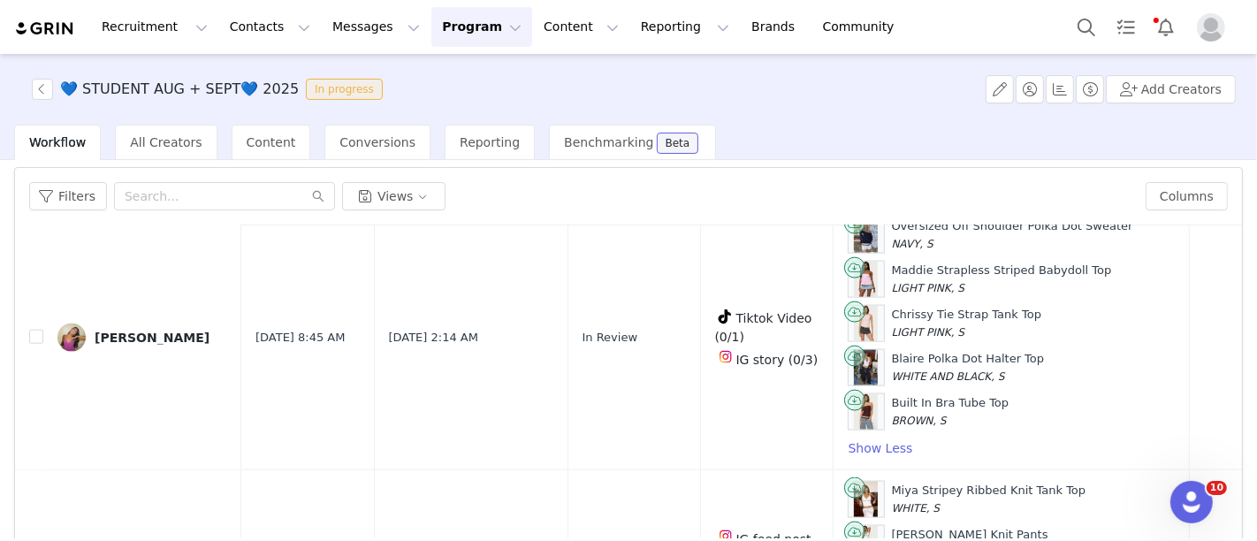
scroll to position [2133, 0]
click at [31, 331] on input "checkbox" at bounding box center [36, 338] width 14 height 14
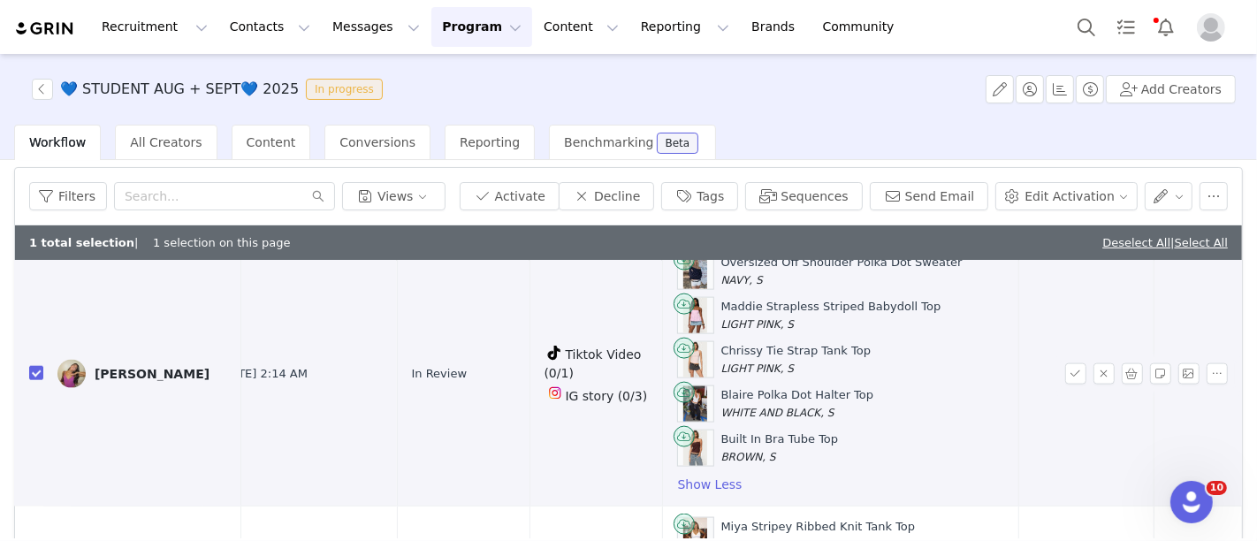
scroll to position [2133, 177]
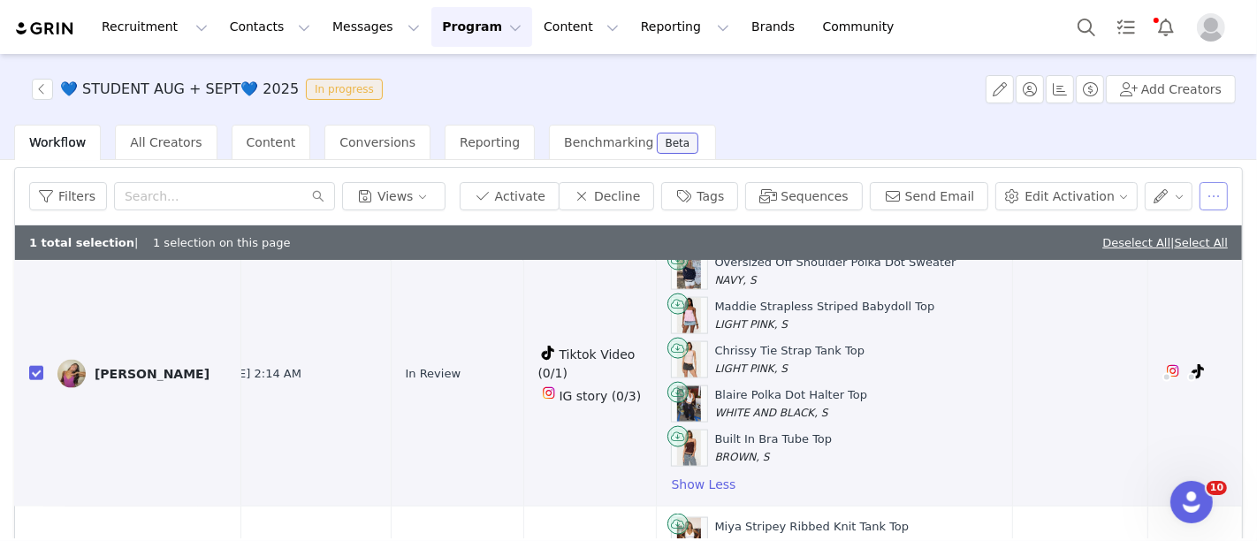
click at [1200, 202] on button "button" at bounding box center [1214, 196] width 28 height 28
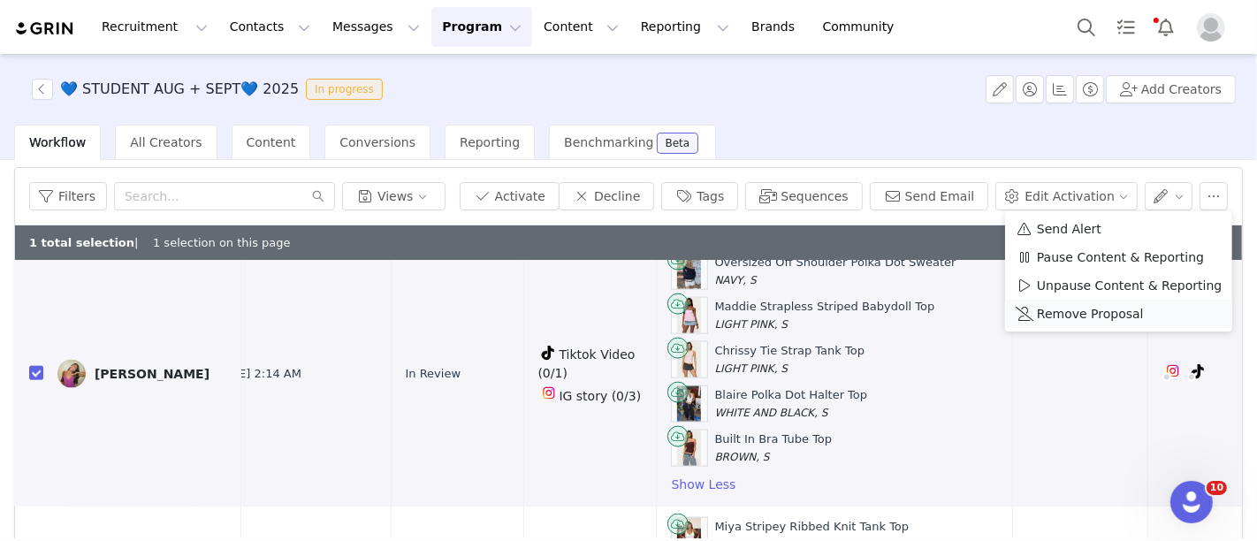
click at [1115, 311] on span "Remove Proposal" at bounding box center [1090, 313] width 107 height 19
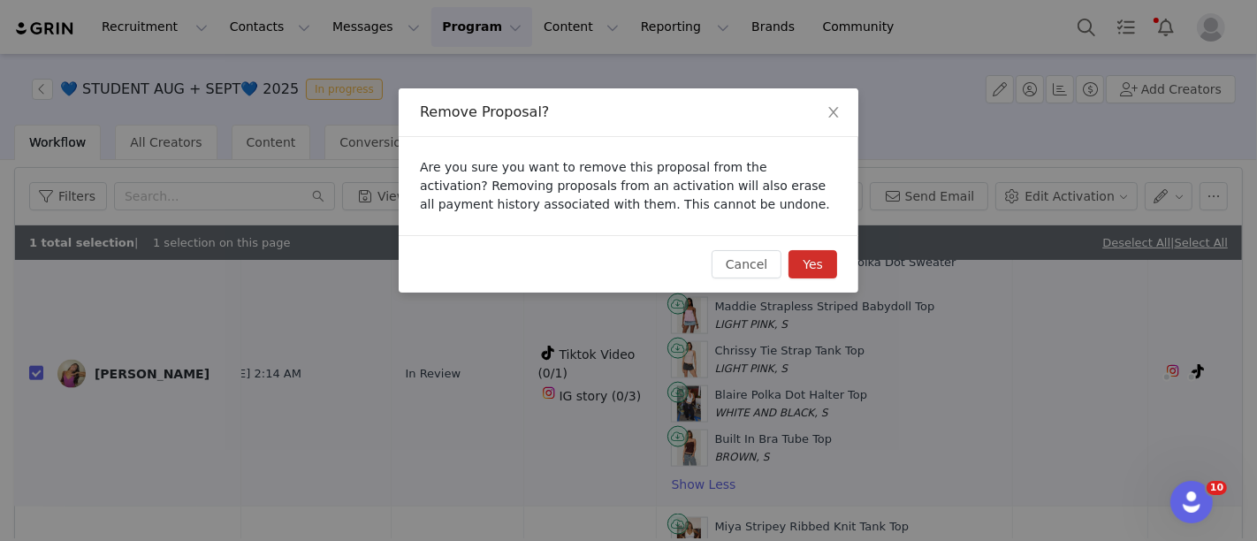
click at [811, 262] on button "Yes" at bounding box center [813, 264] width 49 height 28
checkbox input "false"
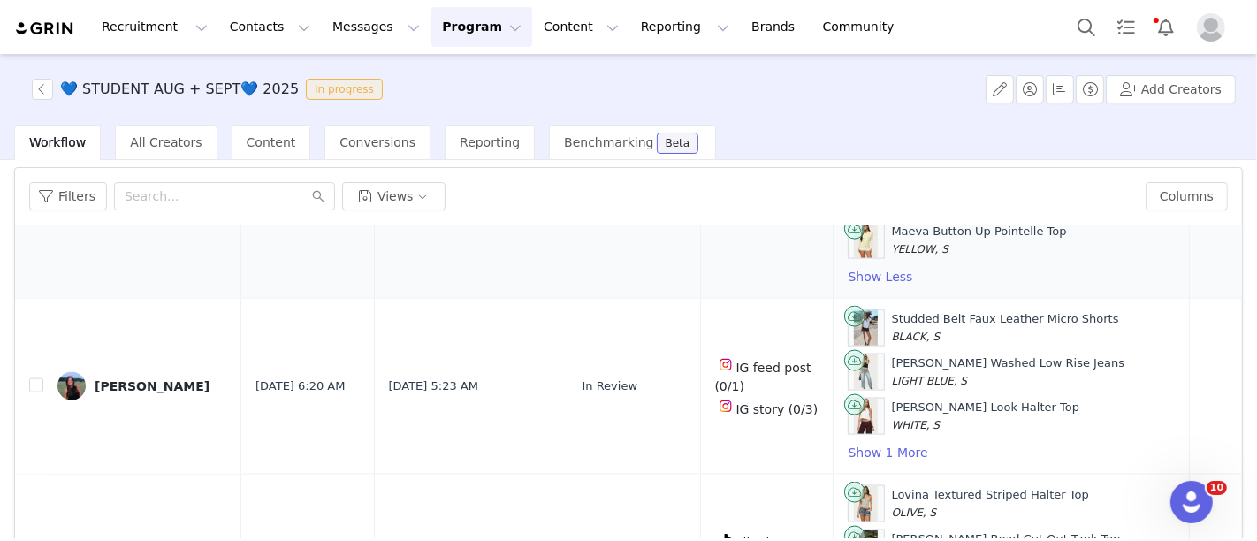
scroll to position [2311, 0]
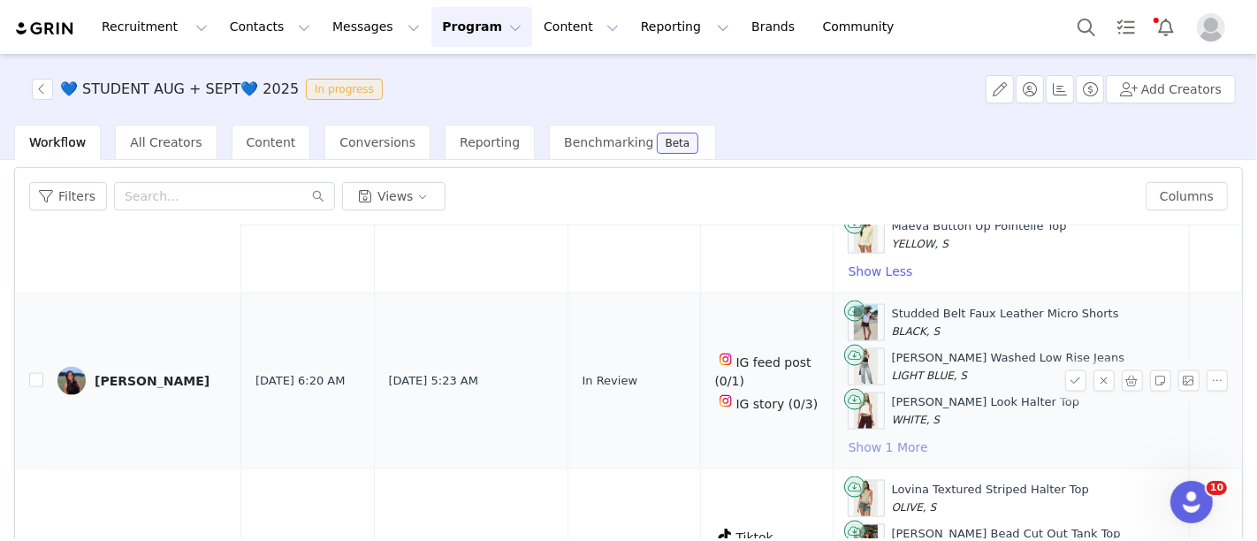
click at [848, 437] on button "Show 1 More" at bounding box center [888, 447] width 81 height 21
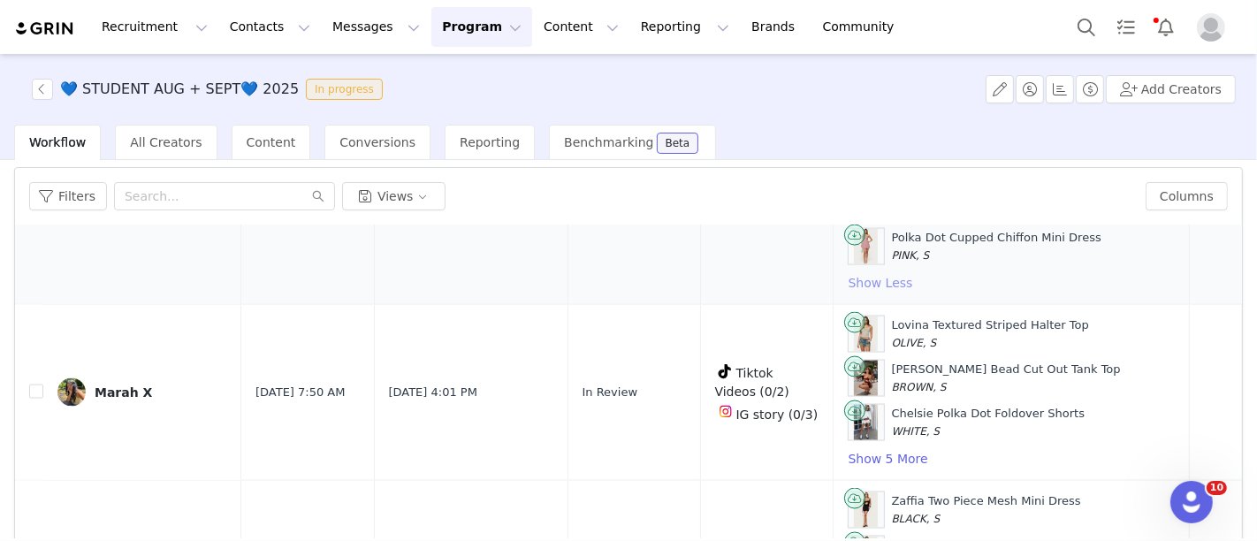
scroll to position [2523, 0]
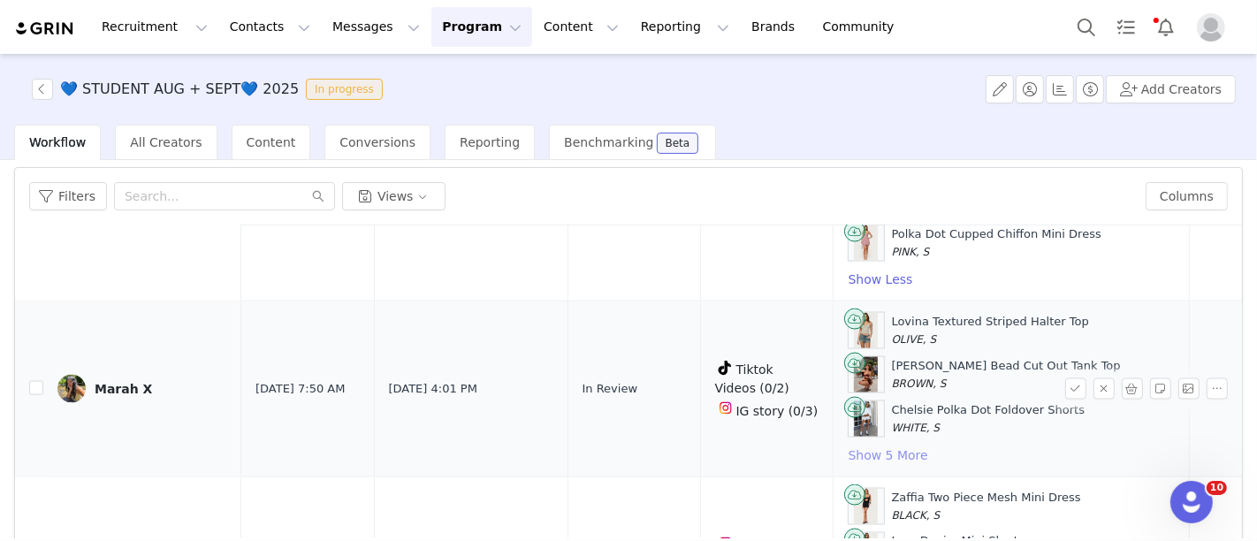
click at [848, 445] on button "Show 5 More" at bounding box center [888, 455] width 81 height 21
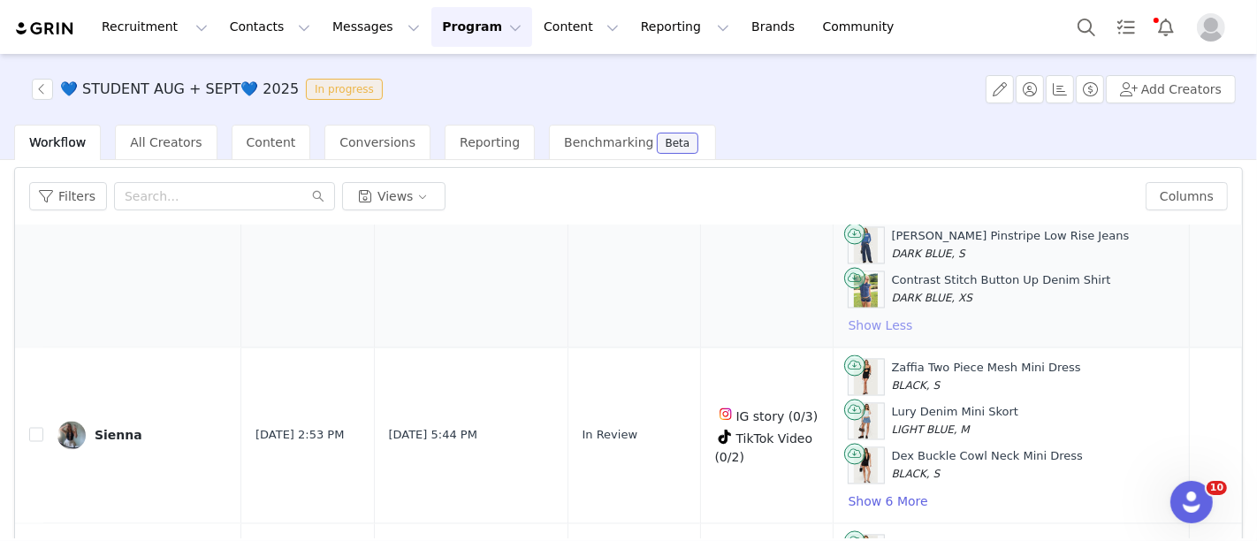
scroll to position [2874, 0]
click at [848, 491] on button "Show 6 More" at bounding box center [888, 501] width 81 height 21
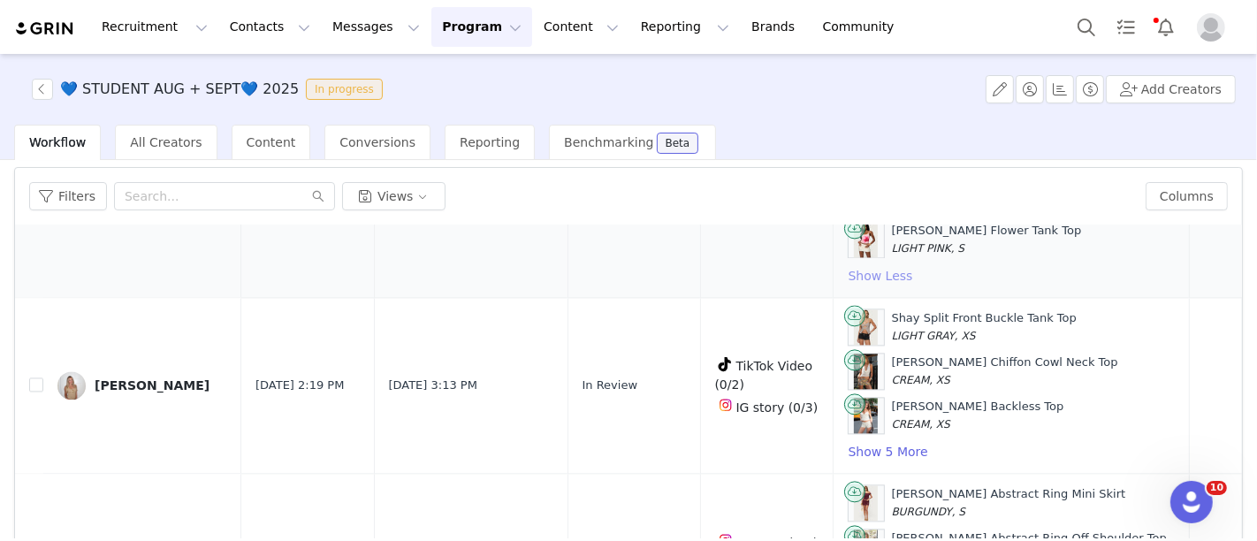
scroll to position [3385, 0]
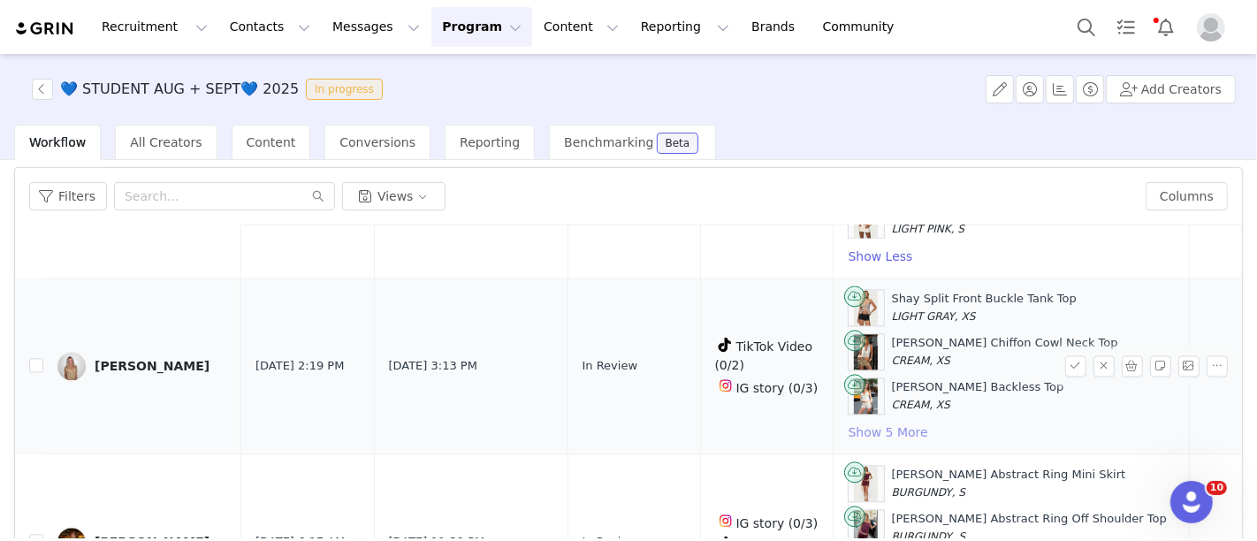
click at [848, 422] on button "Show 5 More" at bounding box center [888, 432] width 81 height 21
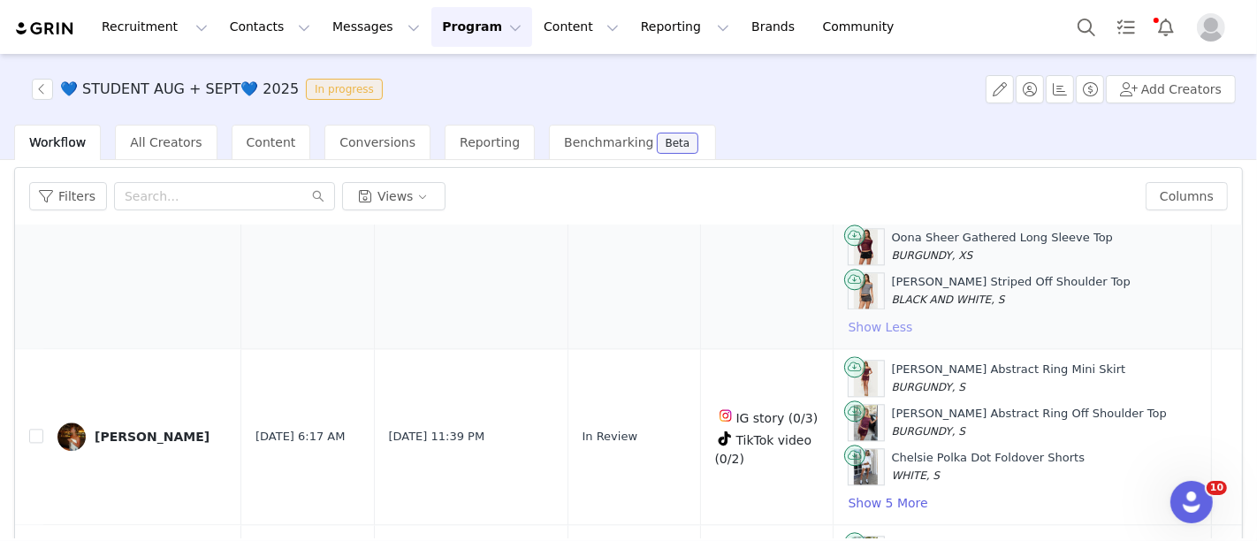
scroll to position [3713, 0]
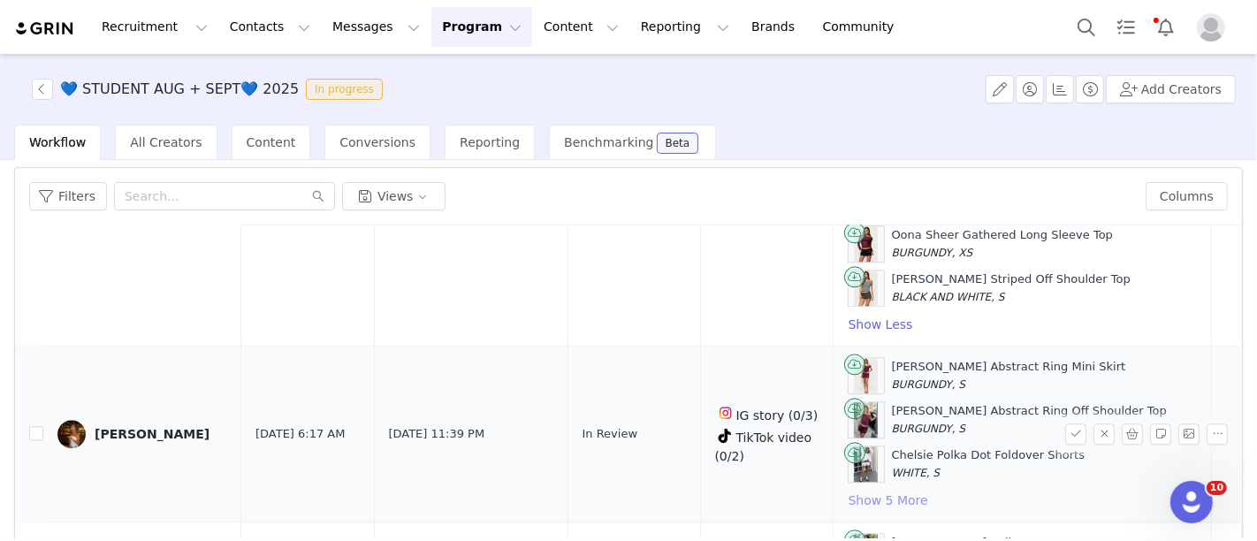
click at [848, 490] on button "Show 5 More" at bounding box center [888, 500] width 81 height 21
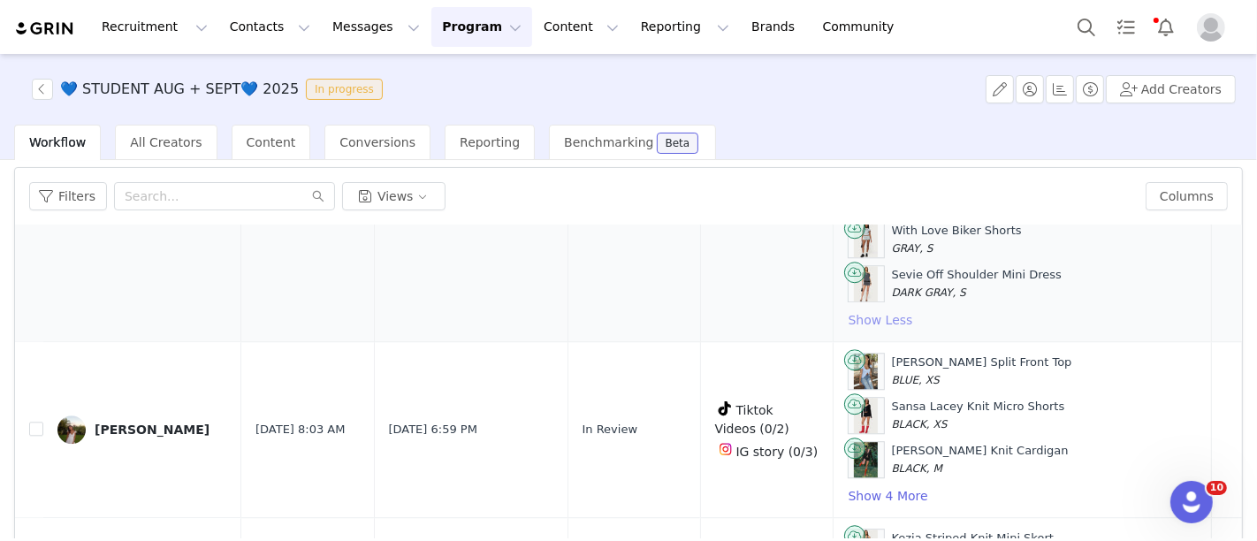
scroll to position [4116, 0]
click at [848, 485] on button "Show 4 More" at bounding box center [888, 495] width 81 height 21
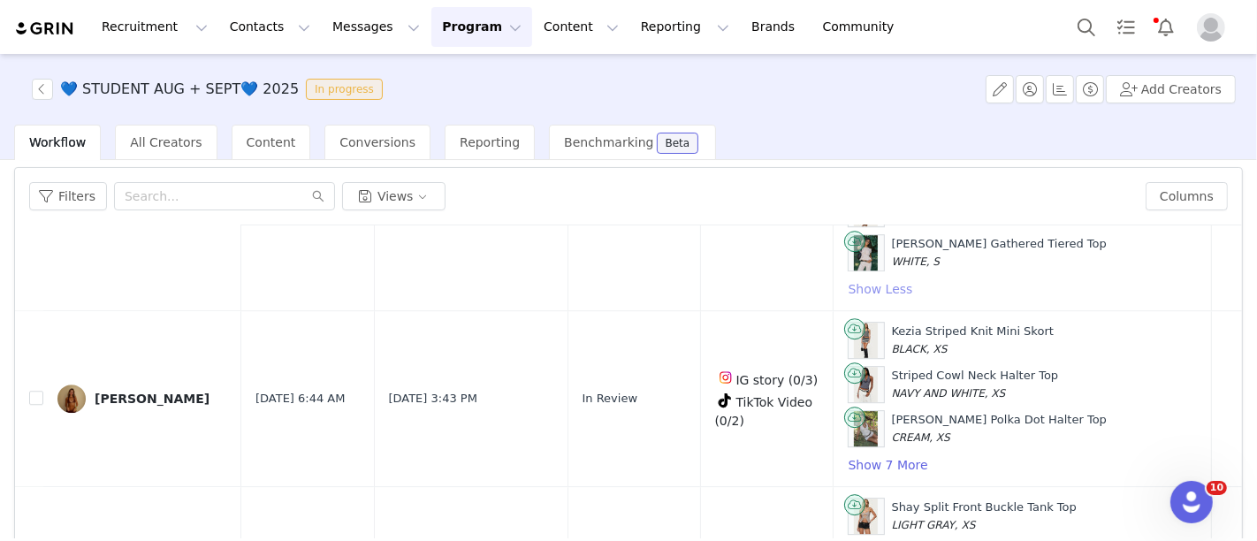
scroll to position [4501, 0]
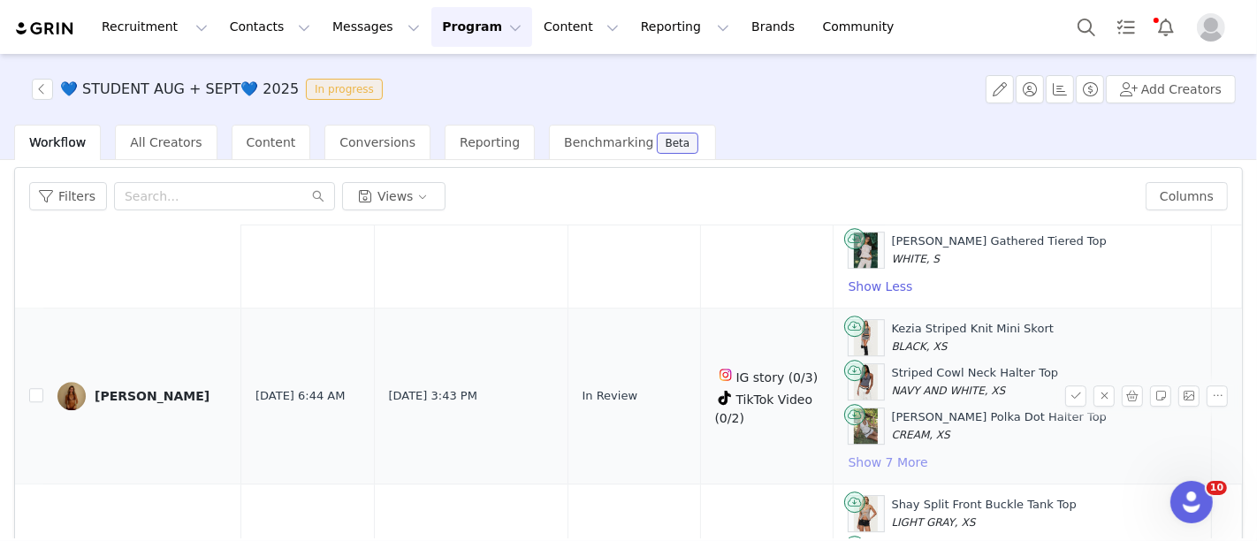
click at [848, 452] on button "Show 7 More" at bounding box center [888, 462] width 81 height 21
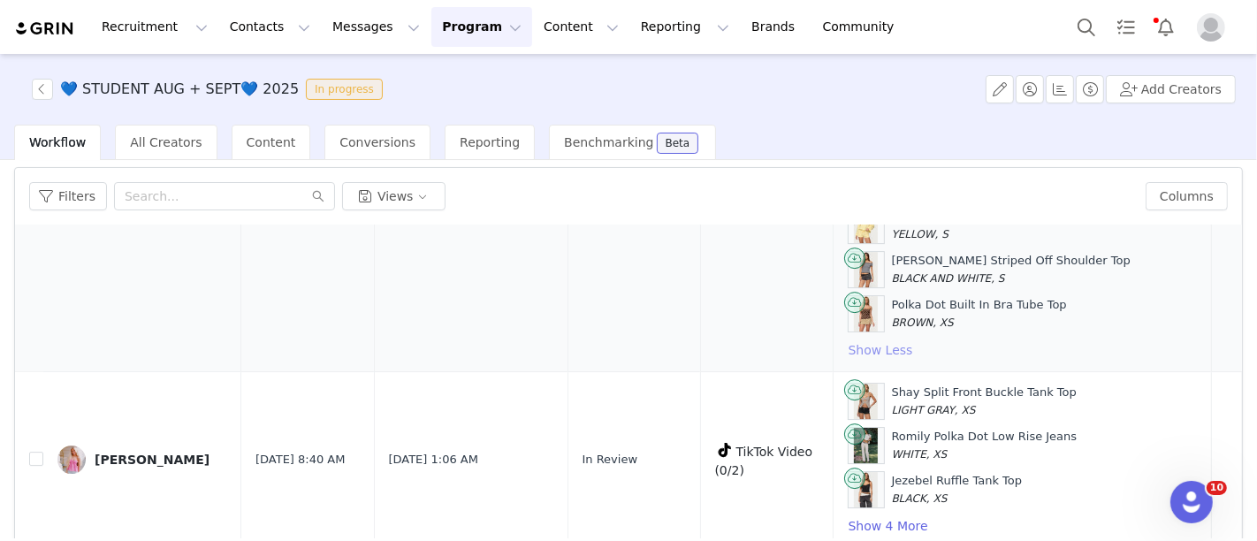
scroll to position [4939, 0]
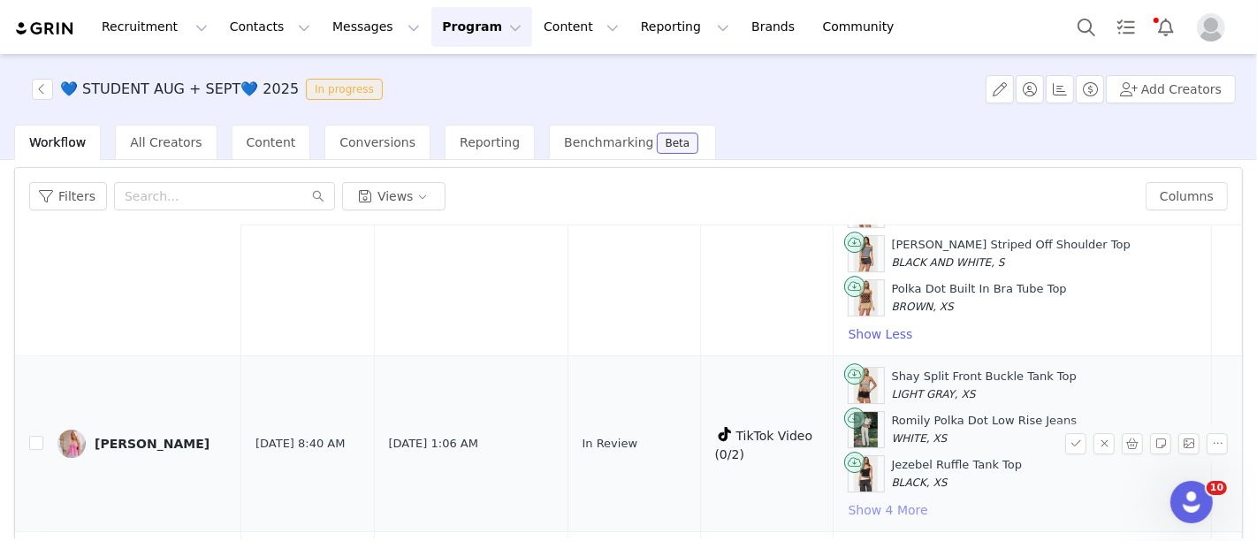
click at [848, 500] on button "Show 4 More" at bounding box center [888, 510] width 81 height 21
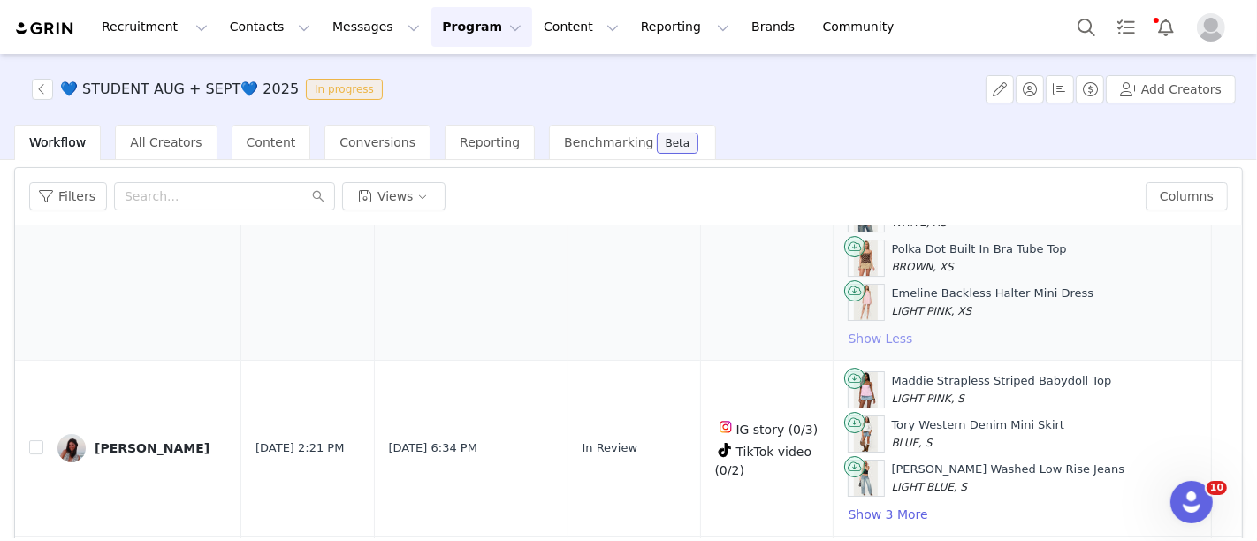
scroll to position [5288, 0]
click at [848, 503] on button "Show 3 More" at bounding box center [888, 513] width 81 height 21
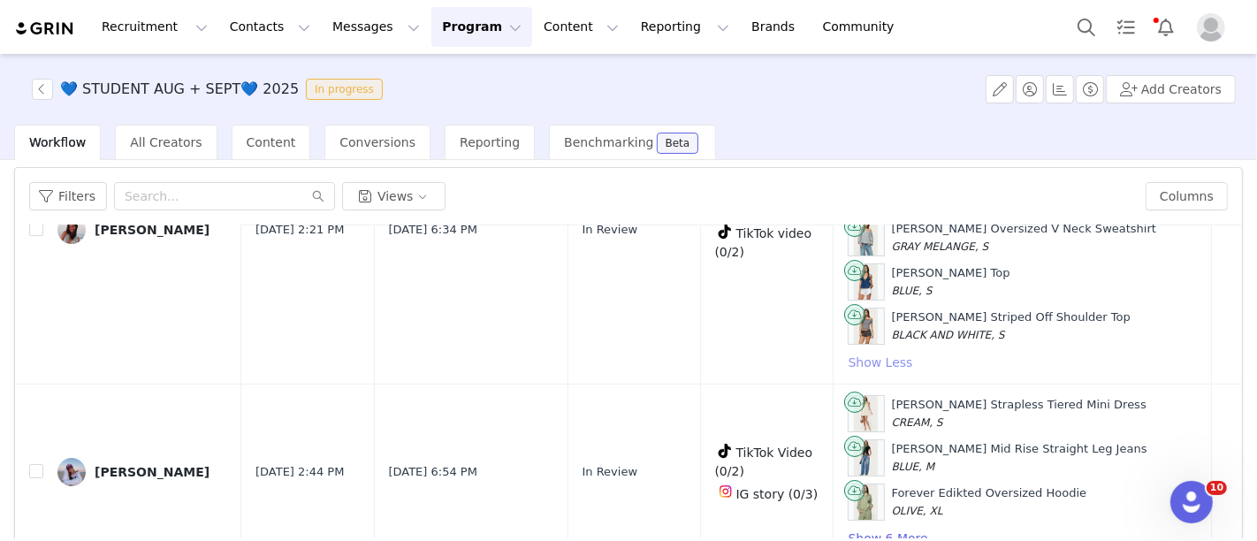
scroll to position [5573, 0]
click at [848, 527] on button "Show 6 More" at bounding box center [888, 537] width 81 height 21
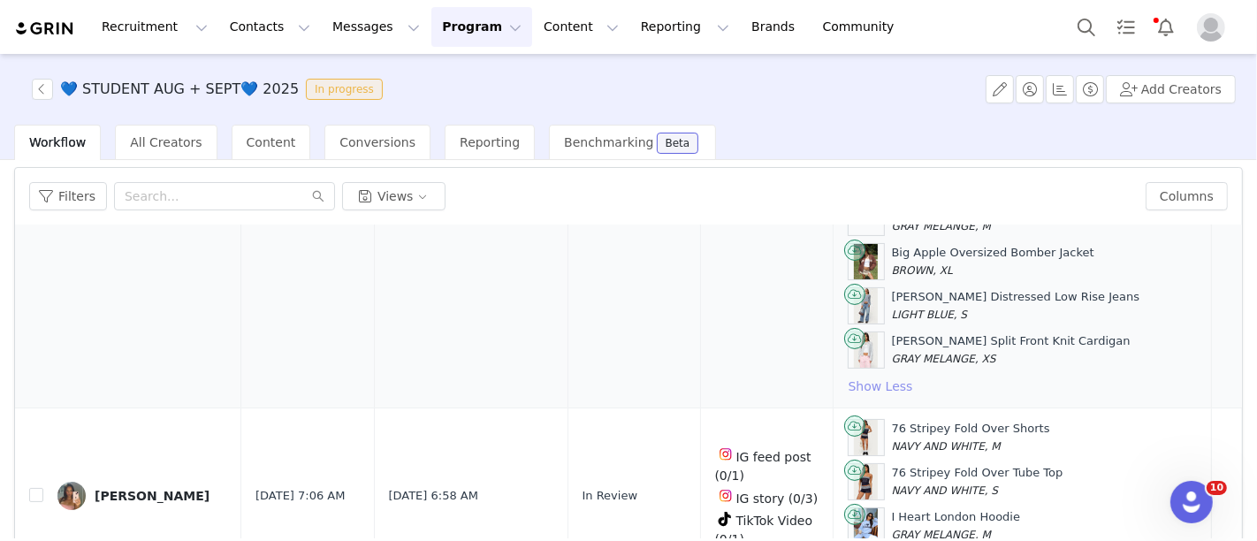
scroll to position [5990, 0]
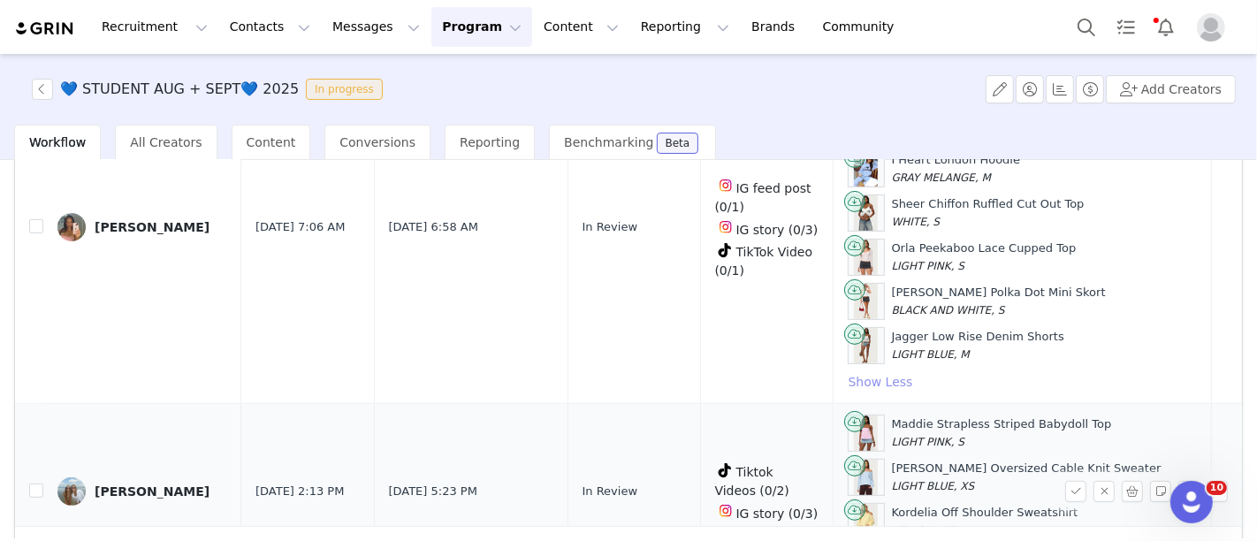
scroll to position [227, 0]
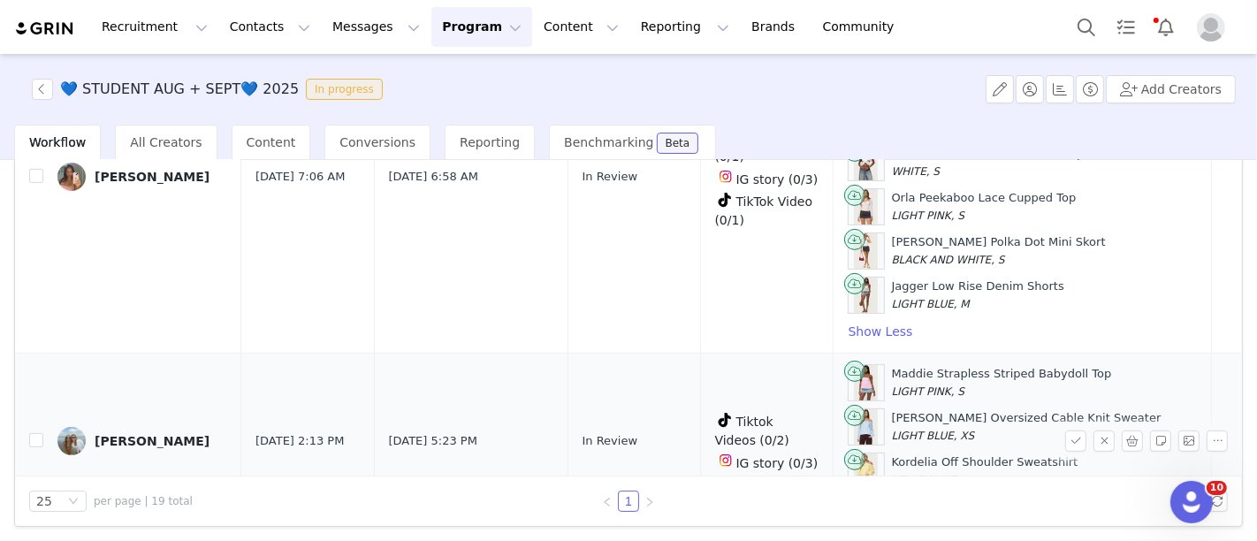
click at [853, 497] on button "Show 4 More" at bounding box center [888, 507] width 81 height 21
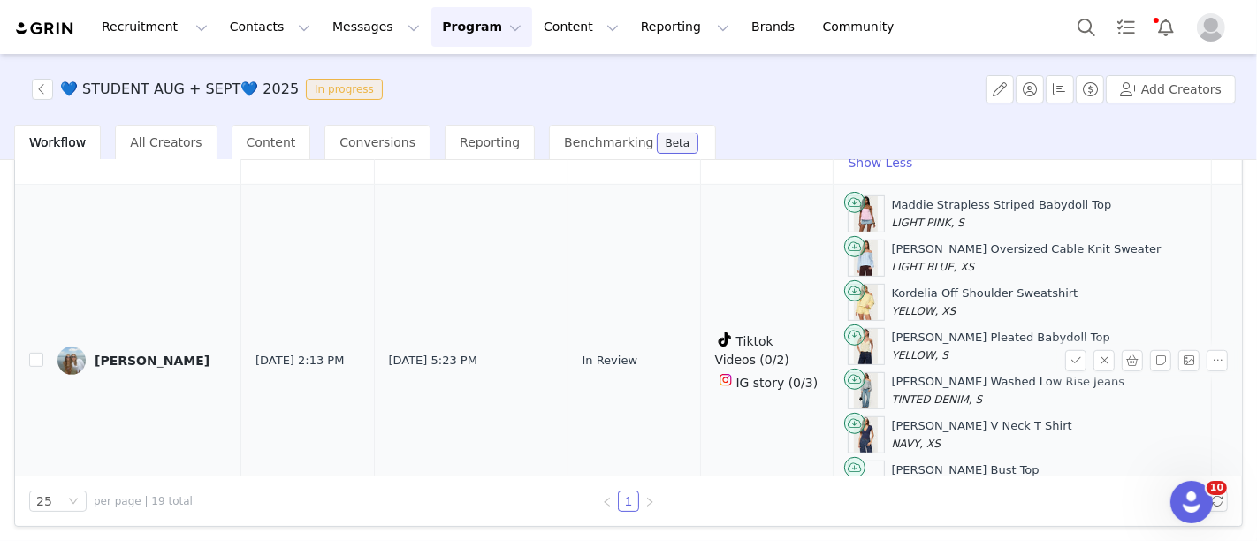
scroll to position [6401, 0]
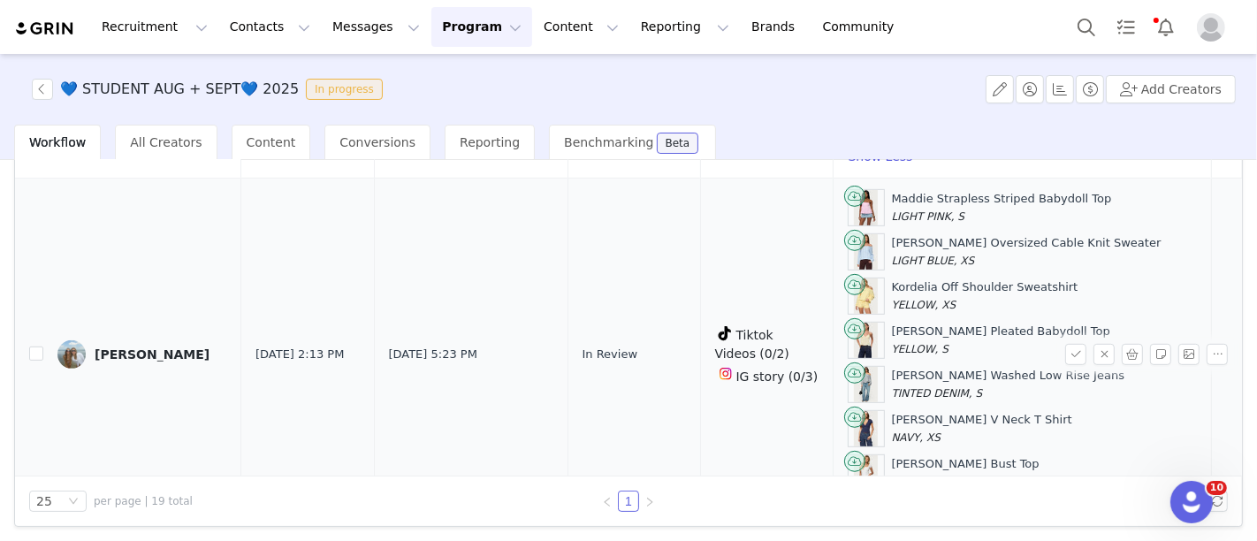
click at [104, 347] on div "[PERSON_NAME]" at bounding box center [152, 354] width 115 height 14
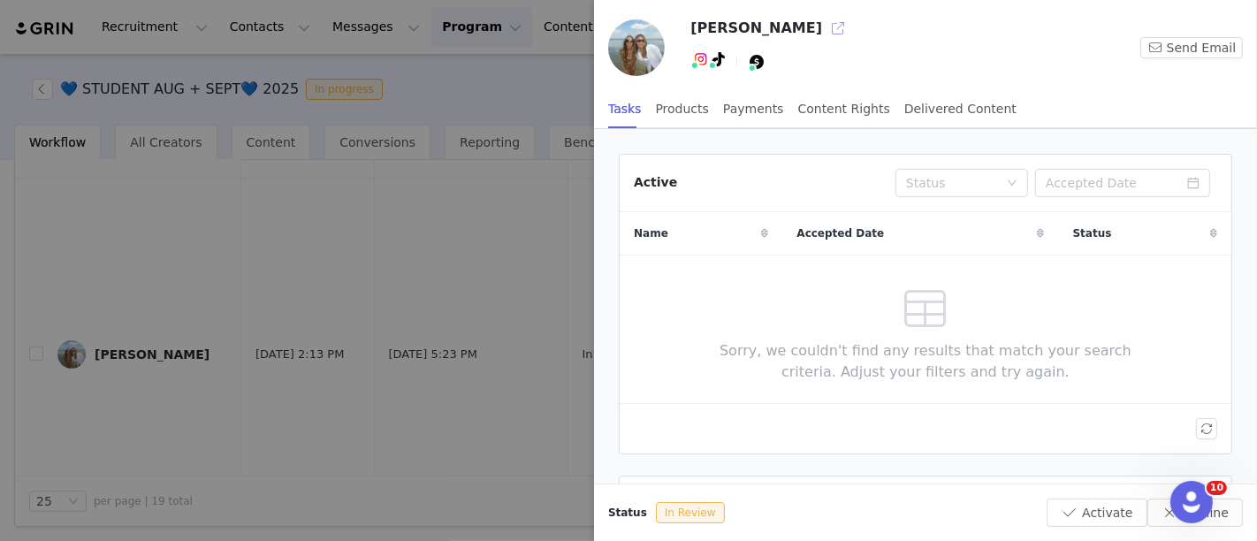
click at [824, 37] on button "button" at bounding box center [838, 28] width 28 height 28
click at [359, 307] on div at bounding box center [628, 270] width 1257 height 541
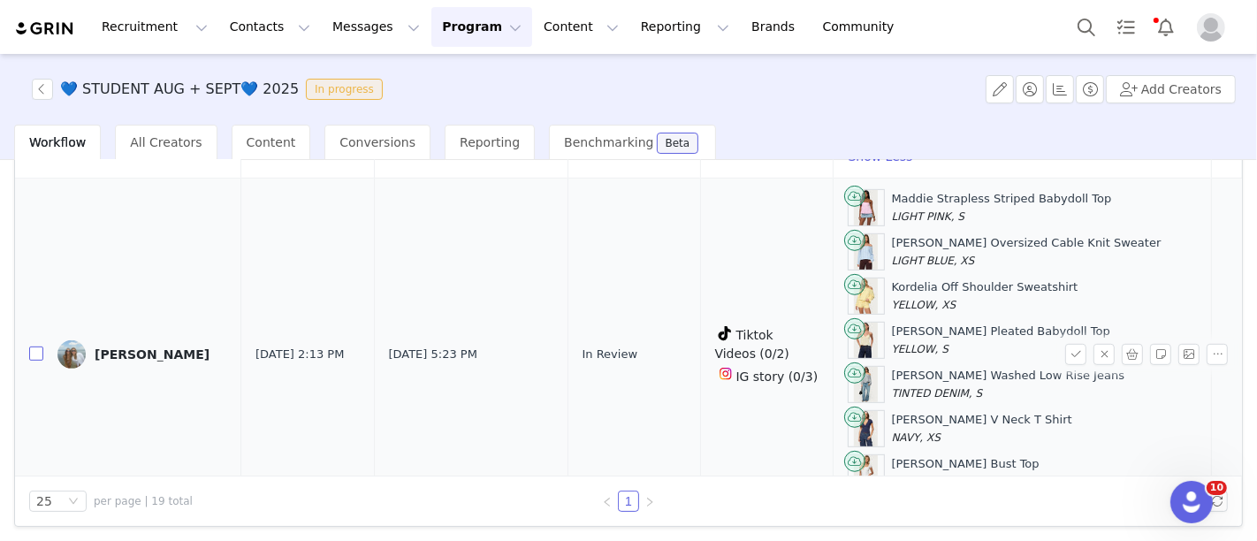
click at [38, 347] on input "checkbox" at bounding box center [36, 354] width 14 height 14
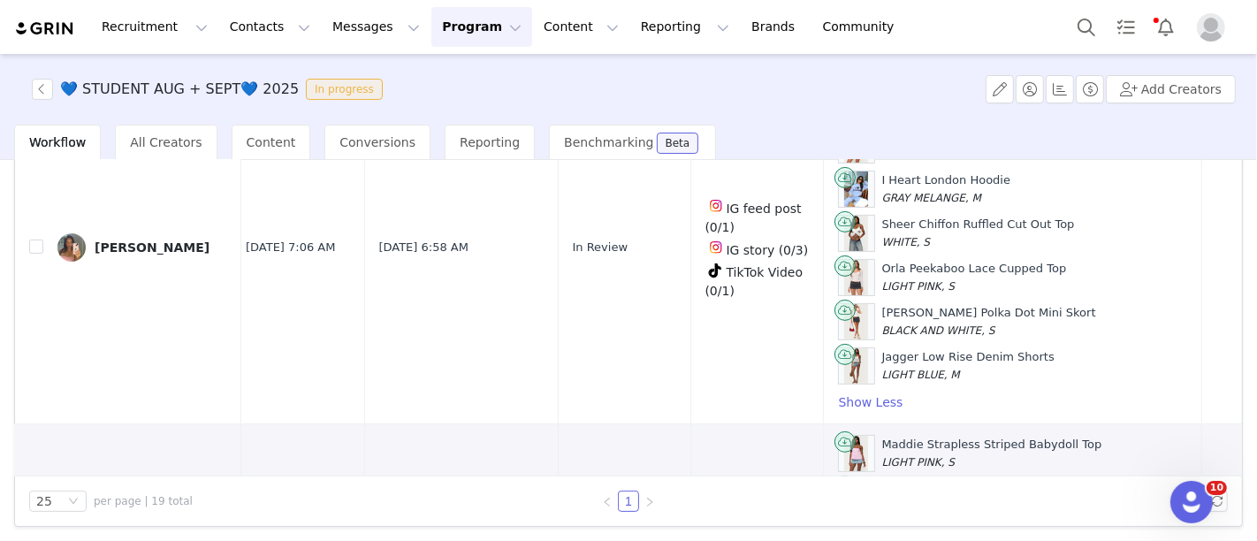
scroll to position [6437, 10]
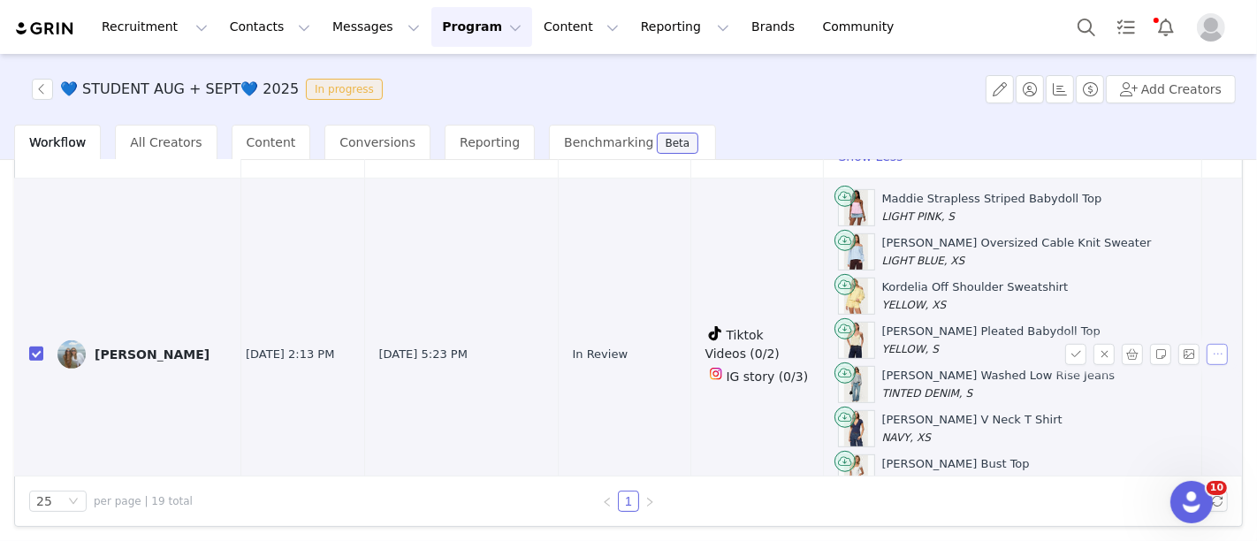
click at [1207, 344] on button "button" at bounding box center [1217, 354] width 21 height 21
click at [912, 411] on div "[PERSON_NAME] V Neck T Shirt NAVY, XS" at bounding box center [972, 428] width 180 height 34
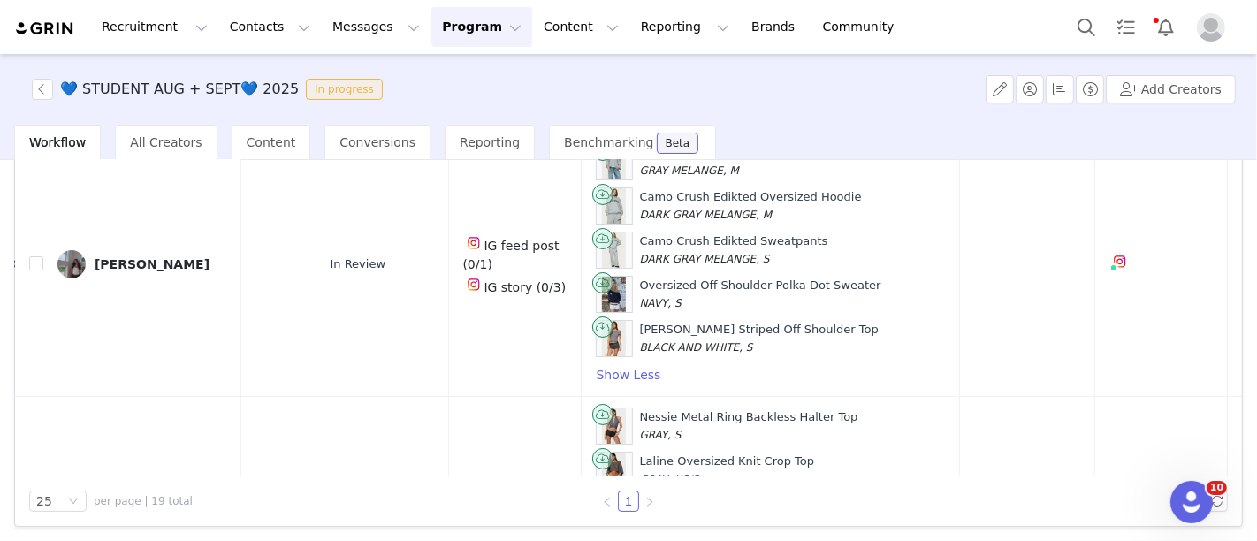
scroll to position [0, 0]
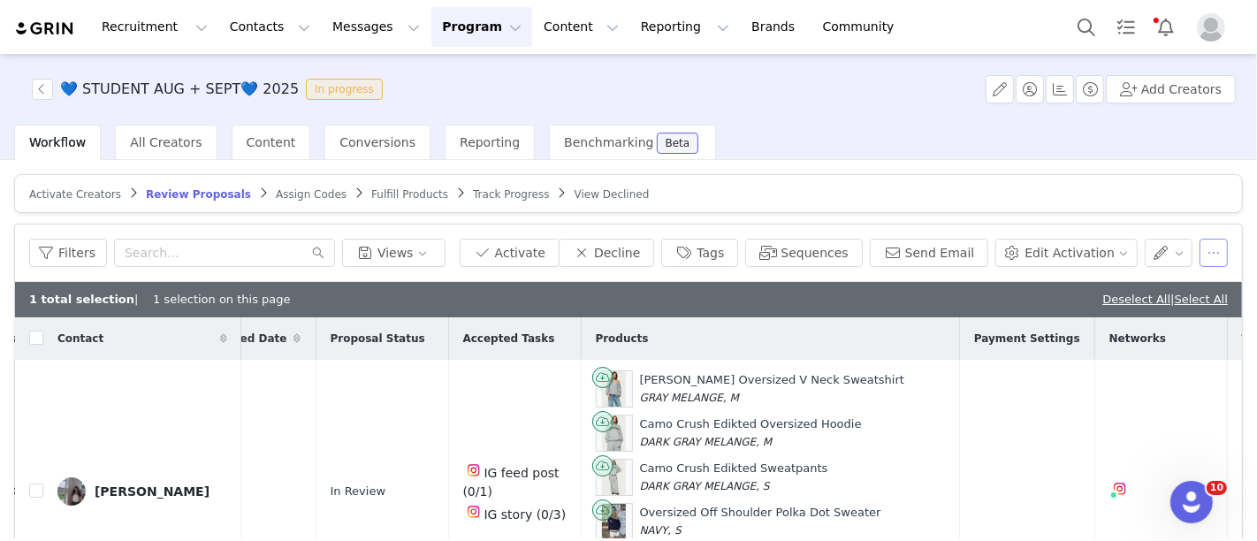
click at [1202, 255] on button "button" at bounding box center [1214, 253] width 28 height 28
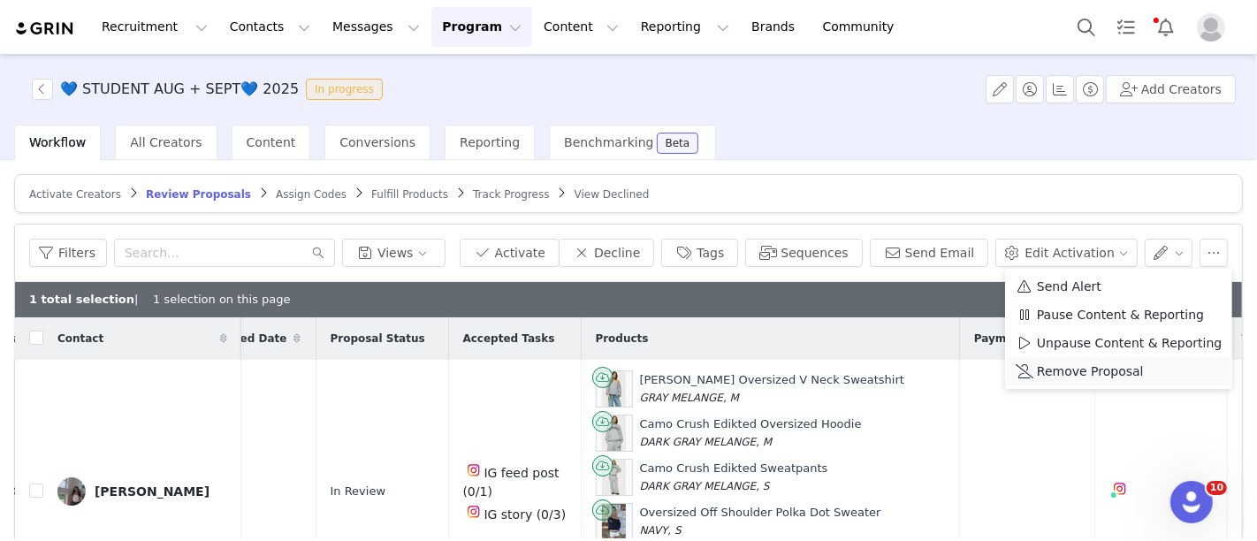
click at [1102, 370] on span "Remove Proposal" at bounding box center [1090, 371] width 107 height 19
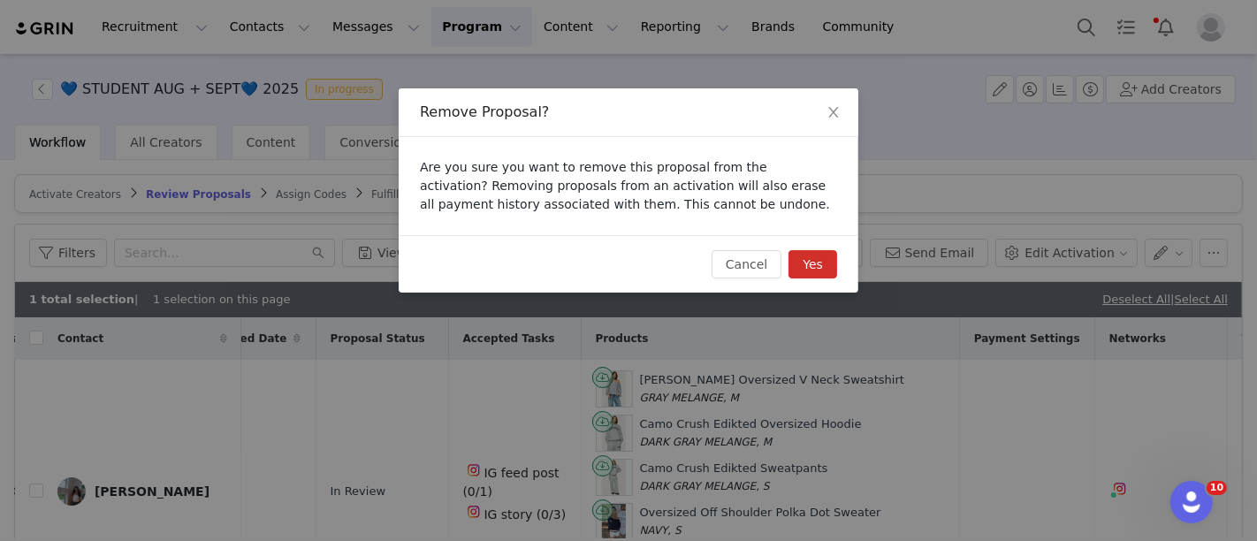
click at [821, 251] on button "Yes" at bounding box center [813, 264] width 49 height 28
checkbox input "false"
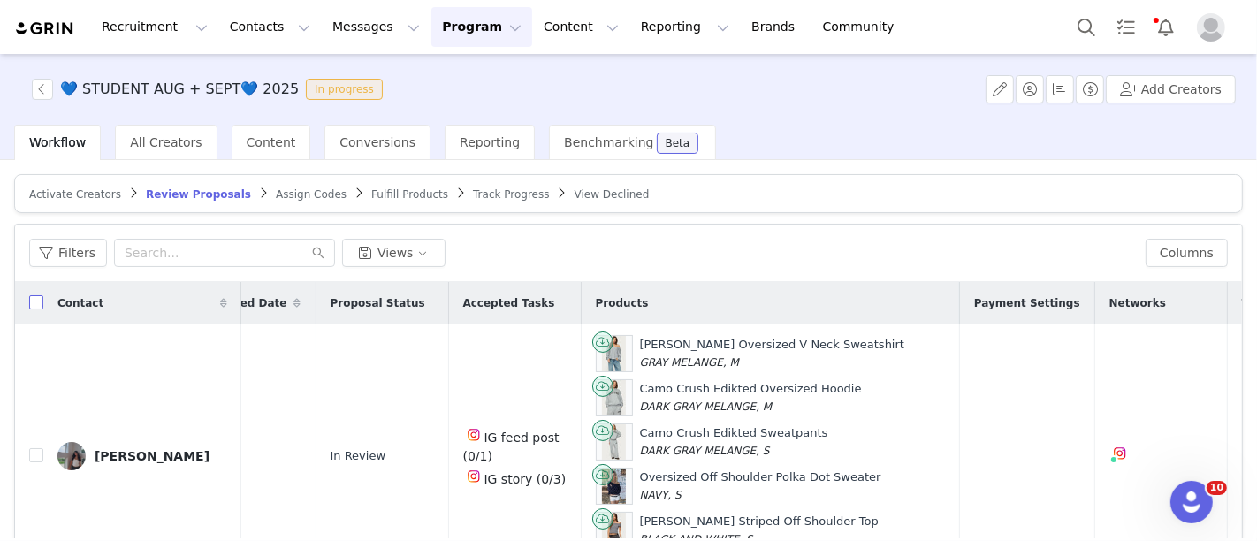
click at [30, 305] on input "checkbox" at bounding box center [36, 302] width 14 height 14
checkbox input "true"
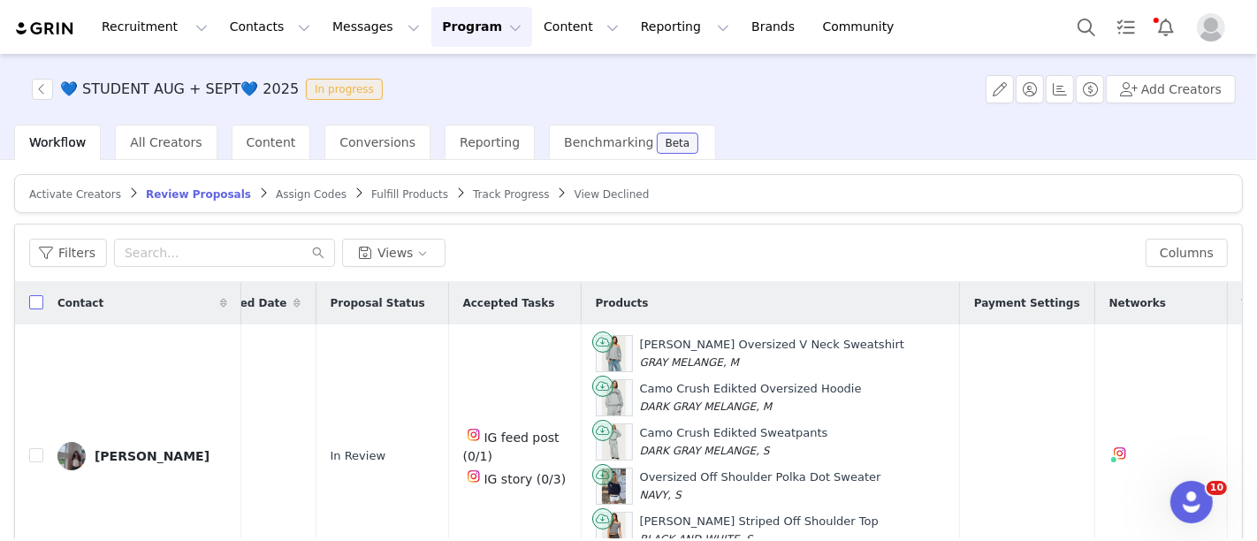
checkbox input "true"
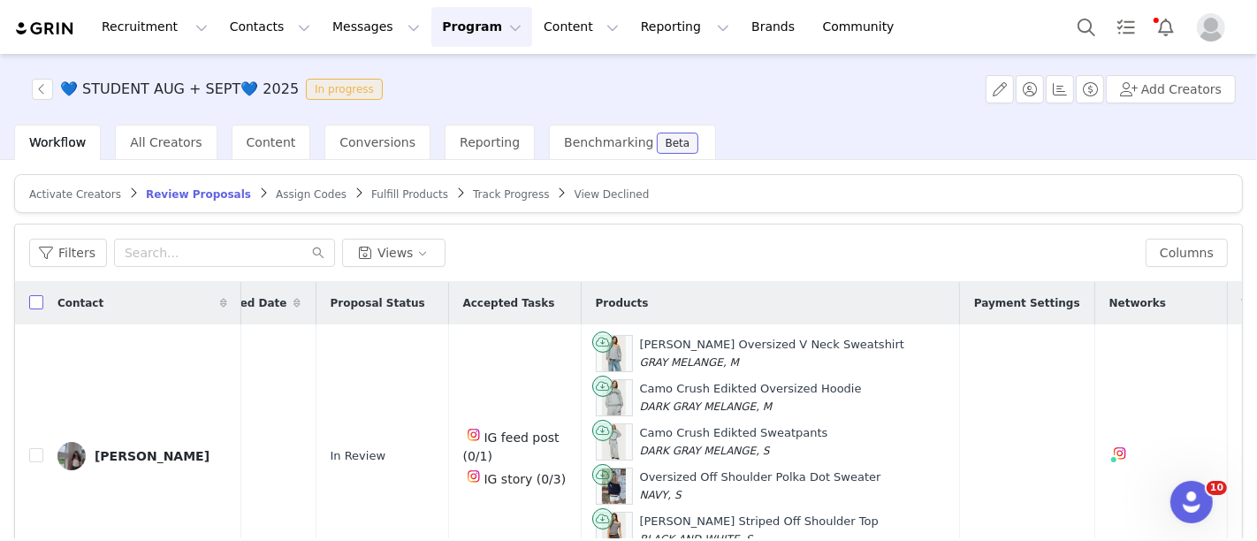
checkbox input "true"
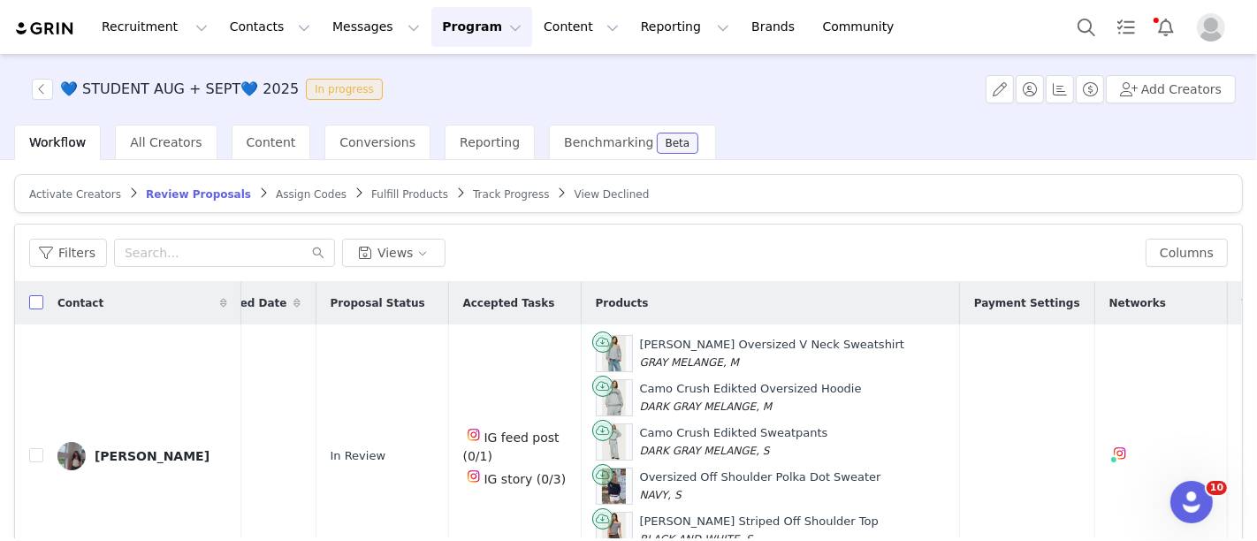
checkbox input "true"
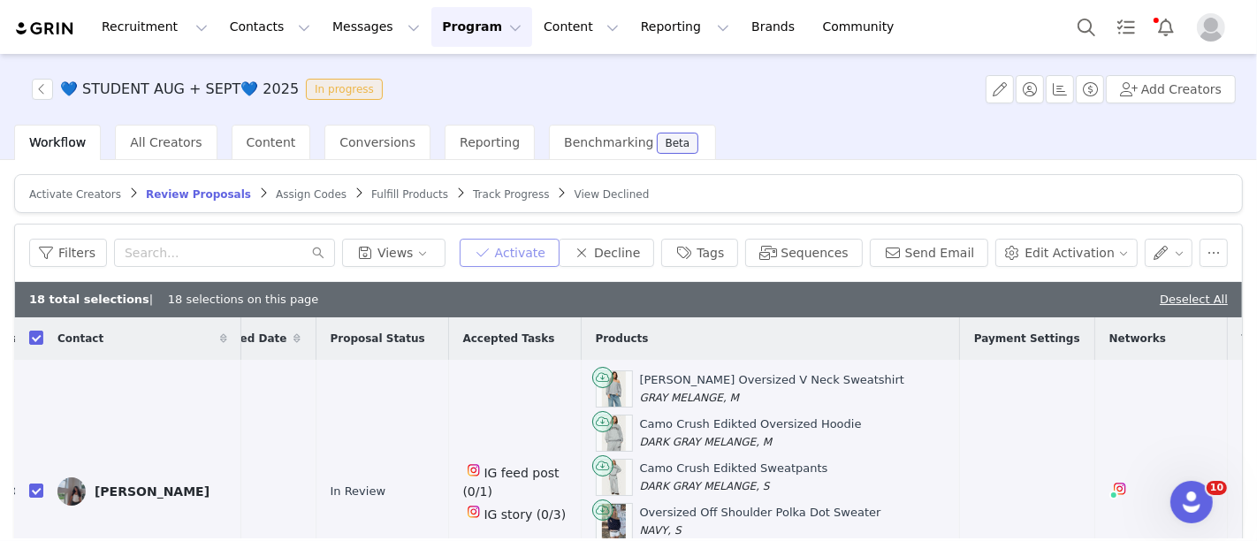
click at [546, 242] on button "Activate" at bounding box center [510, 253] width 100 height 28
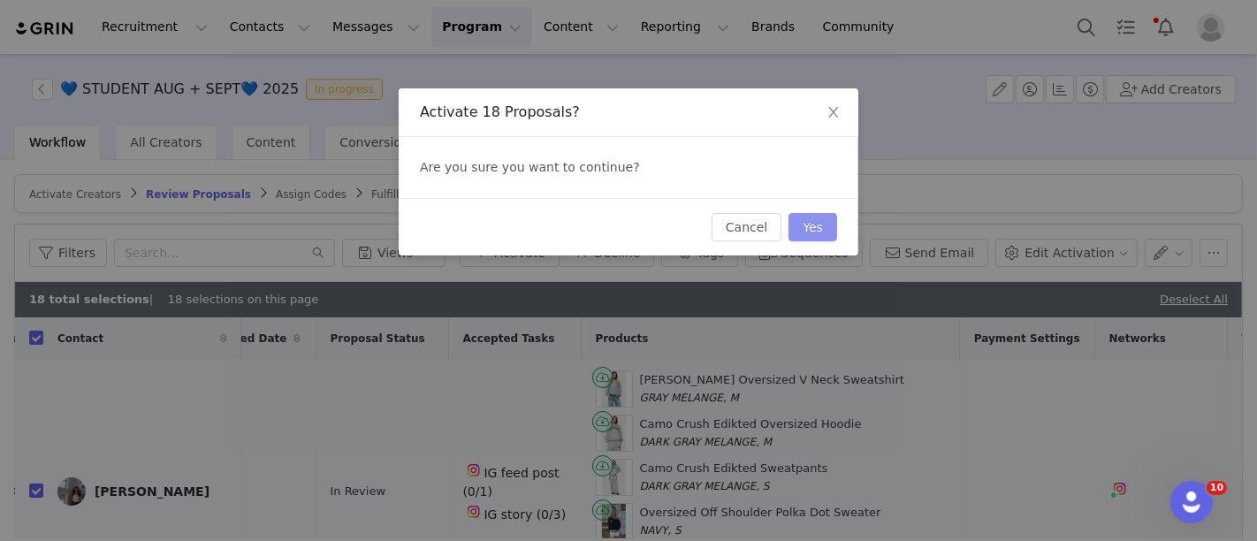
click at [813, 215] on button "Yes" at bounding box center [813, 227] width 49 height 28
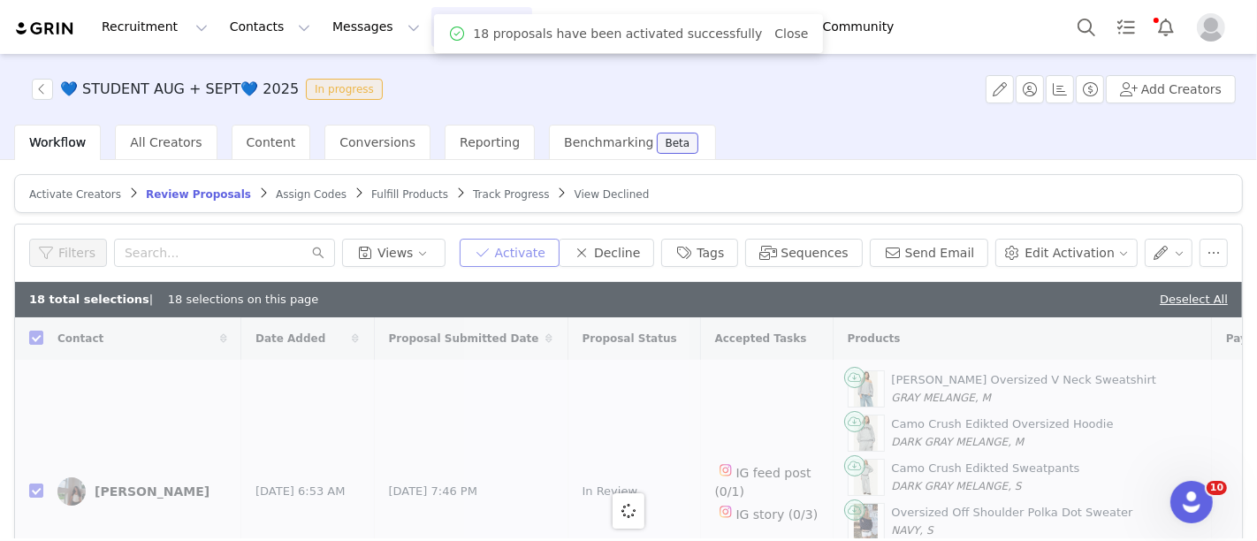
checkbox input "false"
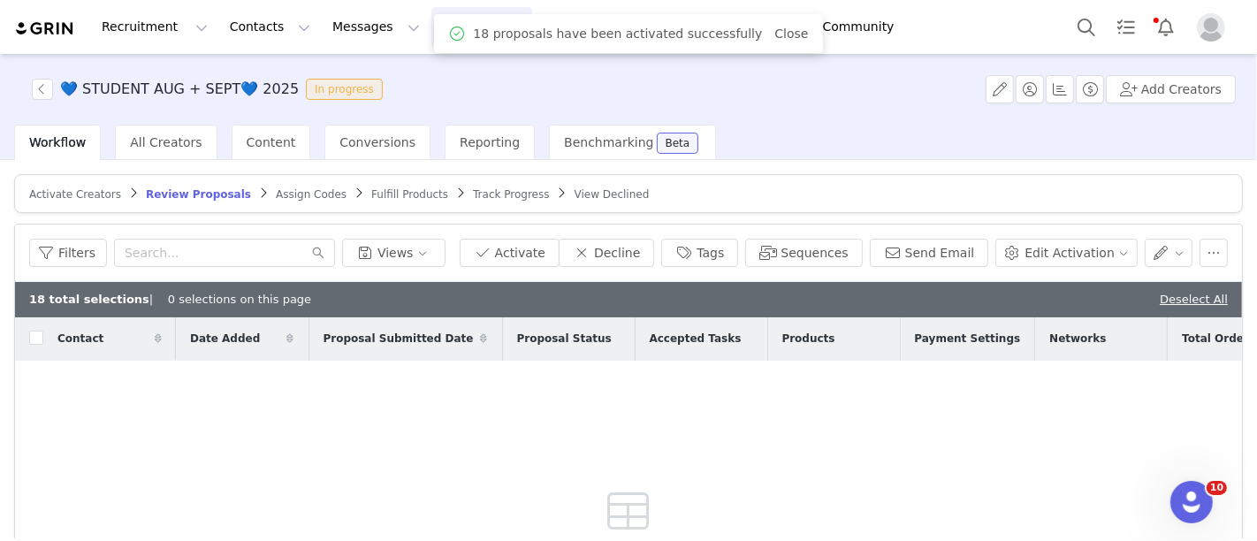
click at [261, 183] on article "Activate Creators Review Proposals Assign Codes Fulfill Products Track Progress…" at bounding box center [628, 193] width 1229 height 39
click at [276, 193] on span "Assign Codes" at bounding box center [311, 194] width 71 height 12
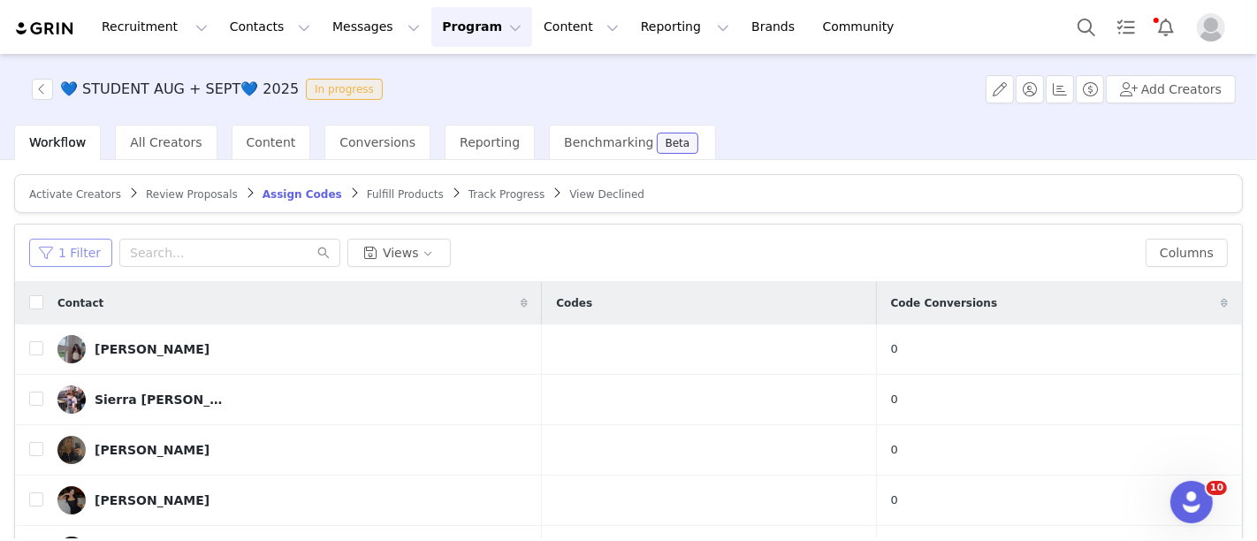
click at [58, 258] on button "1 Filter" at bounding box center [70, 253] width 83 height 28
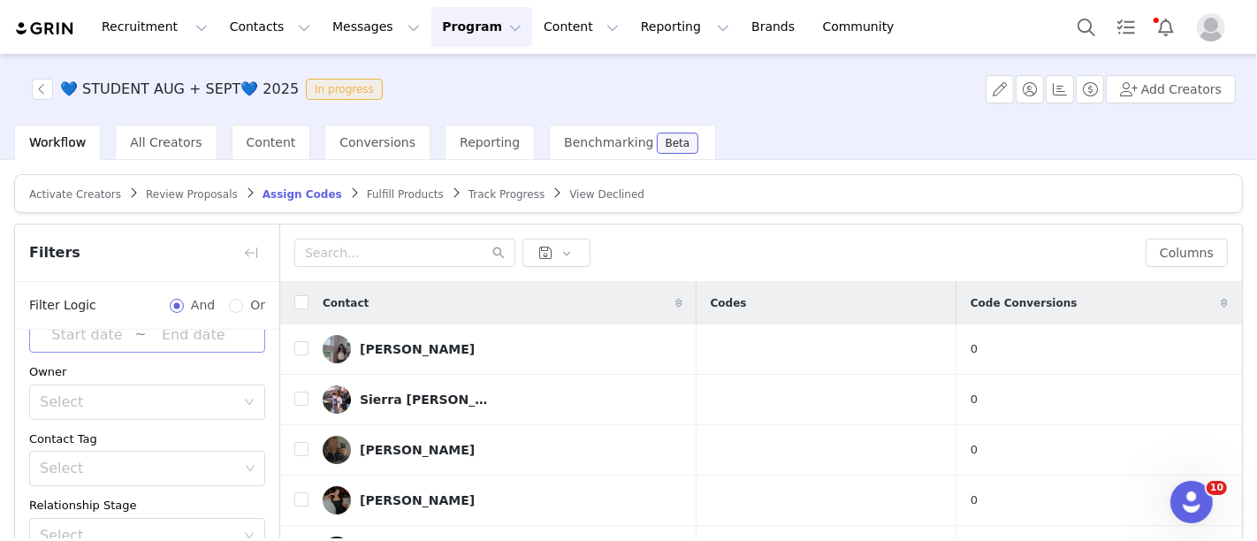
scroll to position [227, 0]
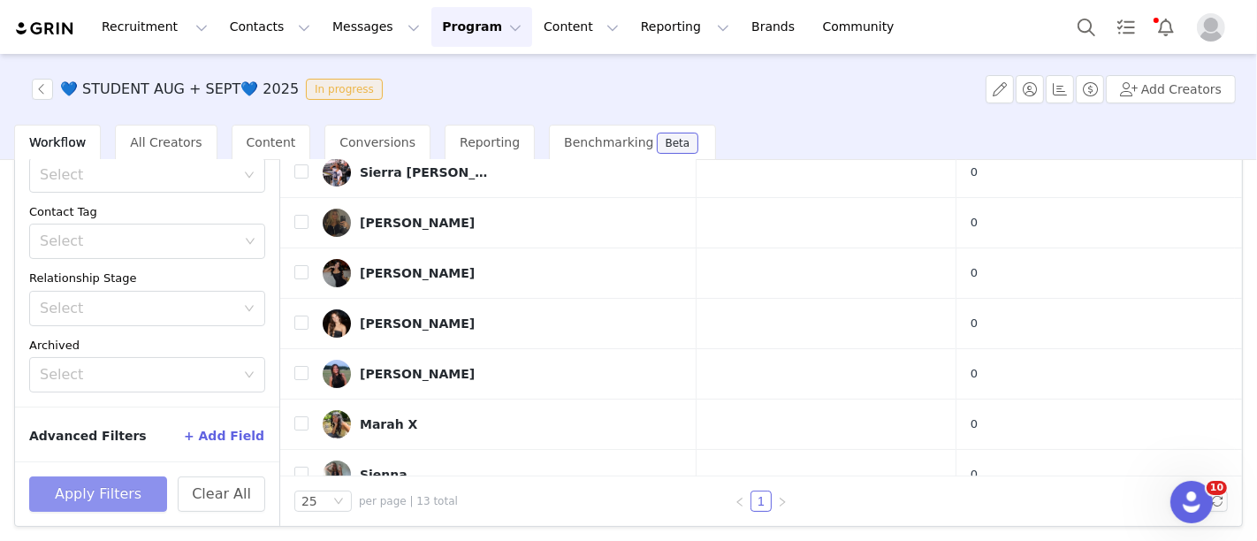
click at [103, 484] on button "Apply Filters" at bounding box center [98, 494] width 138 height 35
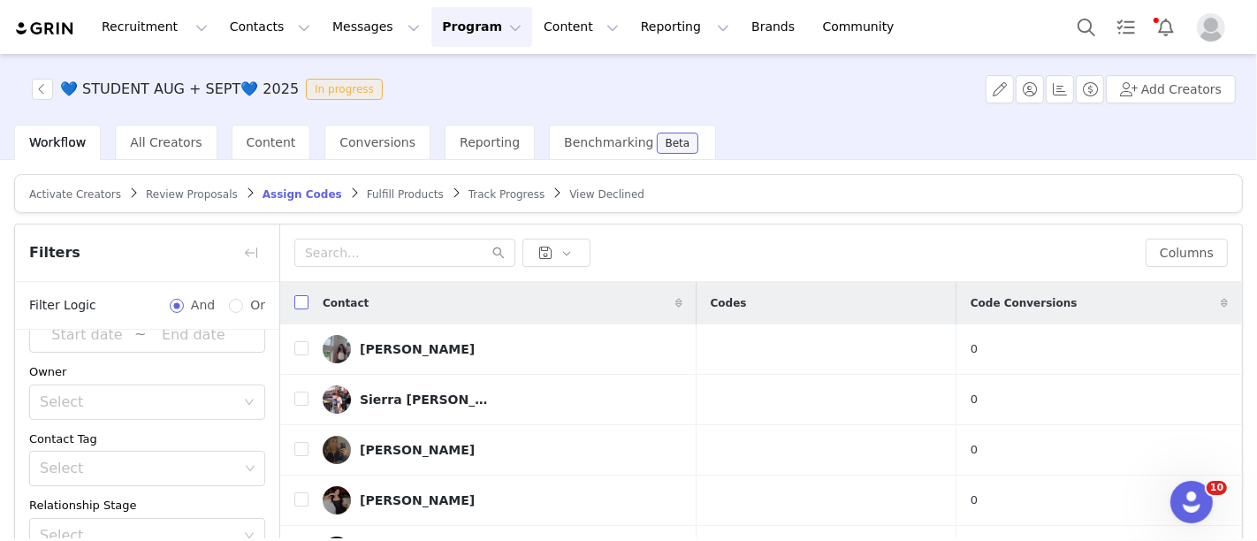
click at [307, 302] on input "checkbox" at bounding box center [301, 302] width 14 height 14
checkbox input "true"
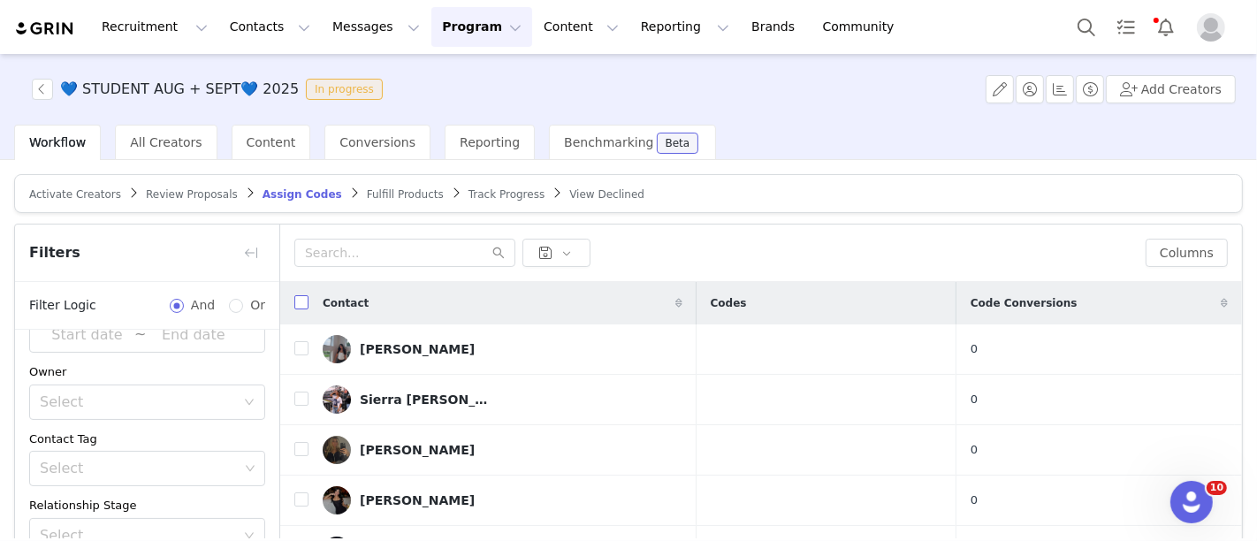
checkbox input "true"
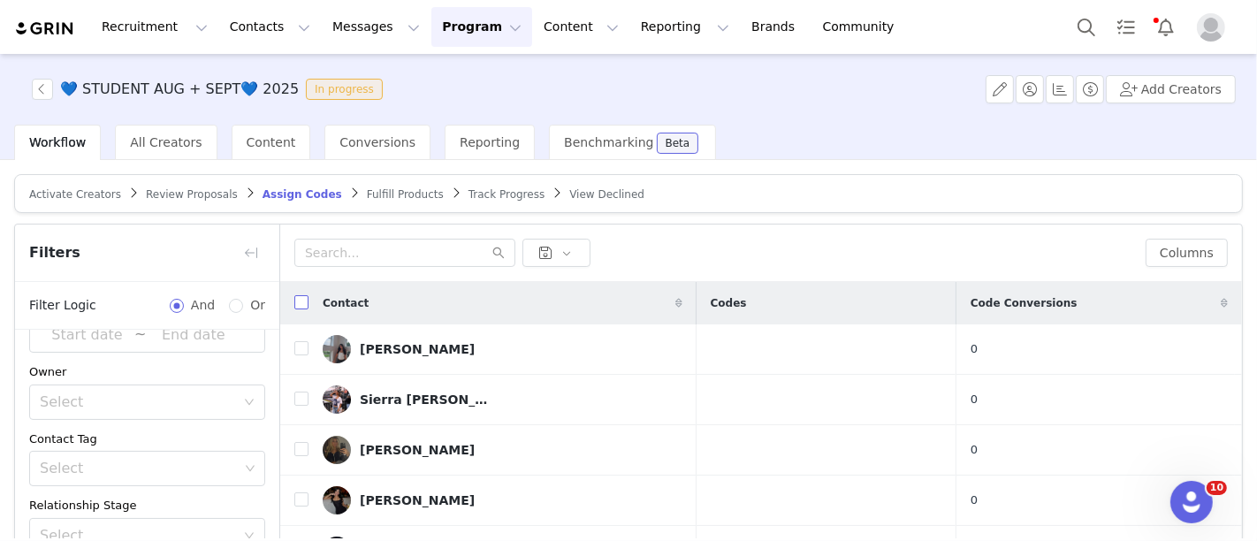
checkbox input "true"
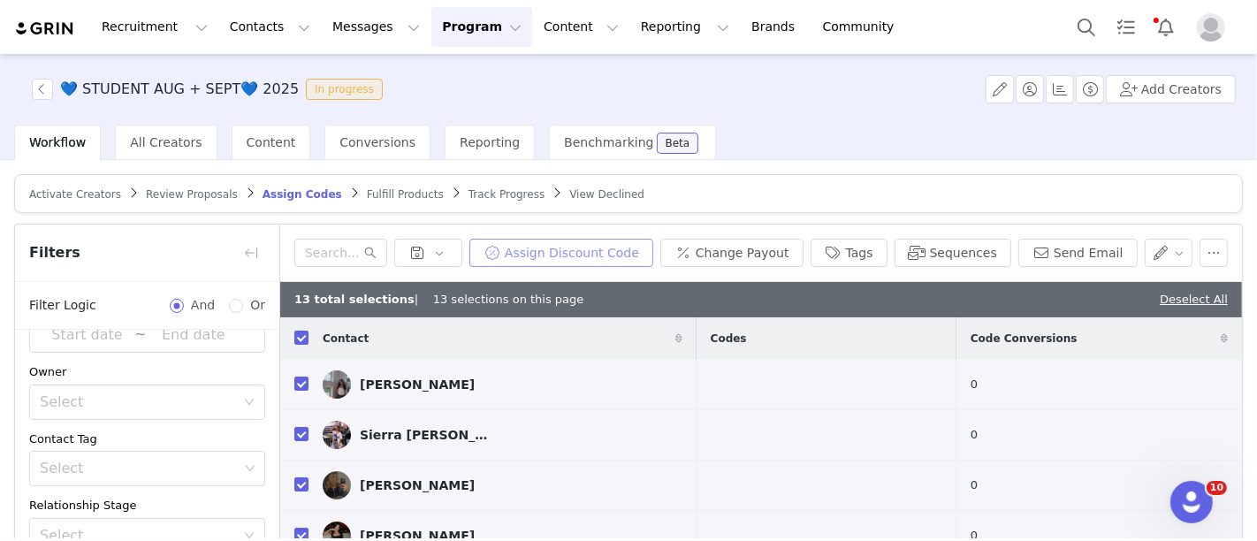
click at [569, 248] on button "Assign Discount Code" at bounding box center [561, 253] width 184 height 28
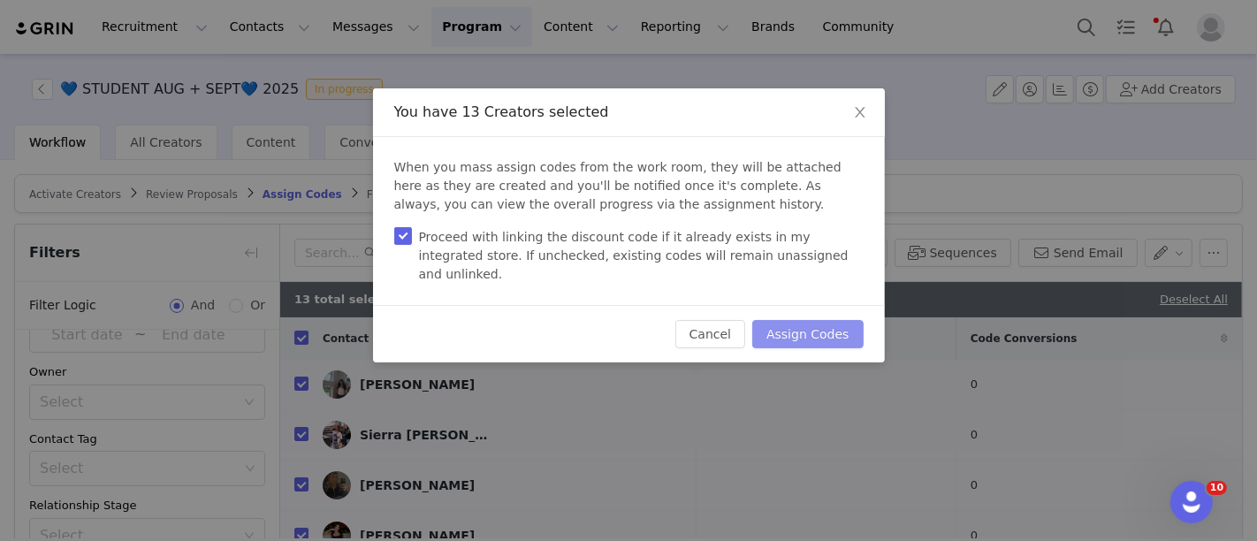
click at [824, 320] on button "Assign Codes" at bounding box center [807, 334] width 111 height 28
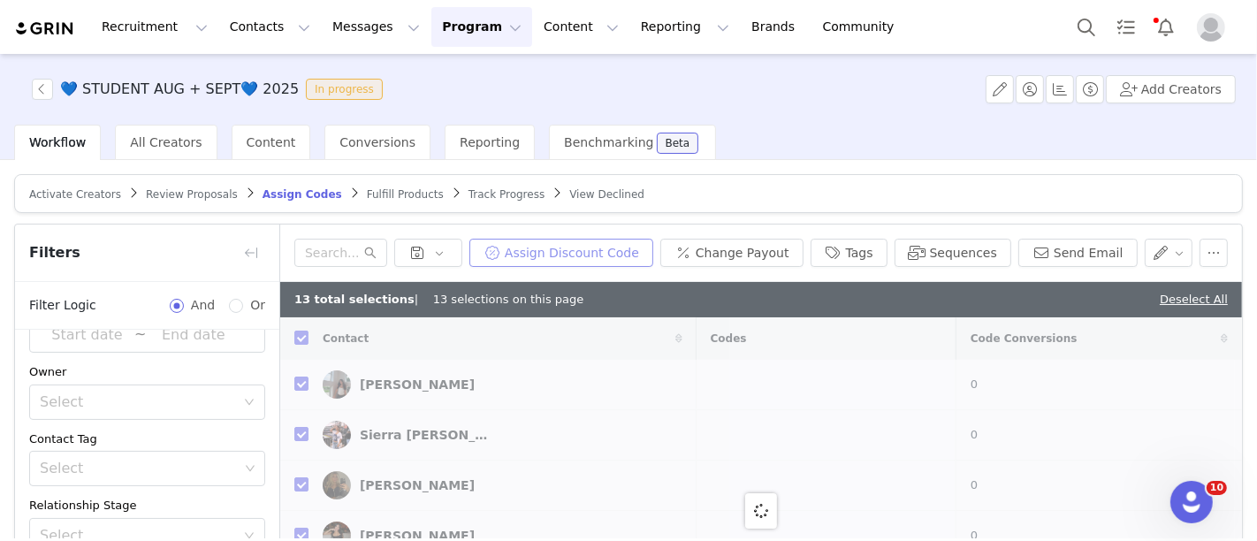
checkbox input "false"
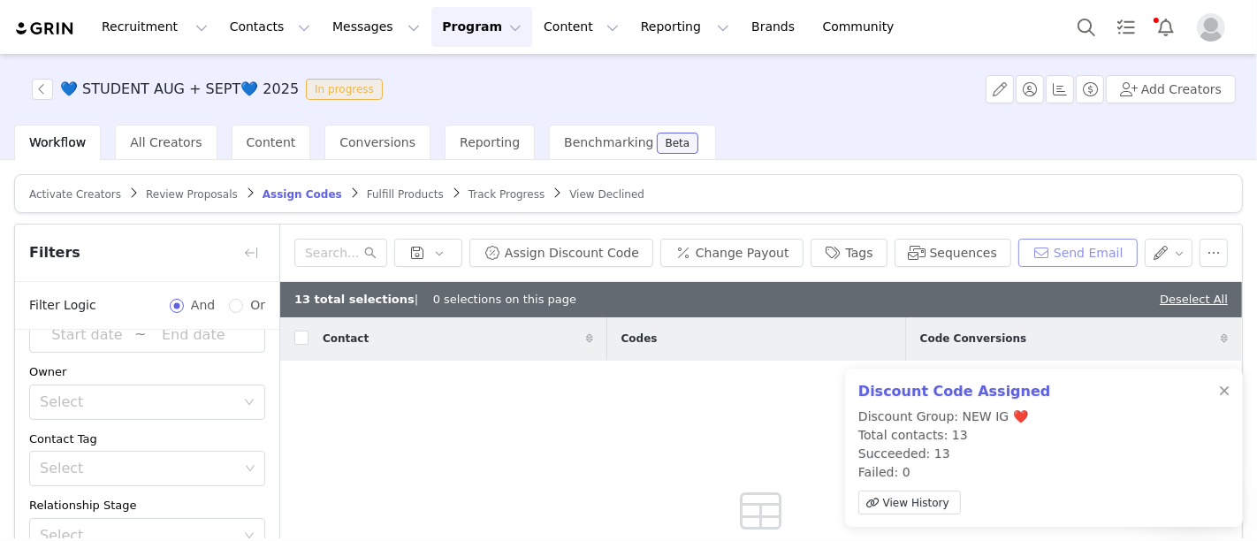
click at [1057, 254] on button "Send Email" at bounding box center [1078, 253] width 119 height 28
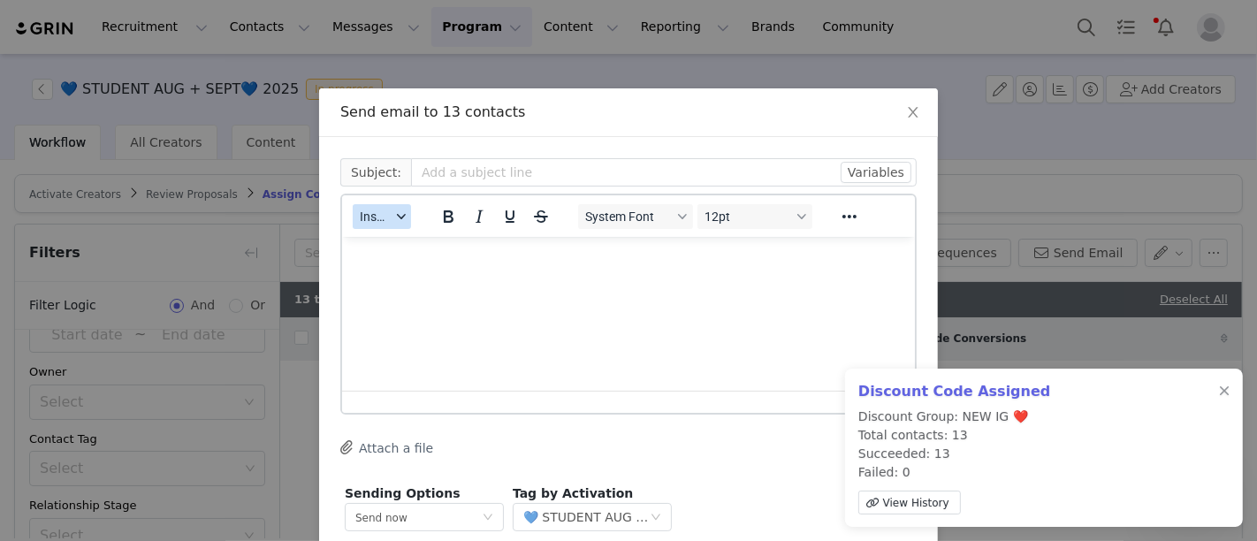
click at [394, 218] on div "button" at bounding box center [401, 216] width 14 height 9
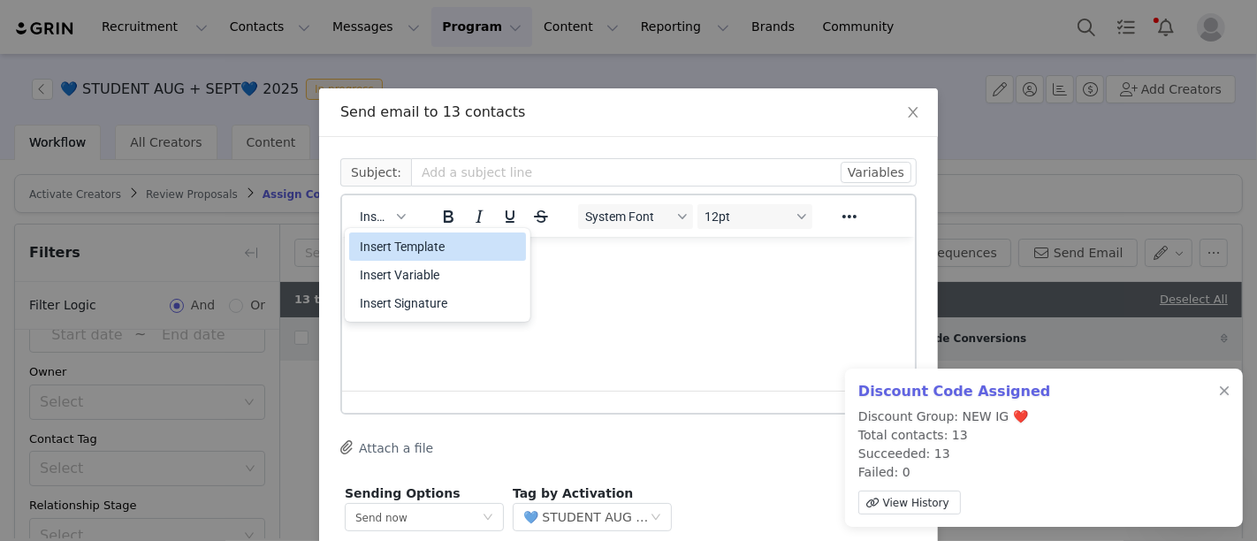
click at [390, 240] on div "Insert Template" at bounding box center [439, 246] width 159 height 21
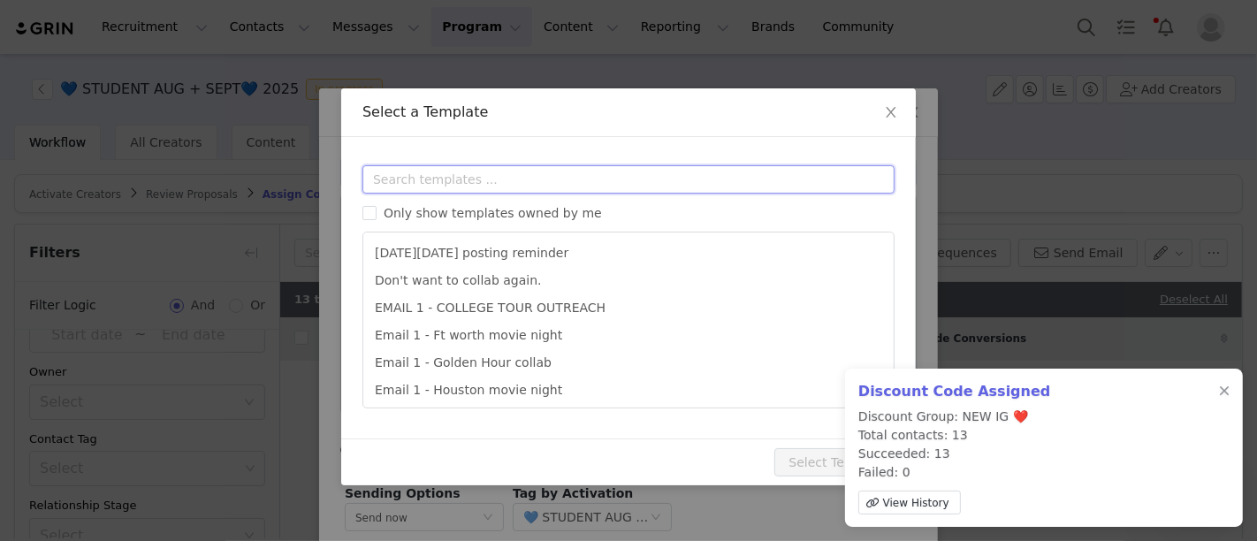
click at [423, 183] on input "text" at bounding box center [629, 179] width 532 height 28
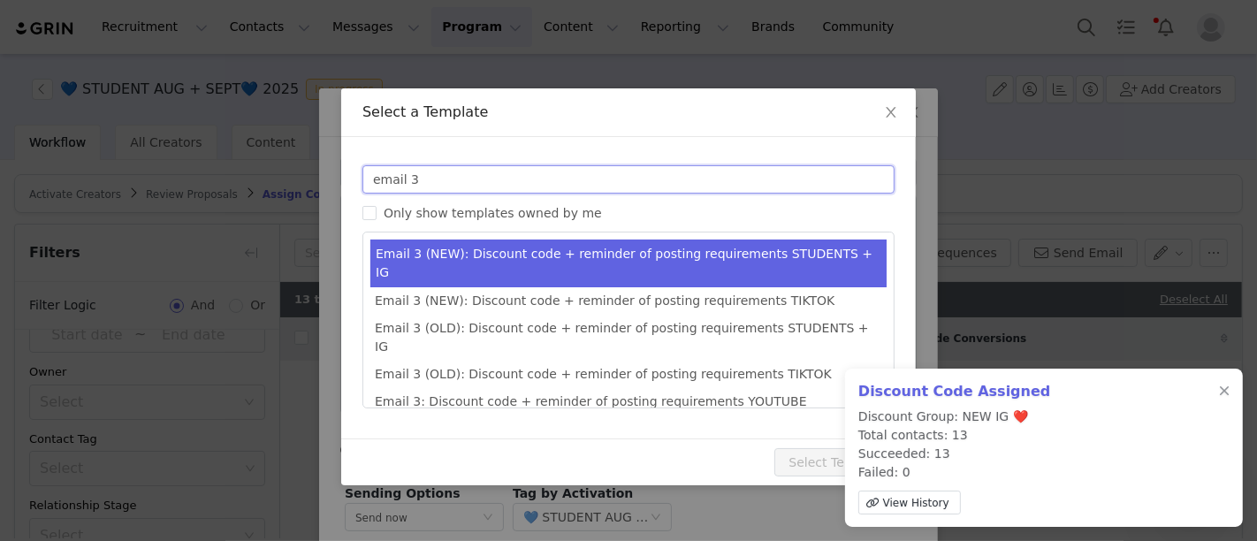
type input "email 3"
type input "Collab with Edikted"
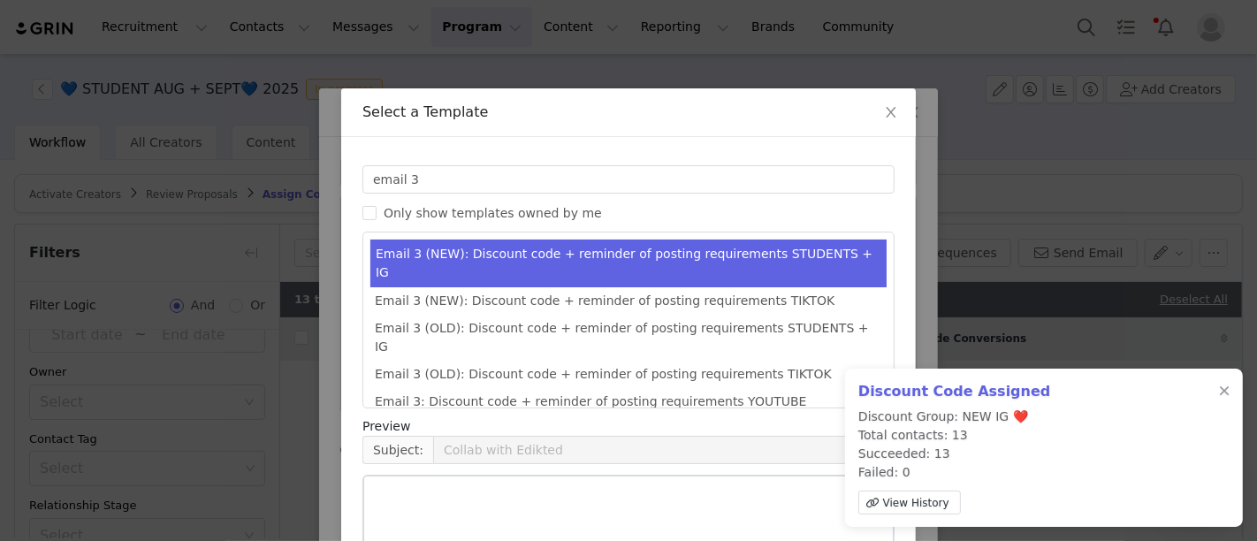
click at [652, 263] on li "Email 3 (NEW): Discount code + reminder of posting requirements STUDENTS + IG" at bounding box center [628, 264] width 516 height 48
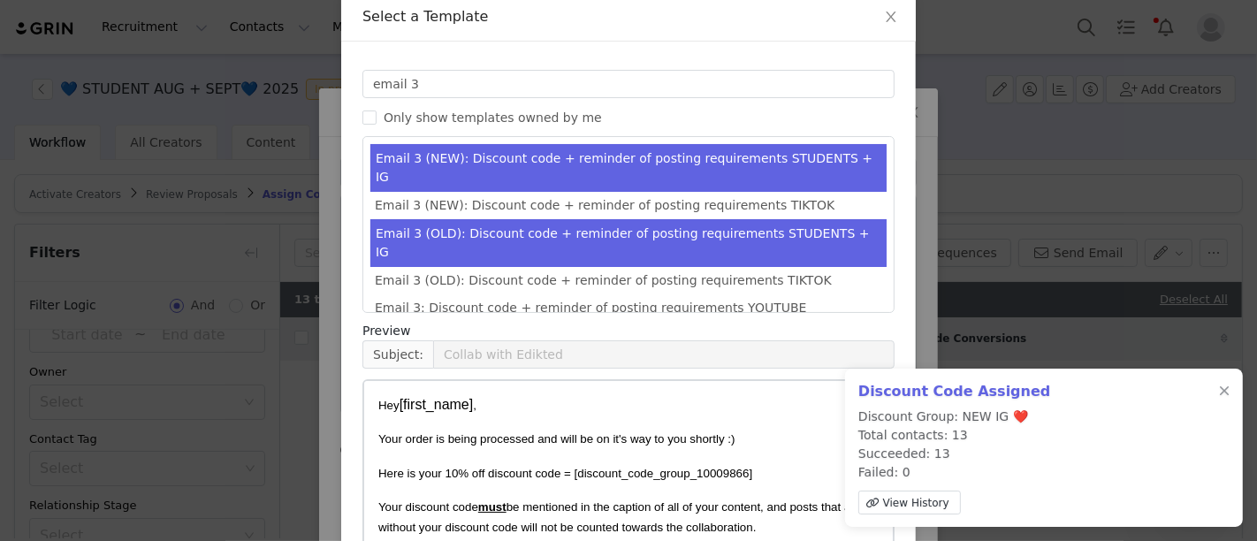
scroll to position [95, 0]
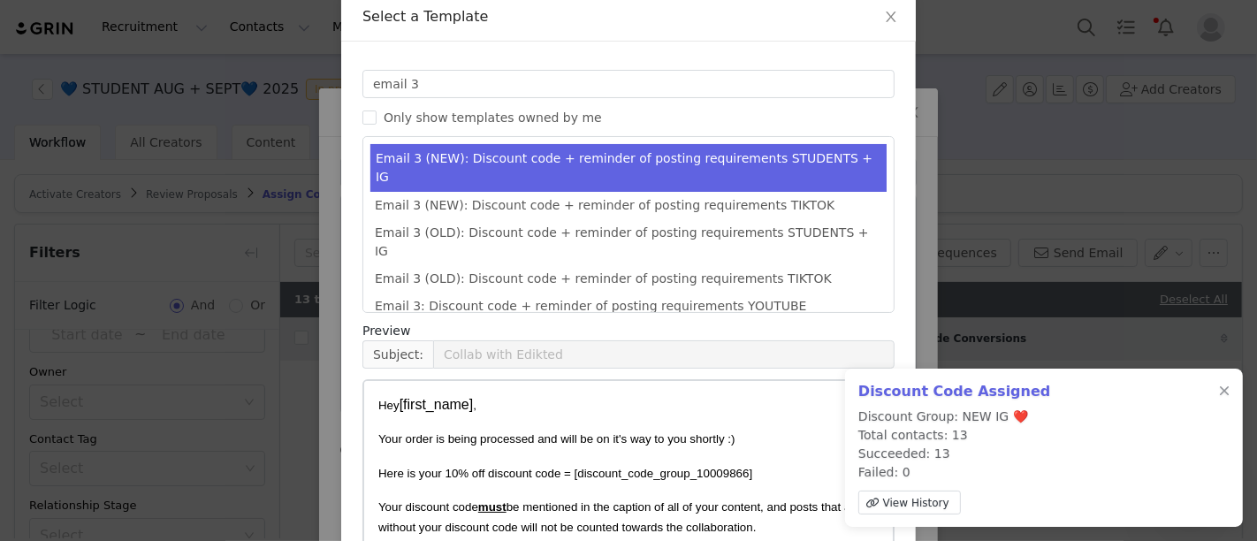
click at [671, 152] on li "Email 3 (NEW): Discount code + reminder of posting requirements STUDENTS + IG" at bounding box center [628, 168] width 516 height 48
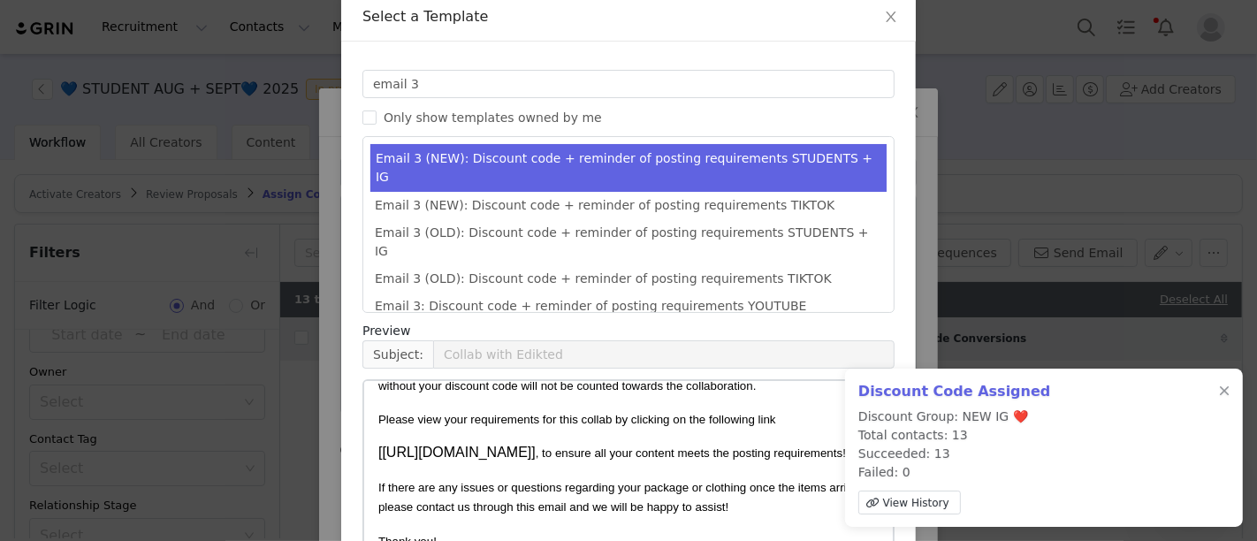
scroll to position [219, 0]
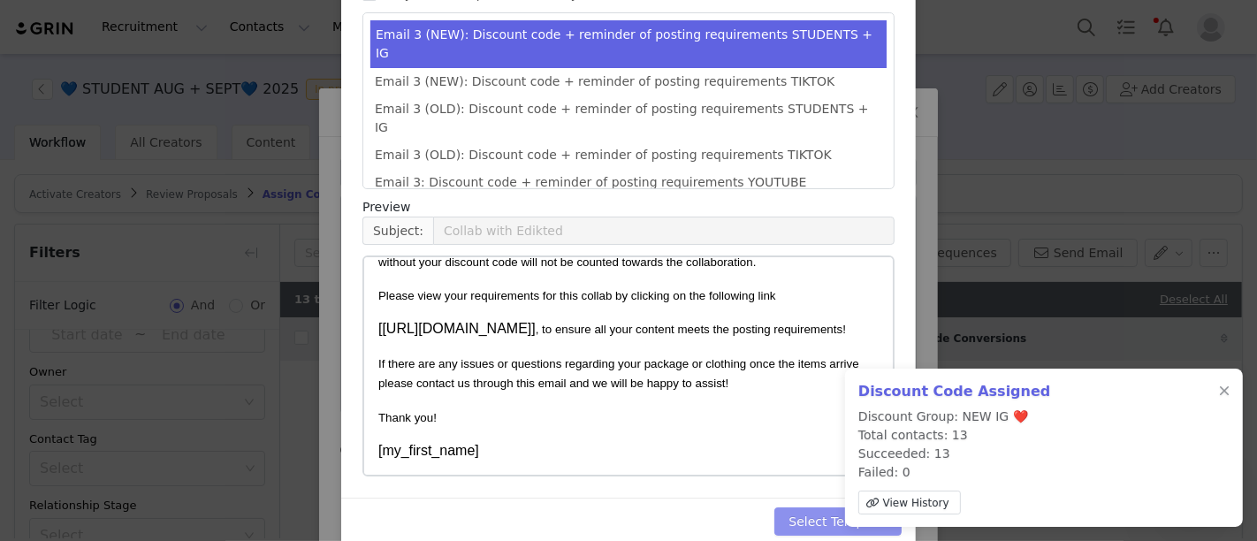
click at [815, 508] on button "Select Template" at bounding box center [838, 522] width 127 height 28
type input "Collab with Edikted"
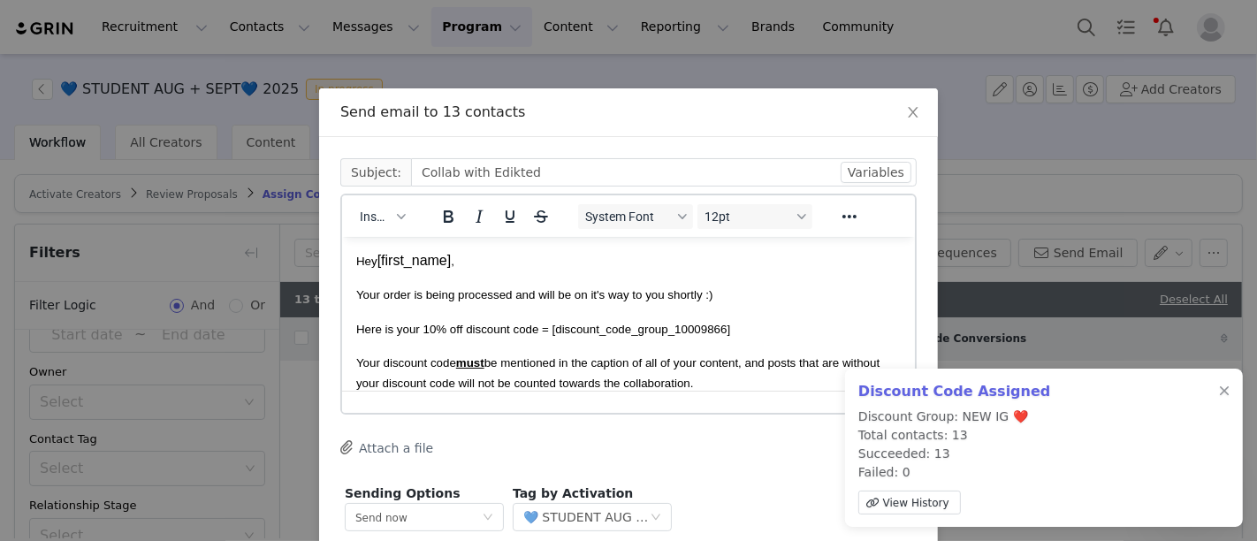
scroll to position [0, 0]
click at [1217, 380] on div "Discount Code Assigned Discount Group: NEW IG ❤️ Total contacts: 13 Succeeded: …" at bounding box center [1044, 448] width 398 height 158
click at [1220, 385] on div at bounding box center [1224, 392] width 11 height 14
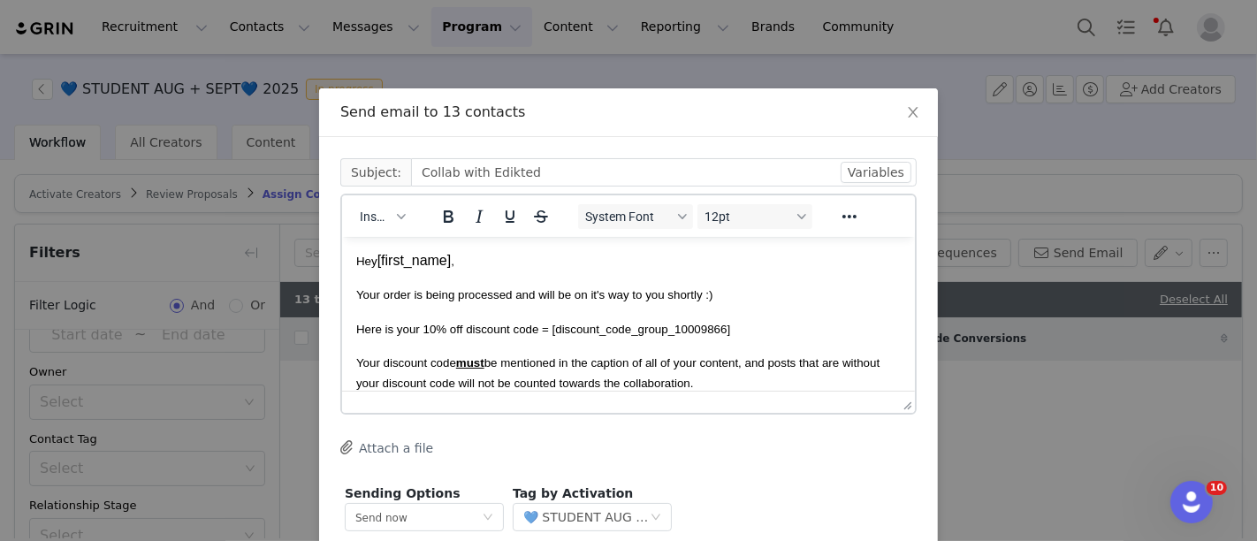
scroll to position [101, 0]
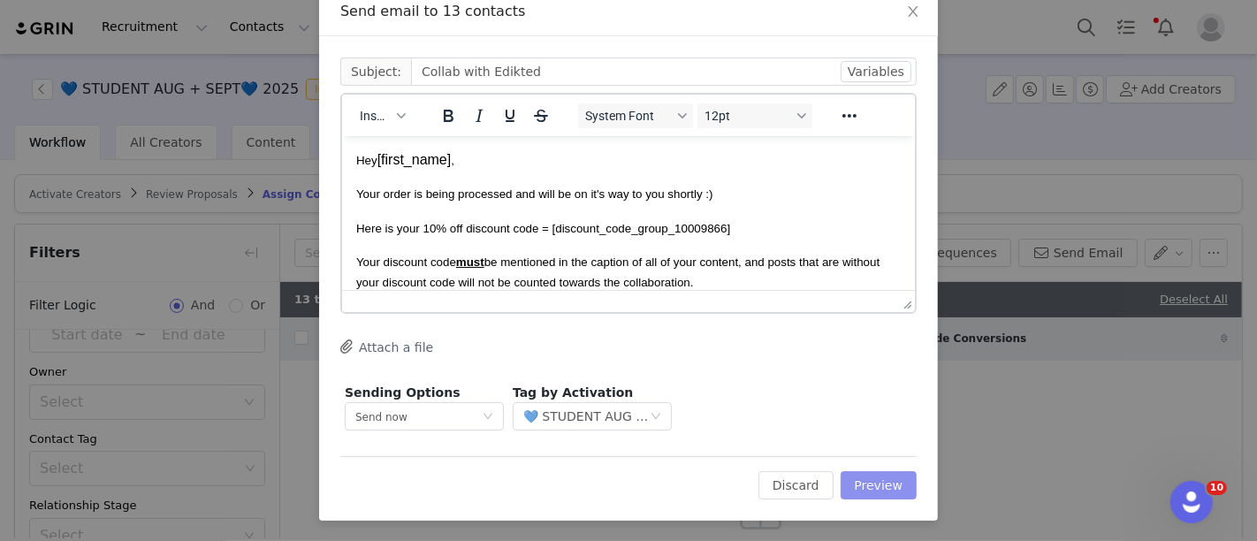
click at [856, 473] on button "Preview" at bounding box center [879, 485] width 77 height 28
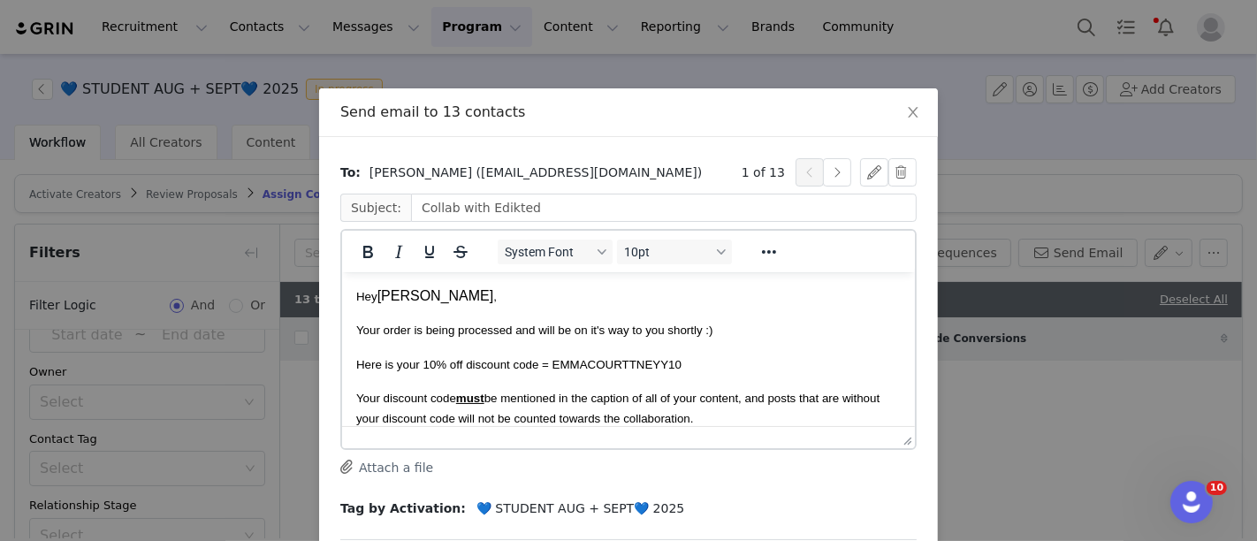
scroll to position [0, 0]
click at [826, 170] on button "button" at bounding box center [837, 172] width 28 height 28
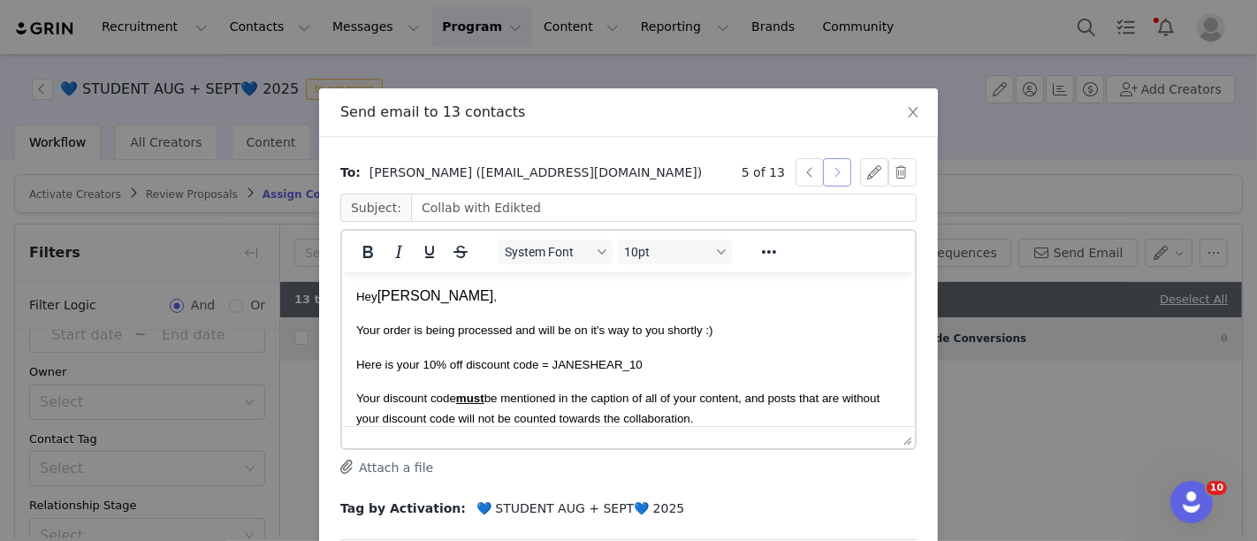
click at [826, 170] on button "button" at bounding box center [837, 172] width 28 height 28
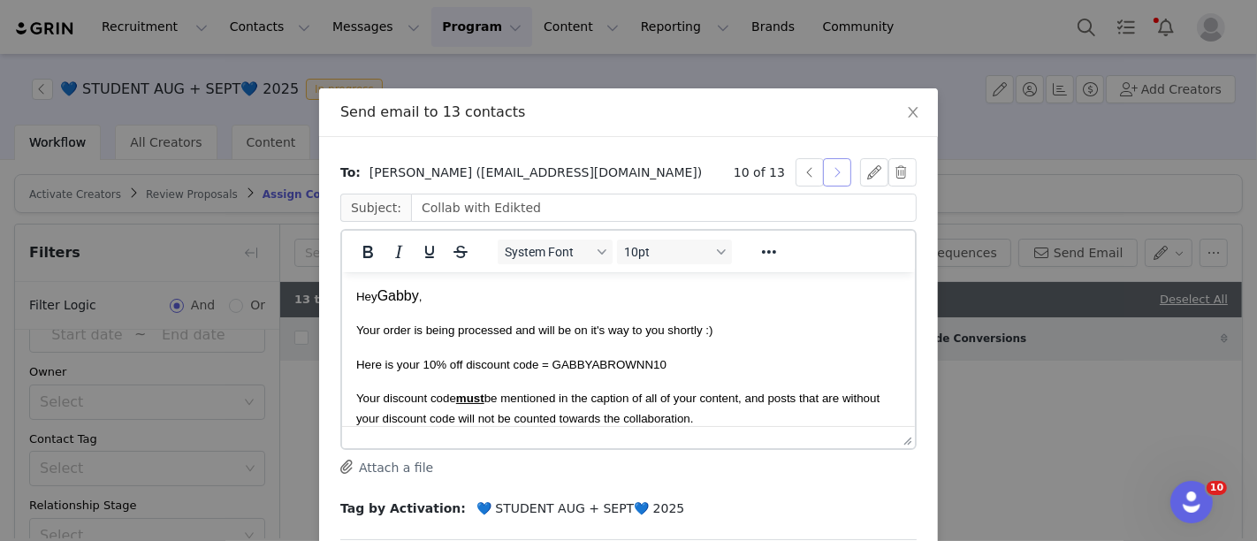
click at [826, 170] on button "button" at bounding box center [837, 172] width 28 height 28
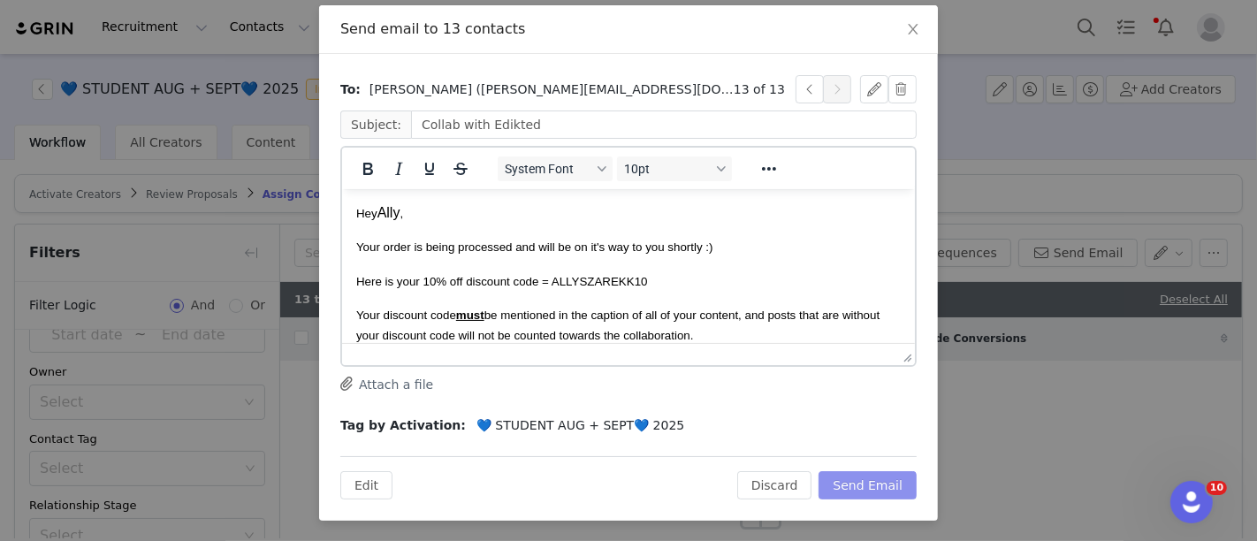
click at [866, 485] on button "Send Email" at bounding box center [868, 485] width 98 height 28
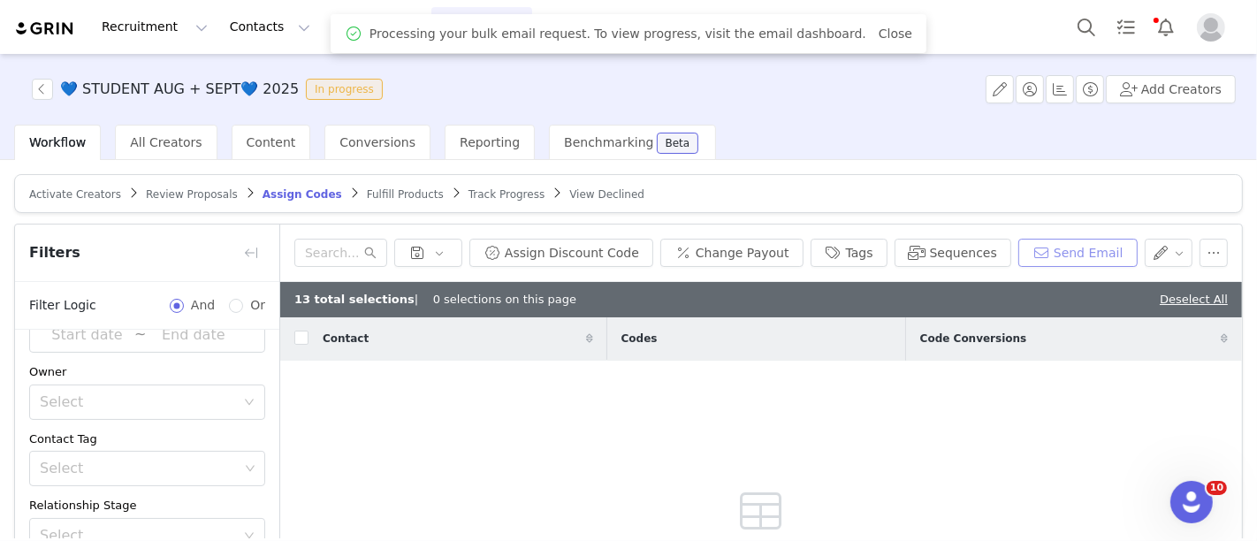
scroll to position [0, 0]
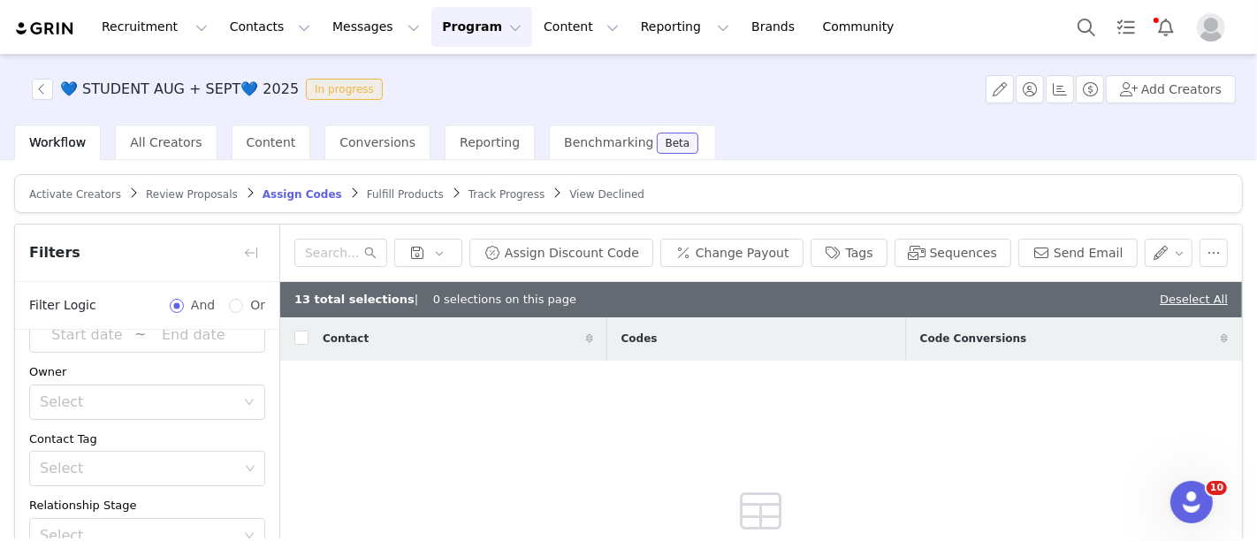
click at [367, 201] on article "Activate Creators Review Proposals Assign Codes Fulfill Products Track Progress…" at bounding box center [628, 193] width 1229 height 39
click at [367, 195] on span "Fulfill Products" at bounding box center [405, 194] width 77 height 12
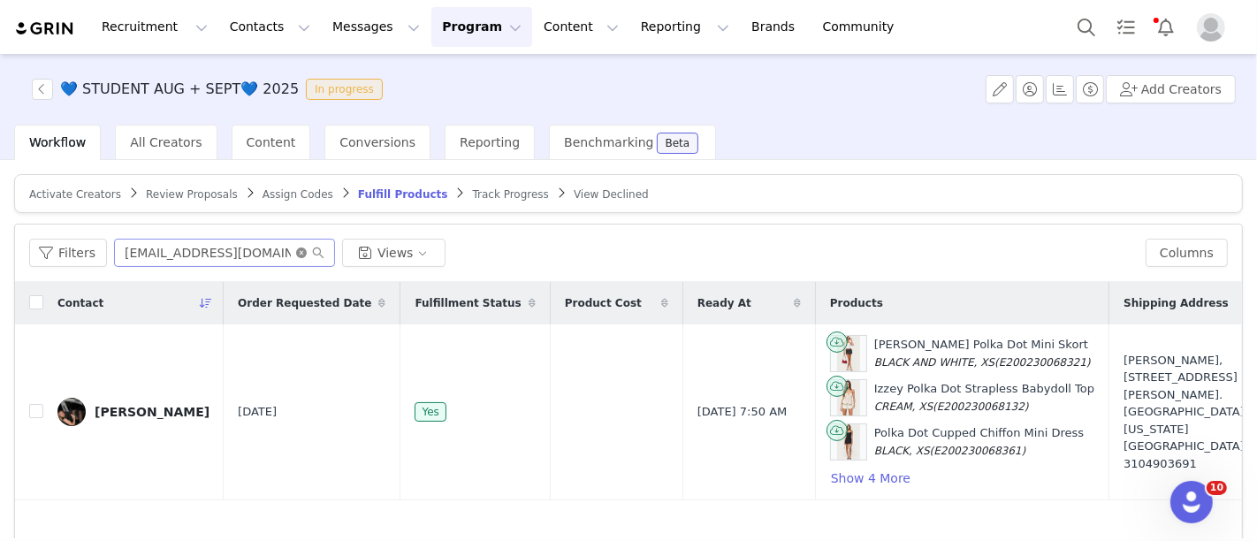
click at [296, 254] on icon "icon: close-circle" at bounding box center [301, 253] width 11 height 11
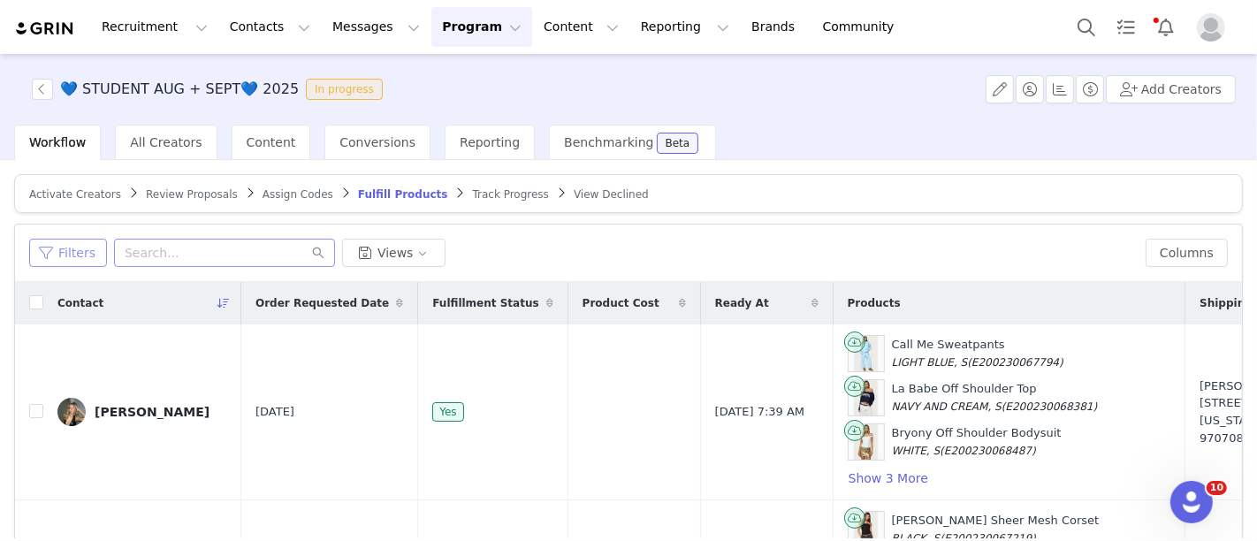
click at [86, 256] on button "Filters" at bounding box center [68, 253] width 78 height 28
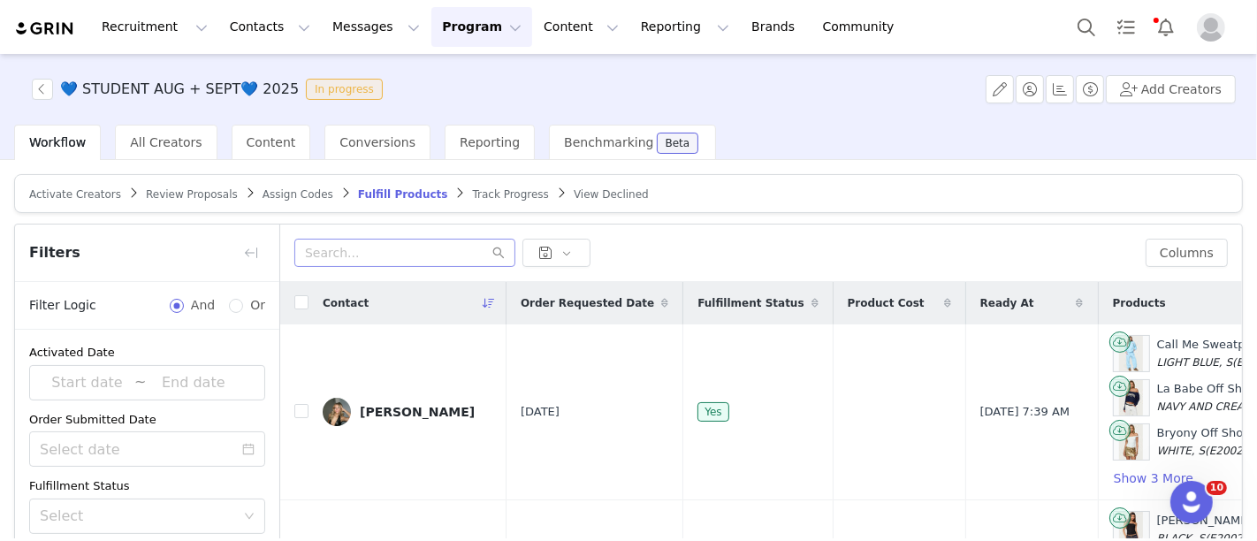
click at [116, 382] on li "Has No Order" at bounding box center [139, 388] width 221 height 28
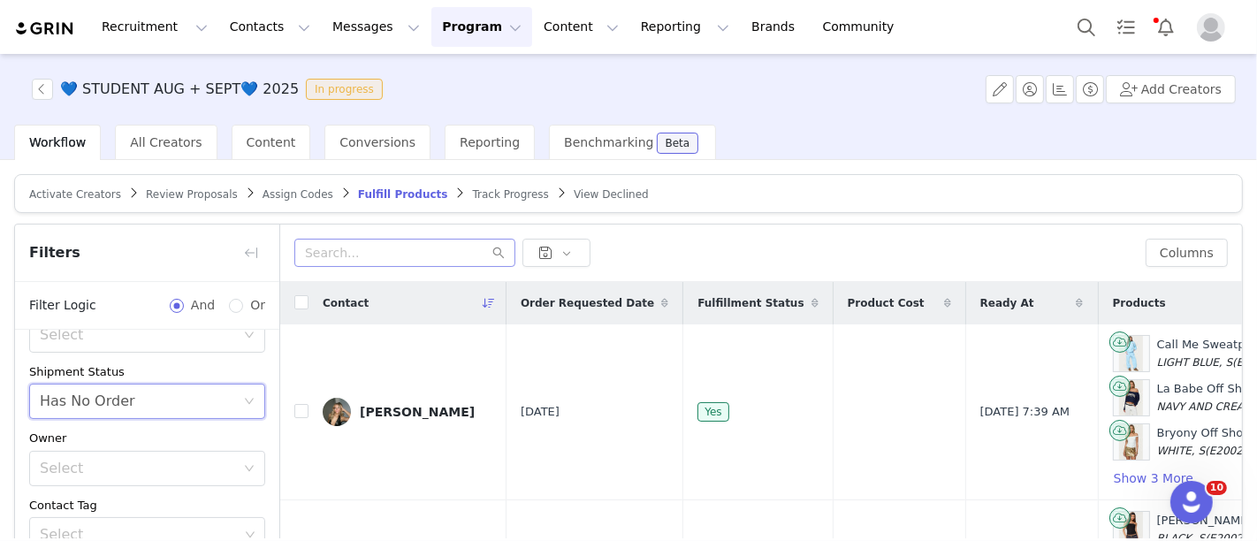
scroll to position [227, 0]
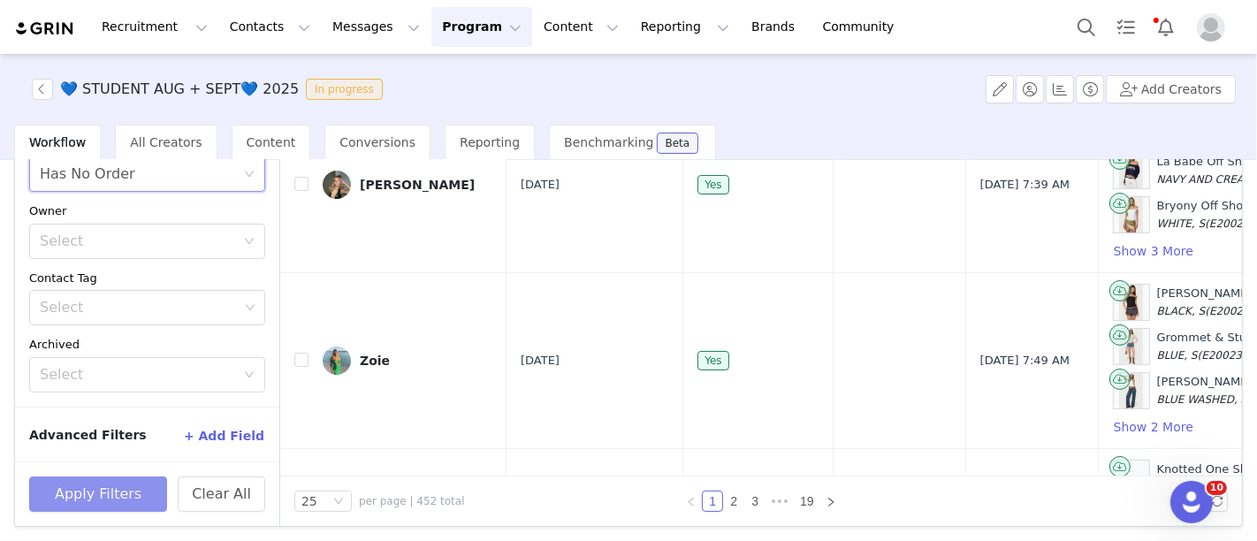
click at [121, 487] on button "Apply Filters" at bounding box center [98, 494] width 138 height 35
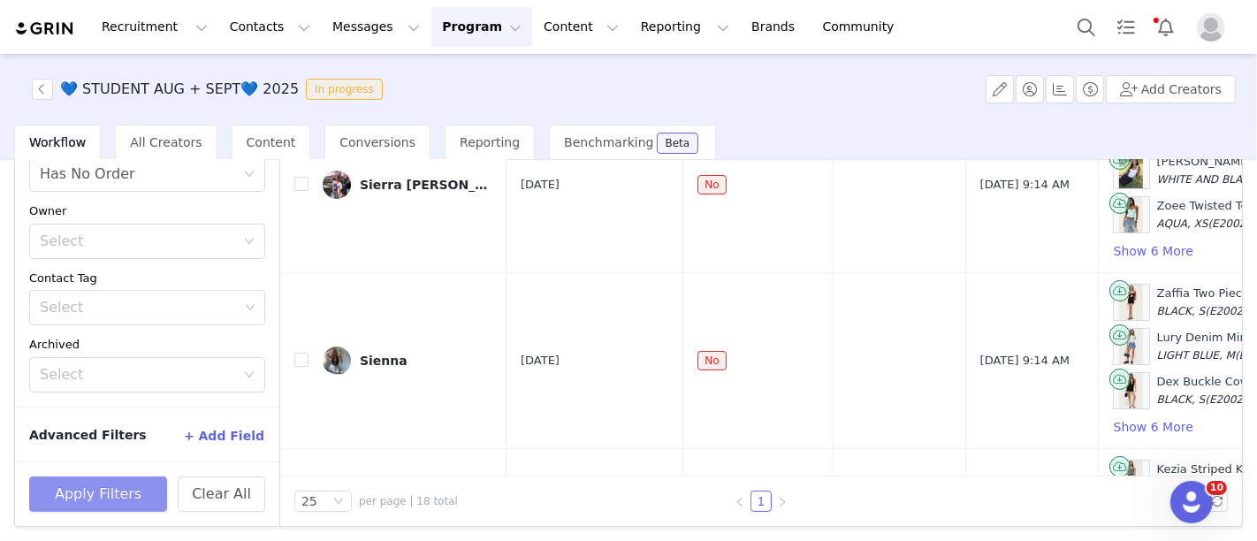
click at [121, 487] on button "Apply Filters" at bounding box center [98, 494] width 138 height 35
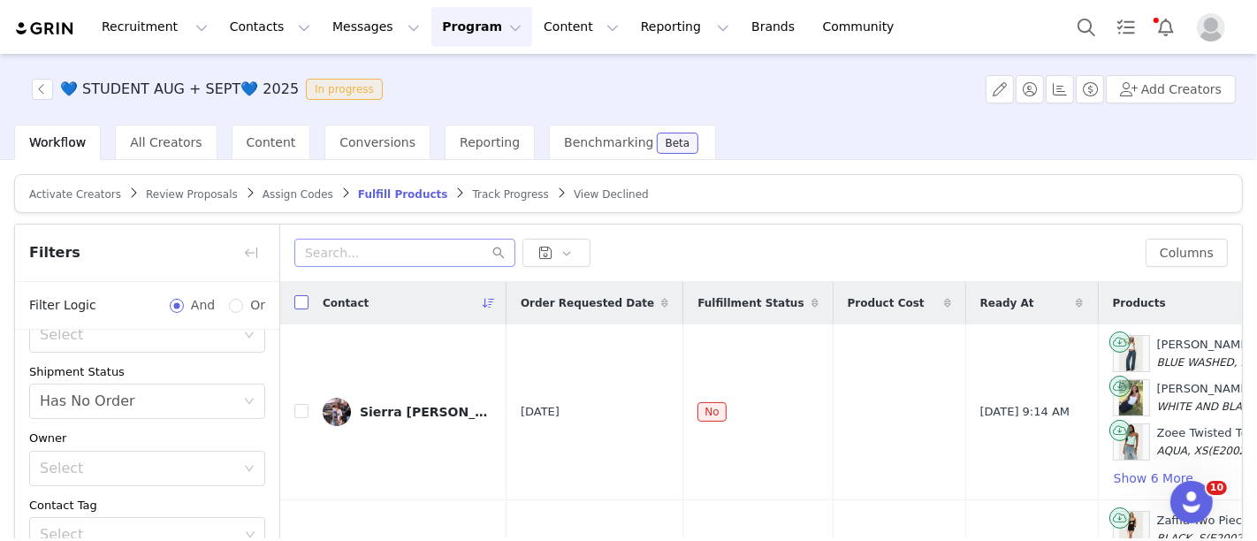
click at [297, 301] on input "checkbox" at bounding box center [301, 302] width 14 height 14
checkbox input "true"
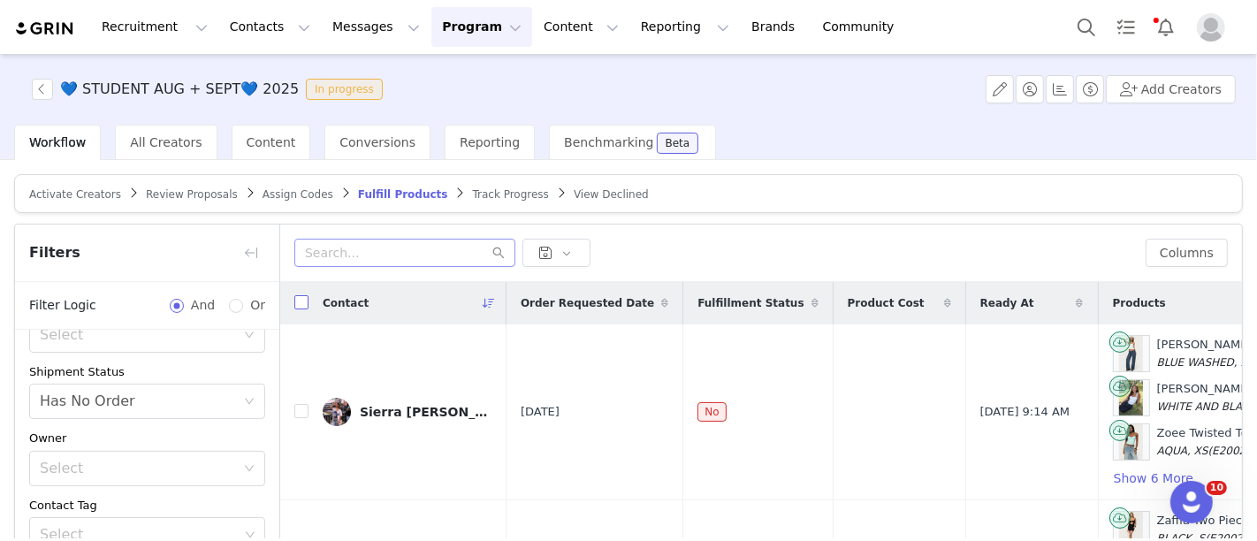
checkbox input "true"
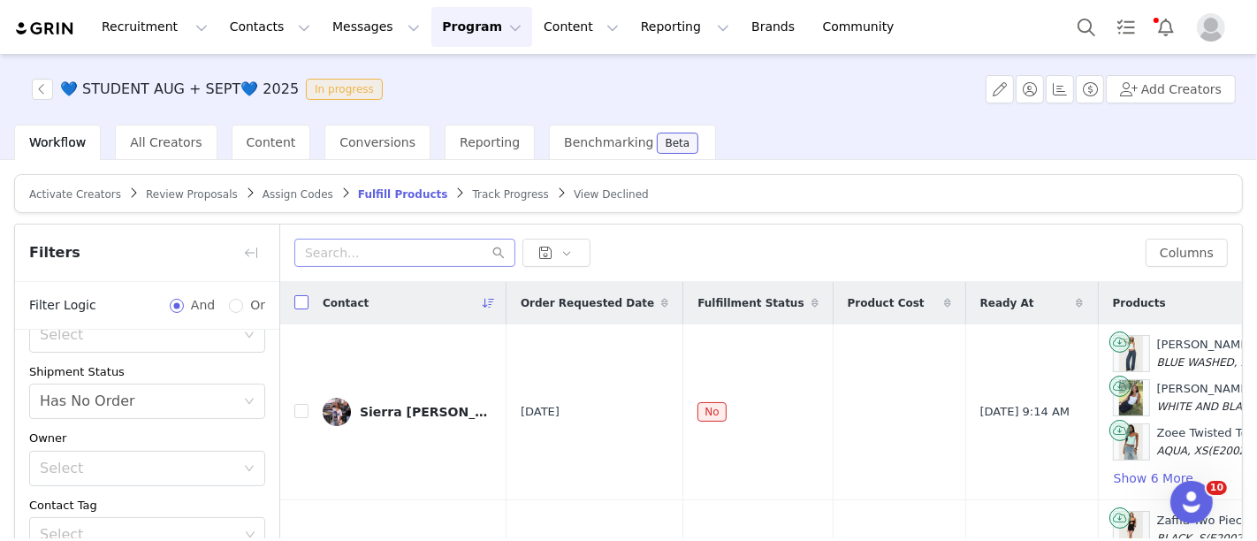
checkbox input "true"
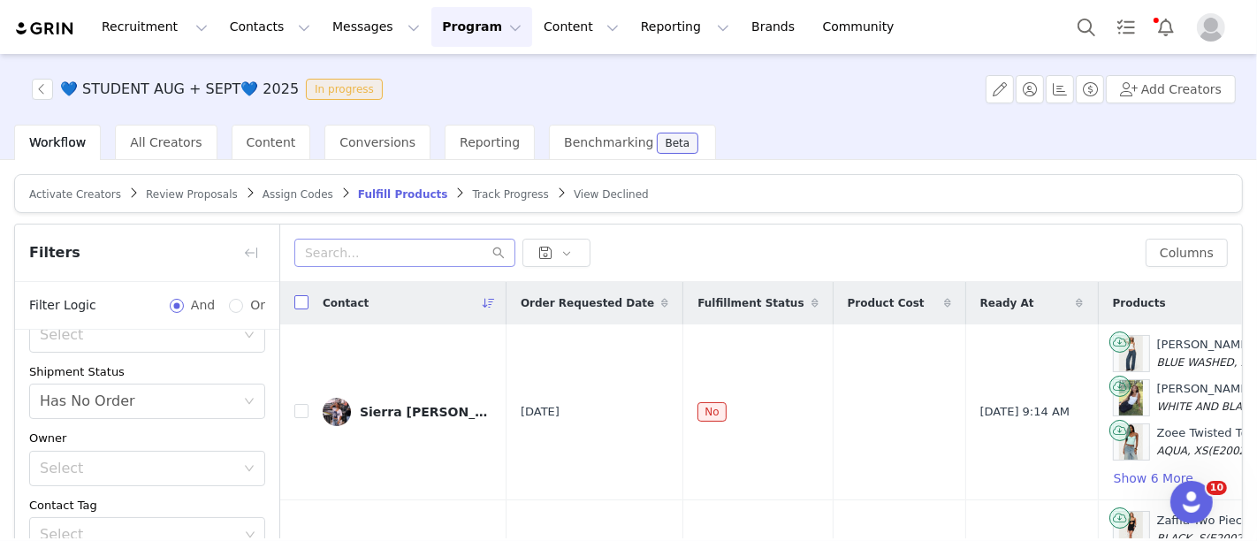
checkbox input "true"
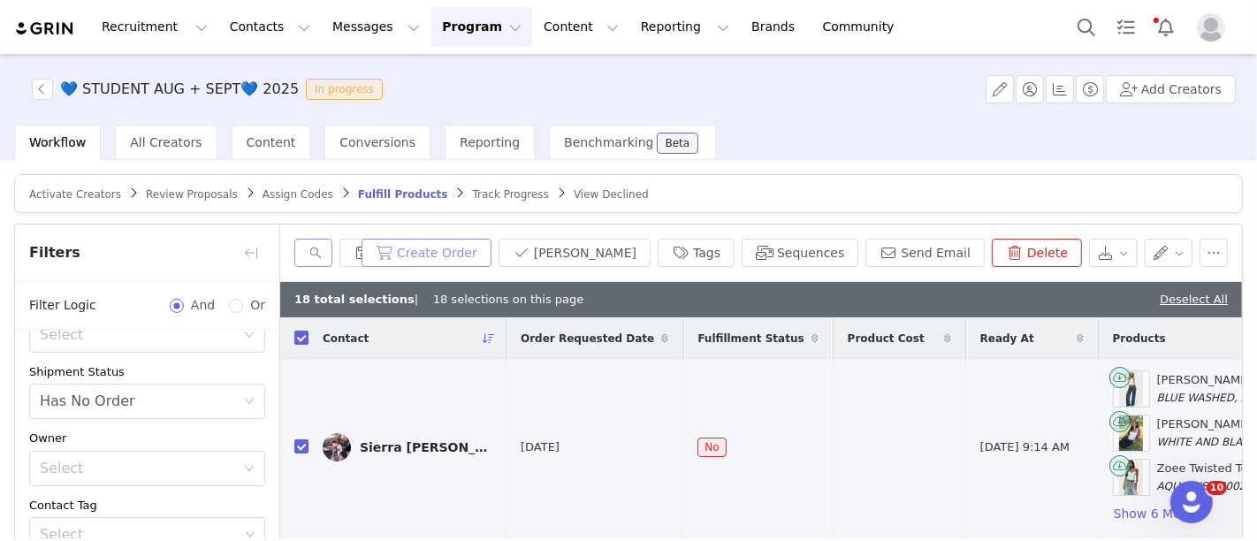
click at [485, 254] on button "Create Order" at bounding box center [427, 253] width 130 height 28
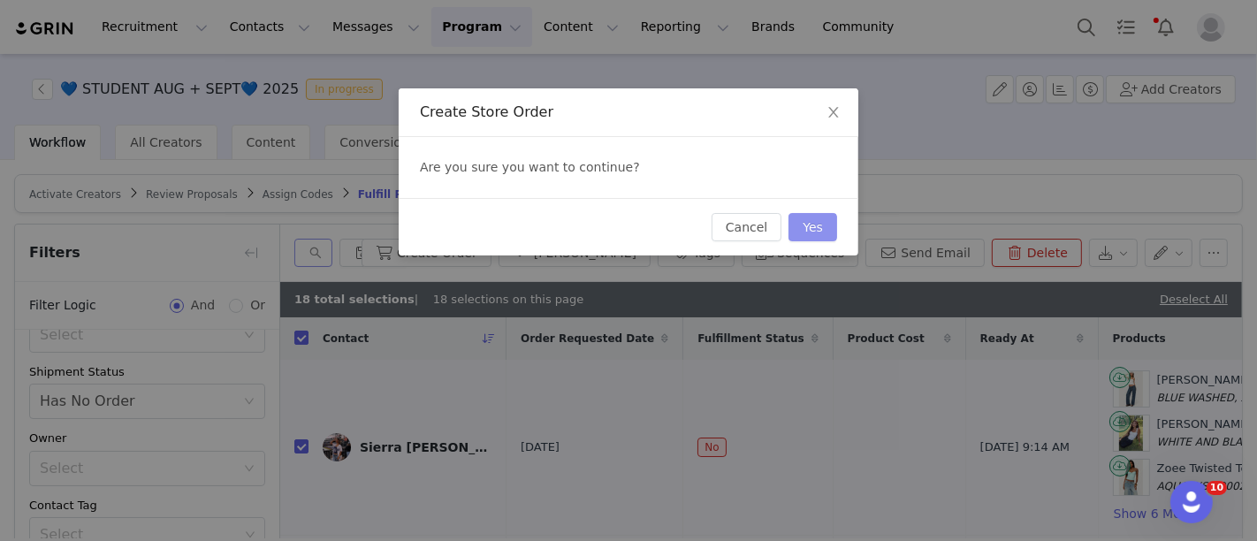
click at [831, 218] on button "Yes" at bounding box center [813, 227] width 49 height 28
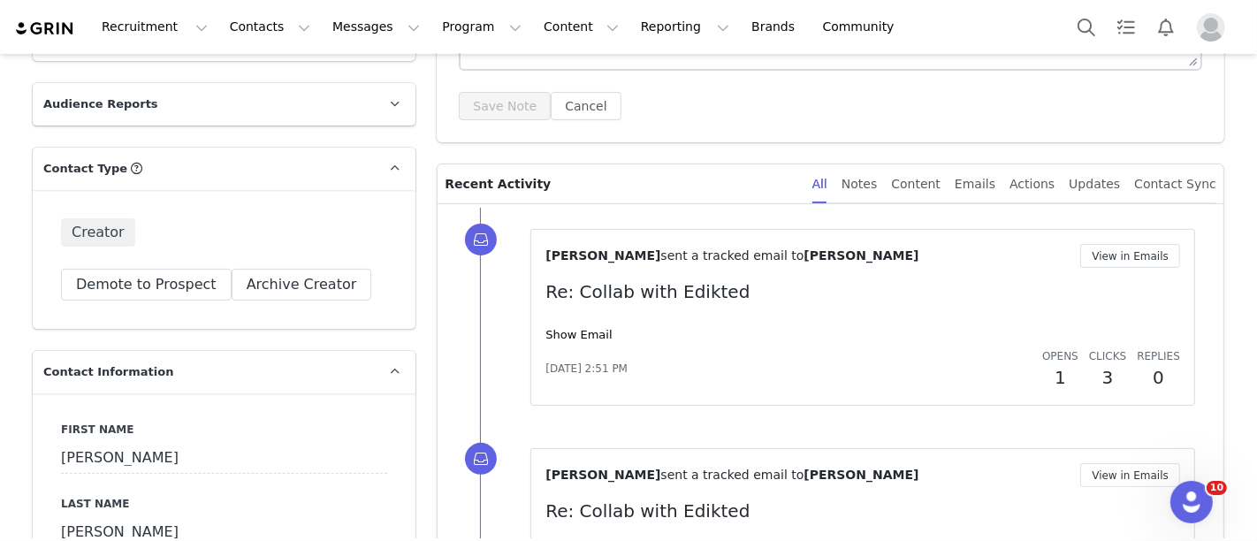
scroll to position [560, 0]
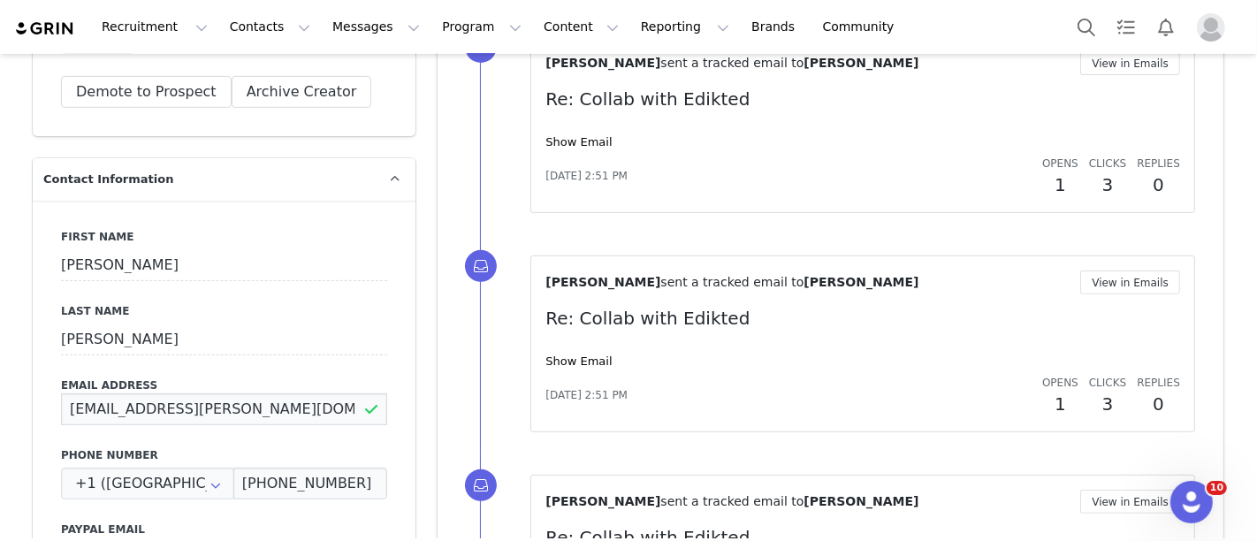
click at [287, 410] on input "[EMAIL_ADDRESS][PERSON_NAME][DOMAIN_NAME]" at bounding box center [224, 409] width 326 height 32
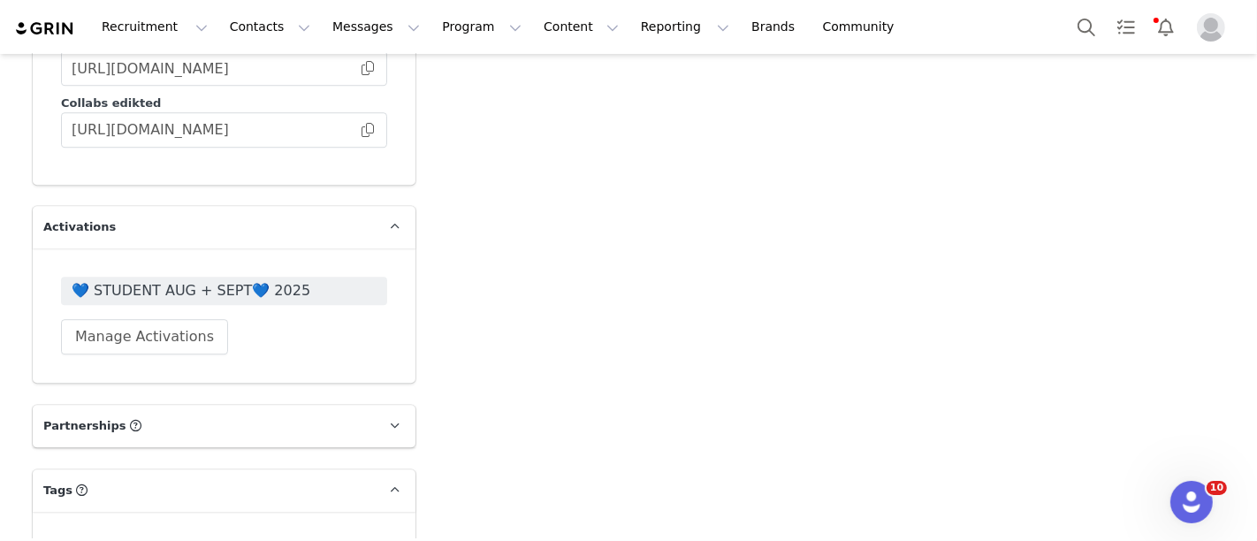
scroll to position [4301, 0]
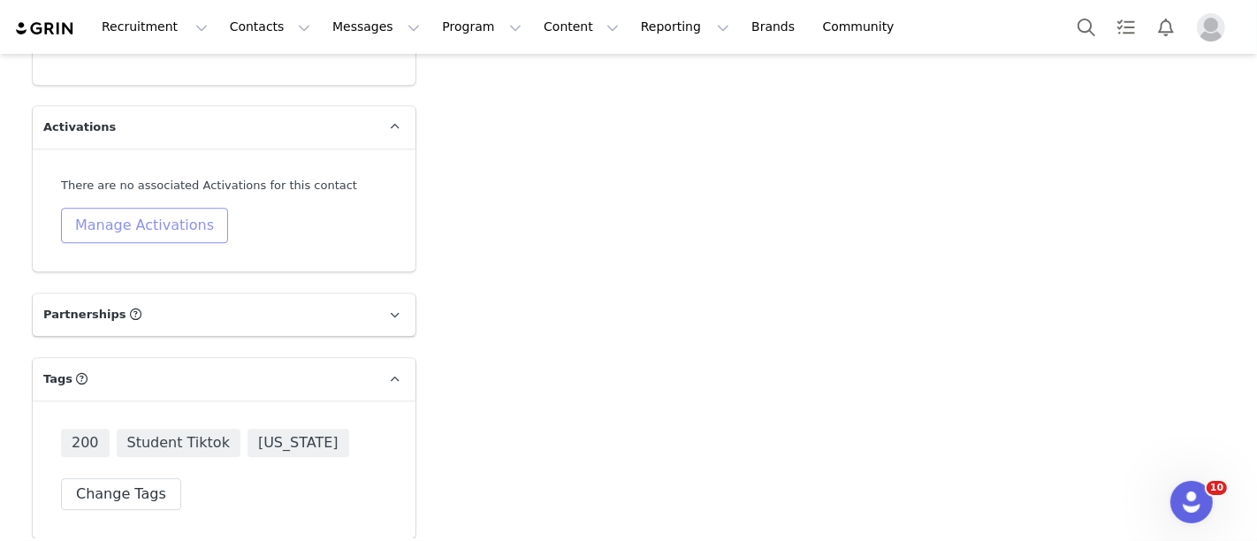
click at [143, 208] on button "Manage Activations" at bounding box center [144, 225] width 167 height 35
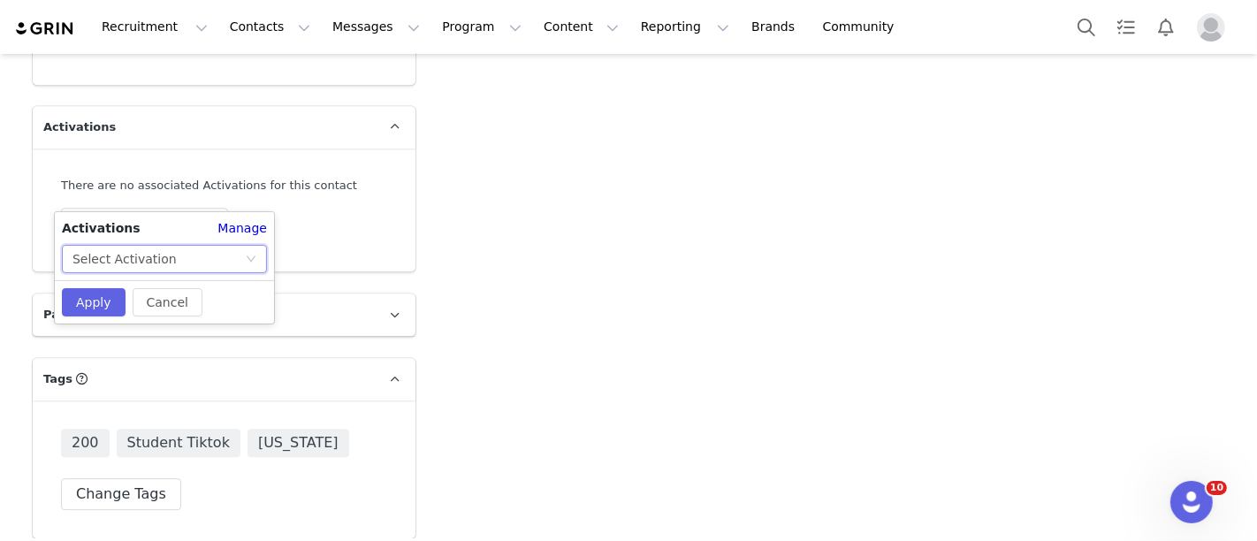
click at [141, 263] on div "Select Activation" at bounding box center [125, 259] width 104 height 27
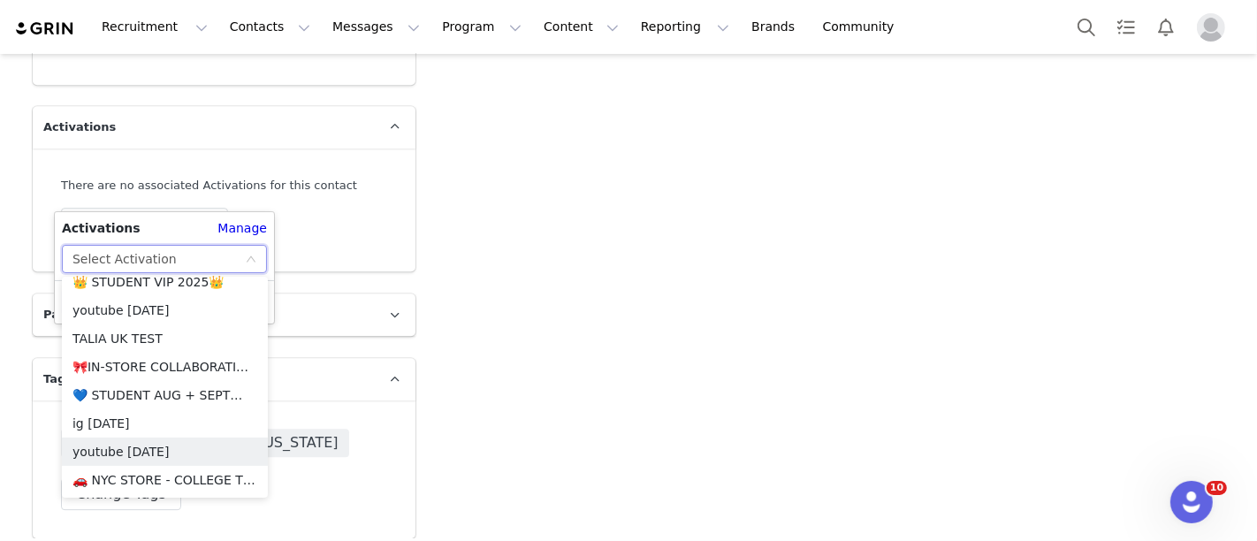
scroll to position [332, 0]
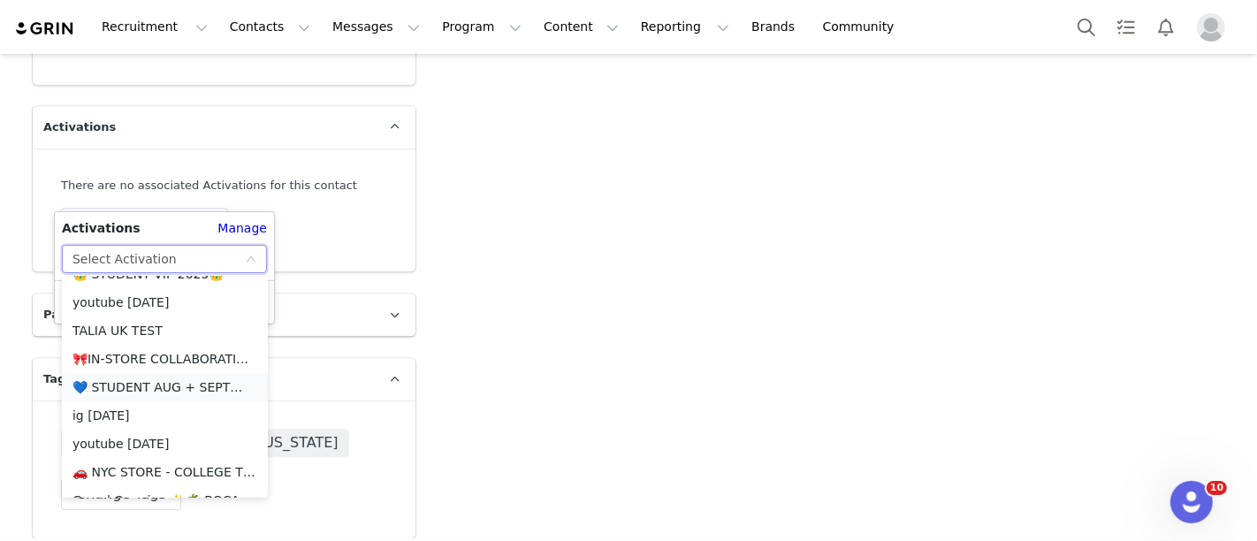
click at [128, 380] on li "💙 STUDENT AUG + SEPT💙 2025" at bounding box center [165, 387] width 206 height 28
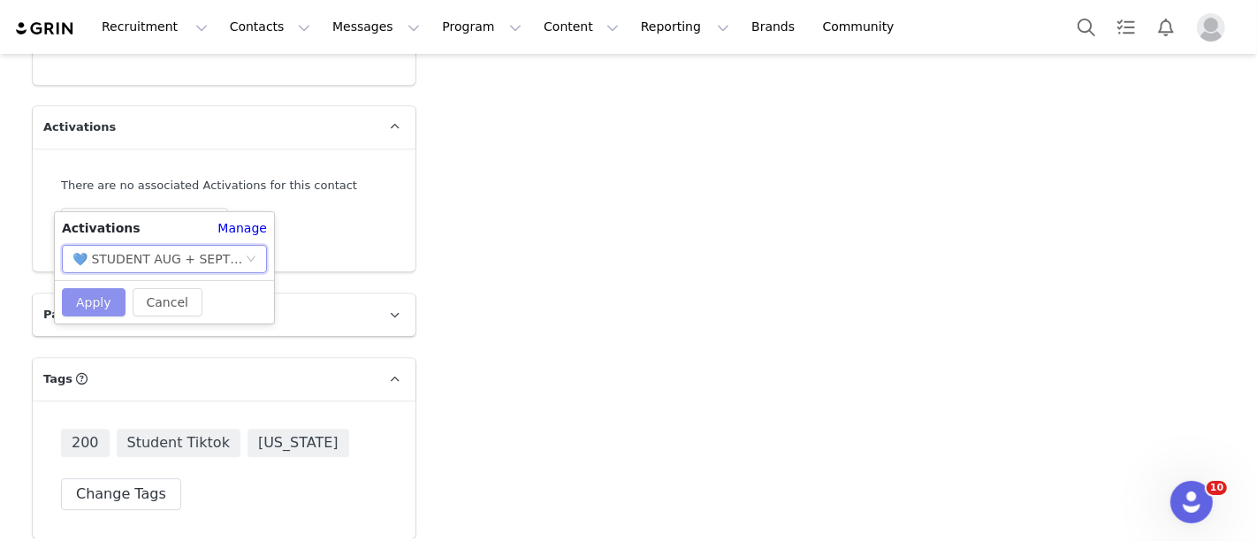
click at [88, 295] on button "Apply" at bounding box center [94, 302] width 64 height 28
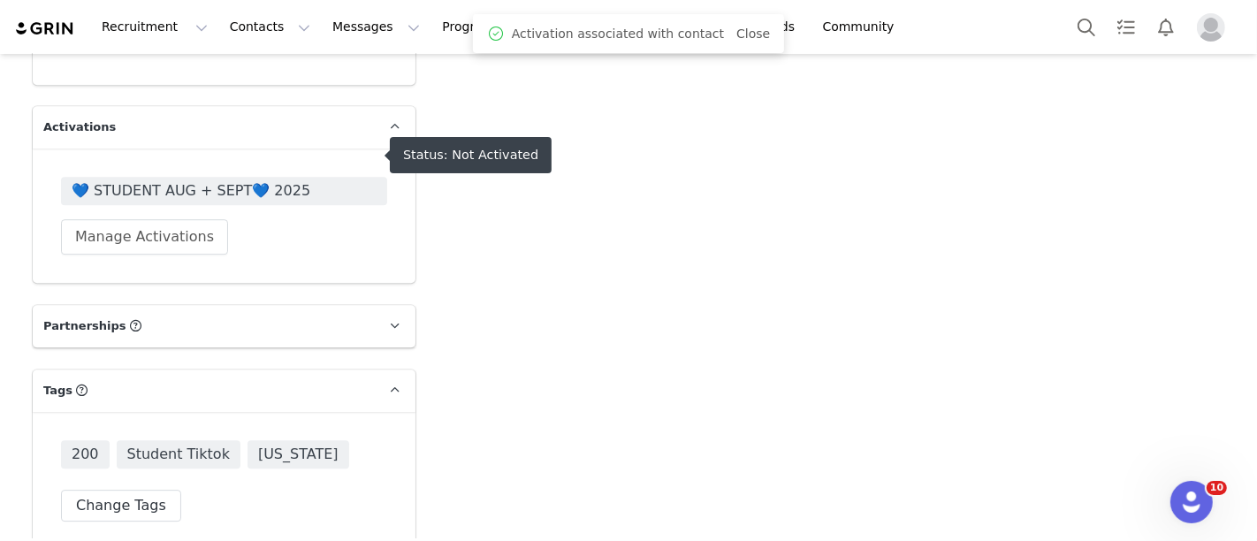
click at [160, 180] on span "💙 STUDENT AUG + SEPT💙 2025" at bounding box center [224, 190] width 305 height 21
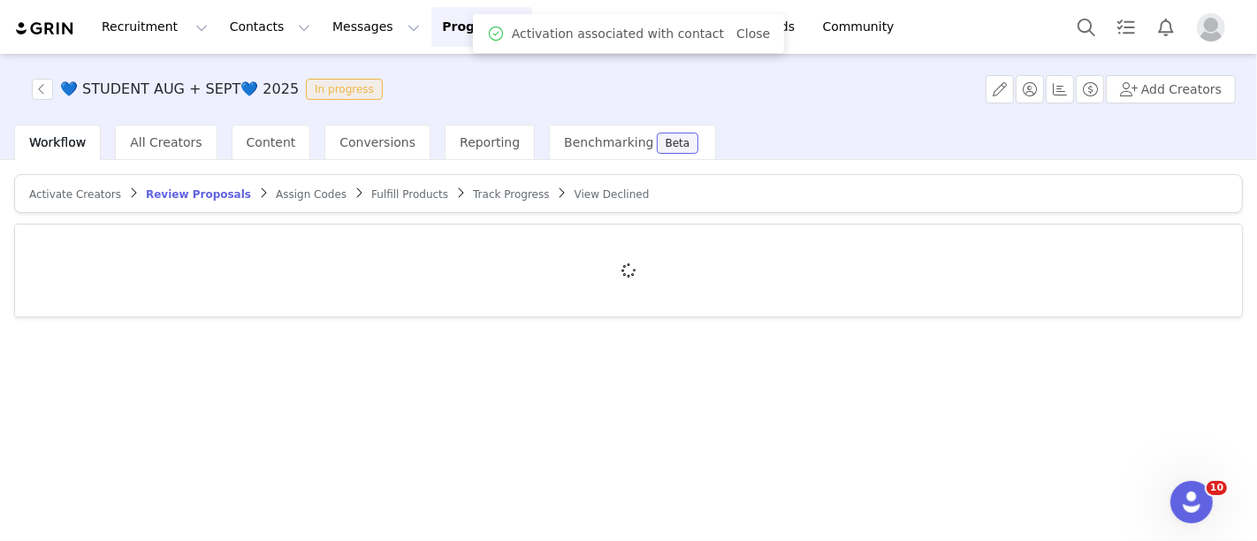
click at [95, 188] on span "Activate Creators" at bounding box center [75, 194] width 92 height 12
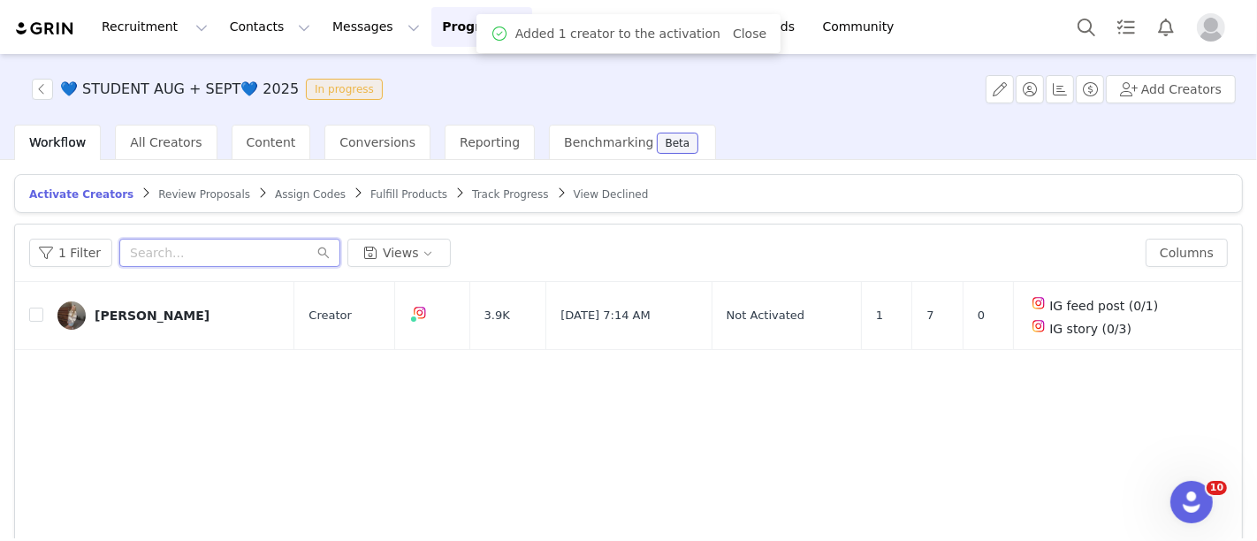
click at [160, 252] on input "text" at bounding box center [229, 253] width 221 height 28
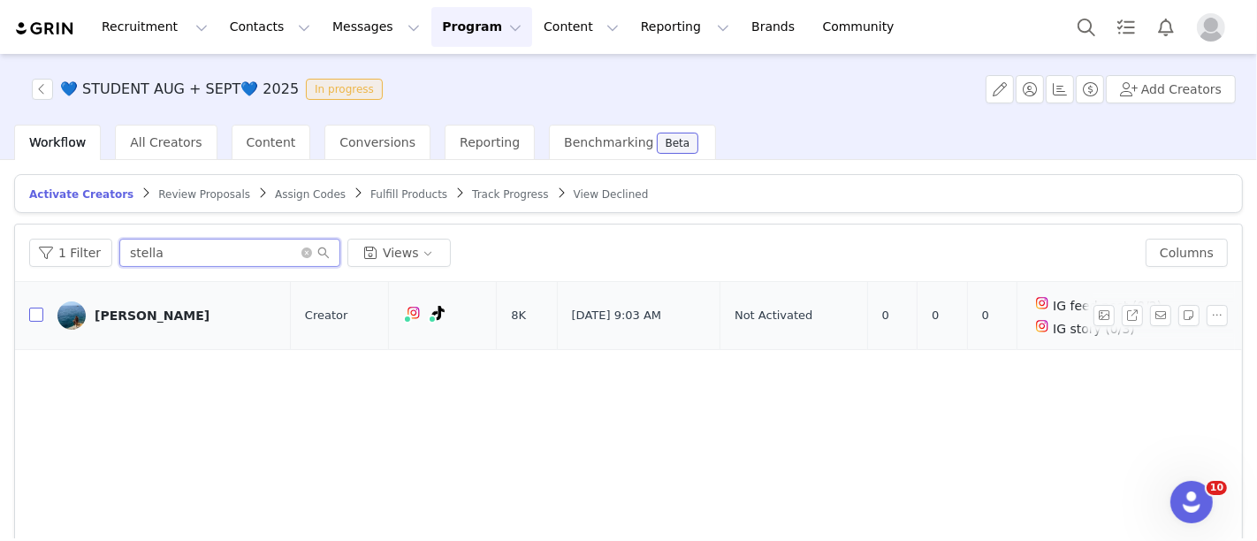
type input "stella"
click at [37, 309] on input "checkbox" at bounding box center [36, 315] width 14 height 14
checkbox input "true"
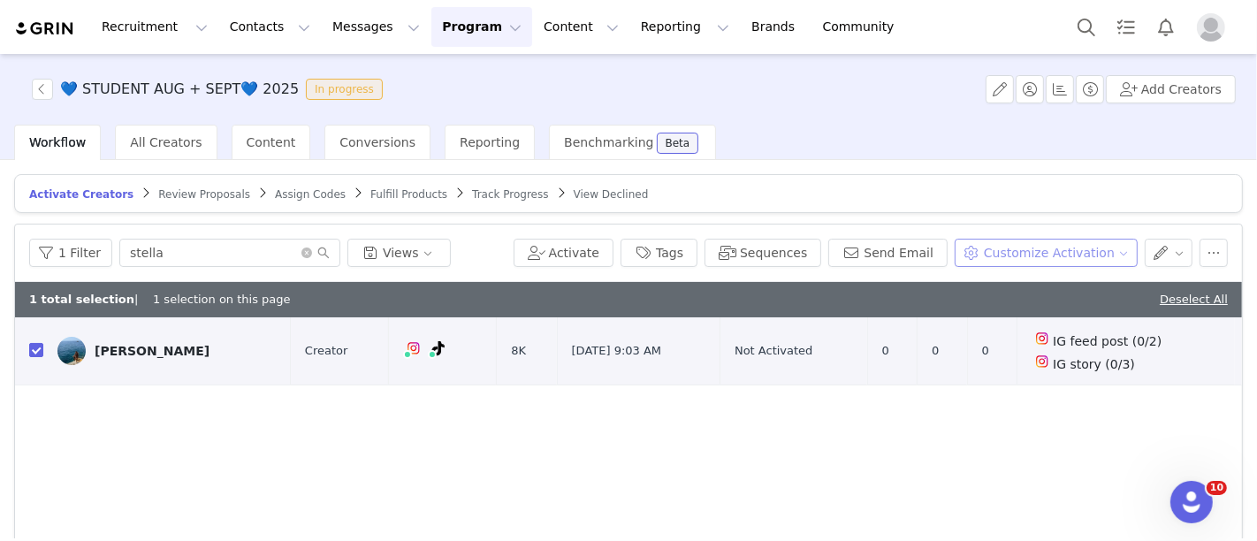
click at [1031, 256] on button "Customize Activation" at bounding box center [1046, 253] width 183 height 28
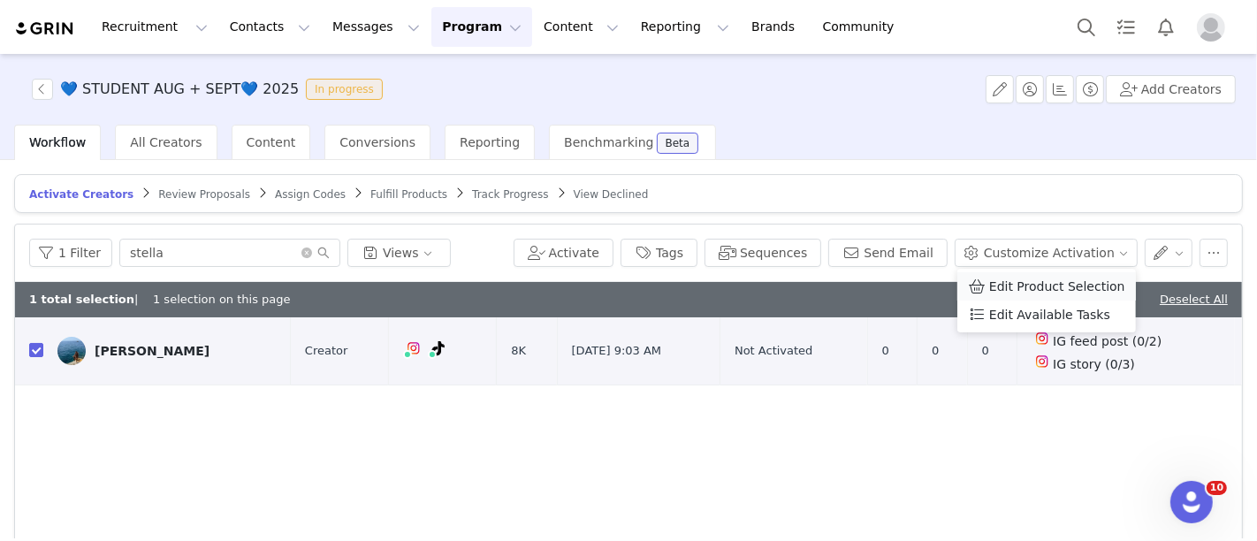
click at [1028, 285] on span "Edit Product Selection" at bounding box center [1057, 286] width 136 height 19
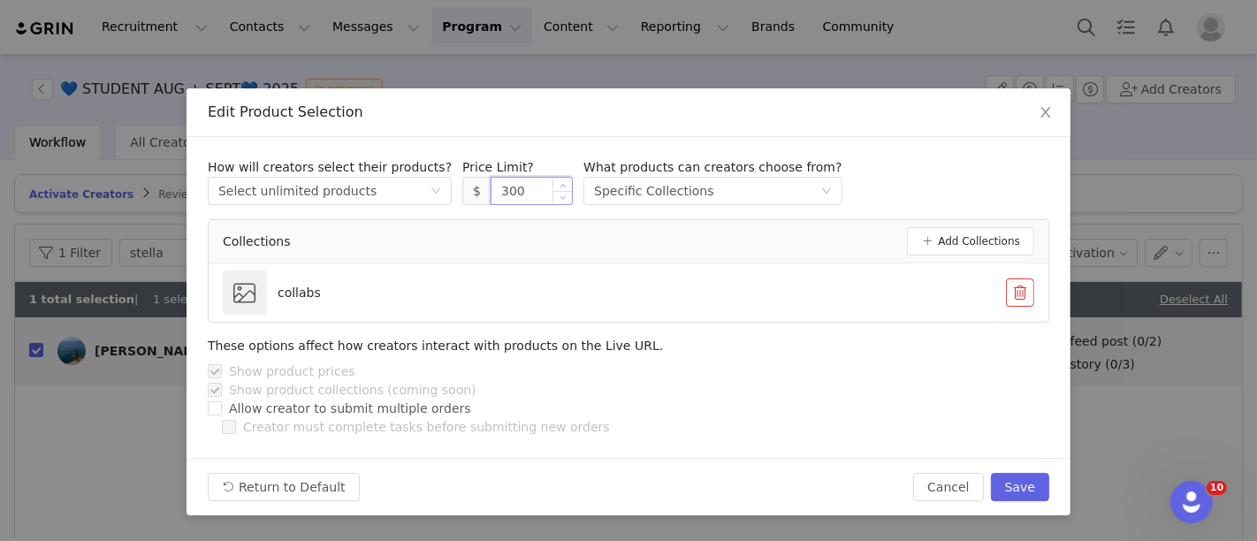
click at [515, 178] on input "300" at bounding box center [532, 191] width 80 height 27
click at [1034, 484] on button "Save" at bounding box center [1020, 487] width 58 height 28
type input "300"
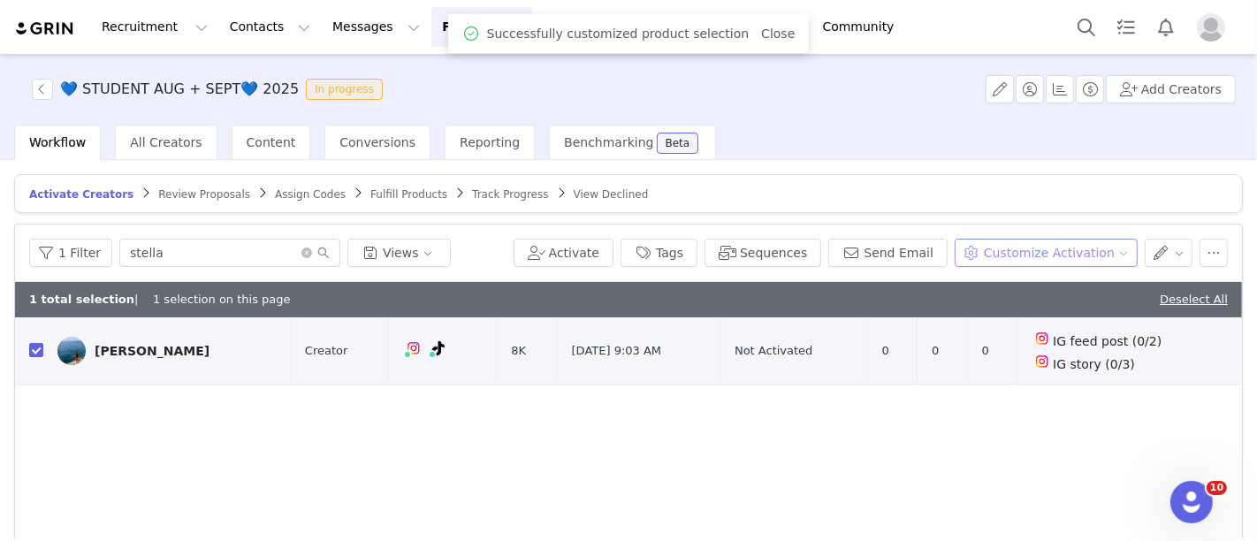
drag, startPoint x: 1080, startPoint y: 269, endPoint x: 1073, endPoint y: 253, distance: 17.1
click at [1073, 253] on div "1 Filter stella Views Activate Tags Sequences Send Email Customize Activation" at bounding box center [628, 253] width 1227 height 57
click at [1073, 253] on button "Customize Activation" at bounding box center [1046, 253] width 183 height 28
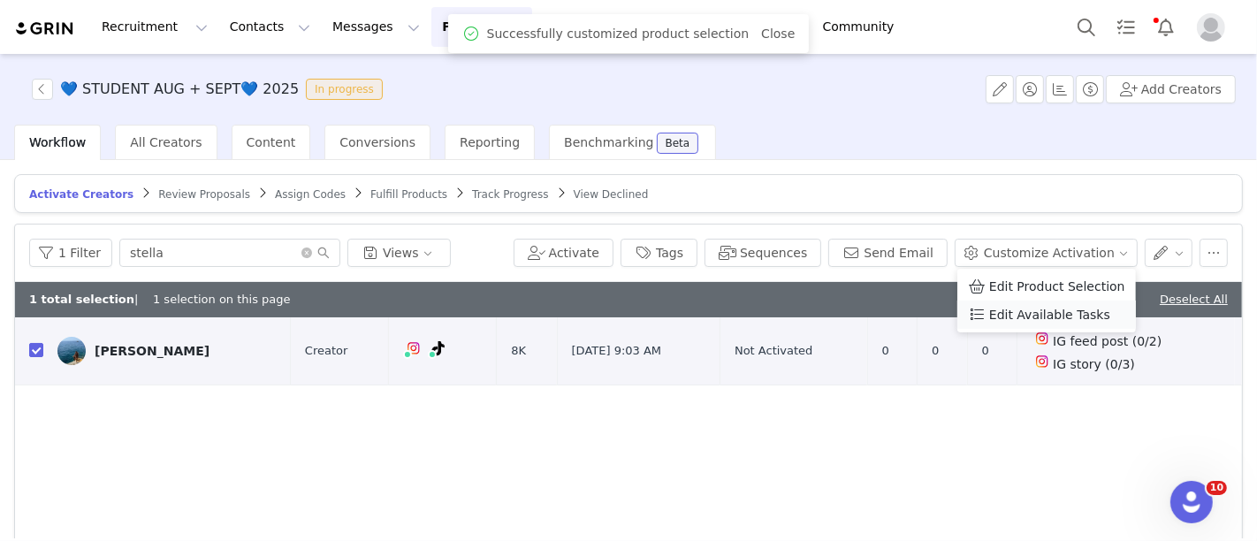
click at [1047, 322] on span "Edit Available Tasks" at bounding box center [1049, 314] width 121 height 19
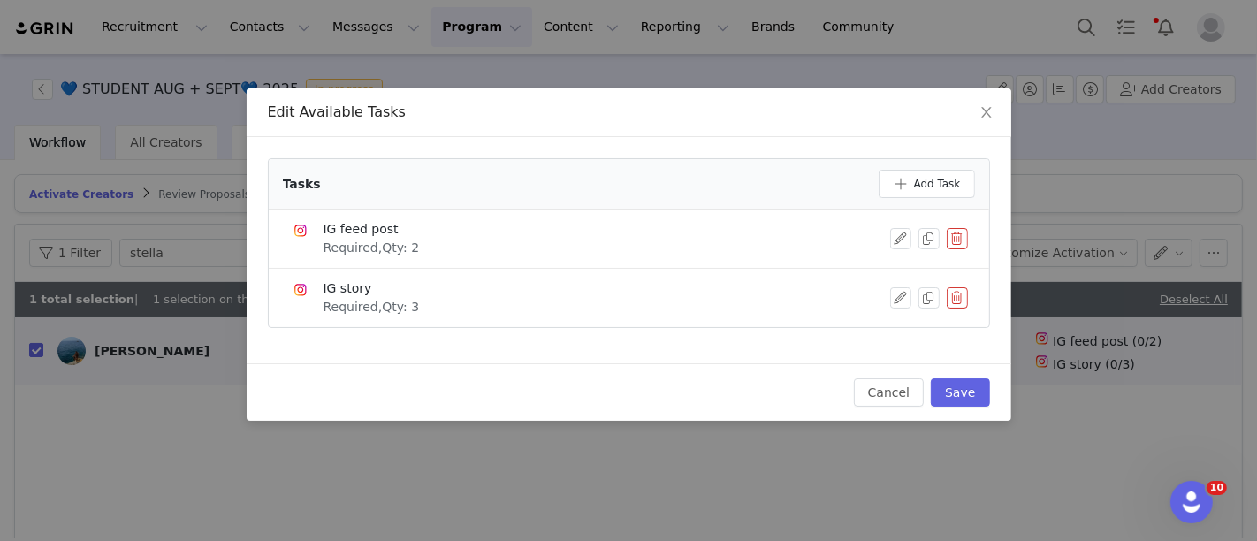
click at [954, 232] on button "button" at bounding box center [957, 238] width 21 height 21
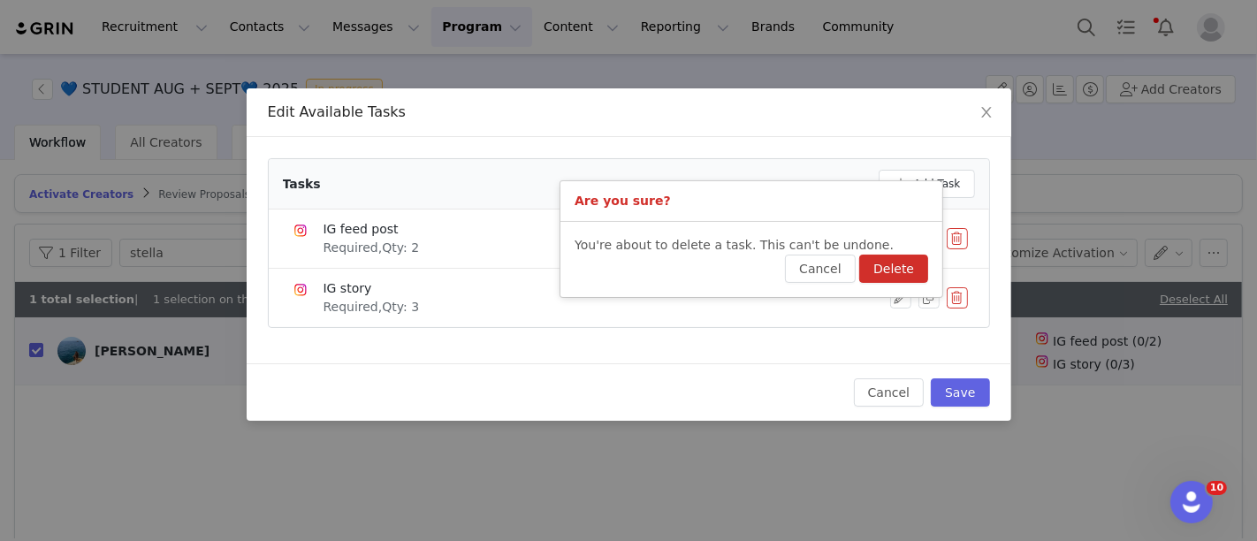
click at [889, 261] on button "Delete" at bounding box center [893, 269] width 69 height 28
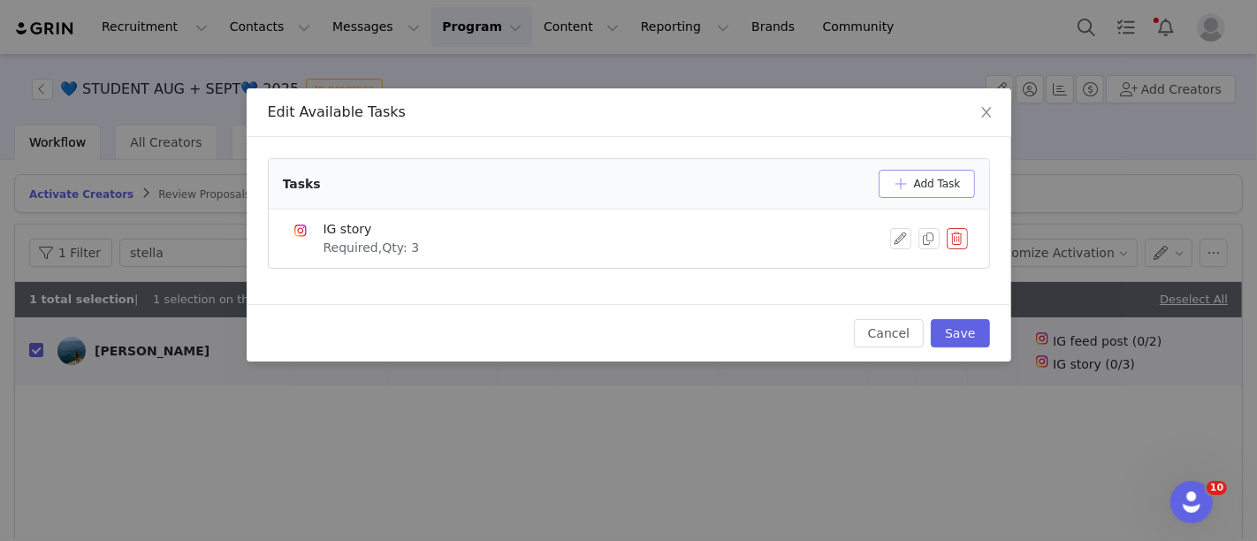
click at [920, 180] on button "Add Task" at bounding box center [927, 184] width 96 height 28
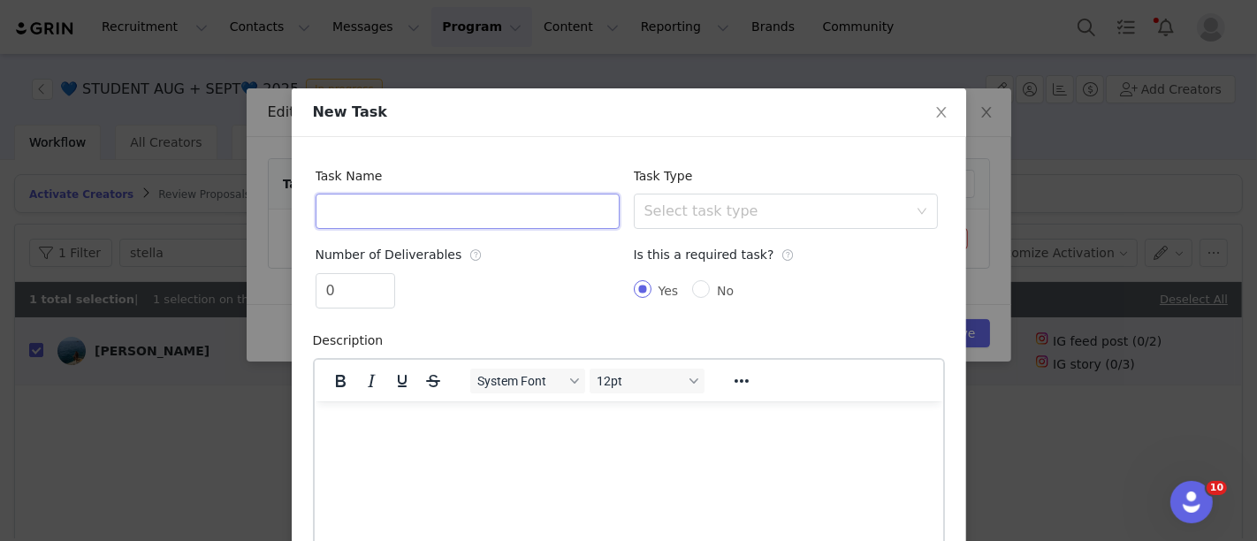
click at [488, 210] on input "text" at bounding box center [468, 211] width 304 height 35
type input "TikTok Video"
click at [634, 212] on div "Select task type" at bounding box center [786, 211] width 304 height 35
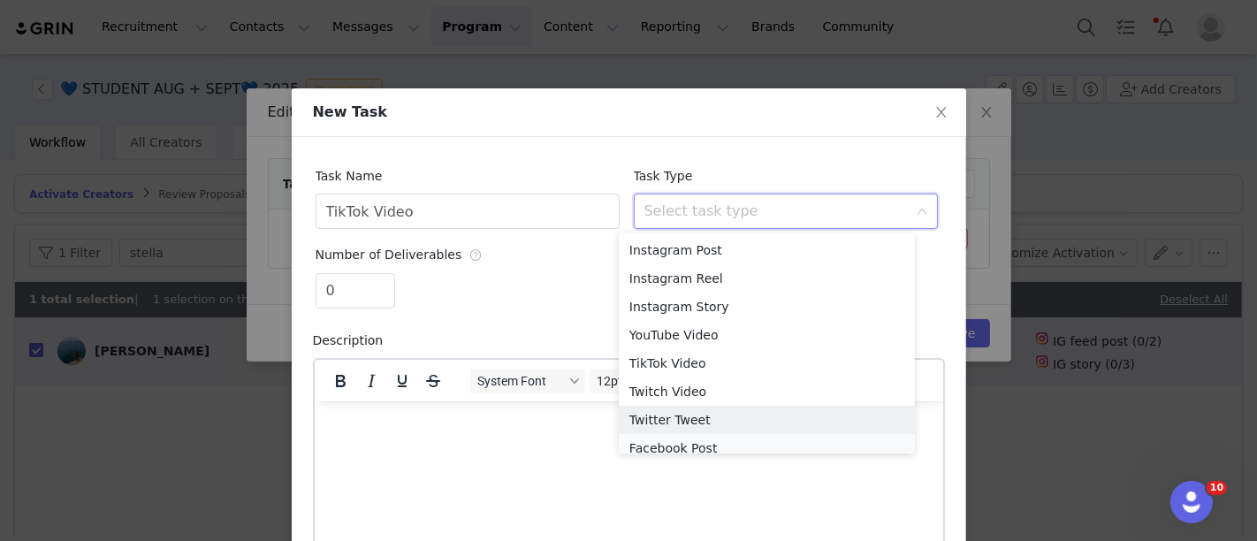
scroll to position [8, 0]
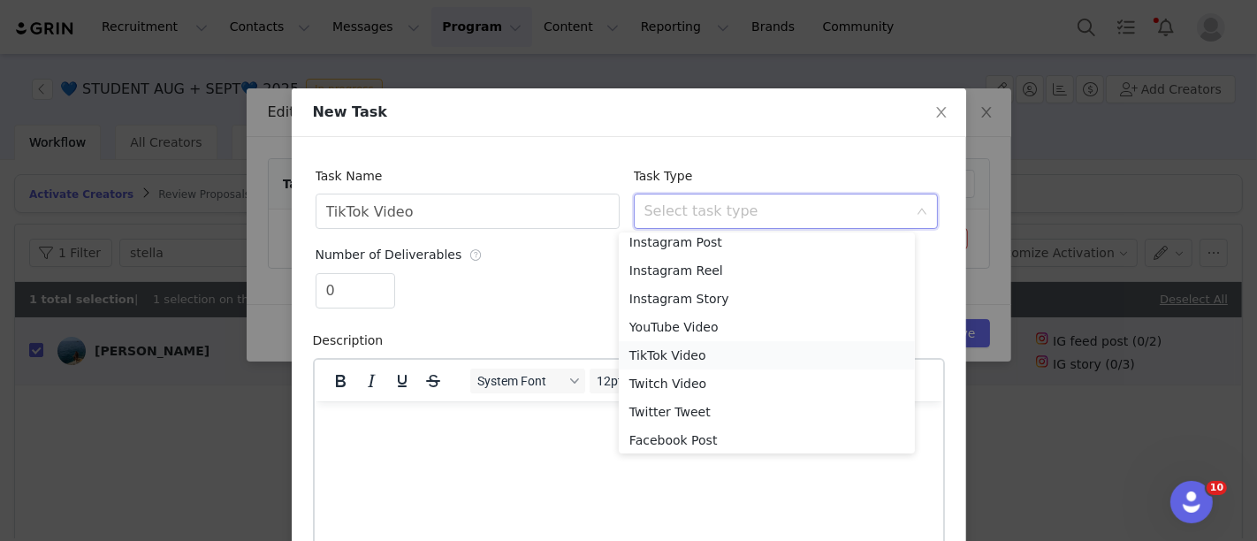
click at [664, 351] on li "TikTok Video" at bounding box center [767, 355] width 296 height 28
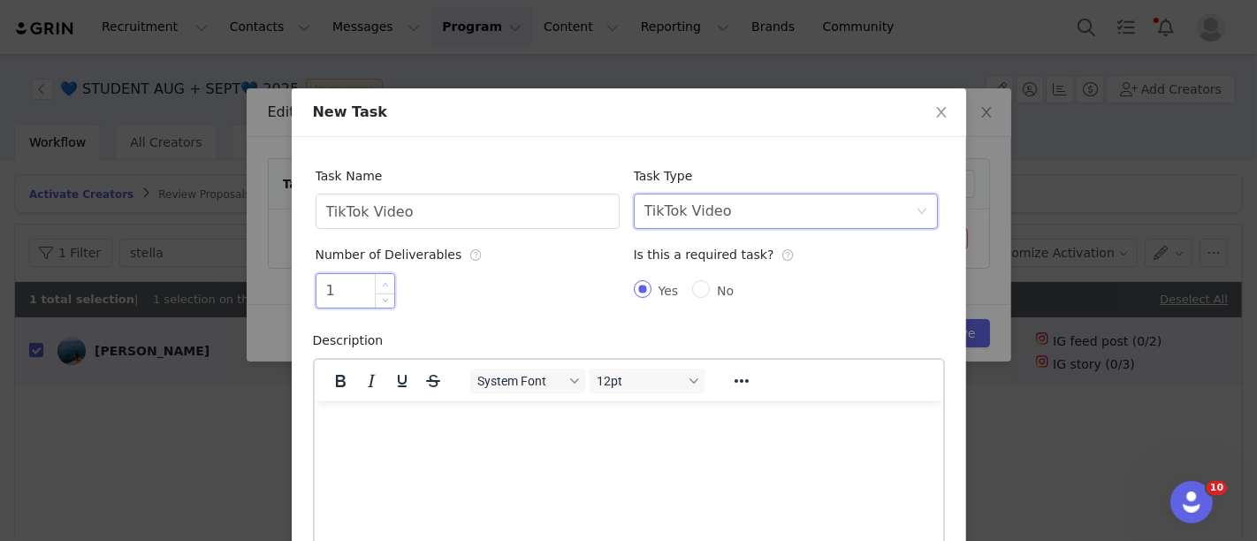
click at [380, 279] on span "Increase Value" at bounding box center [385, 284] width 19 height 20
type input "2"
click at [380, 279] on span "Increase Value" at bounding box center [385, 284] width 19 height 20
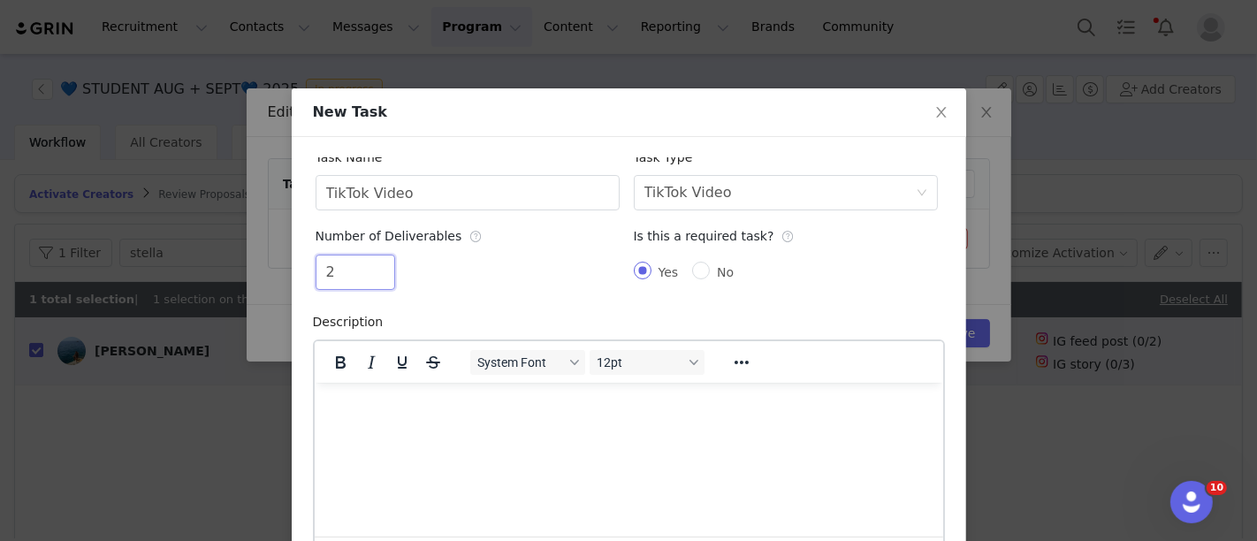
scroll to position [211, 0]
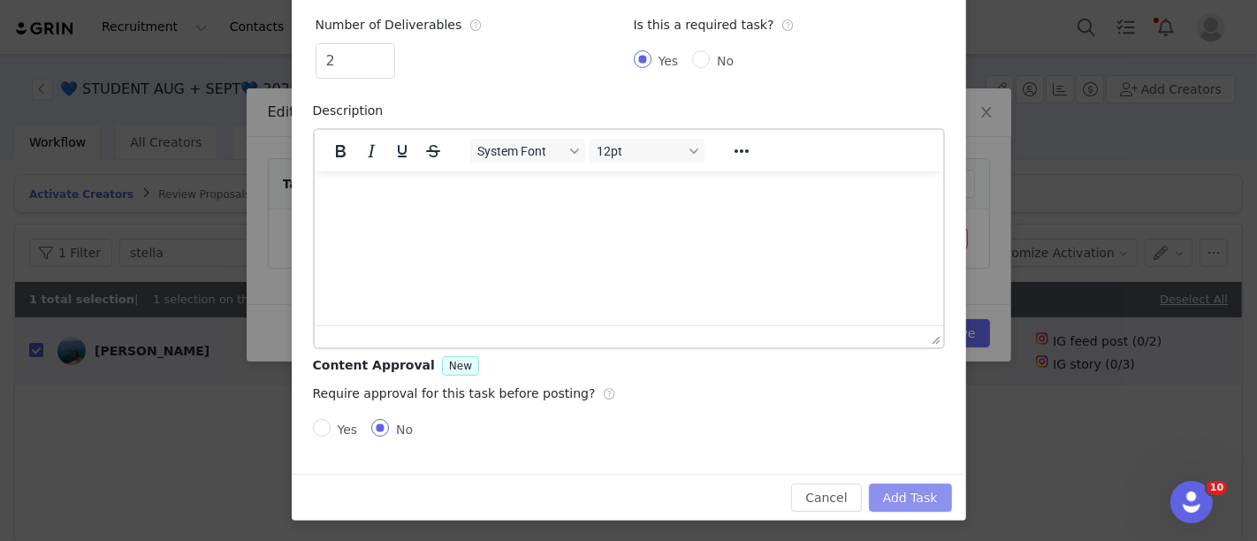
click at [900, 508] on button "Add Task" at bounding box center [910, 498] width 83 height 28
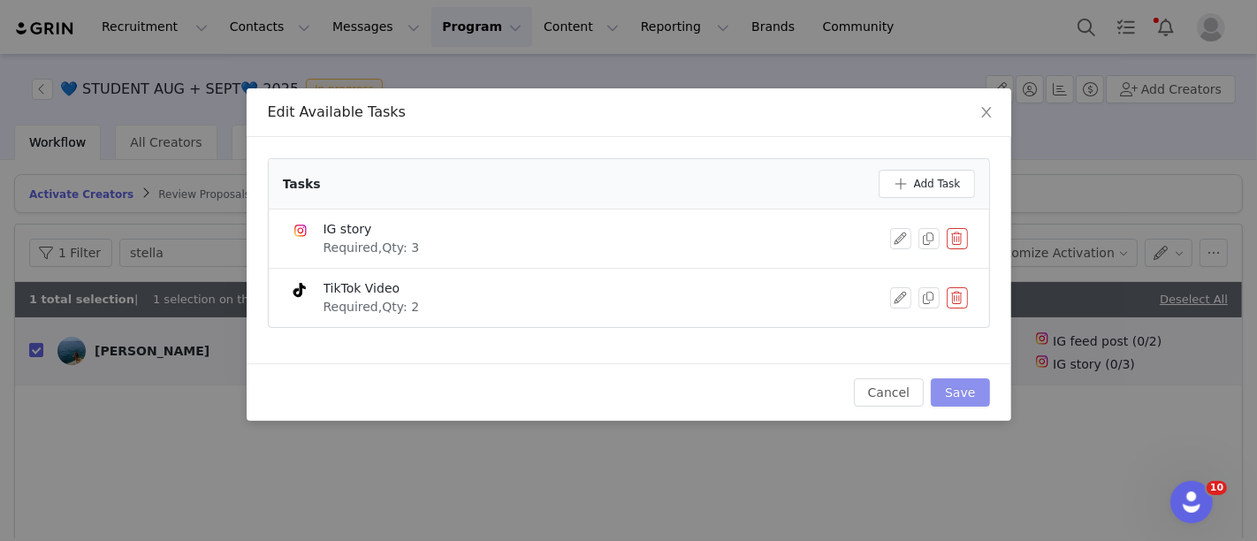
click at [969, 395] on button "Save" at bounding box center [960, 392] width 58 height 28
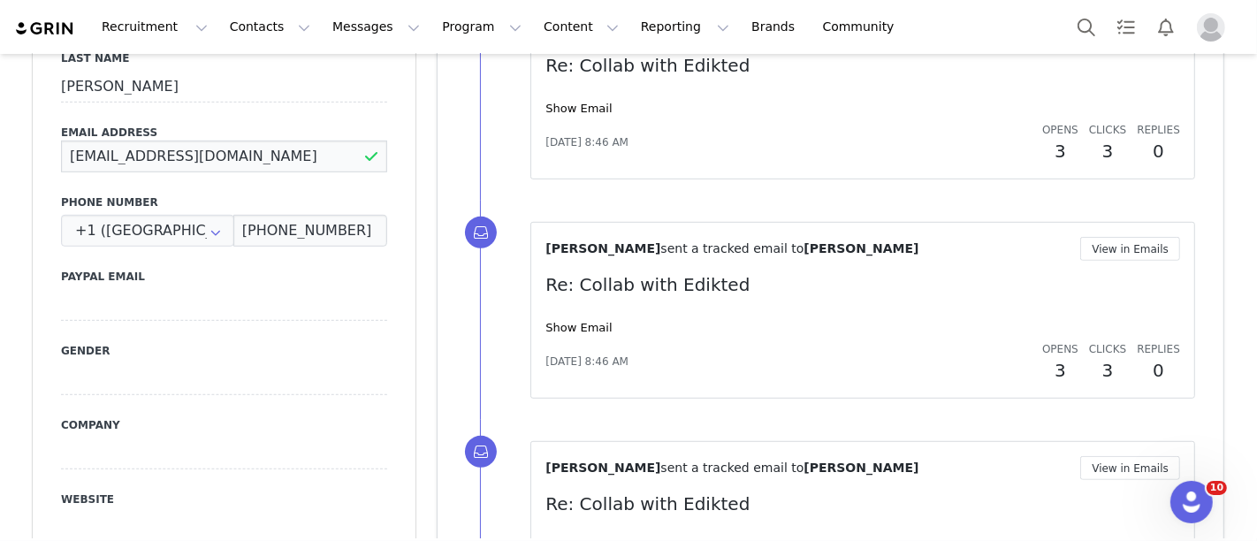
click at [222, 163] on input "[EMAIL_ADDRESS][DOMAIN_NAME]" at bounding box center [224, 157] width 326 height 32
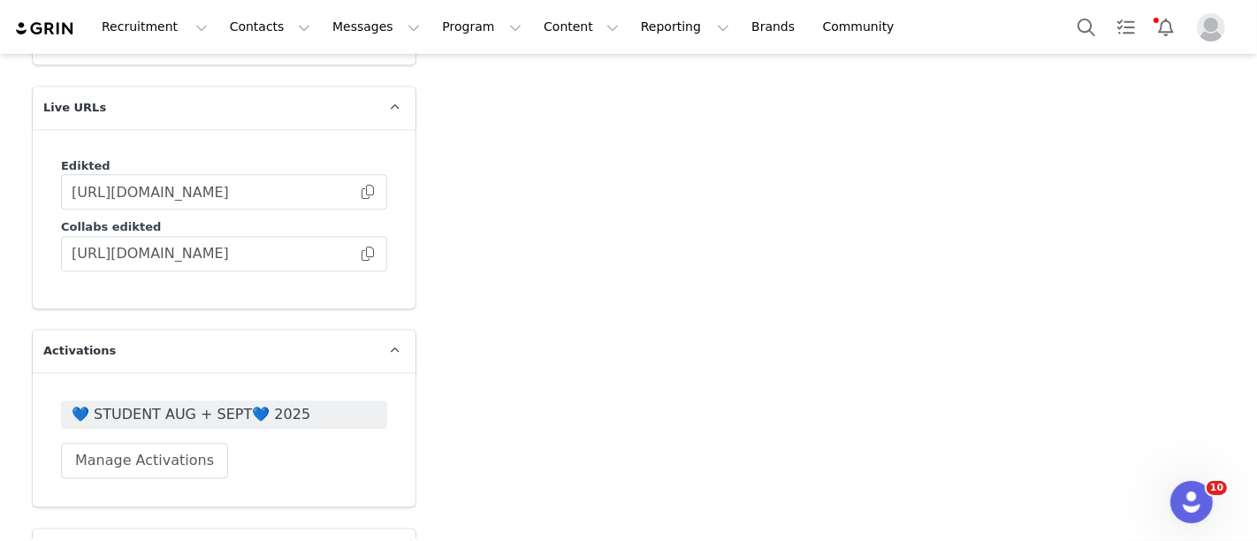
scroll to position [4231, 0]
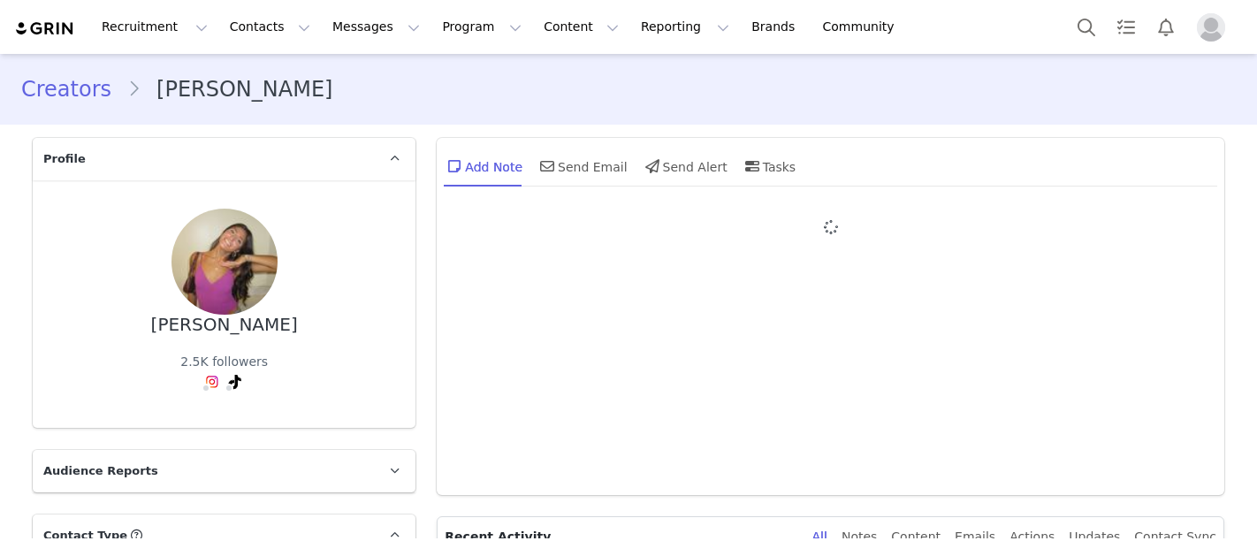
type input "+1 ([GEOGRAPHIC_DATA])"
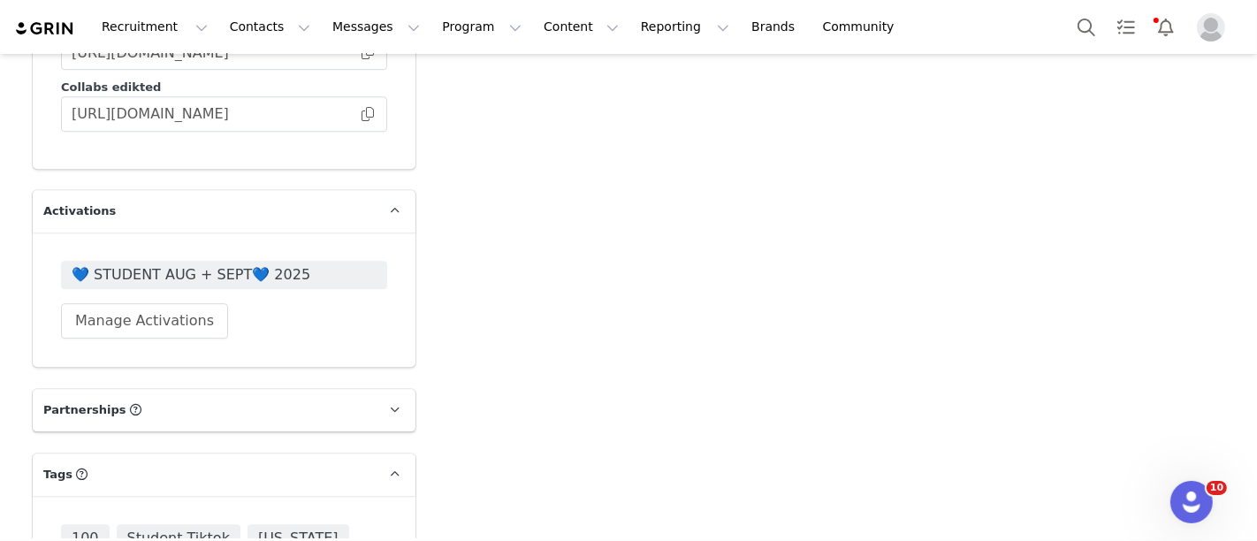
scroll to position [4342, 0]
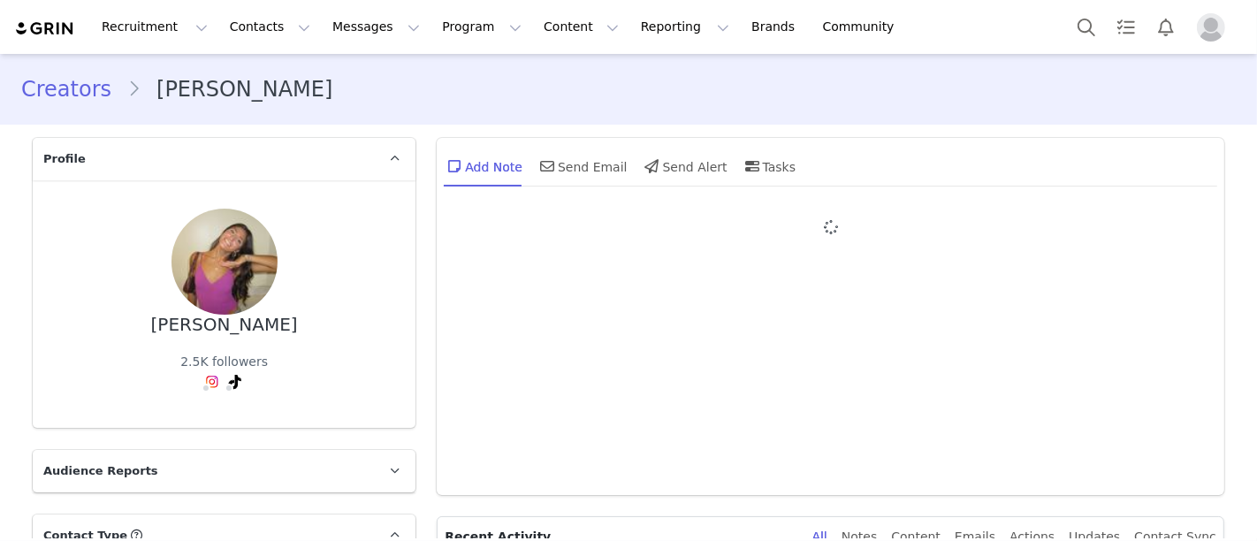
type input "+1 ([GEOGRAPHIC_DATA])"
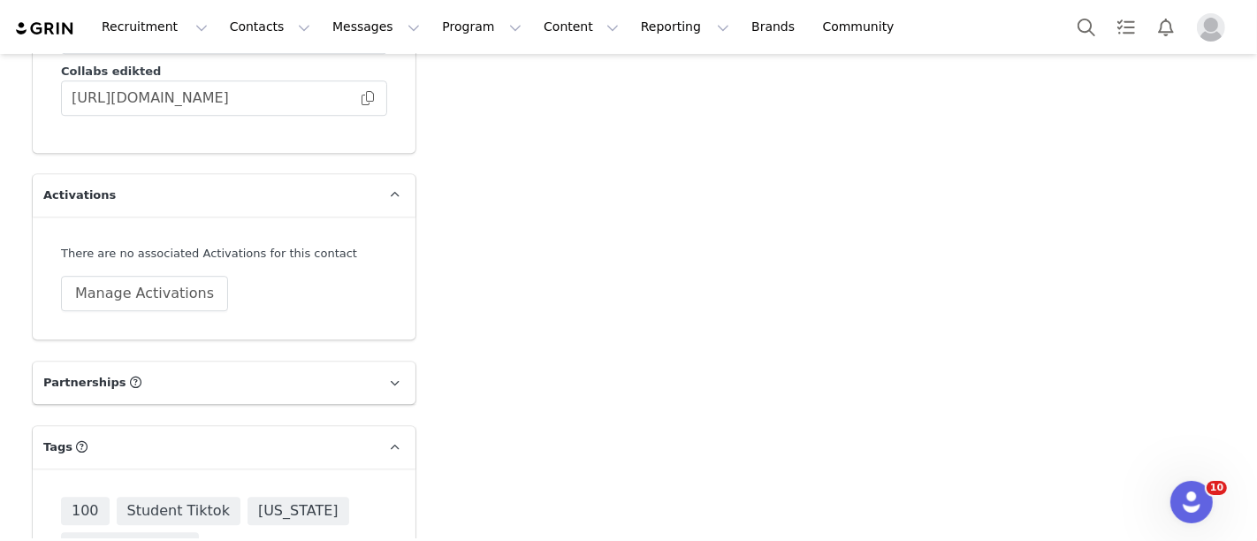
scroll to position [4357, 0]
click at [121, 276] on button "Manage Activations" at bounding box center [144, 293] width 167 height 35
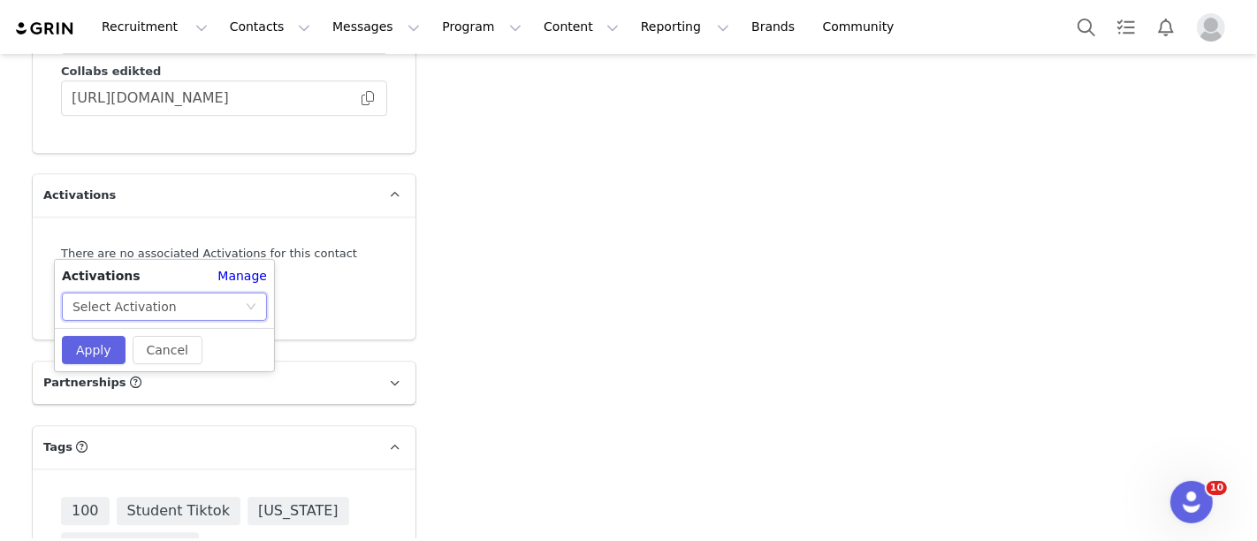
click at [127, 312] on div "Select Activation" at bounding box center [125, 307] width 104 height 27
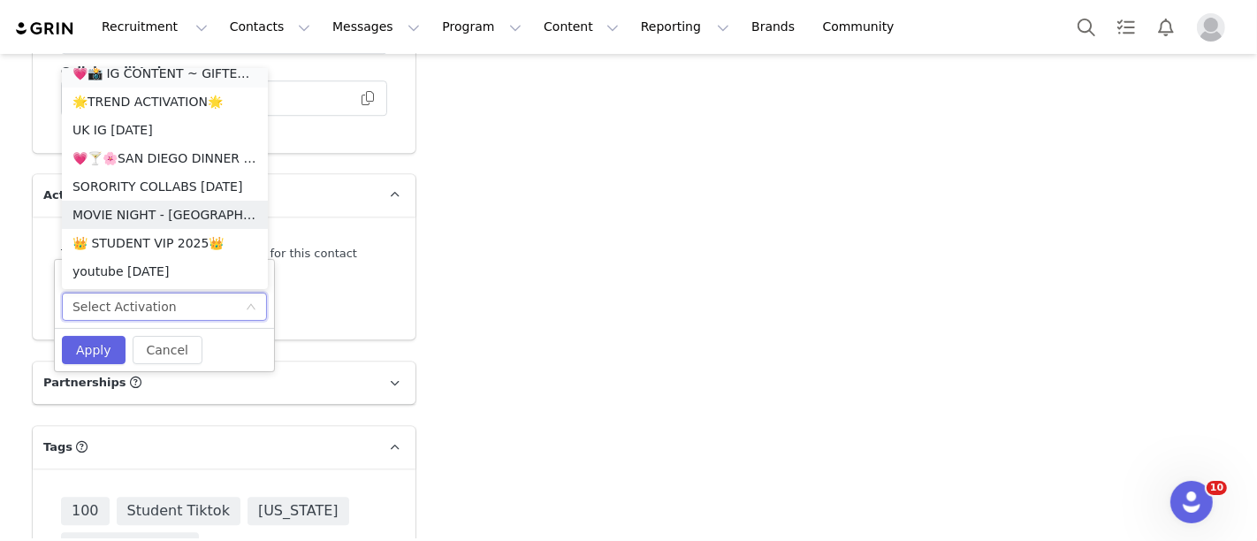
scroll to position [295, 0]
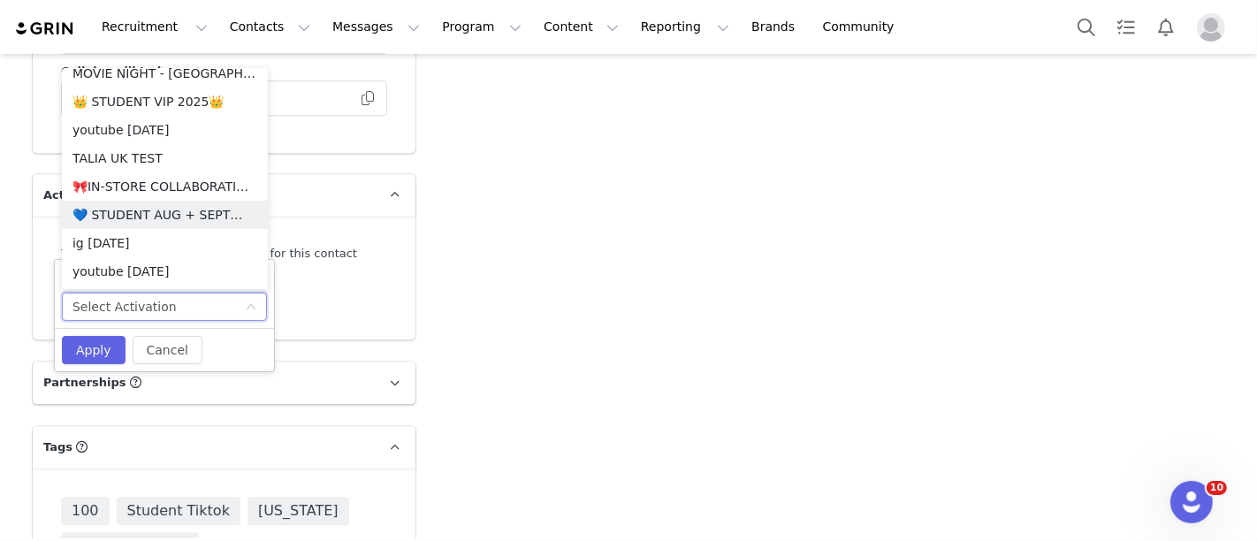
click at [129, 222] on li "💙 STUDENT AUG + SEPT💙 2025" at bounding box center [165, 215] width 206 height 28
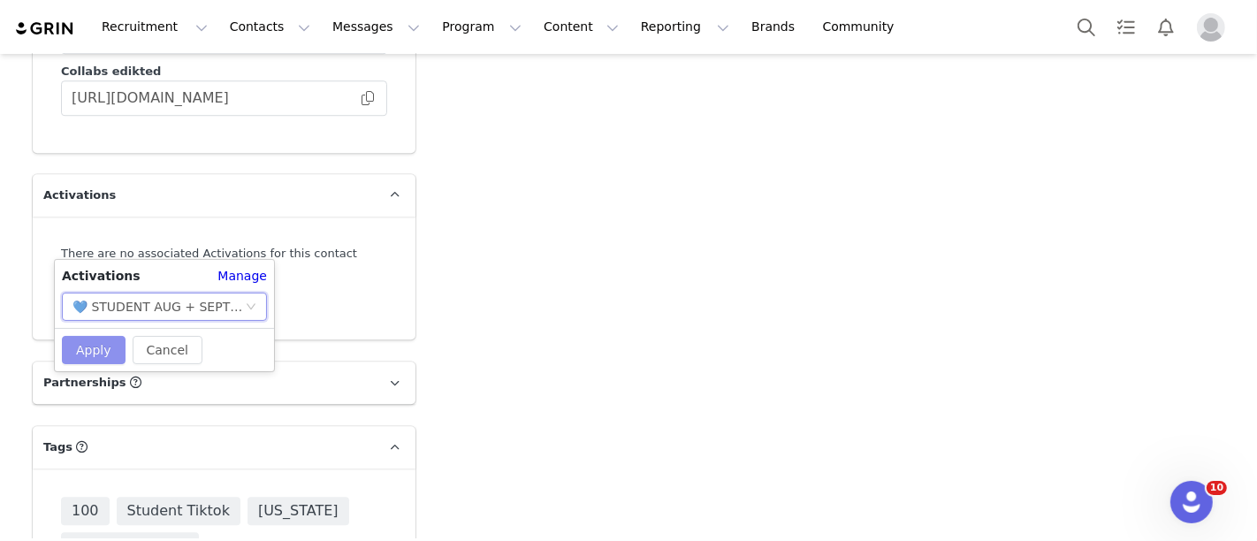
click at [88, 347] on button "Apply" at bounding box center [94, 350] width 64 height 28
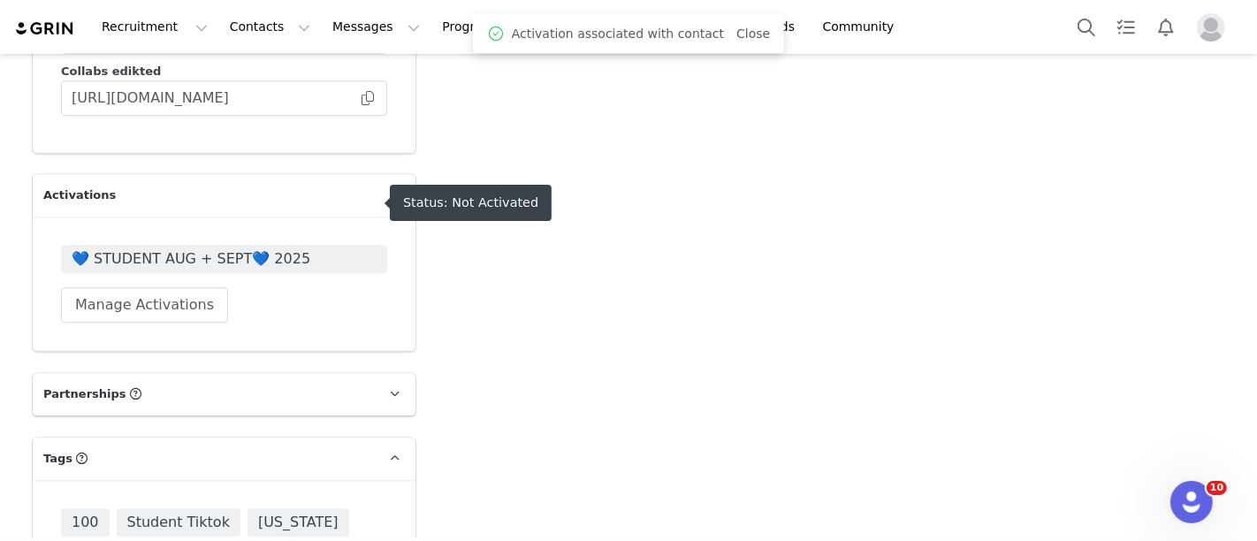
click at [129, 248] on span "💙 STUDENT AUG + SEPT💙 2025" at bounding box center [224, 258] width 305 height 21
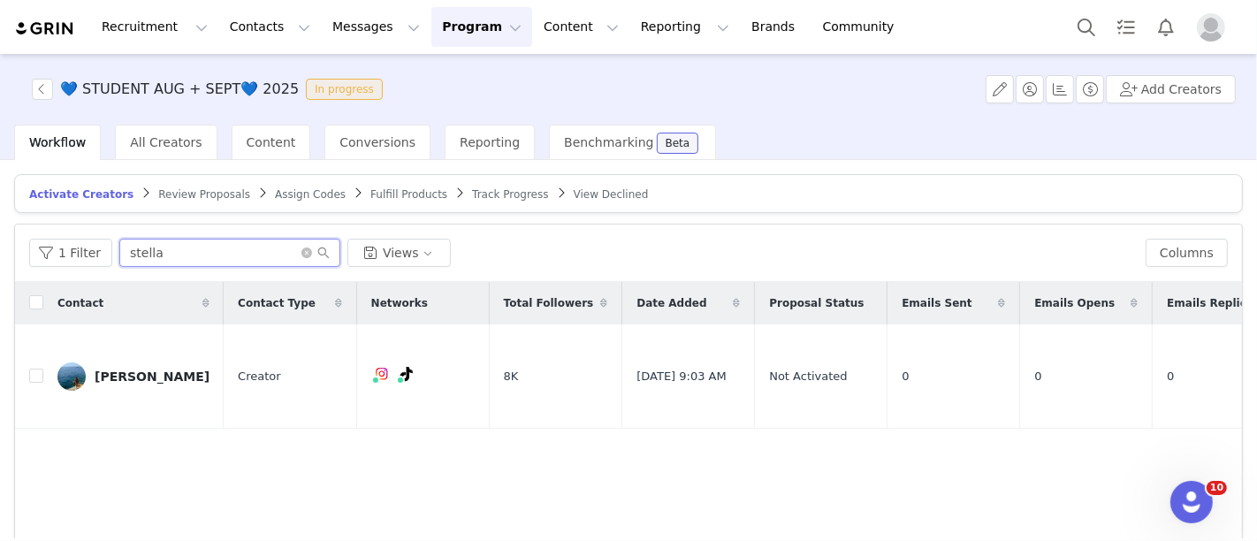
click at [144, 250] on input "stella" at bounding box center [229, 253] width 221 height 28
type input "siena"
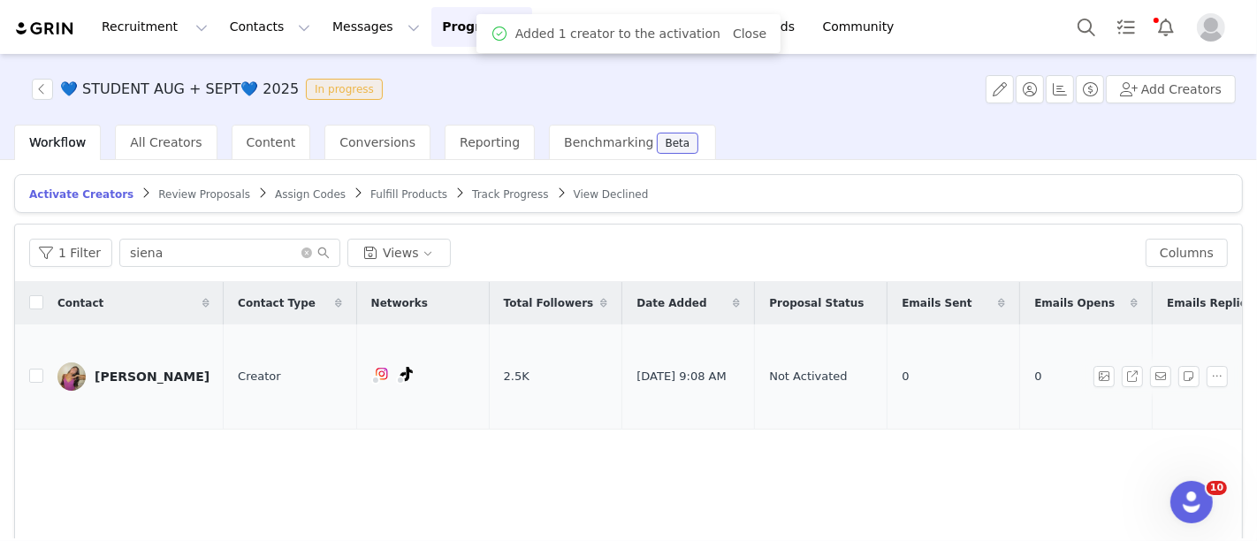
click at [43, 359] on td "Siena Fazio" at bounding box center [133, 376] width 180 height 105
click at [36, 369] on input "checkbox" at bounding box center [36, 376] width 14 height 14
checkbox input "true"
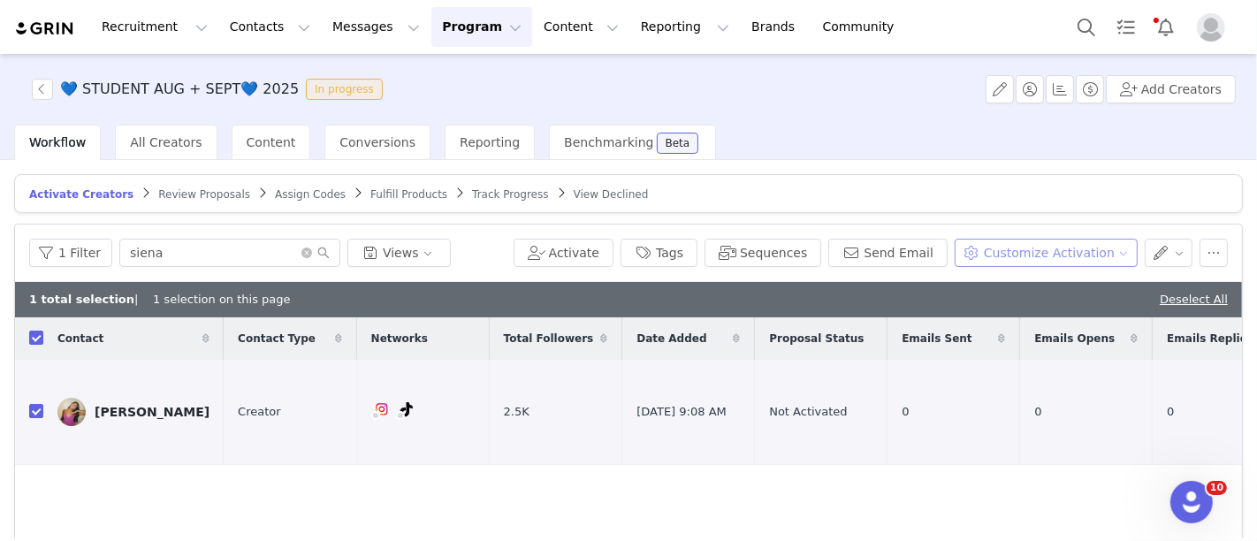
click at [1044, 239] on button "Customize Activation" at bounding box center [1046, 253] width 183 height 28
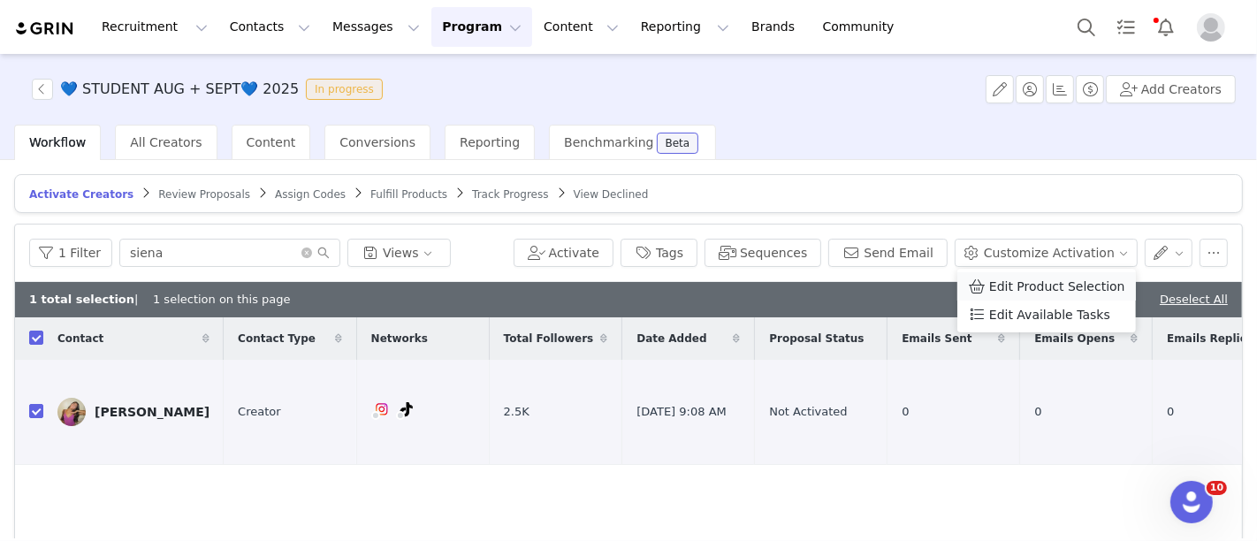
click at [1083, 292] on span "Edit Product Selection" at bounding box center [1057, 286] width 136 height 19
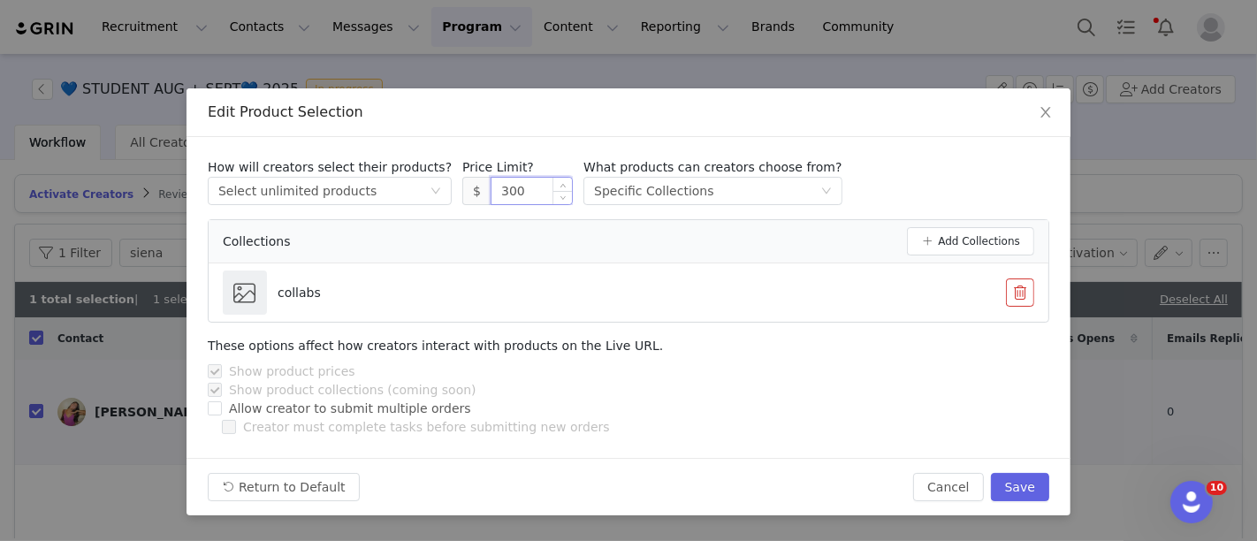
click at [507, 187] on input "300" at bounding box center [532, 191] width 80 height 27
click at [1027, 485] on button "Save" at bounding box center [1020, 487] width 58 height 28
type input "300"
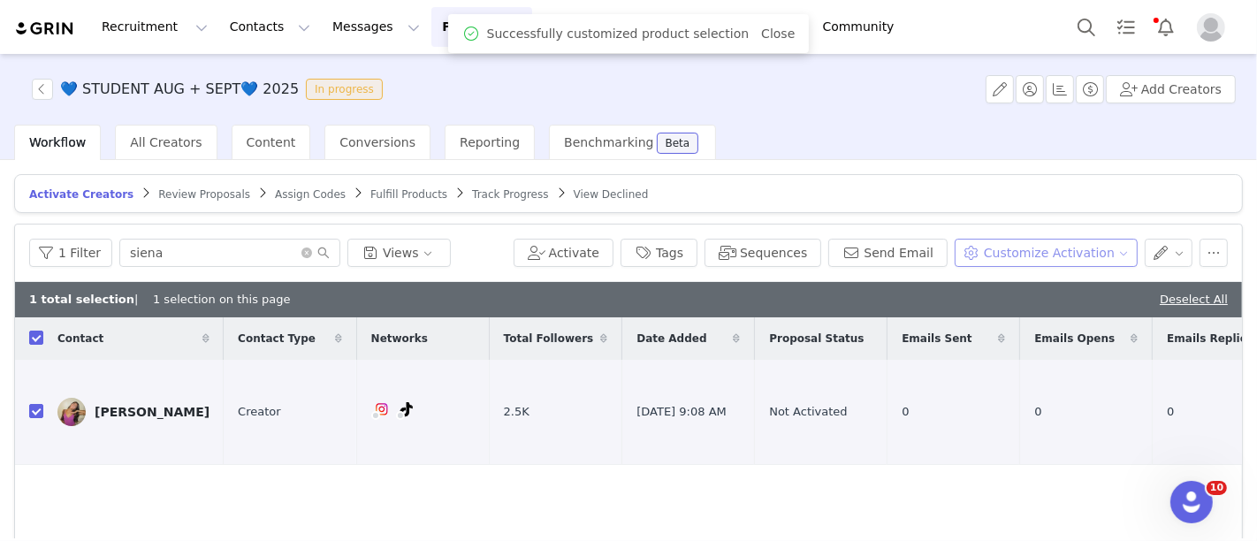
click at [1025, 246] on button "Customize Activation" at bounding box center [1046, 253] width 183 height 28
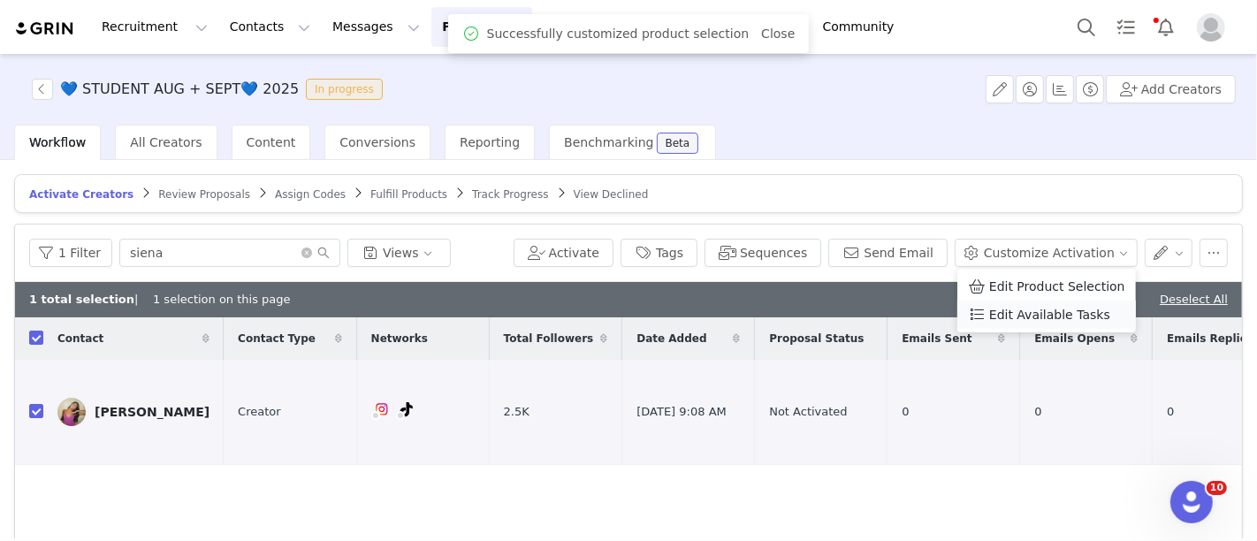
click at [1026, 317] on span "Edit Available Tasks" at bounding box center [1049, 314] width 121 height 19
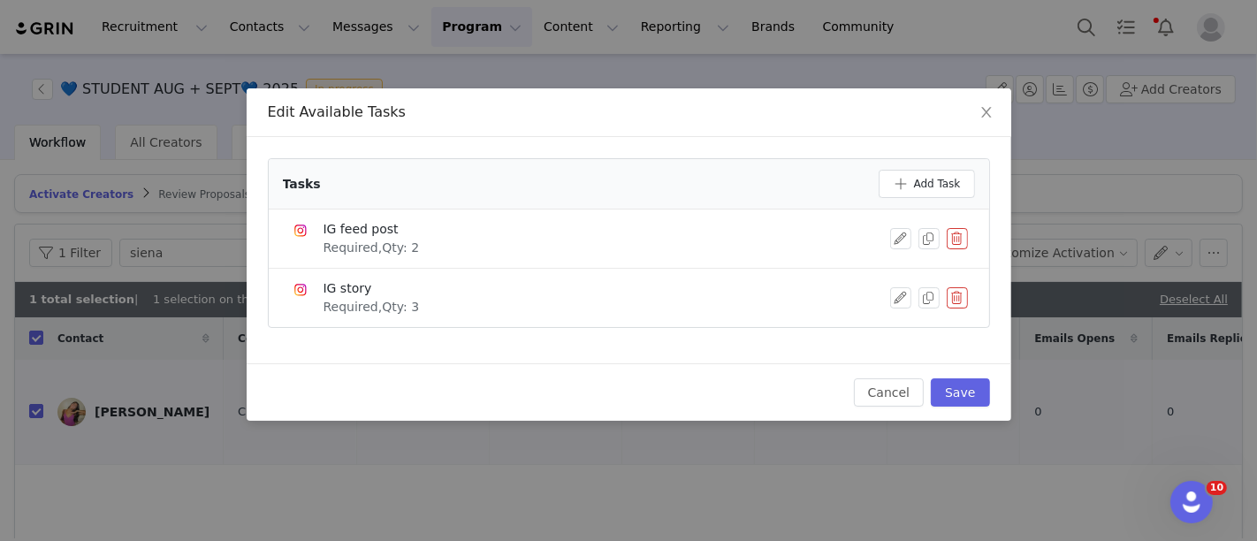
click at [962, 239] on button "button" at bounding box center [957, 238] width 21 height 21
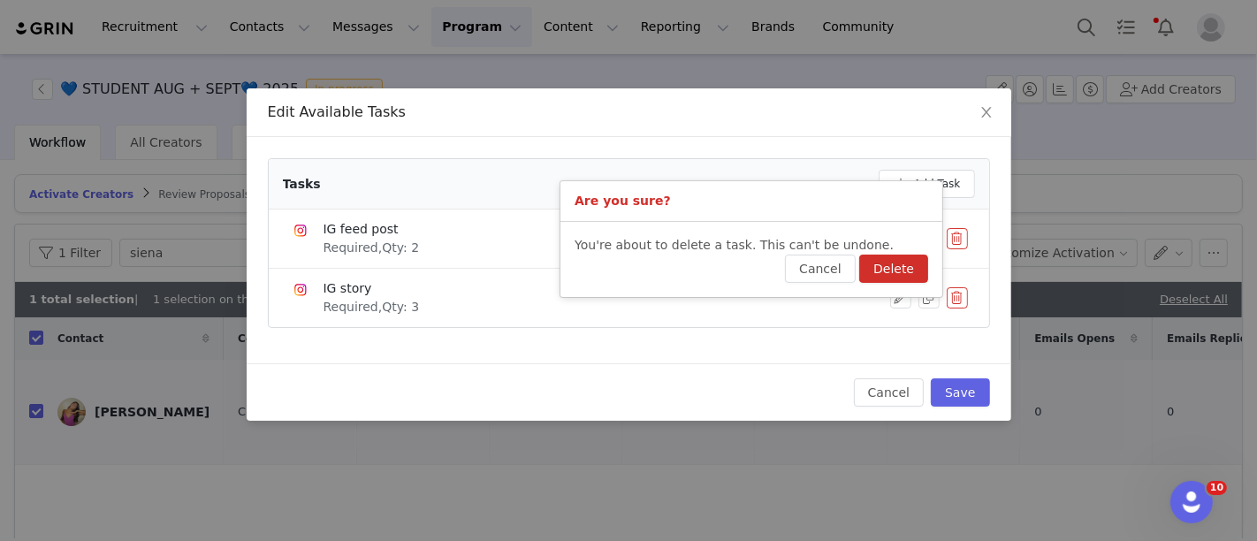
click at [904, 279] on button "Delete" at bounding box center [893, 269] width 69 height 28
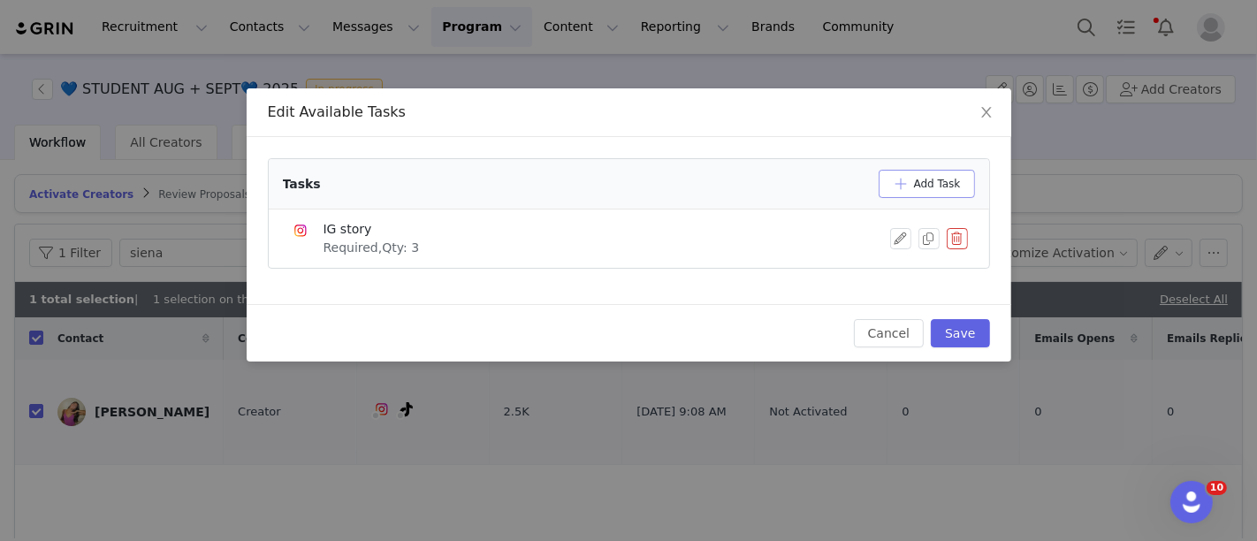
click at [942, 190] on button "Add Task" at bounding box center [927, 184] width 96 height 28
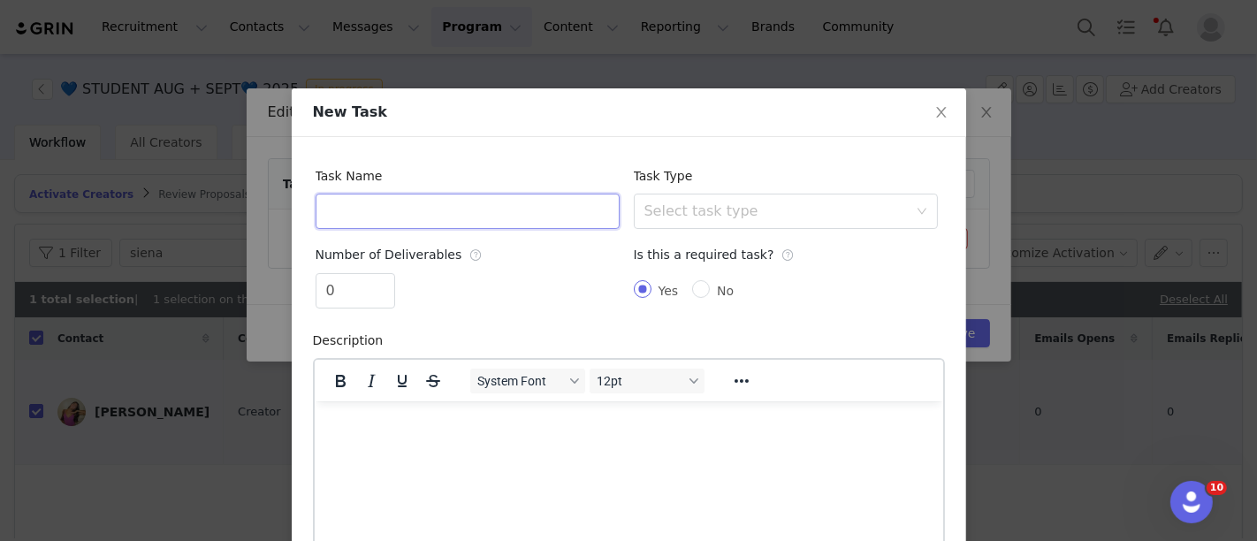
click at [505, 206] on input "text" at bounding box center [468, 211] width 304 height 35
type input "Y"
type input "TikTok Video"
click at [668, 228] on div "Select task type" at bounding box center [786, 211] width 304 height 35
click at [664, 223] on div "Select task type" at bounding box center [780, 212] width 271 height 34
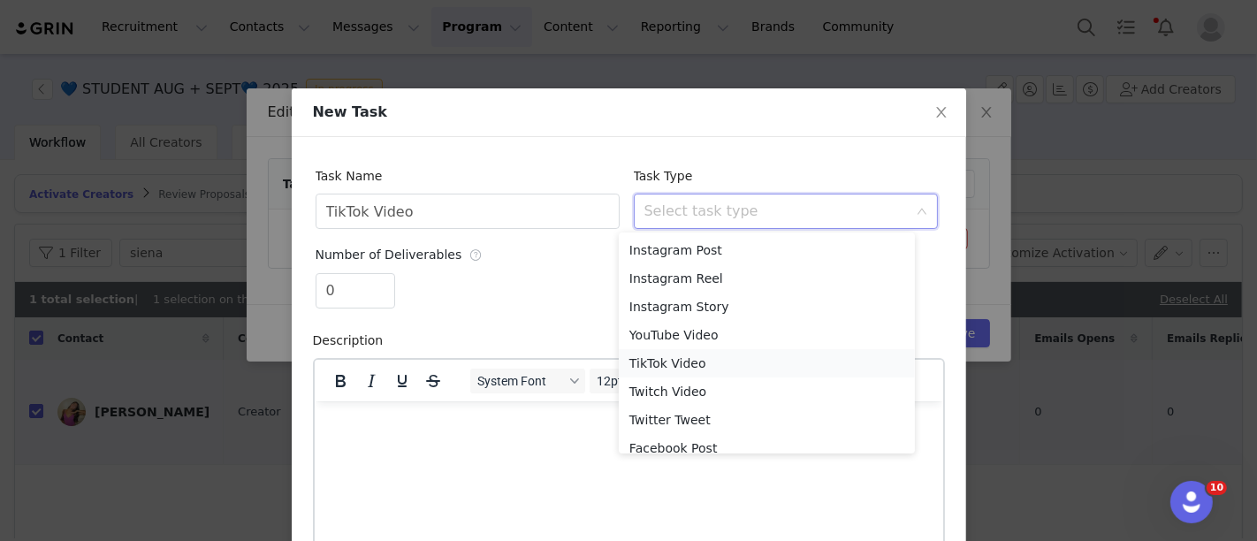
click at [653, 363] on li "TikTok Video" at bounding box center [767, 363] width 296 height 28
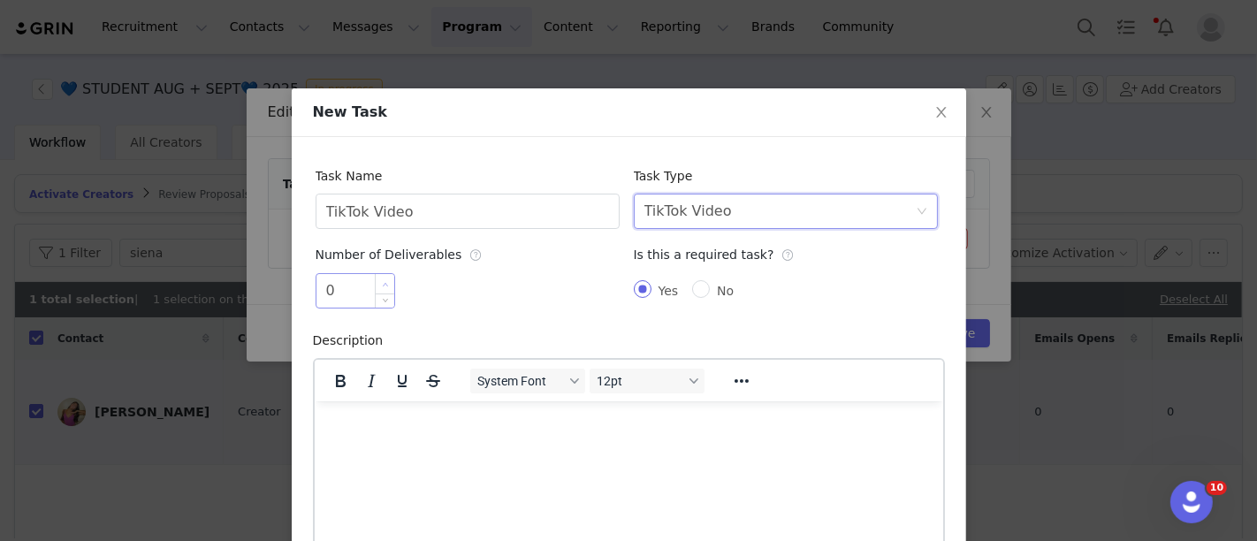
type input "1"
click at [382, 286] on icon "icon: up" at bounding box center [385, 284] width 6 height 6
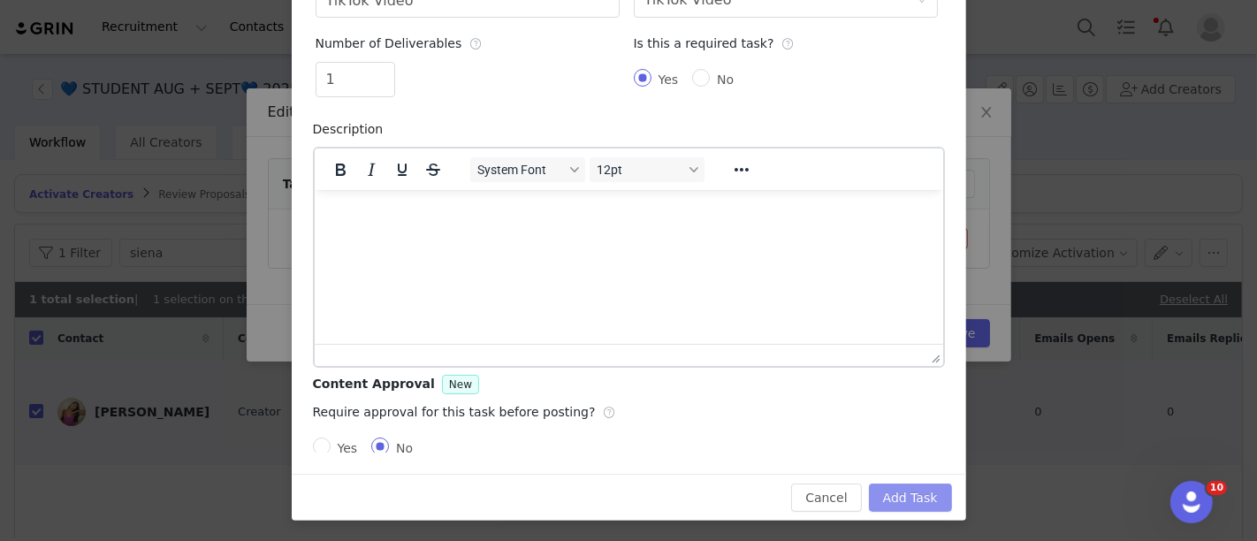
click at [920, 496] on button "Add Task" at bounding box center [910, 498] width 83 height 28
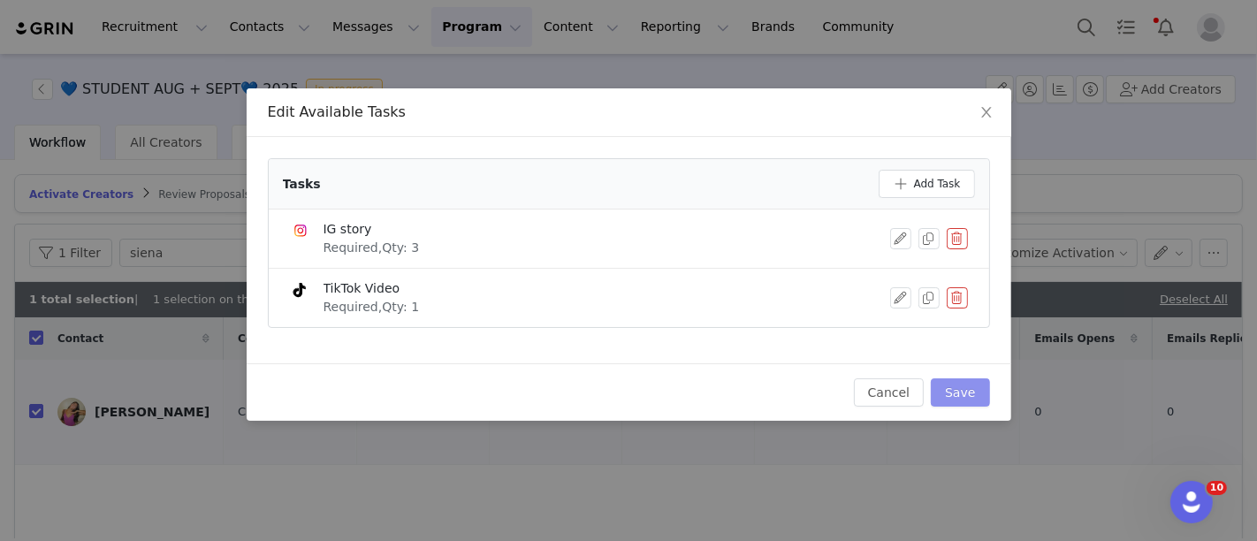
click at [967, 379] on button "Save" at bounding box center [960, 392] width 58 height 28
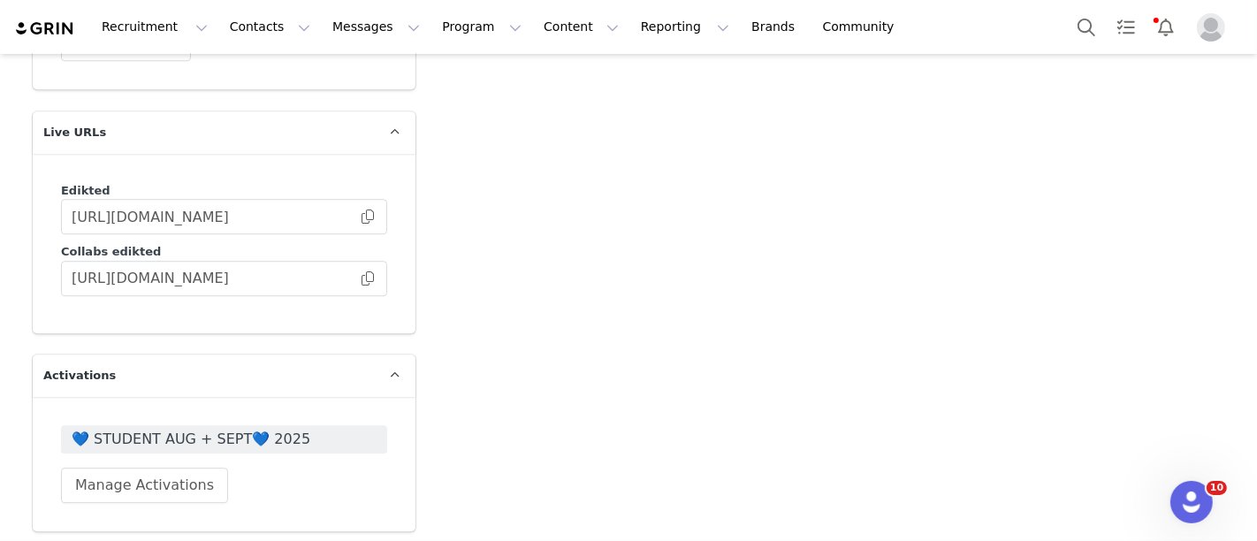
scroll to position [4257, 0]
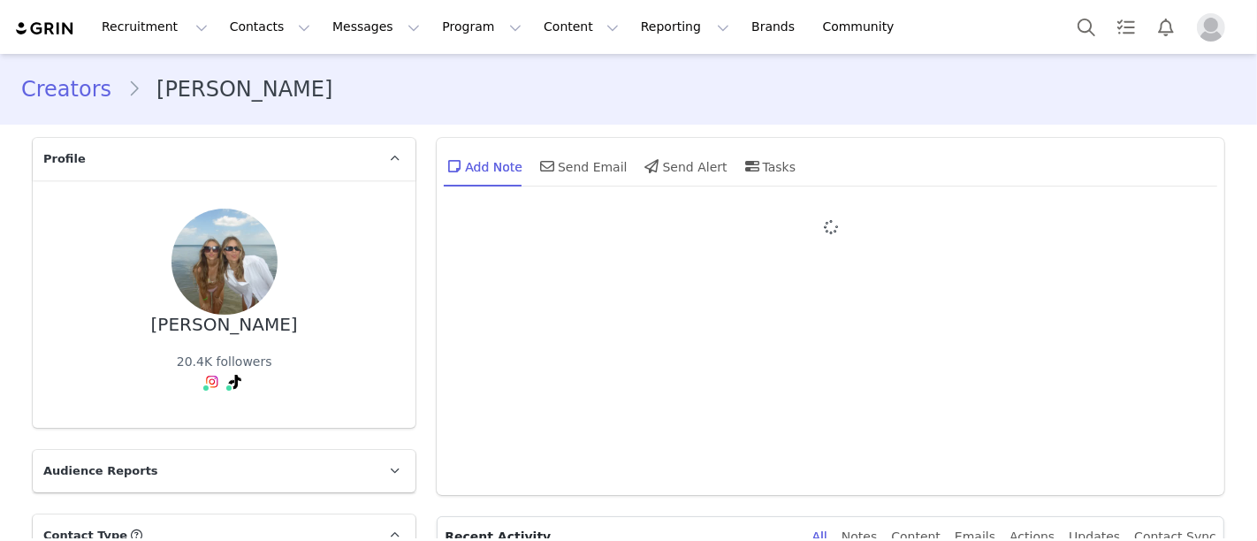
type input "+1 ([GEOGRAPHIC_DATA])"
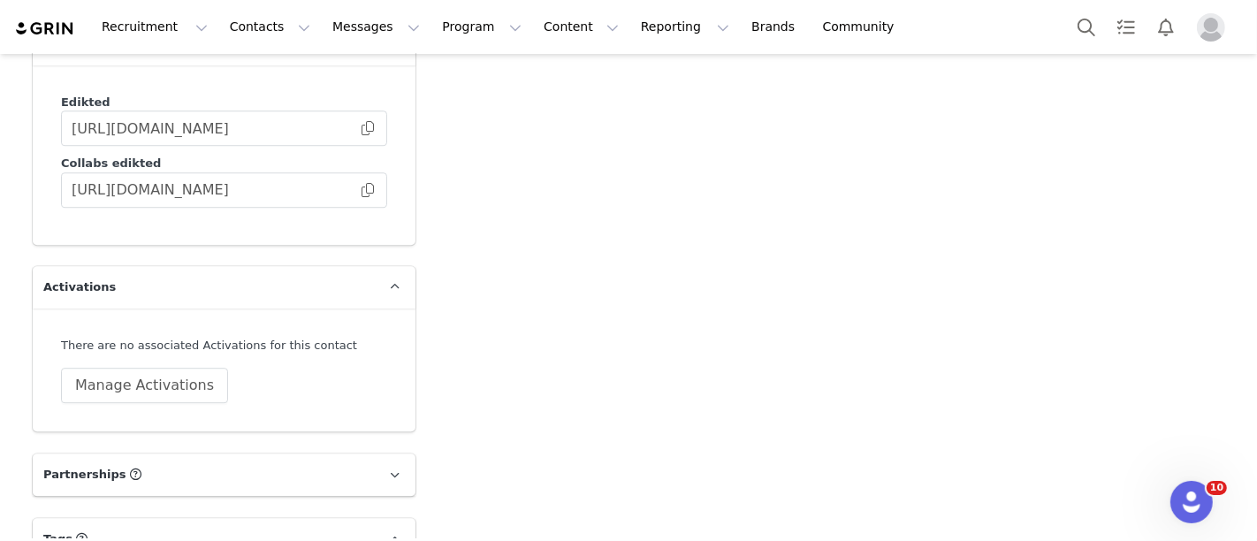
scroll to position [4266, 0]
click at [153, 367] on button "Manage Activations" at bounding box center [144, 384] width 167 height 35
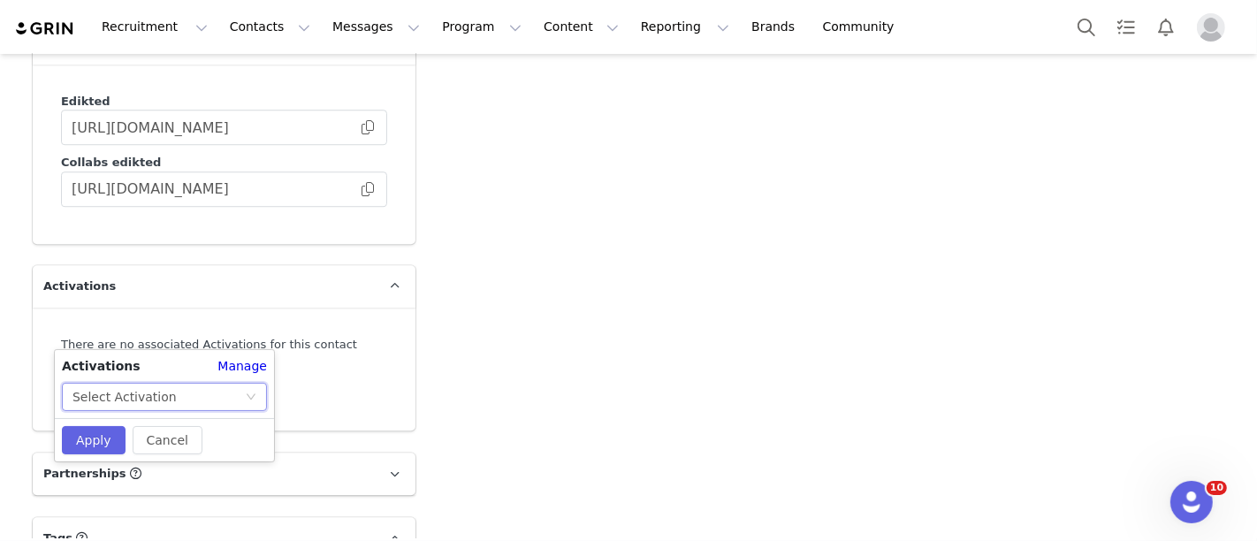
click at [167, 384] on div "Select Activation" at bounding box center [159, 397] width 172 height 27
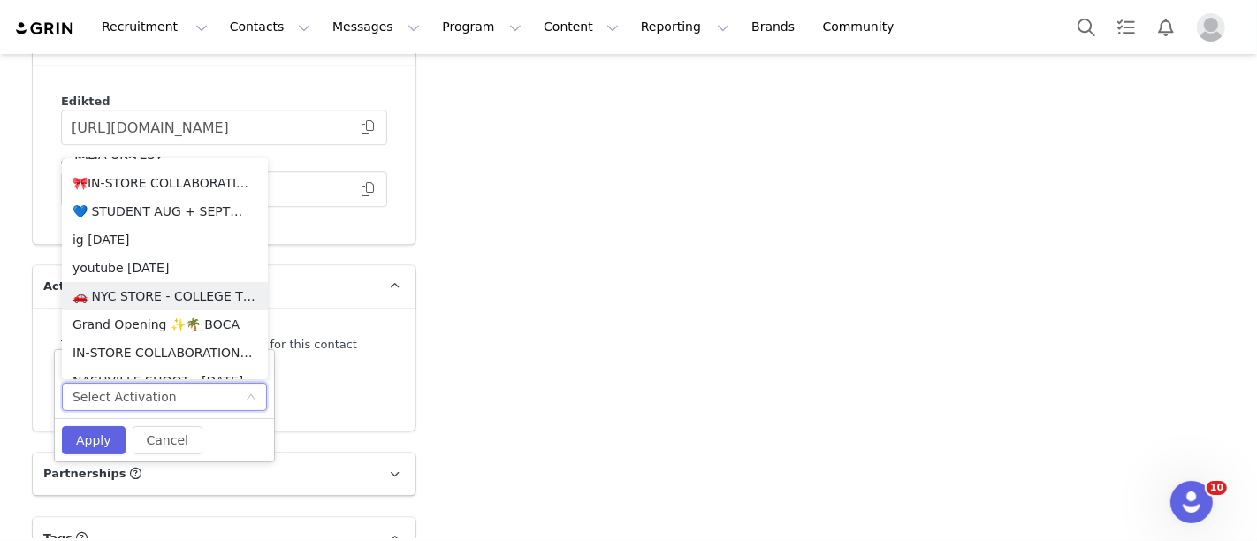
scroll to position [389, 0]
click at [128, 215] on li "💙 STUDENT AUG + SEPT💙 2025" at bounding box center [165, 211] width 206 height 28
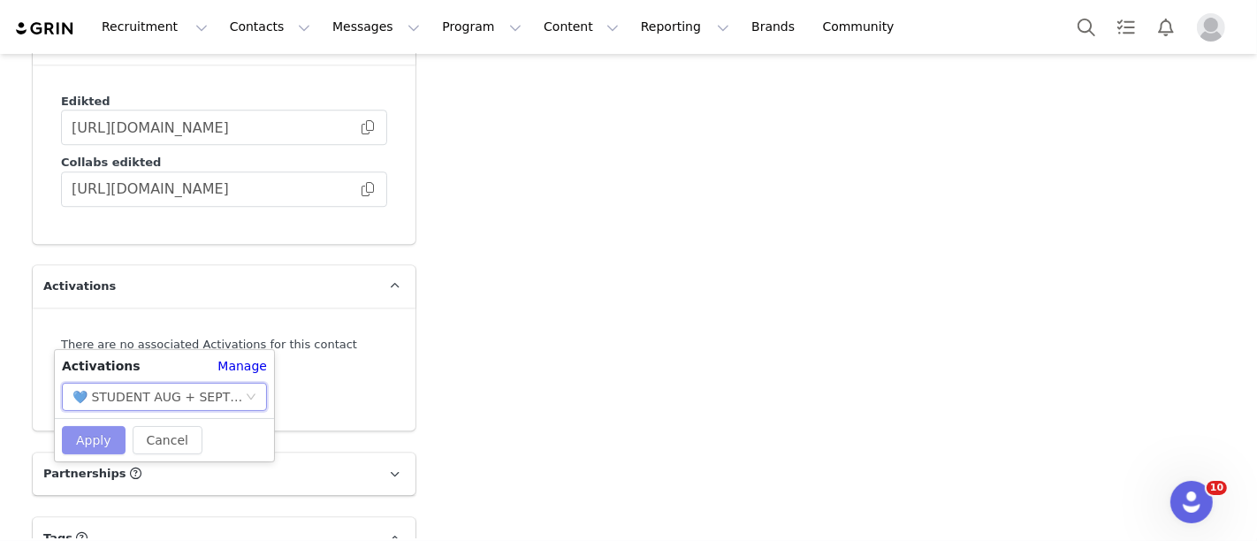
click at [99, 428] on button "Apply" at bounding box center [94, 440] width 64 height 28
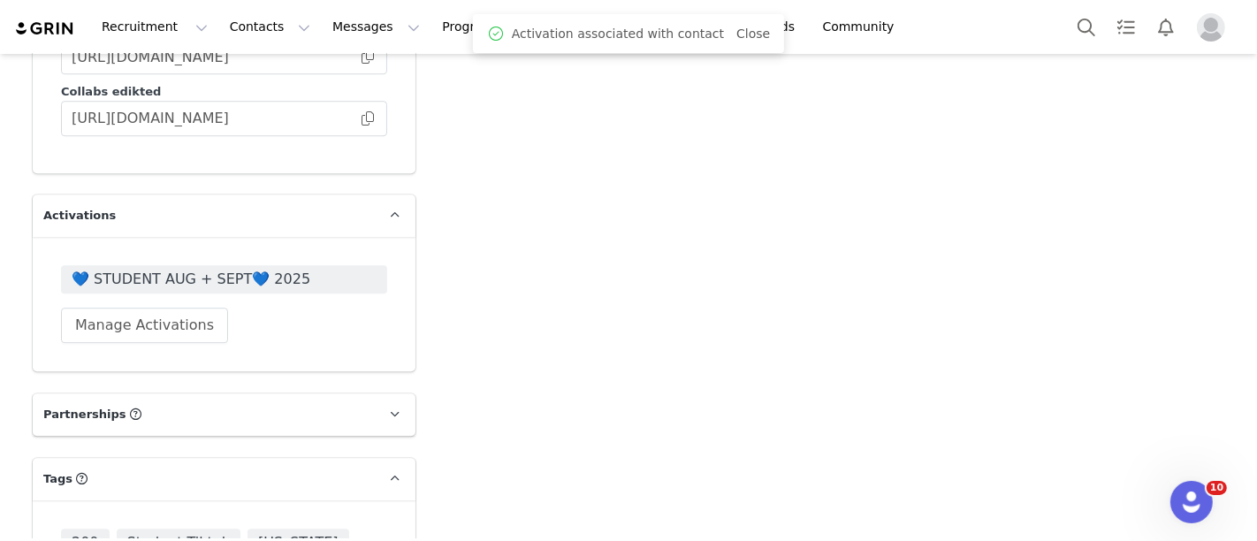
scroll to position [4314, 0]
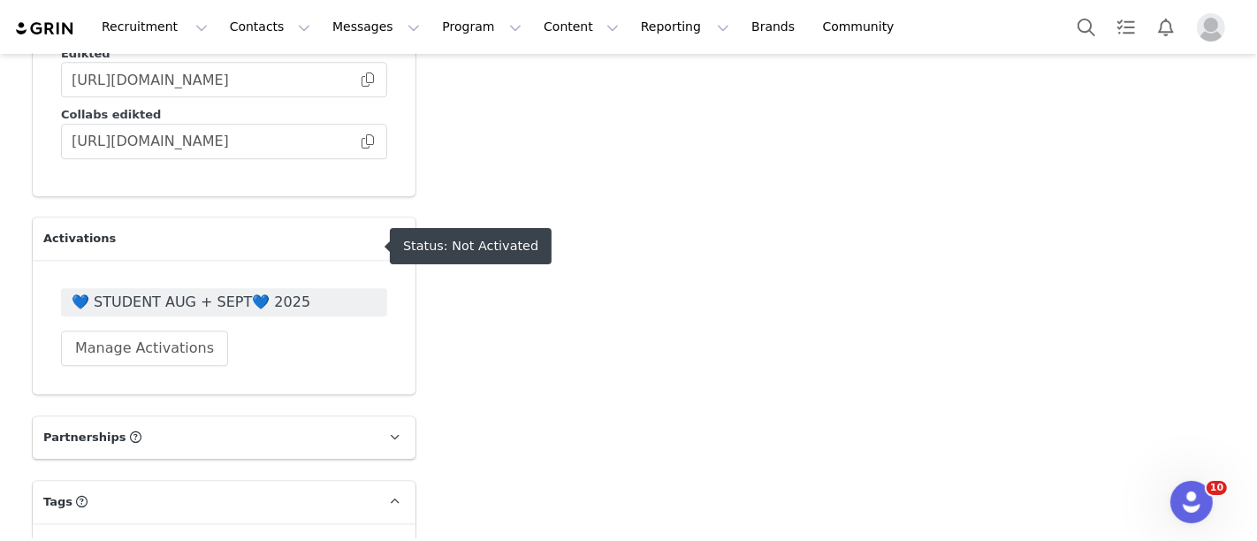
click at [93, 292] on span "💙 STUDENT AUG + SEPT💙 2025" at bounding box center [224, 302] width 305 height 21
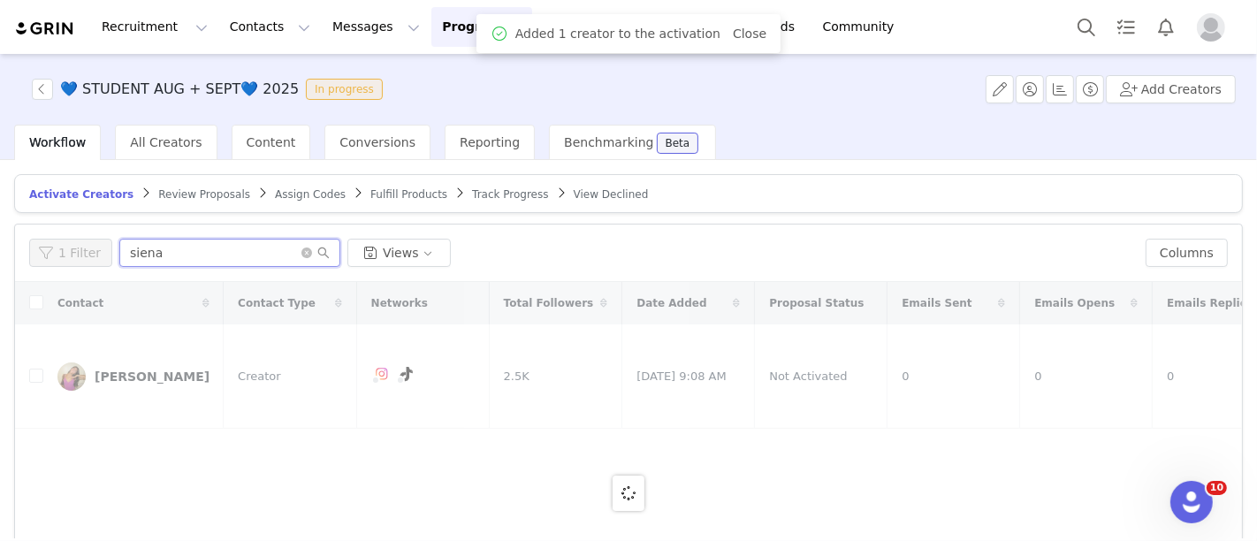
click at [132, 242] on input "siena" at bounding box center [229, 253] width 221 height 28
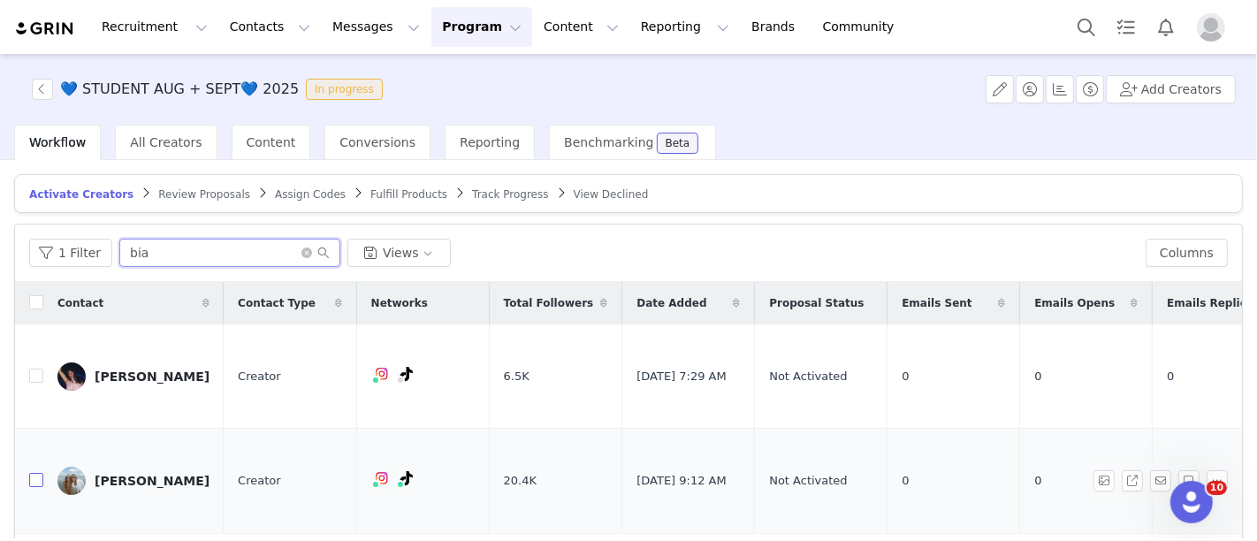
type input "bia"
click at [37, 473] on input "checkbox" at bounding box center [36, 480] width 14 height 14
checkbox input "true"
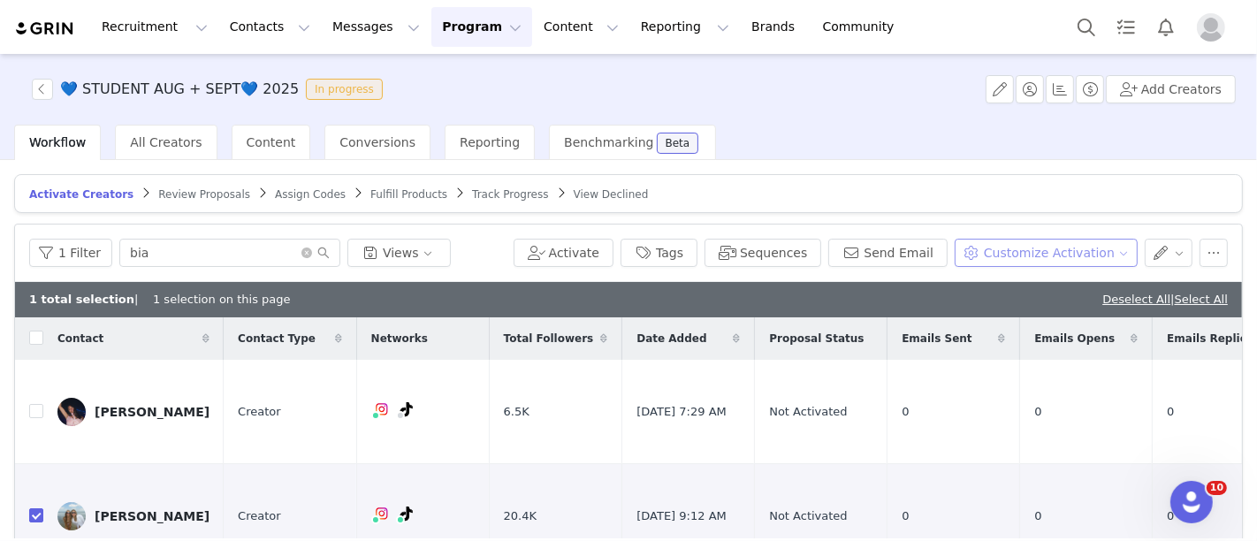
click at [984, 253] on button "Customize Activation" at bounding box center [1046, 253] width 183 height 28
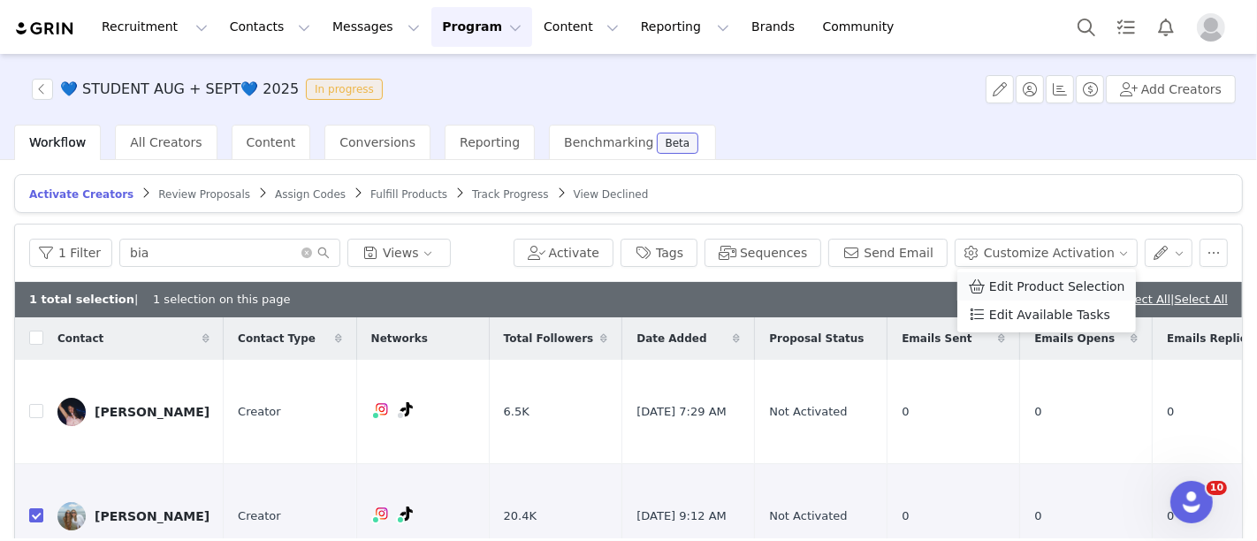
click at [1044, 280] on span "Edit Product Selection" at bounding box center [1057, 286] width 136 height 19
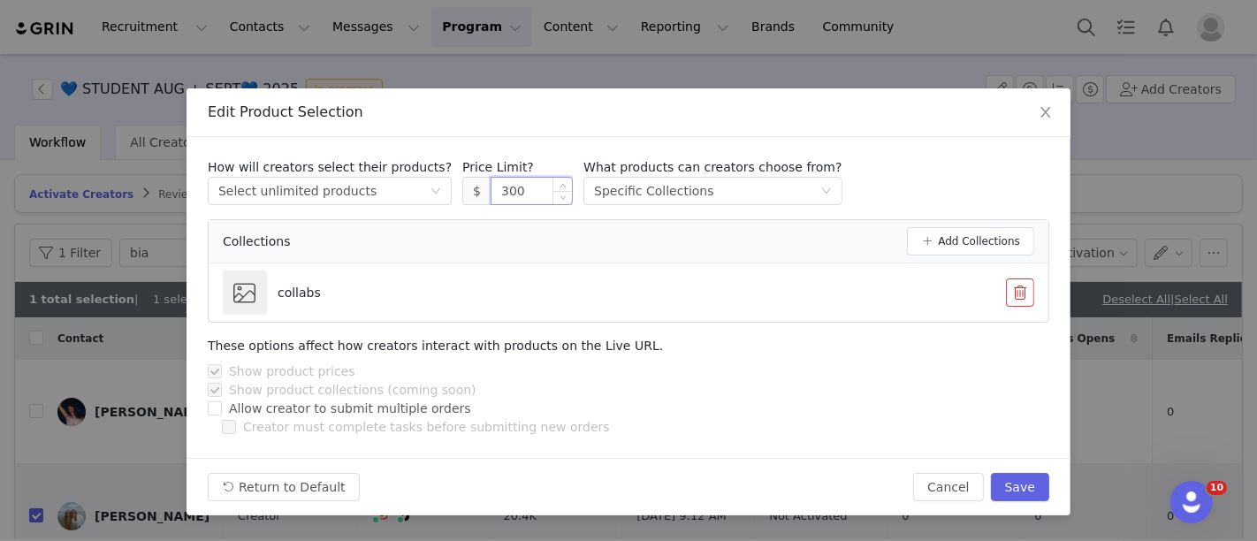
click at [494, 195] on input "300" at bounding box center [532, 191] width 80 height 27
click at [1012, 485] on button "Save" at bounding box center [1020, 487] width 58 height 28
type input "300"
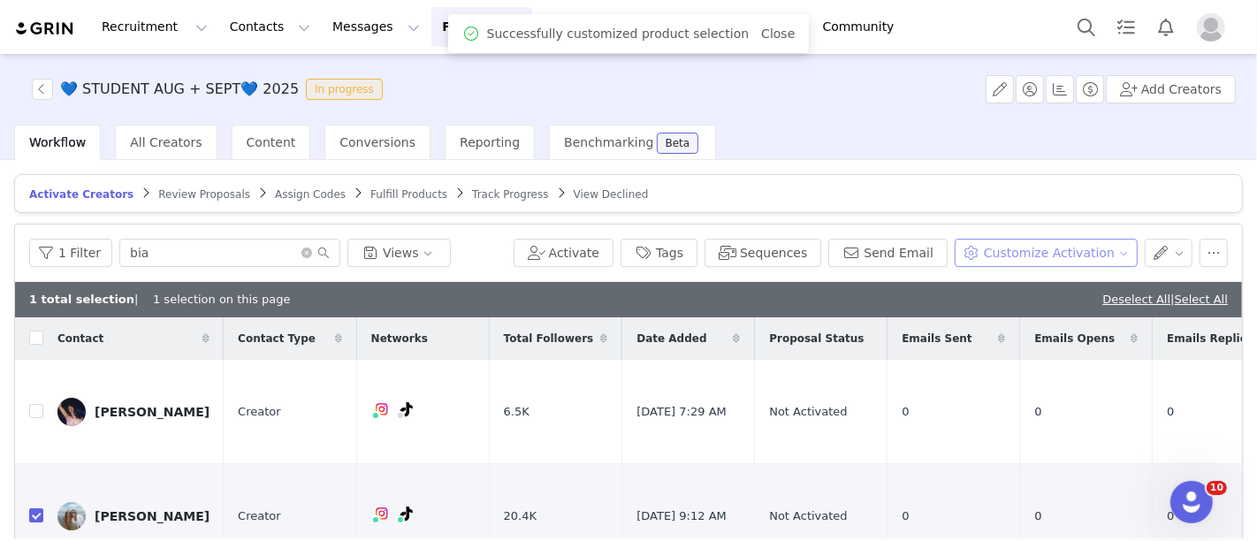
click at [1056, 256] on button "Customize Activation" at bounding box center [1046, 253] width 183 height 28
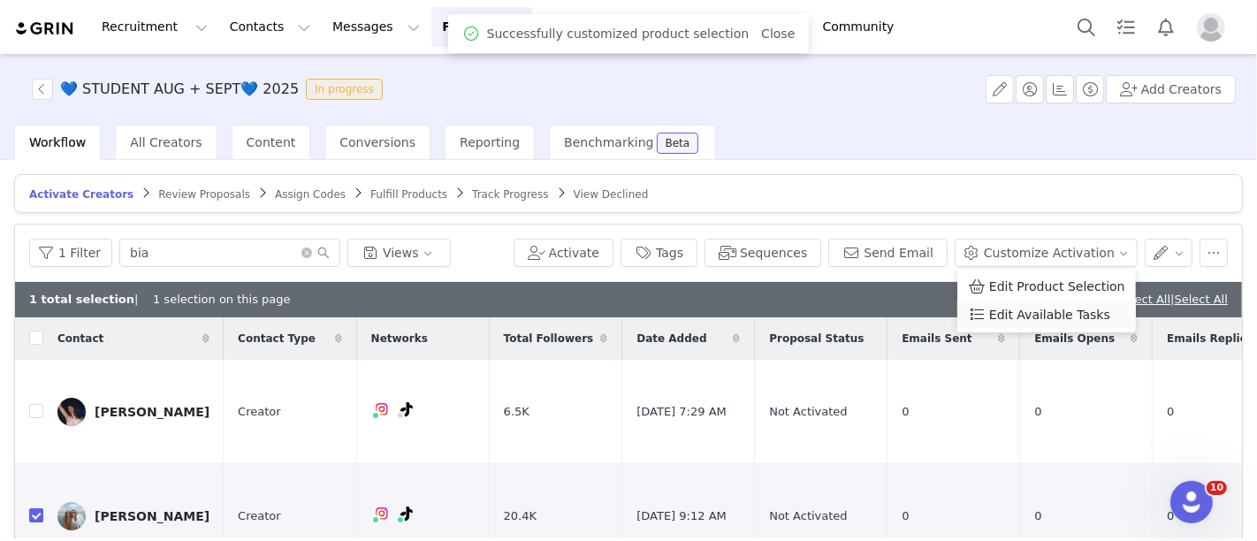
click at [1047, 316] on span "Edit Available Tasks" at bounding box center [1049, 314] width 121 height 19
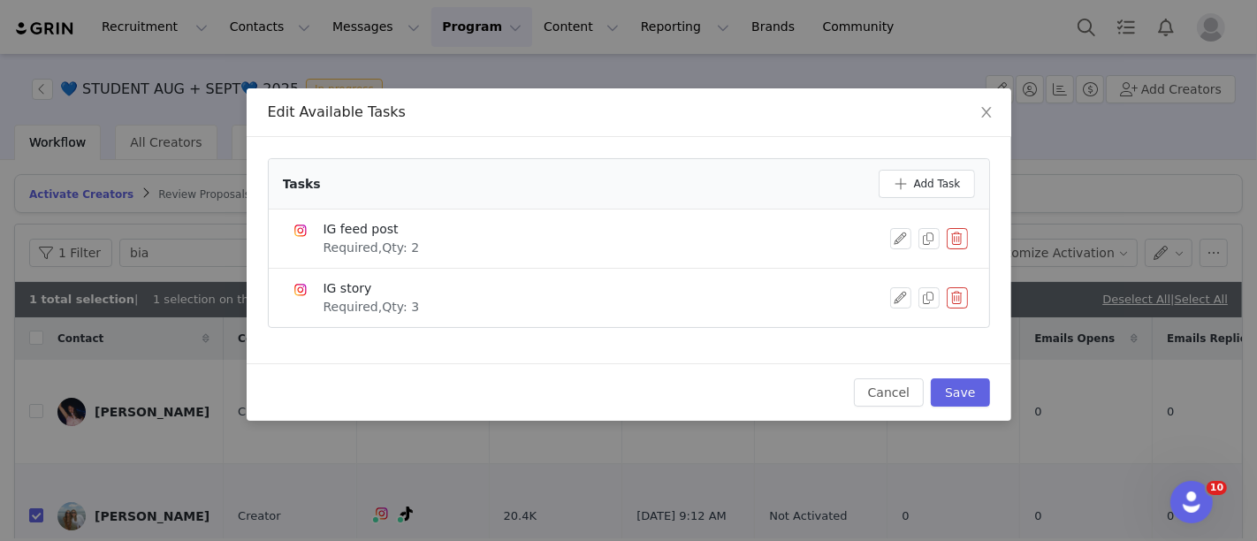
click at [965, 240] on button "button" at bounding box center [957, 238] width 21 height 21
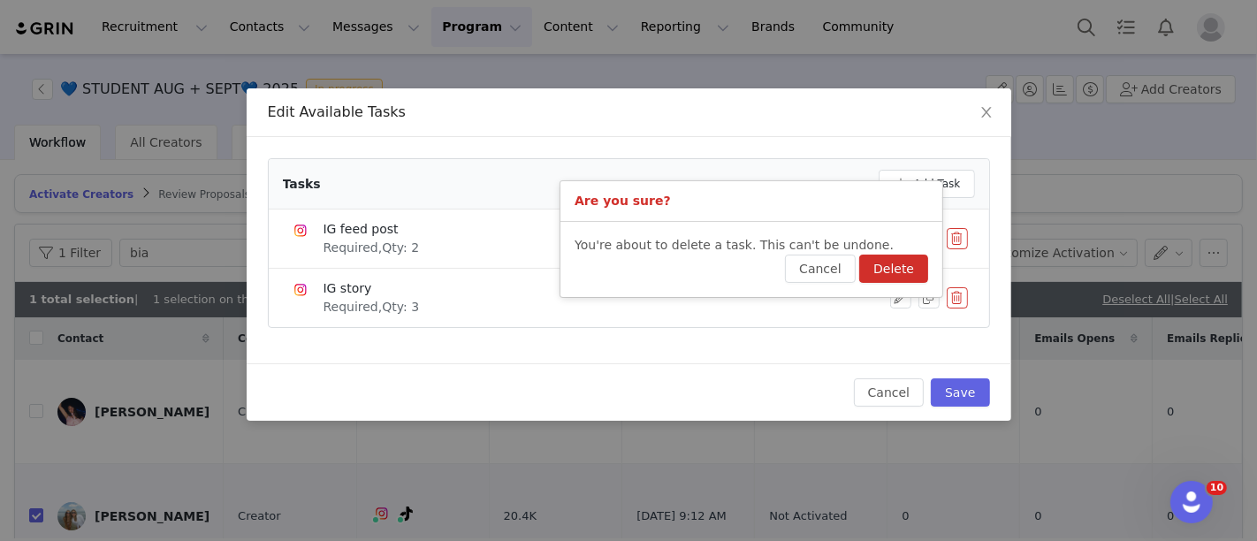
click at [904, 263] on button "Delete" at bounding box center [893, 269] width 69 height 28
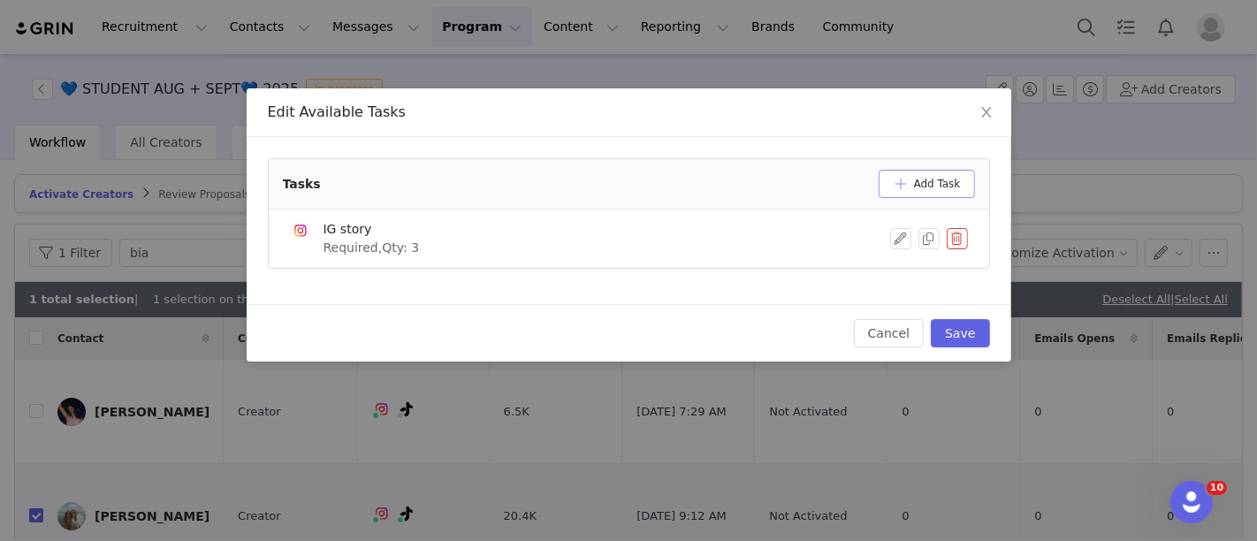
click at [948, 181] on button "Add Task" at bounding box center [927, 184] width 96 height 28
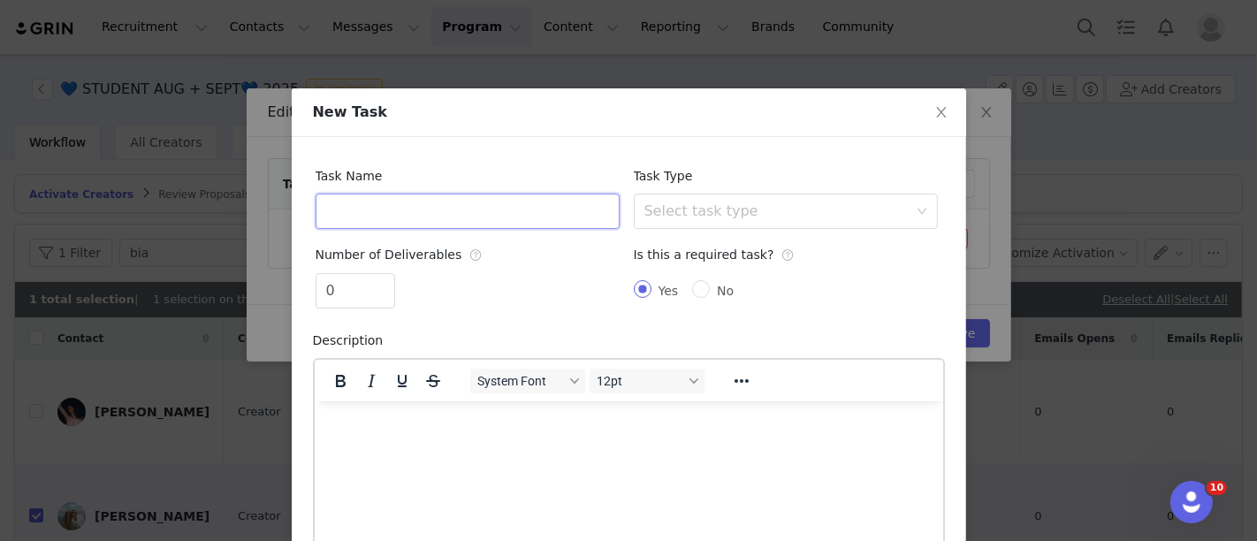
click at [465, 205] on input "text" at bounding box center [468, 211] width 304 height 35
click at [767, 215] on div "Select task type" at bounding box center [776, 211] width 263 height 18
type input "TikTok Video"
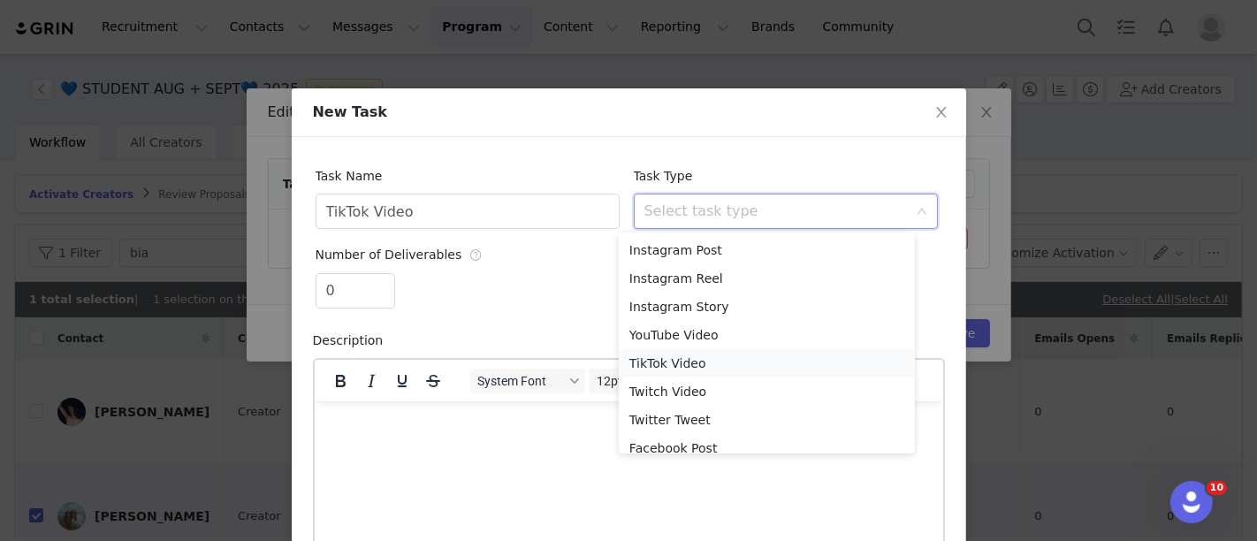
click at [705, 359] on li "TikTok Video" at bounding box center [767, 363] width 296 height 28
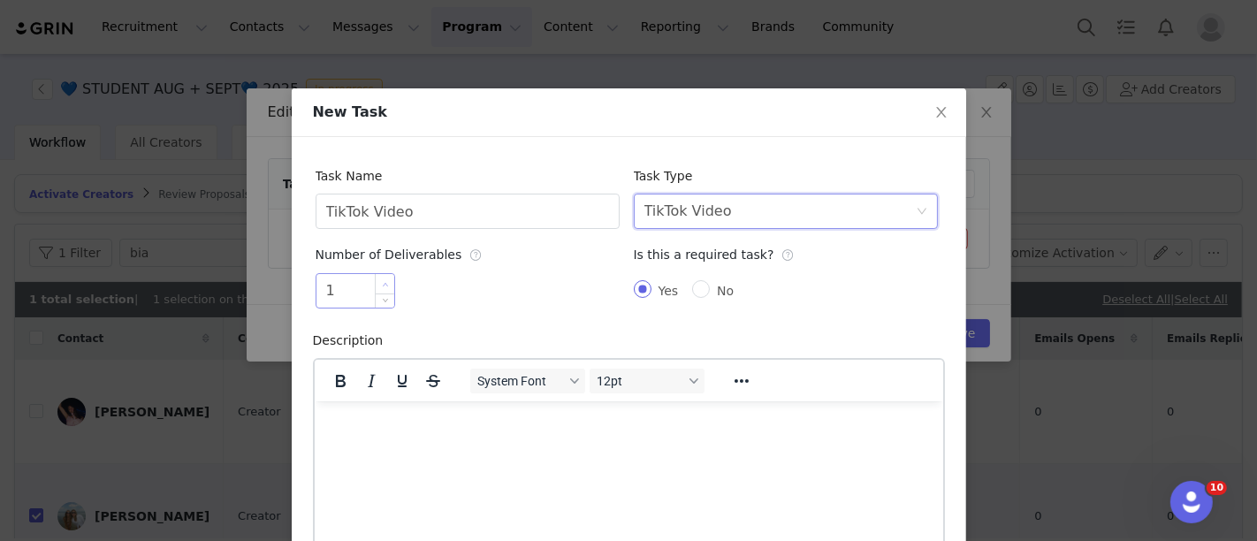
click at [376, 279] on span "Increase Value" at bounding box center [385, 284] width 19 height 20
type input "2"
click at [376, 279] on span "Increase Value" at bounding box center [385, 284] width 19 height 20
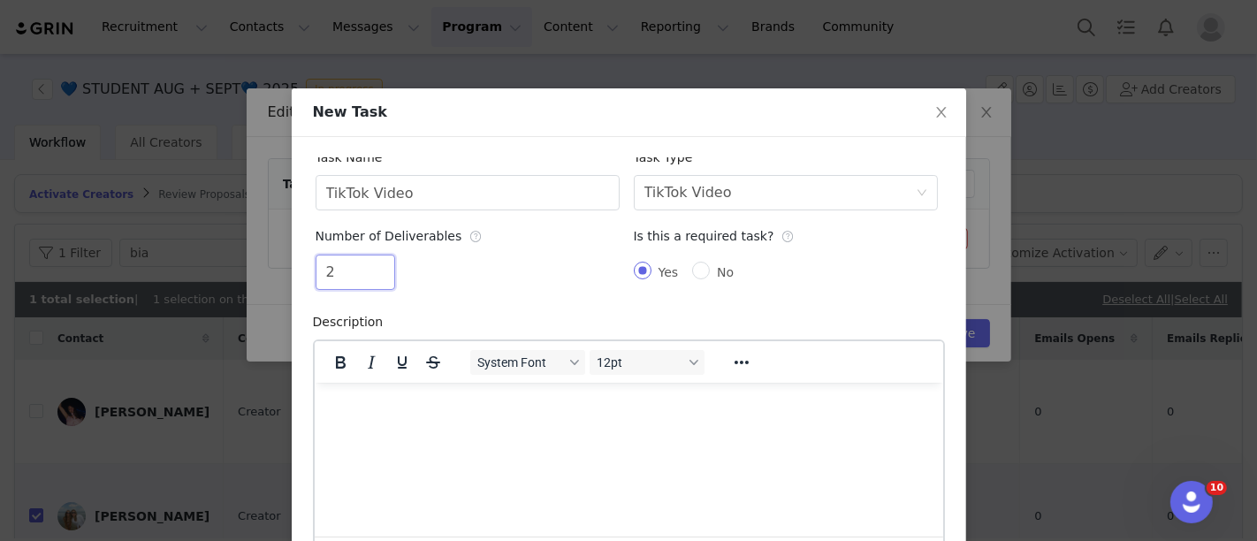
scroll to position [211, 0]
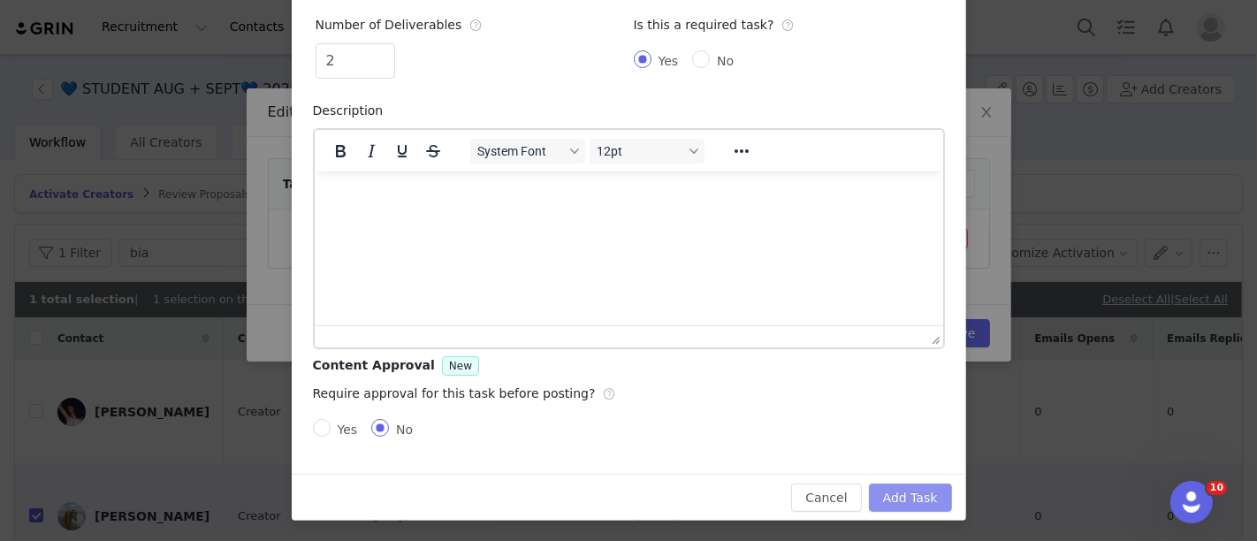
click at [914, 506] on button "Add Task" at bounding box center [910, 498] width 83 height 28
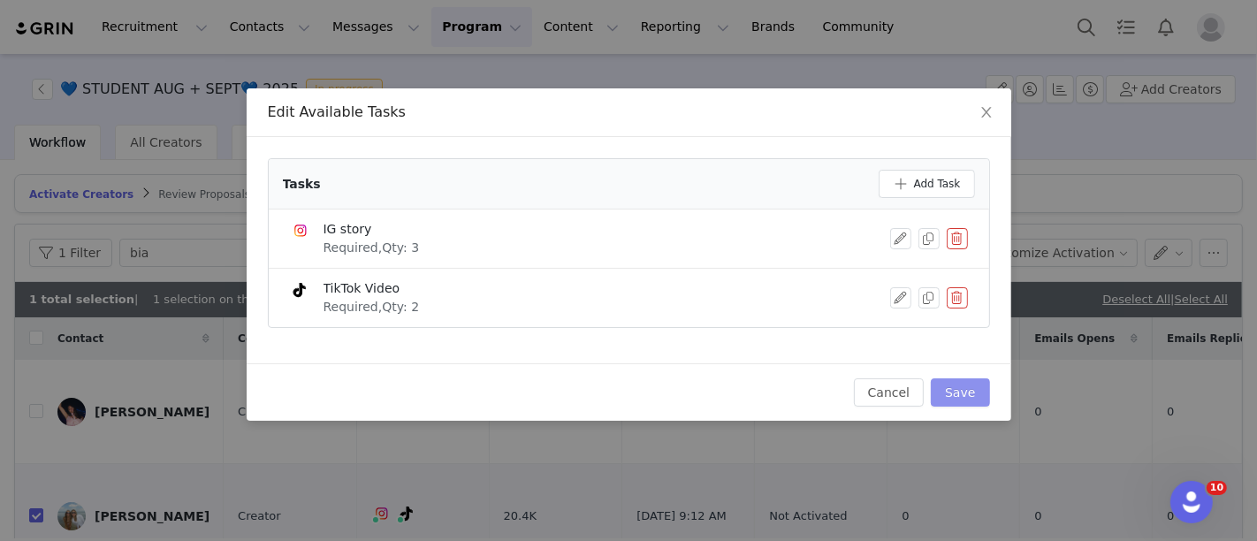
click at [965, 388] on button "Save" at bounding box center [960, 392] width 58 height 28
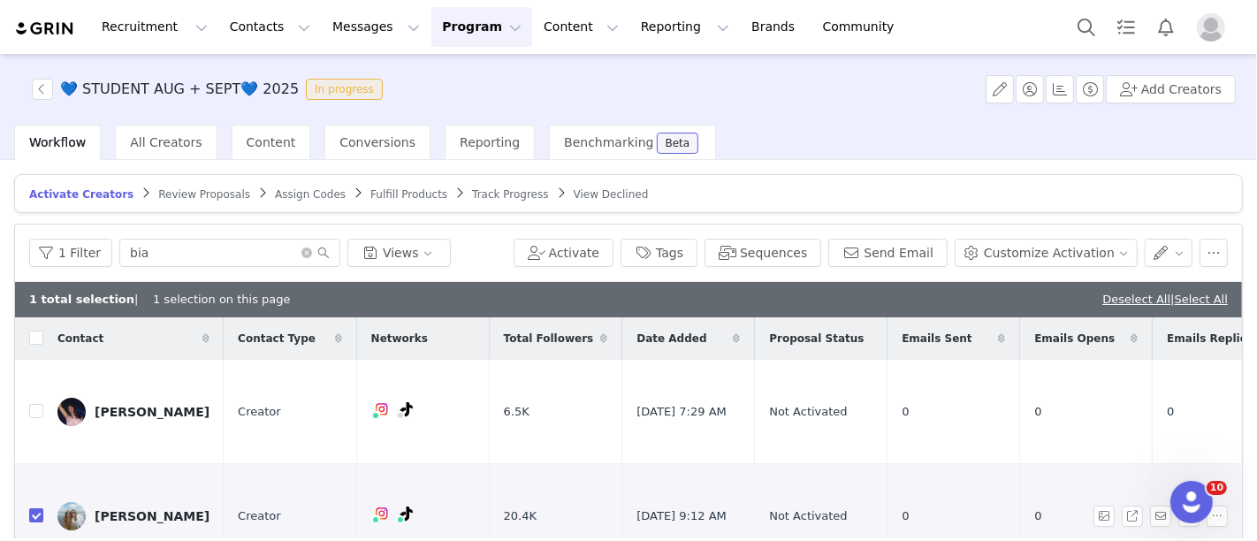
click at [131, 509] on div "[PERSON_NAME]" at bounding box center [152, 516] width 115 height 14
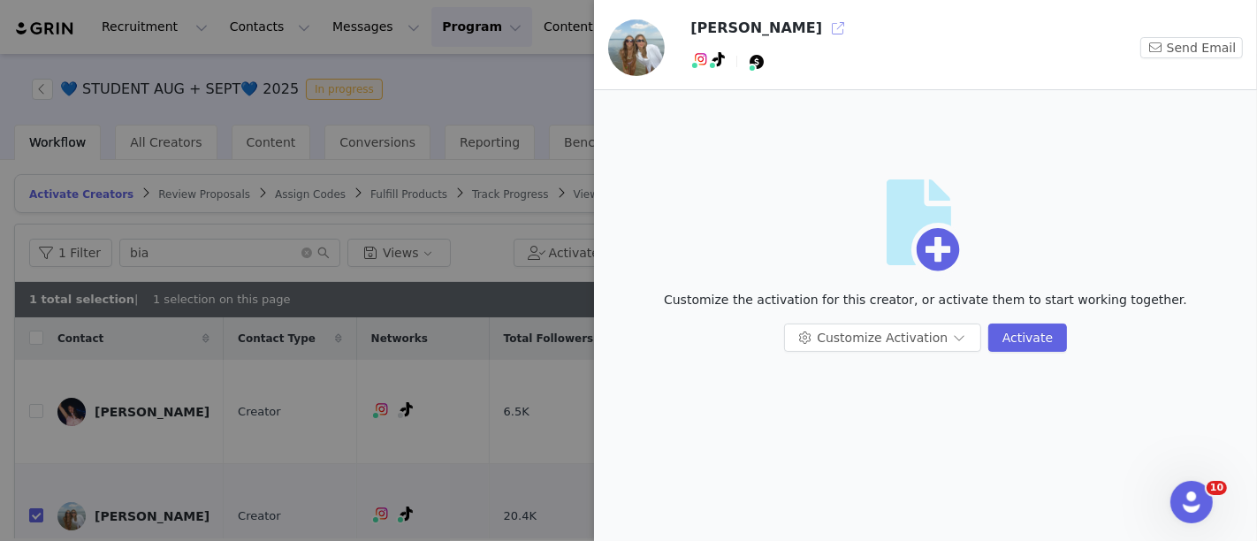
click at [824, 27] on button "button" at bounding box center [838, 28] width 28 height 28
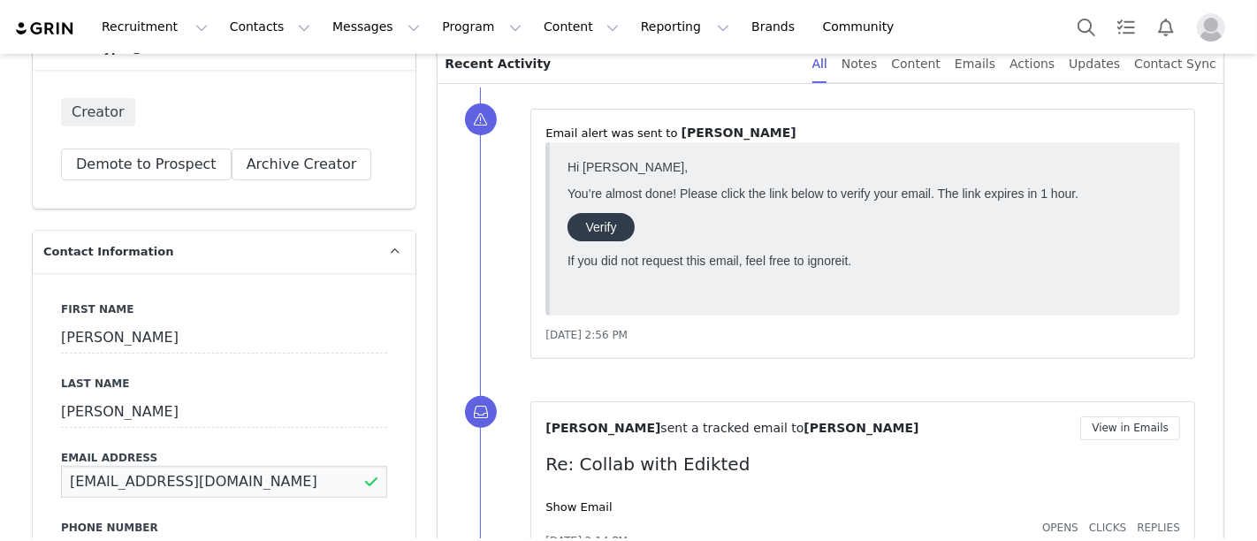
click at [176, 492] on input "[EMAIL_ADDRESS][DOMAIN_NAME]" at bounding box center [224, 482] width 326 height 32
